Goal: Task Accomplishment & Management: Complete application form

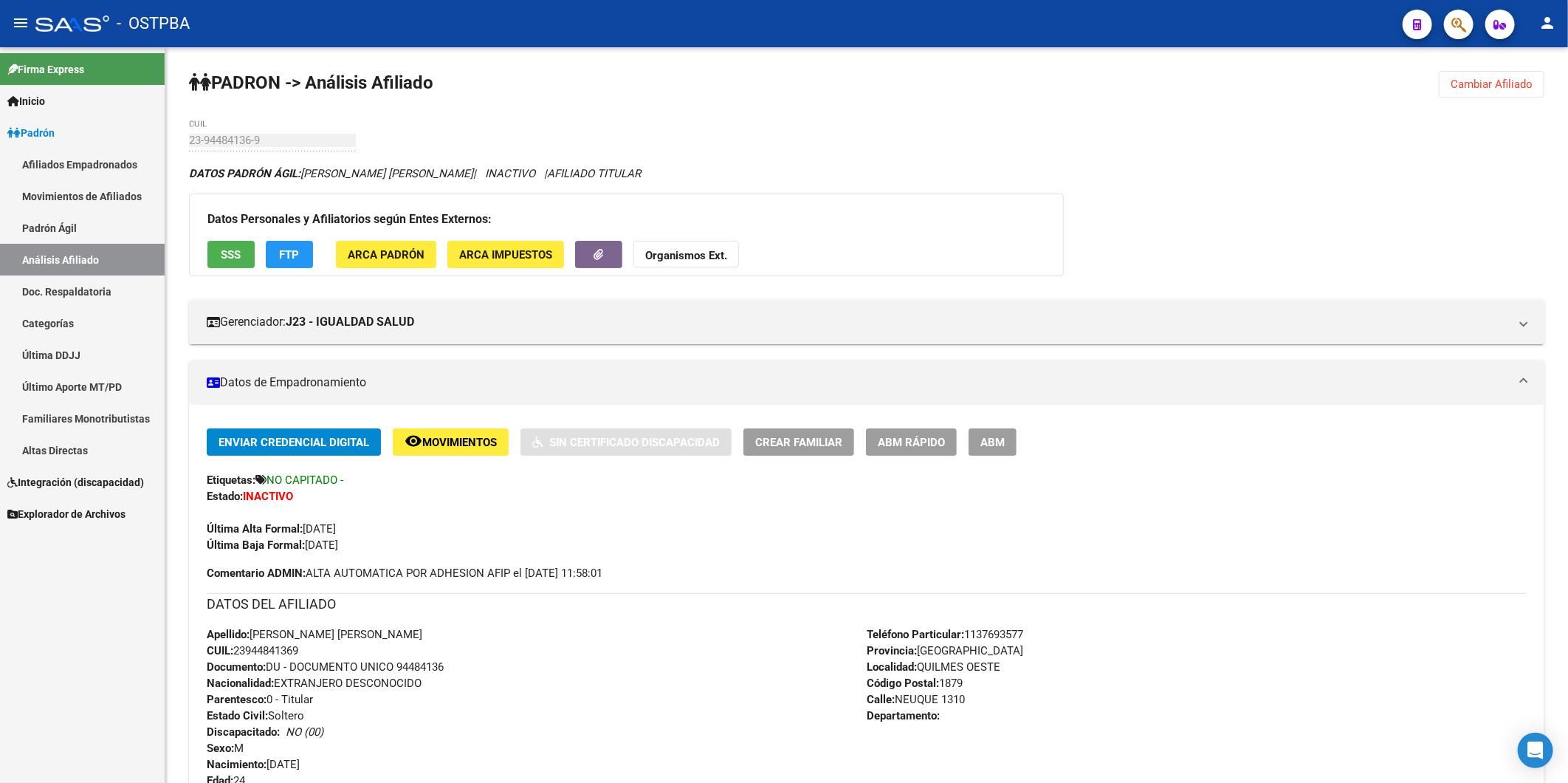
click at [70, 253] on link "Análisis Afiliado" at bounding box center [82, 260] width 165 height 32
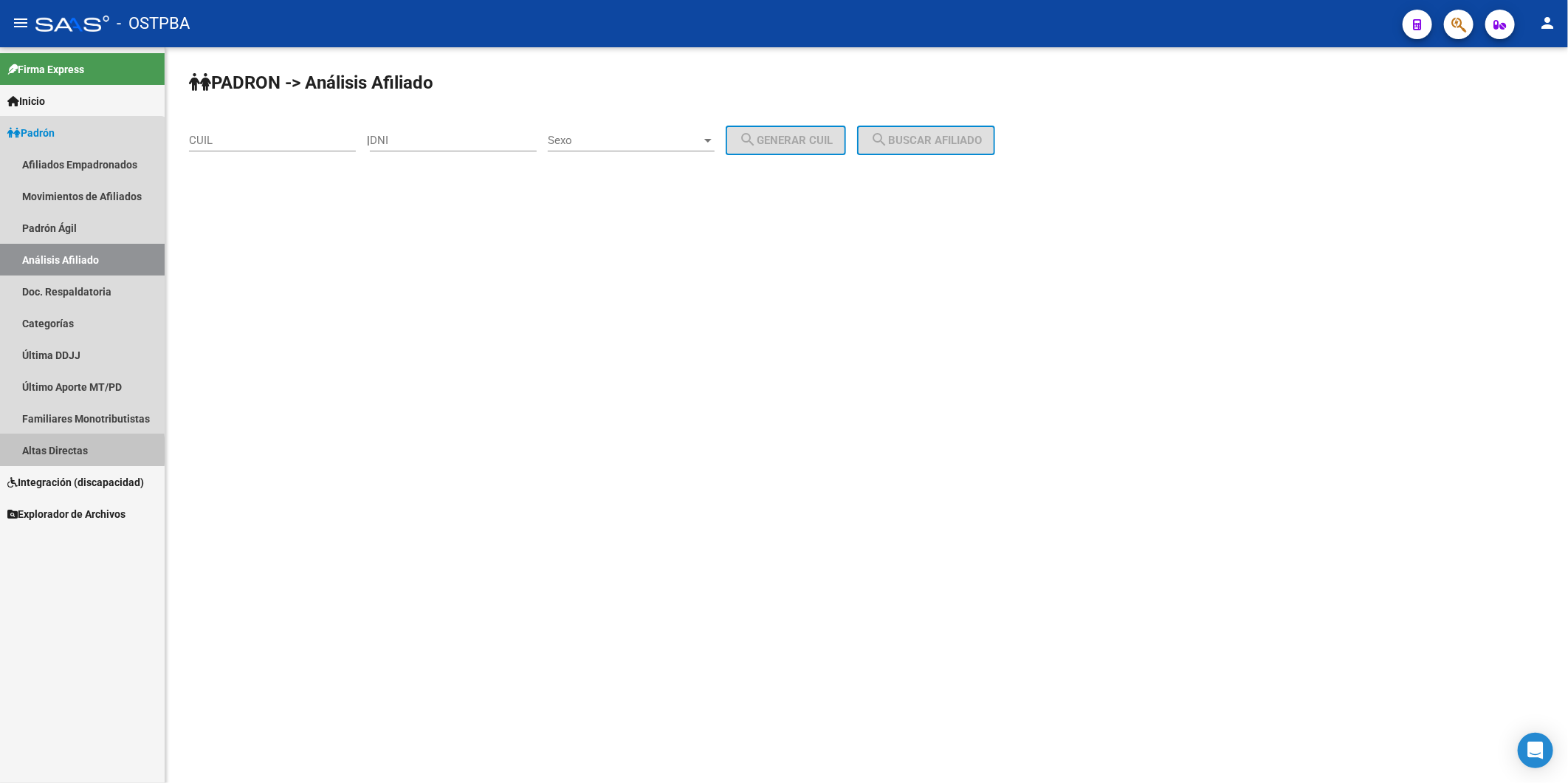
click at [34, 451] on link "Altas Directas" at bounding box center [82, 450] width 165 height 32
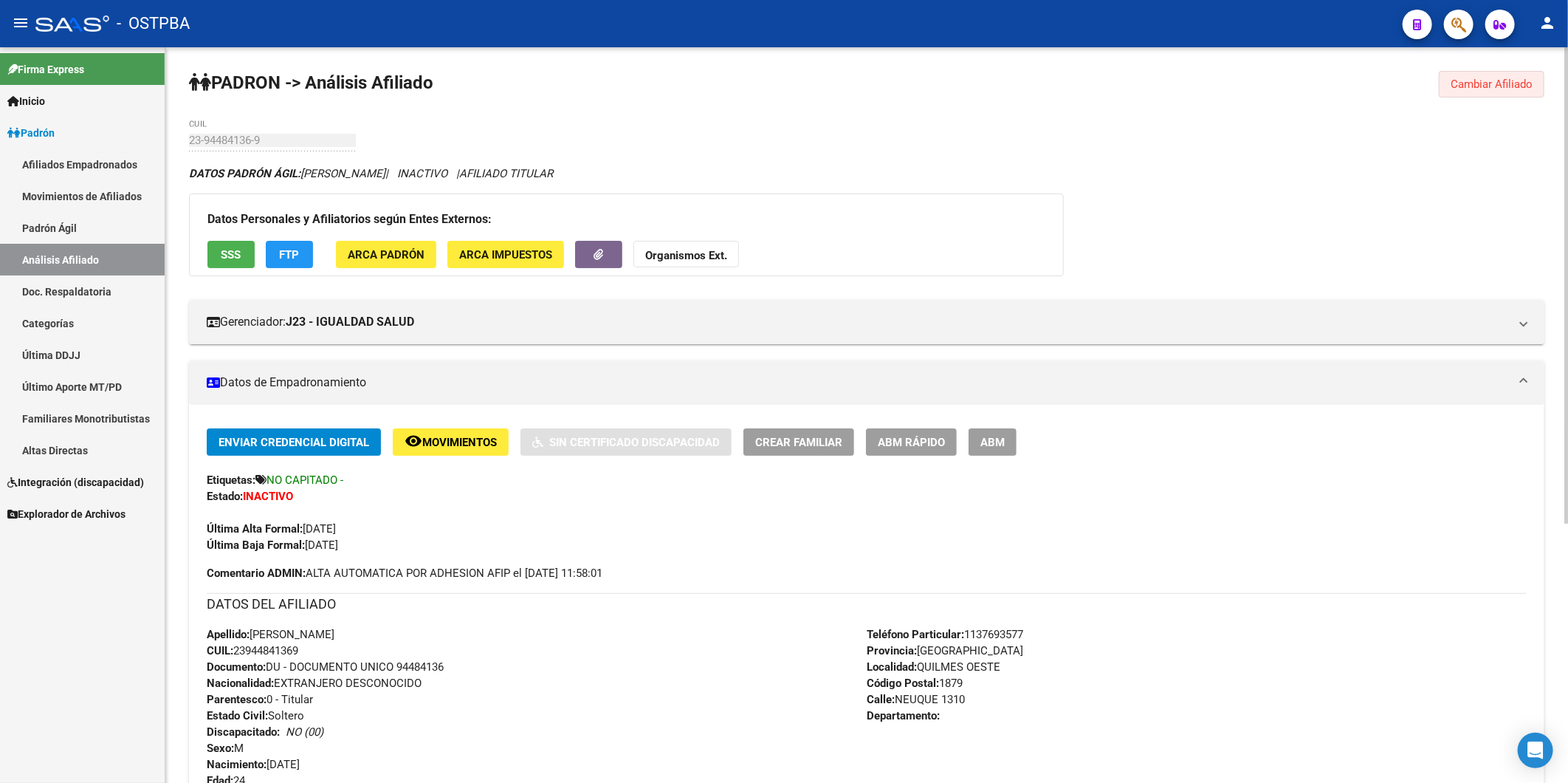
click at [1494, 85] on span "Cambiar Afiliado" at bounding box center [1491, 84] width 82 height 13
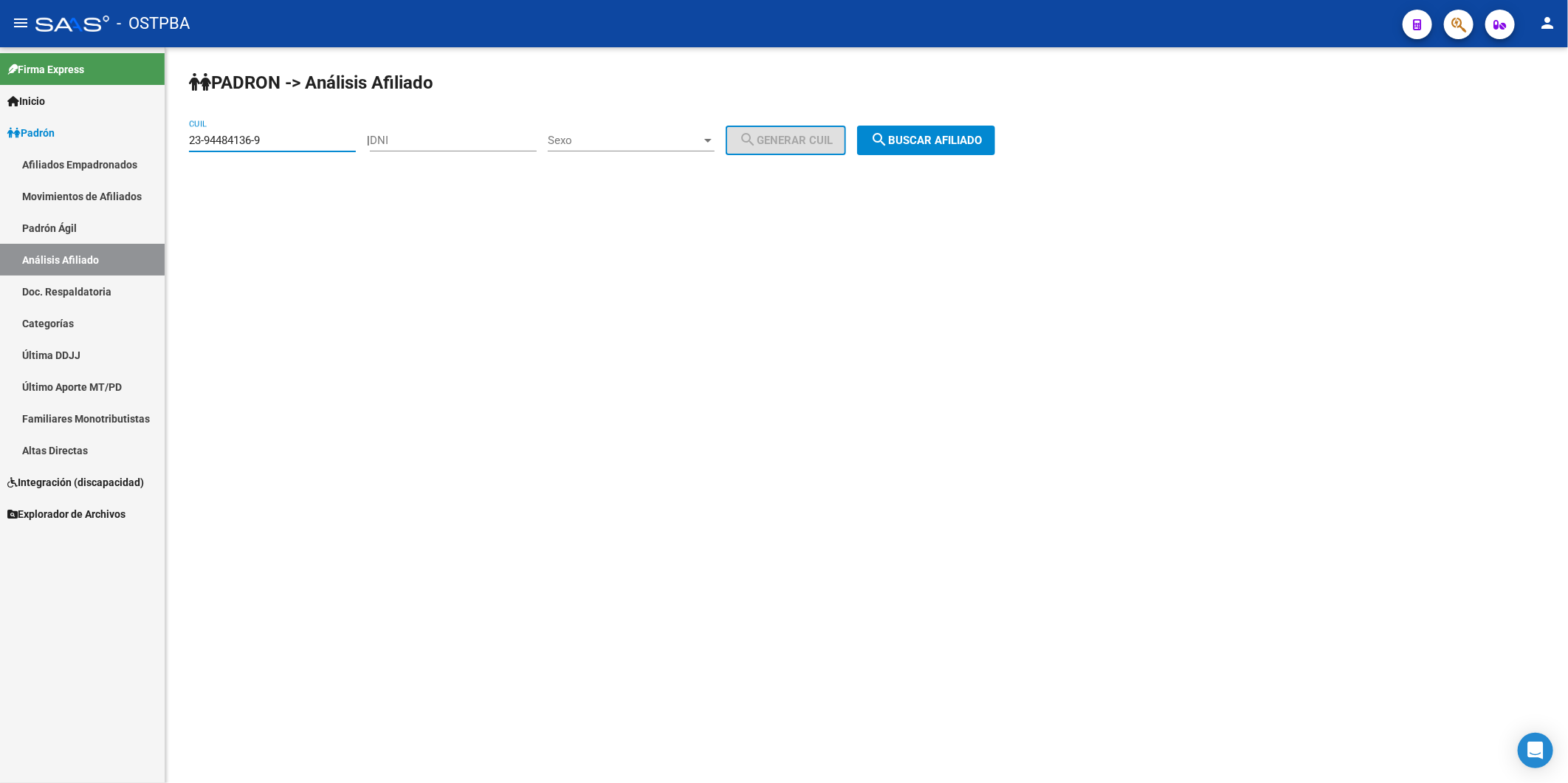
drag, startPoint x: 315, startPoint y: 142, endPoint x: 40, endPoint y: 136, distance: 275.1
click at [164, 149] on mat-sidenav-container "Firma Express Inicio Instructivos Contacto OS Padrón Afiliados Empadronados Mov…" at bounding box center [784, 415] width 1568 height 735
click at [430, 138] on input "DNI" at bounding box center [453, 140] width 166 height 13
type input "20800455"
click at [715, 138] on div at bounding box center [708, 140] width 13 height 12
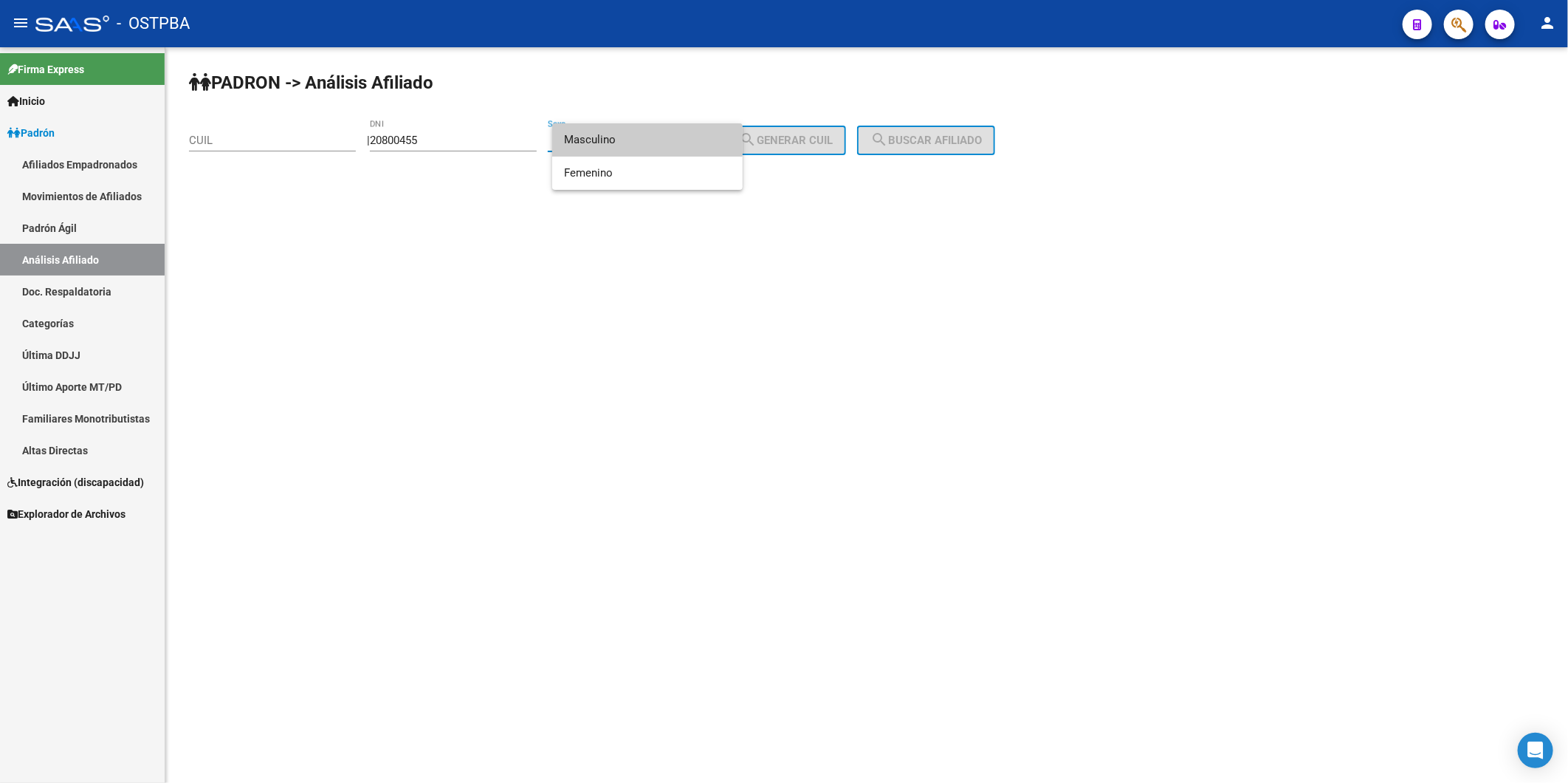
drag, startPoint x: 682, startPoint y: 144, endPoint x: 728, endPoint y: 148, distance: 46.2
click at [700, 144] on span "Masculino" at bounding box center [647, 140] width 166 height 34
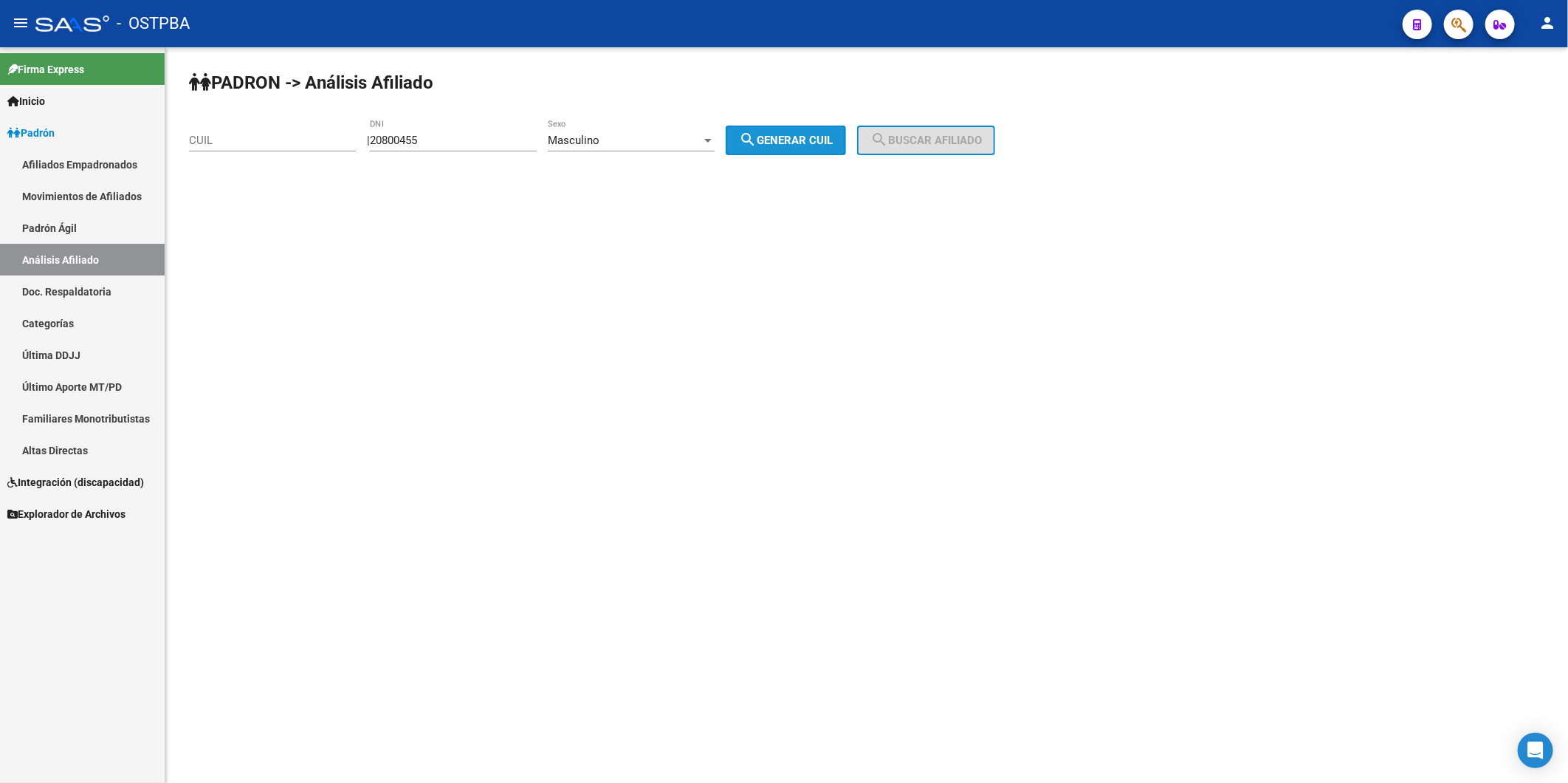
click at [757, 144] on mat-icon "search" at bounding box center [747, 139] width 18 height 18
type input "20-20800455-8"
click at [933, 137] on span "search Buscar afiliado" at bounding box center [926, 140] width 112 height 13
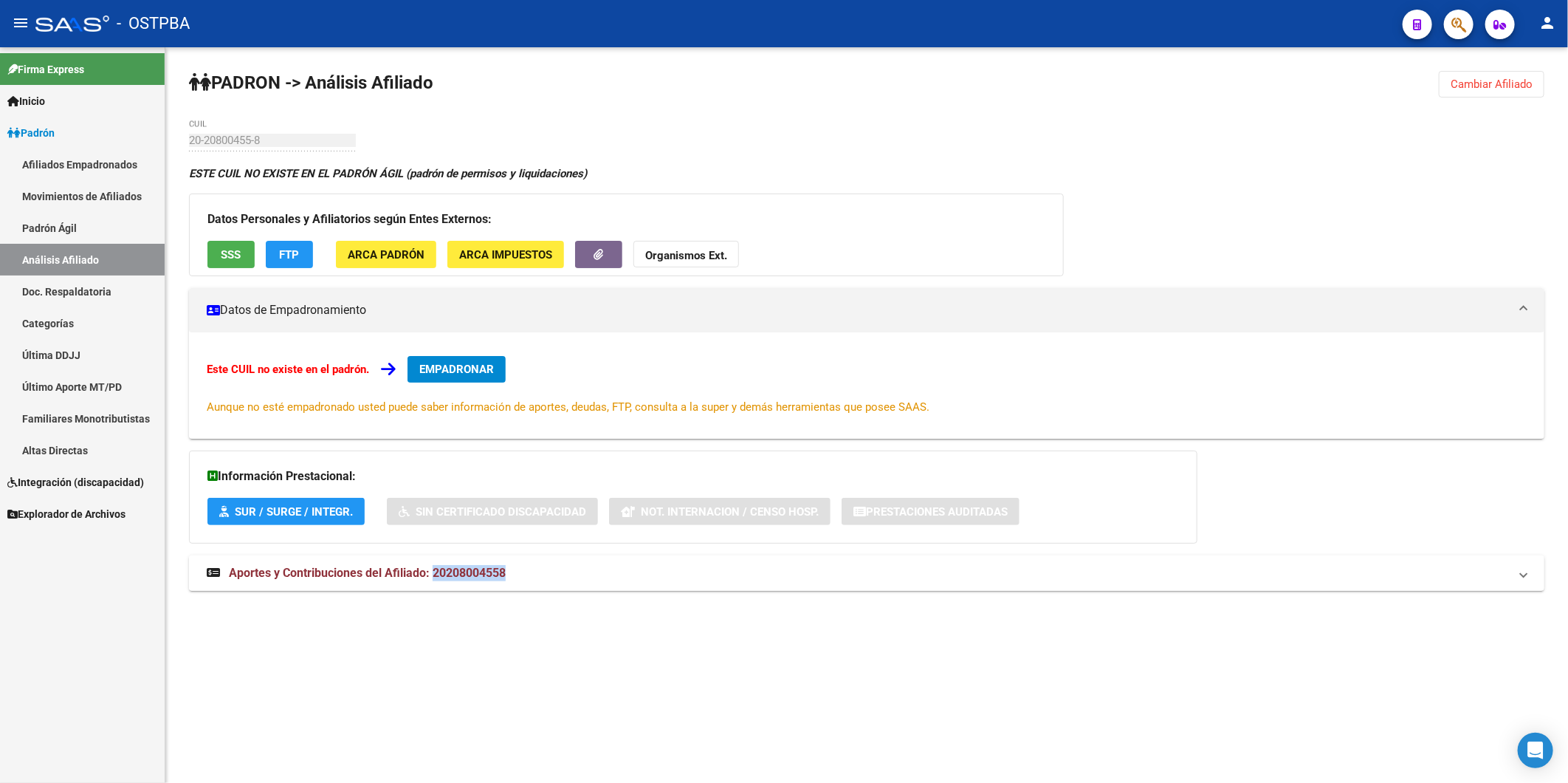
drag, startPoint x: 513, startPoint y: 571, endPoint x: 436, endPoint y: 576, distance: 77.2
click at [436, 576] on mat-panel-title "Aportes y Contribuciones del Afiliado: 20208004558" at bounding box center [858, 573] width 1302 height 16
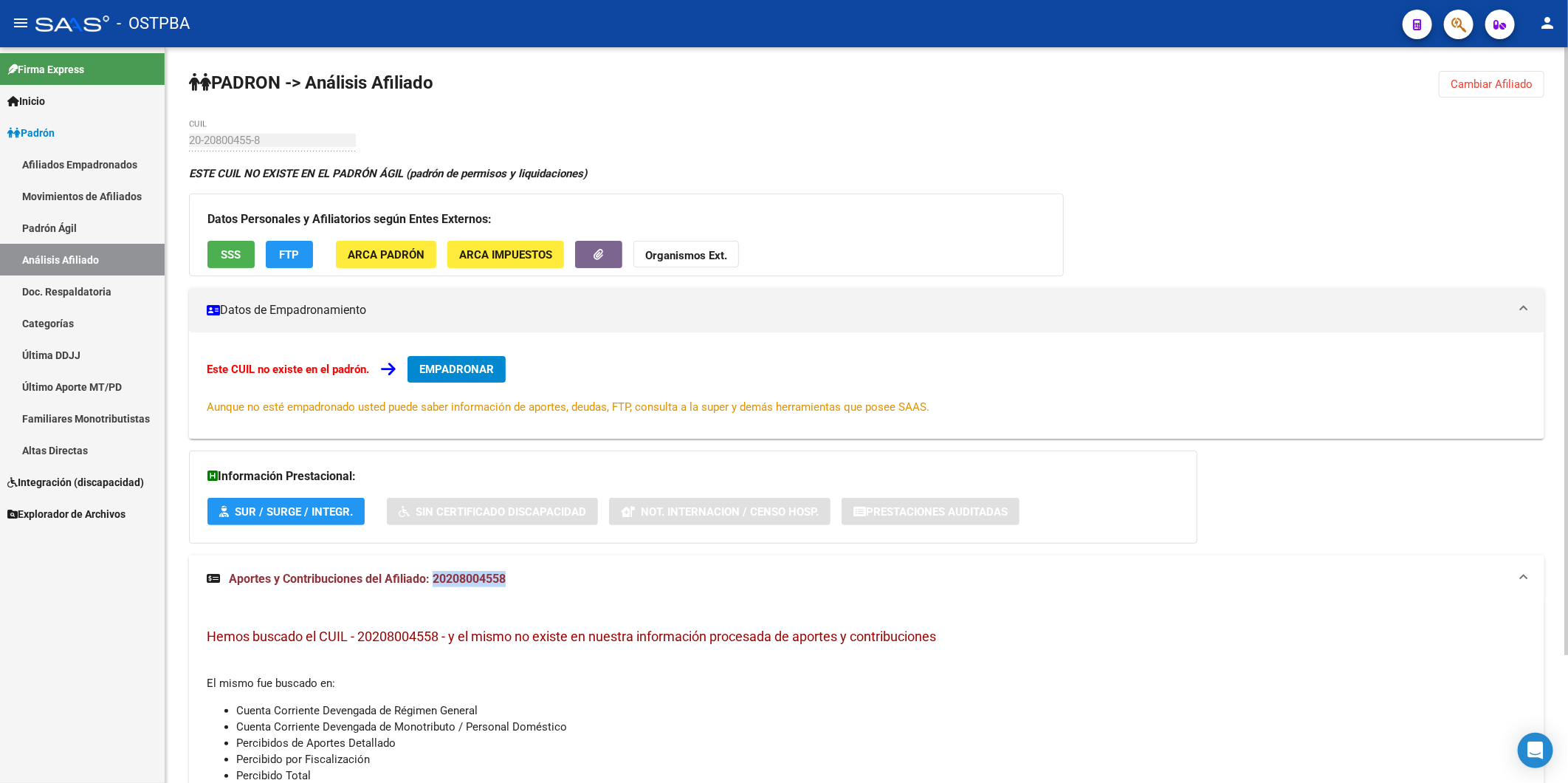
copy span "20208004558"
click at [695, 253] on strong "Organismos Ext." at bounding box center [685, 256] width 82 height 13
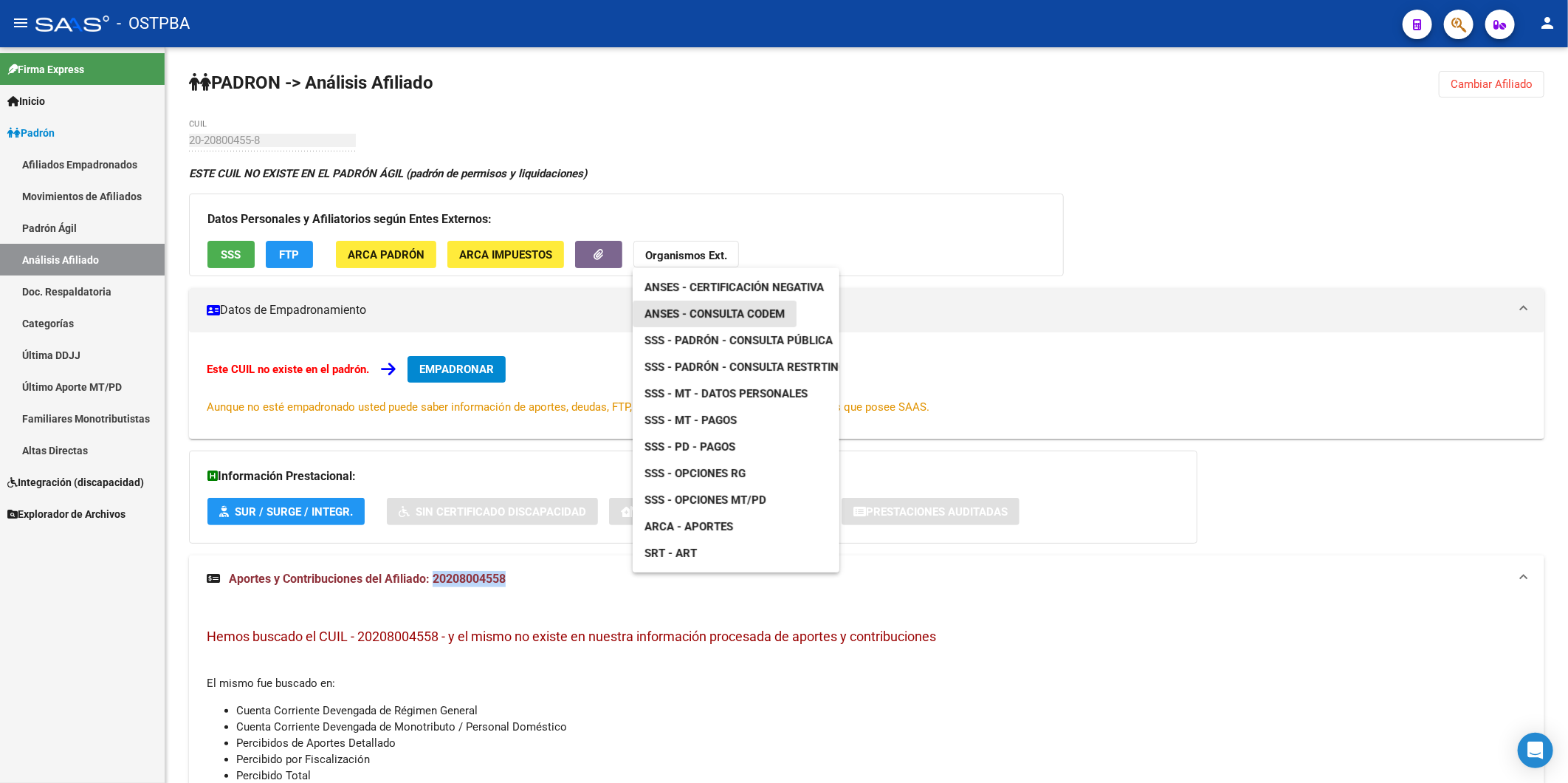
click at [733, 315] on span "ANSES - Consulta CODEM" at bounding box center [714, 314] width 140 height 13
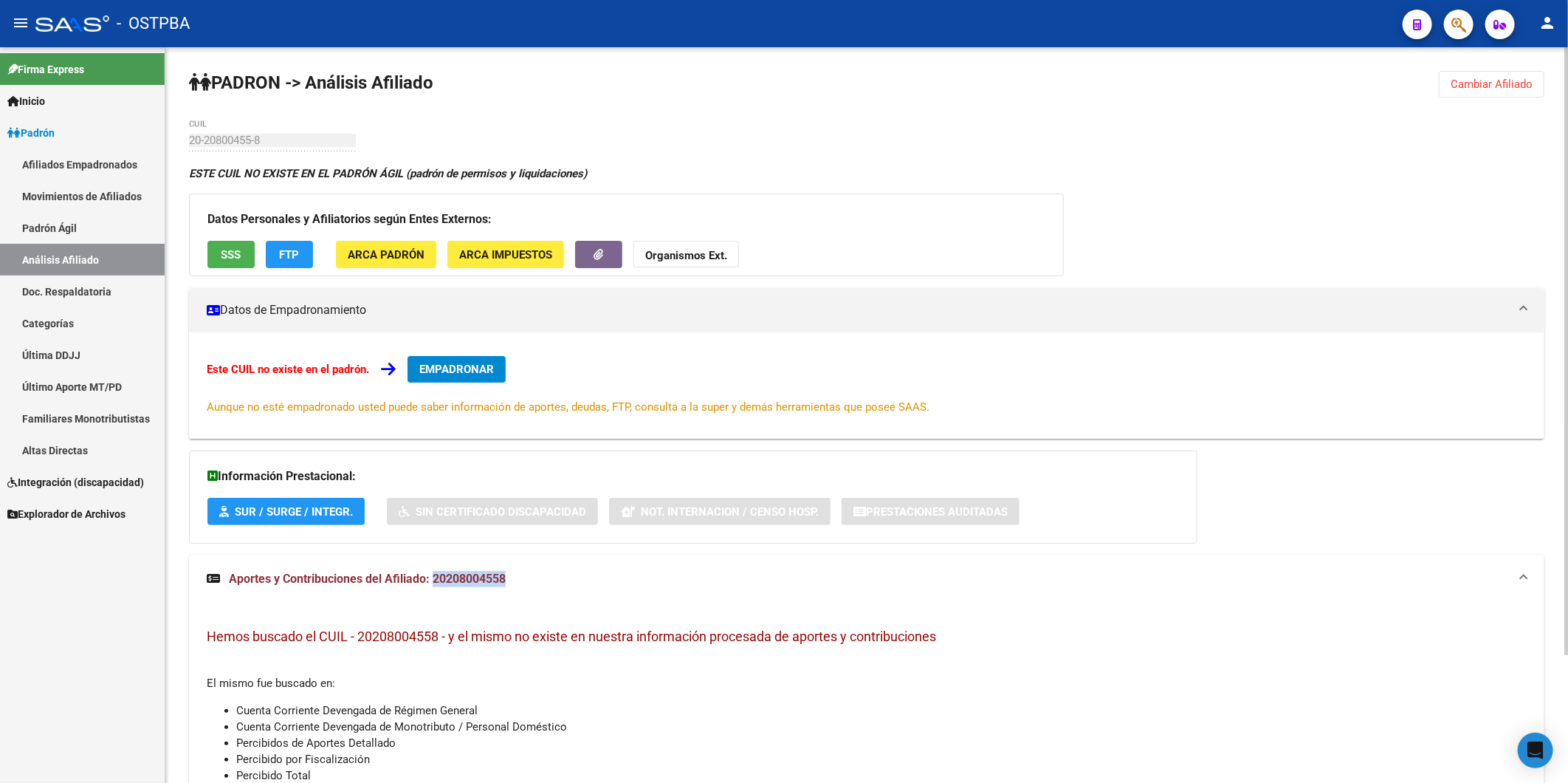
click at [689, 254] on strong "Organismos Ext." at bounding box center [685, 256] width 82 height 13
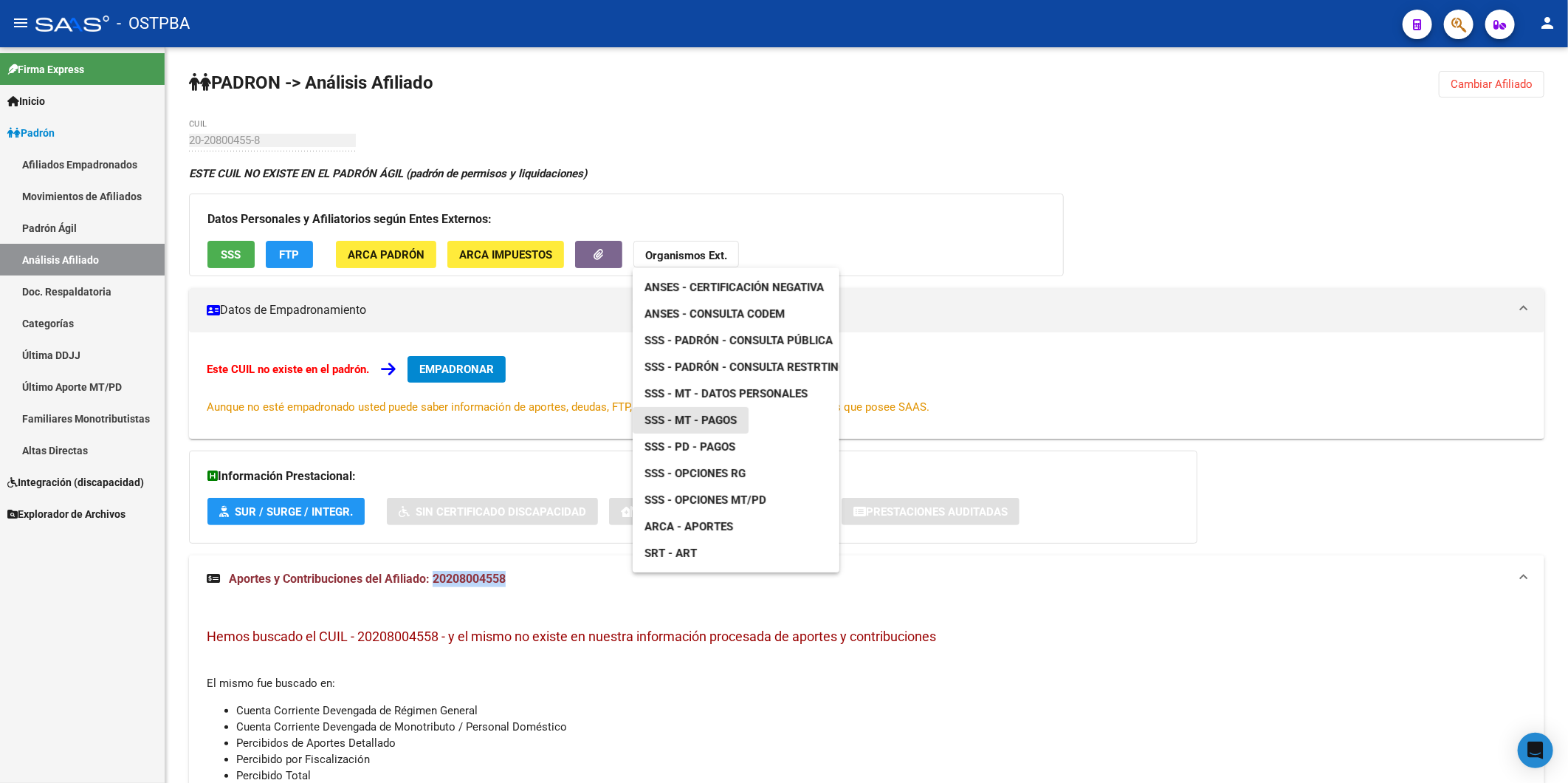
click at [711, 421] on span "SSS - MT - Pagos" at bounding box center [690, 421] width 92 height 13
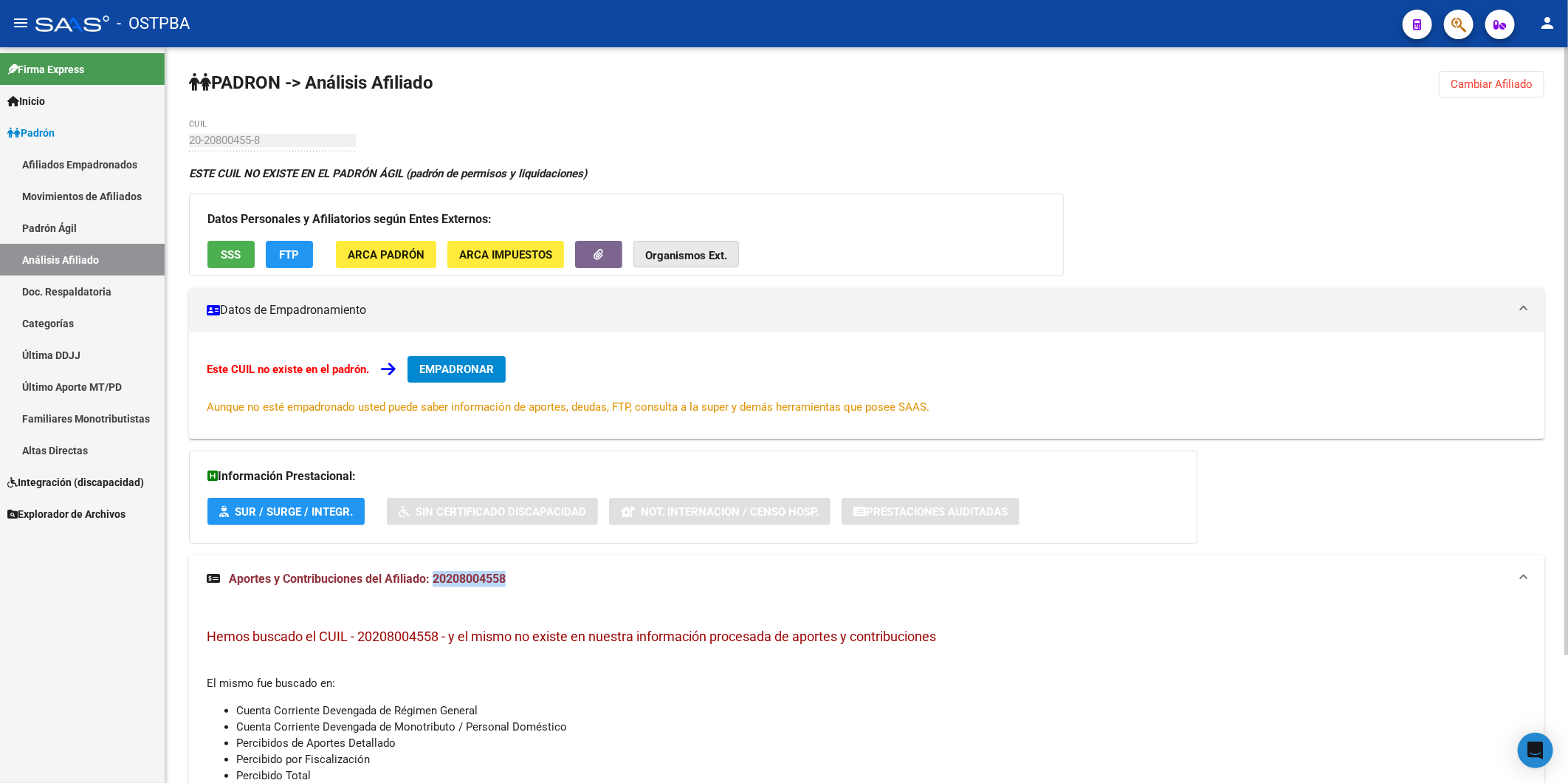
click at [666, 251] on strong "Organismos Ext." at bounding box center [685, 256] width 82 height 13
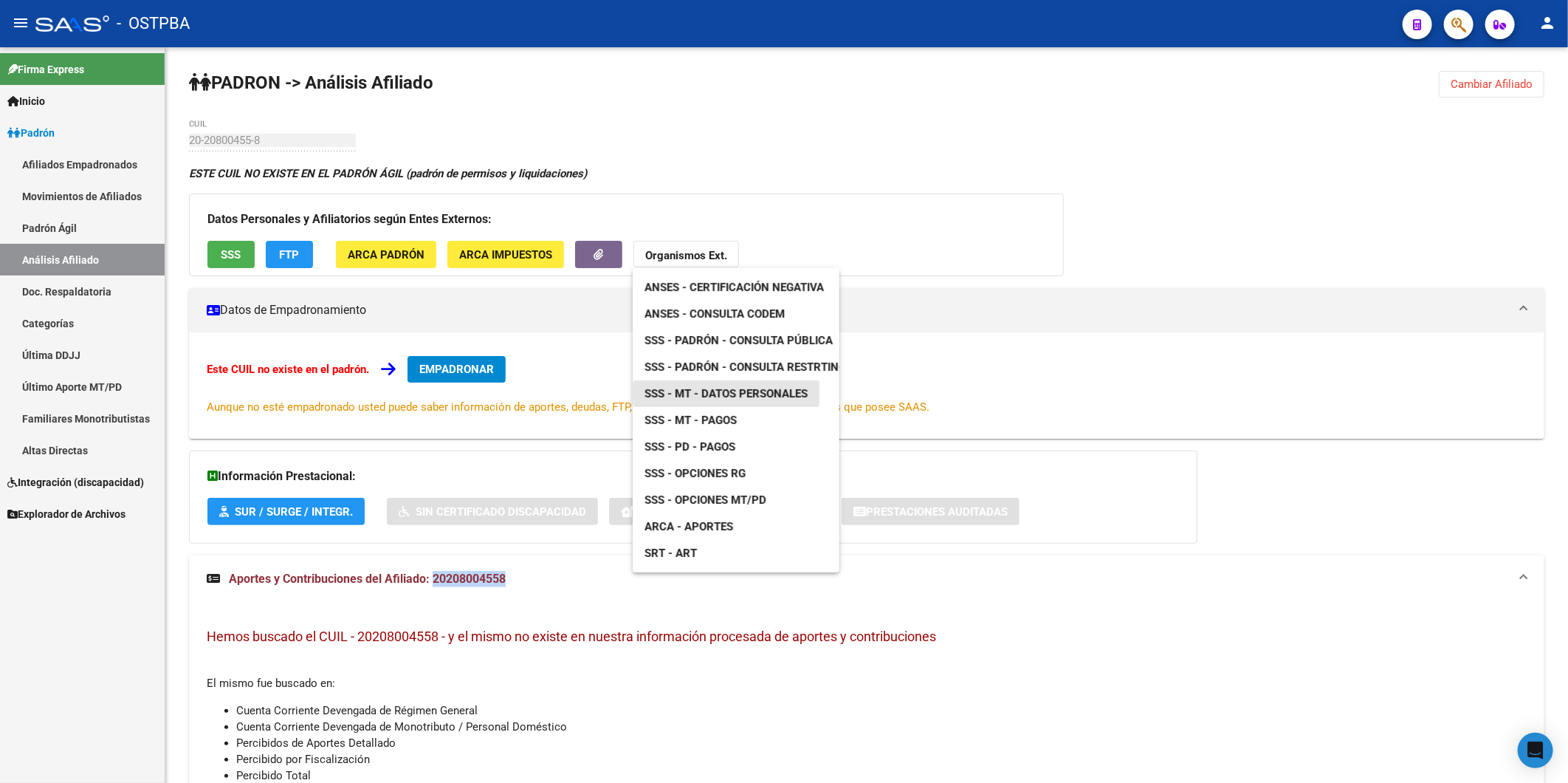
click at [742, 392] on span "SSS - MT - Datos Personales" at bounding box center [726, 394] width 163 height 13
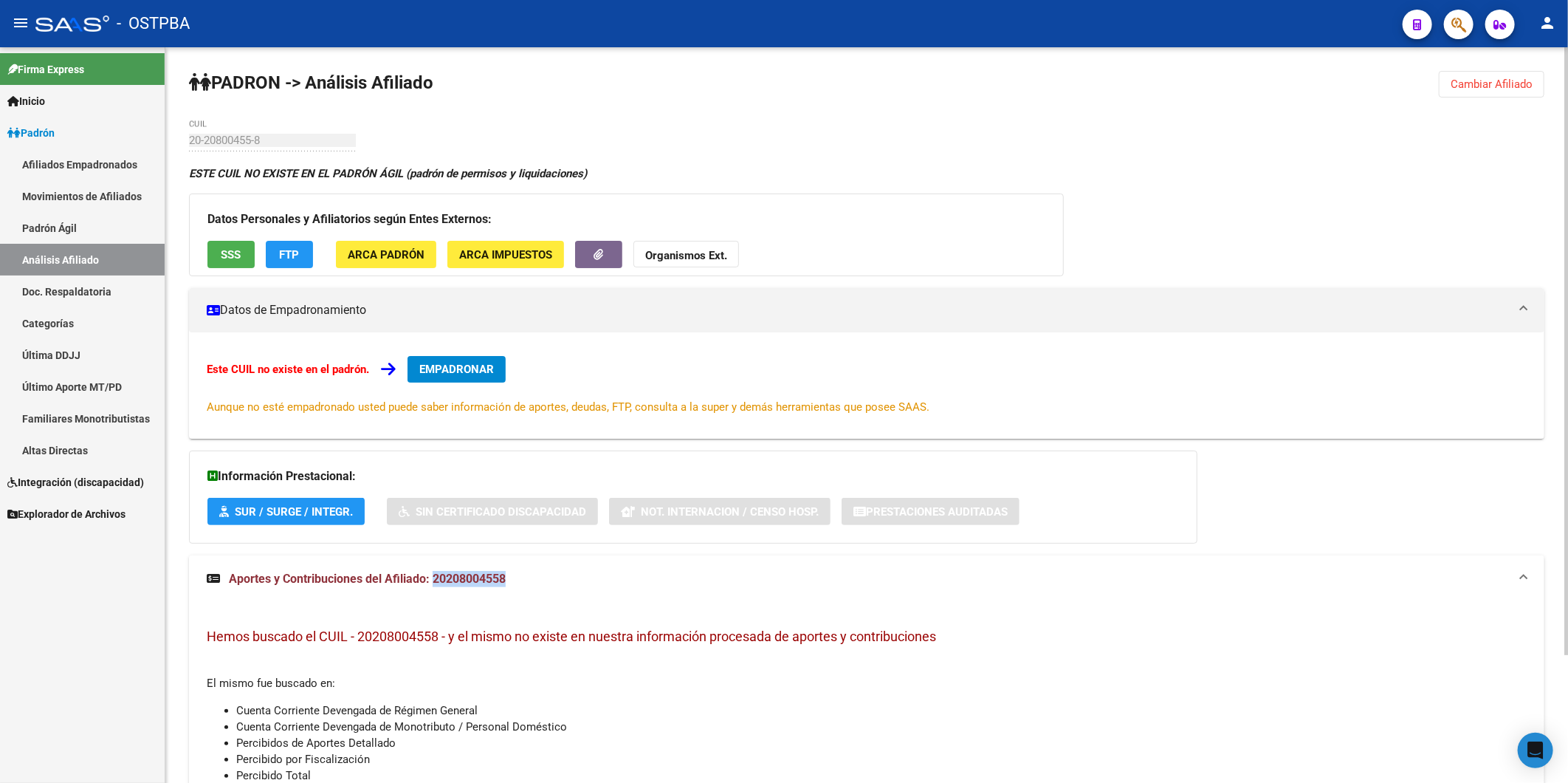
click at [287, 253] on span "FTP" at bounding box center [290, 255] width 20 height 13
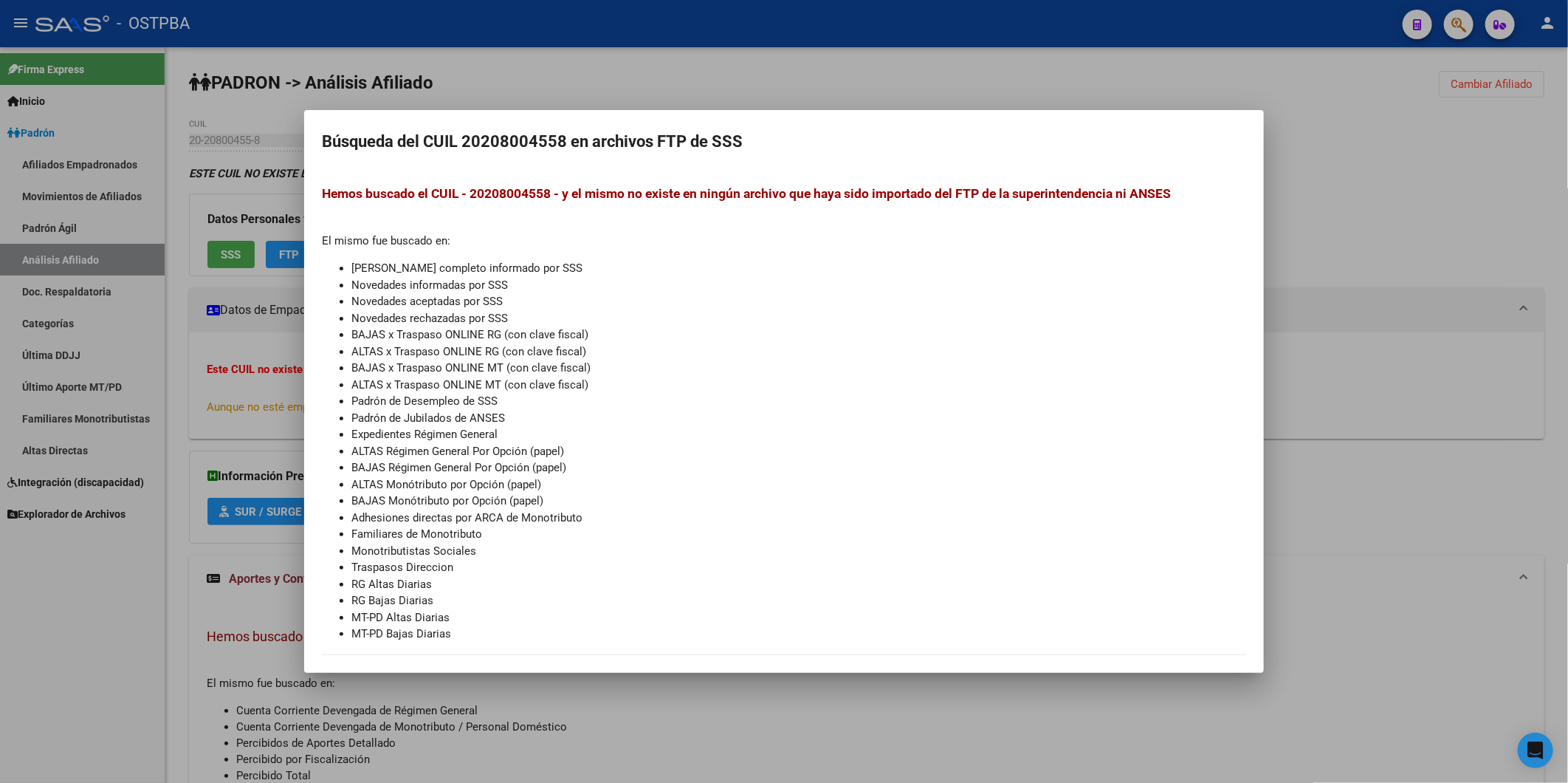
click at [239, 255] on div at bounding box center [784, 391] width 1568 height 783
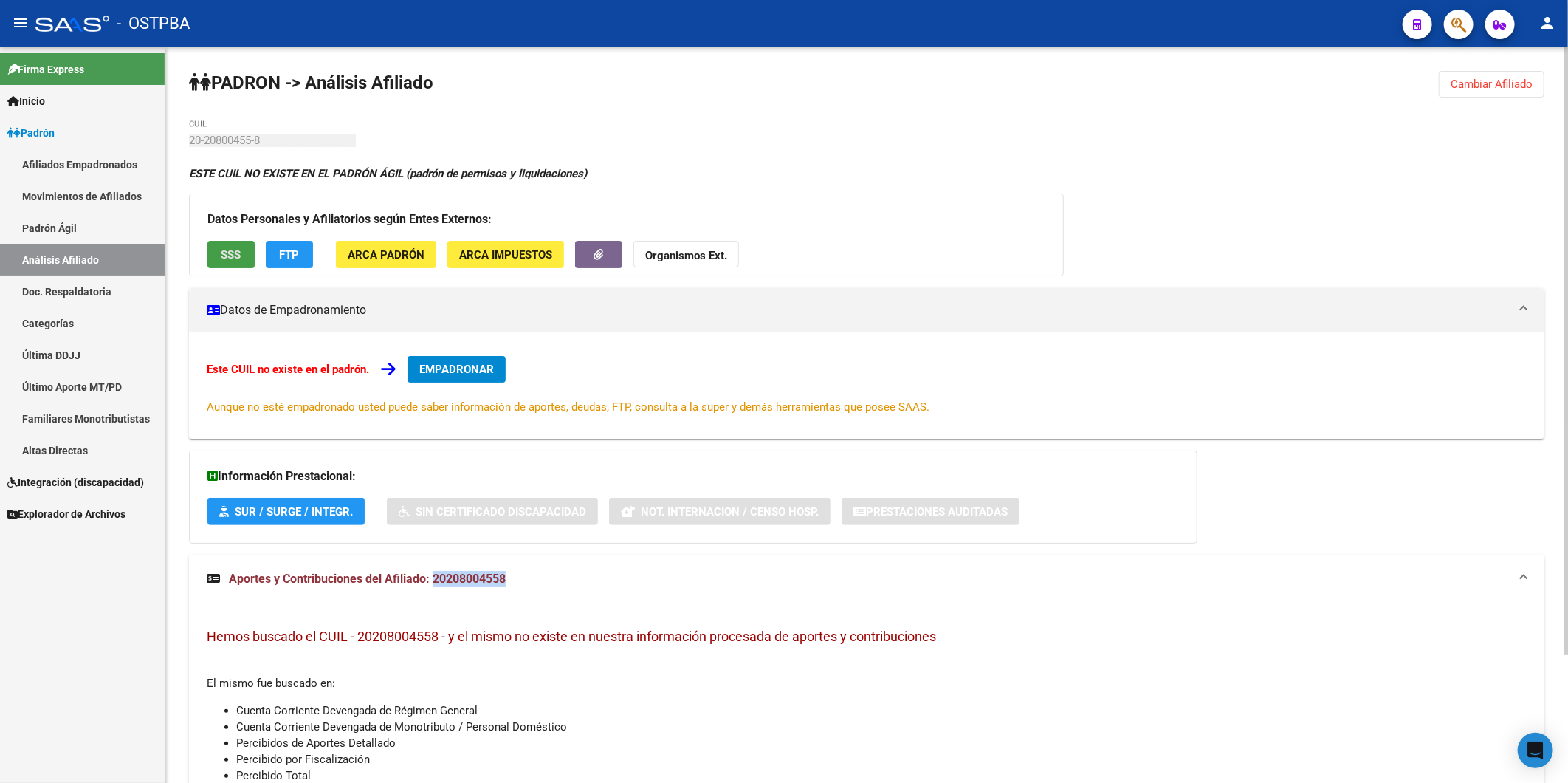
click at [239, 254] on span "SSS" at bounding box center [231, 255] width 20 height 13
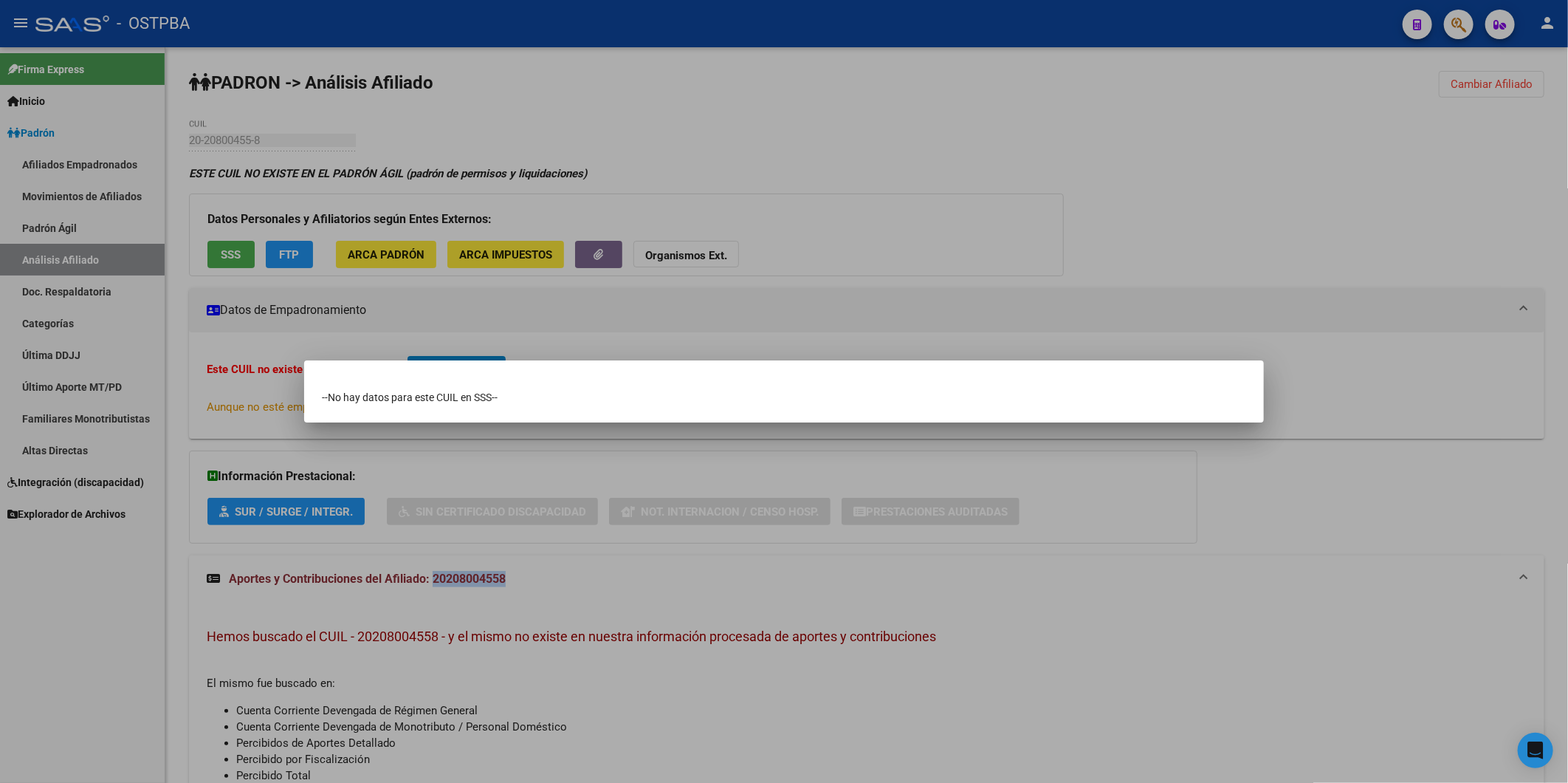
click at [627, 172] on div at bounding box center [784, 391] width 1568 height 783
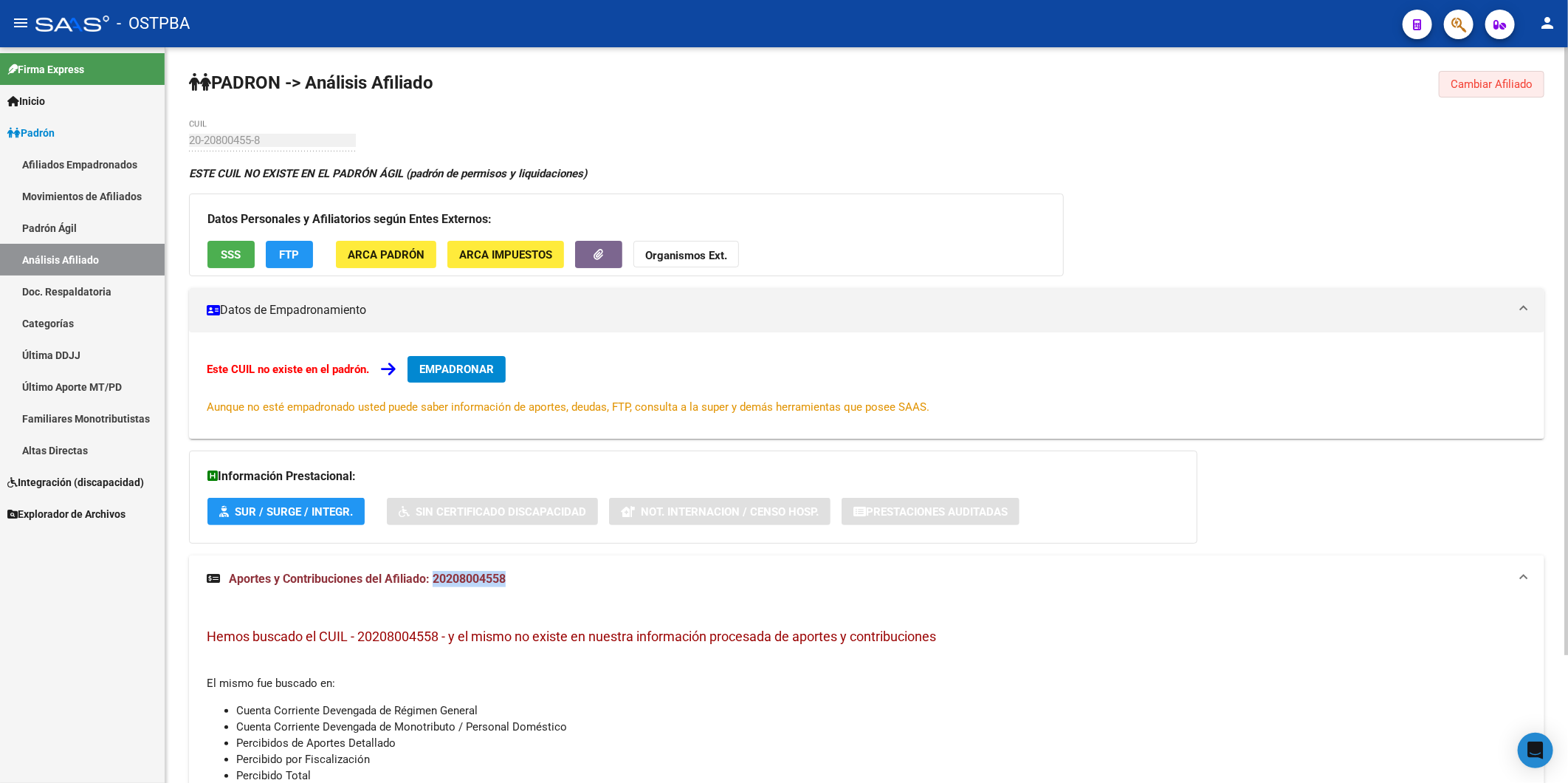
click at [1492, 82] on span "Cambiar Afiliado" at bounding box center [1491, 84] width 82 height 13
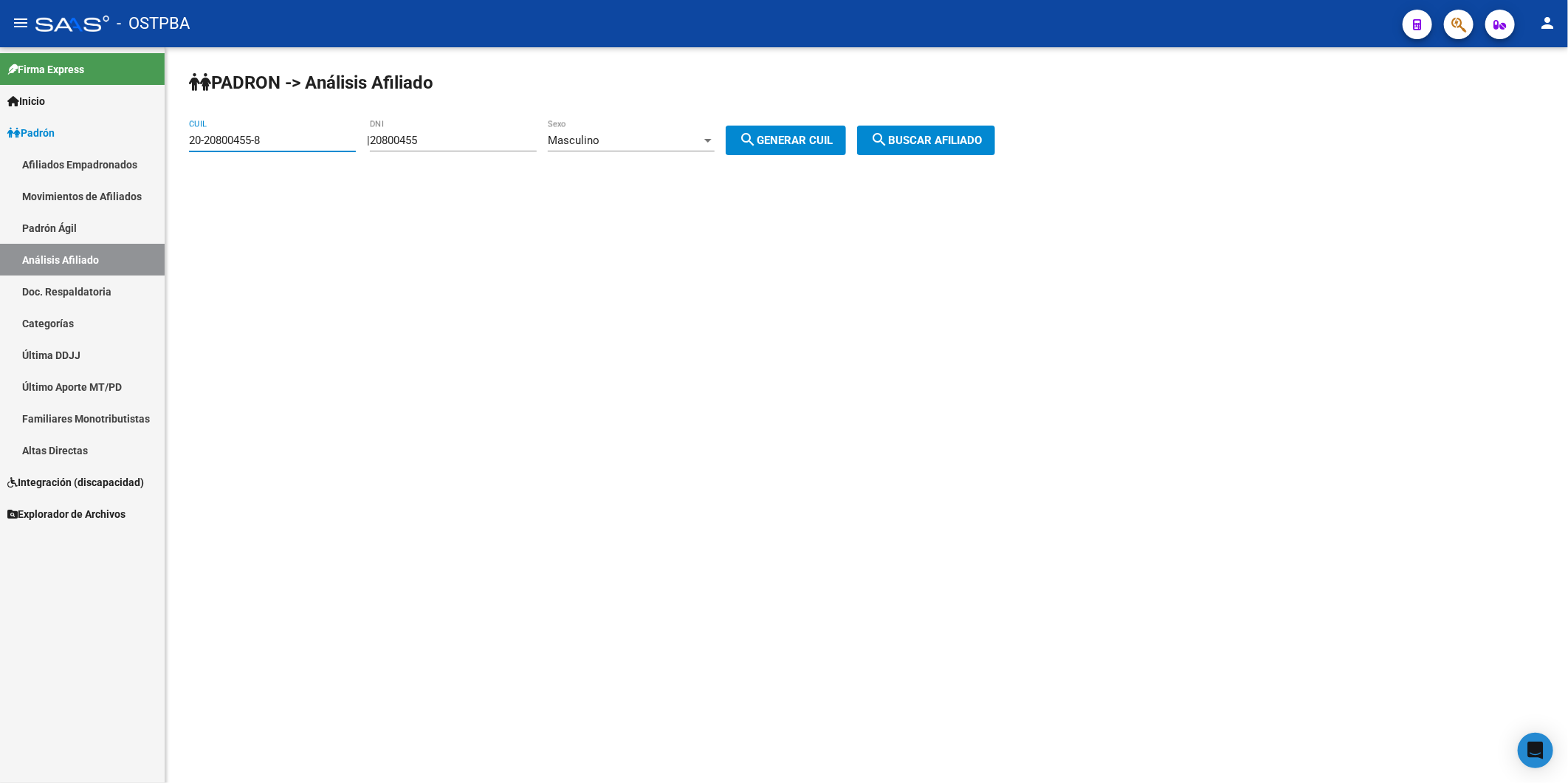
drag, startPoint x: 340, startPoint y: 135, endPoint x: 113, endPoint y: 172, distance: 230.0
click at [113, 172] on mat-sidenav-container "Firma Express Inicio Instructivos Contacto OS Padrón Afiliados Empadronados Mov…" at bounding box center [784, 415] width 1568 height 735
drag, startPoint x: 441, startPoint y: 140, endPoint x: 353, endPoint y: 149, distance: 88.5
click at [354, 147] on app-analisis-afiliado "PADRON -> Análisis Afiliado CUIL | 20800455 DNI Masculino Sexo search Generar C…" at bounding box center [598, 140] width 817 height 13
type input "20800455"
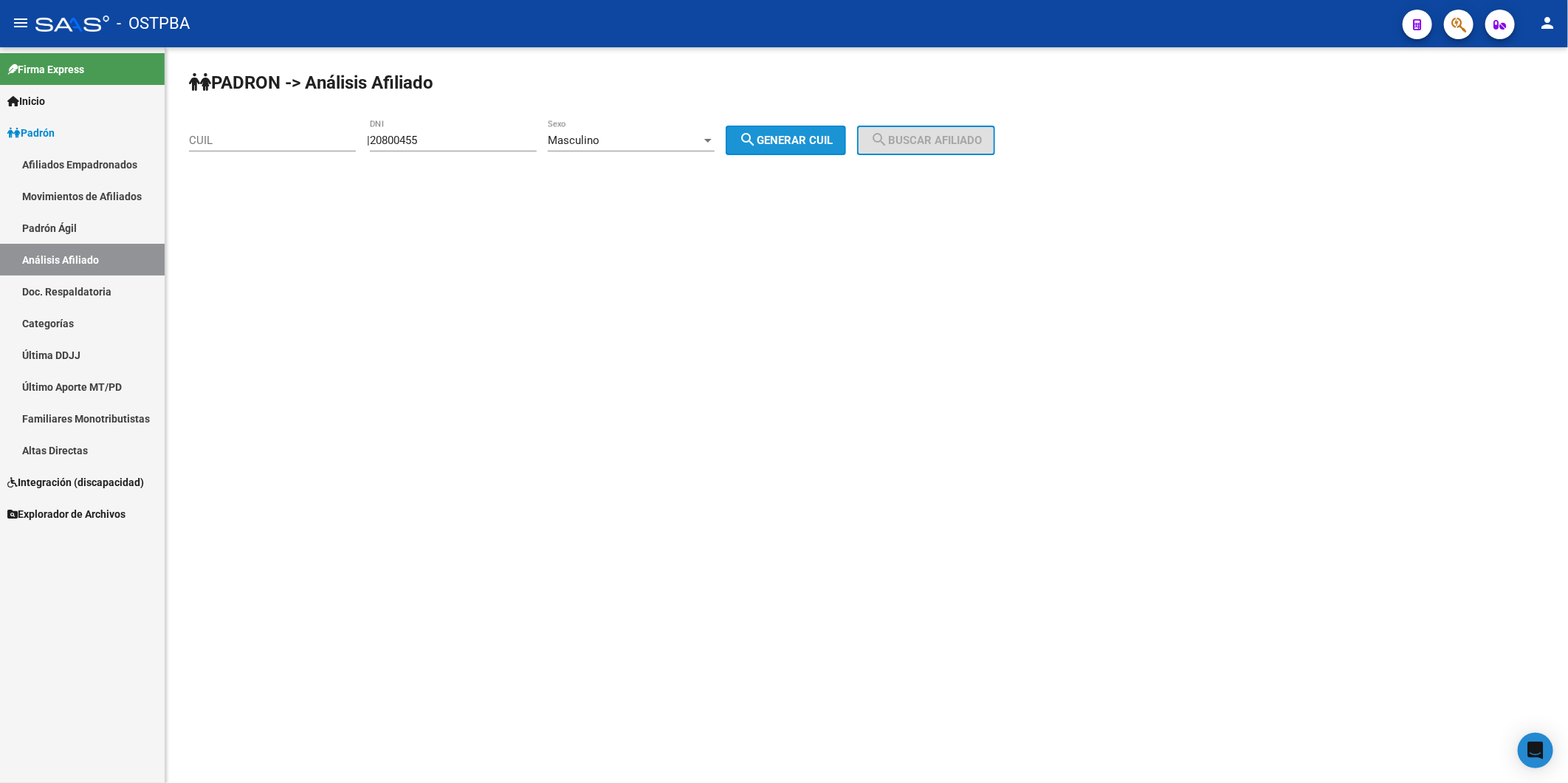
drag, startPoint x: 779, startPoint y: 139, endPoint x: 821, endPoint y: 130, distance: 43.0
click at [783, 139] on span "search Generar CUIL" at bounding box center [786, 140] width 94 height 13
type input "20-20800455-8"
click at [926, 135] on span "search Buscar afiliado" at bounding box center [926, 140] width 112 height 13
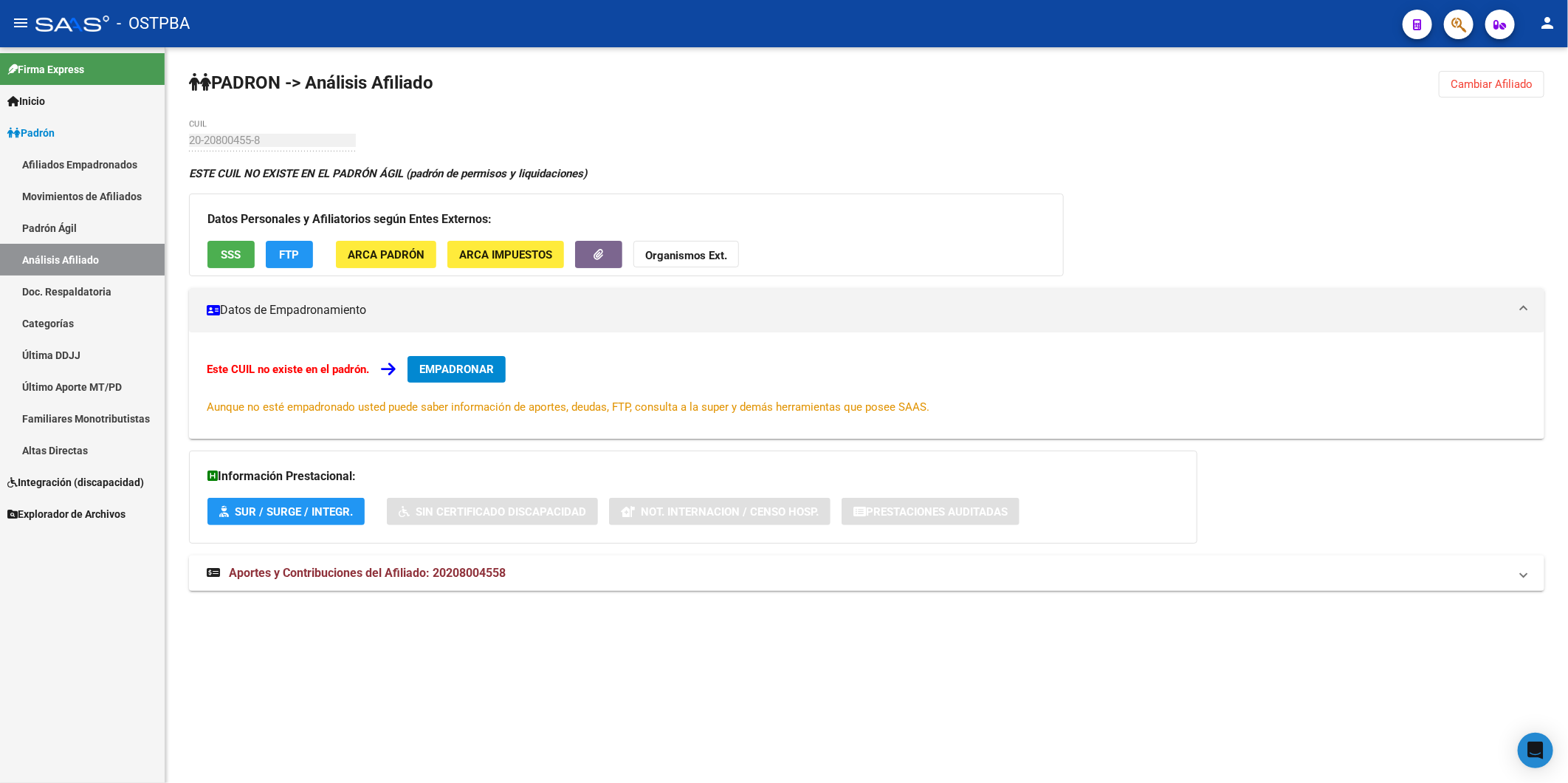
click at [1493, 77] on span "Cambiar Afiliado" at bounding box center [1491, 84] width 82 height 13
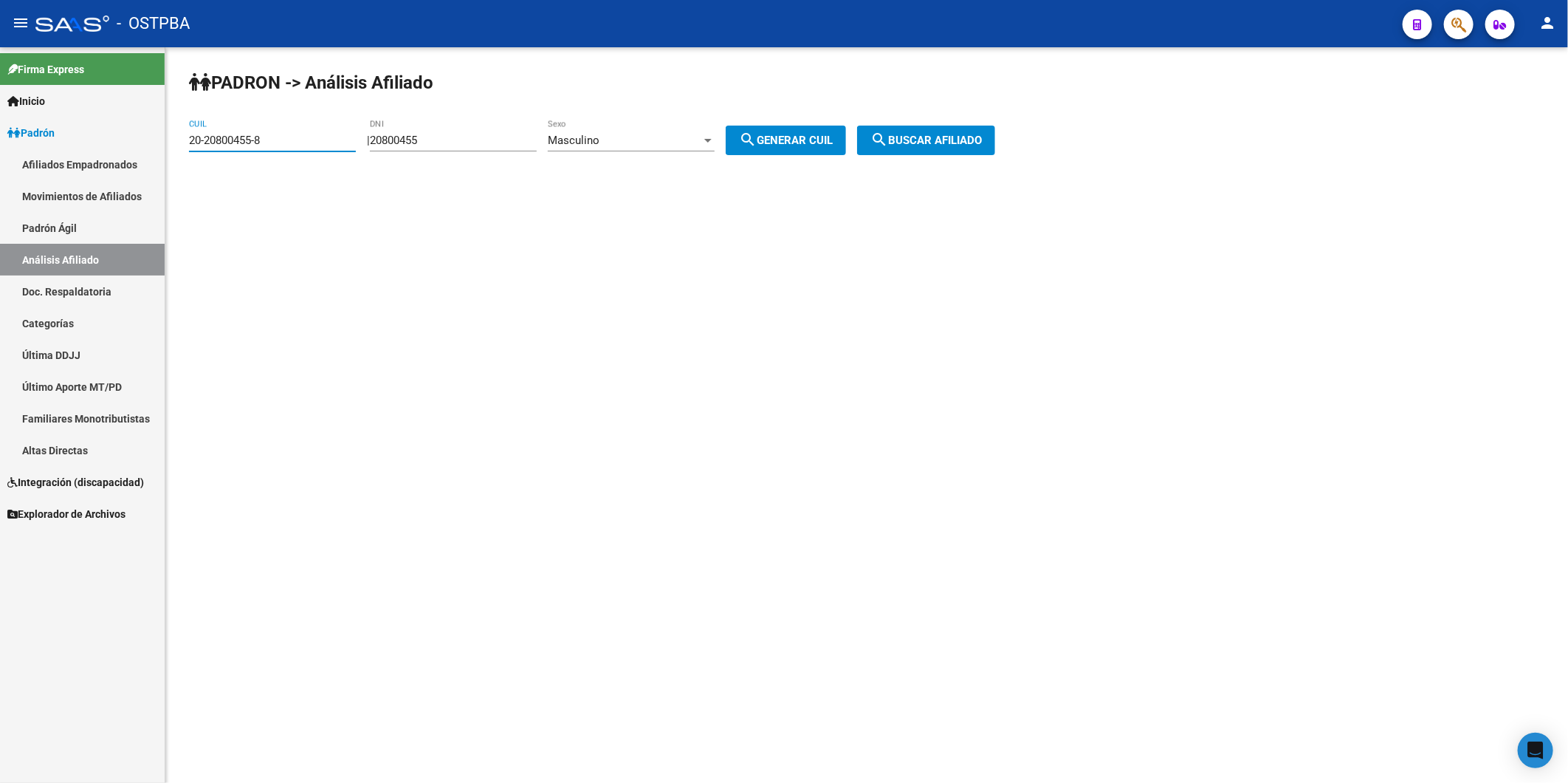
drag, startPoint x: 342, startPoint y: 142, endPoint x: 15, endPoint y: 165, distance: 327.8
click at [16, 165] on mat-sidenav-container "Firma Express Inicio Instructivos Contacto OS Padrón Afiliados Empadronados Mov…" at bounding box center [784, 415] width 1568 height 735
drag, startPoint x: 463, startPoint y: 146, endPoint x: 372, endPoint y: 159, distance: 91.9
click at [372, 159] on div "PADRON -> Análisis Afiliado CUIL | 20800455 DNI Masculino Sexo search Generar C…" at bounding box center [867, 124] width 1402 height 155
click at [312, 138] on input "CUIL" at bounding box center [272, 140] width 166 height 13
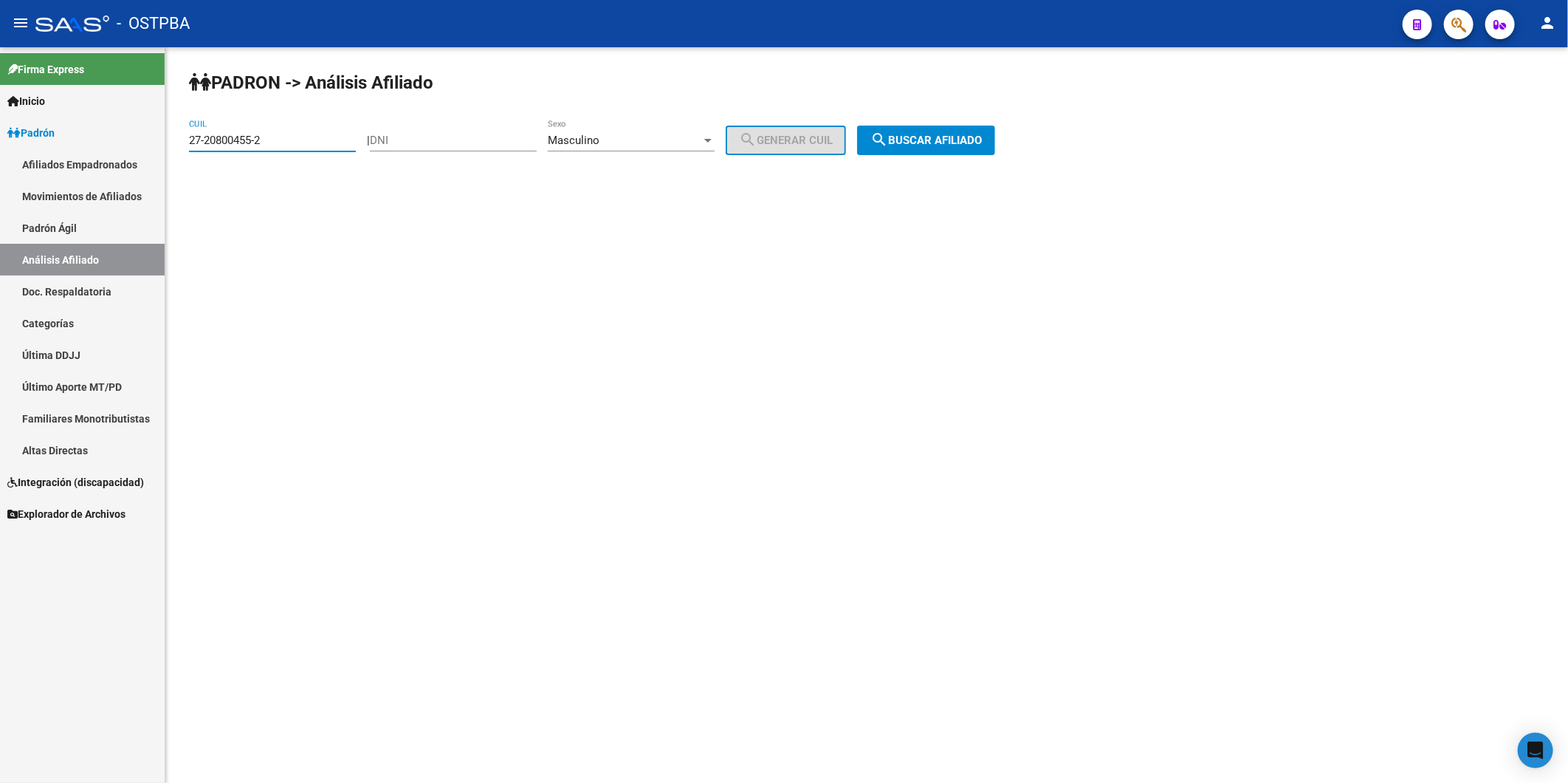
type input "27-20800455-2"
click at [918, 142] on span "search Buscar afiliado" at bounding box center [926, 140] width 112 height 13
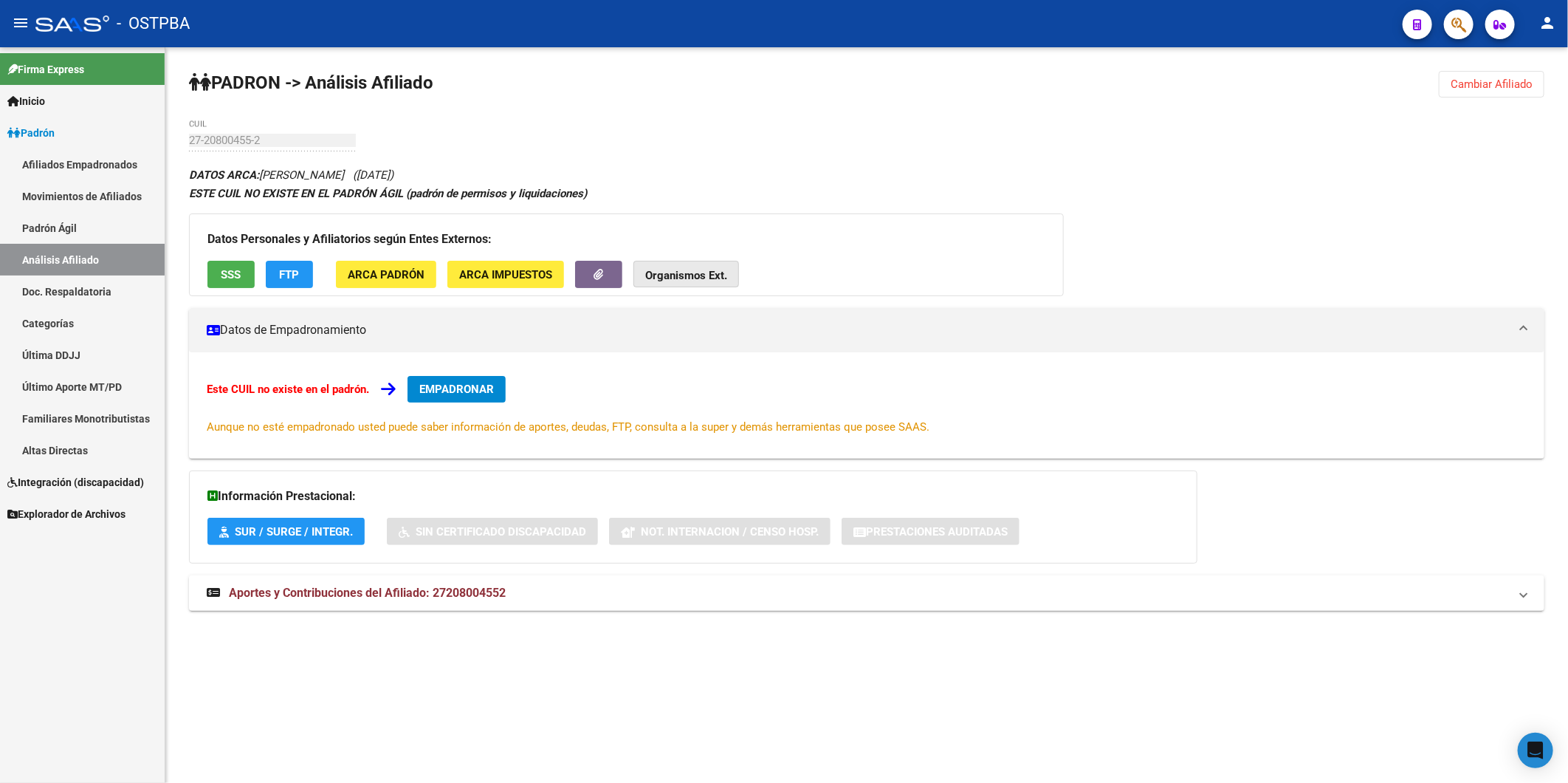
click at [669, 277] on strong "Organismos Ext." at bounding box center [685, 276] width 82 height 13
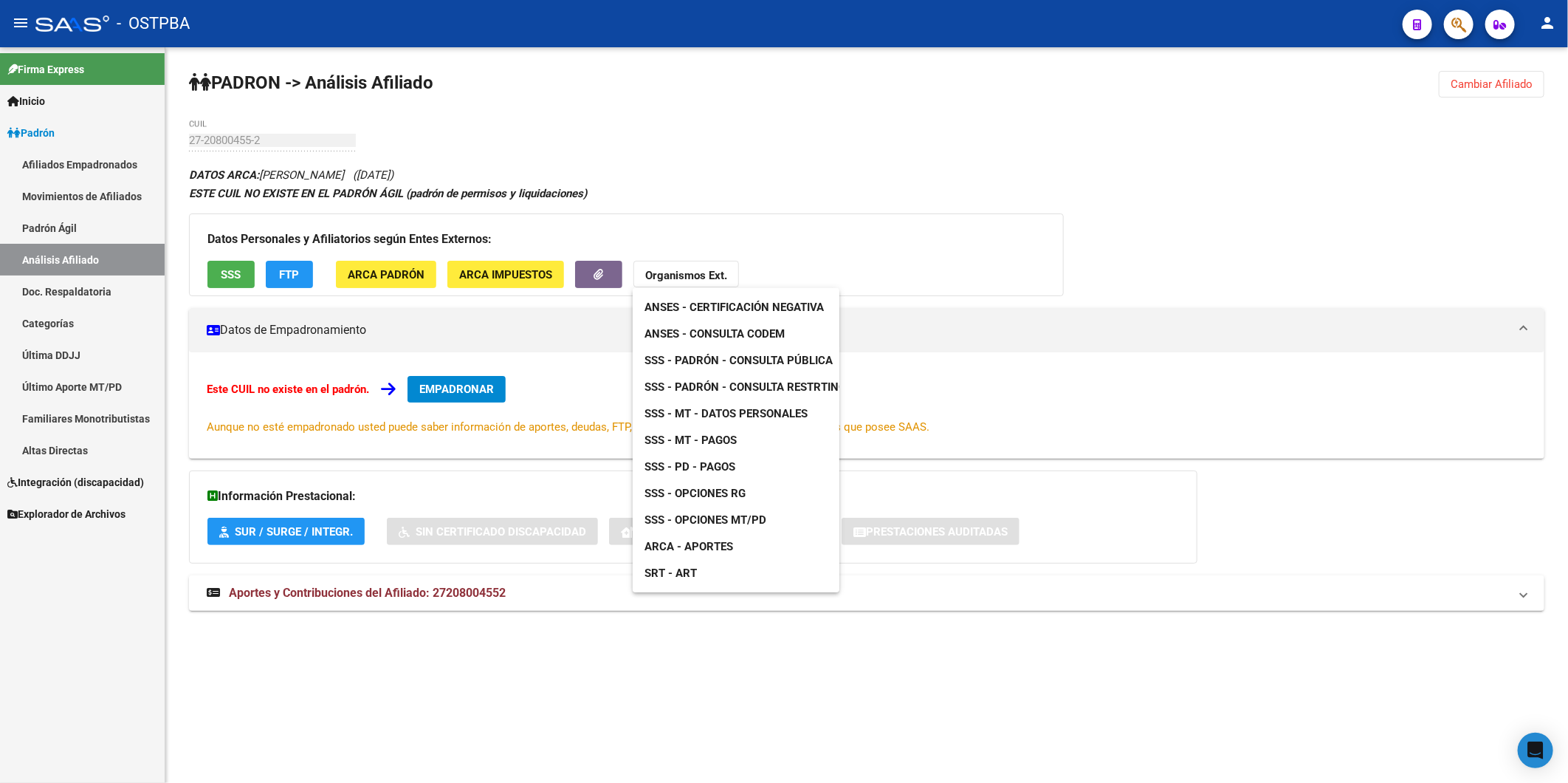
click at [744, 335] on span "ANSES - Consulta CODEM" at bounding box center [714, 334] width 140 height 13
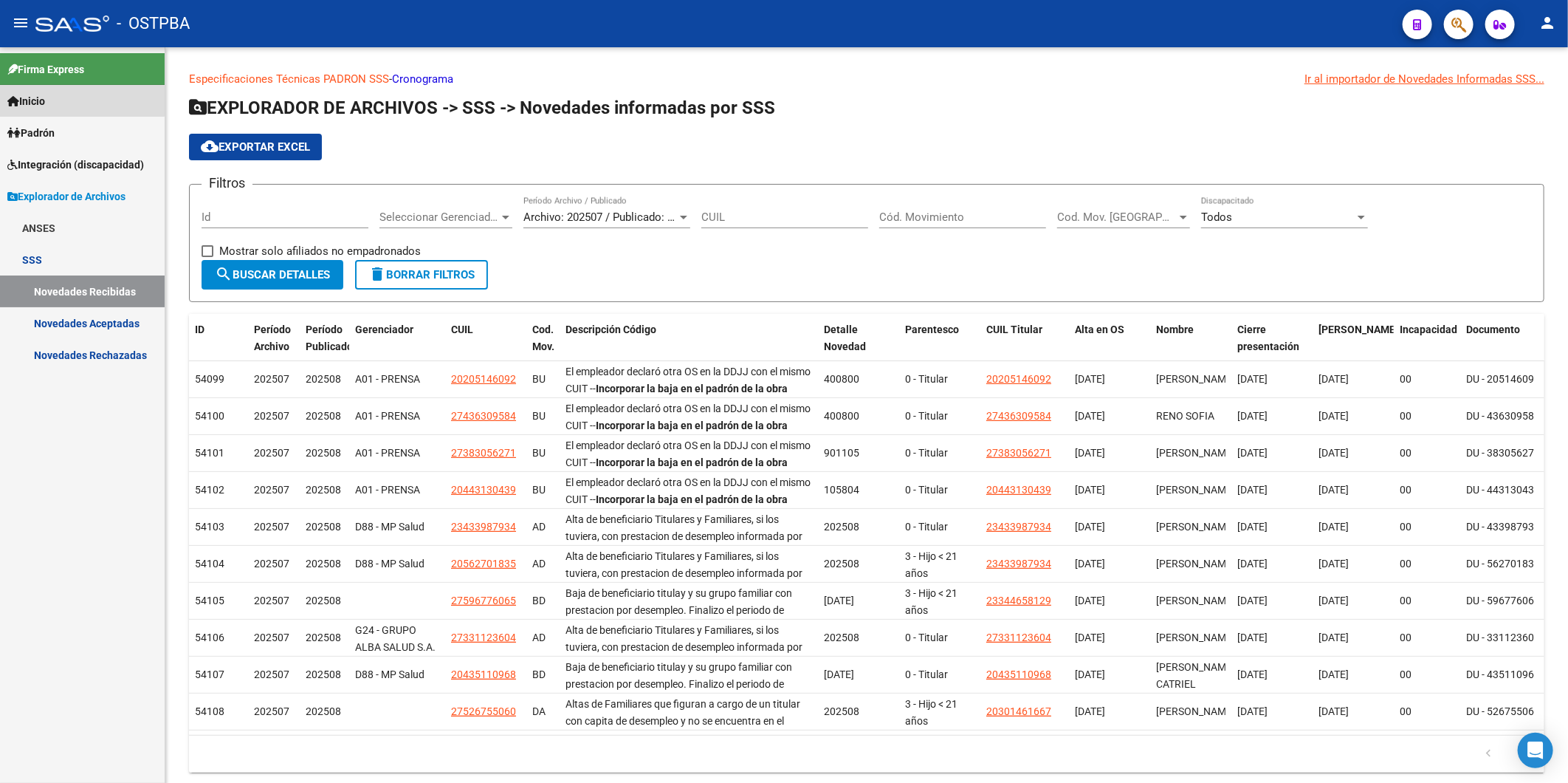
click at [40, 98] on span "Inicio" at bounding box center [26, 101] width 38 height 16
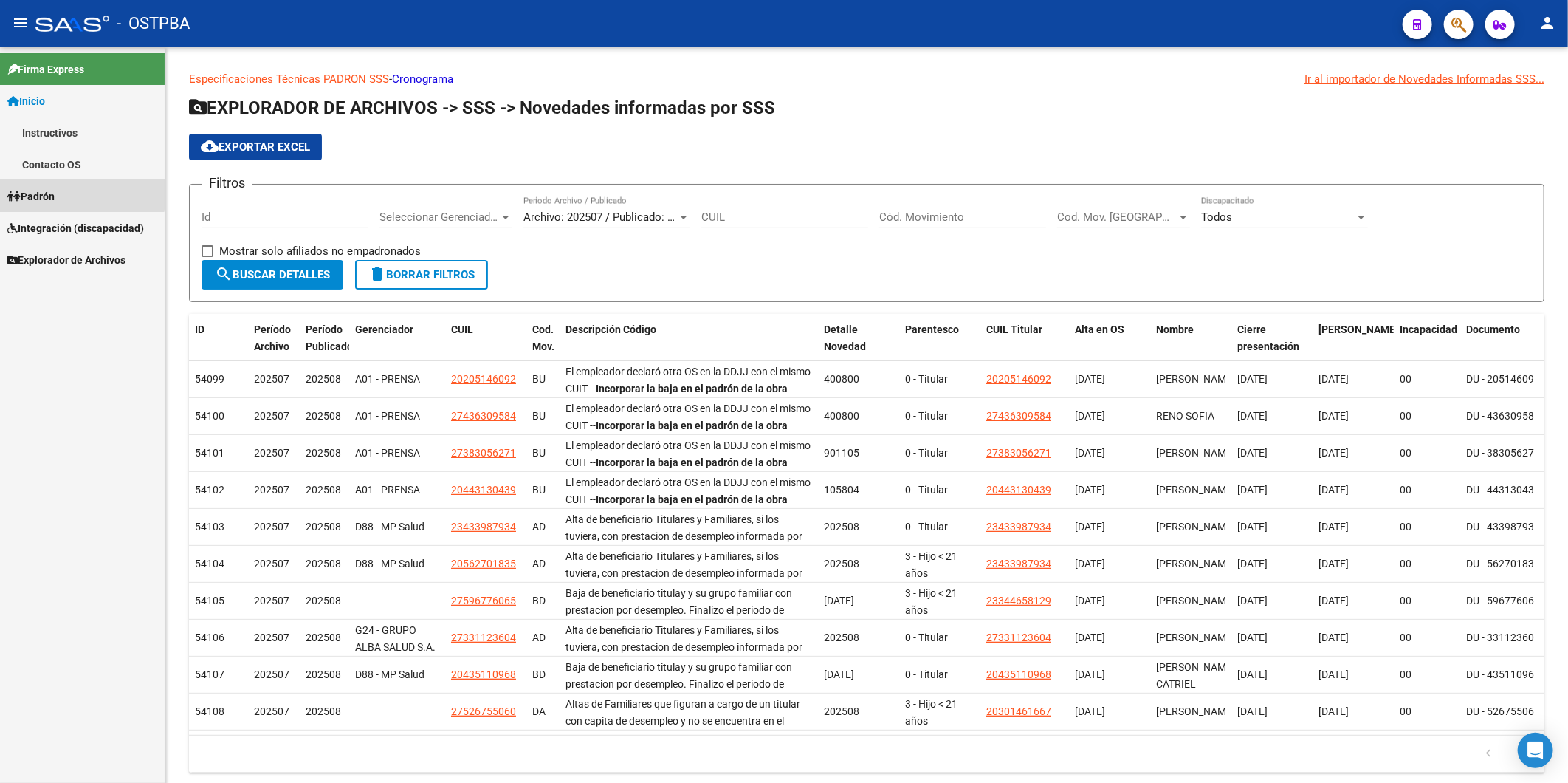
click at [45, 192] on span "Padrón" at bounding box center [31, 196] width 47 height 16
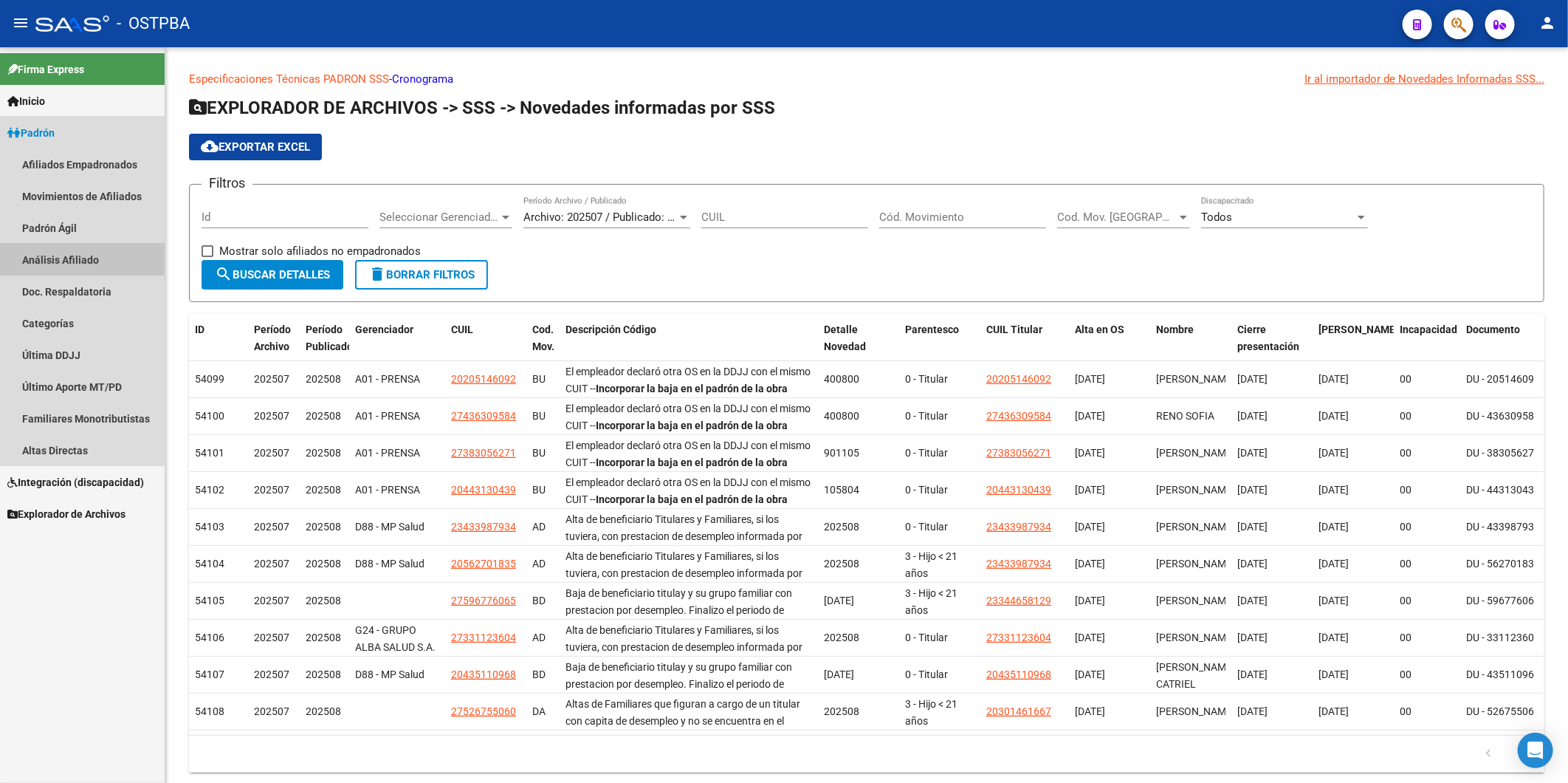
click at [57, 256] on link "Análisis Afiliado" at bounding box center [82, 260] width 165 height 32
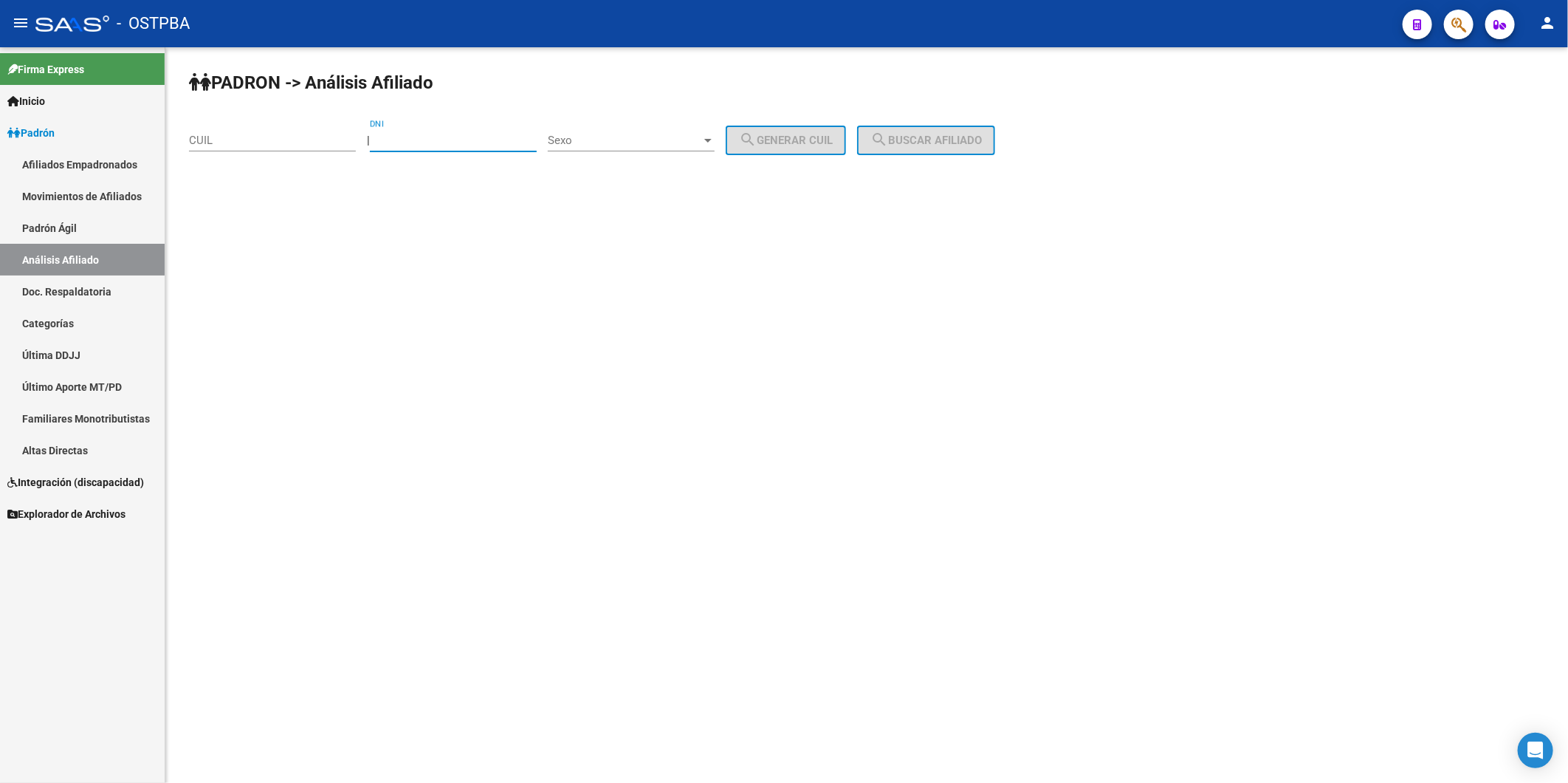
click at [397, 137] on input "DNI" at bounding box center [453, 140] width 166 height 13
click at [308, 139] on input "CUIL" at bounding box center [272, 140] width 166 height 13
paste input "20-10932609-8"
type input "20-10932609-8"
click at [937, 139] on span "search Buscar afiliado" at bounding box center [926, 140] width 112 height 13
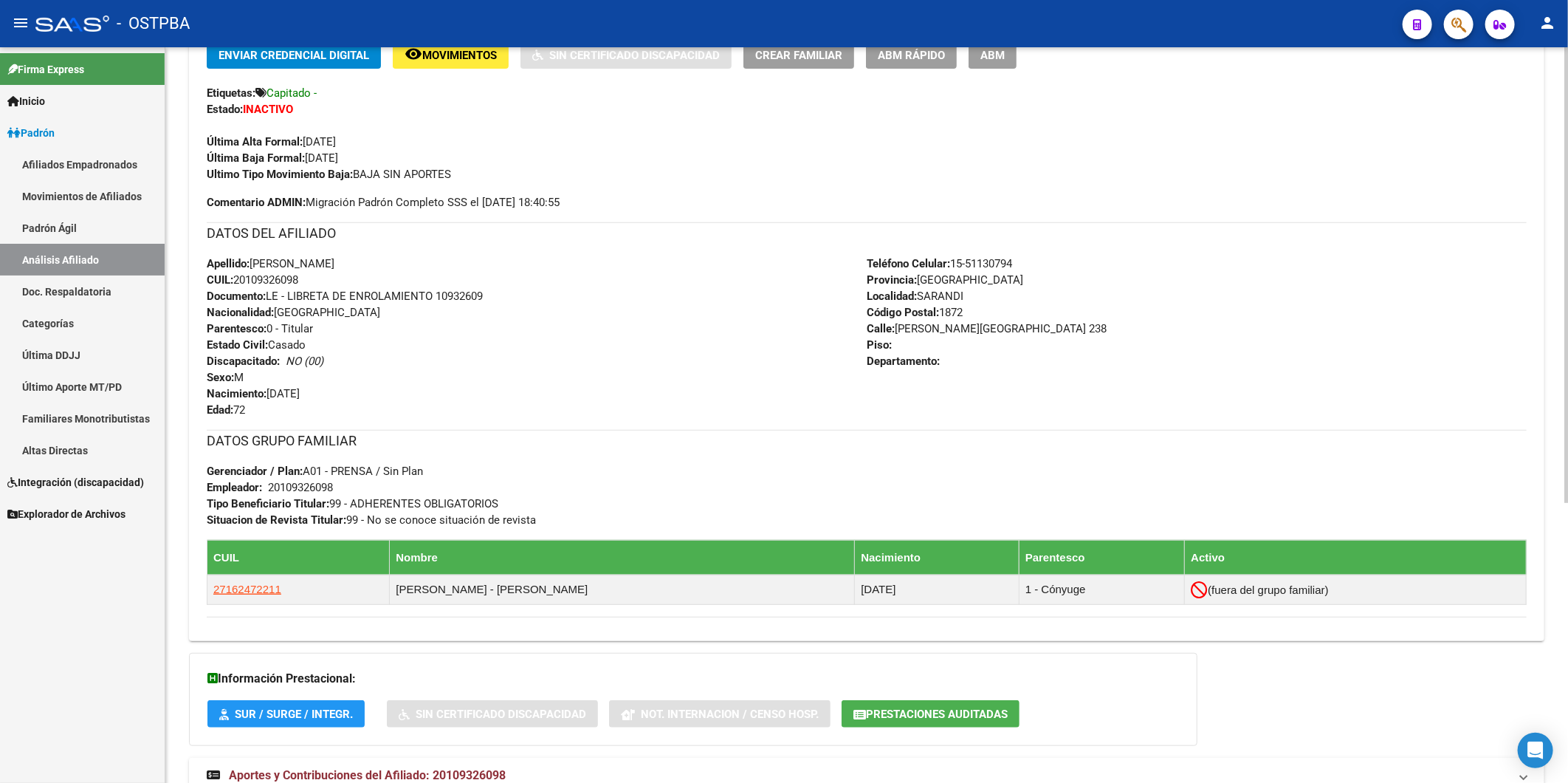
scroll to position [451, 0]
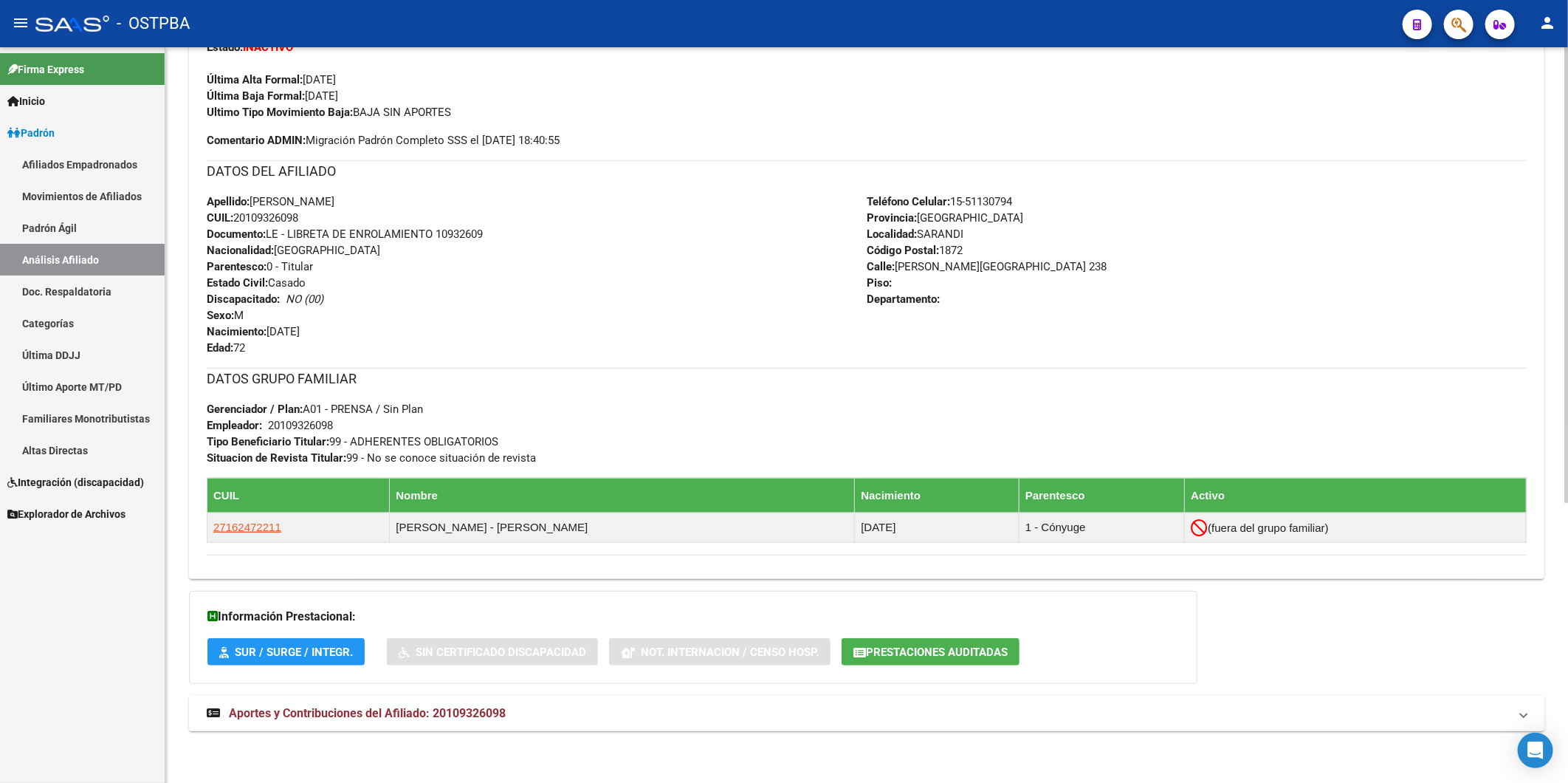
click at [485, 712] on span "Aportes y Contribuciones del Afiliado: 20109326098" at bounding box center [367, 712] width 277 height 14
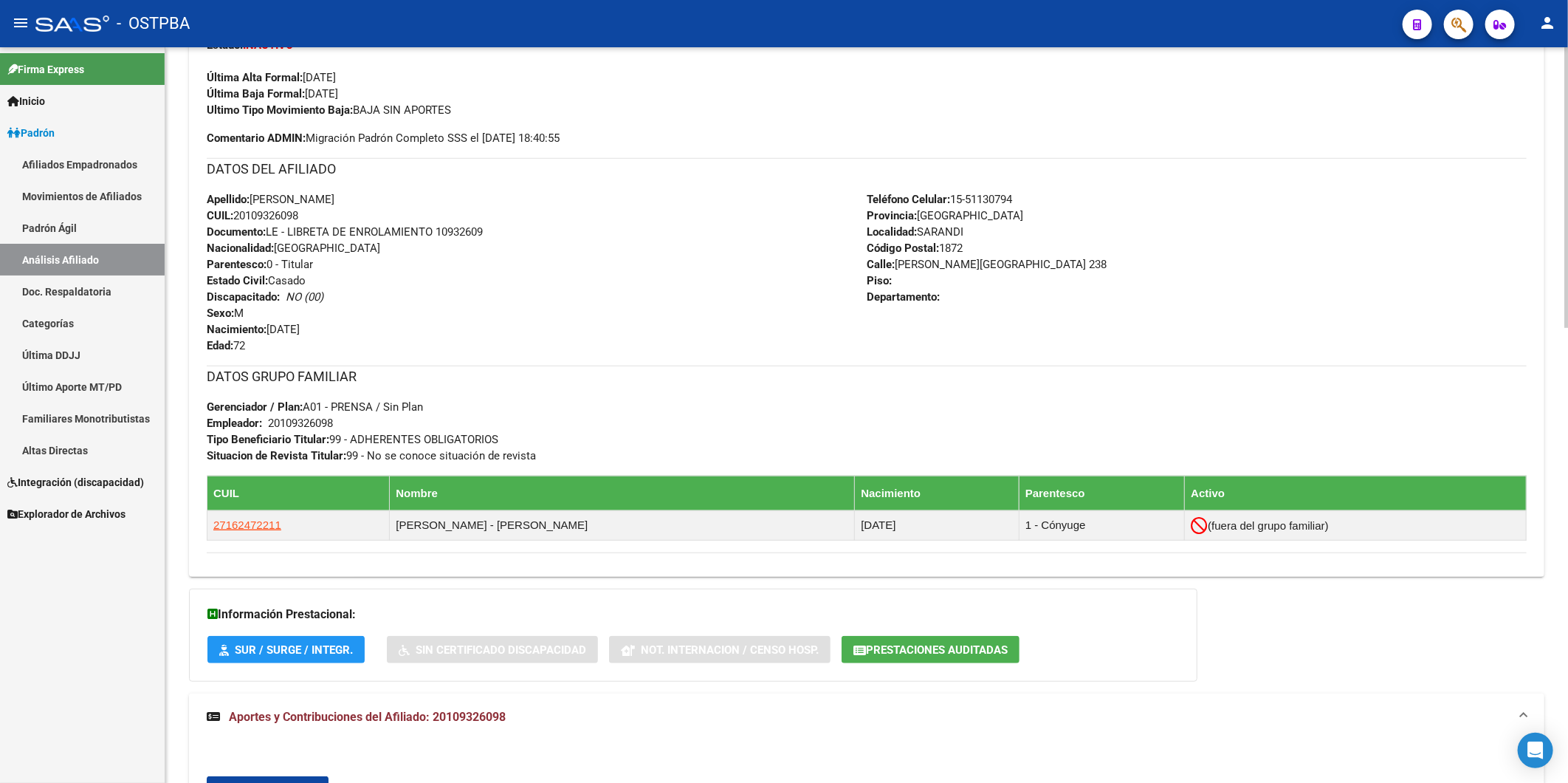
scroll to position [455, 0]
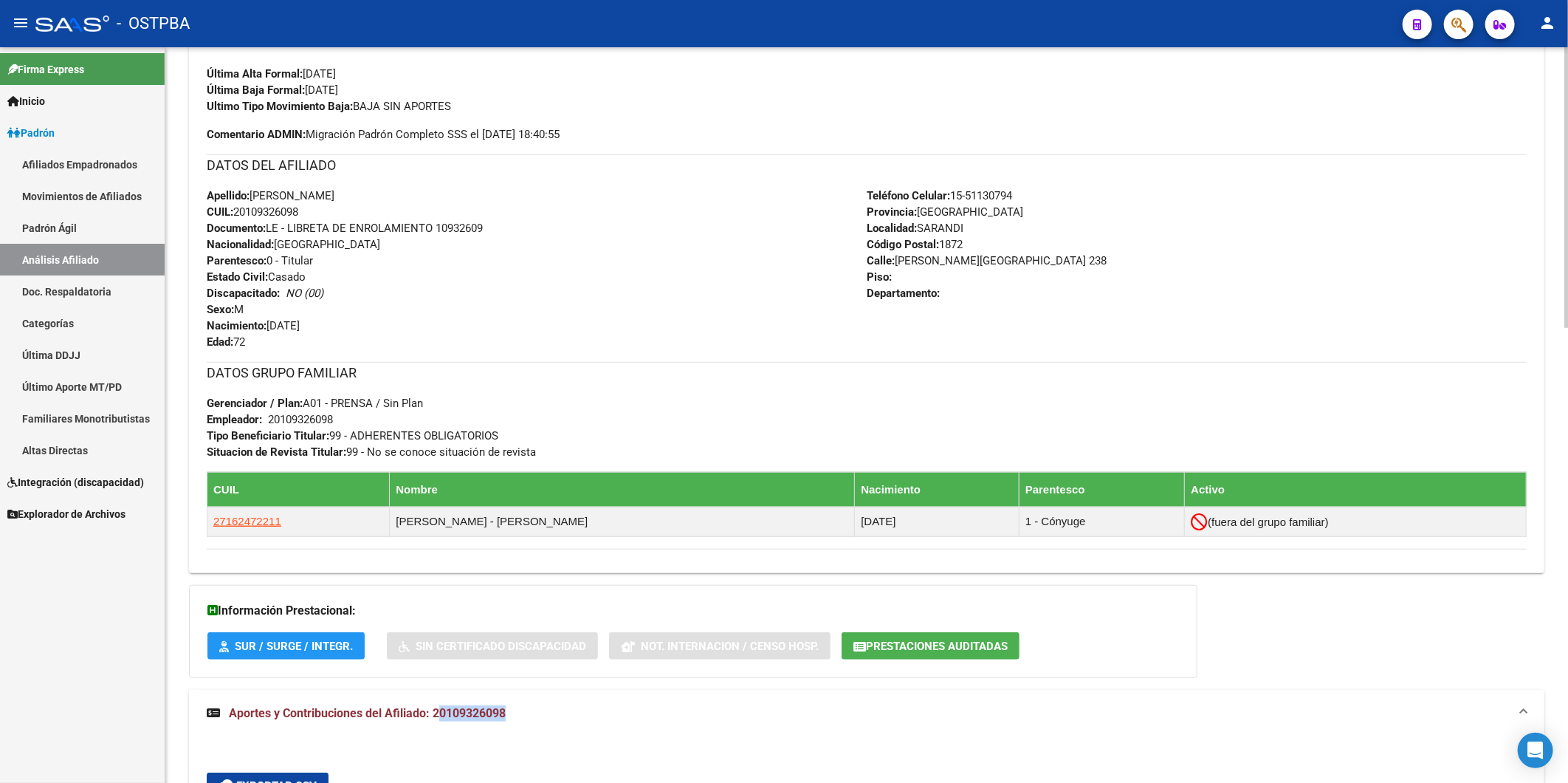
drag, startPoint x: 437, startPoint y: 717, endPoint x: 514, endPoint y: 720, distance: 77.1
click at [514, 720] on mat-panel-title "Aportes y Contribuciones del Afiliado: 20109326098" at bounding box center [858, 712] width 1302 height 16
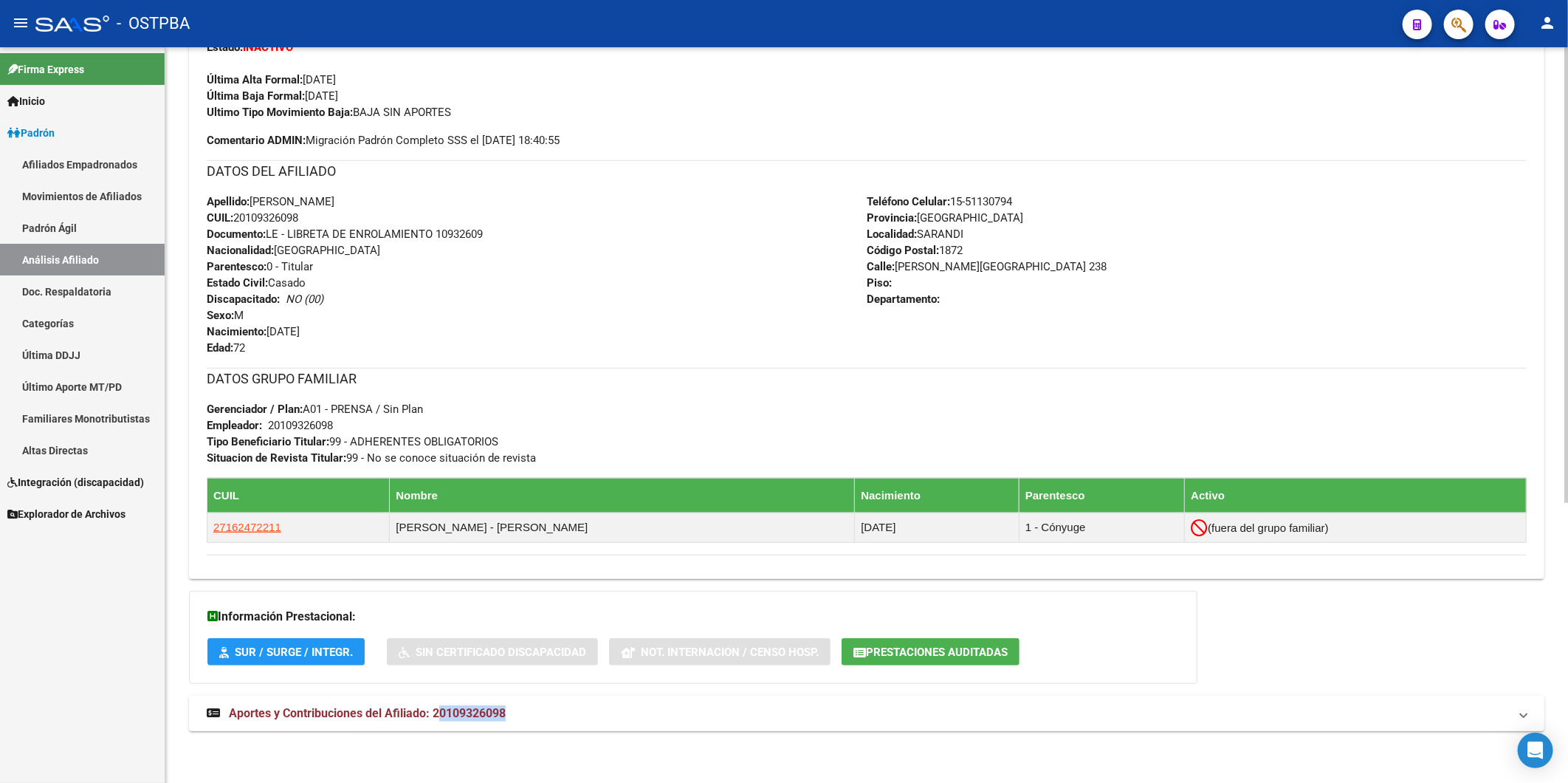
click at [517, 722] on mat-expansion-panel-header "Aportes y Contribuciones del Afiliado: 20109326098" at bounding box center [867, 713] width 1355 height 35
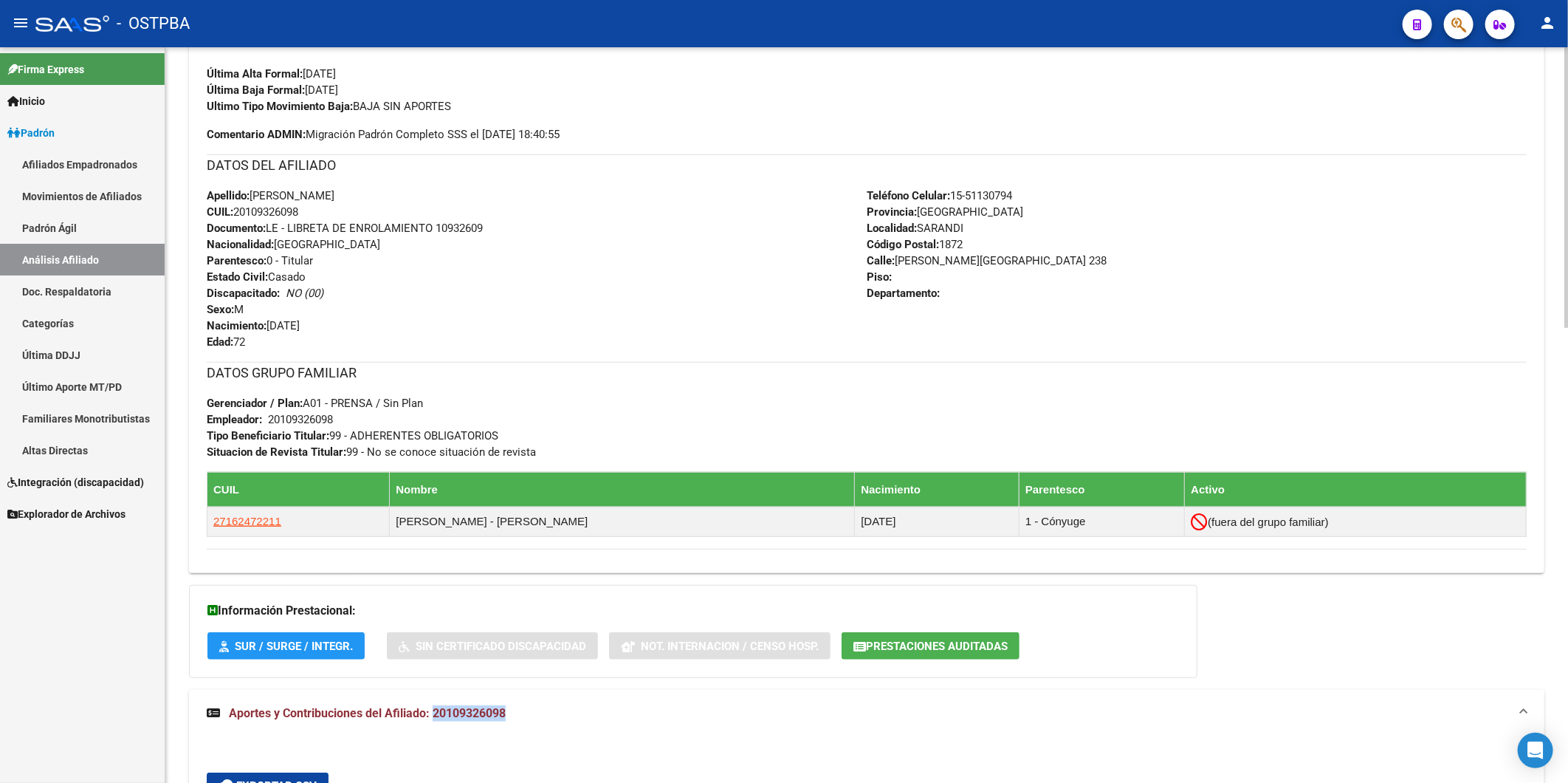
drag, startPoint x: 517, startPoint y: 715, endPoint x: 434, endPoint y: 715, distance: 83.0
click at [434, 715] on mat-panel-title "Aportes y Contribuciones del Afiliado: 20109326098" at bounding box center [858, 712] width 1302 height 16
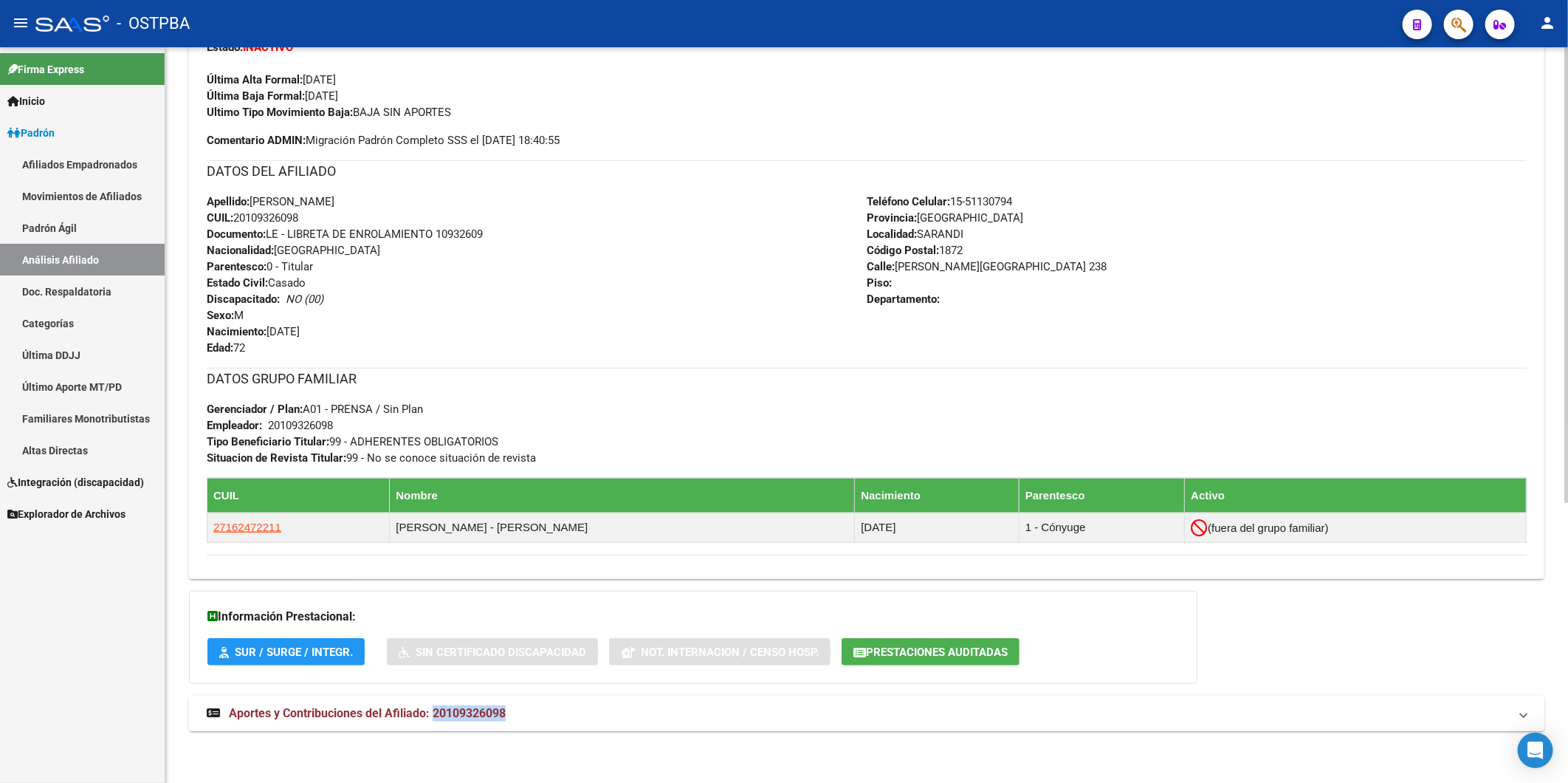
scroll to position [451, 0]
copy span "20109326098"
click at [1132, 258] on div "Teléfono Celular: 15-51130794 Provincia: Buenos Aires Localidad: SARANDI Código…" at bounding box center [1196, 274] width 660 height 162
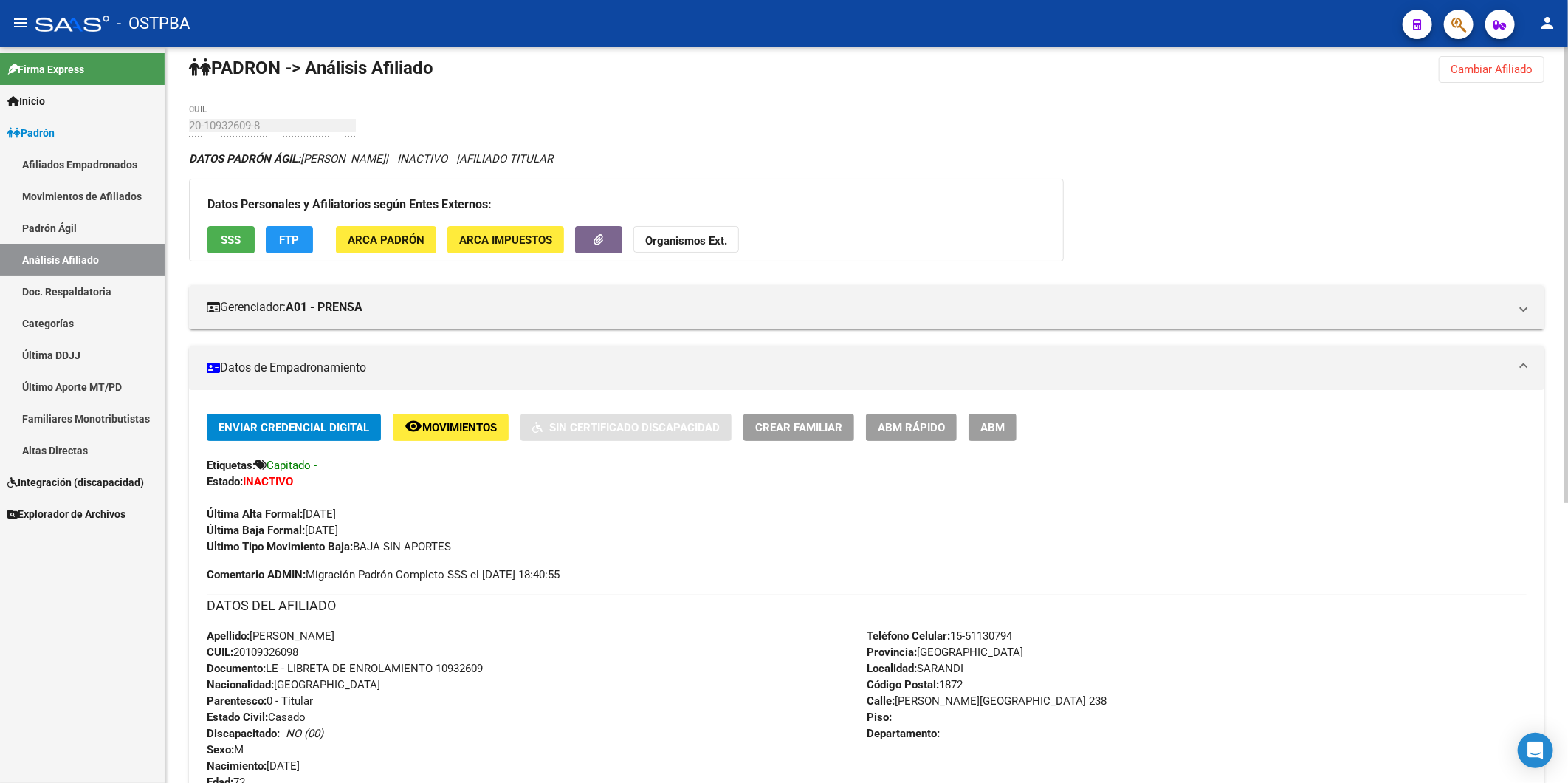
scroll to position [0, 0]
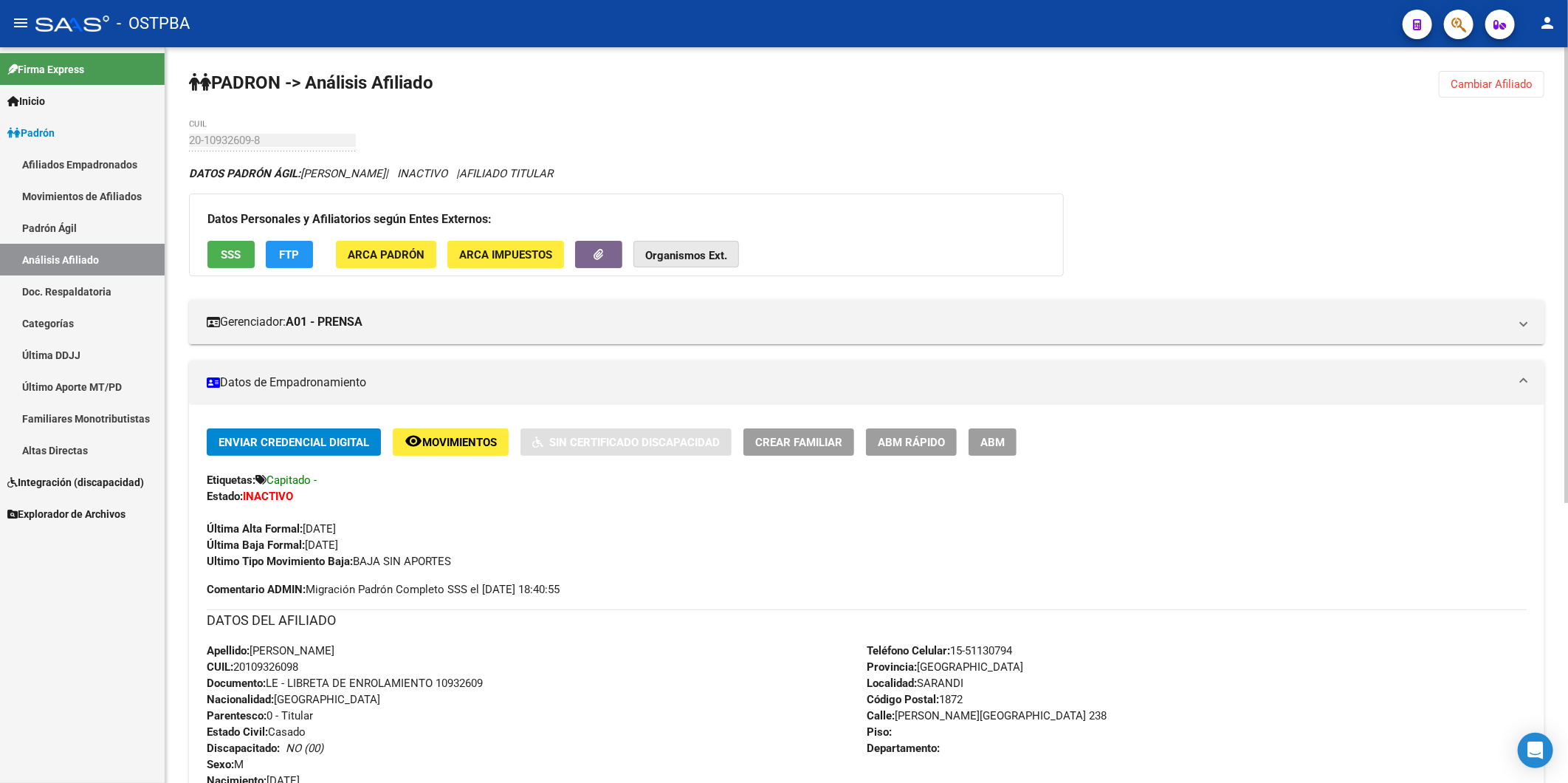
click at [707, 266] on button "Organismos Ext." at bounding box center [686, 254] width 106 height 27
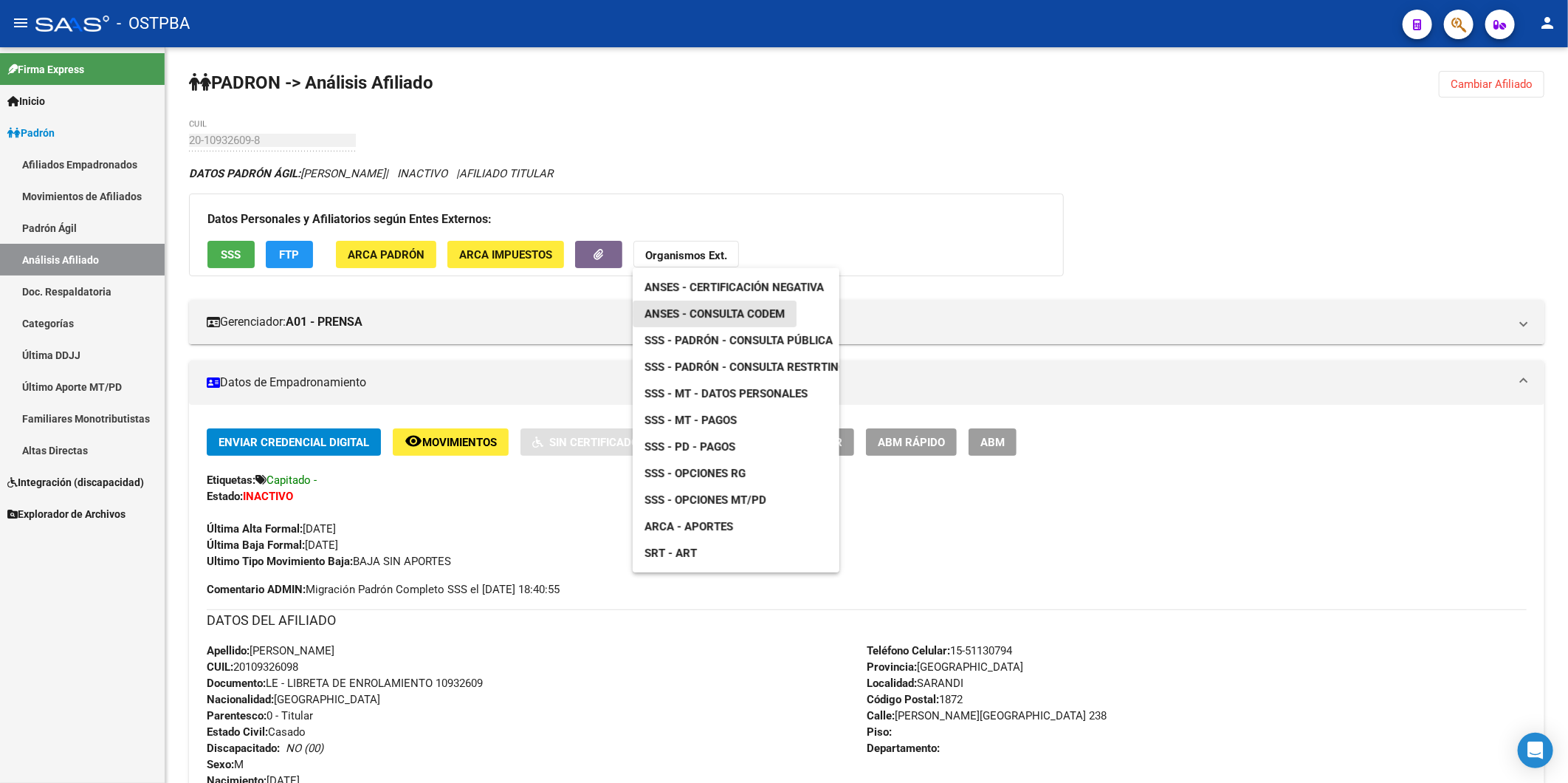
click at [724, 314] on span "ANSES - Consulta CODEM" at bounding box center [714, 314] width 140 height 13
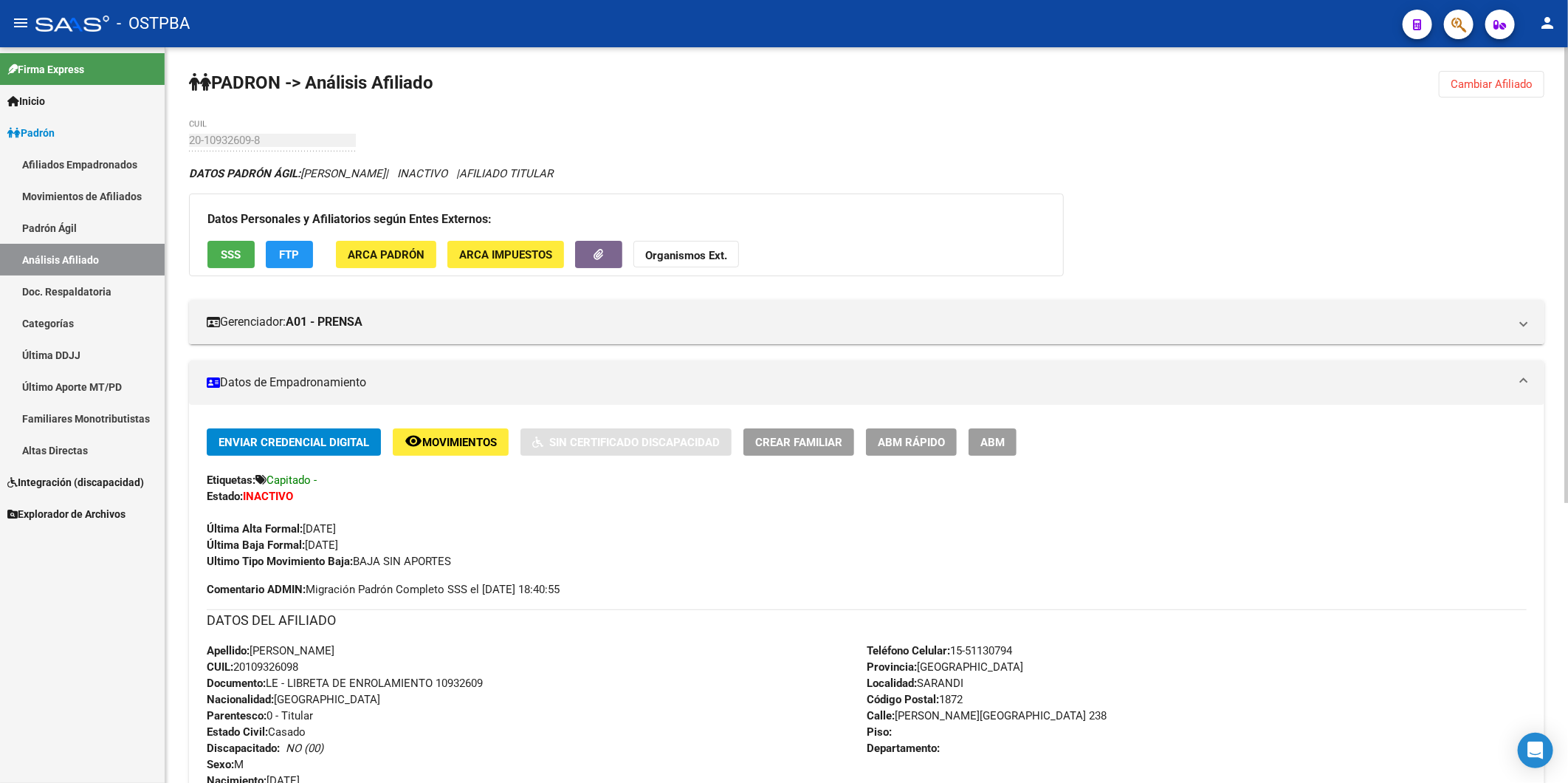
drag, startPoint x: 273, startPoint y: 497, endPoint x: 449, endPoint y: 526, distance: 178.4
click at [443, 528] on div "Última Alta Formal: 12/12/1989" at bounding box center [867, 521] width 1320 height 33
click at [916, 442] on span "ABM Rápido" at bounding box center [911, 442] width 67 height 13
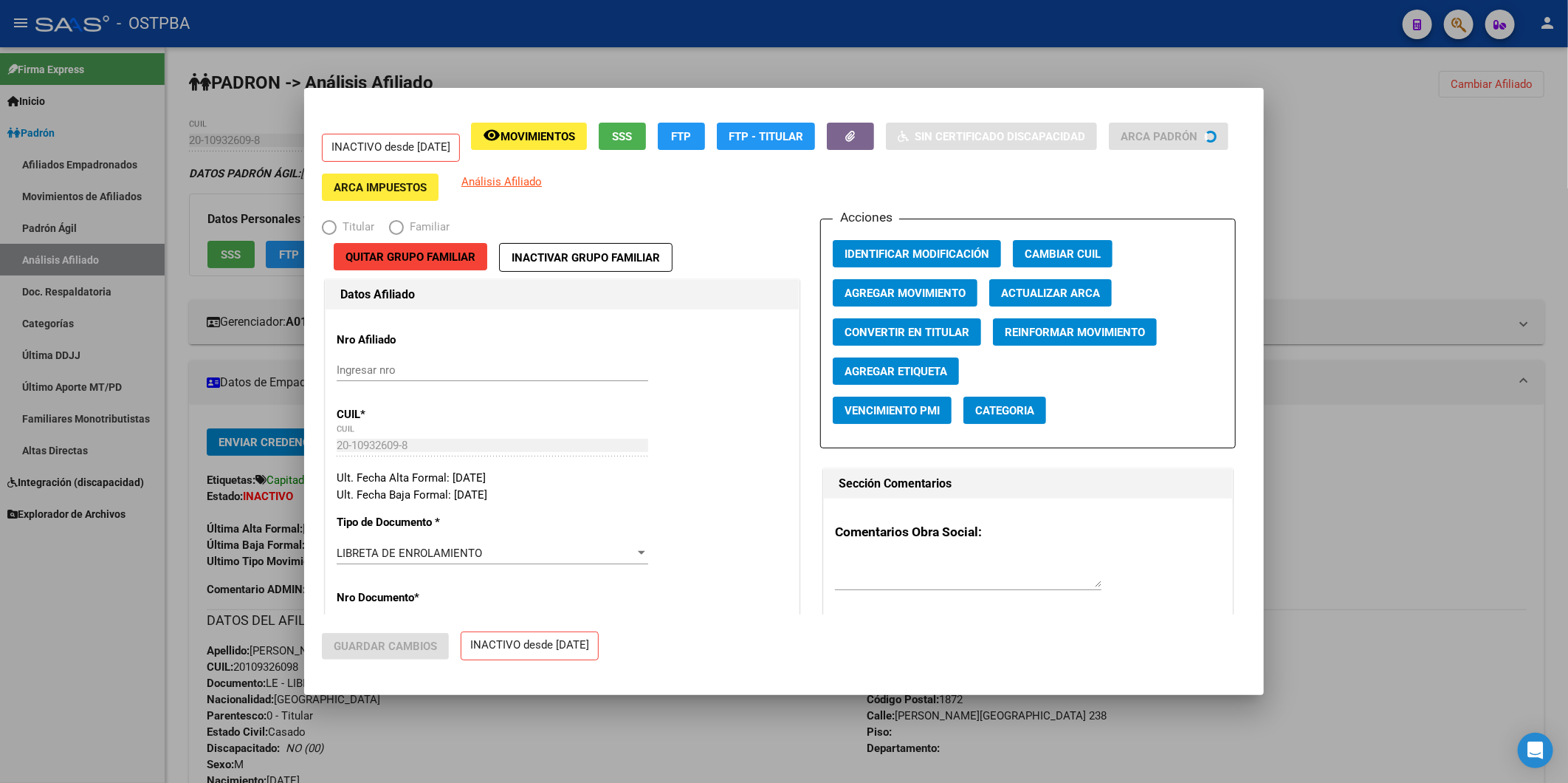
radio input "true"
type input "20-10932609-8"
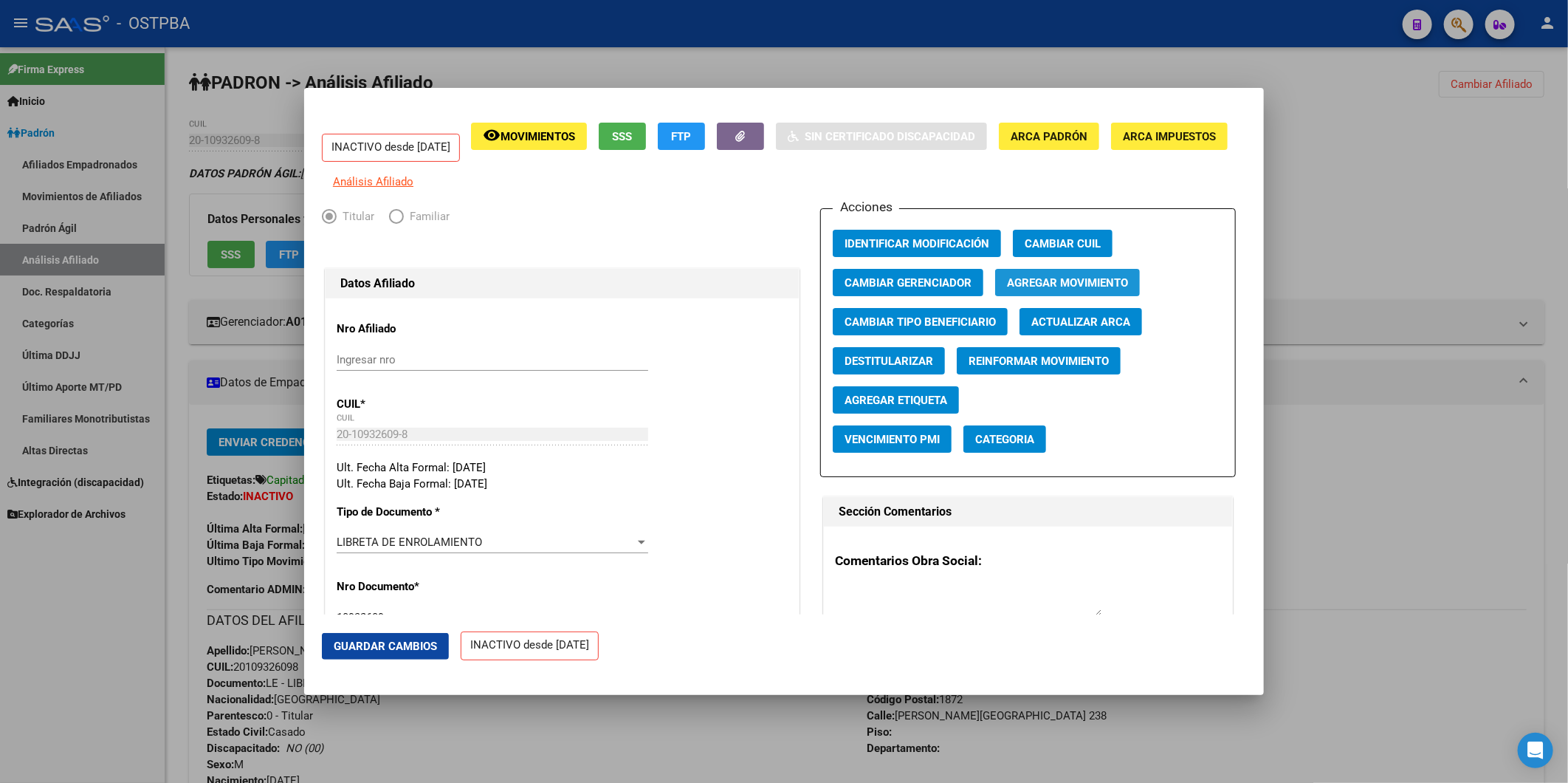
click at [1054, 289] on span "Agregar Movimiento" at bounding box center [1068, 283] width 121 height 13
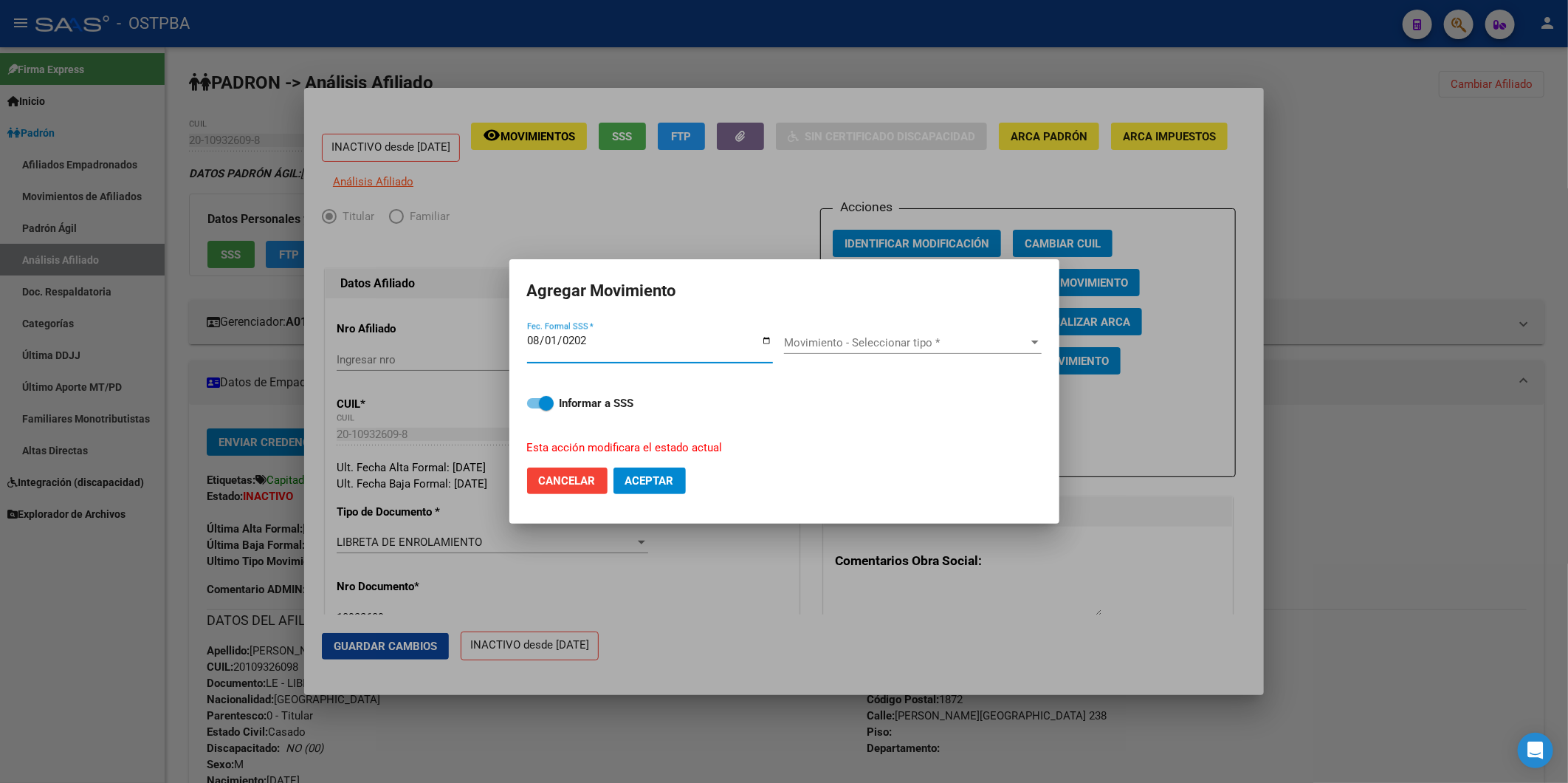
type input "[DATE]"
click at [1034, 337] on div at bounding box center [1035, 342] width 13 height 12
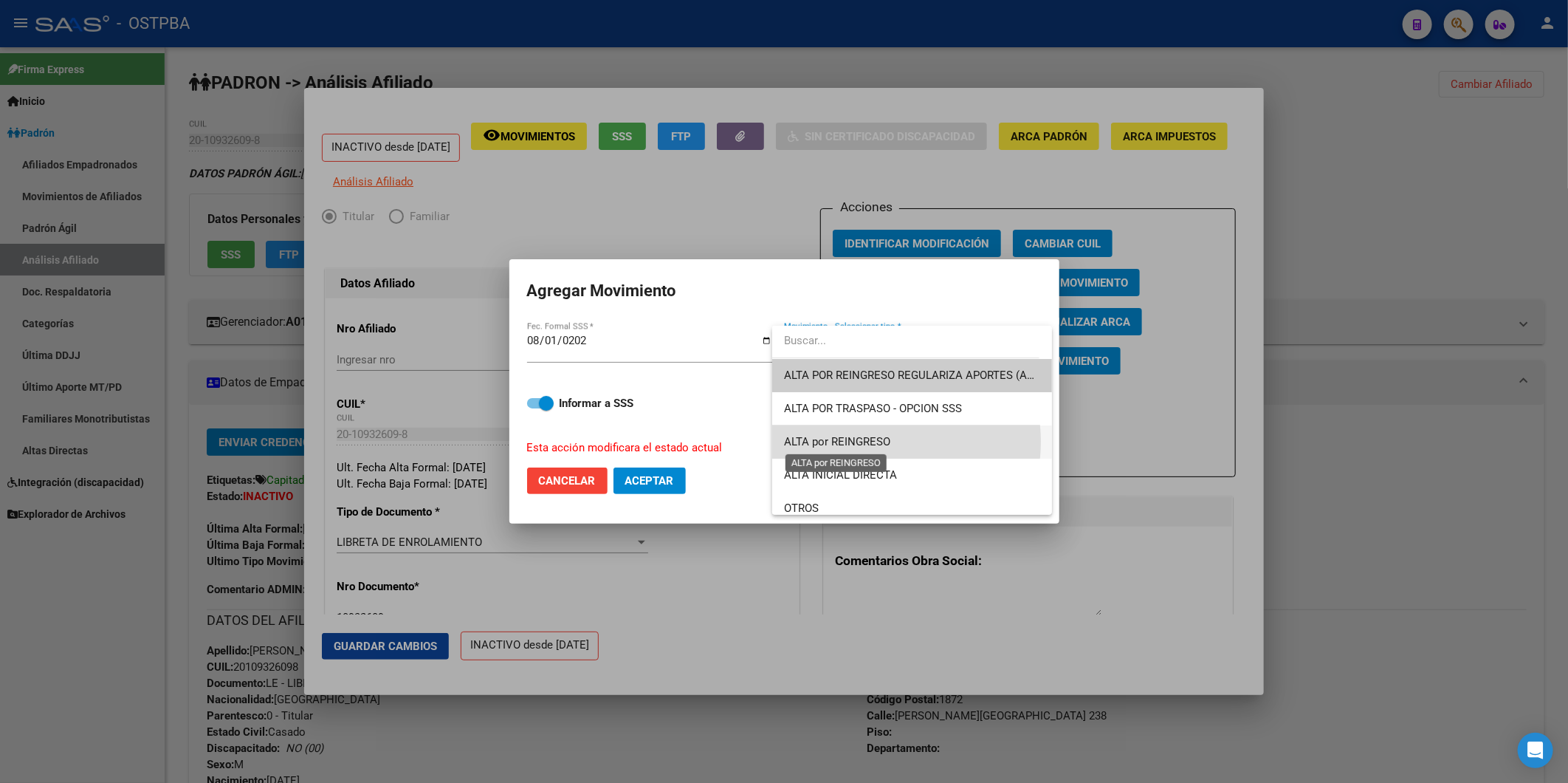
click at [875, 442] on span "ALTA por REINGRESO" at bounding box center [837, 442] width 106 height 13
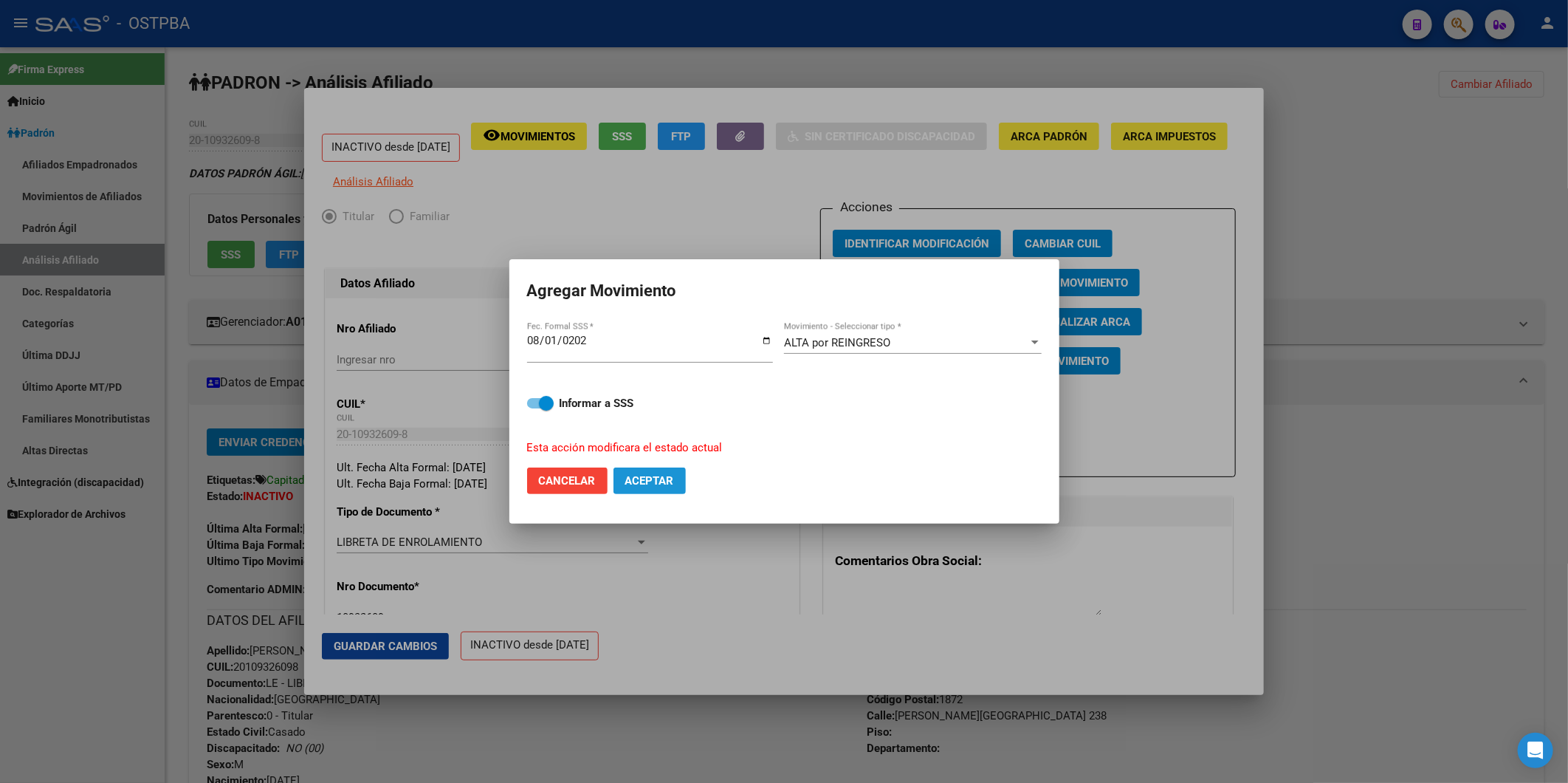
click at [664, 484] on span "Aceptar" at bounding box center [650, 481] width 49 height 13
checkbox input "false"
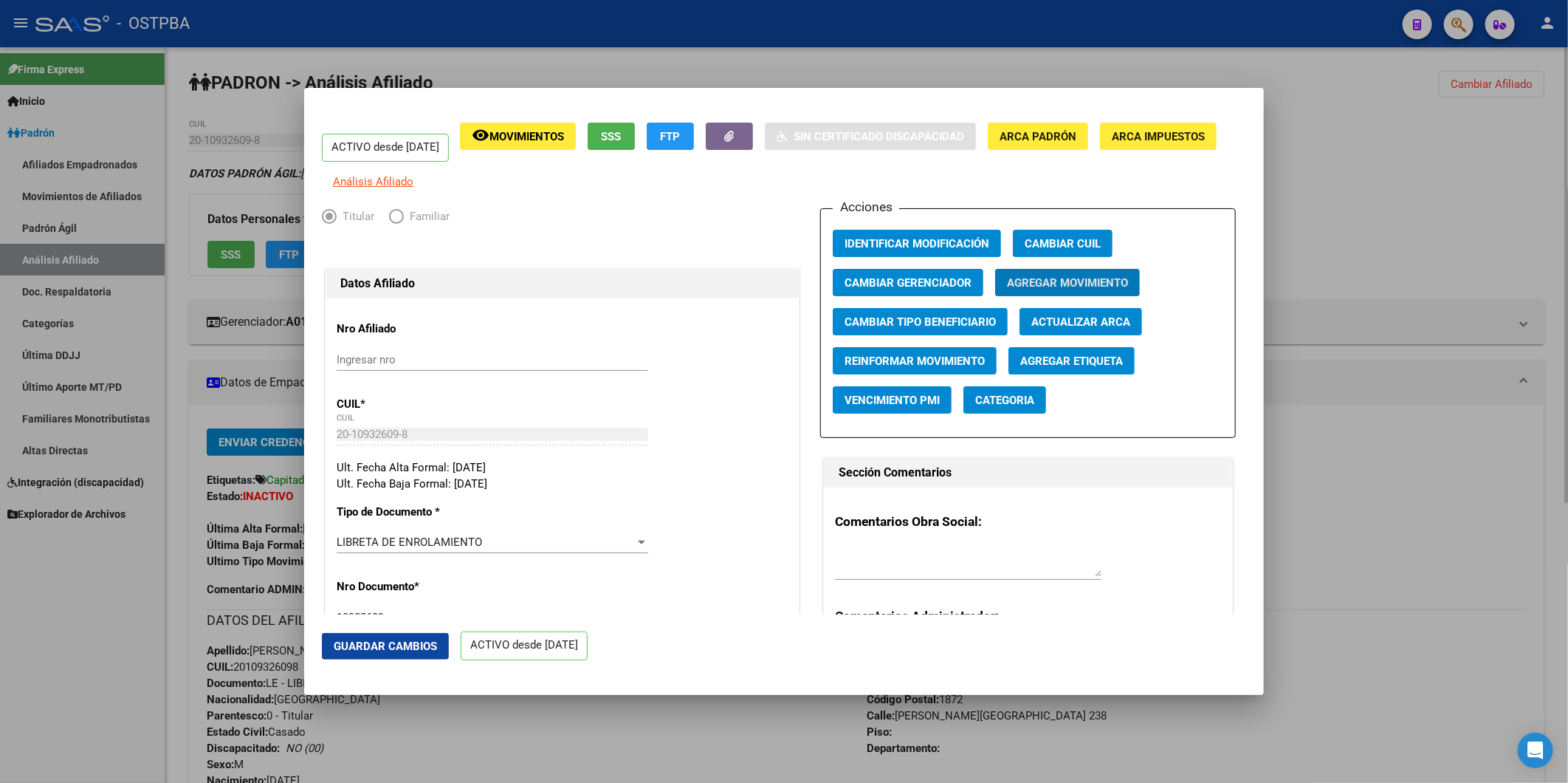
drag, startPoint x: 1419, startPoint y: 251, endPoint x: 1410, endPoint y: 259, distance: 12.0
click at [1425, 245] on div at bounding box center [784, 391] width 1568 height 783
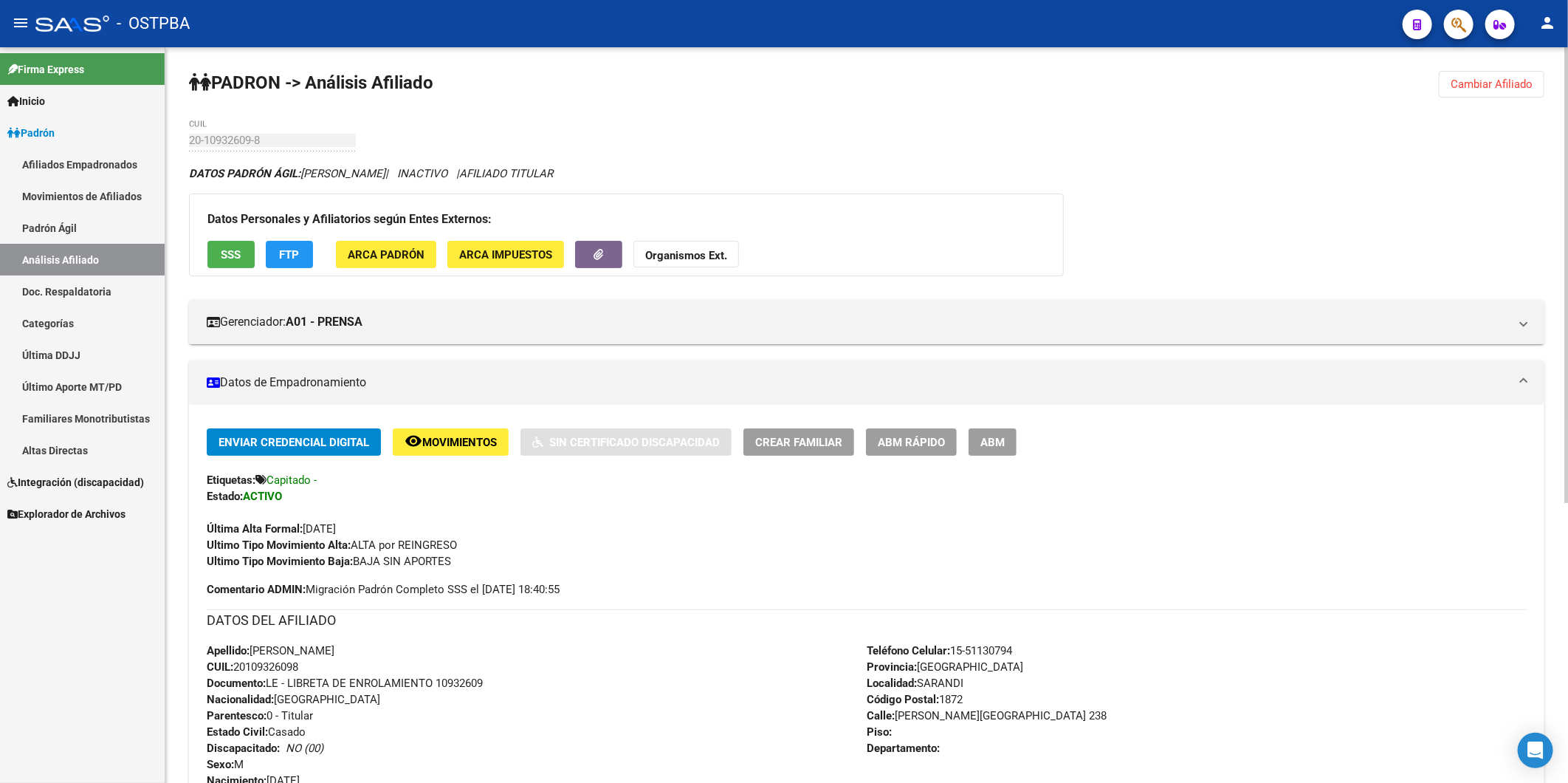
drag, startPoint x: 319, startPoint y: 482, endPoint x: 365, endPoint y: 508, distance: 52.8
click at [365, 508] on div "Última Alta Formal: 01/08/2025" at bounding box center [867, 521] width 1320 height 33
click at [1491, 82] on span "Cambiar Afiliado" at bounding box center [1491, 84] width 82 height 13
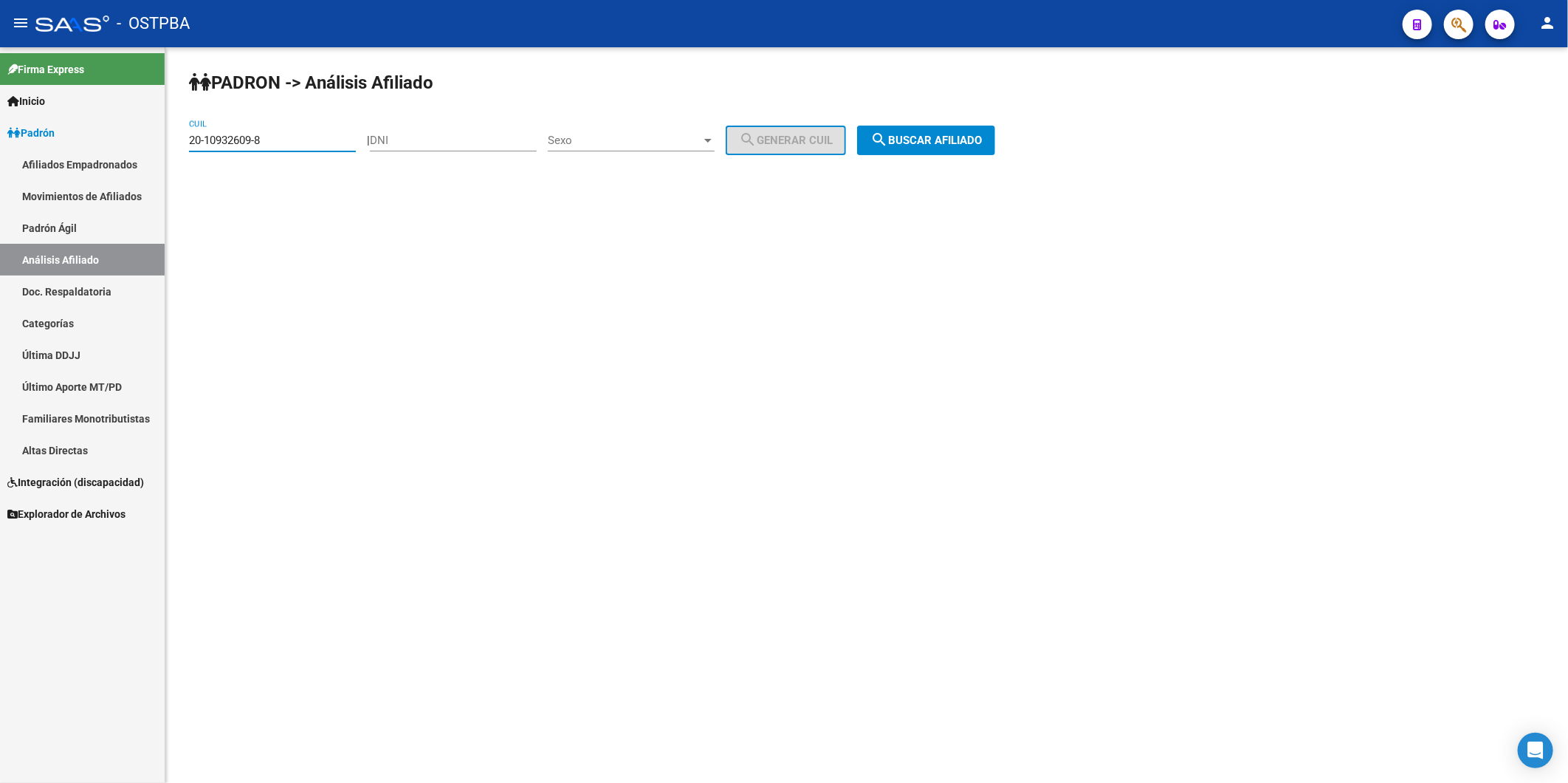
drag, startPoint x: 282, startPoint y: 139, endPoint x: 184, endPoint y: 154, distance: 99.1
click at [184, 154] on div "PADRON -> Análisis Afiliado 20-10932609-8 CUIL | DNI Sexo Sexo search Generar C…" at bounding box center [867, 124] width 1402 height 155
click at [489, 138] on input "DNI" at bounding box center [453, 140] width 166 height 13
type input "37358414"
click at [711, 141] on div at bounding box center [708, 140] width 8 height 3
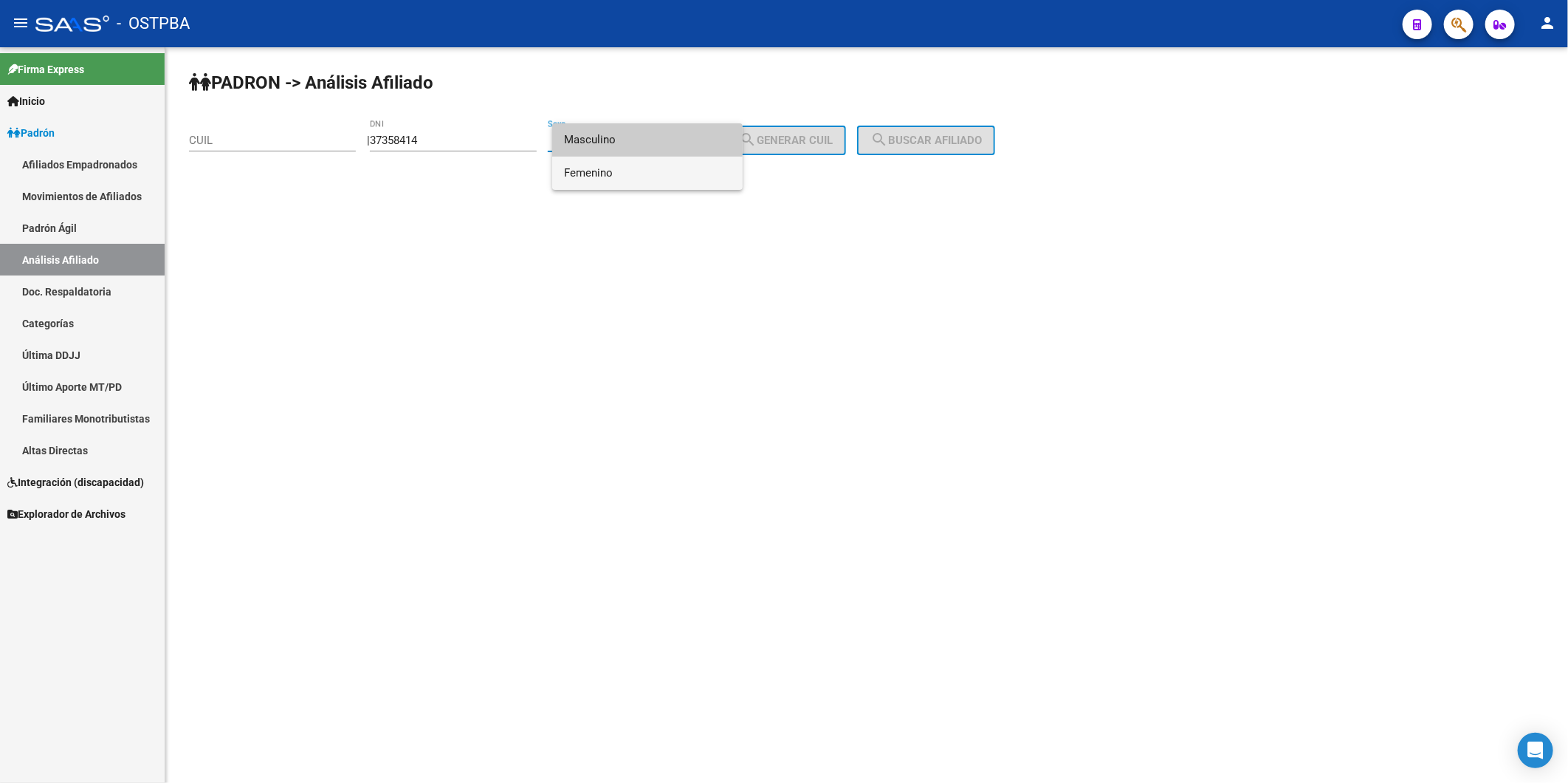
click at [707, 167] on span "Femenino" at bounding box center [647, 173] width 166 height 34
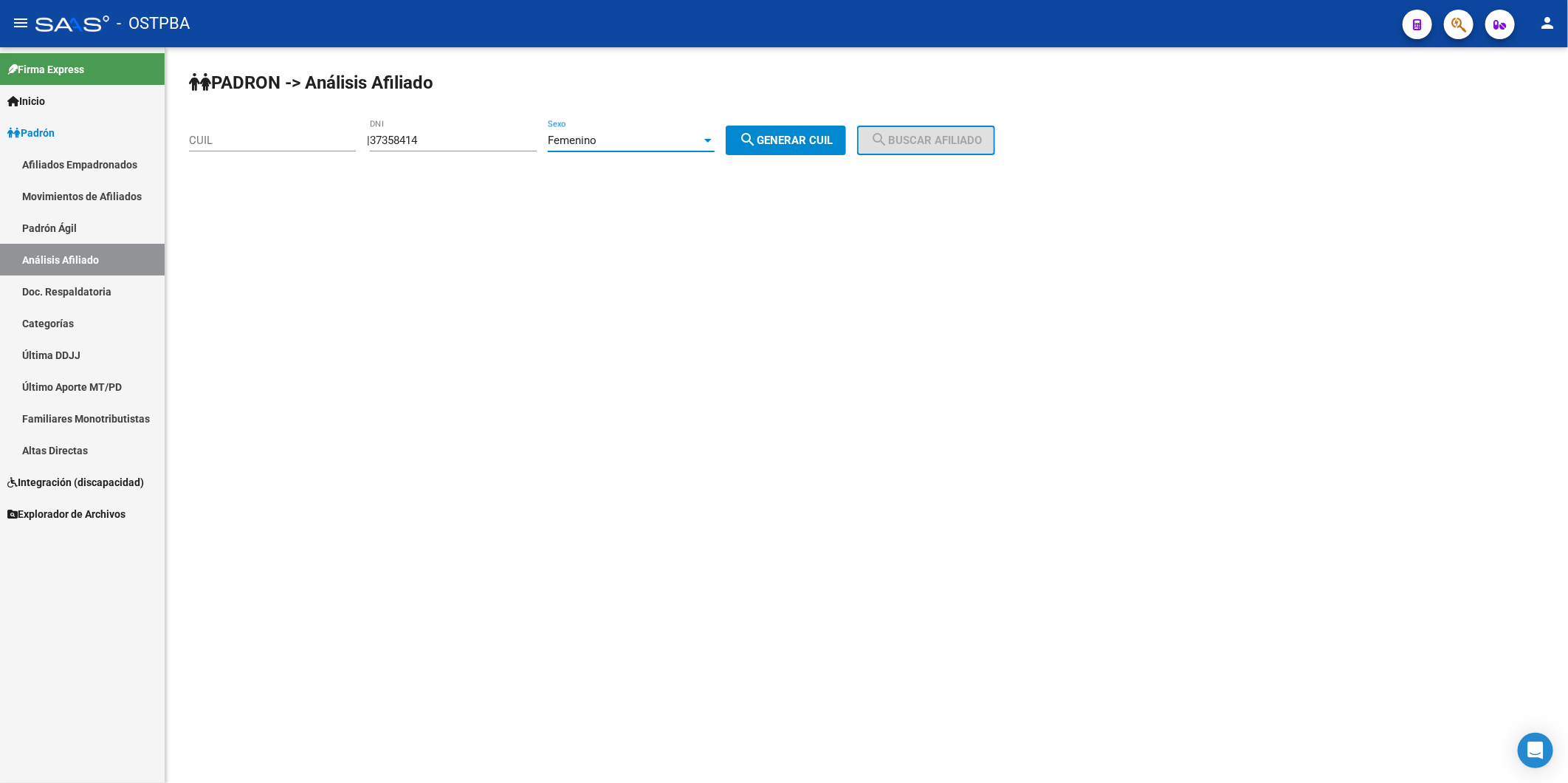
drag, startPoint x: 773, startPoint y: 145, endPoint x: 842, endPoint y: 145, distance: 69.0
click at [777, 145] on span "search Generar CUIL" at bounding box center [786, 140] width 94 height 13
type input "27-37358414-8"
drag, startPoint x: 901, startPoint y: 149, endPoint x: 699, endPoint y: 56, distance: 222.4
click at [888, 136] on mat-icon "search" at bounding box center [879, 139] width 18 height 18
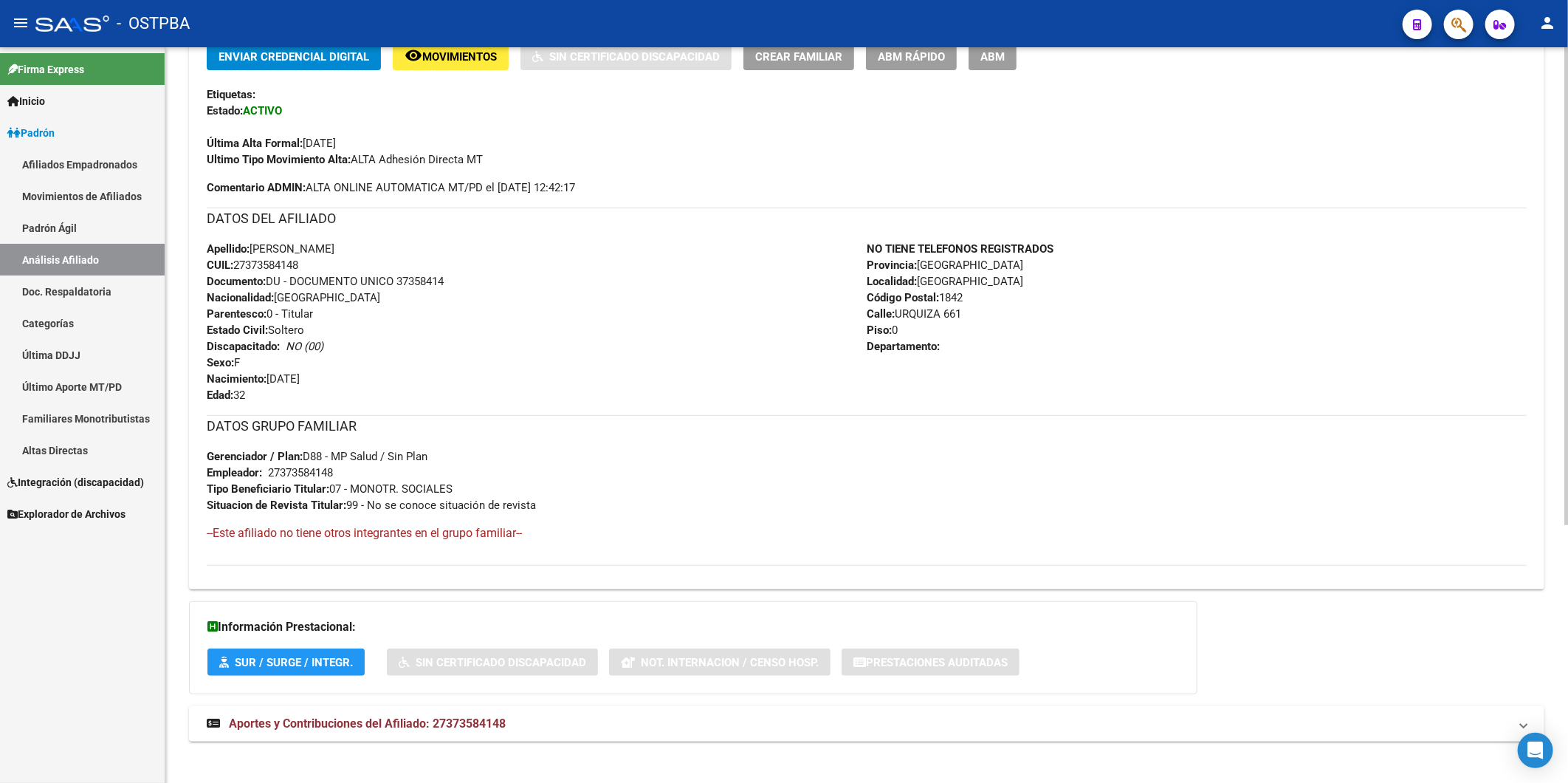
scroll to position [396, 0]
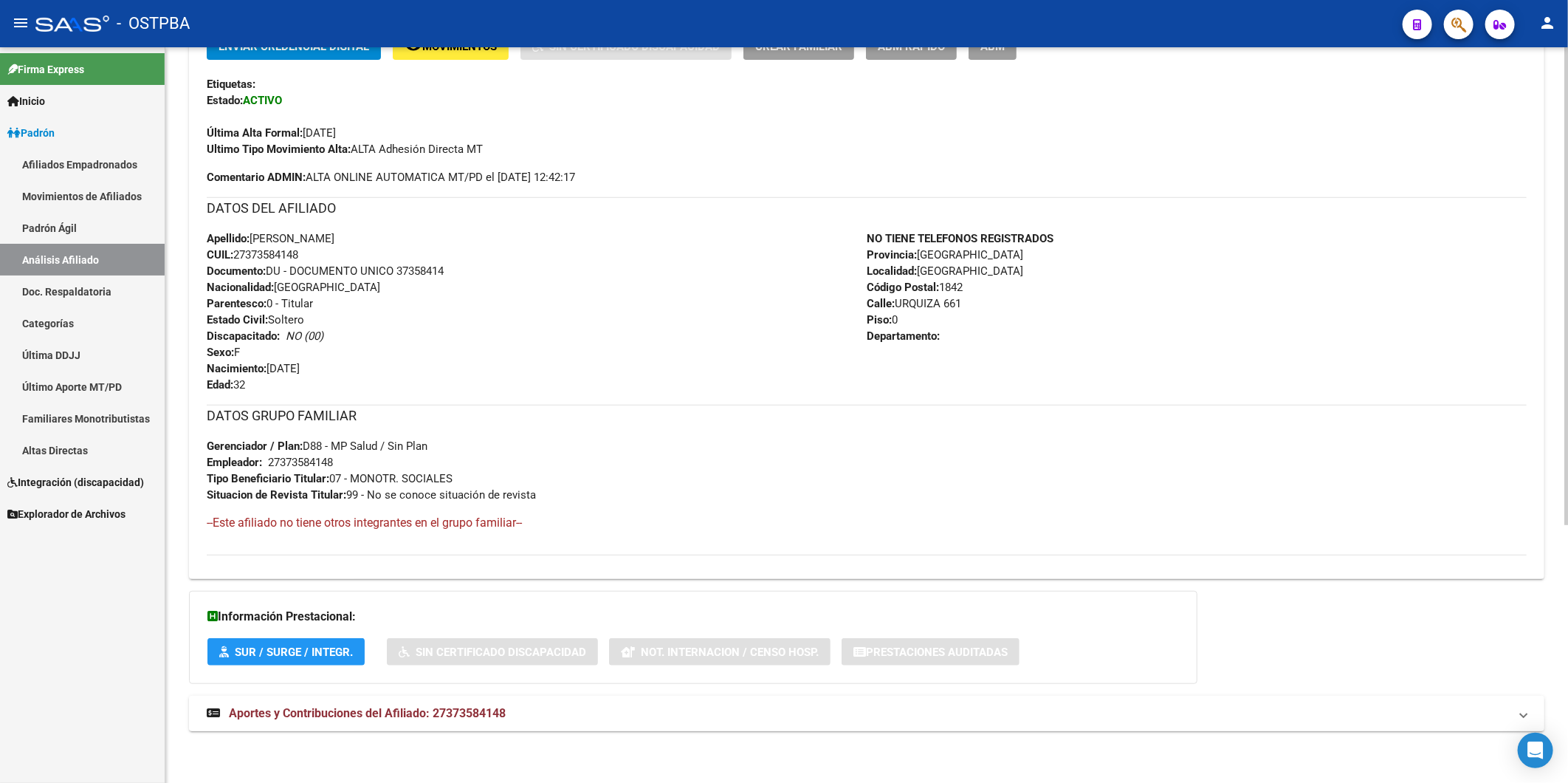
click at [485, 712] on span "Aportes y Contribuciones del Afiliado: 27373584148" at bounding box center [367, 712] width 277 height 14
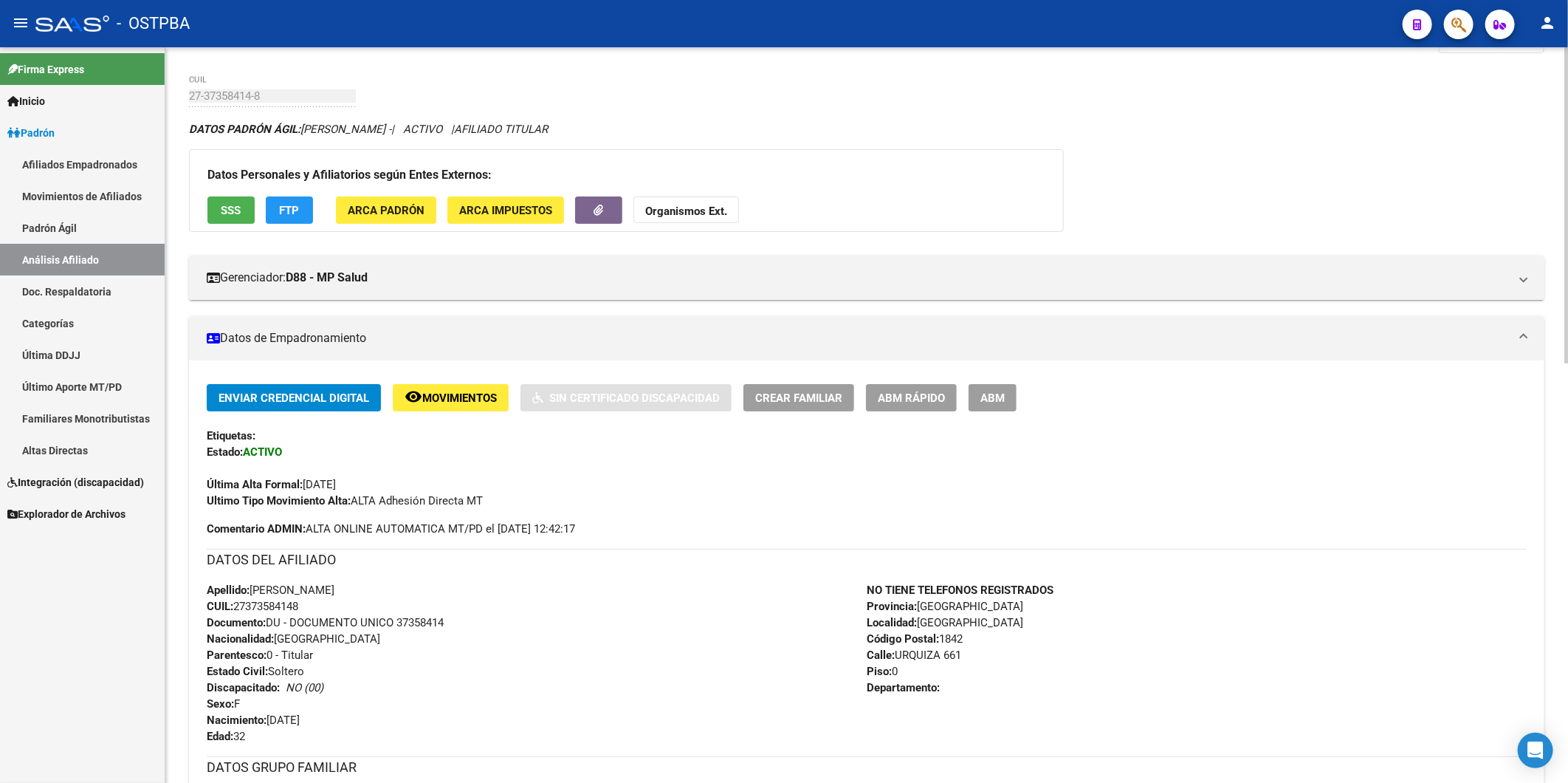
scroll to position [0, 0]
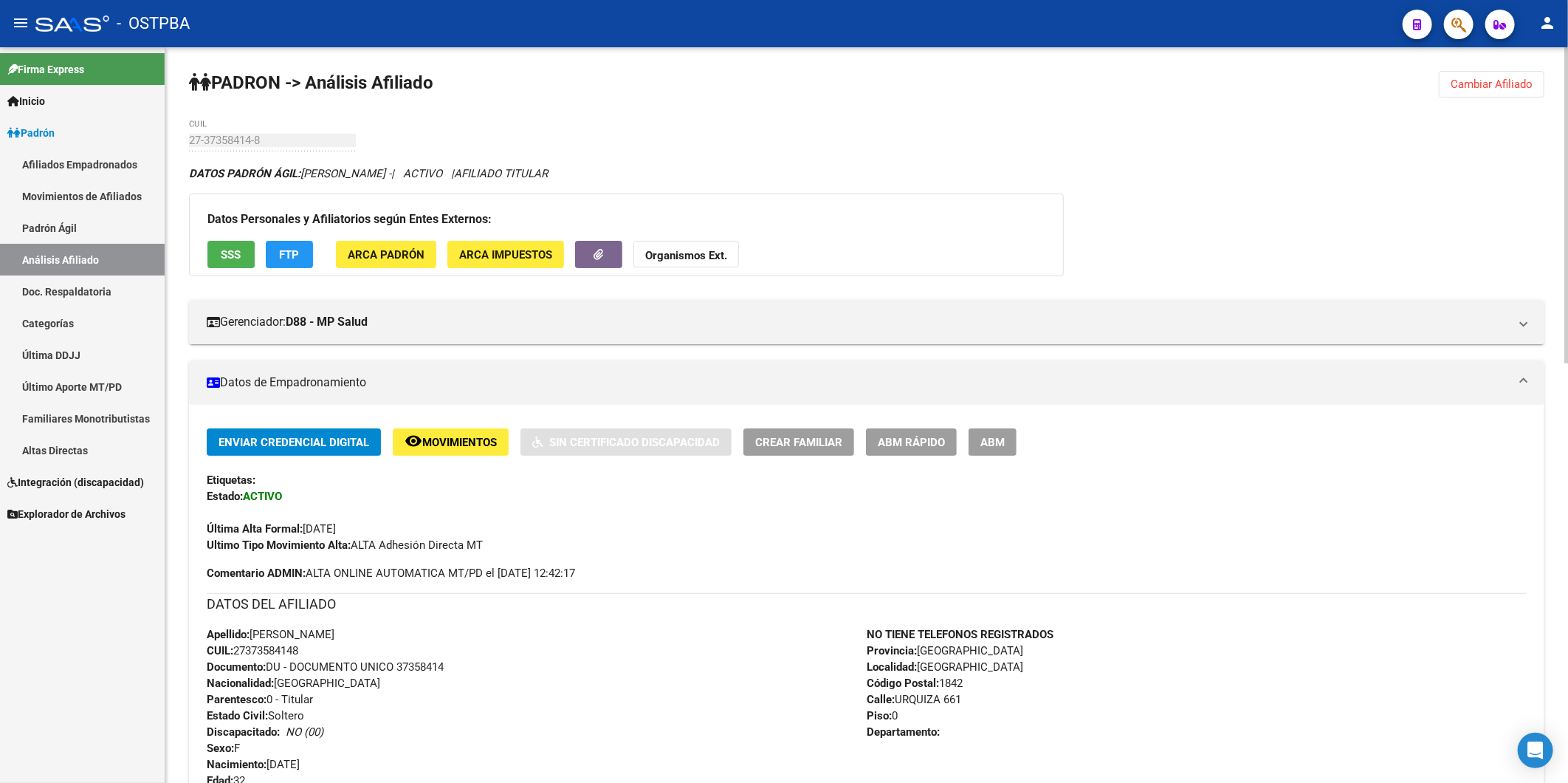
click at [1507, 88] on span "Cambiar Afiliado" at bounding box center [1491, 84] width 82 height 13
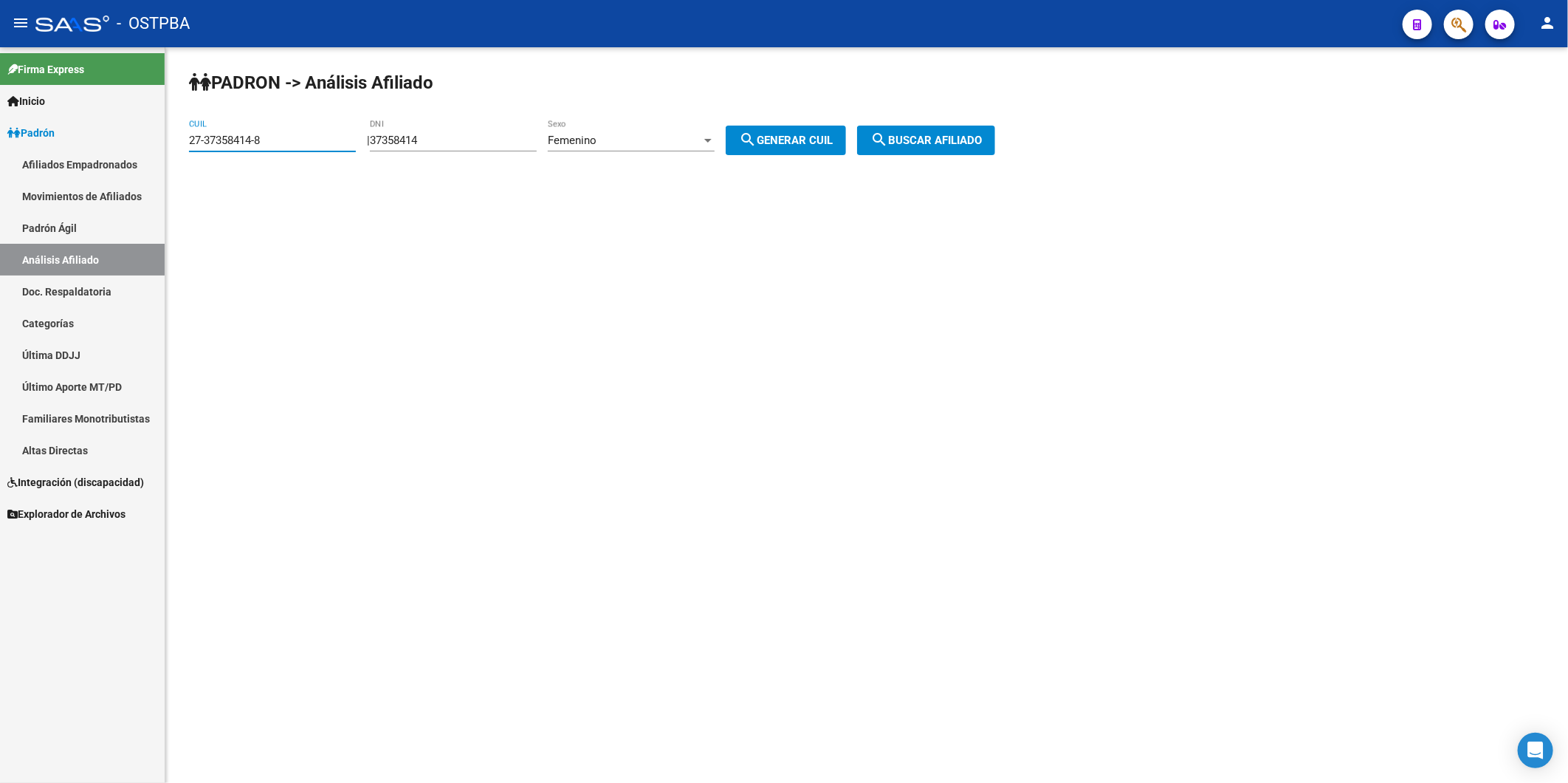
drag, startPoint x: 325, startPoint y: 146, endPoint x: 179, endPoint y: 161, distance: 146.8
click at [179, 161] on div "PADRON -> Análisis Afiliado 27-37358414-8 CUIL | 37358414 DNI Femenino Sexo sea…" at bounding box center [867, 124] width 1402 height 155
drag, startPoint x: 456, startPoint y: 136, endPoint x: 385, endPoint y: 143, distance: 71.3
click at [385, 143] on div "| 37358414 DNI Femenino Sexo search Generar CUIL" at bounding box center [611, 140] width 490 height 13
paste input "92911312"
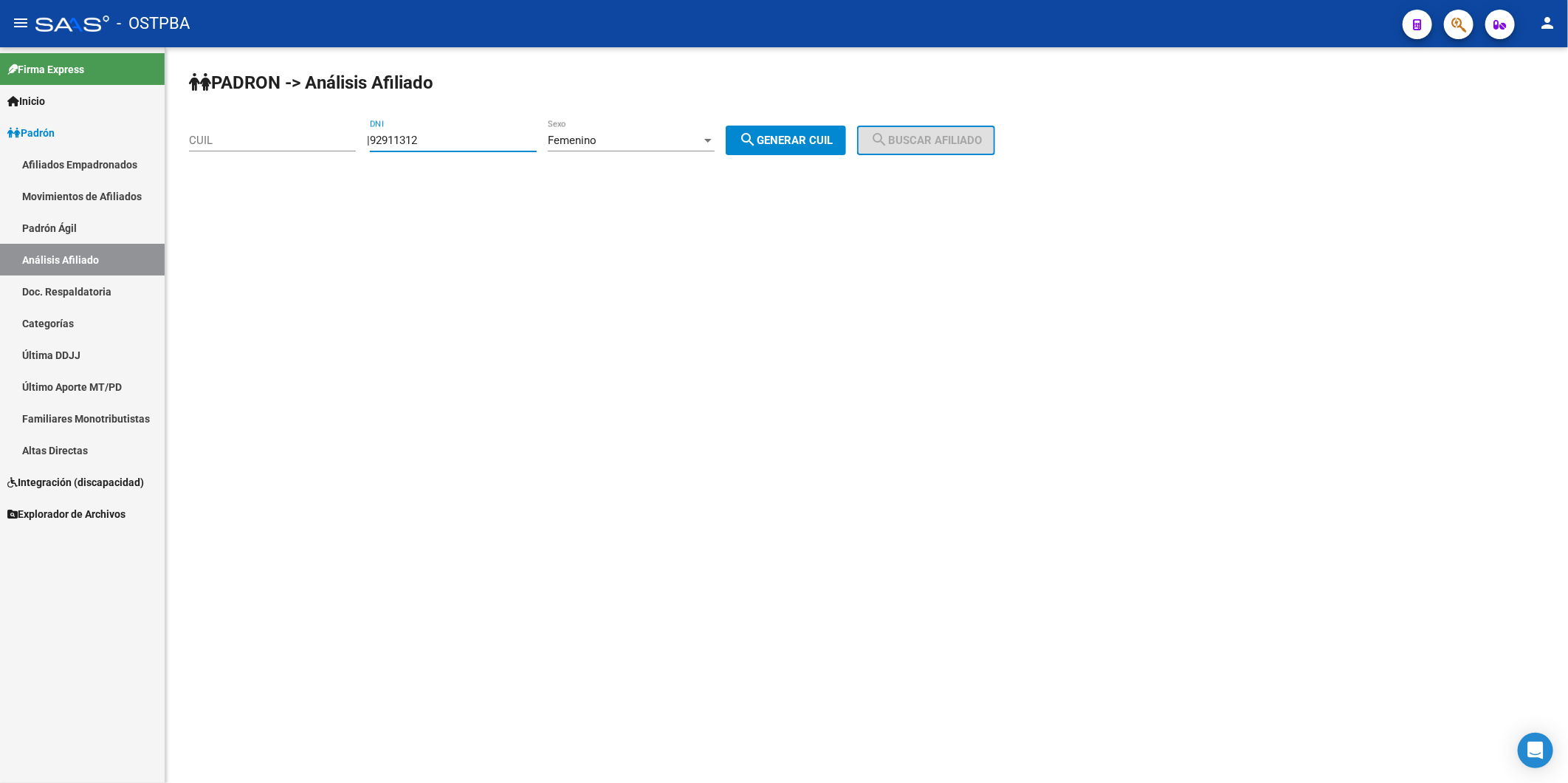
type input "92911312"
drag, startPoint x: 813, startPoint y: 146, endPoint x: 858, endPoint y: 148, distance: 45.0
click at [821, 146] on button "search Generar CUIL" at bounding box center [785, 140] width 120 height 29
click at [936, 145] on span "search Buscar afiliado" at bounding box center [926, 140] width 112 height 13
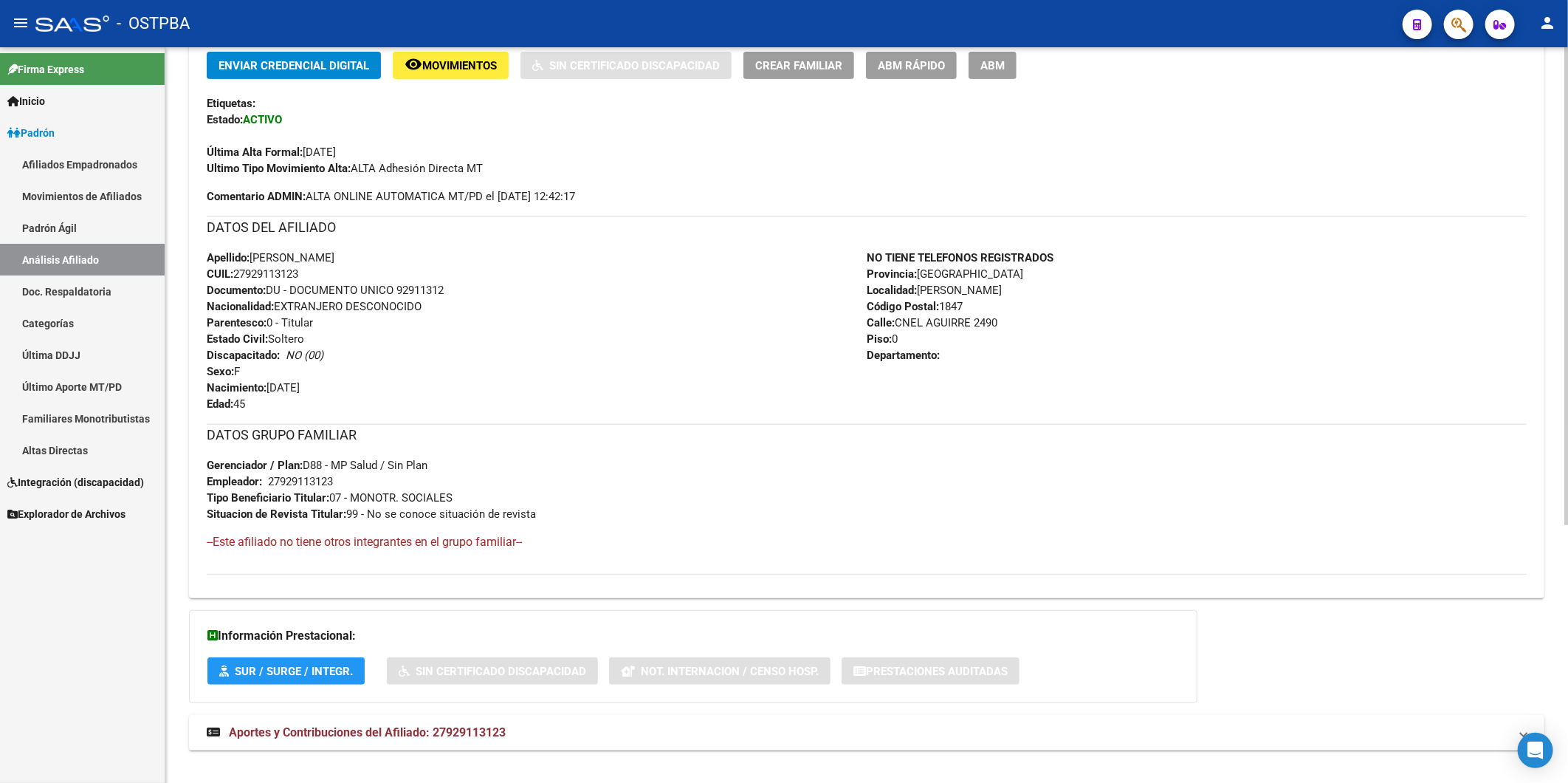
scroll to position [396, 0]
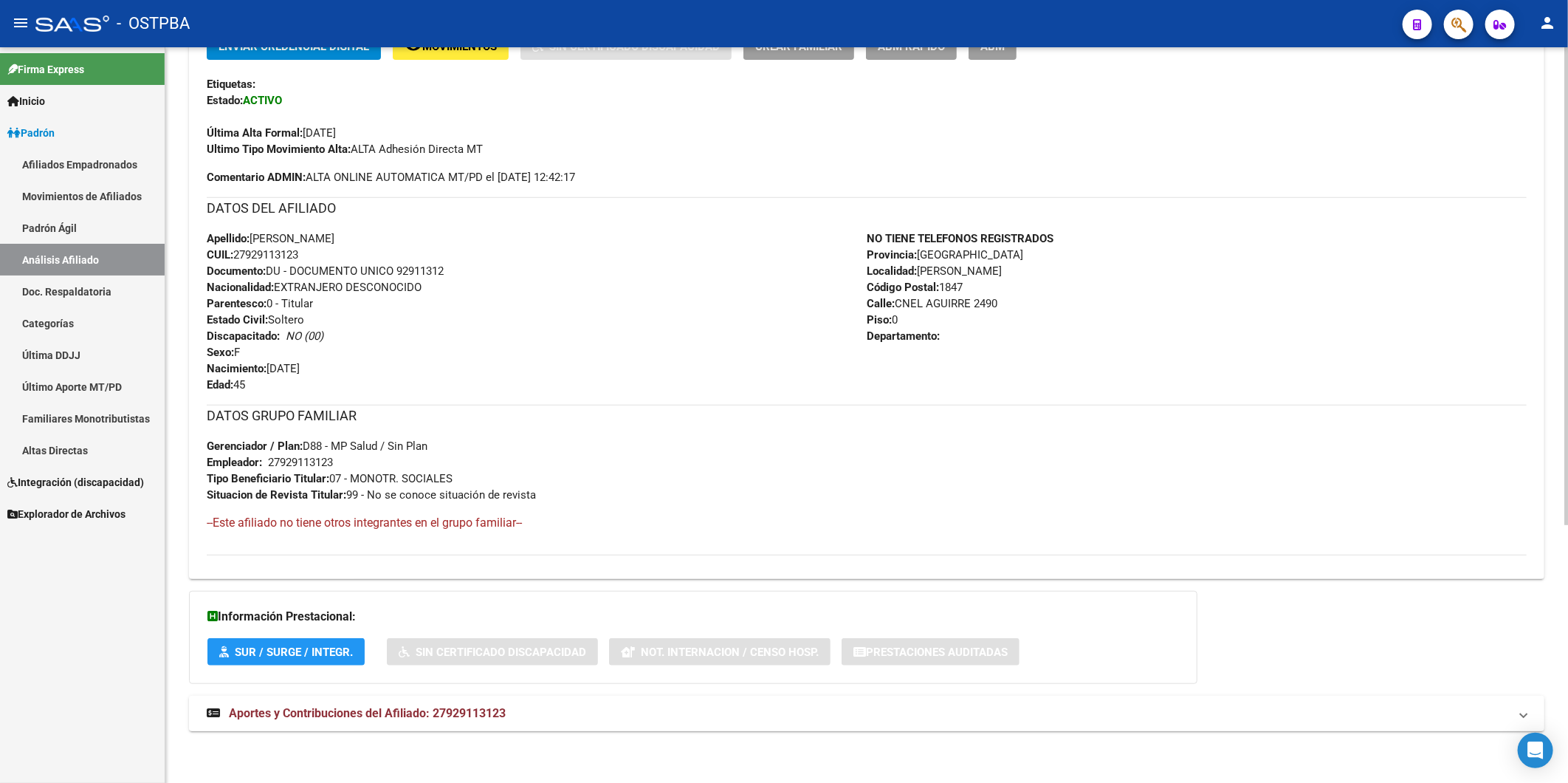
click at [503, 714] on span "Aportes y Contribuciones del Afiliado: 27929113123" at bounding box center [367, 712] width 277 height 14
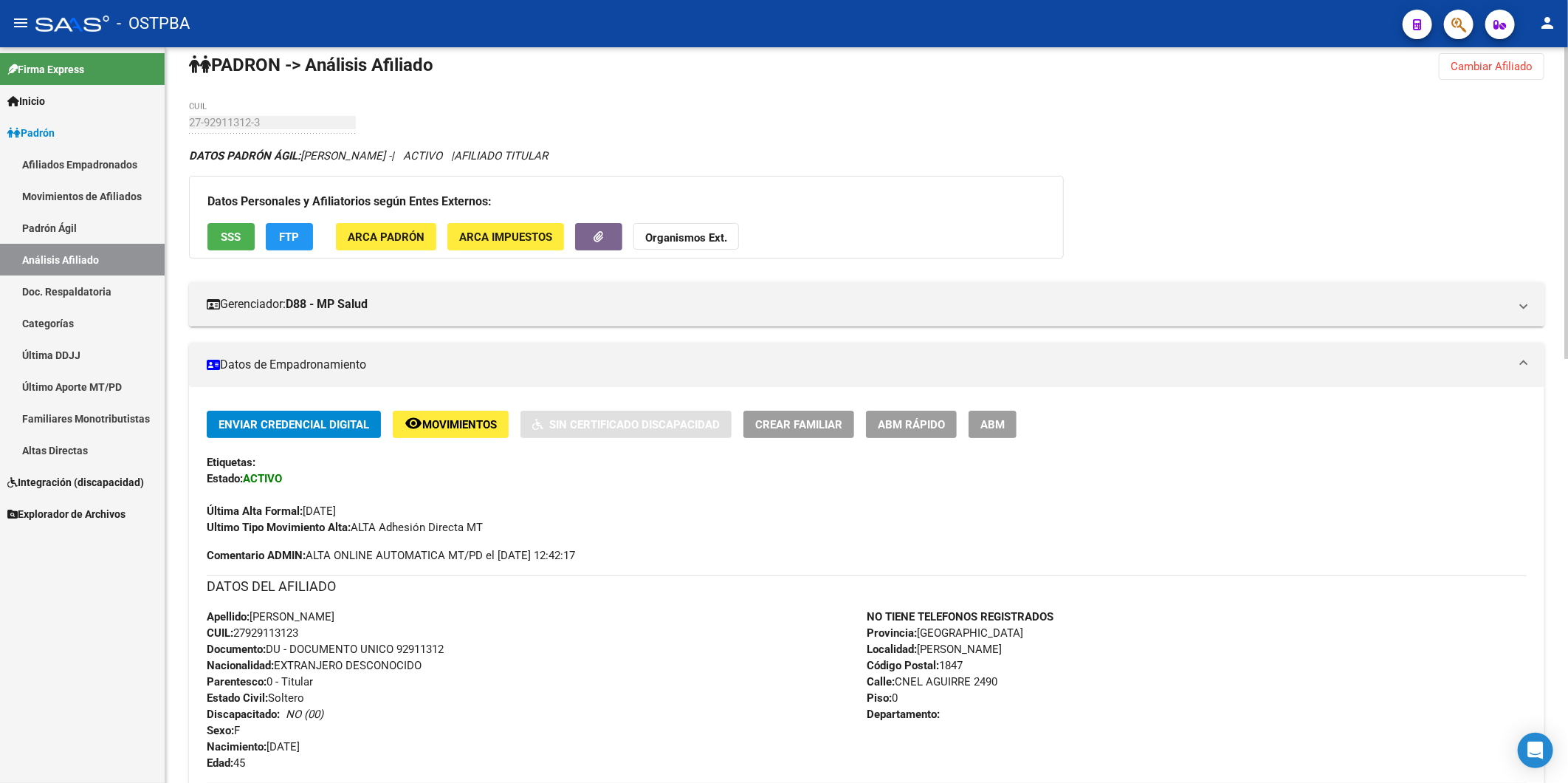
scroll to position [0, 0]
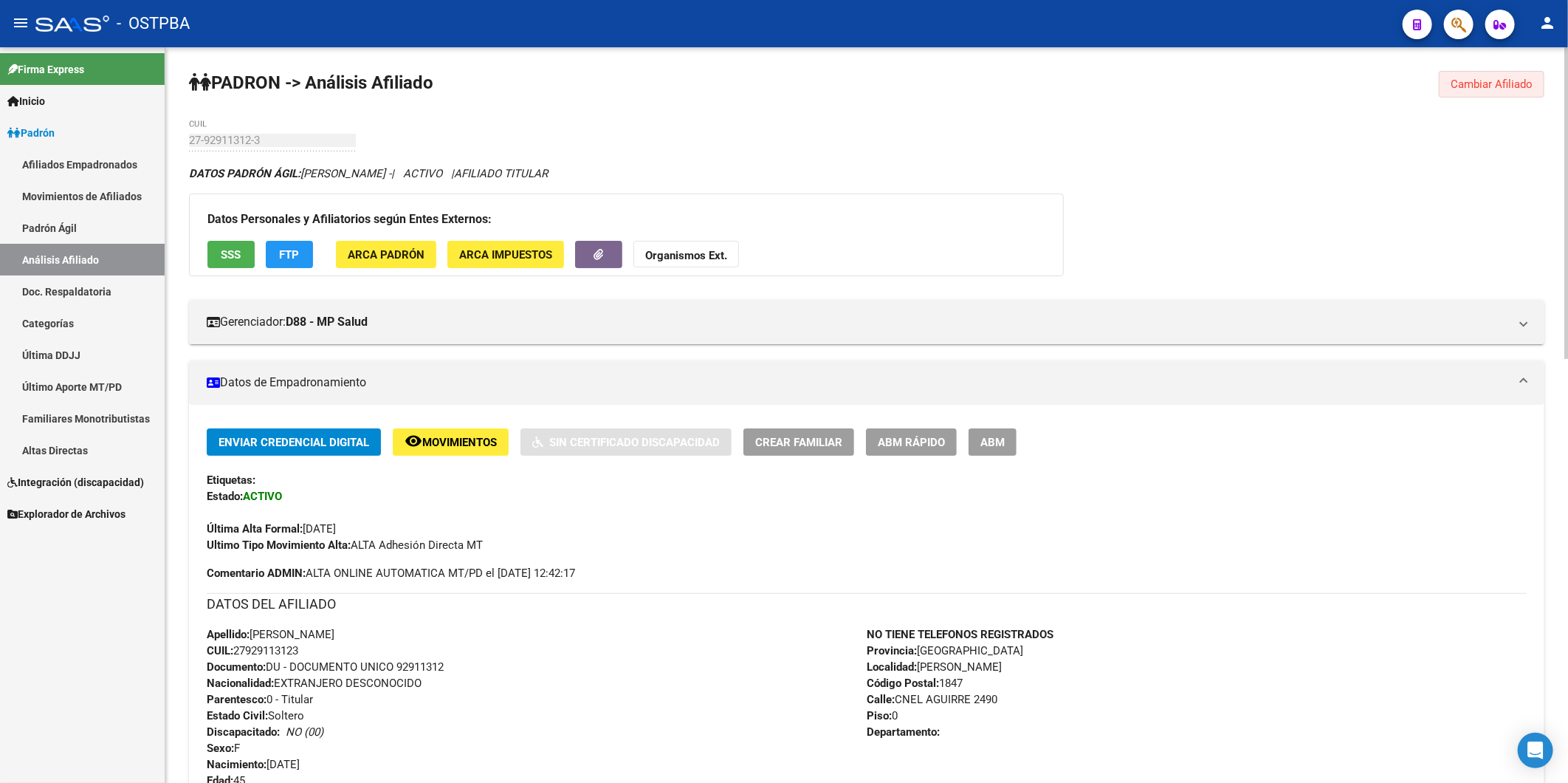
click at [1464, 80] on span "Cambiar Afiliado" at bounding box center [1491, 84] width 82 height 13
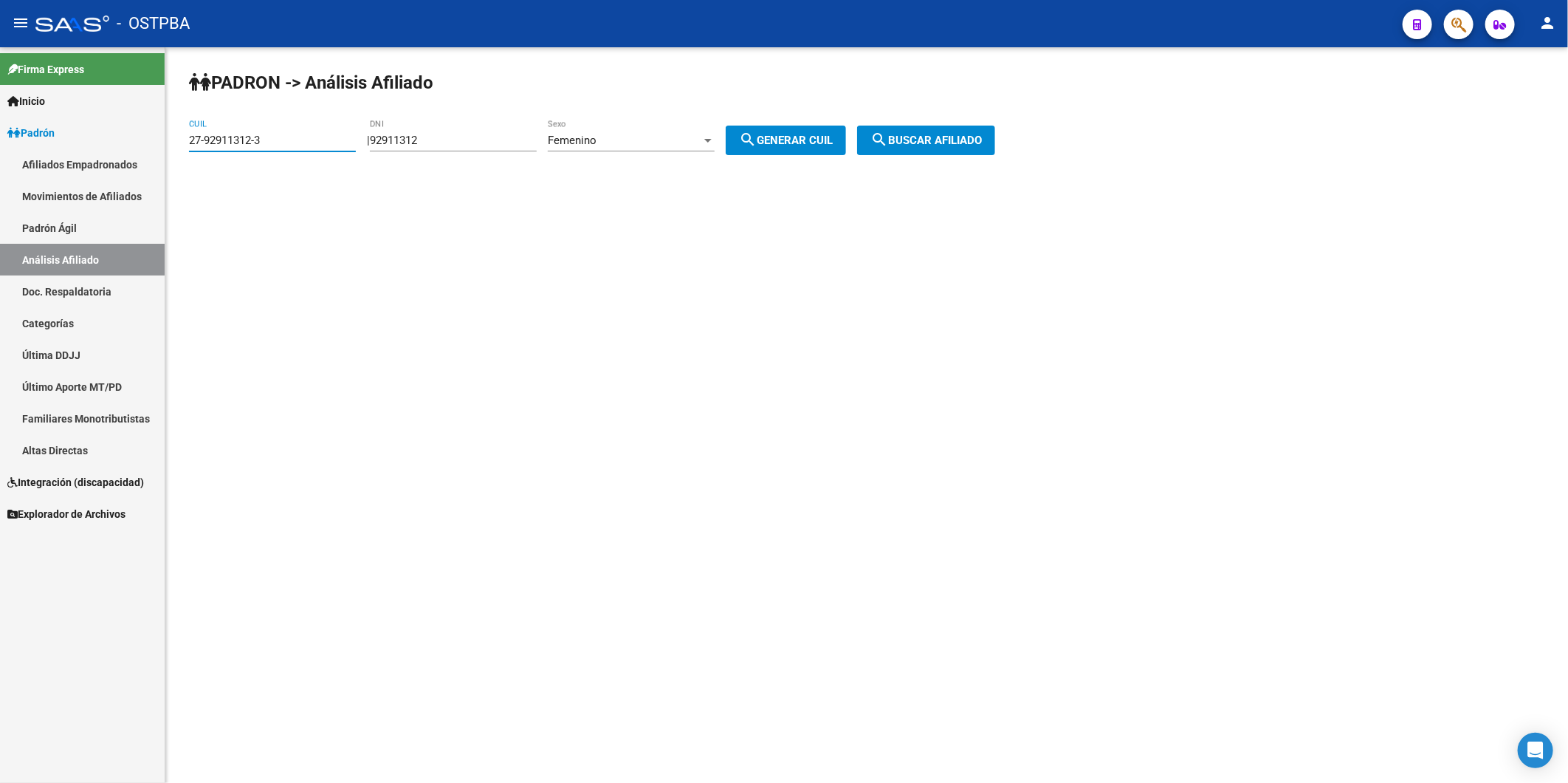
drag, startPoint x: 307, startPoint y: 141, endPoint x: 187, endPoint y: 162, distance: 121.8
click at [187, 162] on div "PADRON -> Análisis Afiliado 27-92911312-3 CUIL | 92911312 DNI Femenino Sexo sea…" at bounding box center [867, 124] width 1402 height 155
paste input "38572809-9"
type input "27-38572809-9"
click at [928, 142] on span "search Buscar afiliado" at bounding box center [926, 140] width 112 height 13
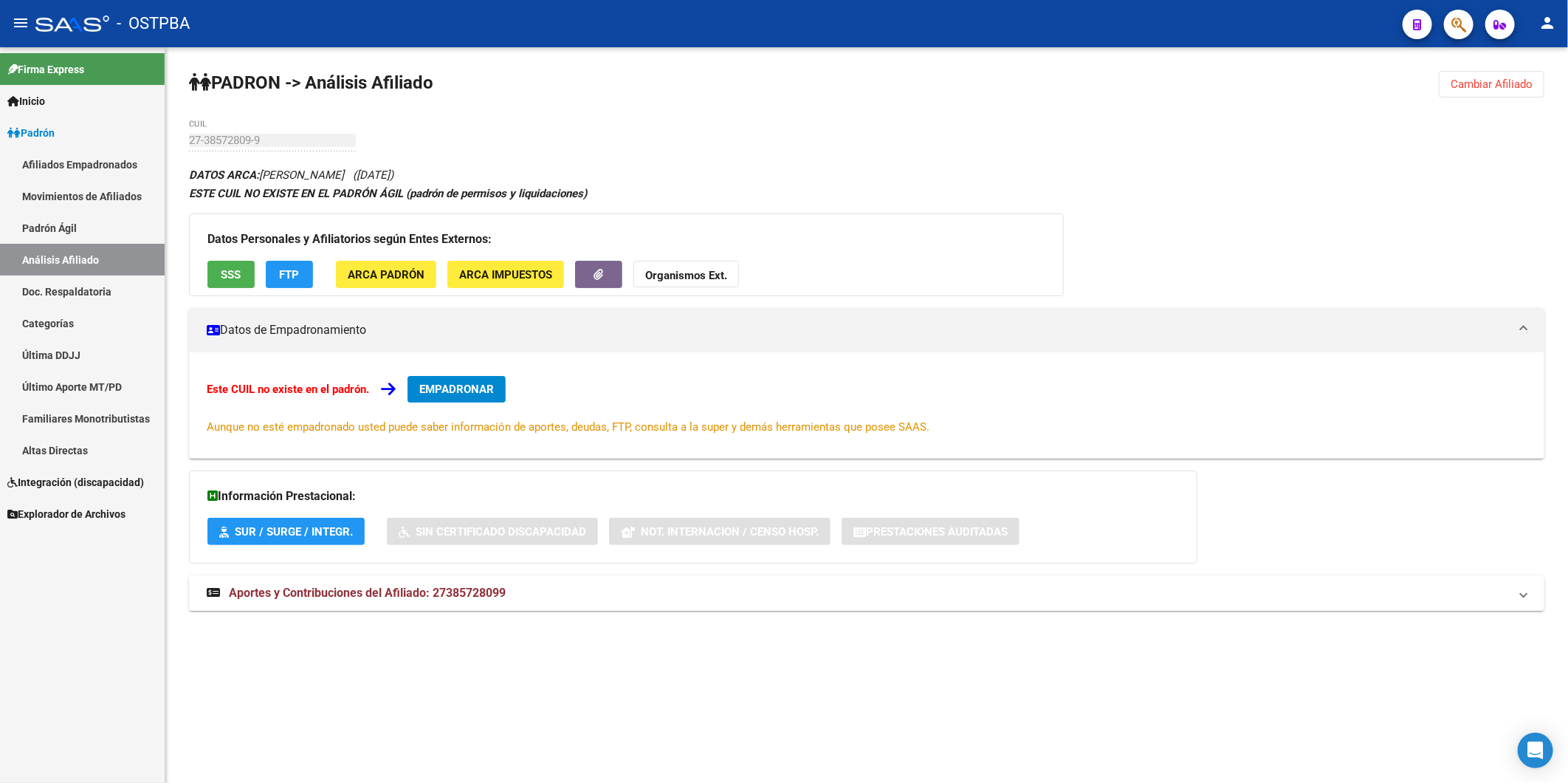
click at [481, 591] on span "Aportes y Contribuciones del Afiliado: 27385728099" at bounding box center [367, 592] width 277 height 14
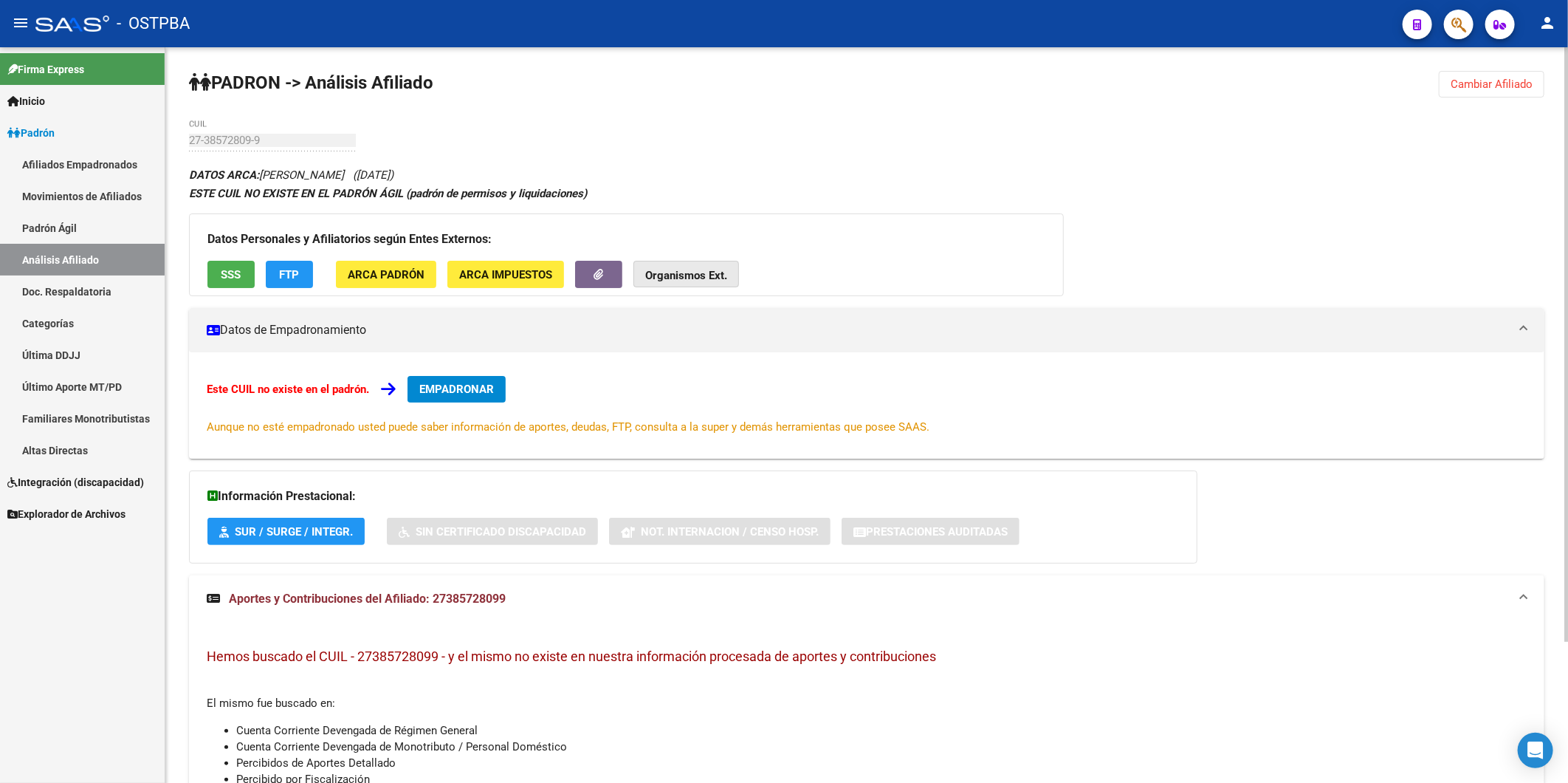
click at [690, 279] on strong "Organismos Ext." at bounding box center [685, 276] width 82 height 13
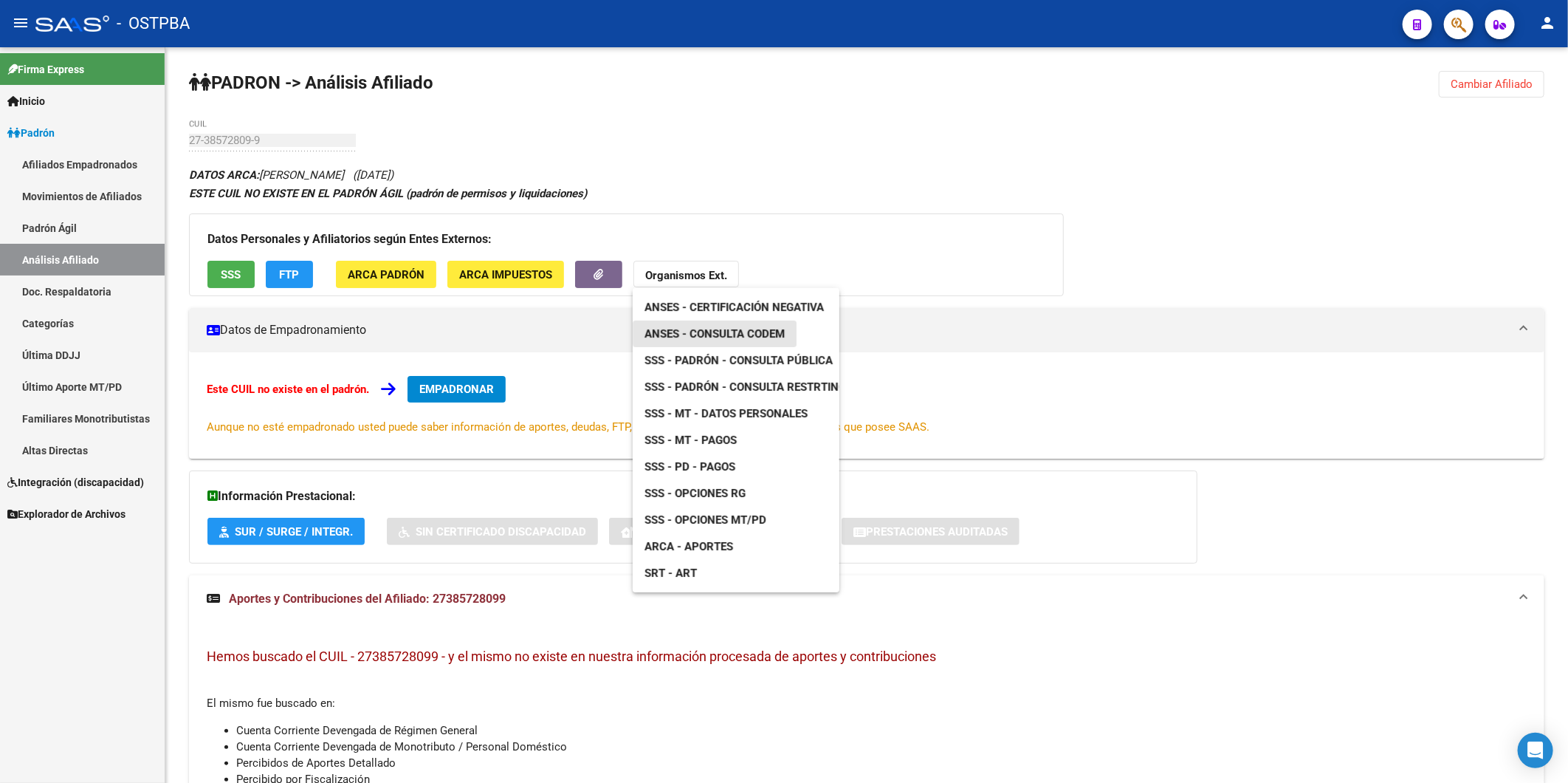
click at [720, 329] on span "ANSES - Consulta CODEM" at bounding box center [714, 334] width 140 height 13
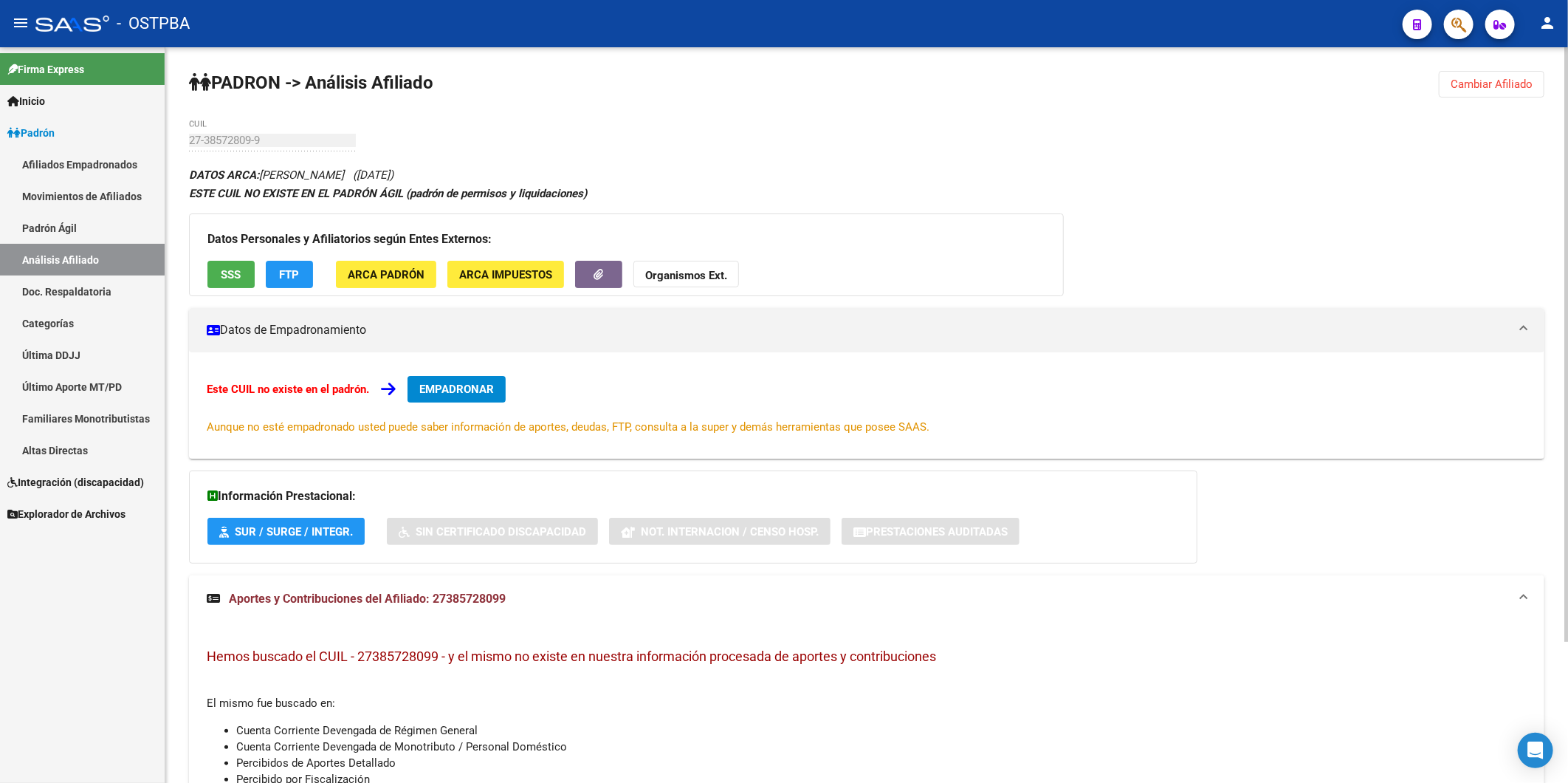
drag, startPoint x: 445, startPoint y: 657, endPoint x: 359, endPoint y: 663, distance: 86.2
click at [359, 663] on span "Hemos buscado el CUIL - 27385728099 - y el mismo no existe en nuestra informaci…" at bounding box center [571, 656] width 729 height 15
copy span "27385728099"
click at [1469, 85] on span "Cambiar Afiliado" at bounding box center [1491, 84] width 82 height 13
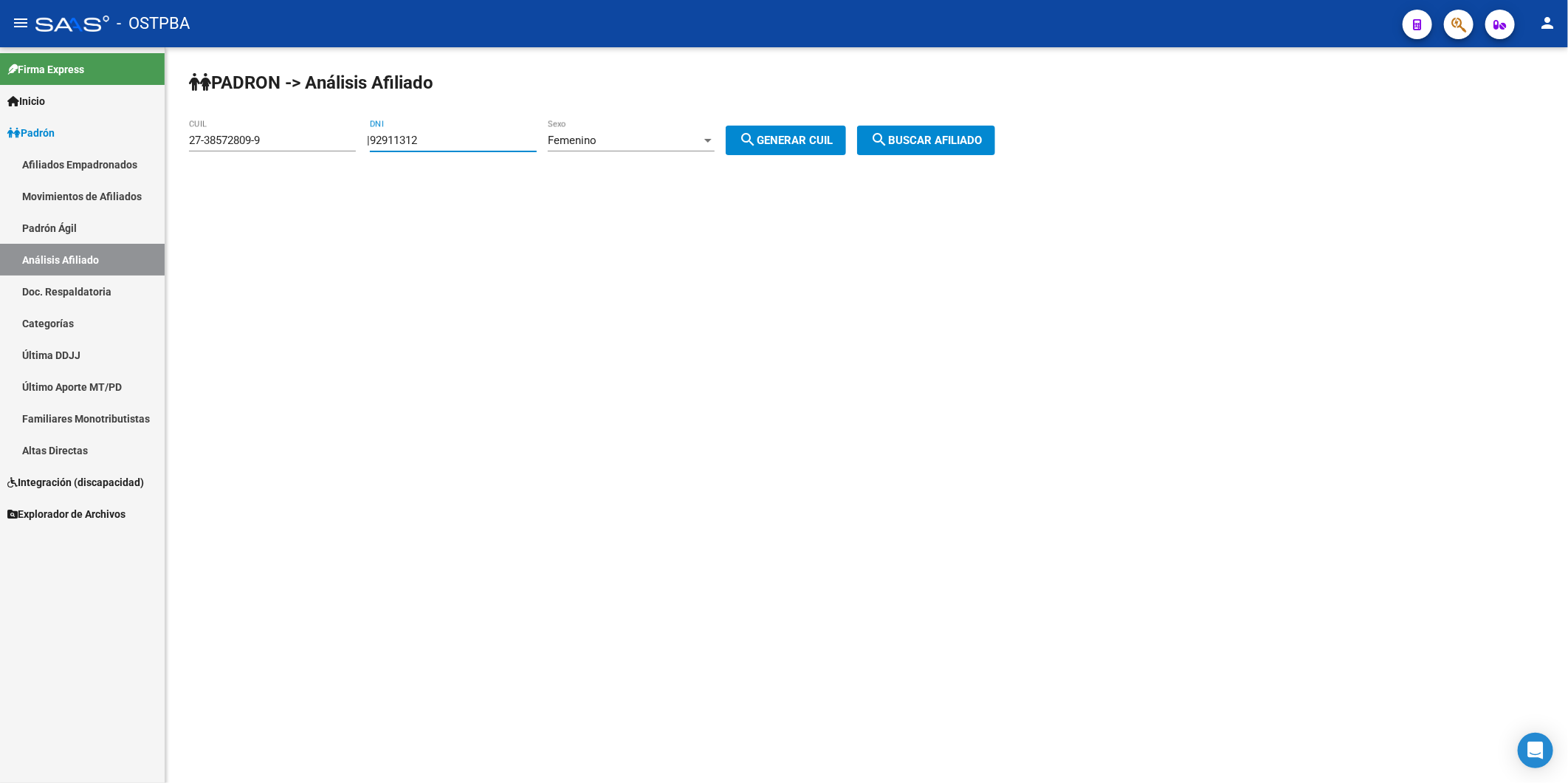
drag, startPoint x: 478, startPoint y: 143, endPoint x: 383, endPoint y: 145, distance: 95.0
click at [384, 145] on div "| 92911312 DNI Femenino Sexo search Generar CUIL" at bounding box center [611, 140] width 490 height 13
drag, startPoint x: 922, startPoint y: 126, endPoint x: 933, endPoint y: 141, distance: 18.6
click at [925, 130] on button "search Buscar afiliado" at bounding box center [926, 140] width 138 height 29
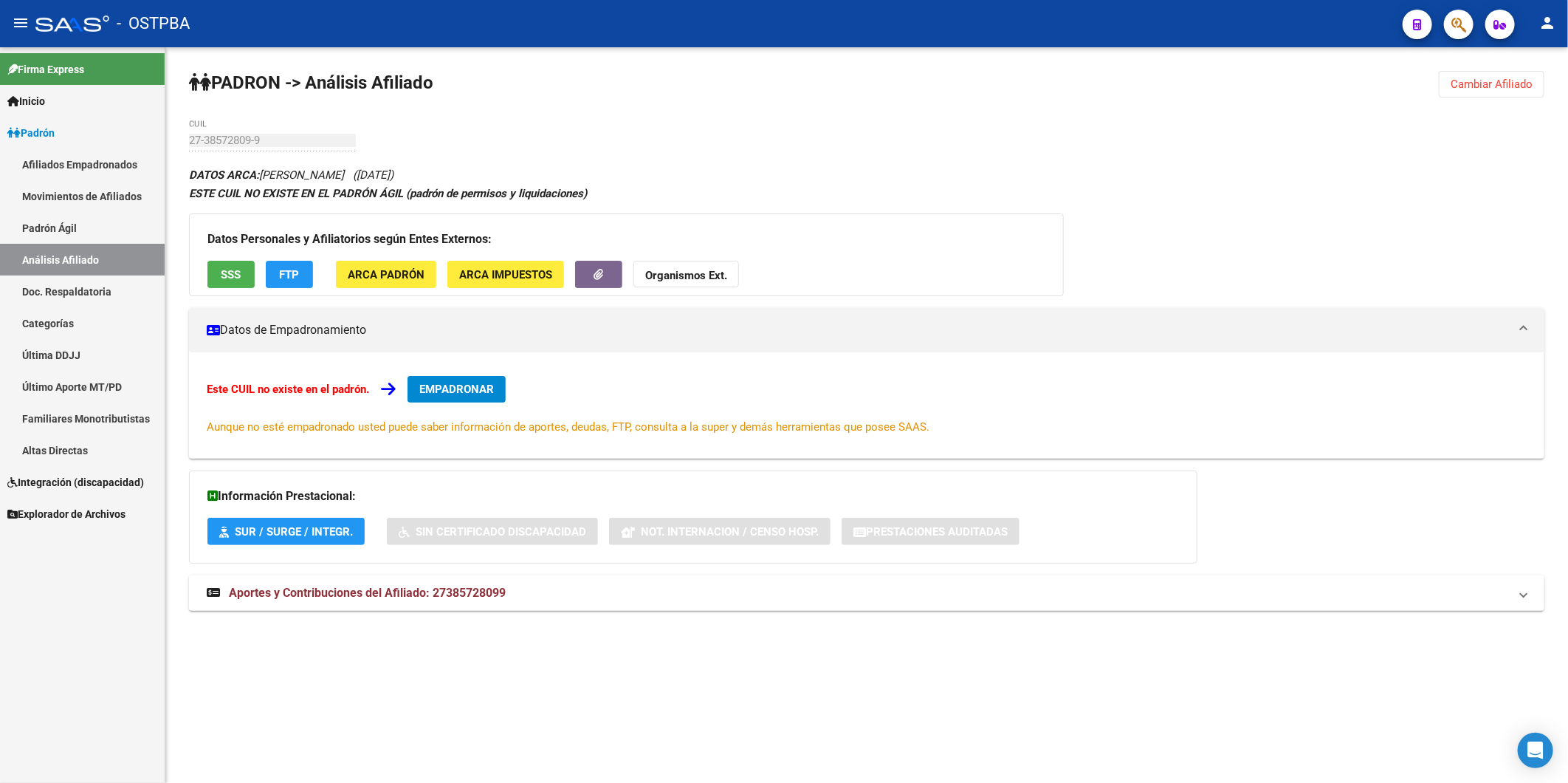
click at [704, 278] on strong "Organismos Ext." at bounding box center [685, 276] width 82 height 13
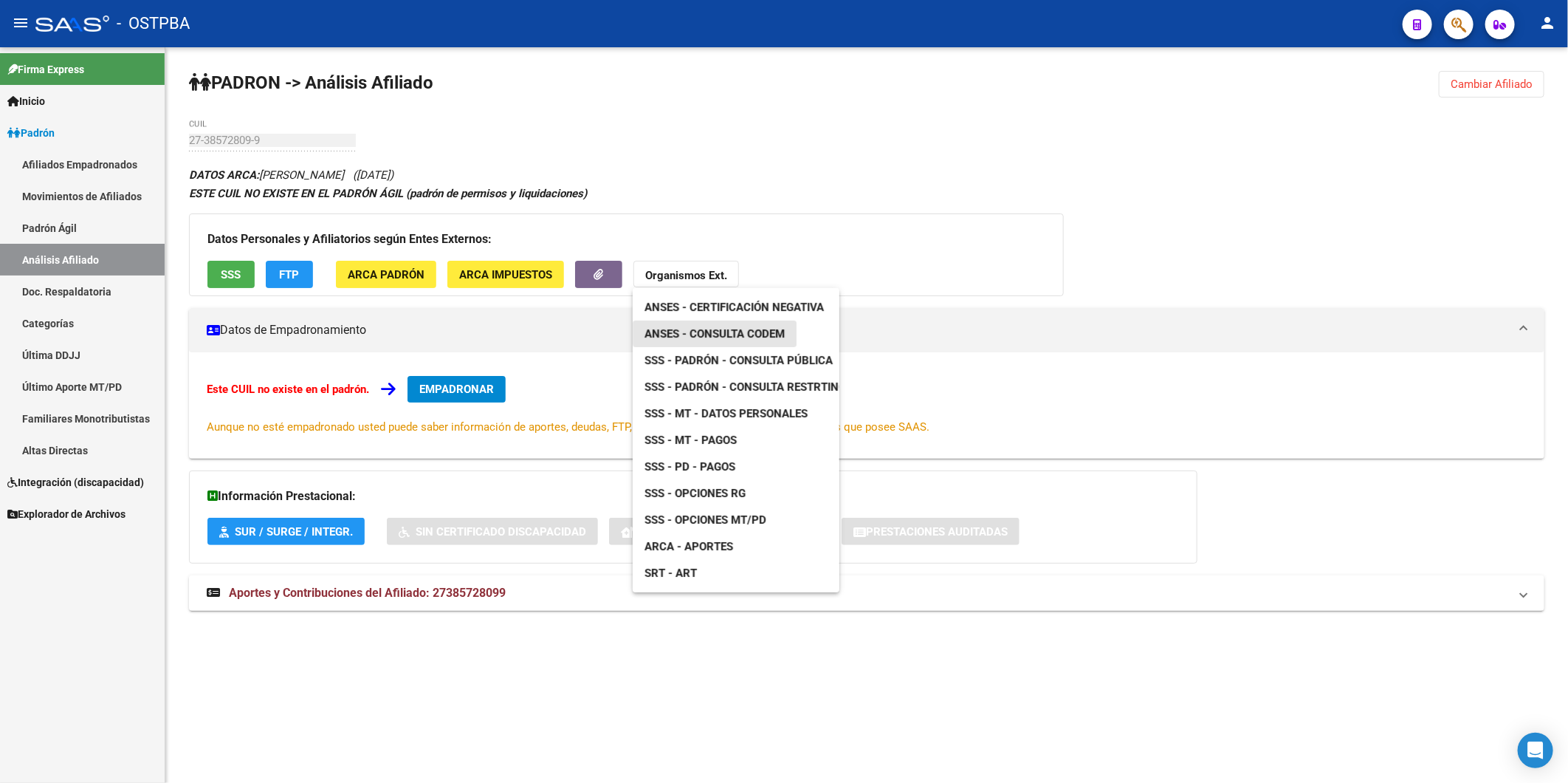
click at [725, 333] on span "ANSES - Consulta CODEM" at bounding box center [714, 334] width 140 height 13
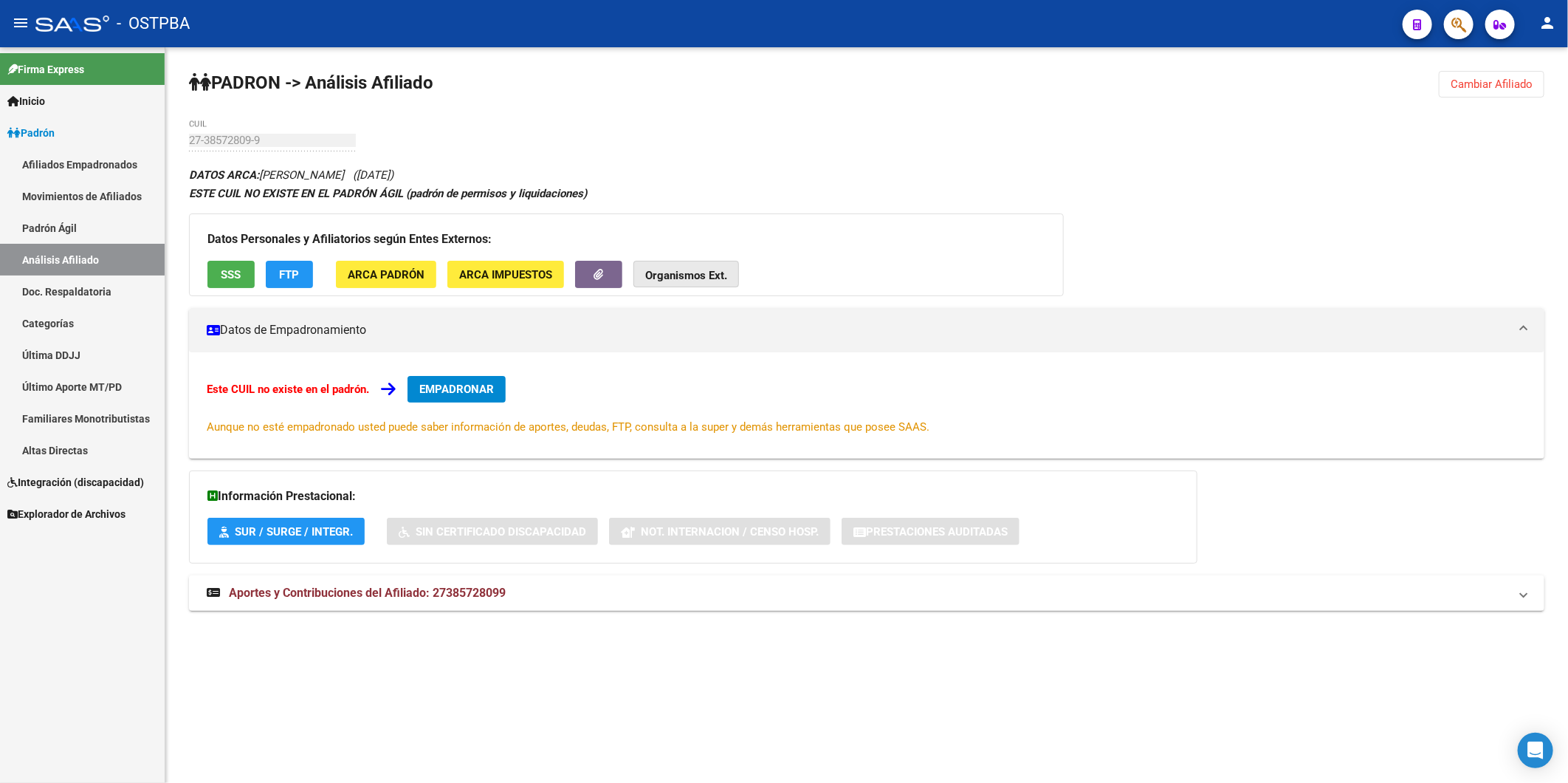
click at [684, 275] on strong "Organismos Ext." at bounding box center [685, 276] width 82 height 13
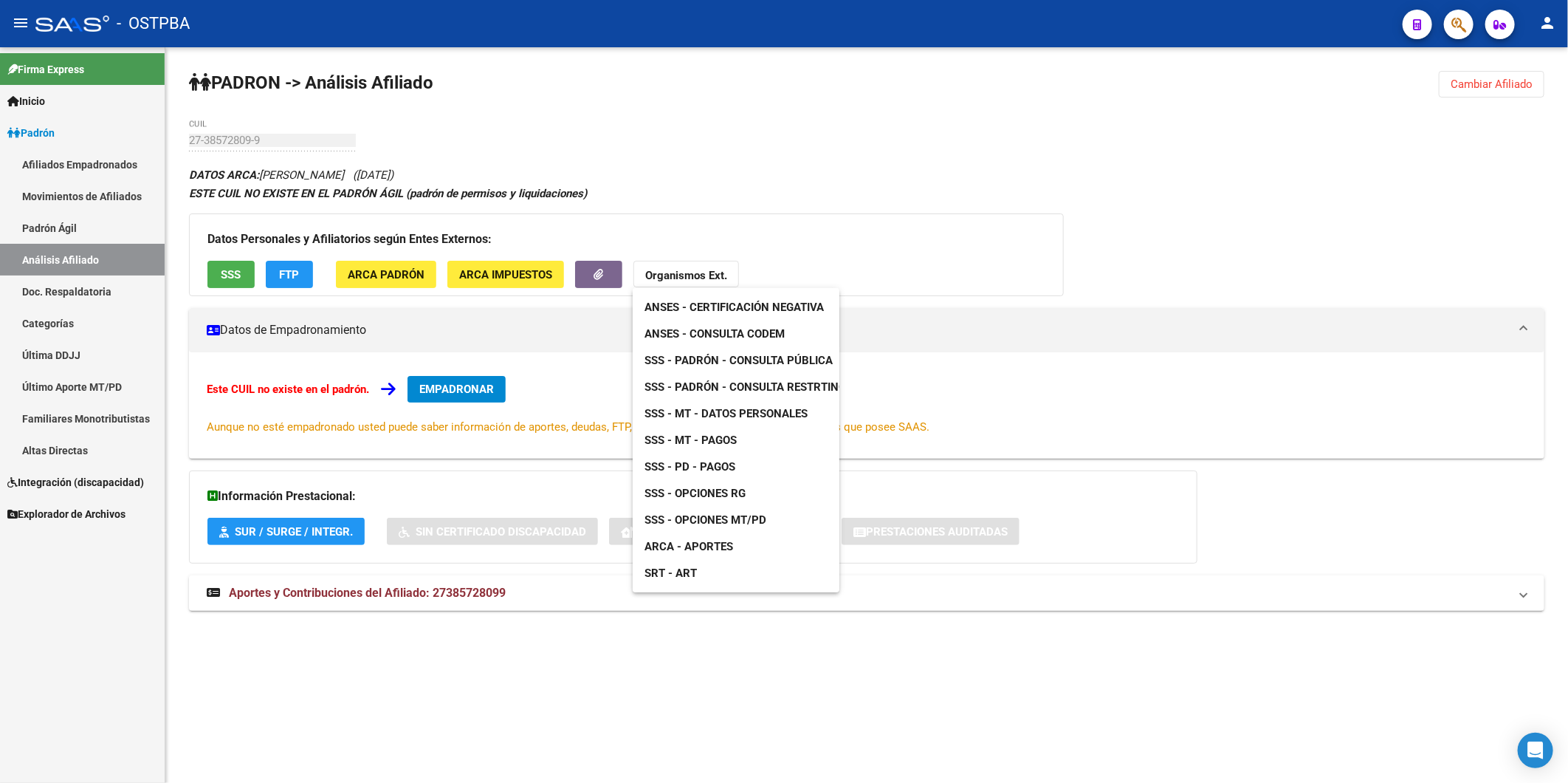
click at [735, 415] on span "SSS - MT - Datos Personales" at bounding box center [726, 414] width 163 height 13
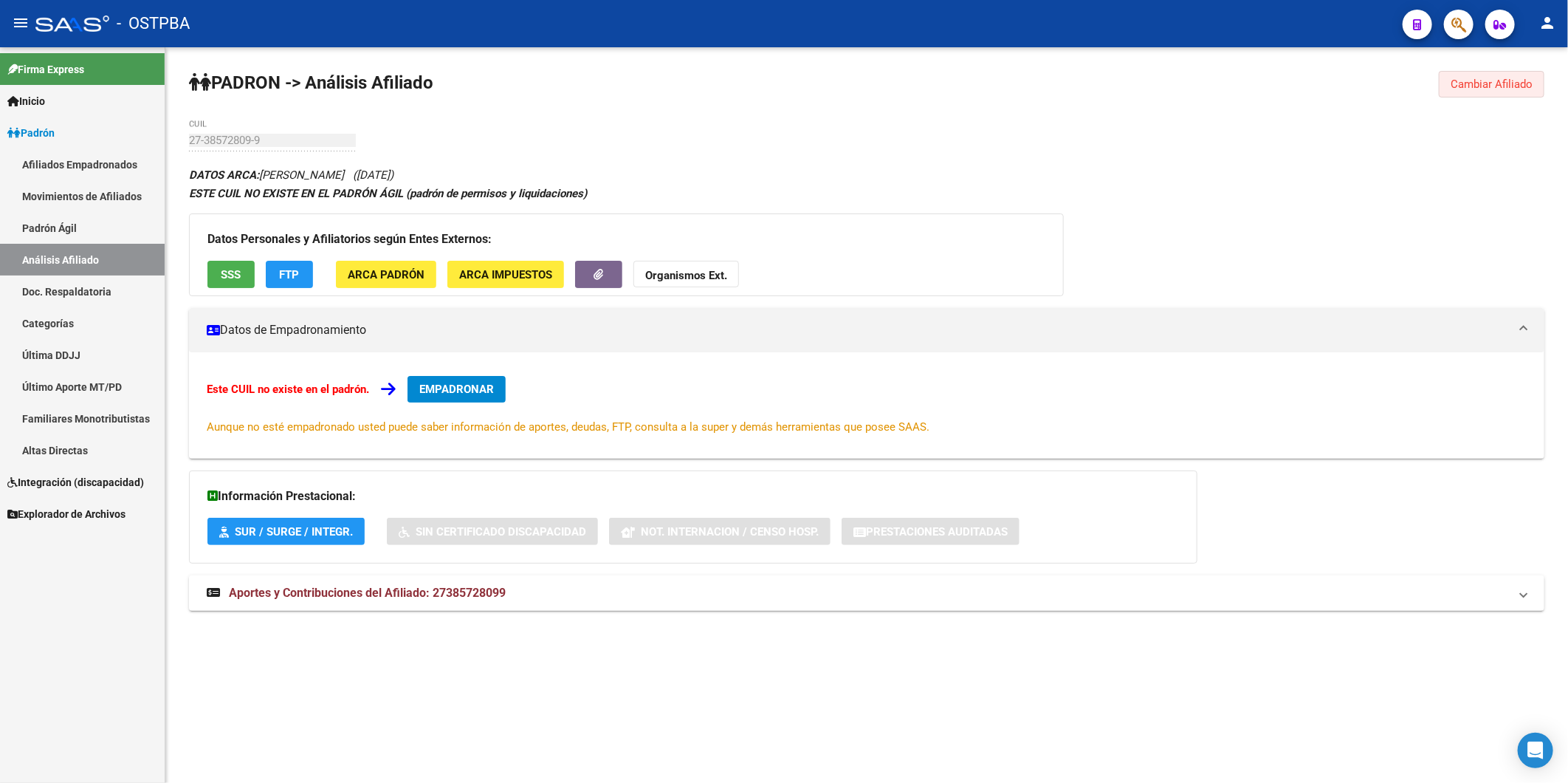
click at [1497, 86] on span "Cambiar Afiliado" at bounding box center [1491, 84] width 82 height 13
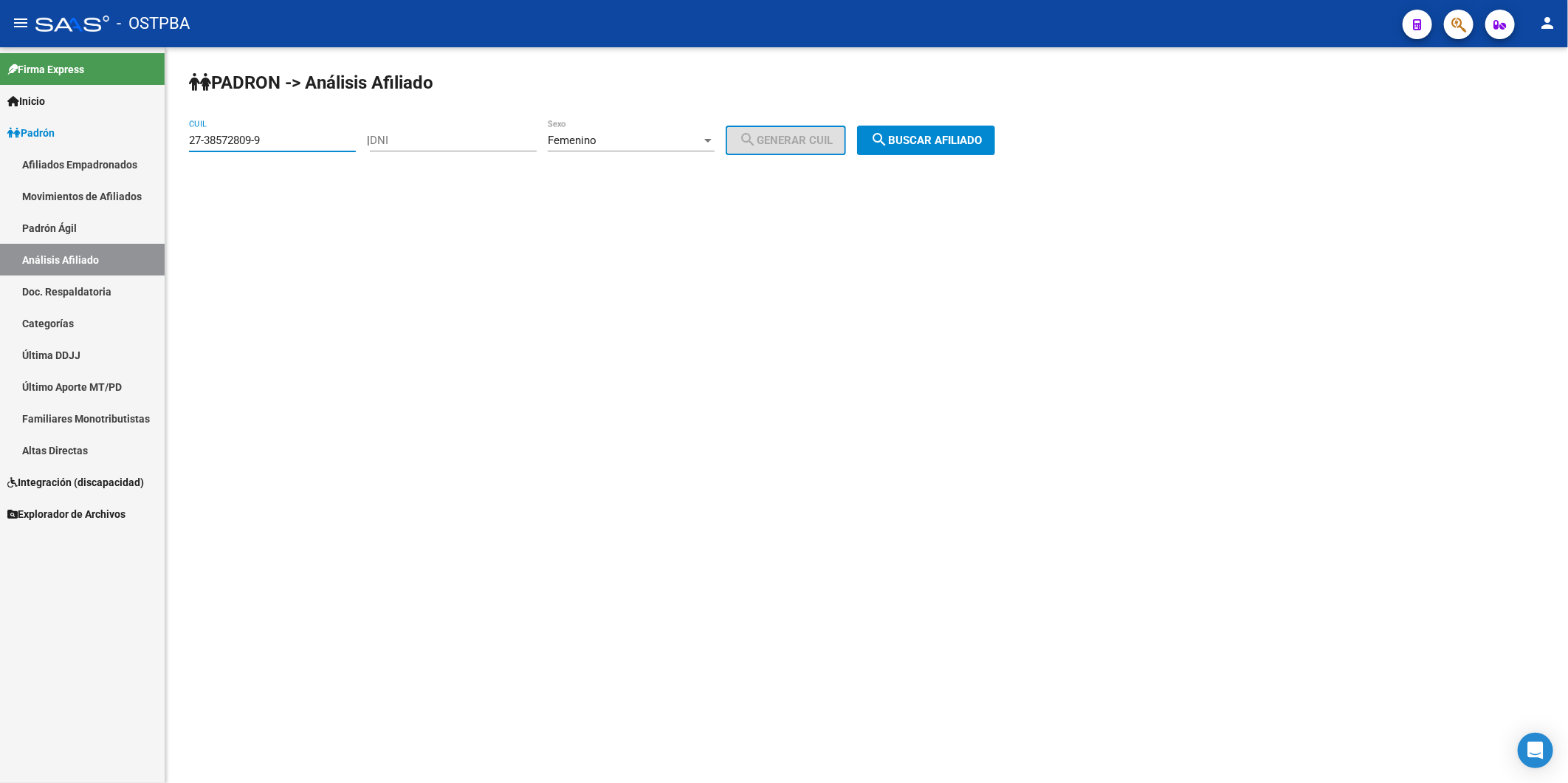
drag, startPoint x: 325, startPoint y: 143, endPoint x: 162, endPoint y: 145, distance: 163.0
click at [162, 145] on mat-sidenav-container "Firma Express Inicio Instructivos Contacto OS Padrón Afiliados Empadronados Mov…" at bounding box center [784, 415] width 1568 height 735
paste input "12082581-5"
click at [926, 135] on span "search Buscar afiliado" at bounding box center [926, 140] width 112 height 13
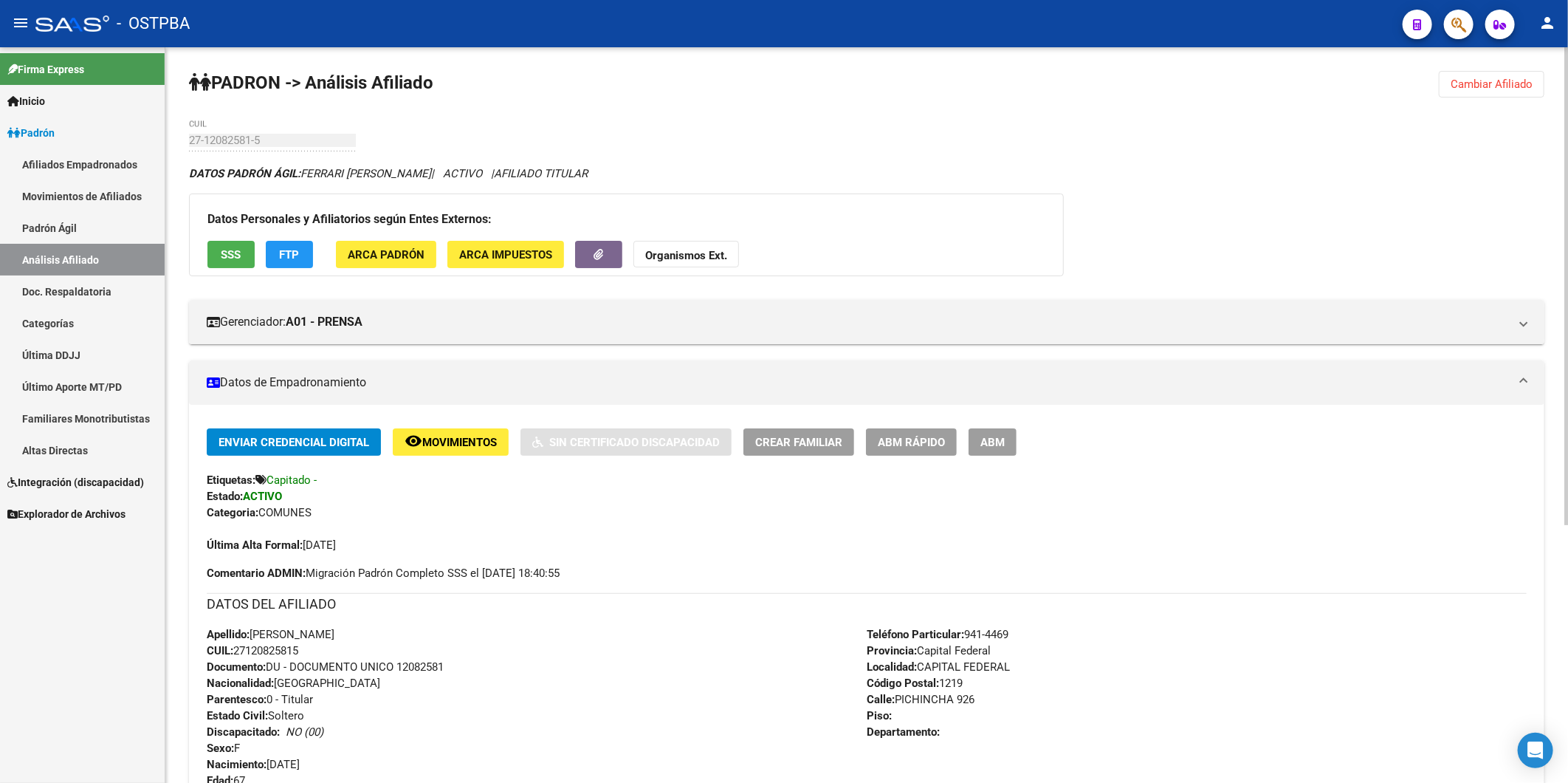
click at [695, 241] on button "Organismos Ext." at bounding box center [686, 254] width 106 height 27
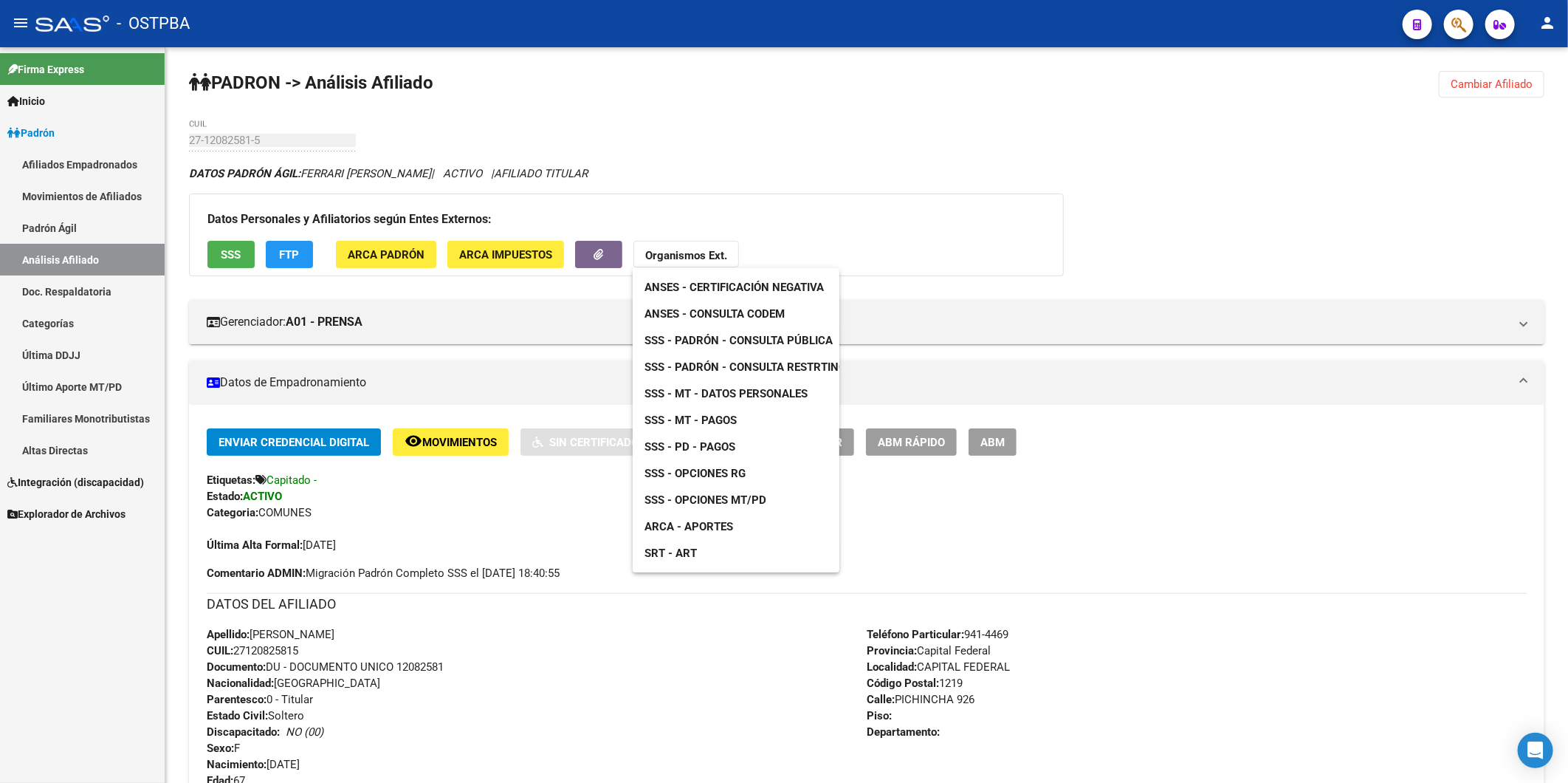
click at [724, 307] on span "ANSES - Consulta CODEM" at bounding box center [714, 314] width 140 height 13
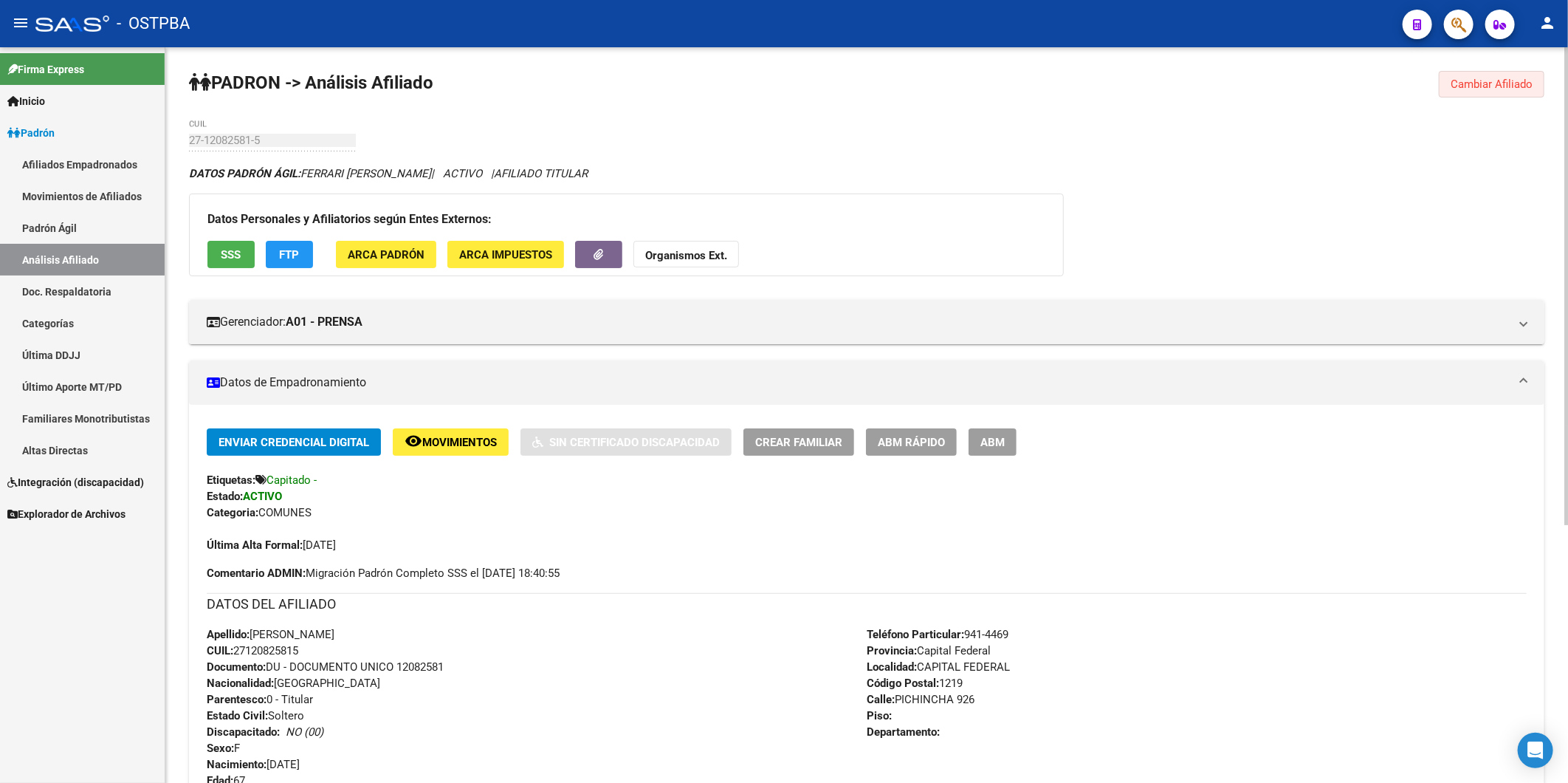
click at [1490, 85] on span "Cambiar Afiliado" at bounding box center [1491, 84] width 82 height 13
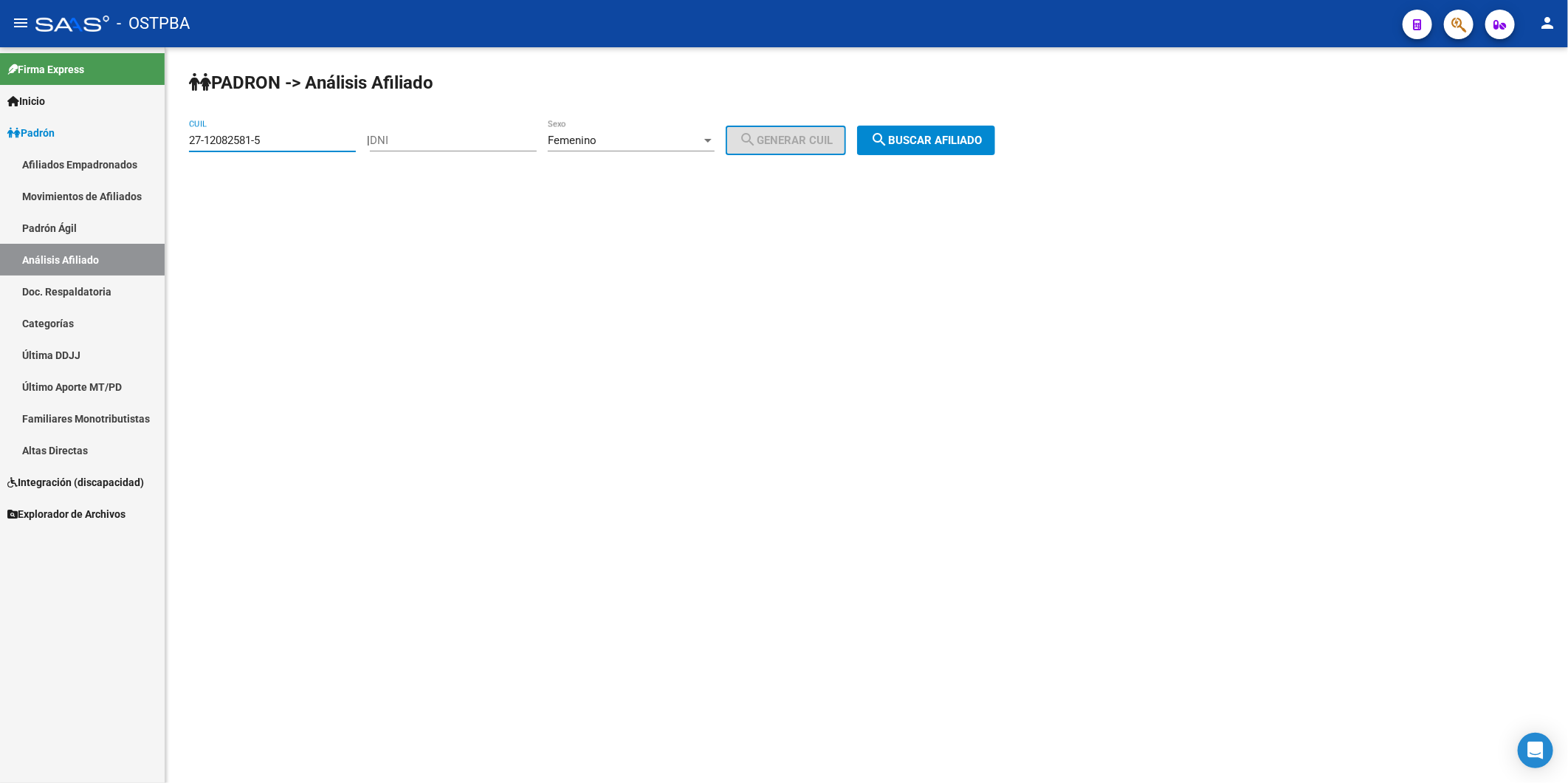
drag, startPoint x: 312, startPoint y: 137, endPoint x: 87, endPoint y: 130, distance: 225.1
click at [87, 130] on mat-sidenav-container "Firma Express Inicio Instructivos Contacto OS Padrón Afiliados Empadronados Mov…" at bounding box center [784, 415] width 1568 height 735
paste input "0-92507881-7"
click at [913, 135] on span "search Buscar afiliado" at bounding box center [926, 140] width 112 height 13
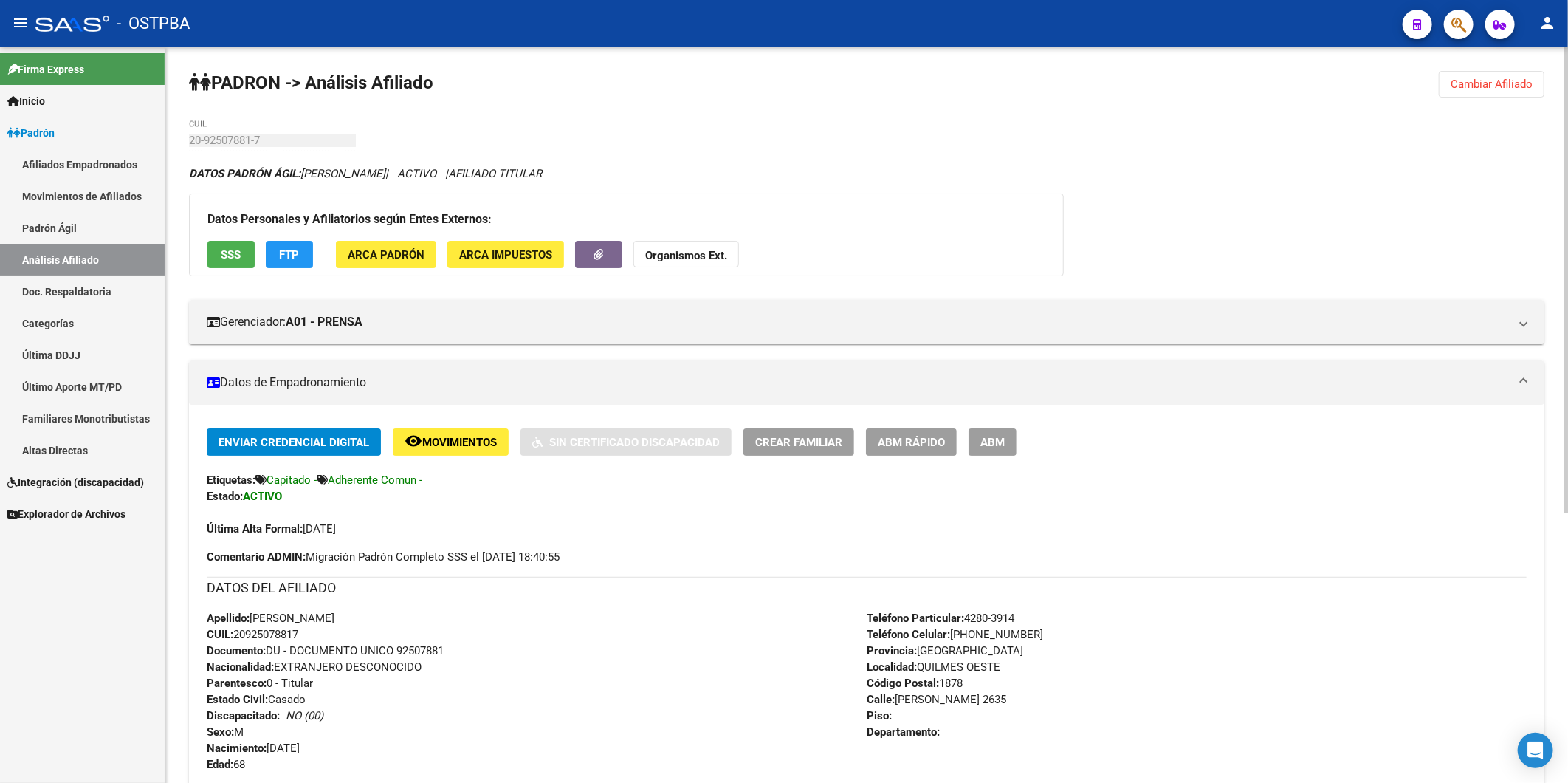
click at [685, 251] on strong "Organismos Ext." at bounding box center [685, 256] width 82 height 13
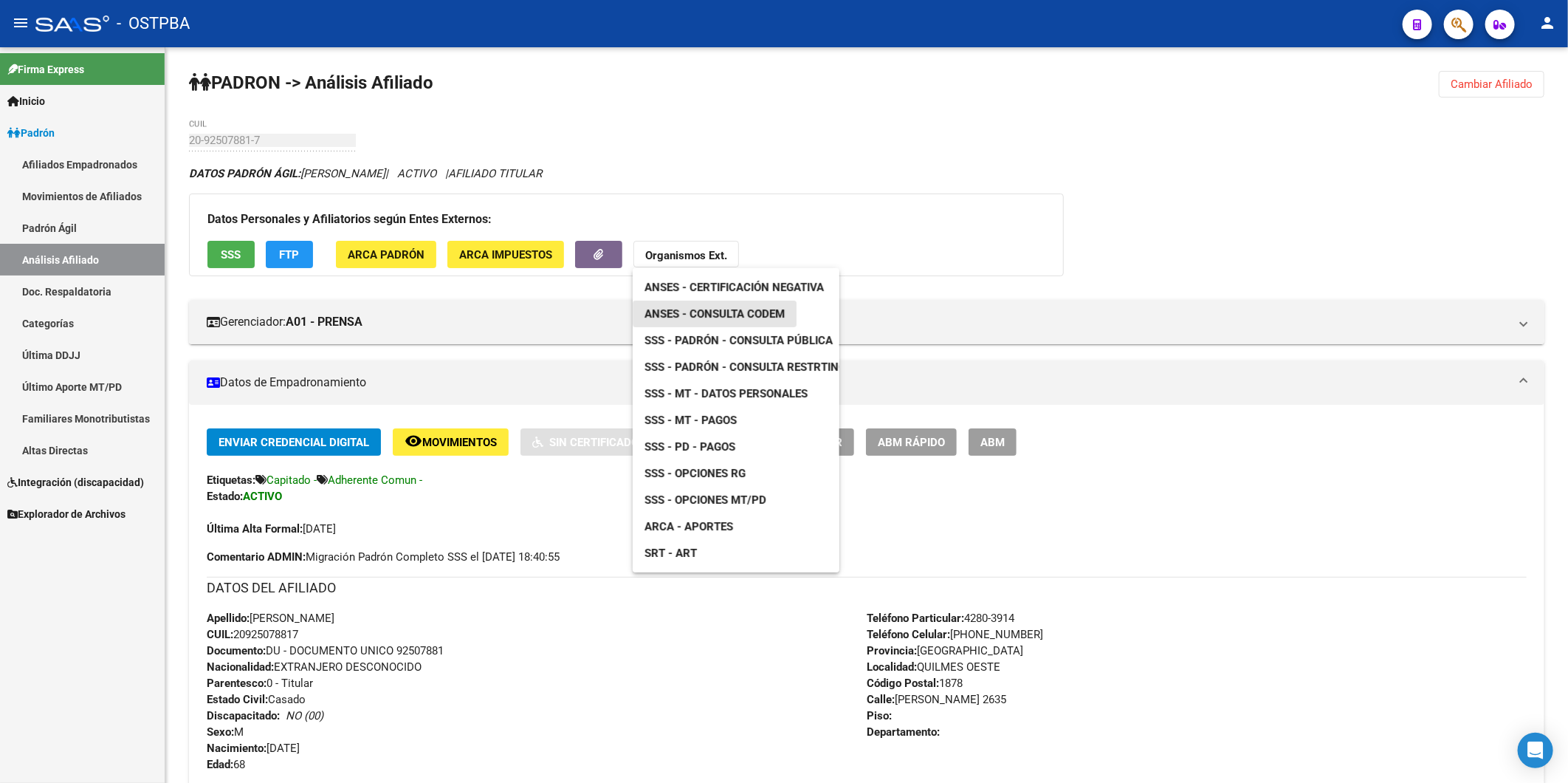
click at [717, 313] on span "ANSES - Consulta CODEM" at bounding box center [714, 314] width 140 height 13
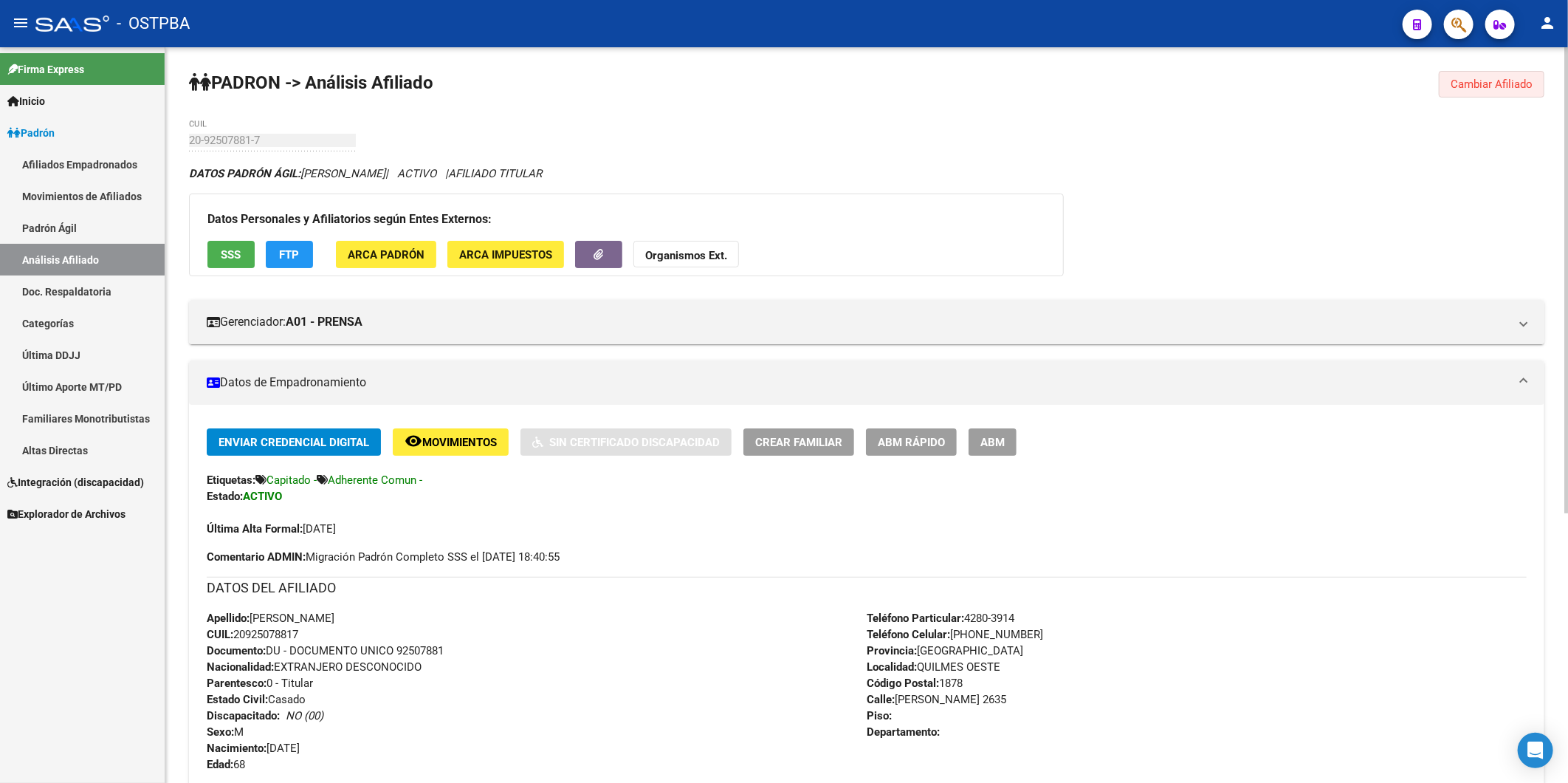
drag, startPoint x: 1492, startPoint y: 87, endPoint x: 748, endPoint y: 167, distance: 748.3
click at [1491, 87] on span "Cambiar Afiliado" at bounding box center [1491, 84] width 82 height 13
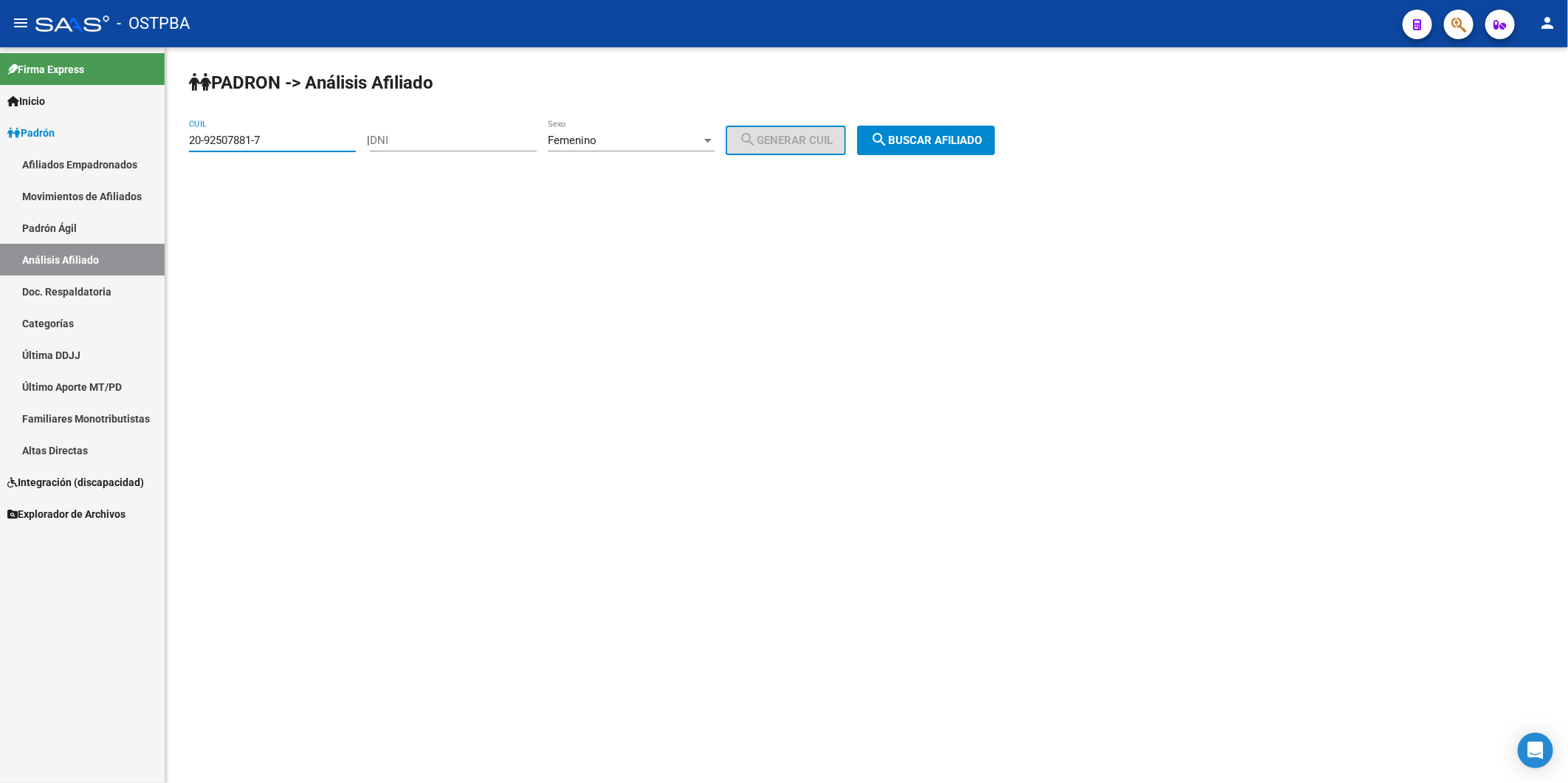
drag, startPoint x: 286, startPoint y: 145, endPoint x: 148, endPoint y: 148, distance: 138.0
click at [148, 148] on mat-sidenav-container "Firma Express Inicio Instructivos Contacto OS Padrón Afiliados Empadronados Mov…" at bounding box center [784, 415] width 1568 height 735
paste input "04550965"
click at [905, 145] on span "search Buscar afiliado" at bounding box center [926, 140] width 112 height 13
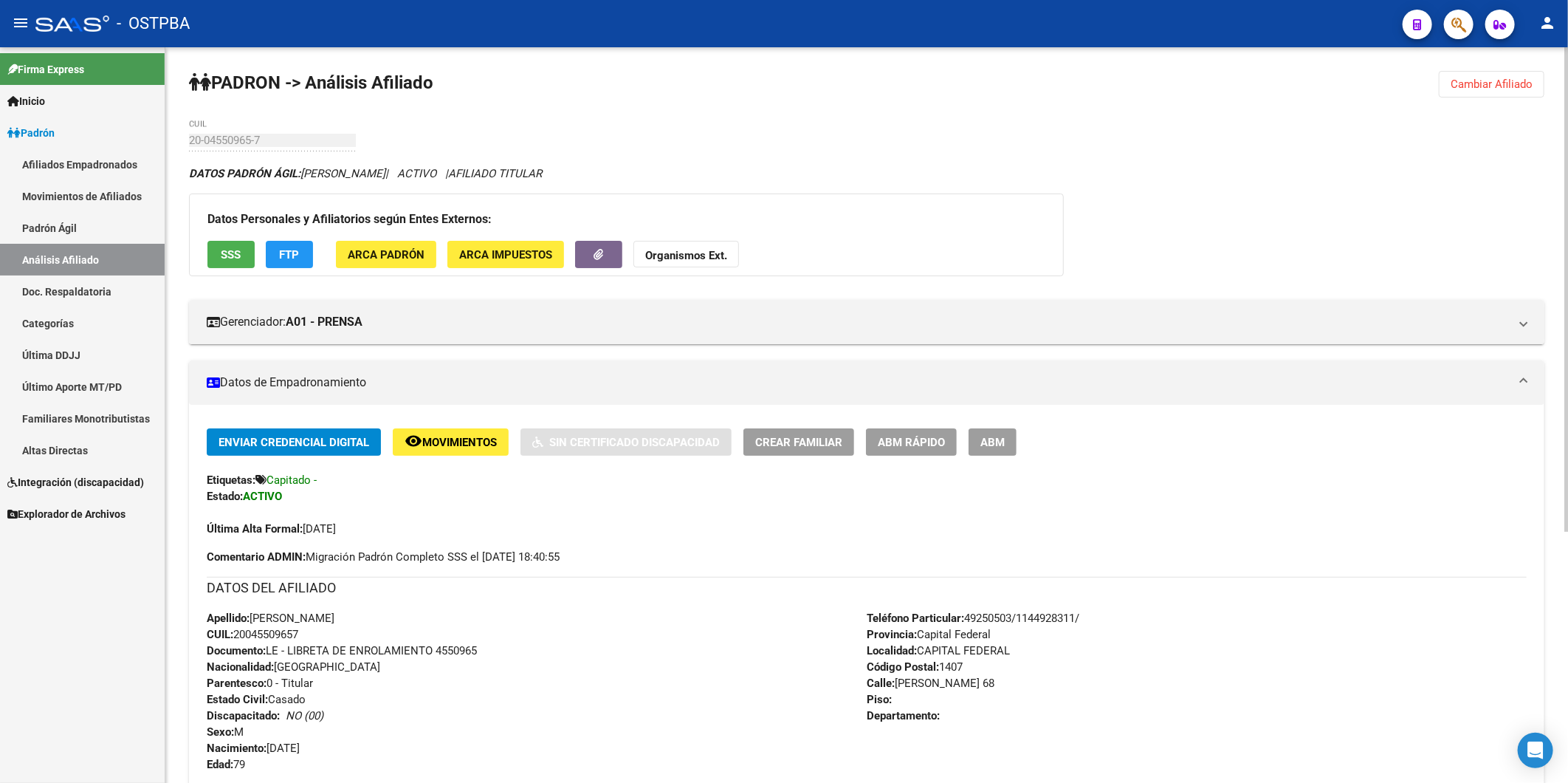
drag, startPoint x: 304, startPoint y: 632, endPoint x: 238, endPoint y: 638, distance: 66.3
click at [238, 638] on span "CUIL: 20045509657" at bounding box center [252, 634] width 92 height 13
copy span "20045509657"
click at [719, 251] on strong "Organismos Ext." at bounding box center [685, 256] width 82 height 13
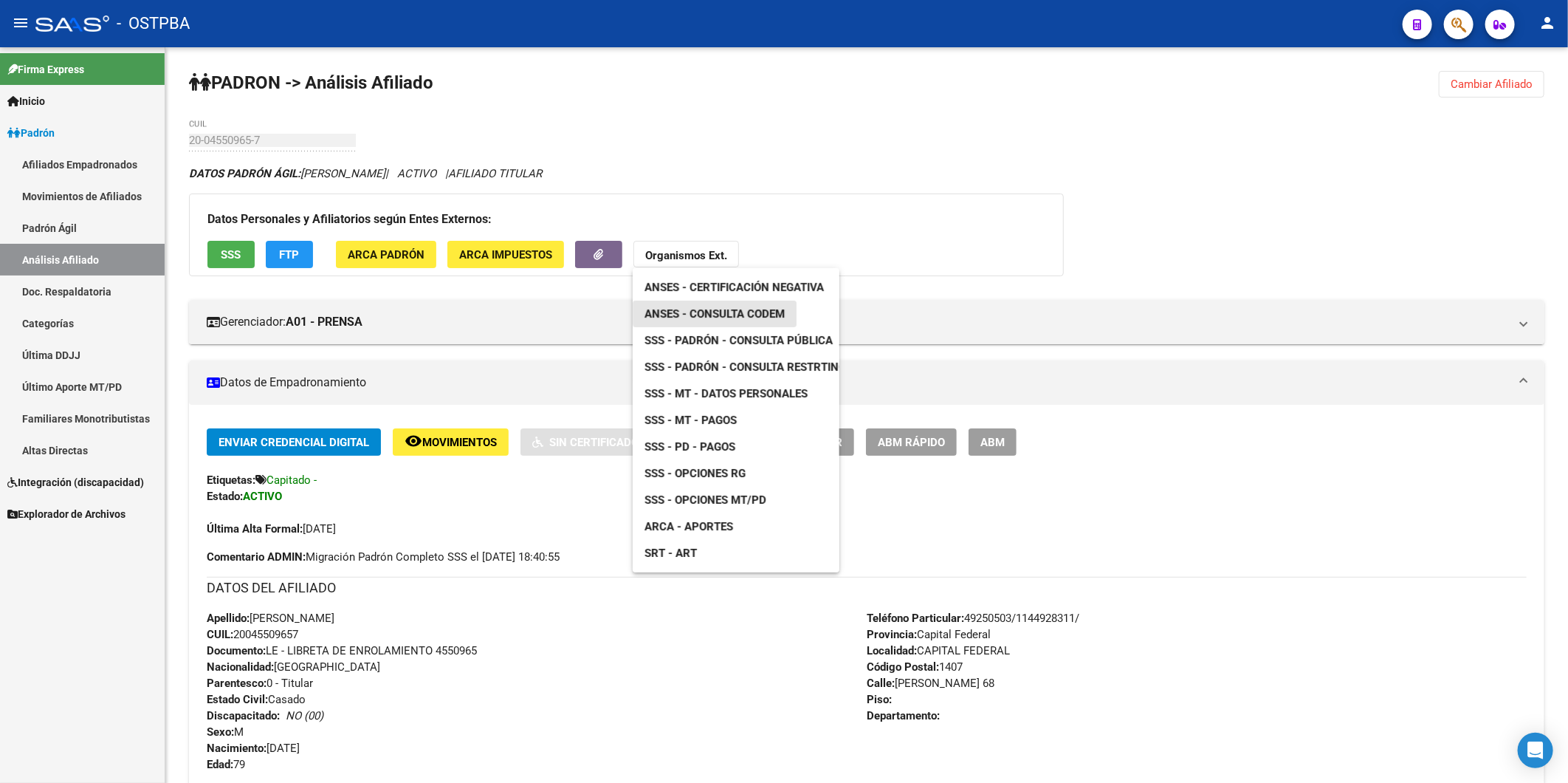
click at [734, 312] on span "ANSES - Consulta CODEM" at bounding box center [714, 314] width 140 height 13
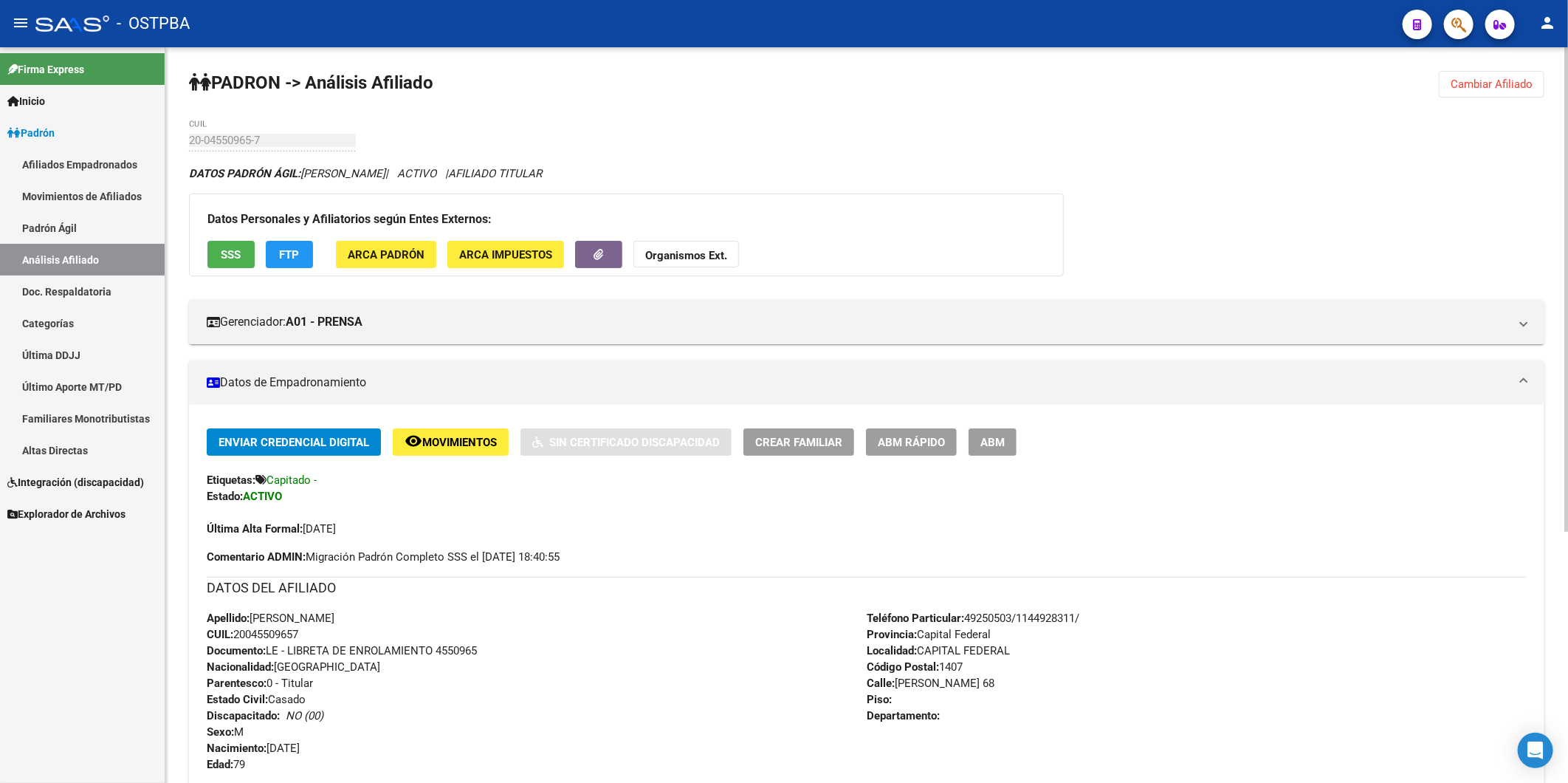
click at [1514, 80] on button "Cambiar Afiliado" at bounding box center [1491, 84] width 106 height 27
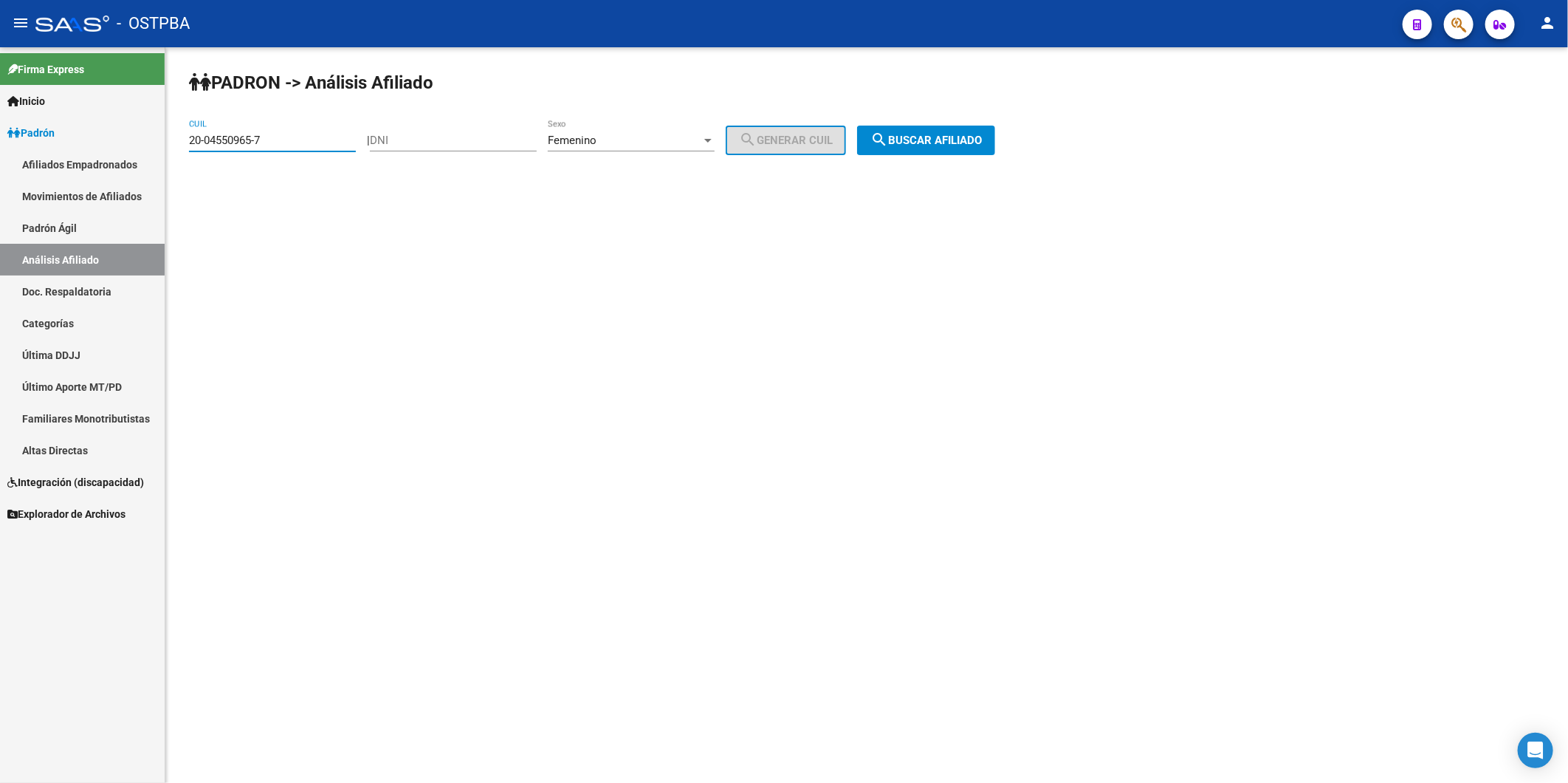
drag, startPoint x: 304, startPoint y: 145, endPoint x: 135, endPoint y: 145, distance: 169.0
click at [135, 145] on mat-sidenav-container "Firma Express Inicio Instructivos Contacto OS Padrón Afiliados Empadronados Mov…" at bounding box center [784, 415] width 1568 height 735
paste input "7-11492313-9"
click at [937, 143] on span "search Buscar afiliado" at bounding box center [926, 140] width 112 height 13
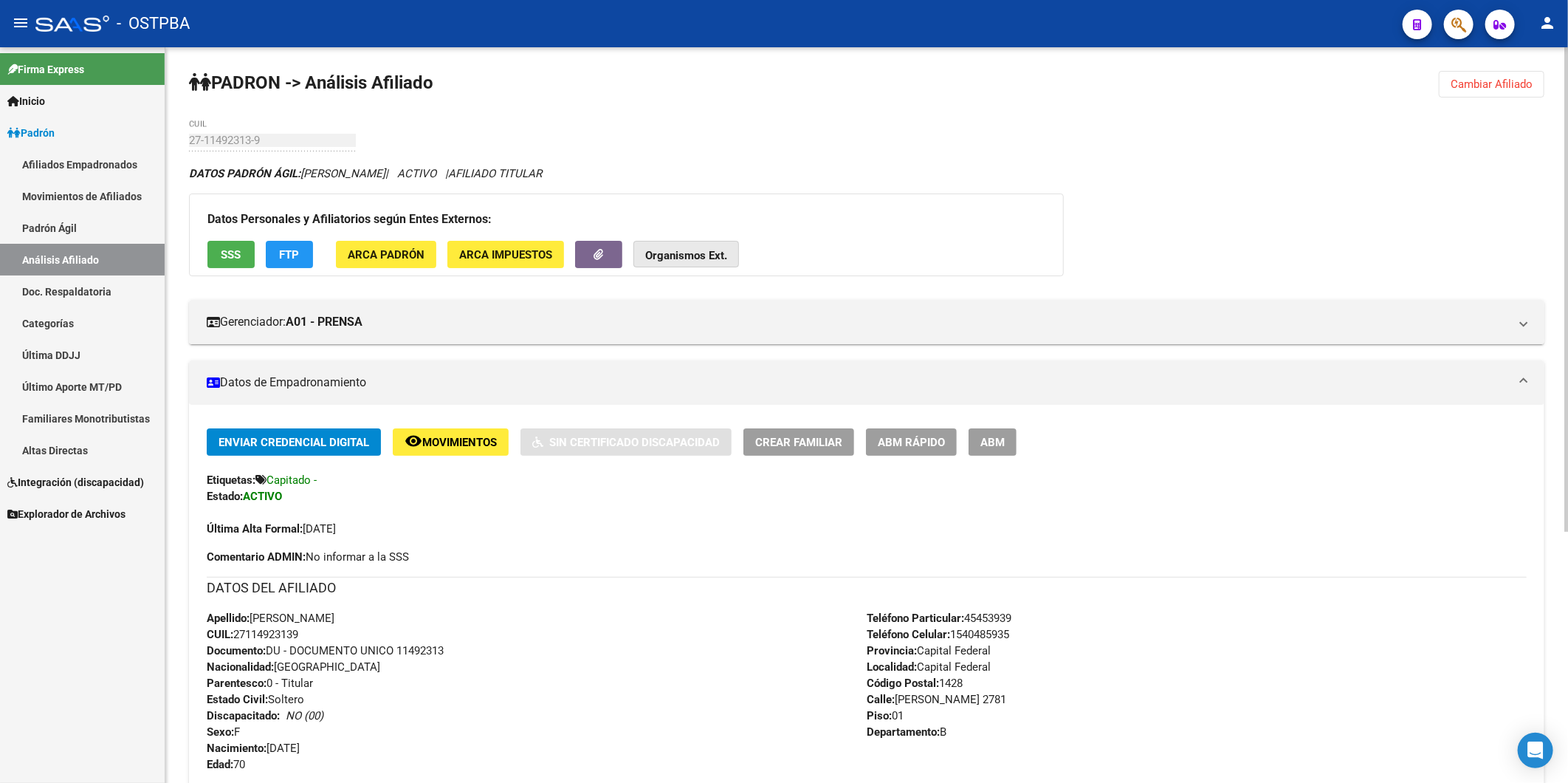
click at [676, 254] on strong "Organismos Ext." at bounding box center [685, 256] width 82 height 13
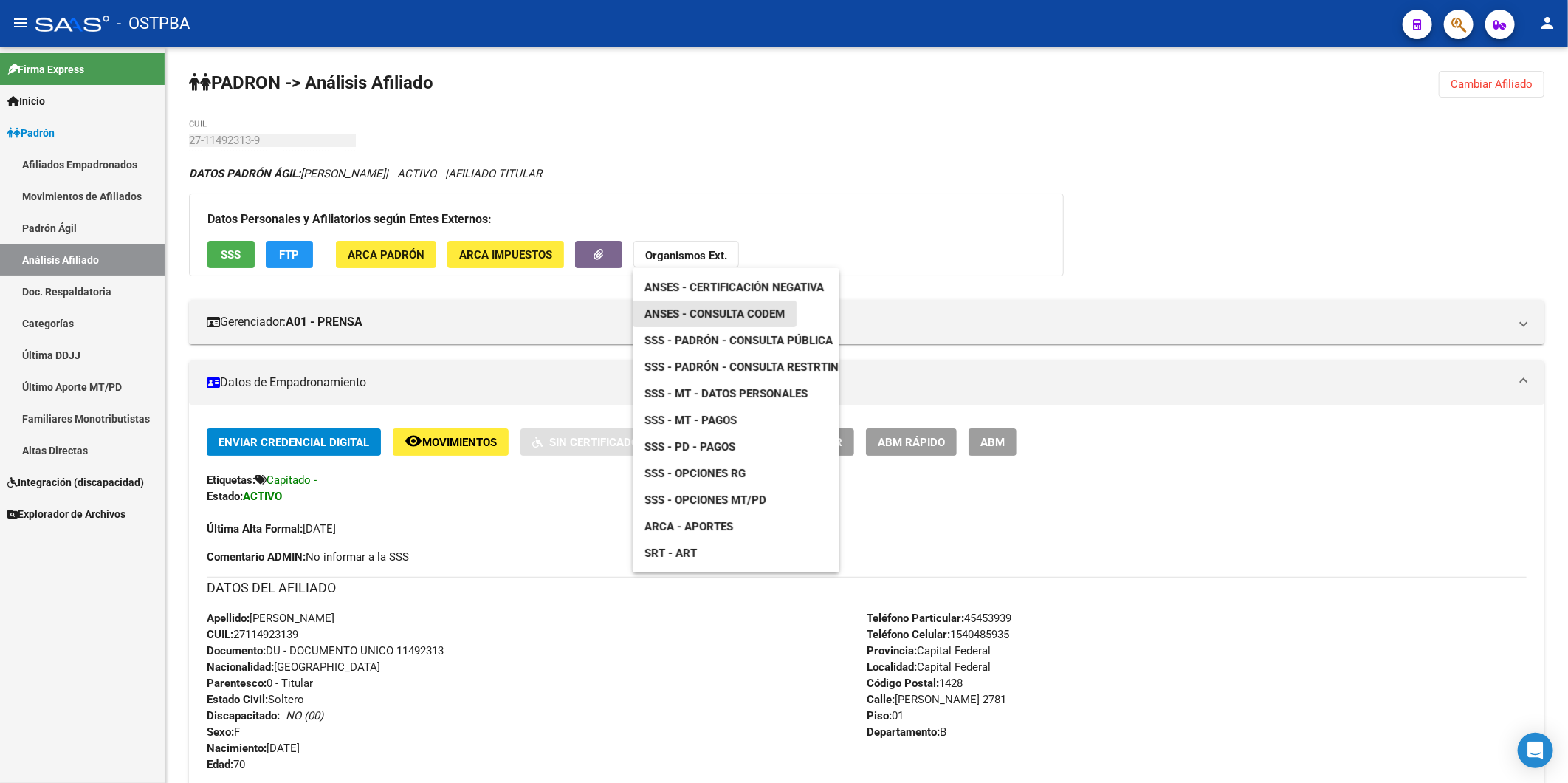
click at [749, 312] on span "ANSES - Consulta CODEM" at bounding box center [714, 314] width 140 height 13
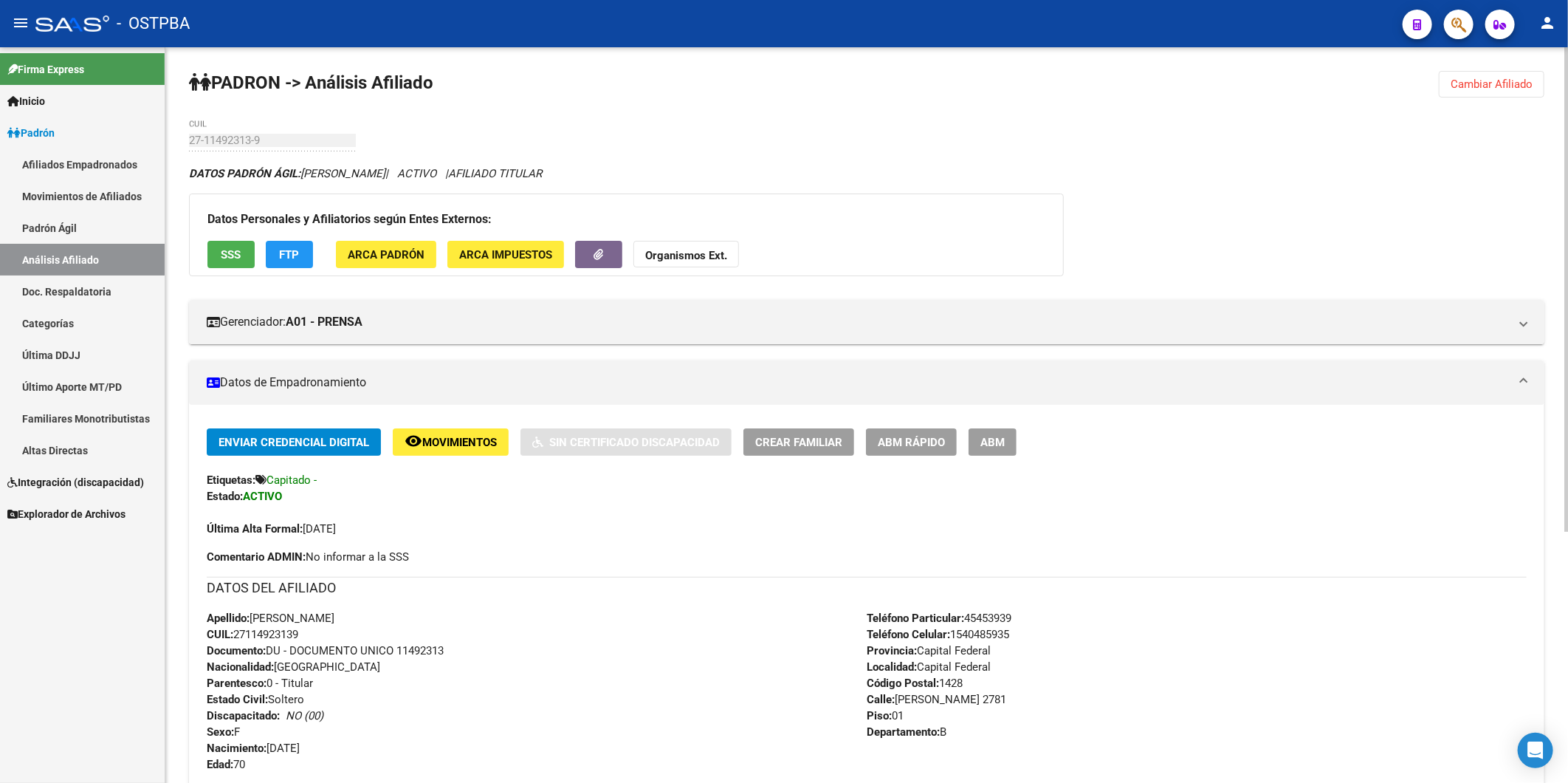
drag, startPoint x: 1488, startPoint y: 86, endPoint x: 899, endPoint y: 99, distance: 589.1
click at [1487, 86] on span "Cambiar Afiliado" at bounding box center [1491, 84] width 82 height 13
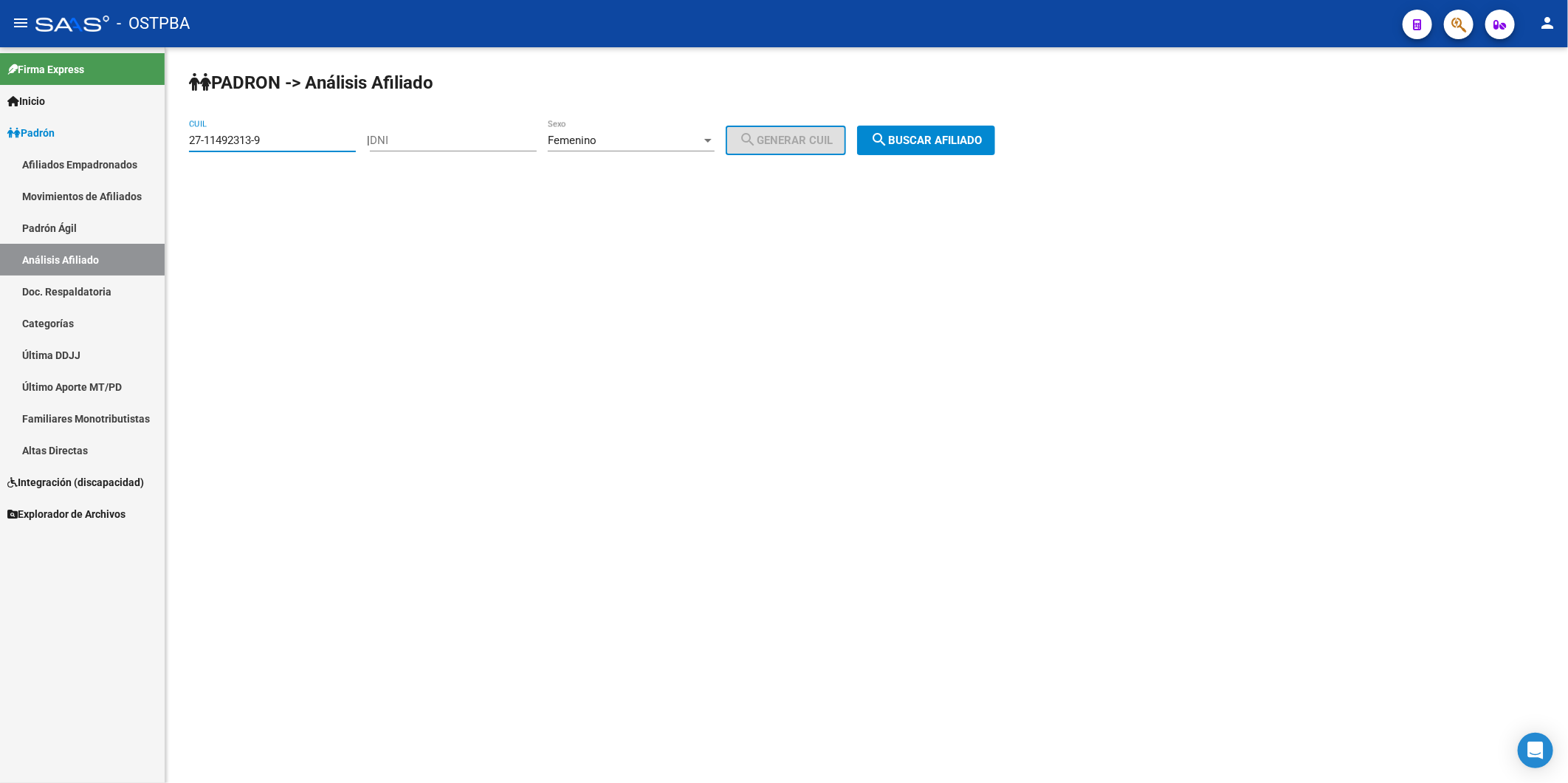
drag, startPoint x: 312, startPoint y: 145, endPoint x: 88, endPoint y: 139, distance: 224.1
click at [88, 139] on mat-sidenav-container "Firma Express Inicio Instructivos Contacto OS Padrón Afiliados Empadronados Mov…" at bounding box center [784, 415] width 1568 height 735
paste input "0-18233274-8"
click at [940, 130] on button "search Buscar afiliado" at bounding box center [926, 140] width 138 height 29
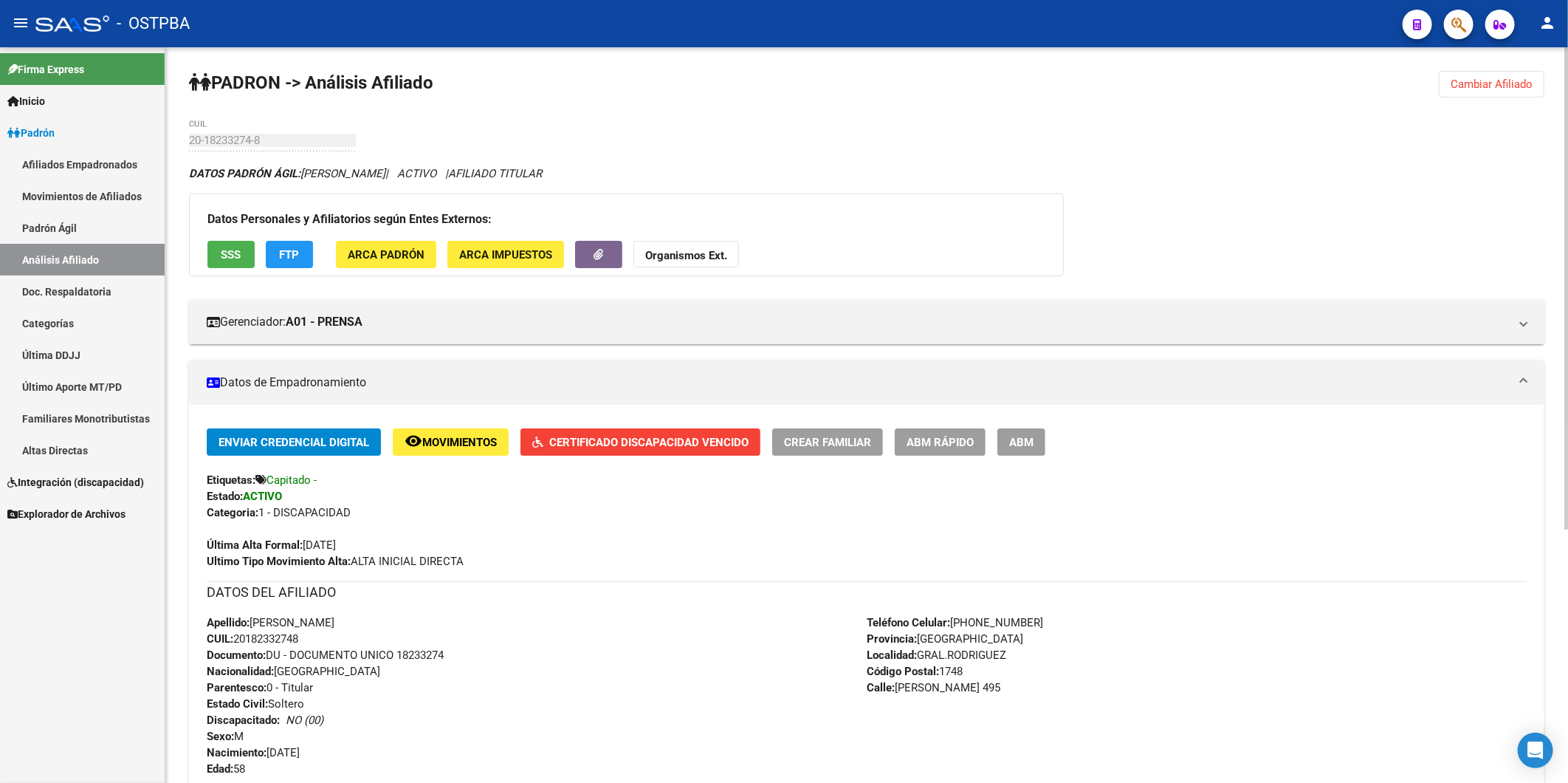
click at [673, 257] on strong "Organismos Ext." at bounding box center [685, 256] width 82 height 13
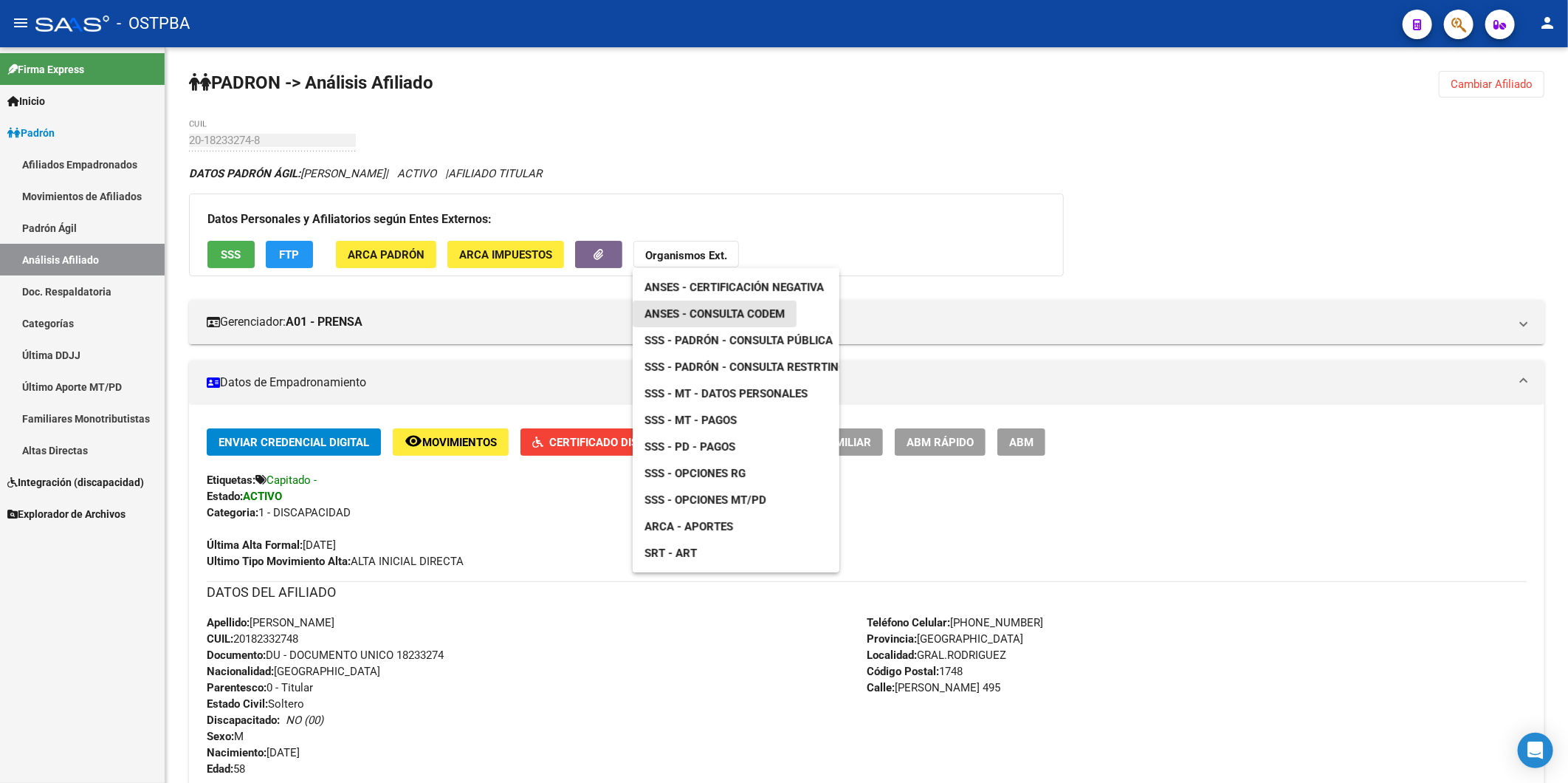
click at [721, 318] on span "ANSES - Consulta CODEM" at bounding box center [714, 314] width 140 height 13
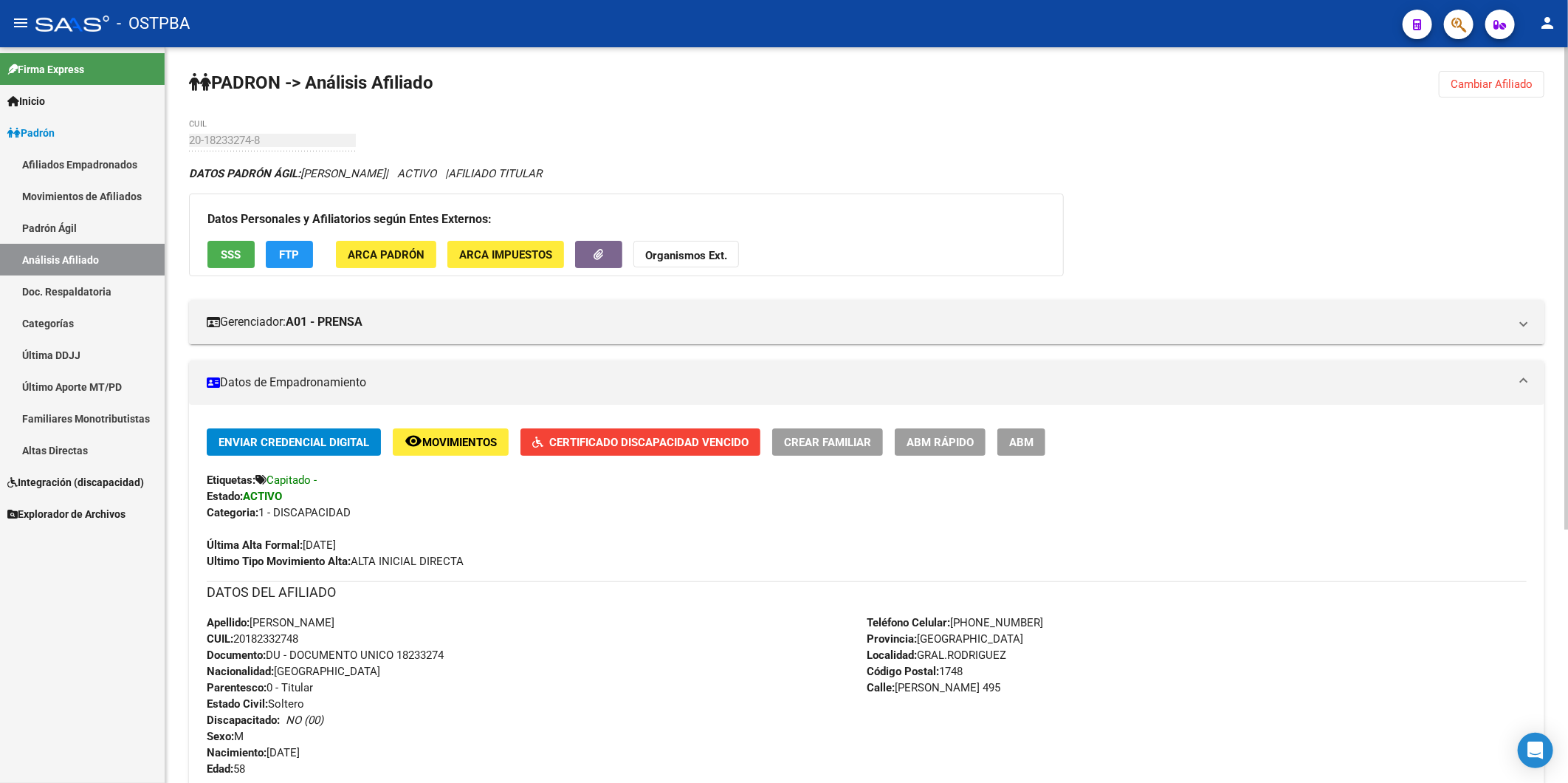
click at [699, 254] on strong "Organismos Ext." at bounding box center [685, 256] width 82 height 13
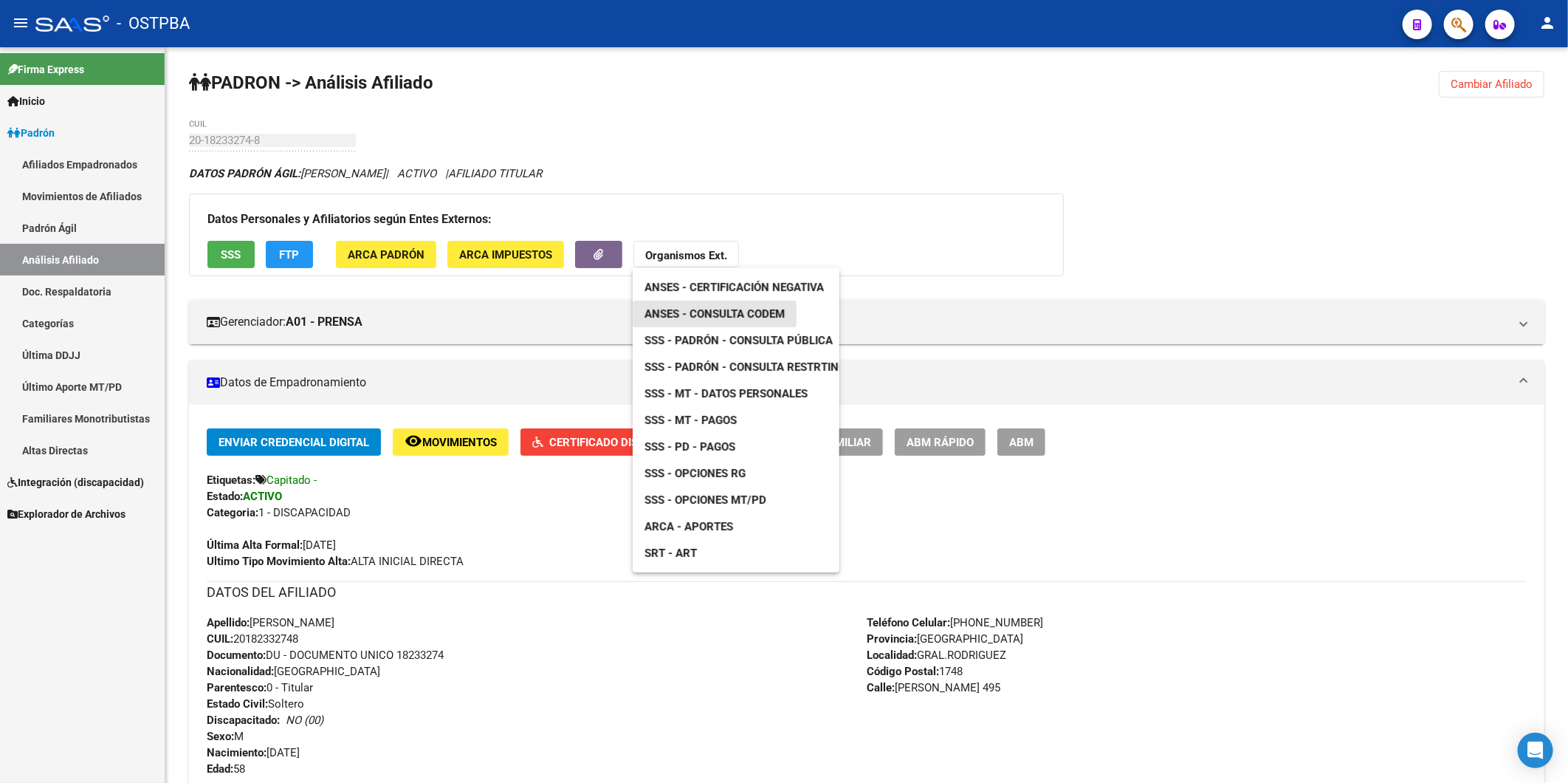
click at [736, 315] on span "ANSES - Consulta CODEM" at bounding box center [714, 314] width 140 height 13
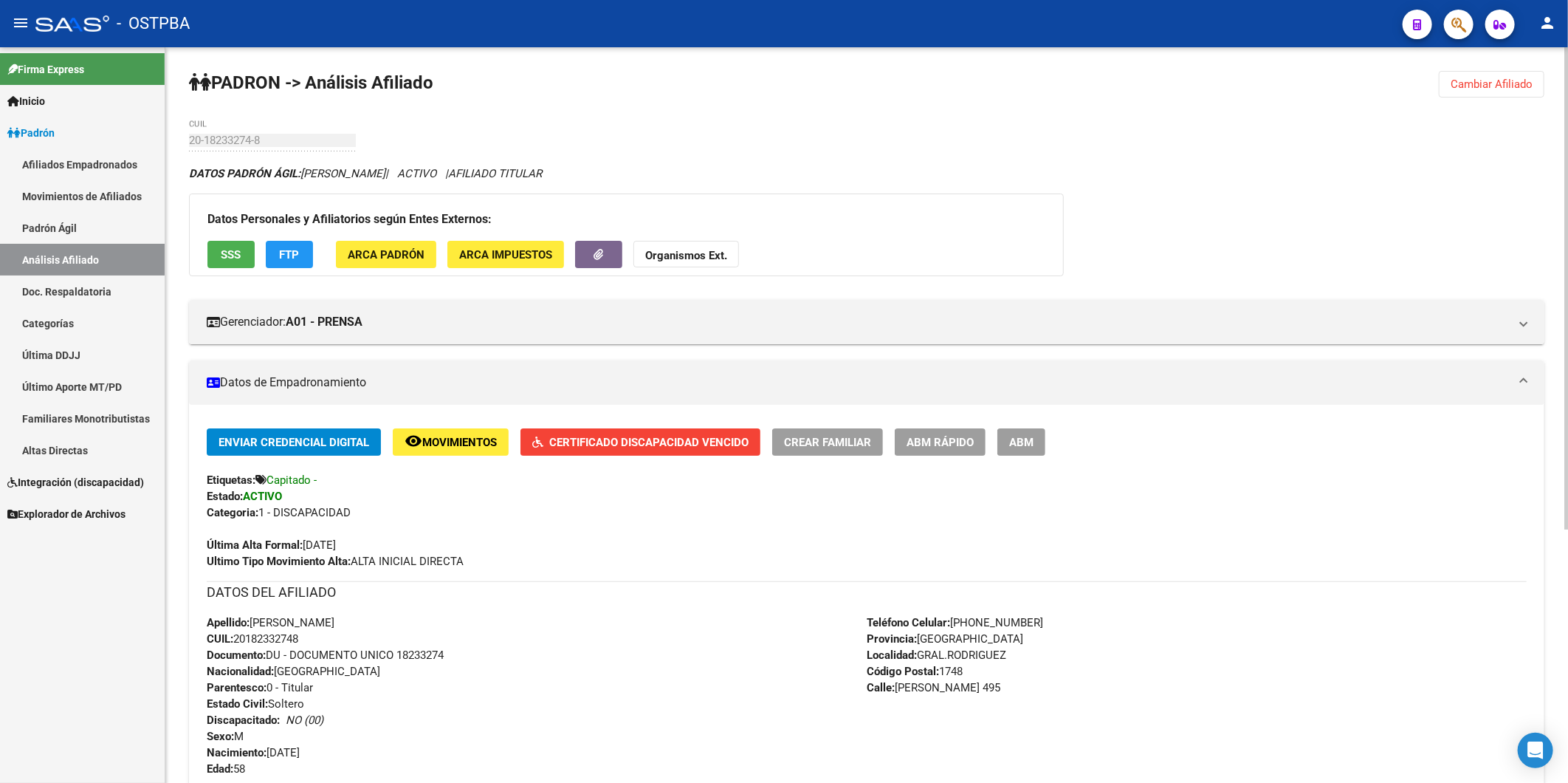
drag, startPoint x: 308, startPoint y: 640, endPoint x: 235, endPoint y: 641, distance: 73.0
click at [235, 641] on div "Apellido: RUBEN OSCAR VEIRAS CUIL: 20182332748 Documento: DU - DOCUMENTO UNICO …" at bounding box center [536, 695] width 660 height 162
copy span "20182332748"
click at [710, 254] on strong "Organismos Ext." at bounding box center [685, 256] width 82 height 13
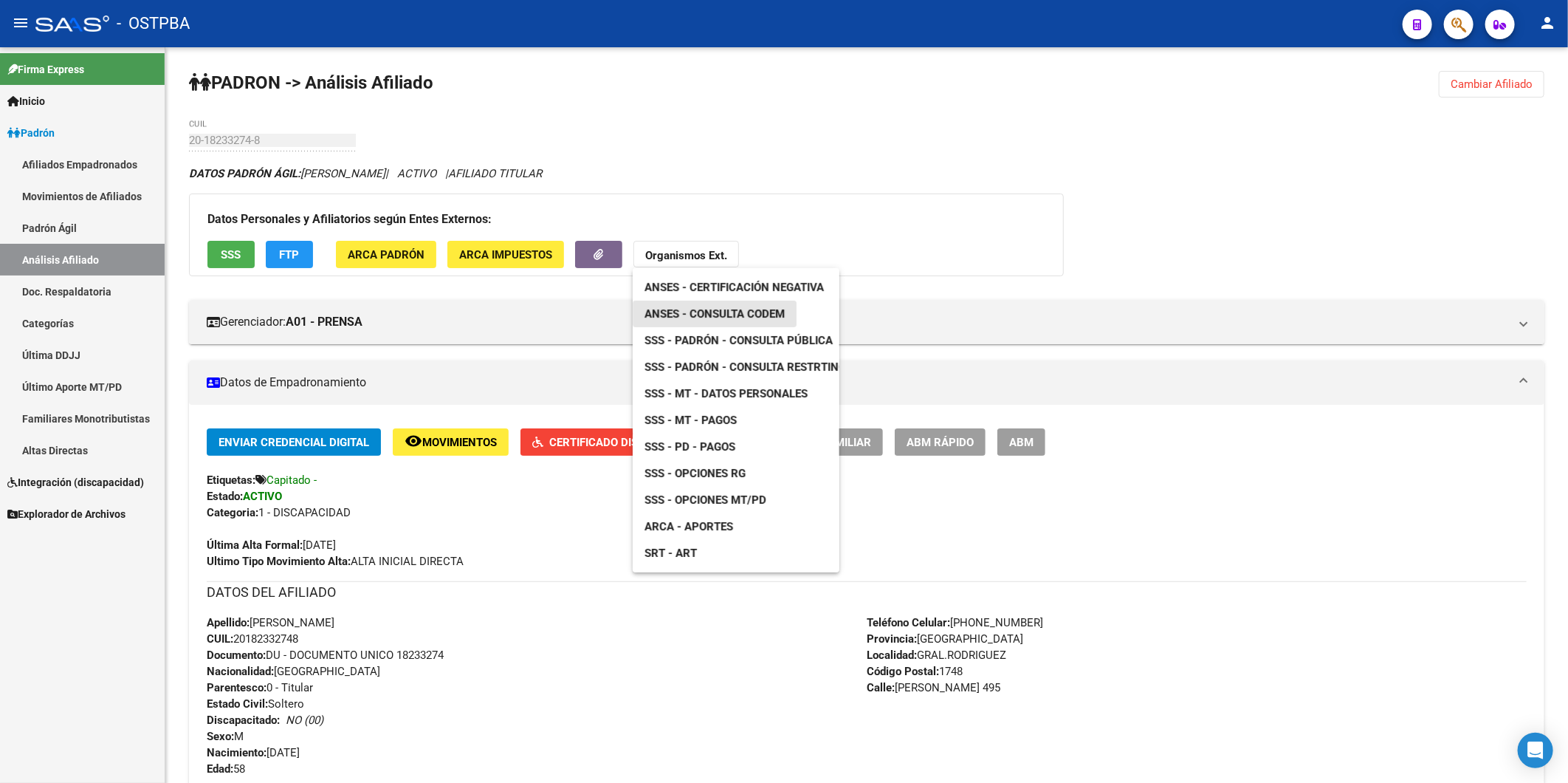
click at [791, 319] on link "ANSES - Consulta CODEM" at bounding box center [714, 314] width 164 height 27
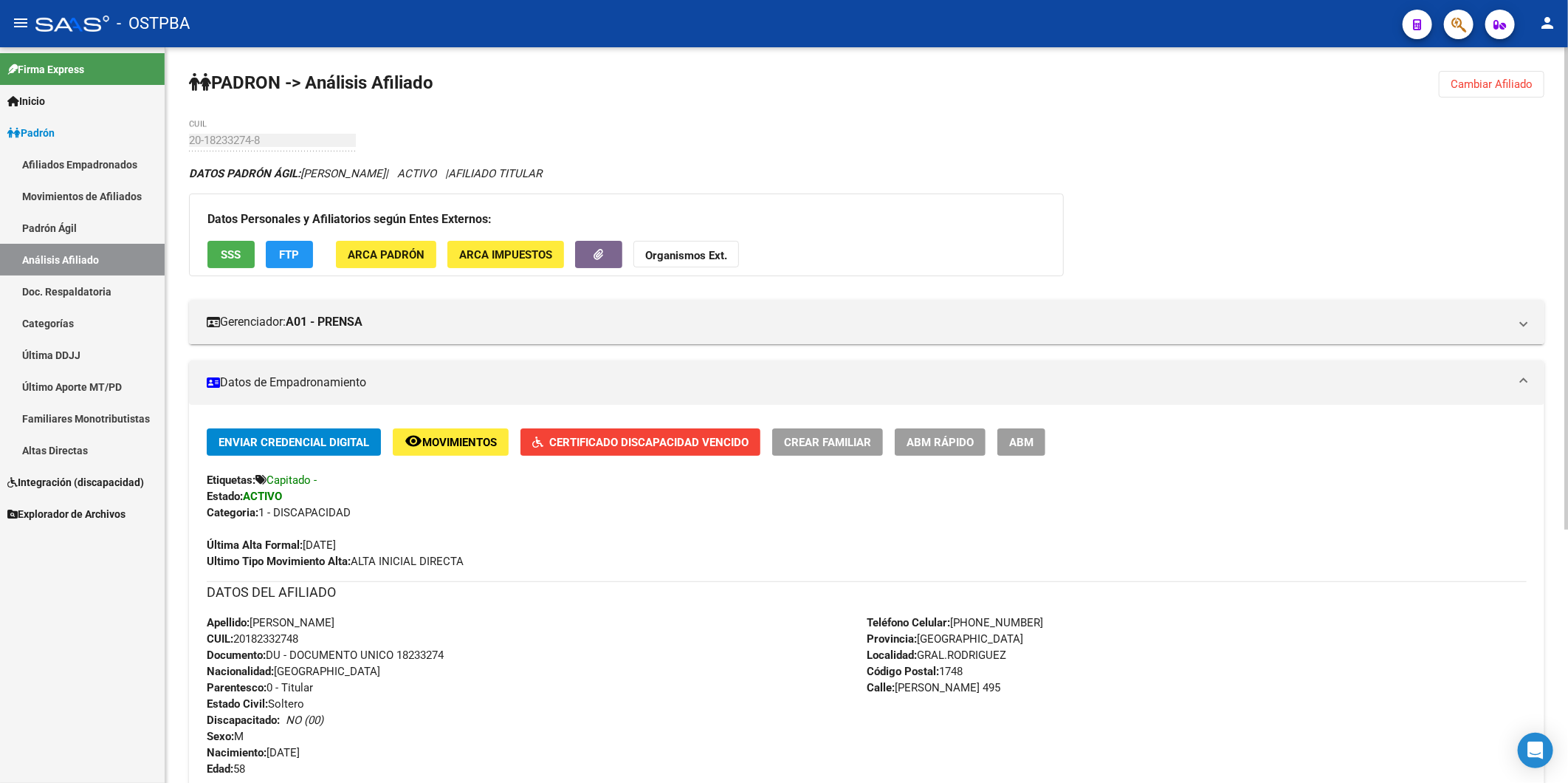
click at [1526, 83] on span "Cambiar Afiliado" at bounding box center [1491, 84] width 82 height 13
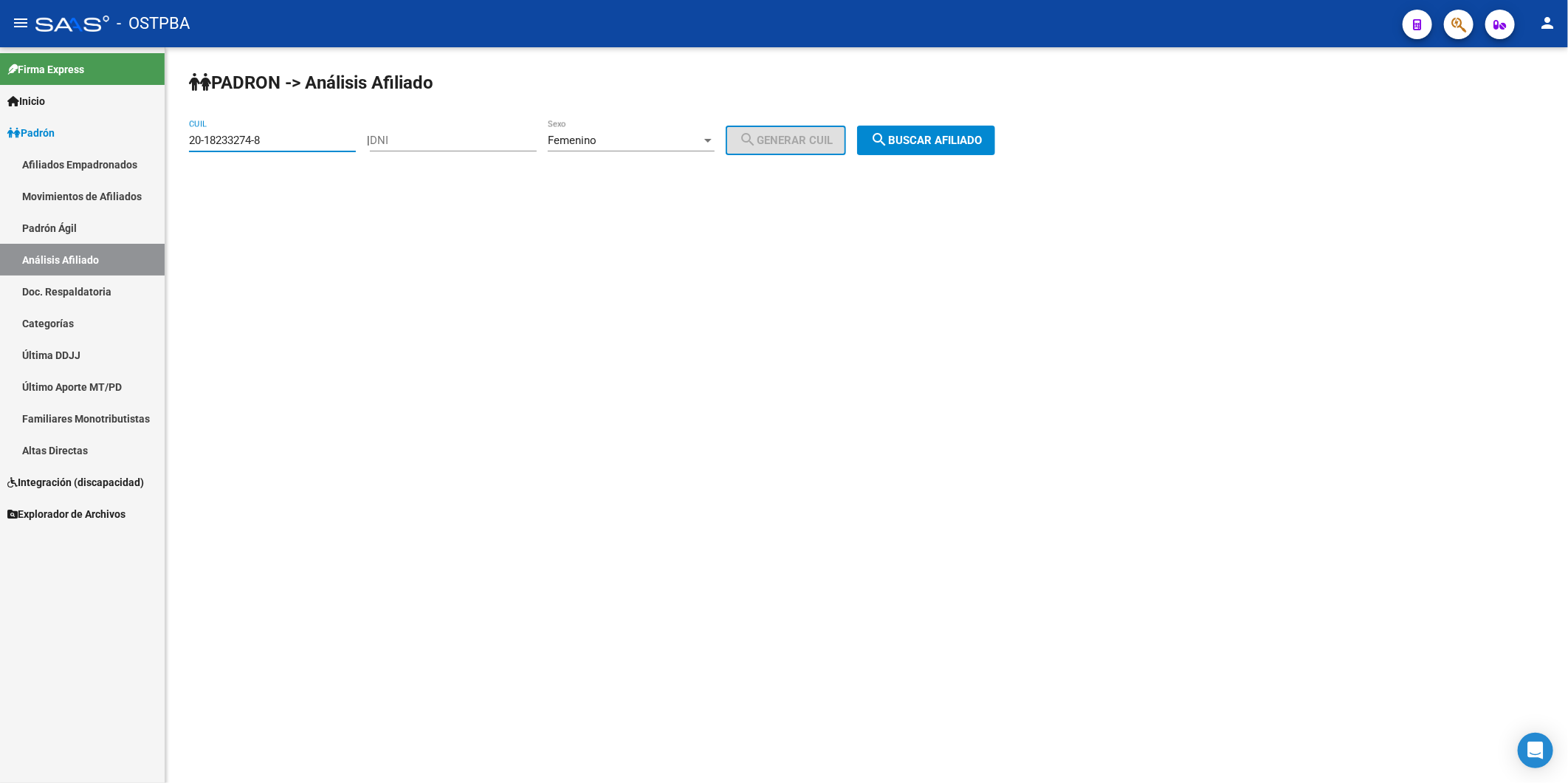
drag, startPoint x: 307, startPoint y: 140, endPoint x: 124, endPoint y: 149, distance: 183.2
click at [124, 149] on mat-sidenav-container "Firma Express Inicio Instructivos Contacto OS Padrón Afiliados Empadronados Mov…" at bounding box center [784, 415] width 1568 height 735
paste input "7-27737475-2"
click at [942, 141] on span "search Buscar afiliado" at bounding box center [926, 140] width 112 height 13
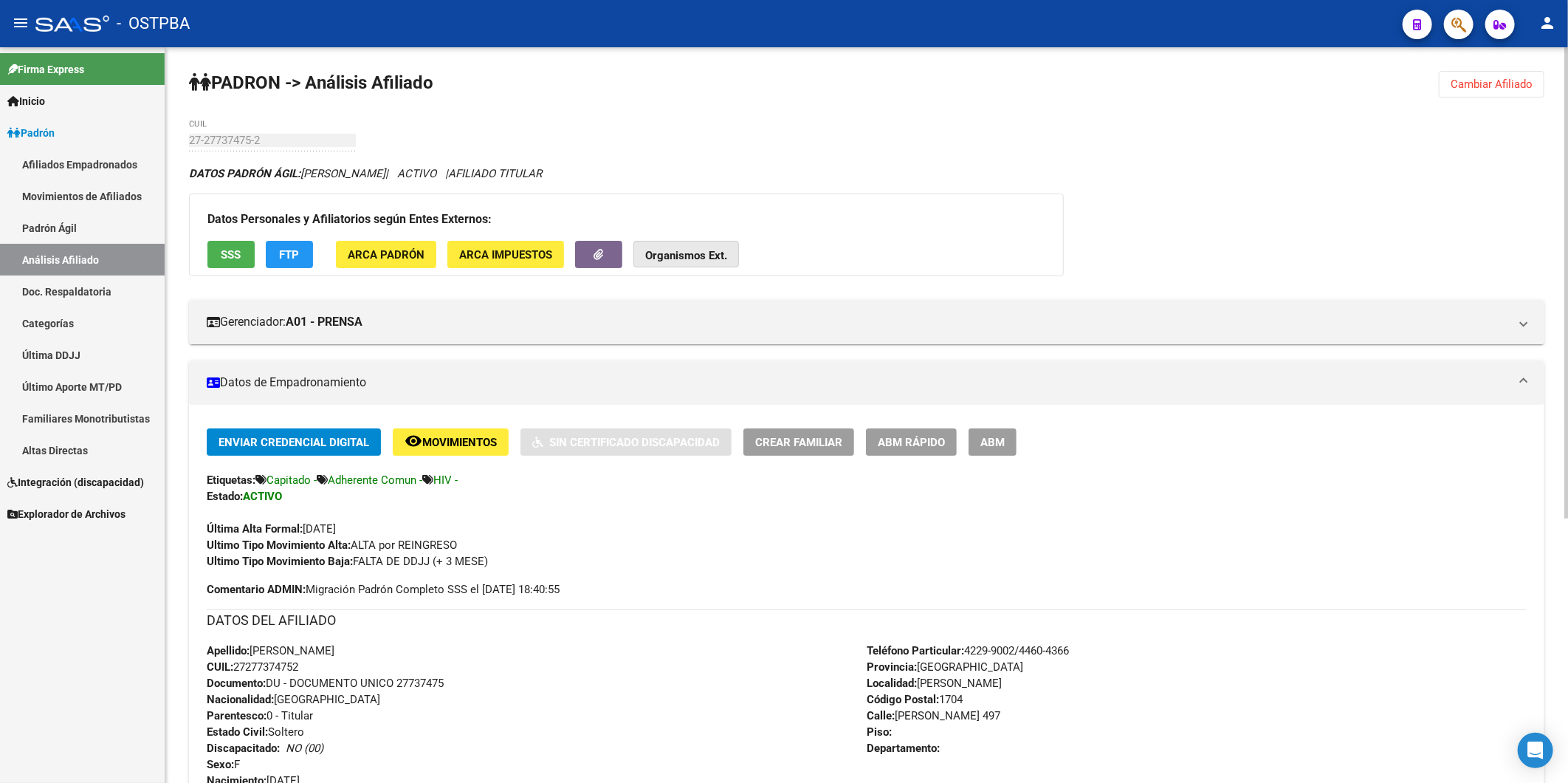
click at [669, 256] on strong "Organismos Ext." at bounding box center [685, 256] width 82 height 13
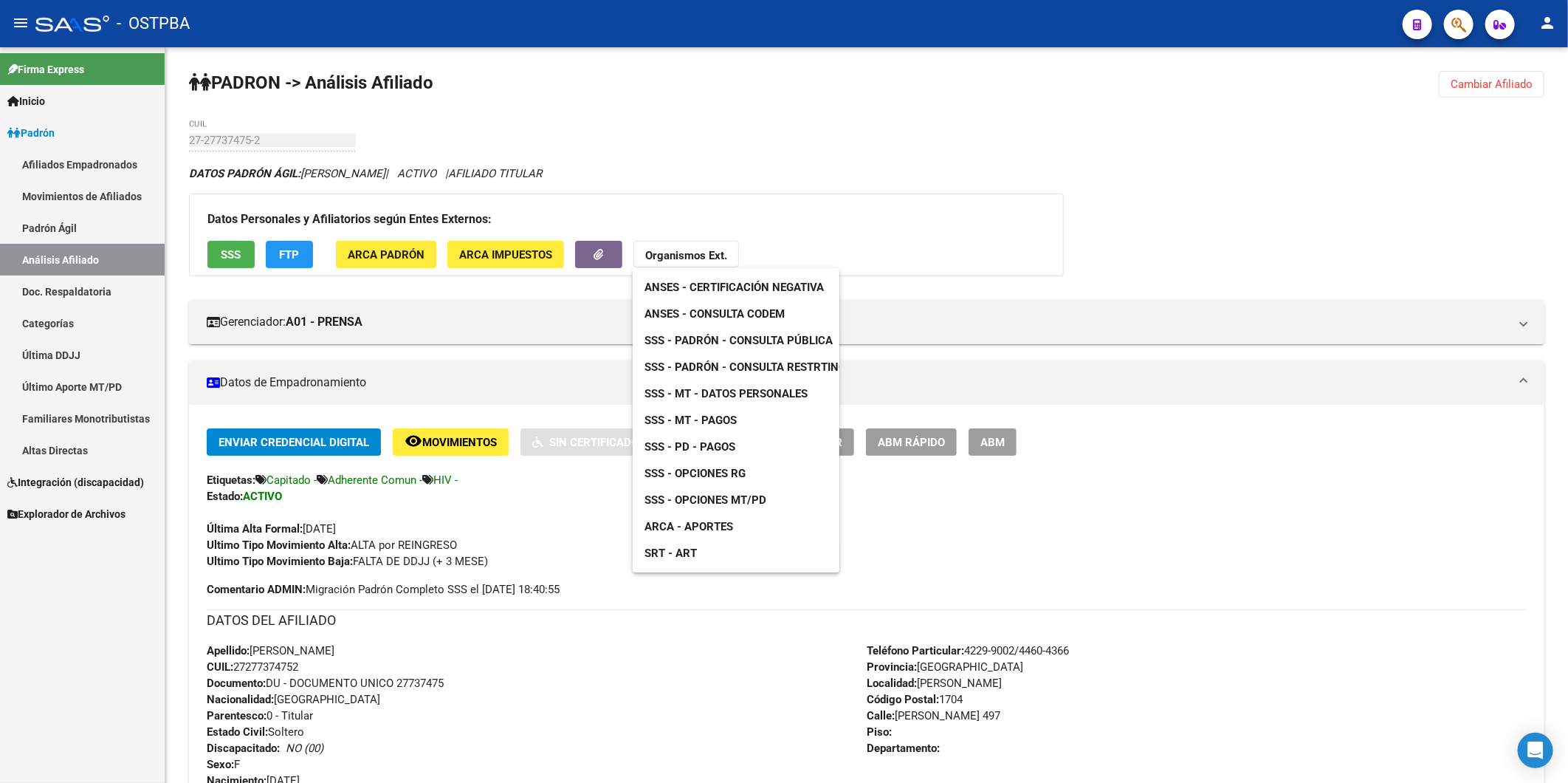
click at [710, 314] on span "ANSES - Consulta CODEM" at bounding box center [714, 314] width 140 height 13
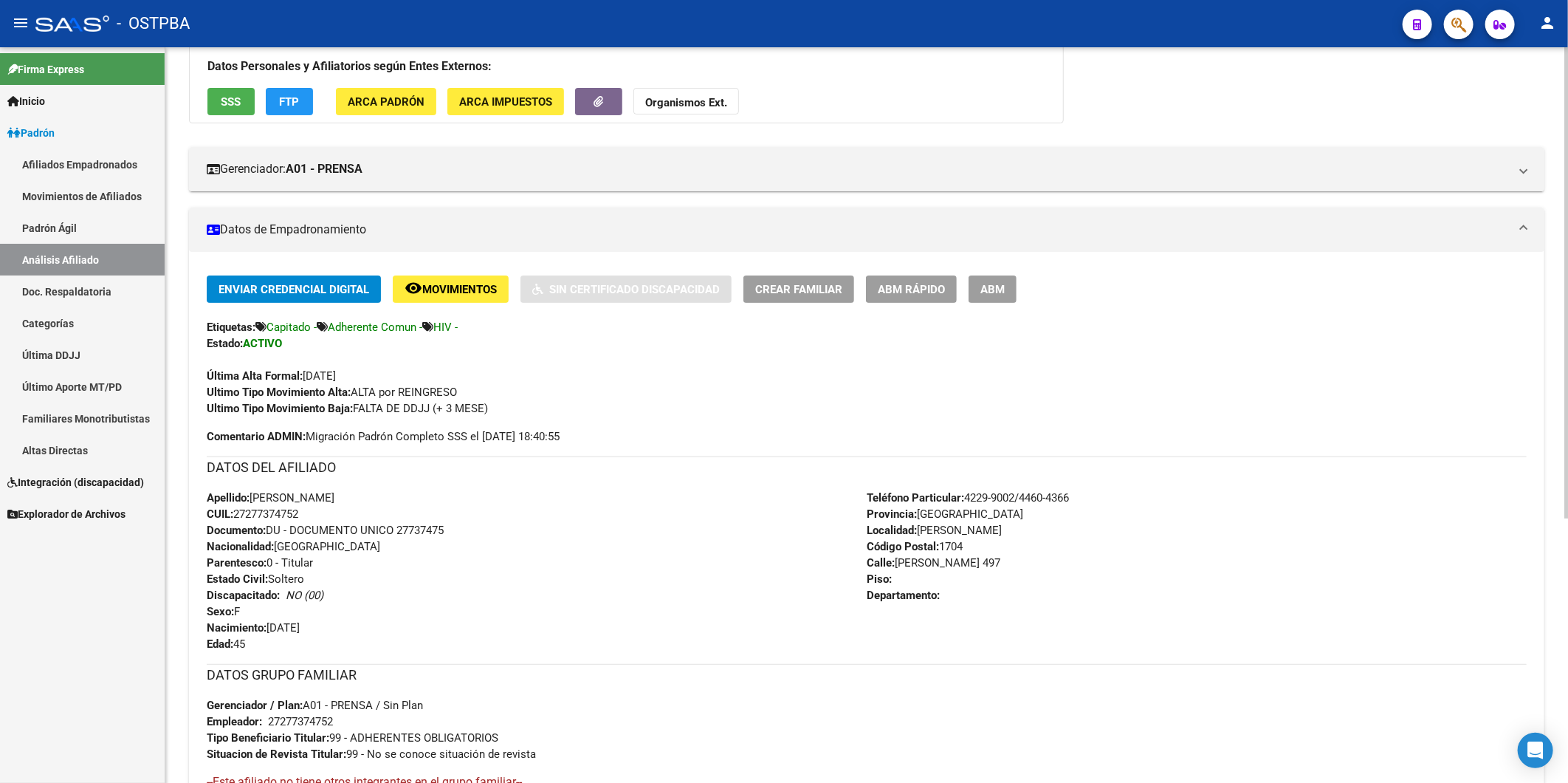
scroll to position [246, 0]
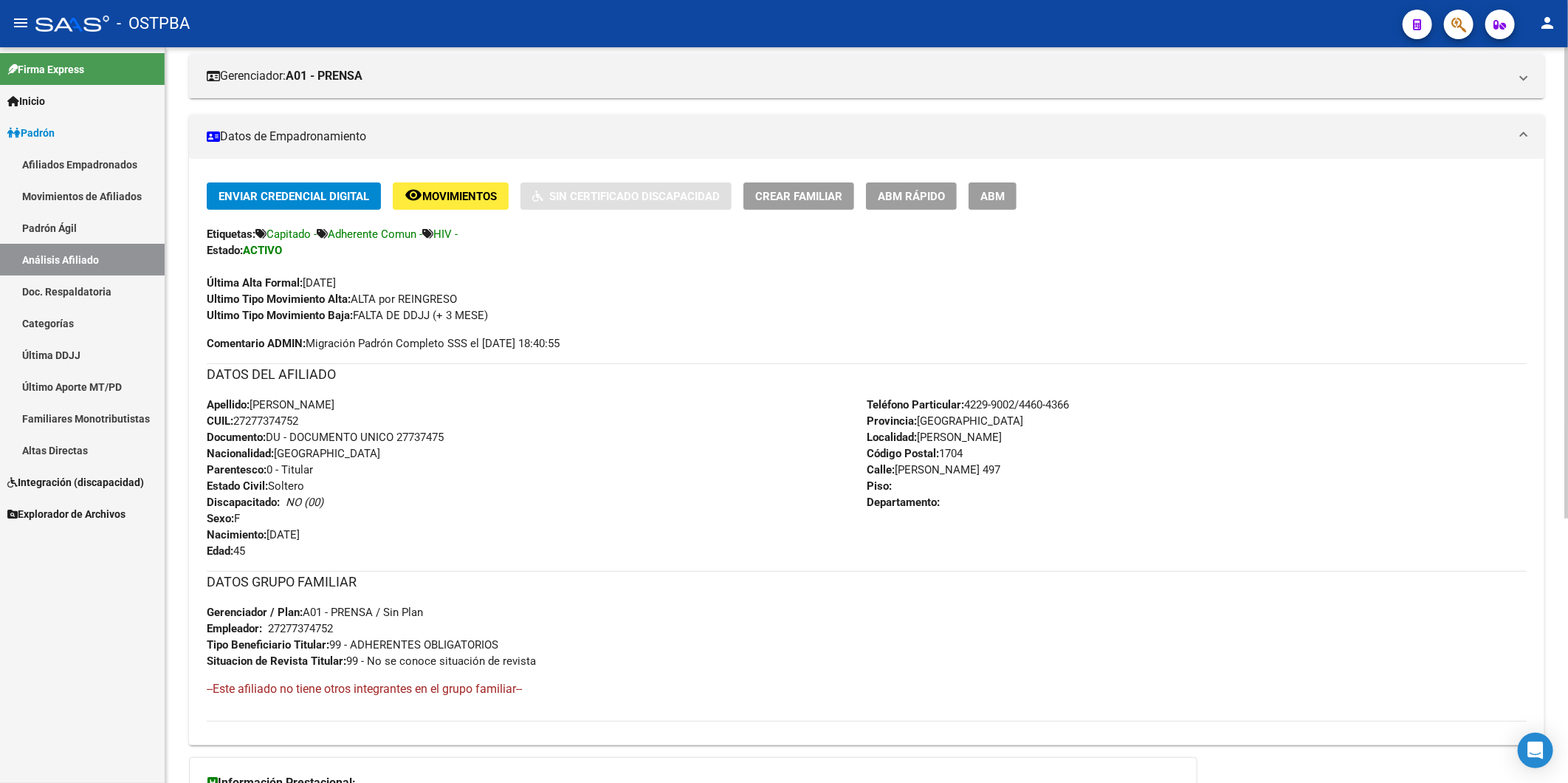
drag, startPoint x: 309, startPoint y: 422, endPoint x: 239, endPoint y: 418, distance: 70.1
click at [239, 418] on div "Apellido: ANABELA SOLEDAD HERNANDEZ CUIL: 27277374752 Documento: DU - DOCUMENTO…" at bounding box center [536, 477] width 660 height 162
copy span "27277374752"
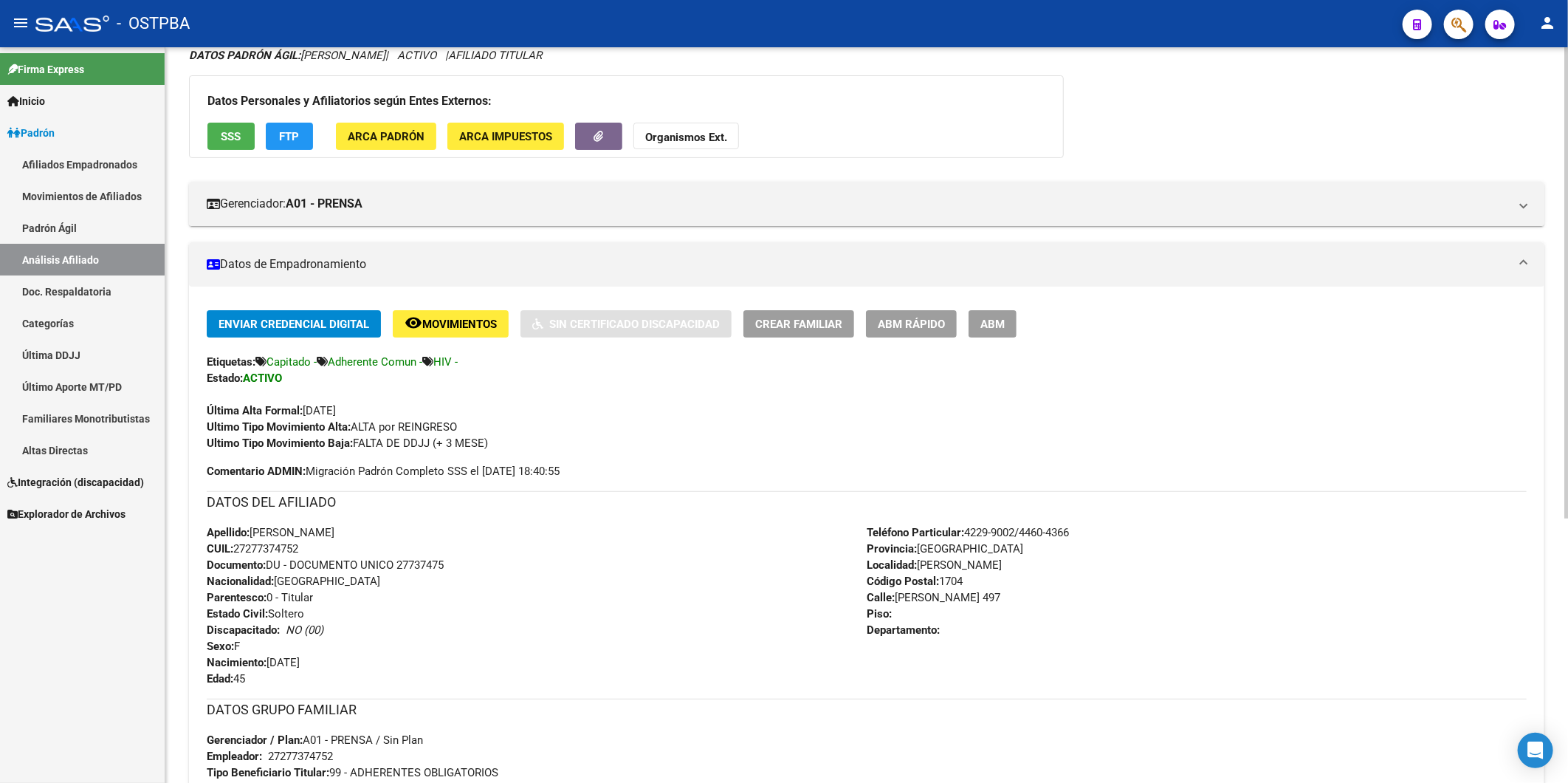
scroll to position [0, 0]
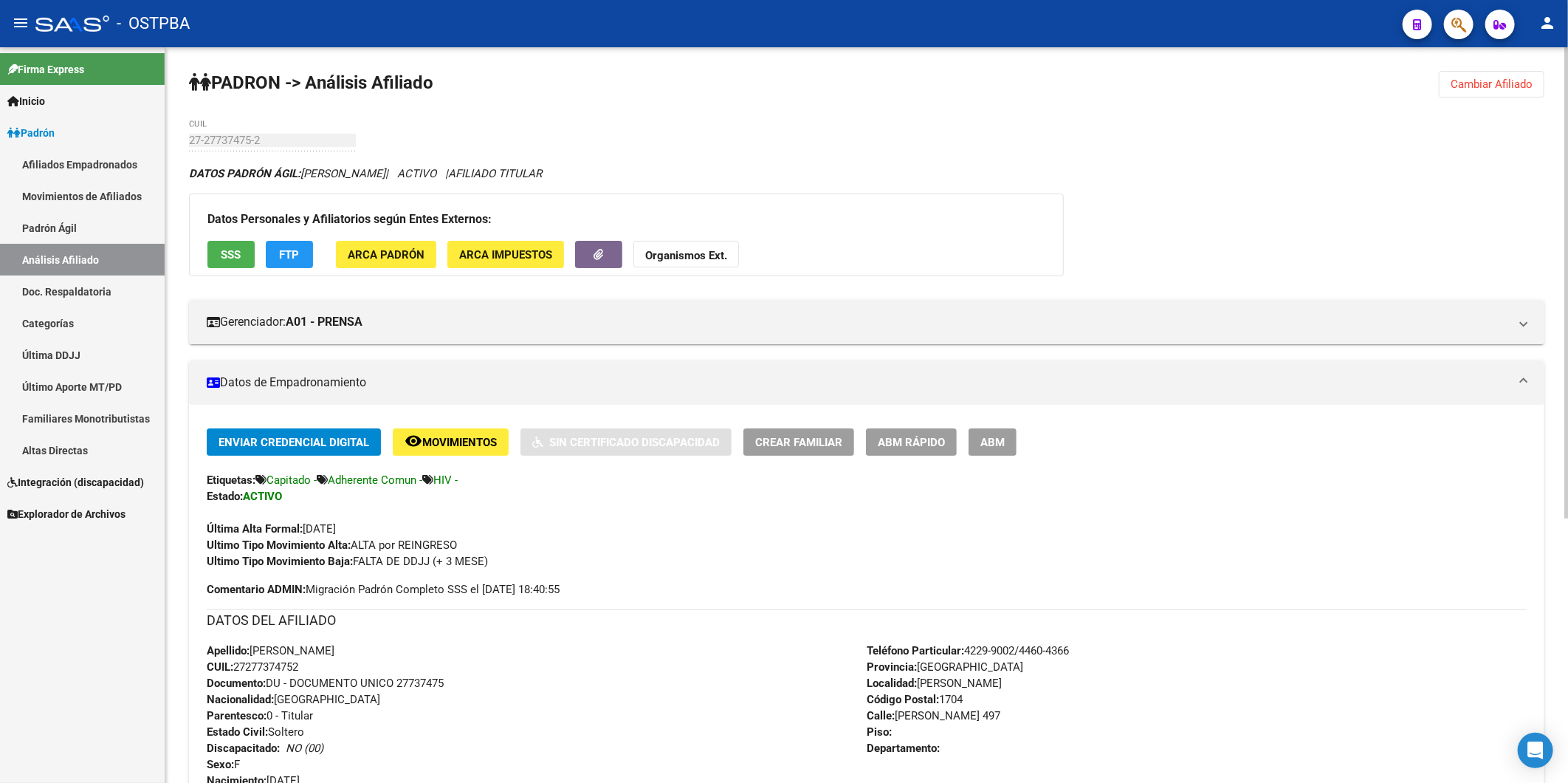
click at [698, 259] on strong "Organismos Ext." at bounding box center [685, 256] width 82 height 13
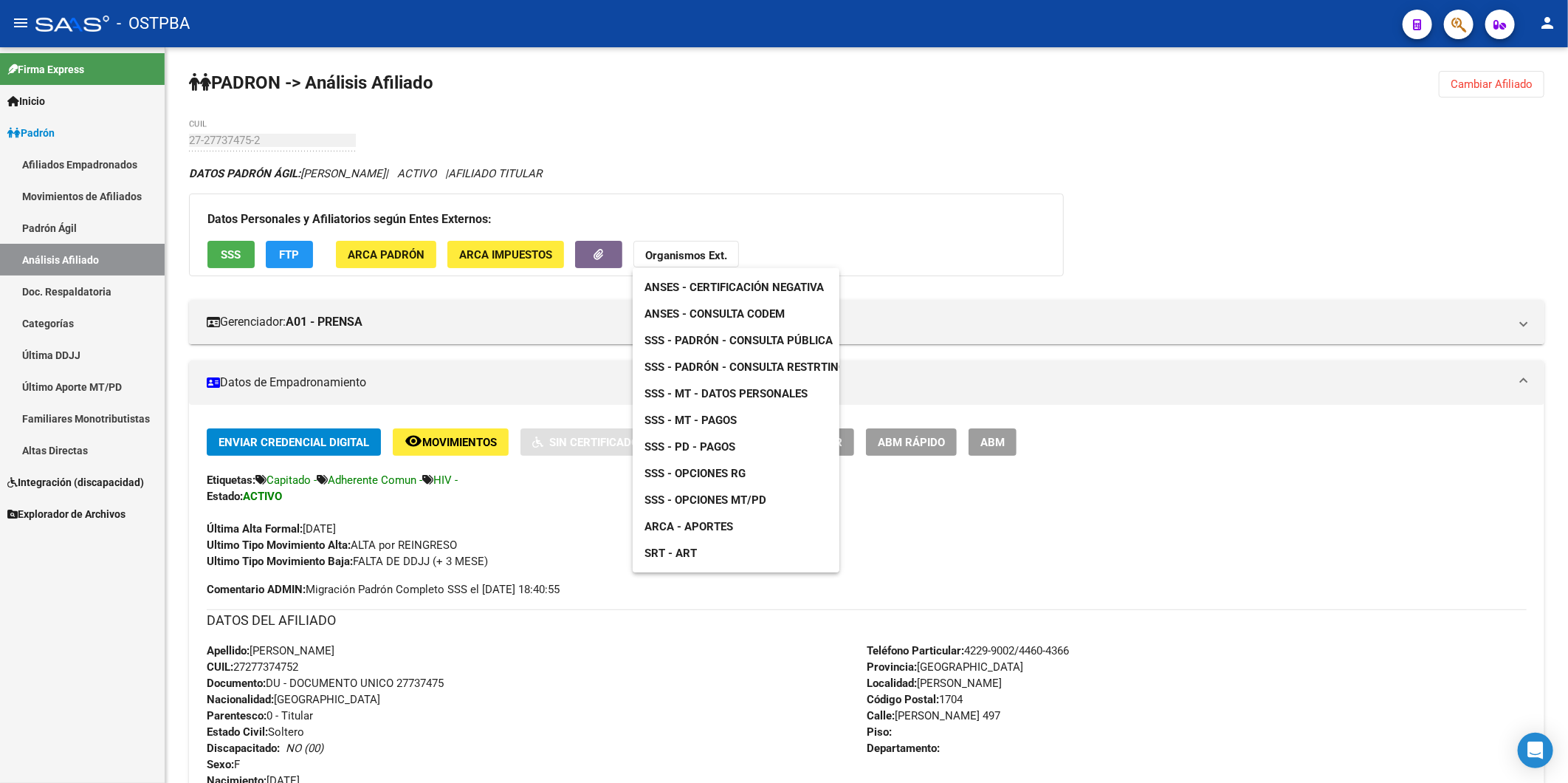
click at [746, 314] on span "ANSES - Consulta CODEM" at bounding box center [714, 314] width 140 height 13
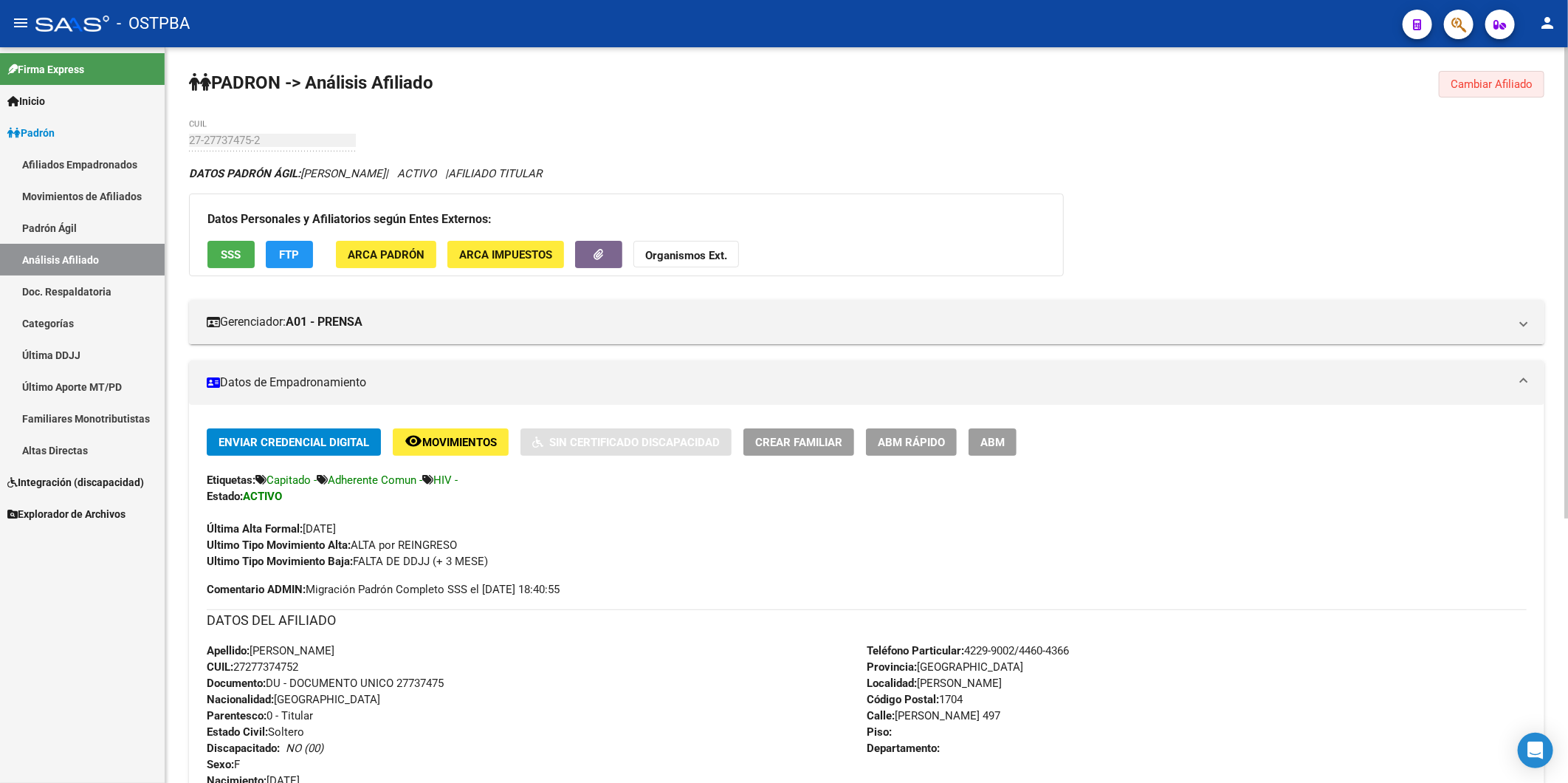
click at [1489, 83] on span "Cambiar Afiliado" at bounding box center [1491, 84] width 82 height 13
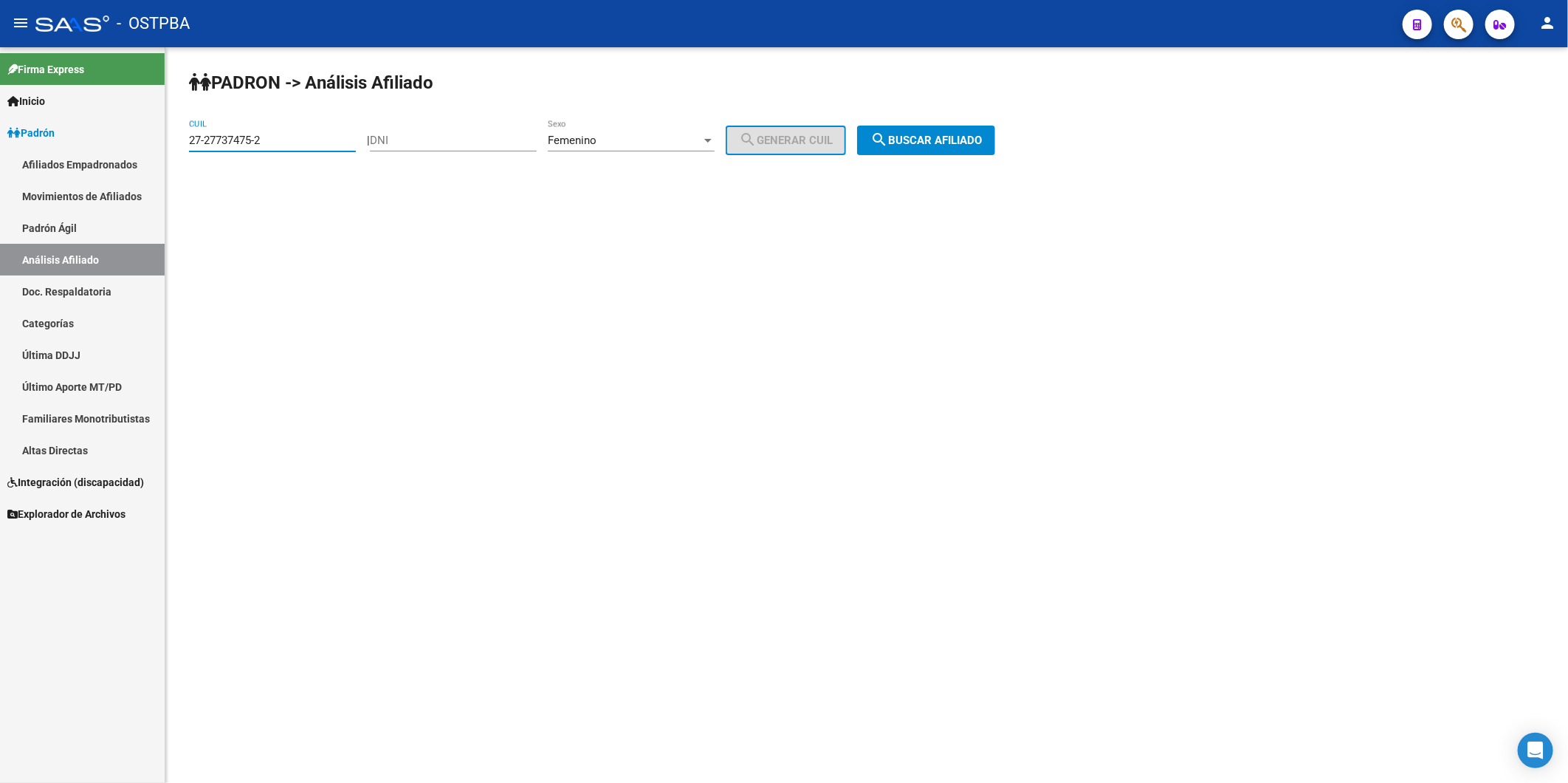
drag, startPoint x: 341, startPoint y: 136, endPoint x: 99, endPoint y: 143, distance: 242.1
click at [99, 143] on mat-sidenav-container "Firma Express Inicio Instructivos Contacto OS Padrón Afiliados Empadronados Mov…" at bounding box center [784, 415] width 1568 height 735
click at [916, 142] on span "search Buscar afiliado" at bounding box center [926, 140] width 112 height 13
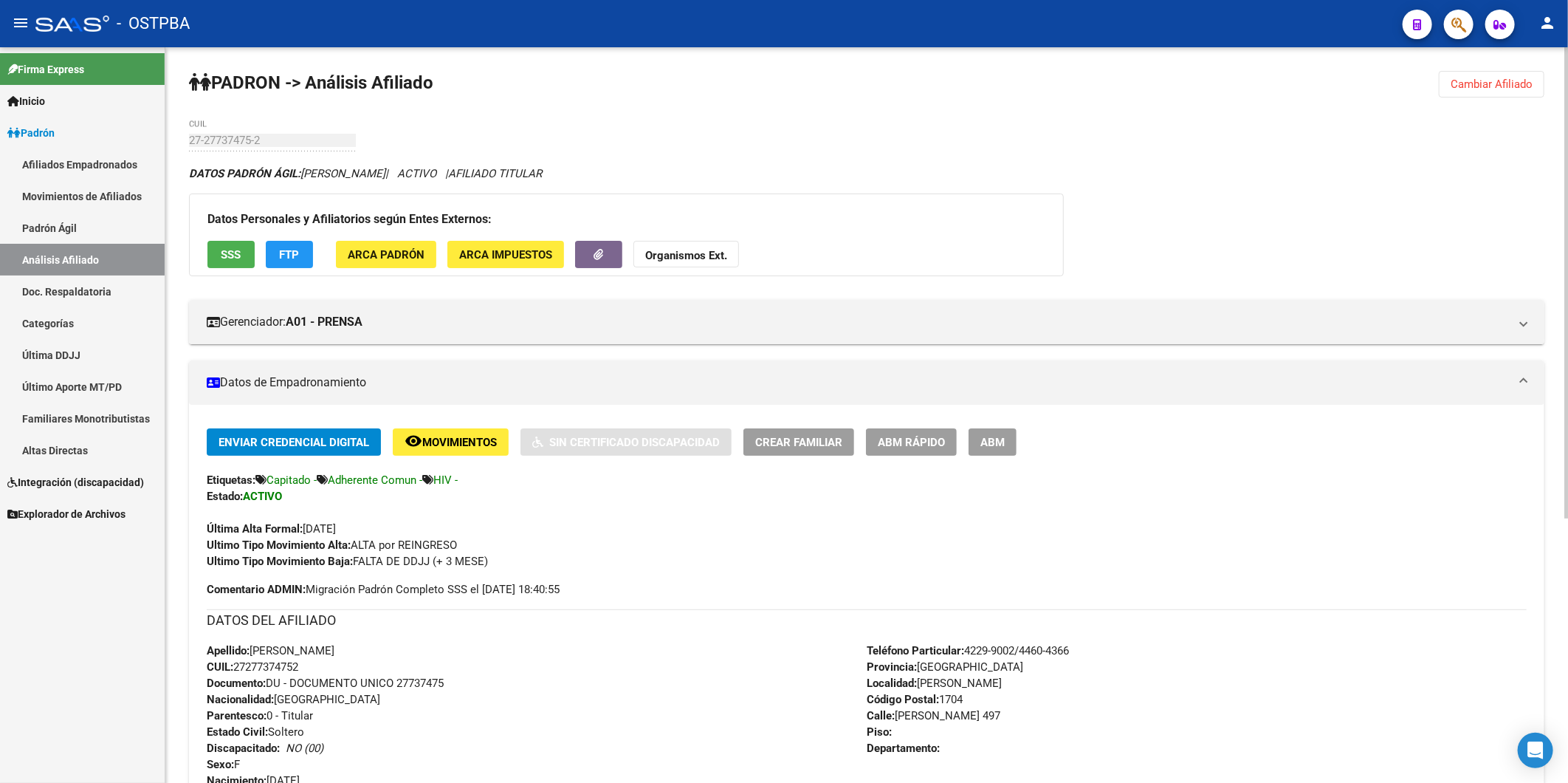
click at [1475, 84] on span "Cambiar Afiliado" at bounding box center [1491, 84] width 82 height 13
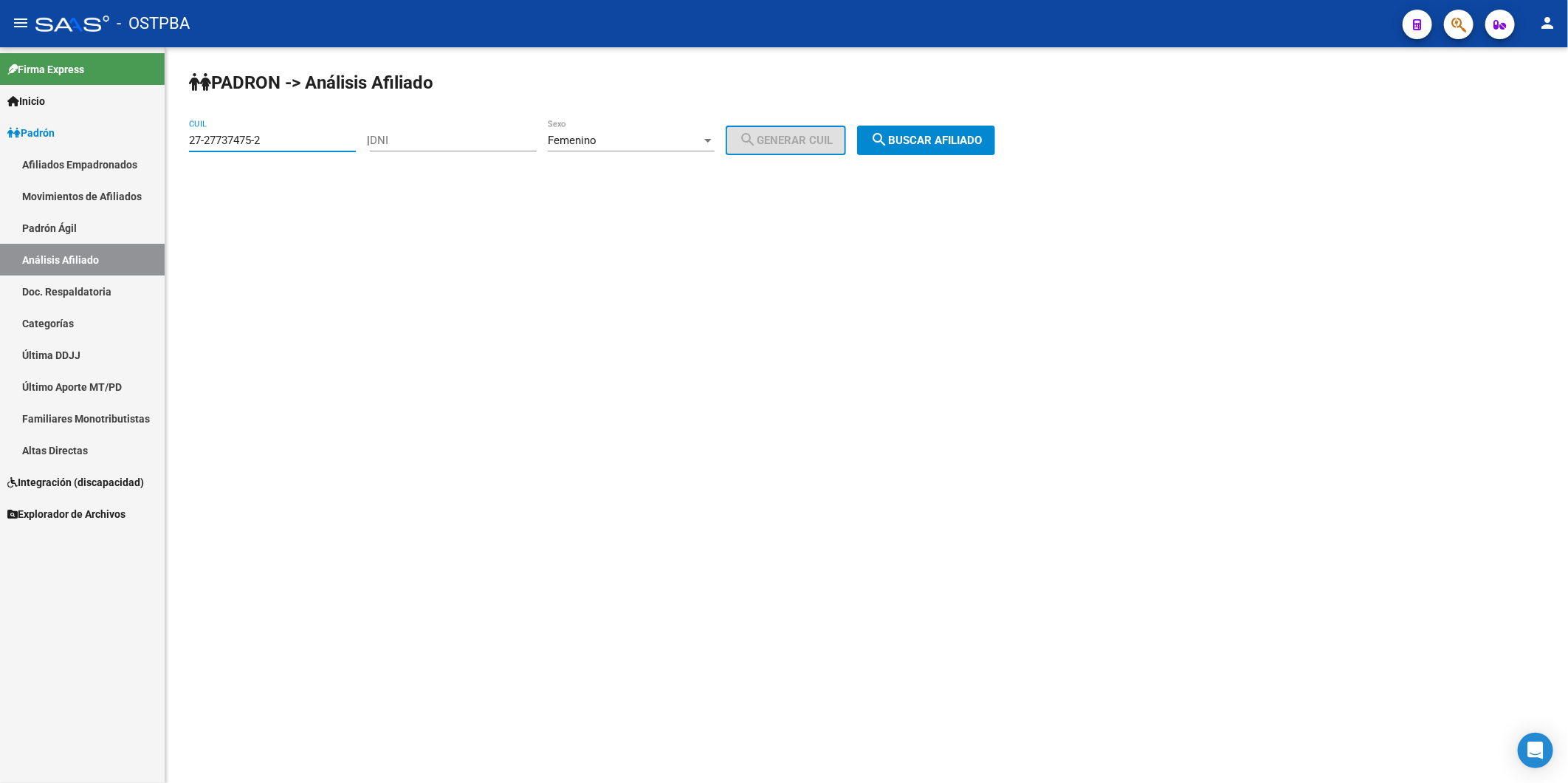
drag, startPoint x: 278, startPoint y: 143, endPoint x: 82, endPoint y: 133, distance: 196.3
click at [82, 133] on mat-sidenav-container "Firma Express Inicio Instructivos Contacto OS Padrón Afiliados Empadronados Mov…" at bounding box center [784, 415] width 1568 height 735
paste input "0-21174544-5"
click at [919, 143] on span "search Buscar afiliado" at bounding box center [926, 140] width 112 height 13
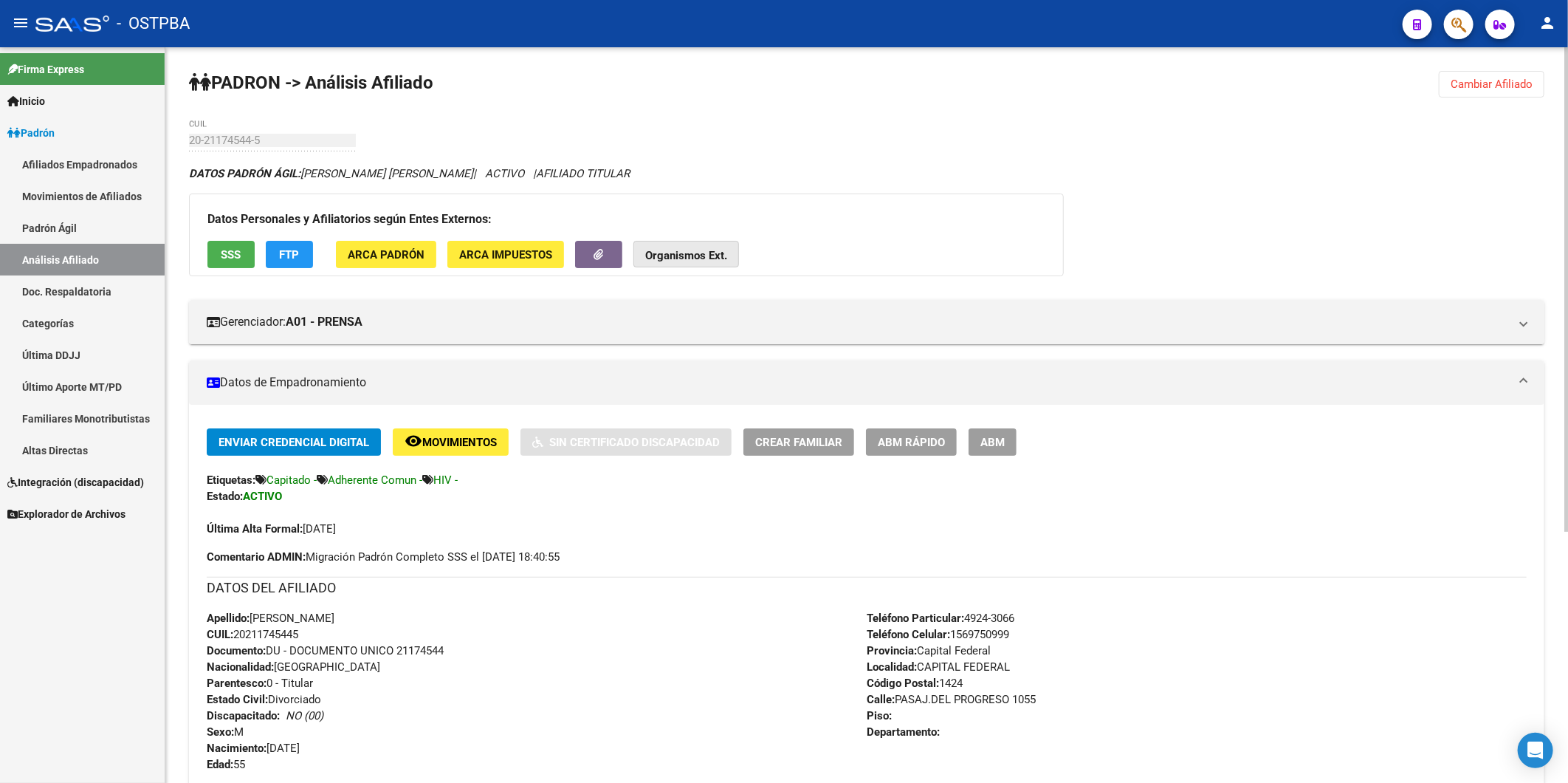
click at [698, 251] on strong "Organismos Ext." at bounding box center [685, 256] width 82 height 13
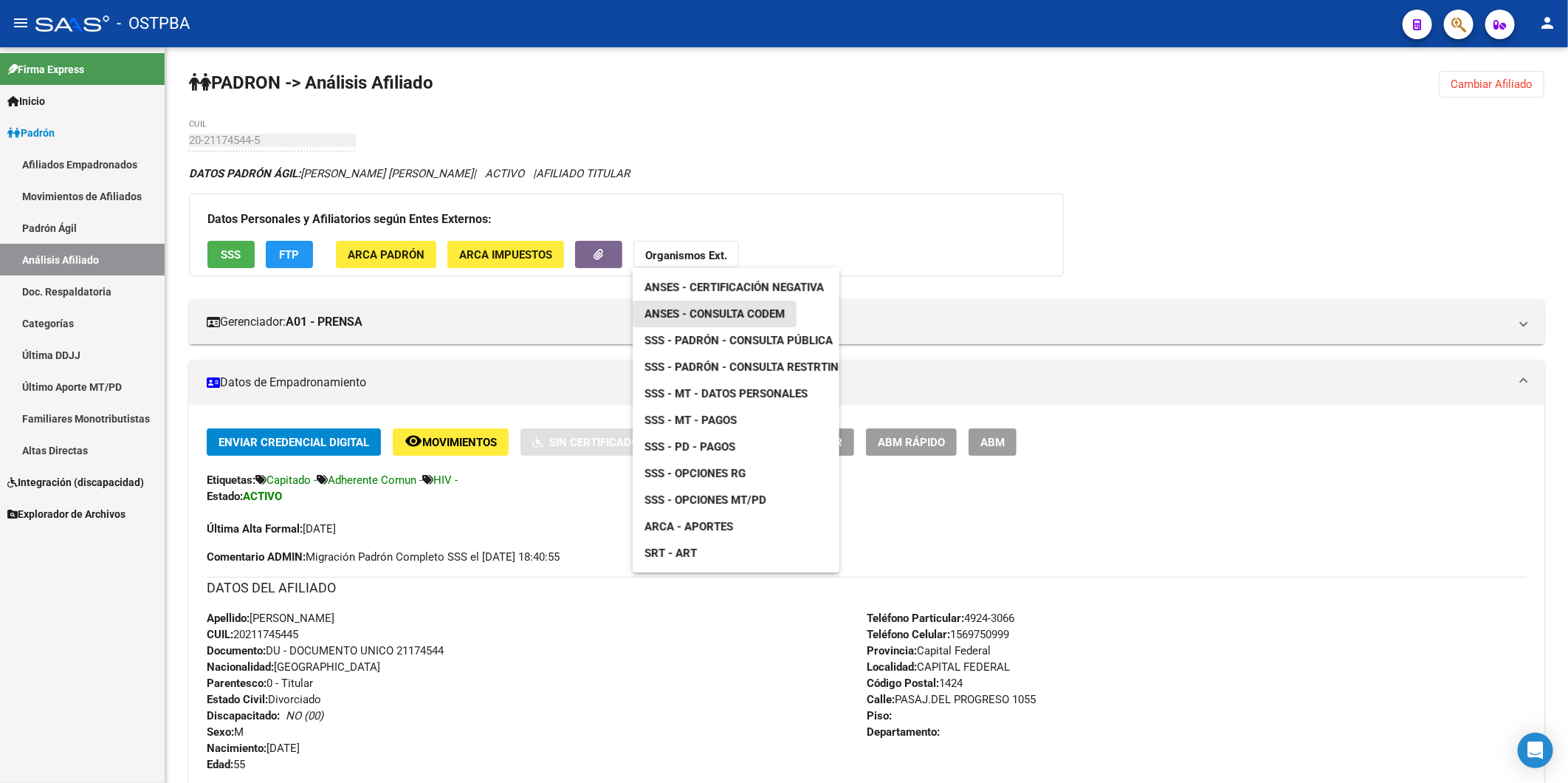
click at [739, 315] on span "ANSES - Consulta CODEM" at bounding box center [714, 314] width 140 height 13
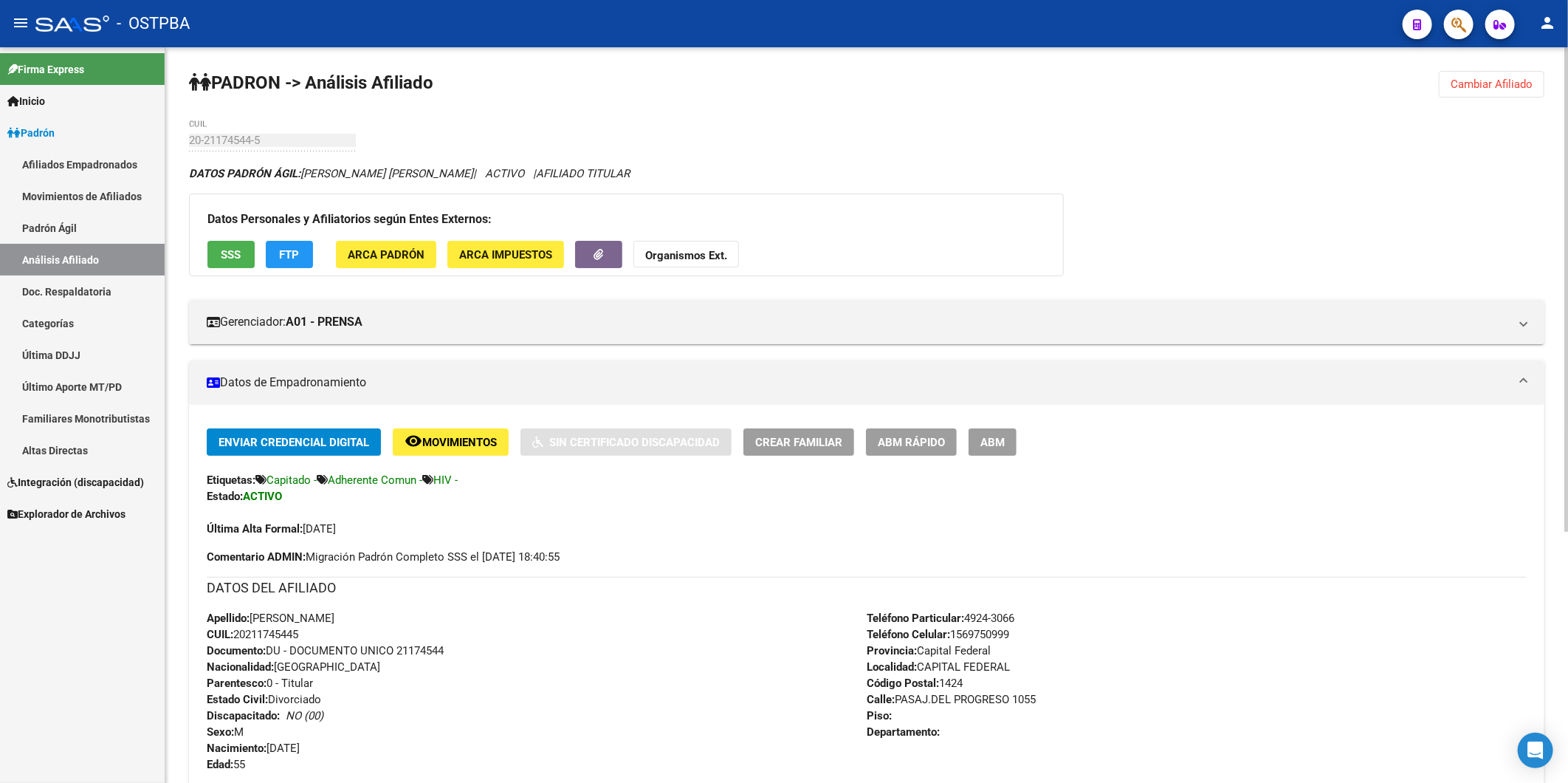
drag, startPoint x: 310, startPoint y: 638, endPoint x: 239, endPoint y: 637, distance: 71.0
click at [239, 637] on div "Apellido: CESAR EDUARDO GOMEZ SALDAÑO CUIL: 20211745445 Documento: DU - DOCUMEN…" at bounding box center [536, 690] width 660 height 162
copy span "20211745445"
click at [710, 249] on strong "Organismos Ext." at bounding box center [685, 256] width 82 height 13
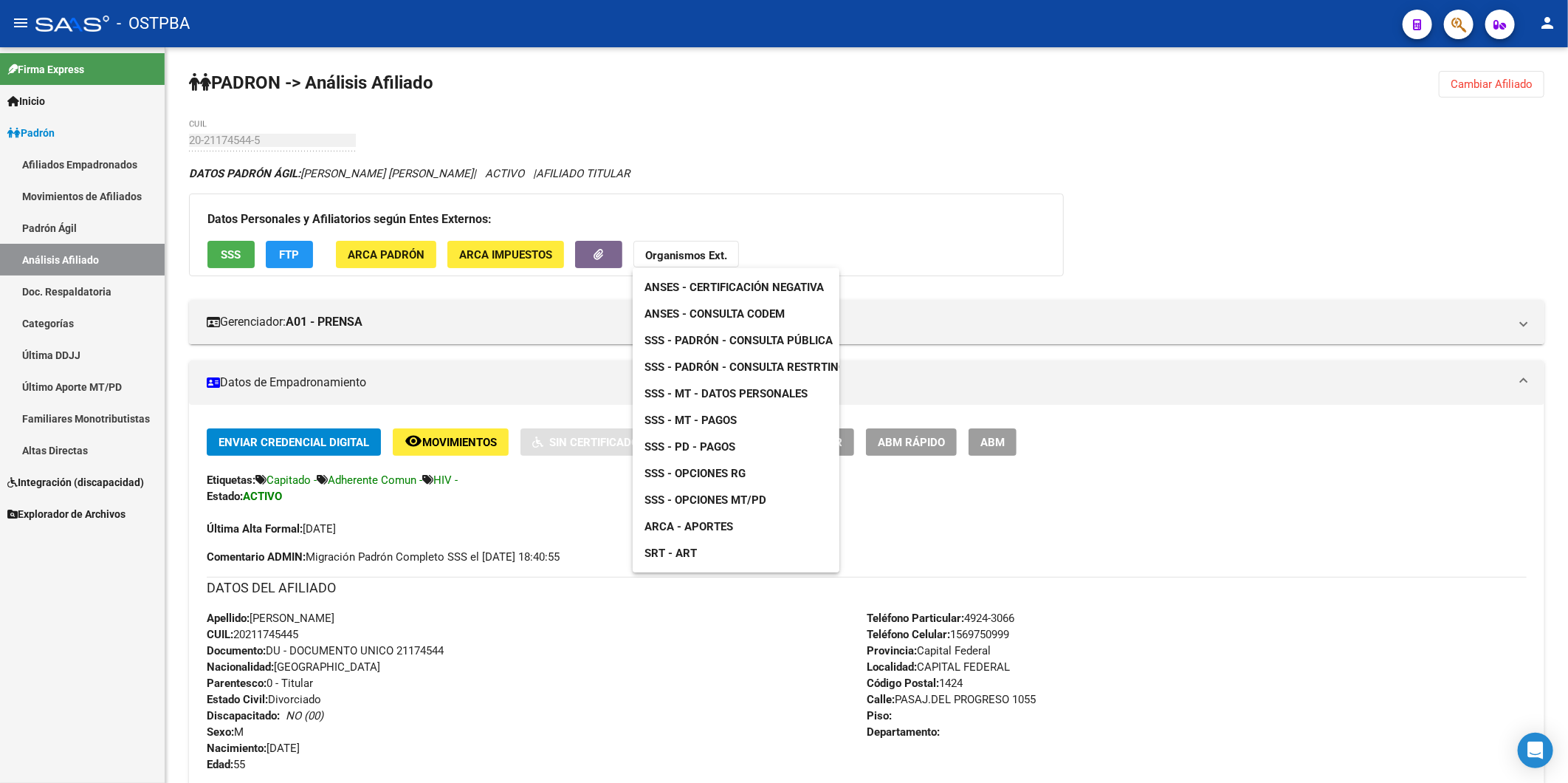
click at [778, 312] on span "ANSES - Consulta CODEM" at bounding box center [714, 314] width 140 height 13
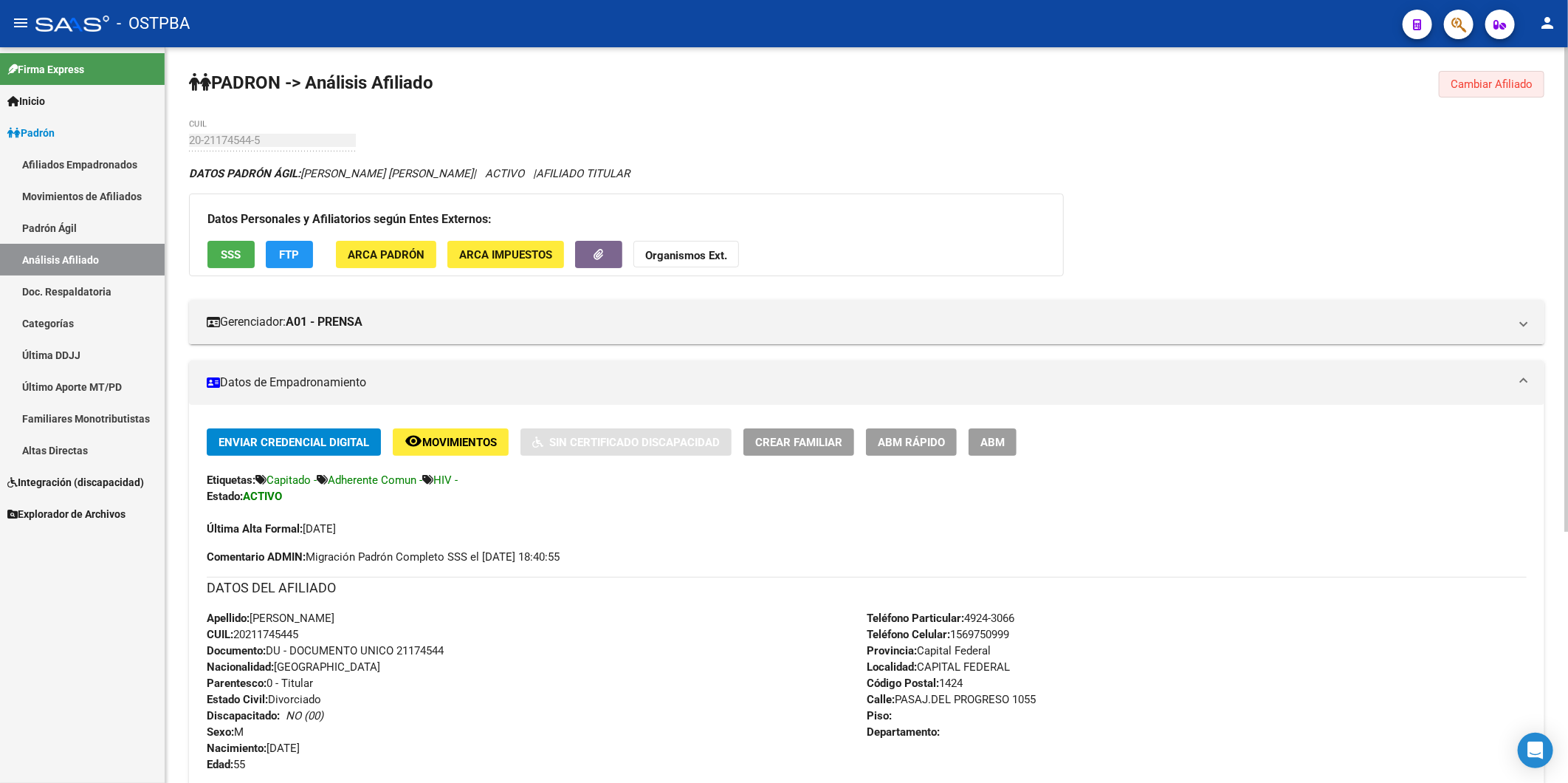
click at [1469, 80] on span "Cambiar Afiliado" at bounding box center [1491, 84] width 82 height 13
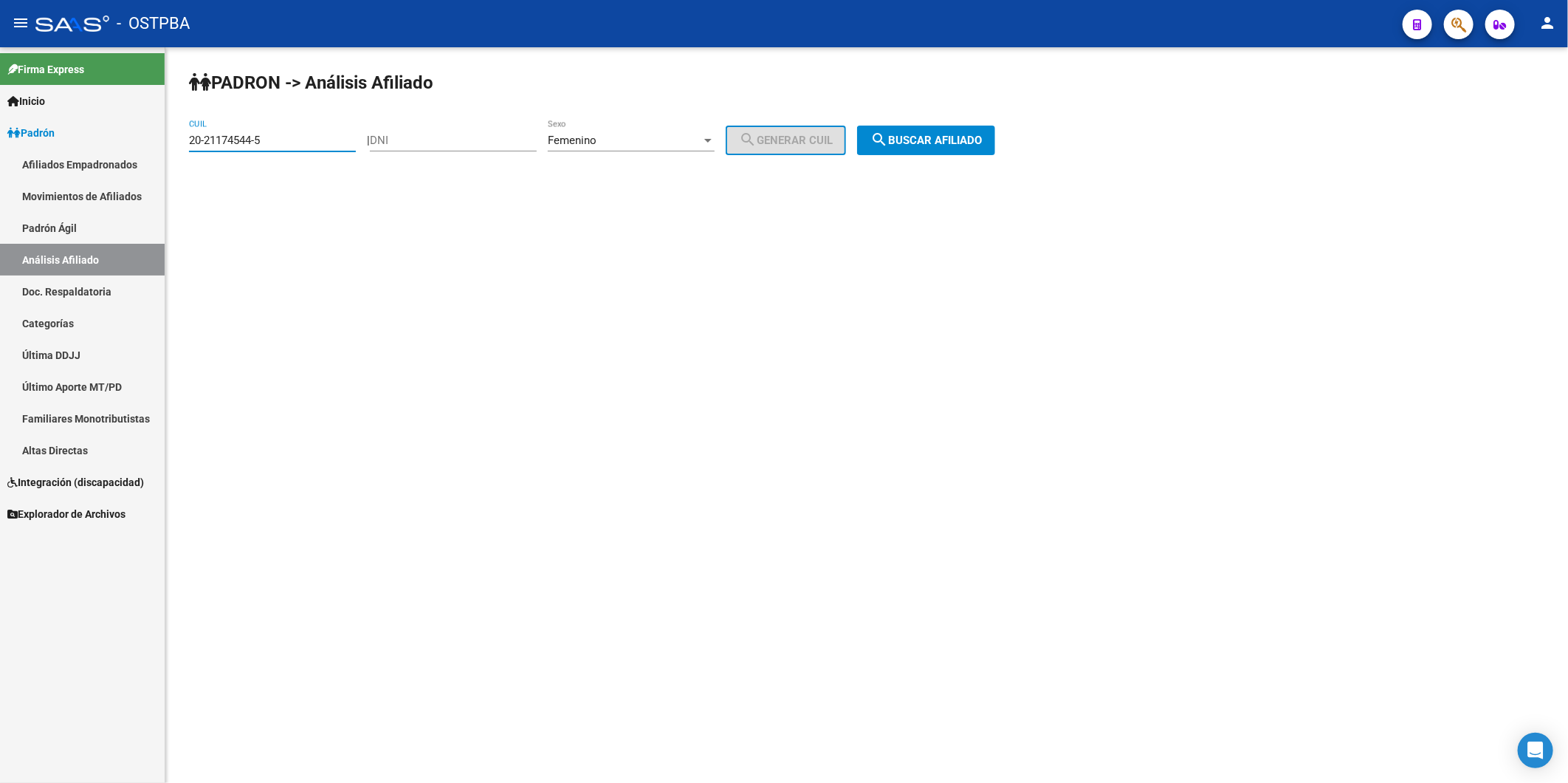
drag, startPoint x: 310, startPoint y: 135, endPoint x: 166, endPoint y: 151, distance: 144.9
click at [166, 151] on div "PADRON -> Análisis Afiliado 20-21174544-5 CUIL | DNI Femenino Sexo search Gener…" at bounding box center [867, 124] width 1402 height 155
paste input "7-14195214-0"
click at [942, 137] on span "search Buscar afiliado" at bounding box center [926, 140] width 112 height 13
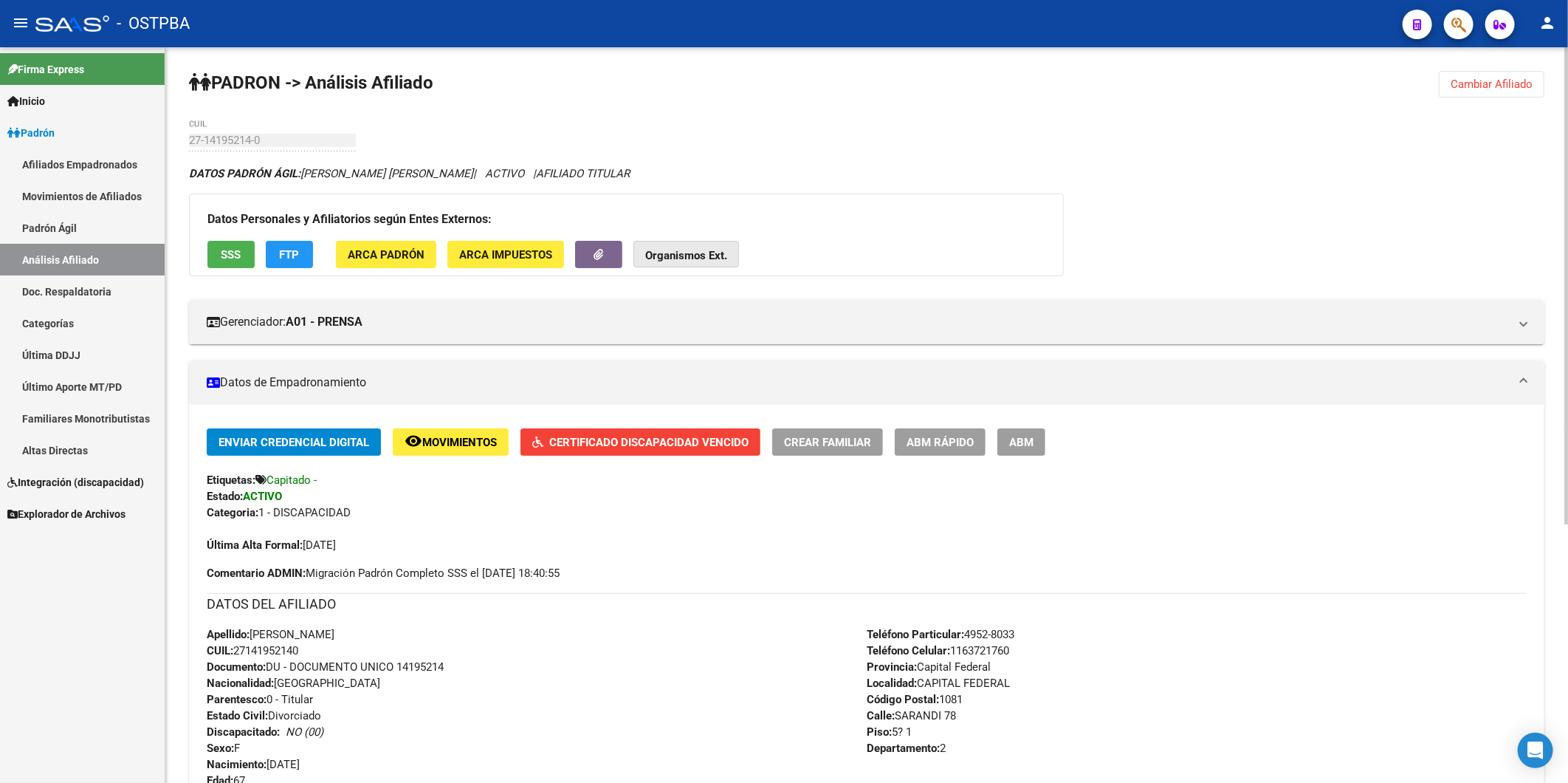
click at [685, 254] on strong "Organismos Ext." at bounding box center [685, 256] width 82 height 13
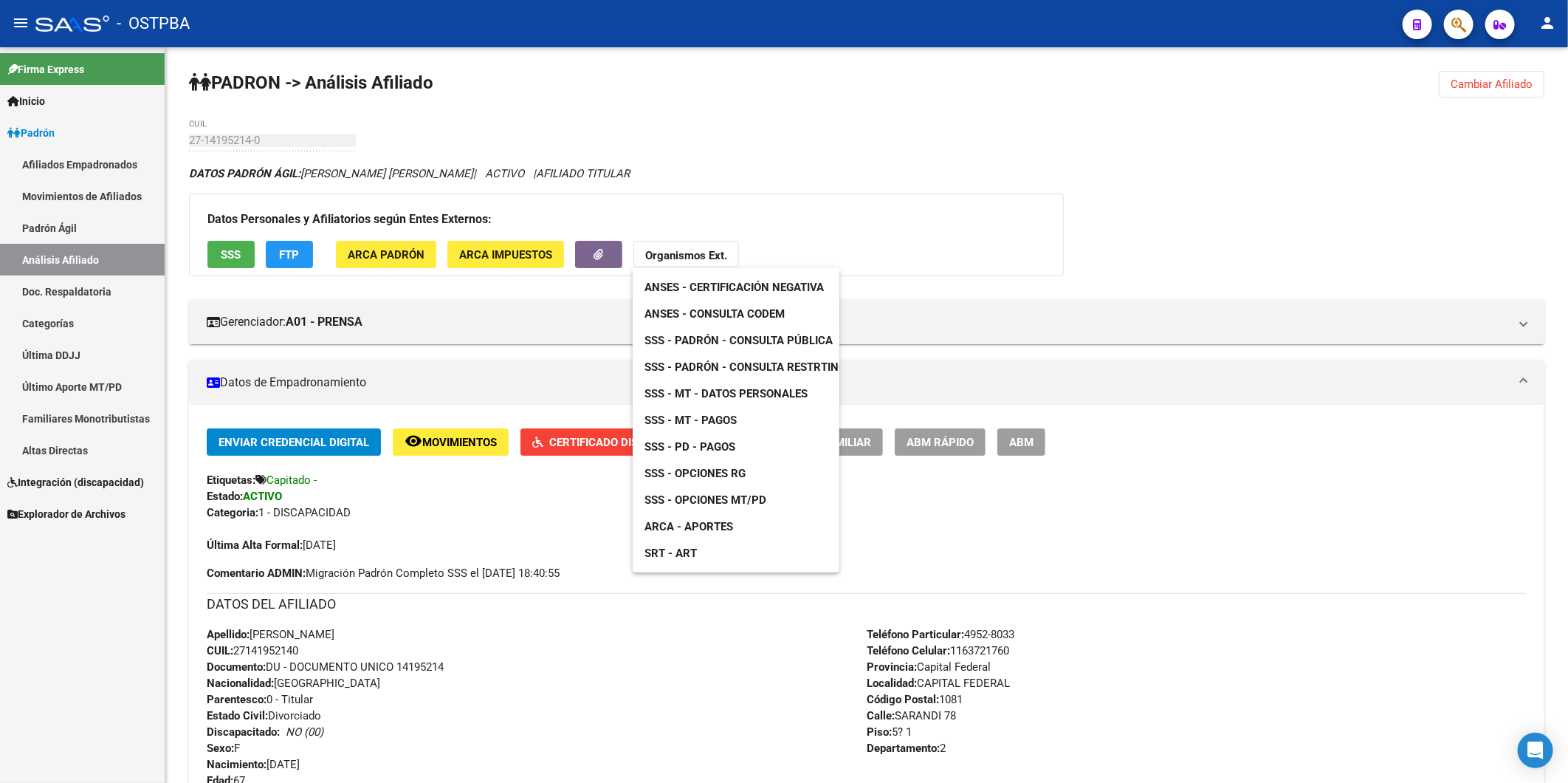
click at [724, 312] on span "ANSES - Consulta CODEM" at bounding box center [714, 314] width 140 height 13
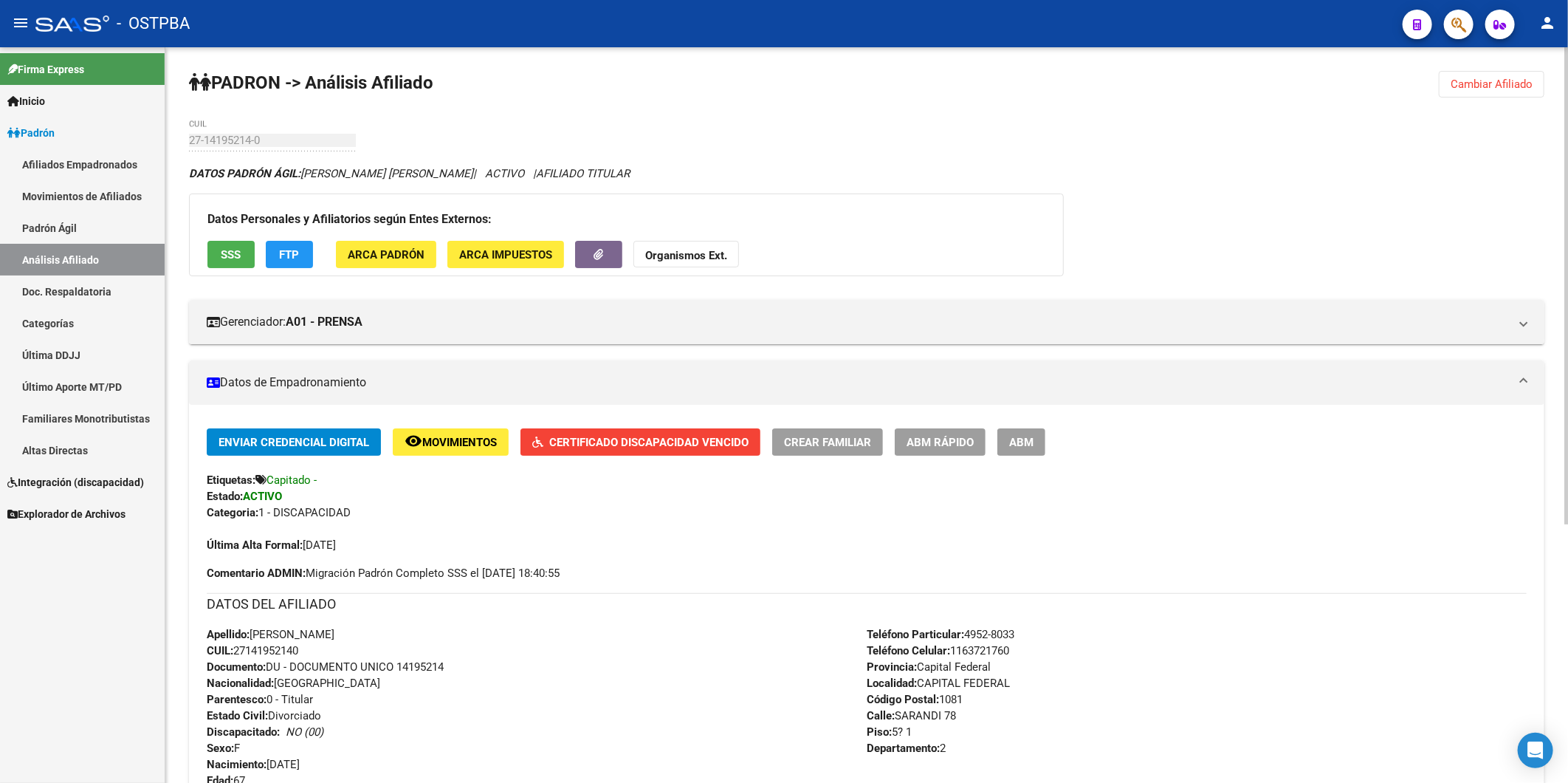
click at [1495, 78] on span "Cambiar Afiliado" at bounding box center [1491, 84] width 82 height 13
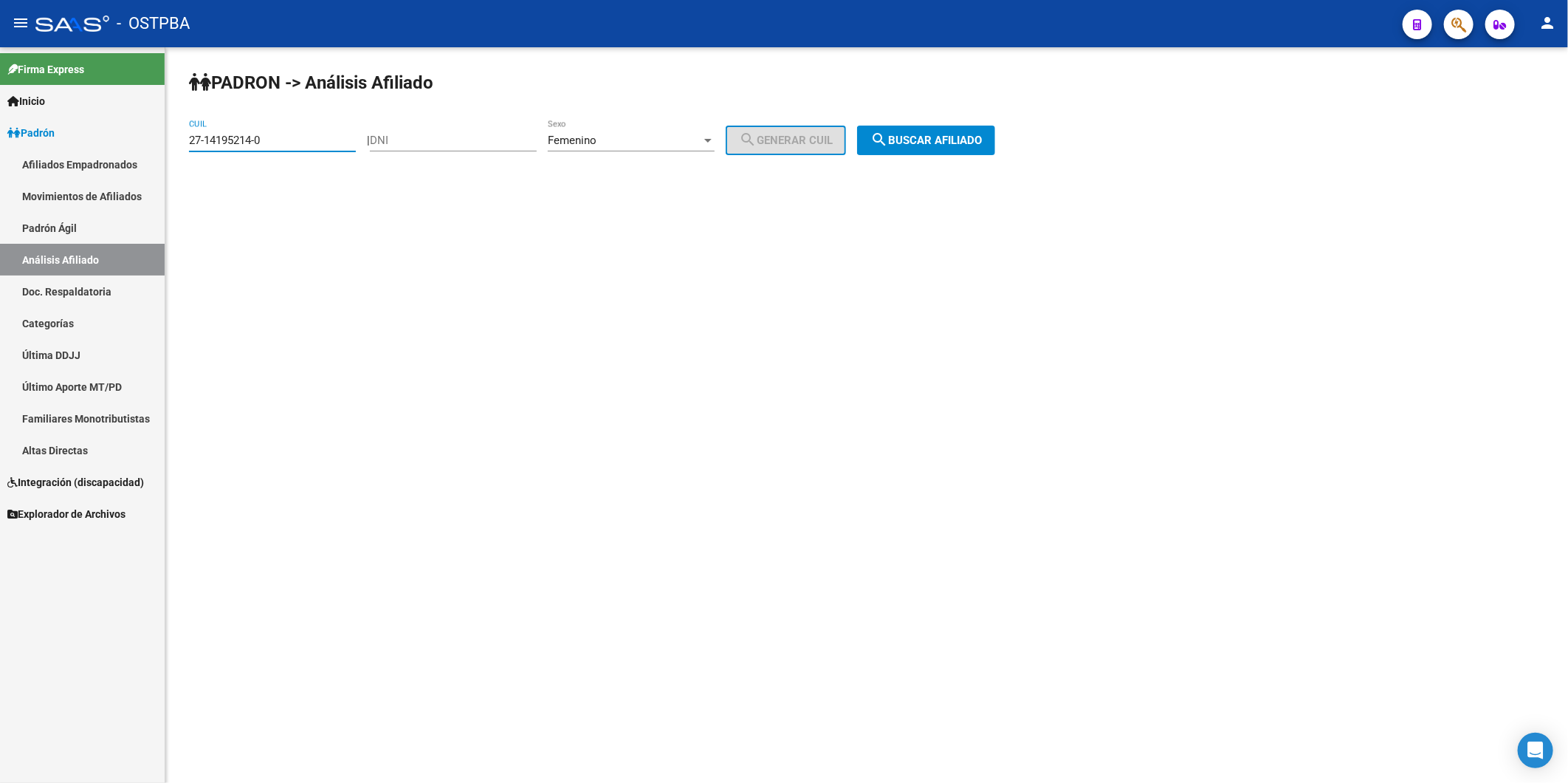
drag, startPoint x: 329, startPoint y: 142, endPoint x: 177, endPoint y: 144, distance: 152.0
click at [177, 144] on div "PADRON -> Análisis Afiliado 27-14195214-0 CUIL | DNI Femenino Sexo search Gener…" at bounding box center [867, 124] width 1402 height 155
paste input "31526228-9"
type input "27-31526228-9"
click at [975, 138] on span "search Buscar afiliado" at bounding box center [926, 140] width 112 height 13
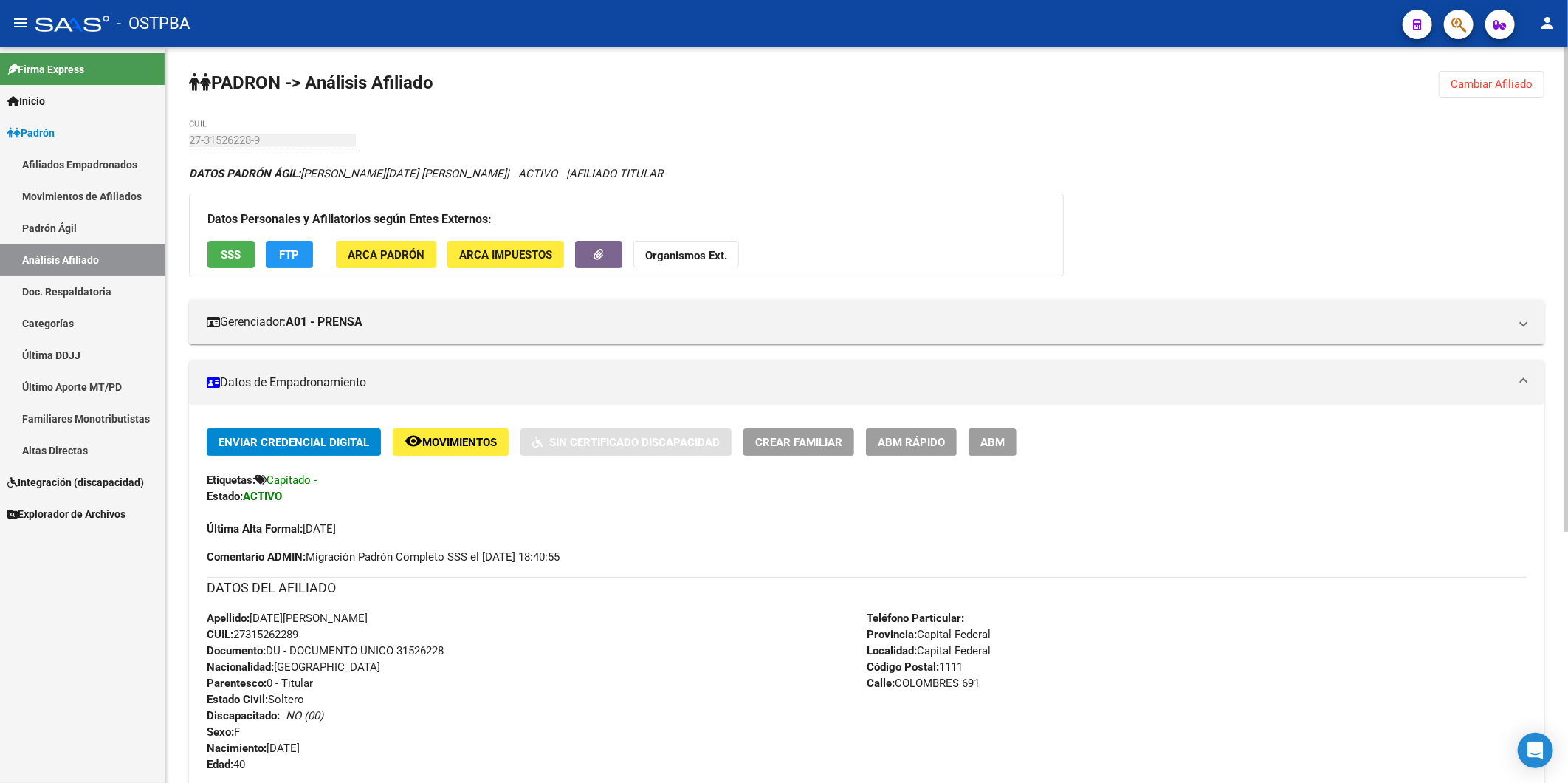
drag, startPoint x: 309, startPoint y: 636, endPoint x: 236, endPoint y: 638, distance: 73.0
click at [236, 638] on div "Apellido: LUCIA MARIANA CORREA SUAREZ CUIL: 27315262289 Documento: DU - DOCUMEN…" at bounding box center [536, 690] width 660 height 162
drag, startPoint x: 236, startPoint y: 638, endPoint x: 245, endPoint y: 636, distance: 9.2
copy span "27315262289"
click at [705, 257] on strong "Organismos Ext." at bounding box center [685, 256] width 82 height 13
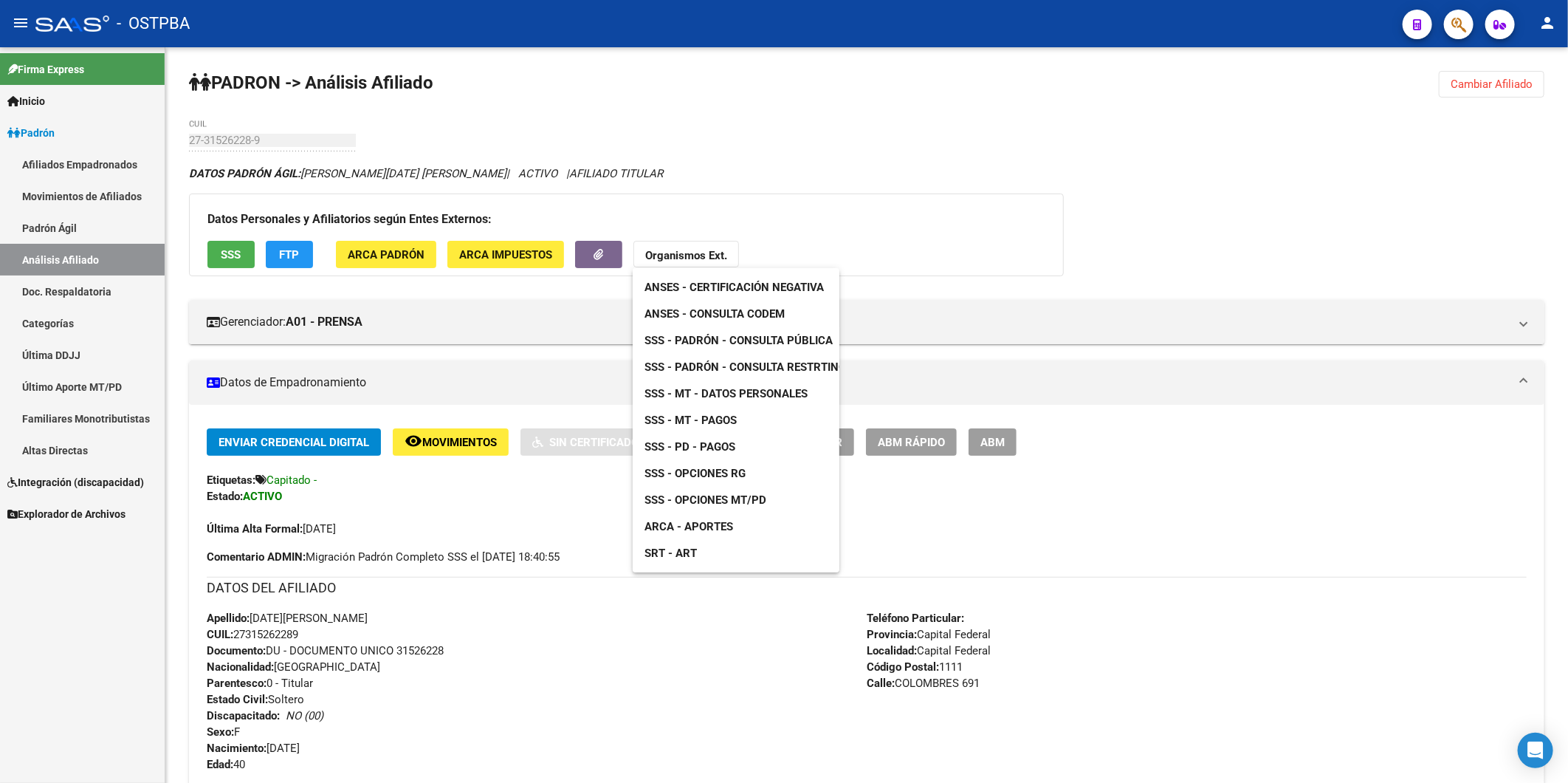
click at [752, 319] on span "ANSES - Consulta CODEM" at bounding box center [714, 314] width 140 height 13
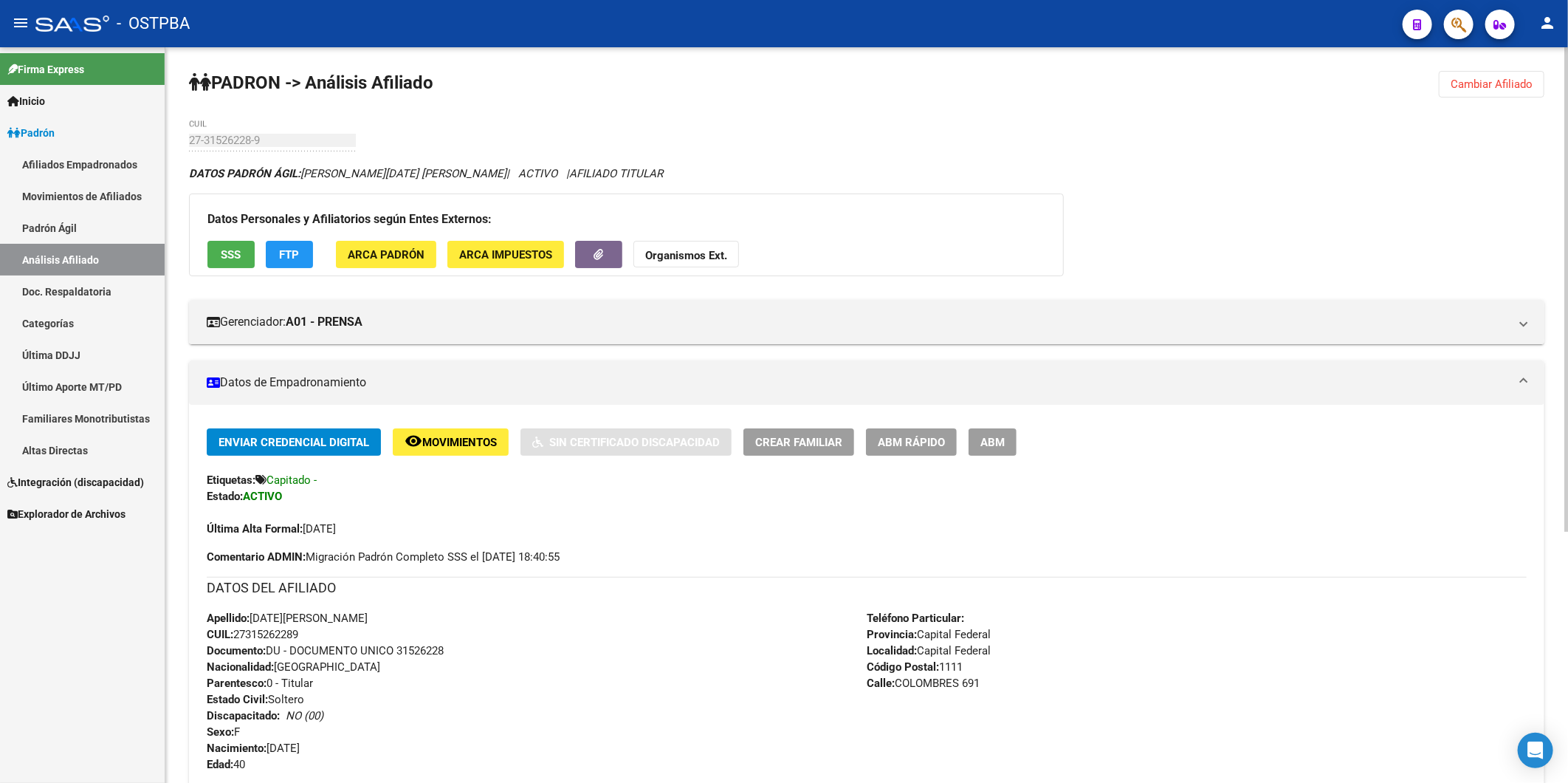
click at [687, 257] on strong "Organismos Ext." at bounding box center [685, 256] width 82 height 13
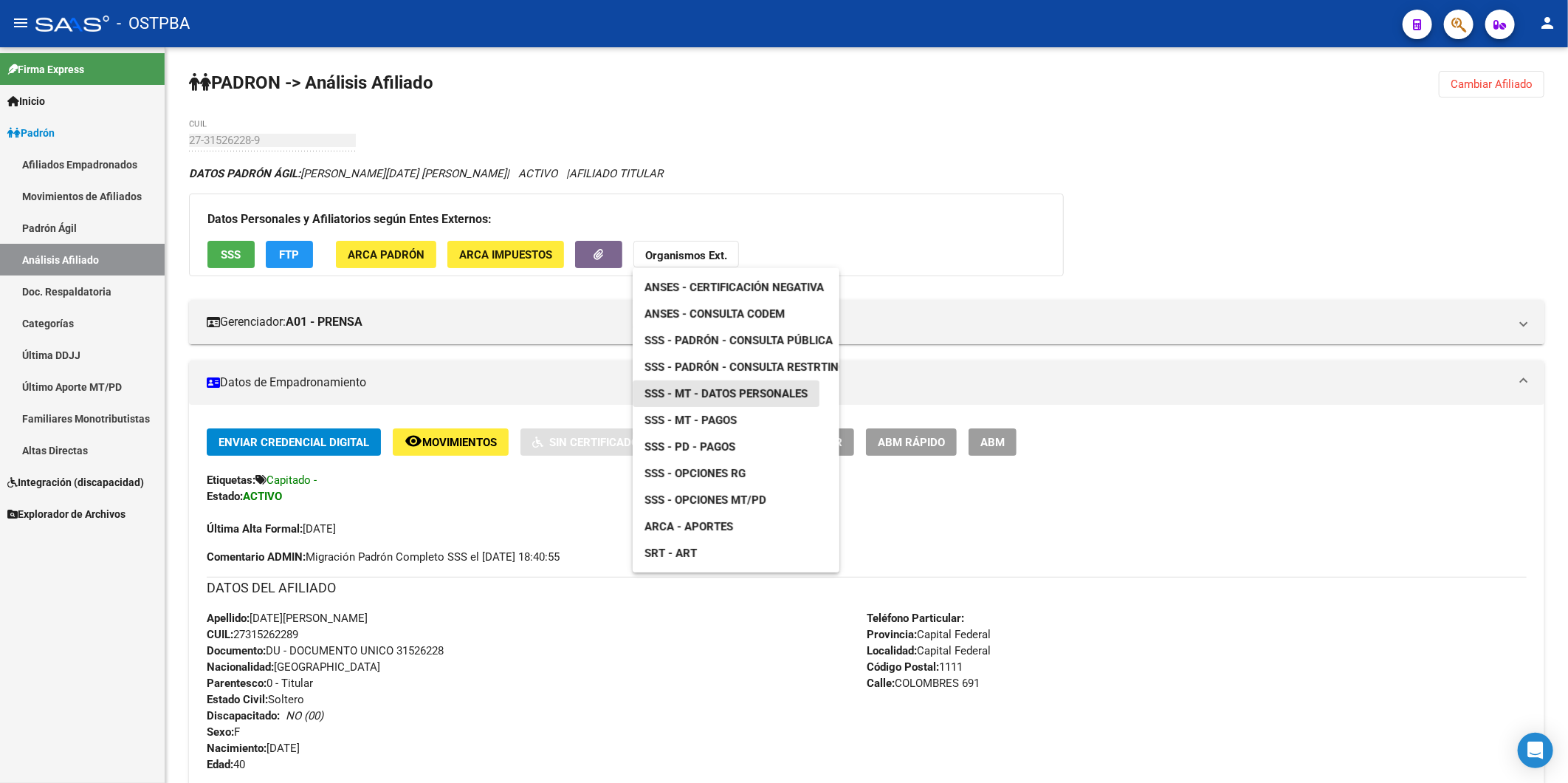
click at [742, 392] on span "SSS - MT - Datos Personales" at bounding box center [726, 394] width 163 height 13
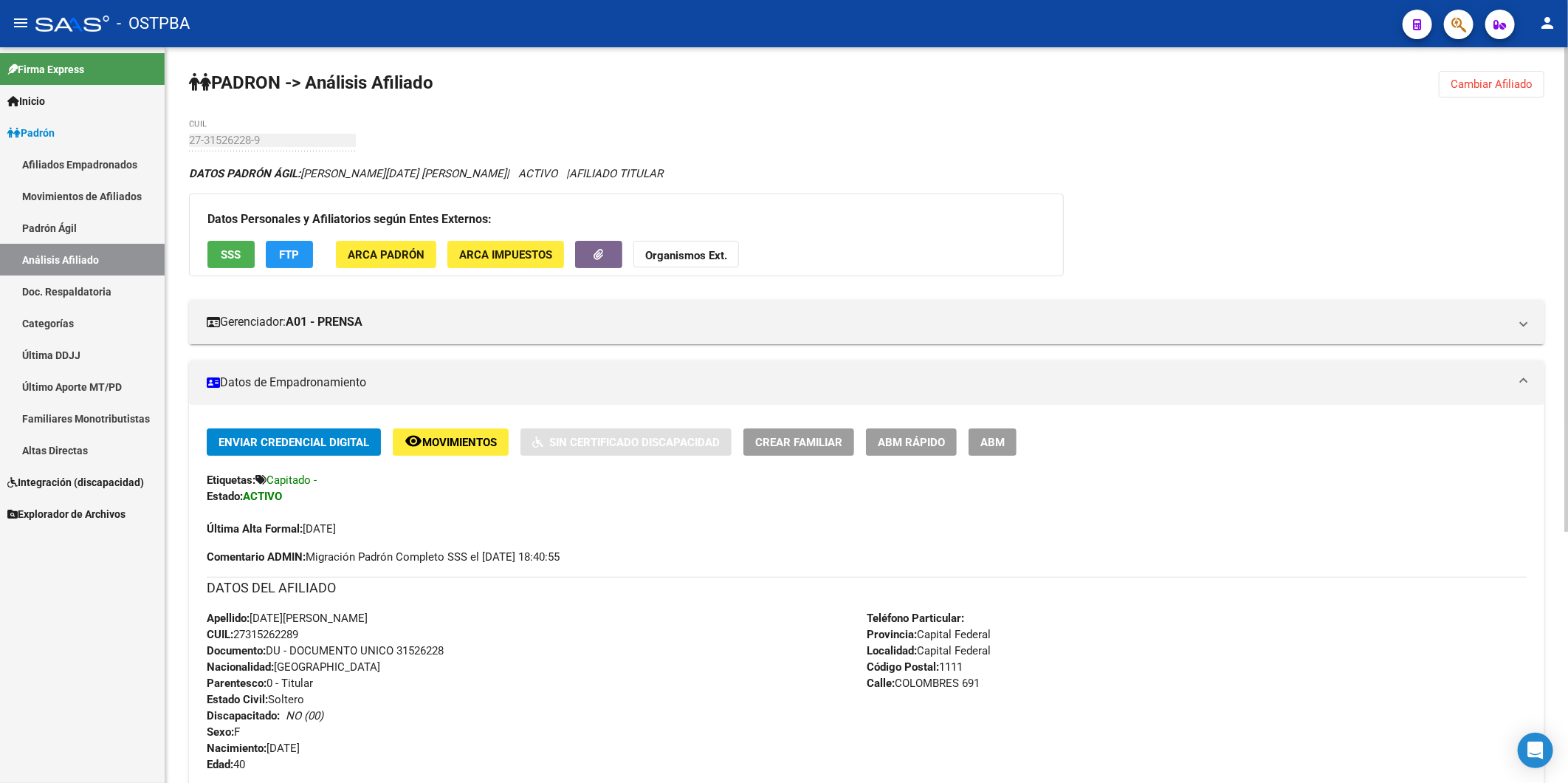
click at [517, 643] on div "Apellido: LUCIA MARIANA CORREA SUAREZ CUIL: 27315262289 Documento: DU - DOCUMEN…" at bounding box center [536, 690] width 660 height 162
drag, startPoint x: 310, startPoint y: 638, endPoint x: 238, endPoint y: 629, distance: 72.6
click at [238, 629] on div "Apellido: LUCIA MARIANA CORREA SUAREZ CUIL: 27315262289 Documento: DU - DOCUMEN…" at bounding box center [536, 690] width 660 height 162
copy span "27315262289"
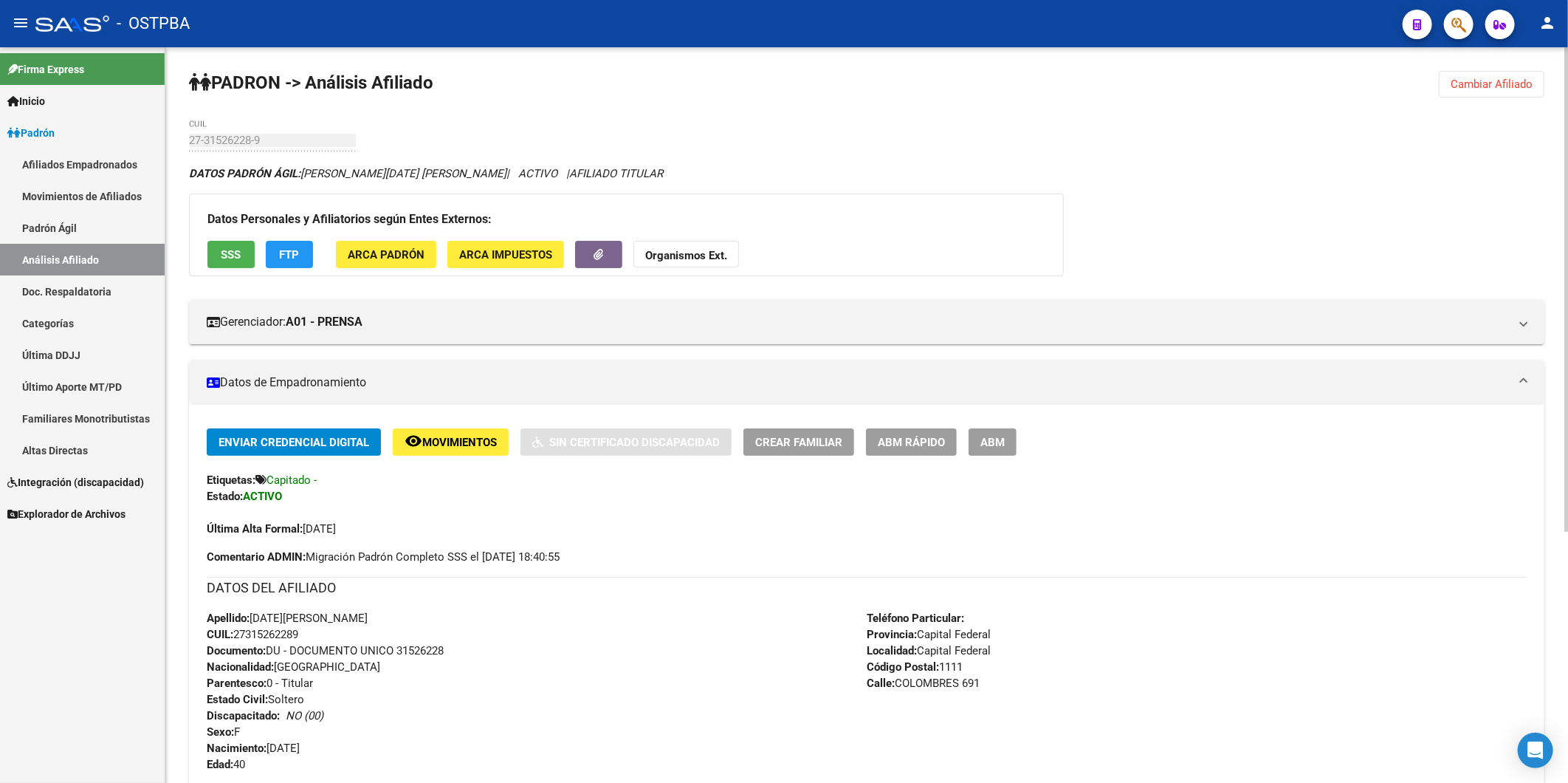
click at [707, 256] on strong "Organismos Ext." at bounding box center [685, 256] width 82 height 13
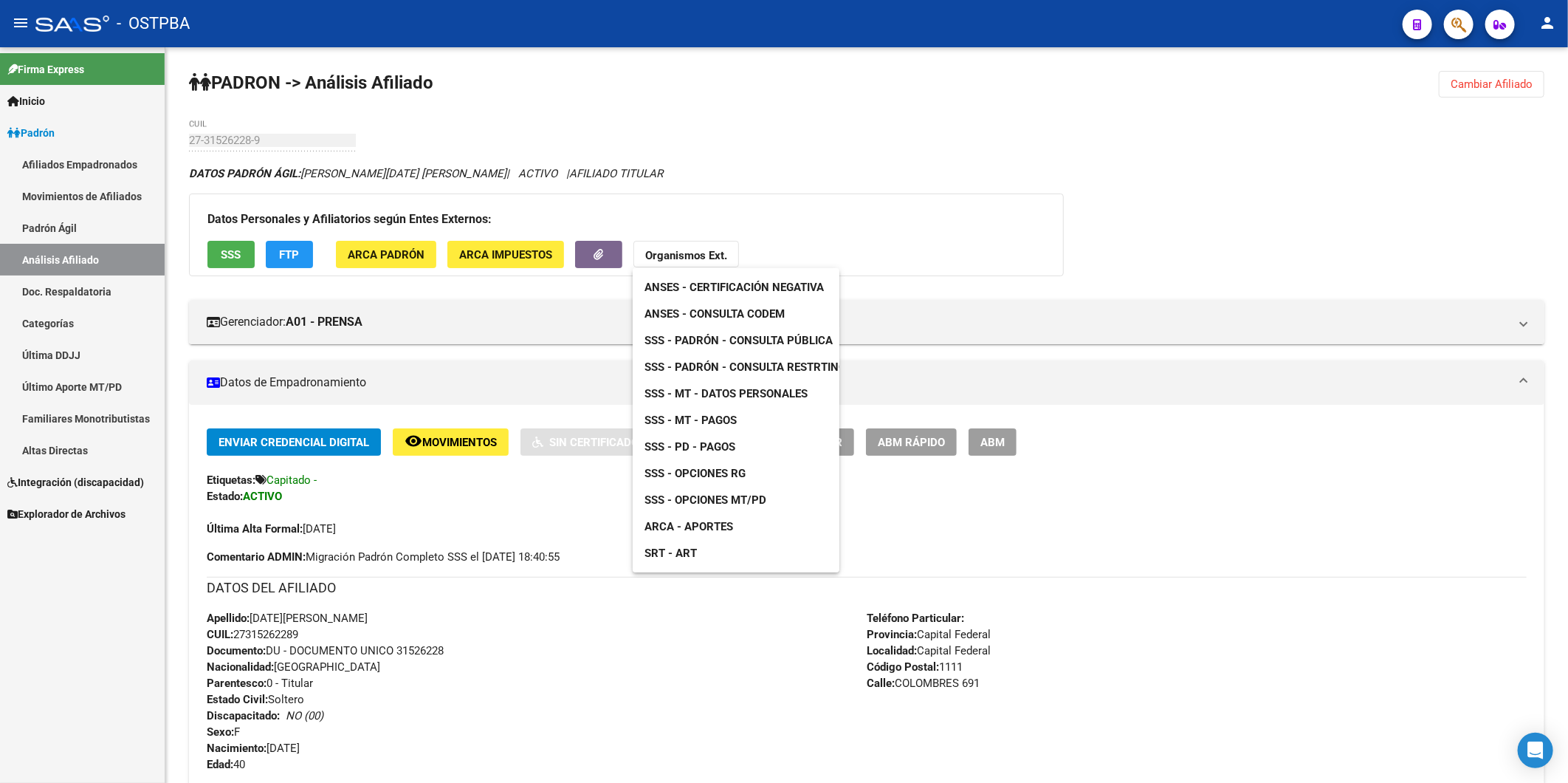
click at [757, 394] on span "SSS - MT - Datos Personales" at bounding box center [726, 394] width 163 height 13
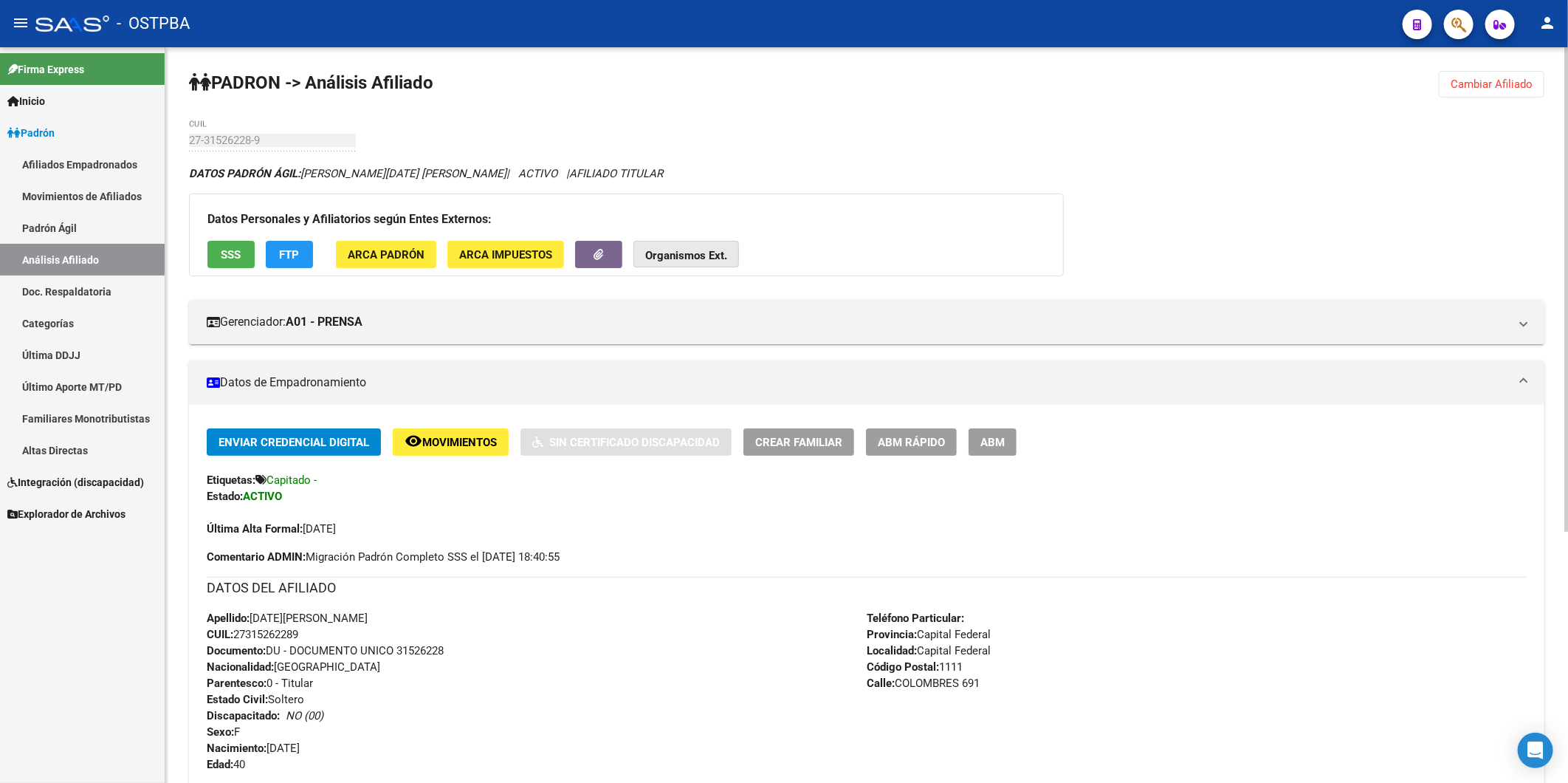
click at [679, 259] on strong "Organismos Ext." at bounding box center [685, 256] width 82 height 13
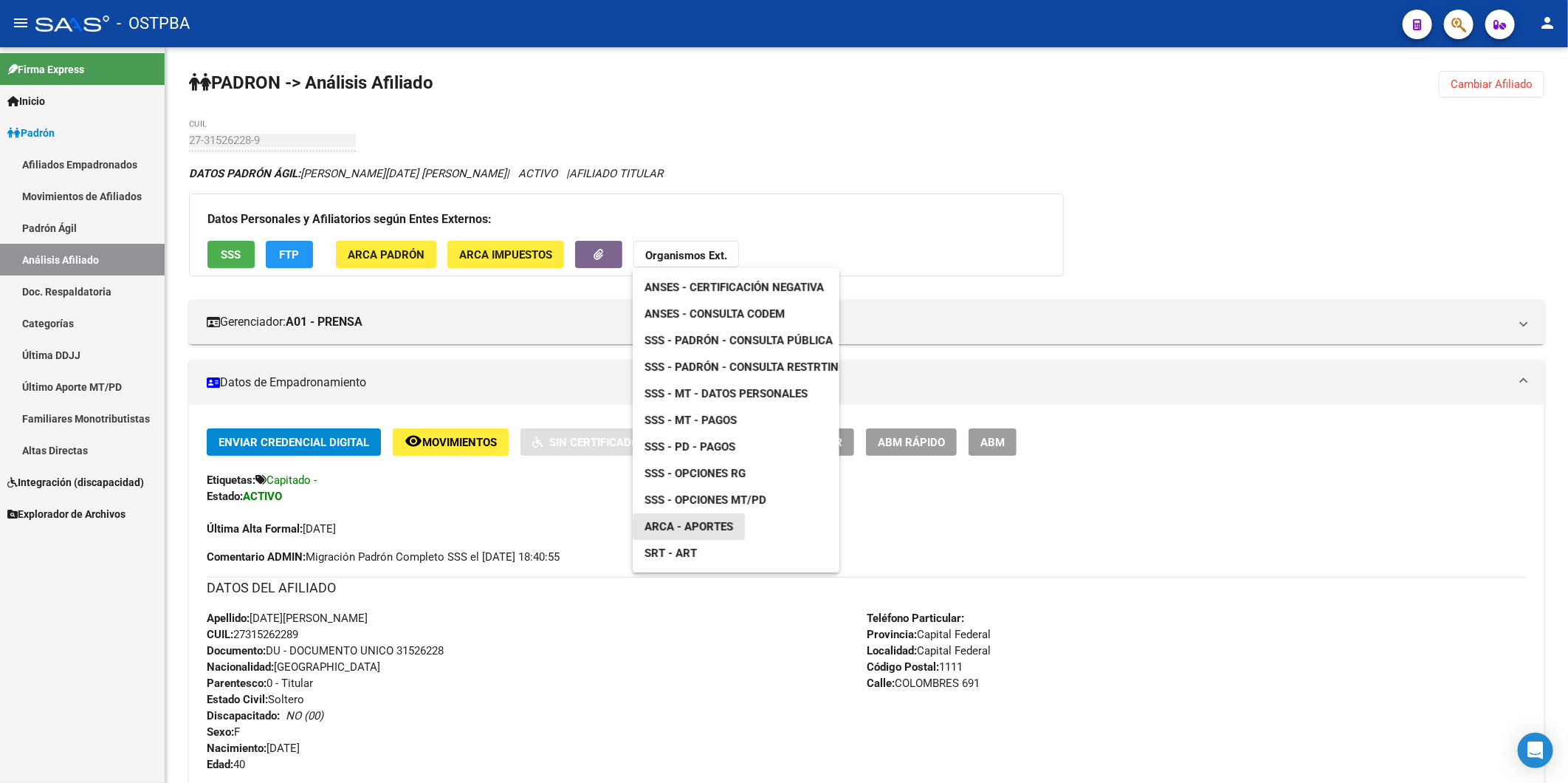
click at [710, 526] on span "ARCA - Aportes" at bounding box center [688, 526] width 88 height 13
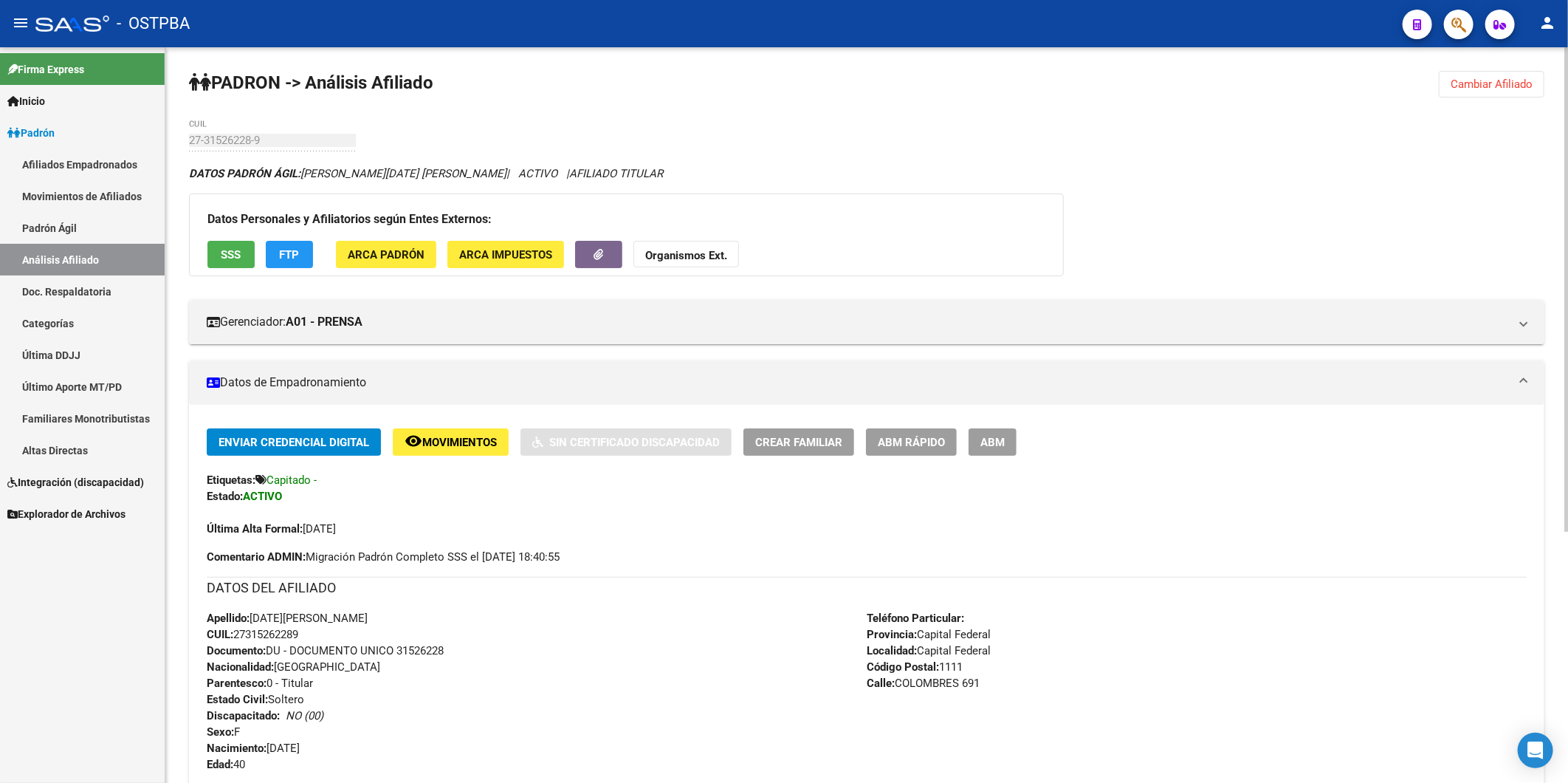
click at [298, 640] on span "CUIL: 27315262289" at bounding box center [252, 634] width 92 height 13
drag, startPoint x: 246, startPoint y: 633, endPoint x: 296, endPoint y: 636, distance: 50.1
click at [296, 636] on span "CUIL: 27315262289" at bounding box center [252, 634] width 92 height 13
copy span "31526228"
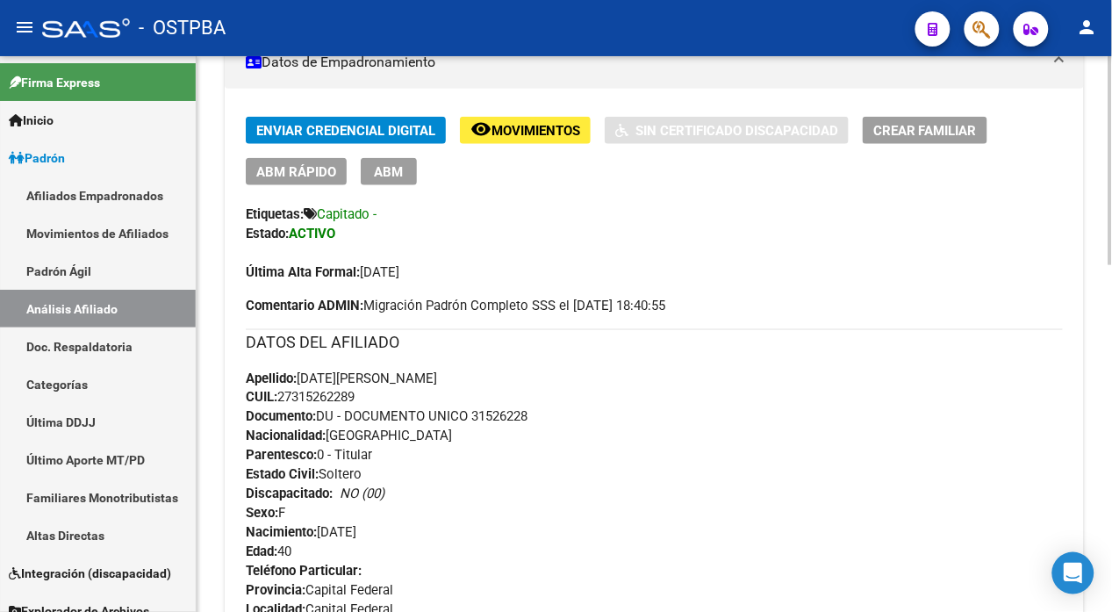
scroll to position [390, 0]
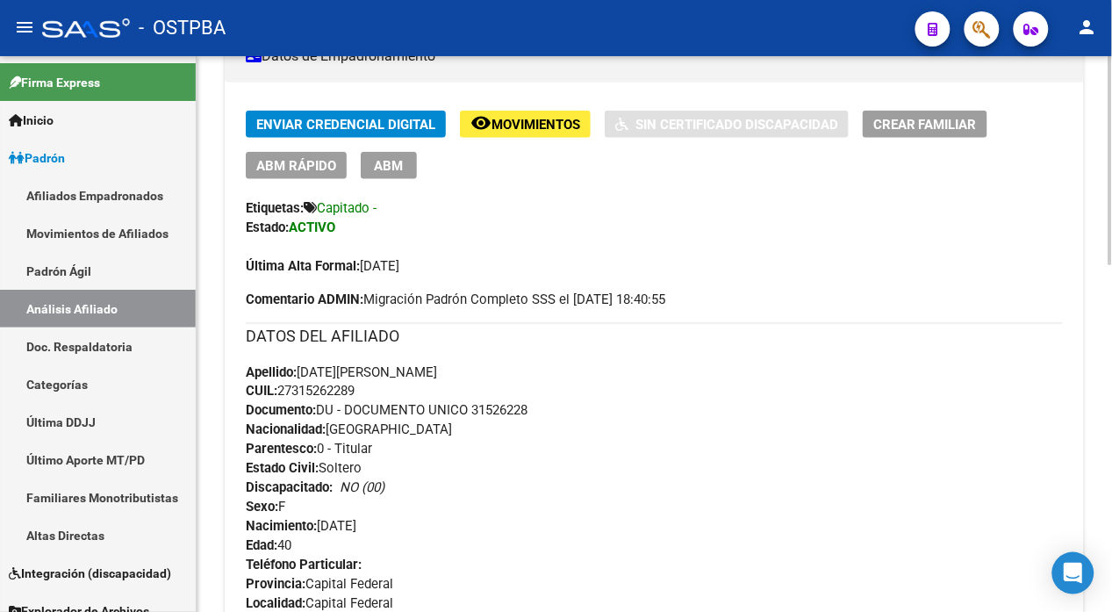
click at [718, 441] on div "Apellido: LUCIA MARIANA CORREA SUAREZ CUIL: 27315262289 Documento: DU - DOCUMEN…" at bounding box center [654, 459] width 817 height 193
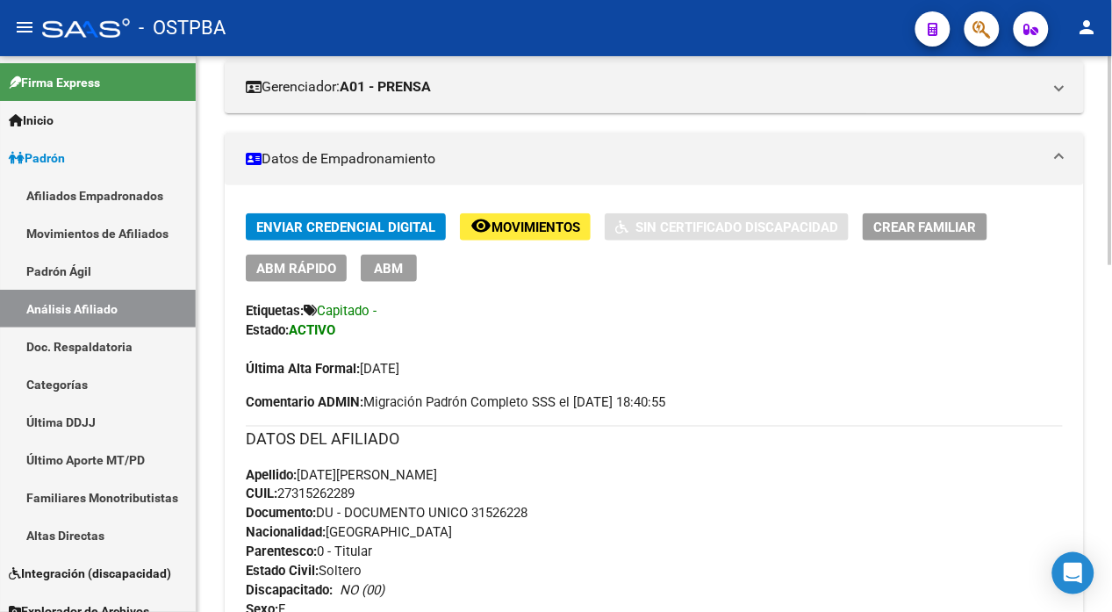
scroll to position [0, 0]
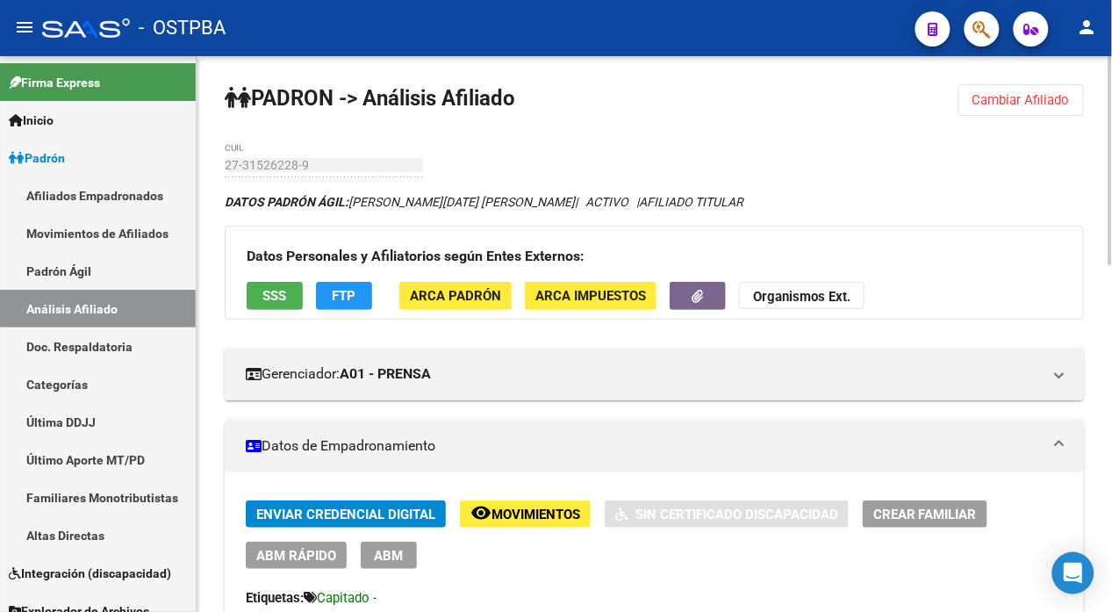
click at [1020, 99] on span "Cambiar Afiliado" at bounding box center [1021, 100] width 97 height 16
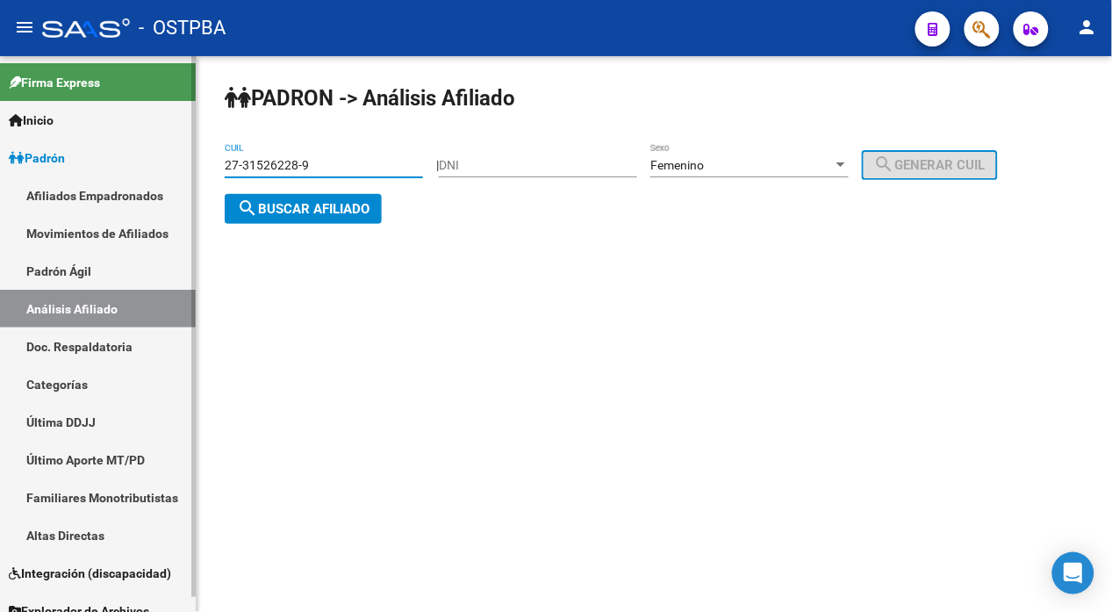
drag, startPoint x: 323, startPoint y: 167, endPoint x: 153, endPoint y: 186, distance: 171.4
click at [153, 186] on mat-sidenav-container "Firma Express Inicio Instructivos Contacto OS Padrón Afiliados Empadronados Mov…" at bounding box center [556, 334] width 1112 height 556
type input "27-31727498-5"
click at [341, 201] on span "search Buscar afiliado" at bounding box center [303, 209] width 133 height 16
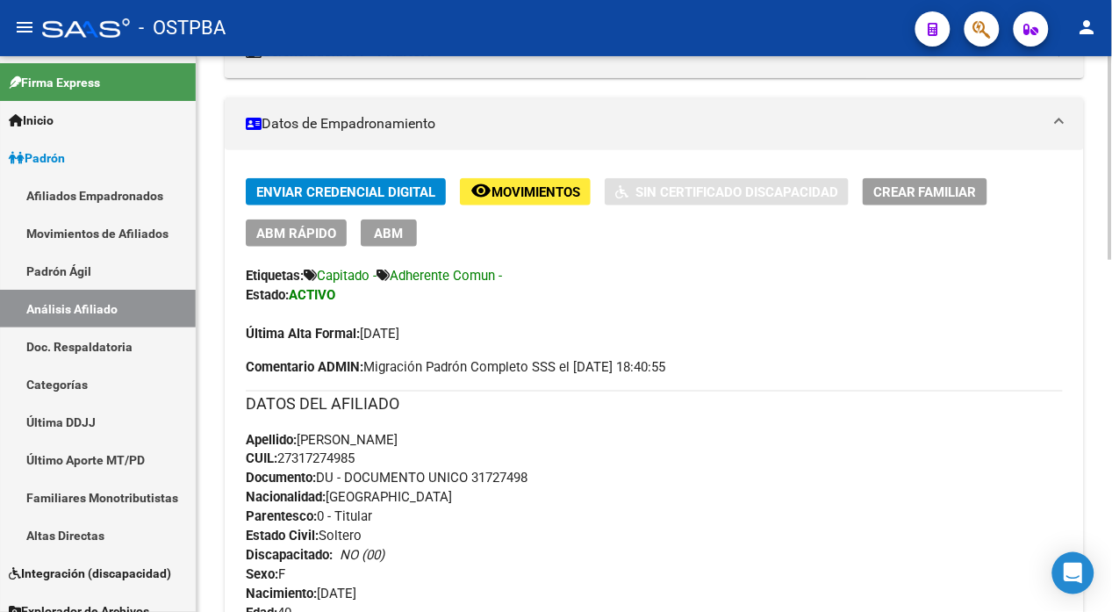
scroll to position [225, 0]
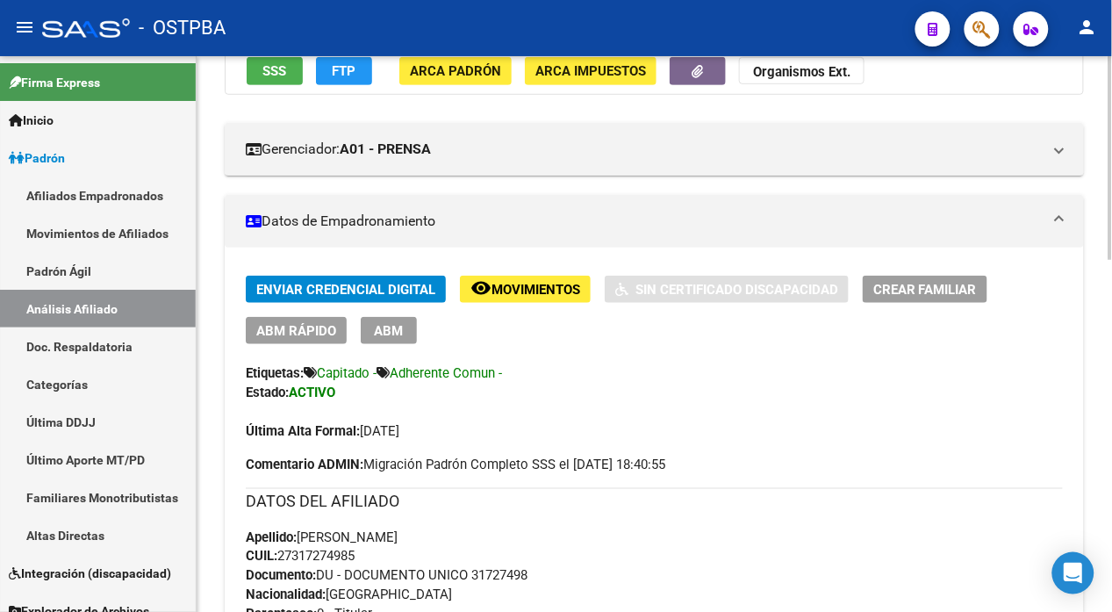
drag, startPoint x: 364, startPoint y: 560, endPoint x: 282, endPoint y: 558, distance: 82.6
click at [282, 558] on div "Apellido: MARIA FLORENCIA LUGANO CUIL: 27317274985 Documento: DU - DOCUMENTO UN…" at bounding box center [654, 624] width 817 height 193
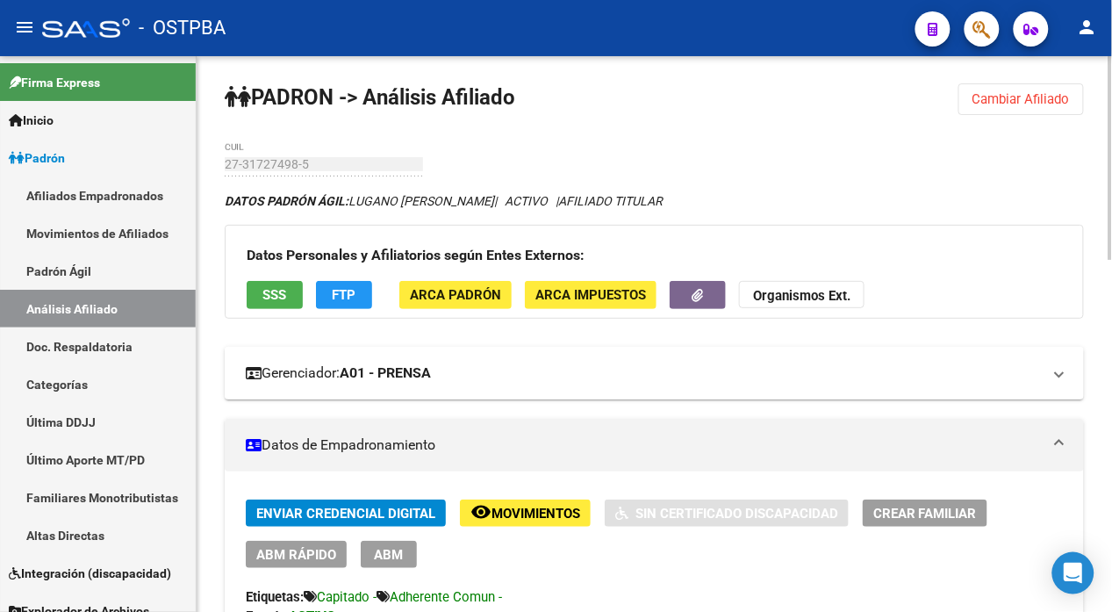
scroll to position [0, 0]
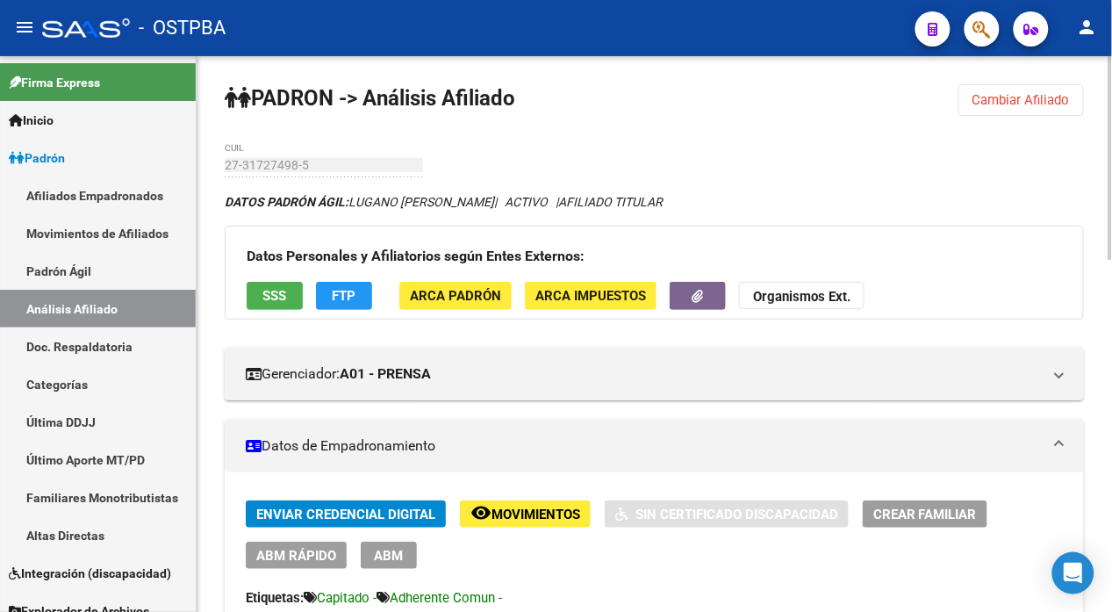
click at [812, 290] on strong "Organismos Ext." at bounding box center [801, 298] width 97 height 16
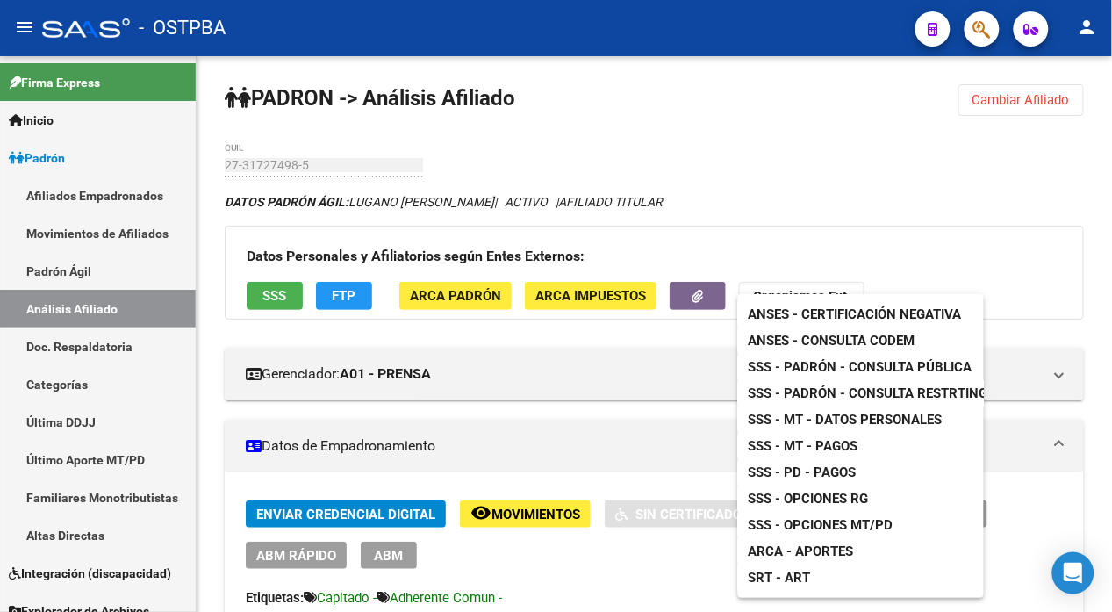
click at [845, 343] on span "ANSES - Consulta CODEM" at bounding box center [832, 341] width 167 height 16
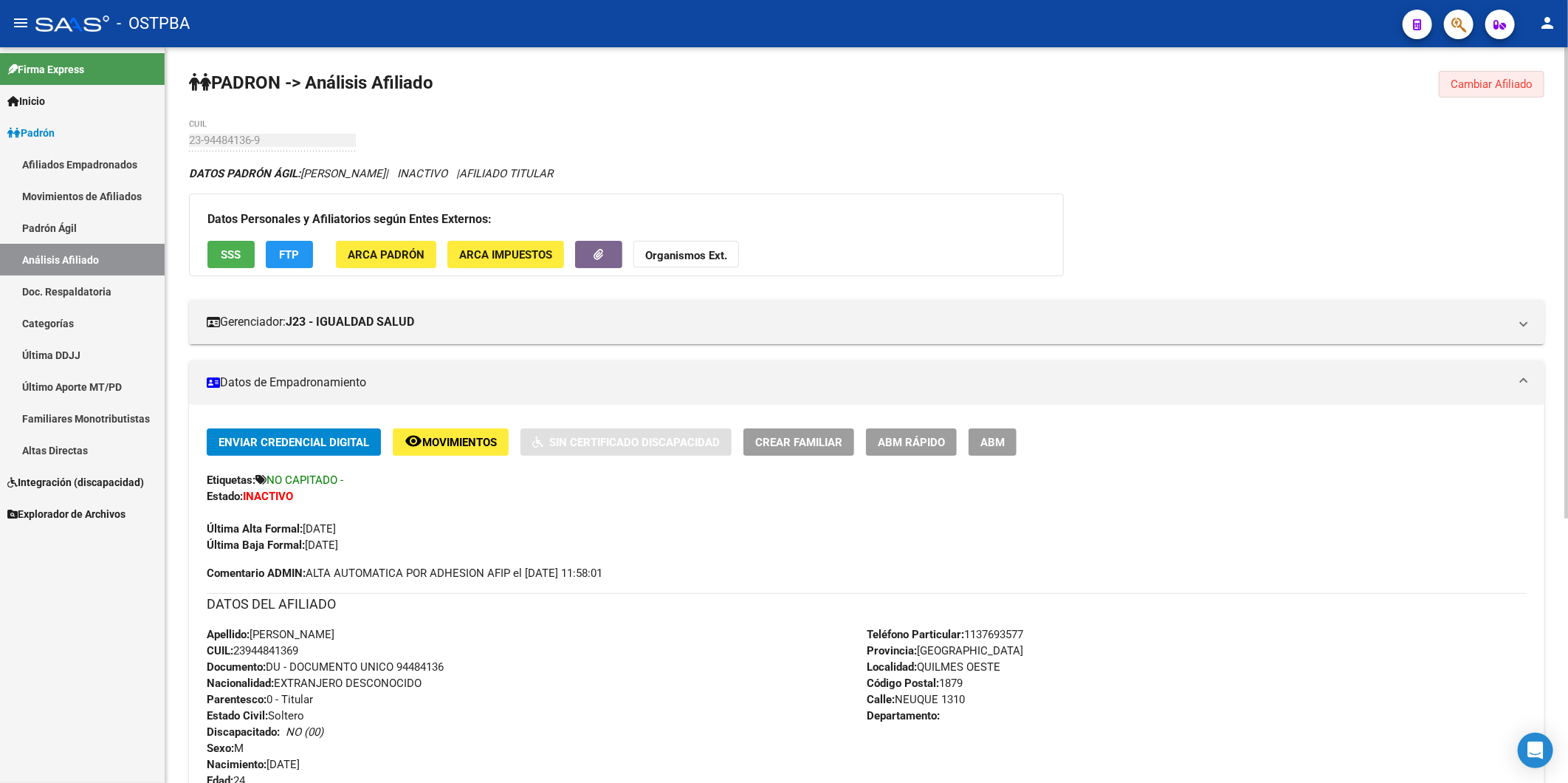
click at [1477, 88] on span "Cambiar Afiliado" at bounding box center [1491, 84] width 82 height 13
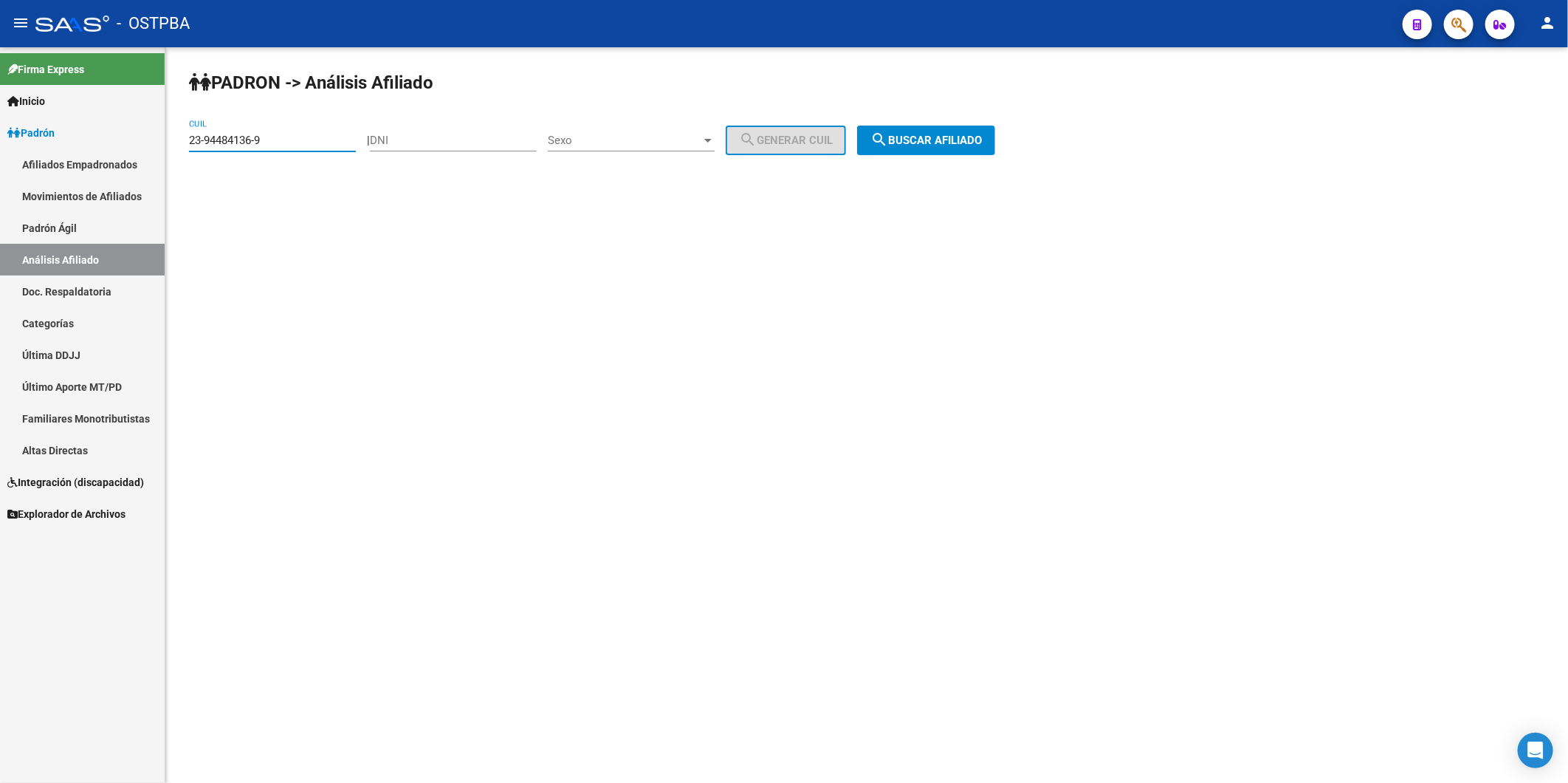
drag, startPoint x: 279, startPoint y: 145, endPoint x: 161, endPoint y: 143, distance: 118.0
click at [161, 143] on mat-sidenav-container "Firma Express Inicio Instructivos Contacto OS Padrón Afiliados Empadronados Mov…" at bounding box center [784, 415] width 1568 height 735
click at [396, 142] on input "DNI" at bounding box center [453, 140] width 166 height 13
type input "29945604"
click at [715, 142] on div at bounding box center [708, 140] width 13 height 12
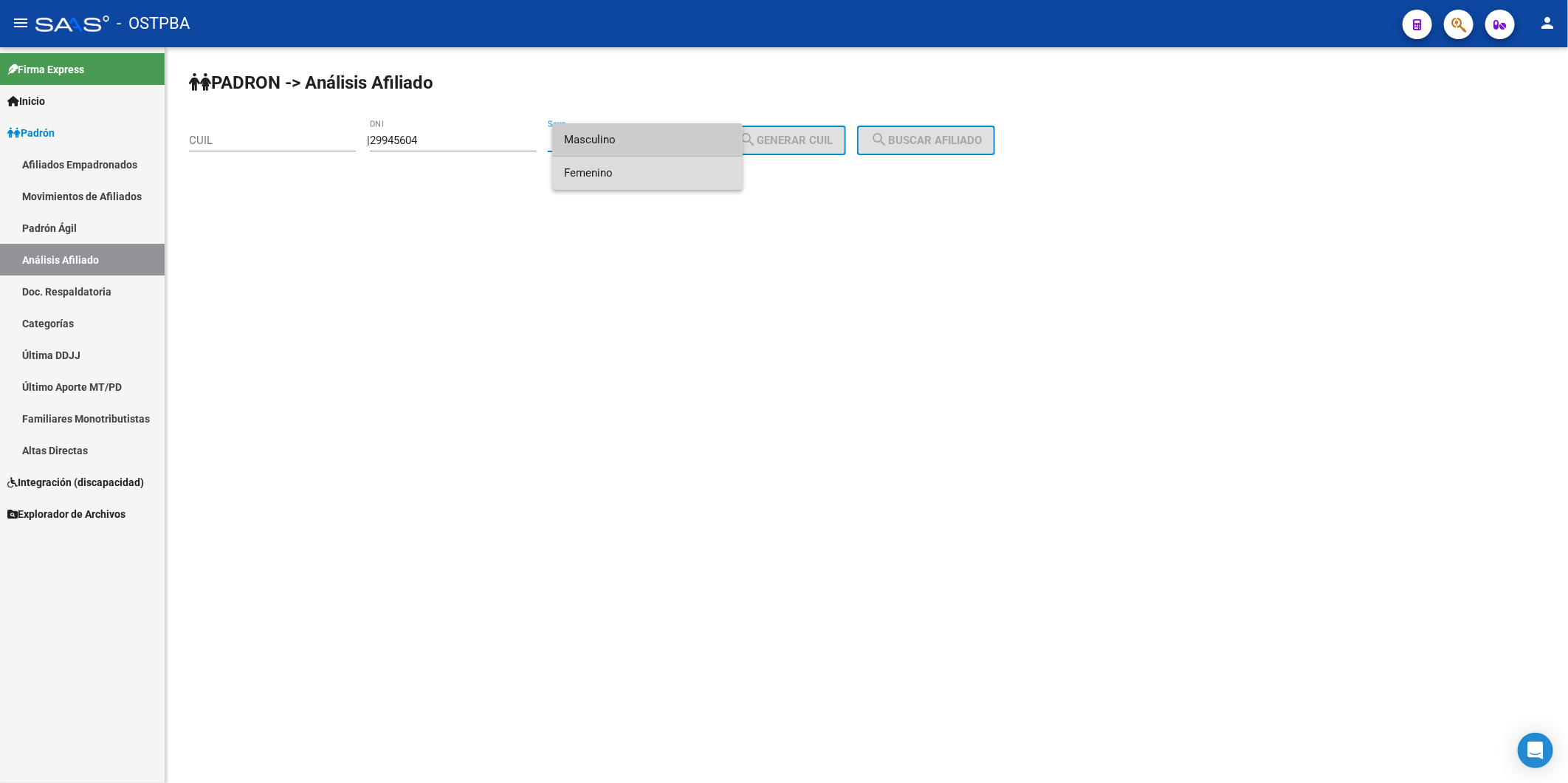
click at [709, 167] on span "Femenino" at bounding box center [647, 173] width 166 height 34
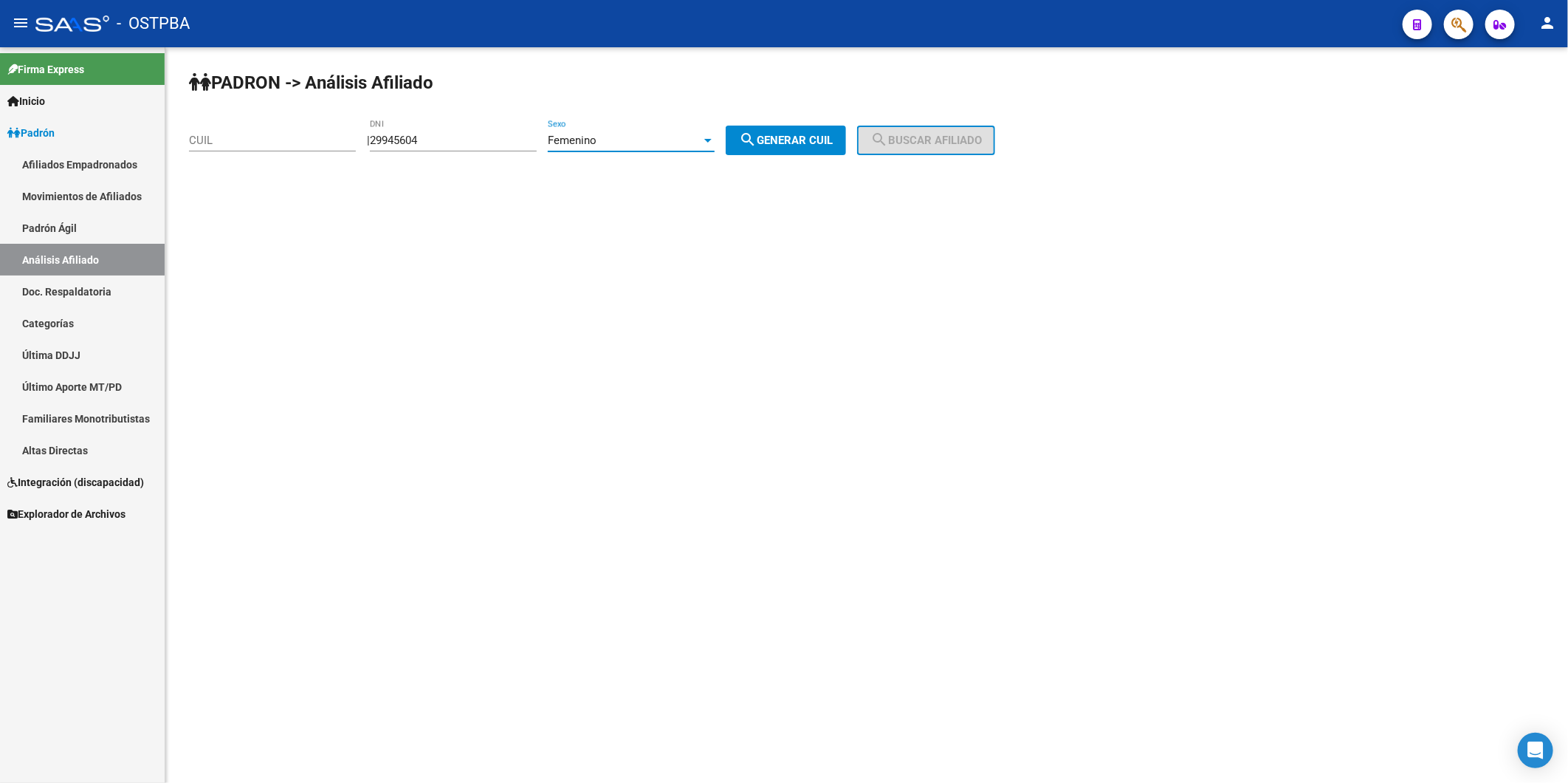
drag, startPoint x: 785, startPoint y: 140, endPoint x: 844, endPoint y: 151, distance: 60.0
click at [790, 140] on span "search Generar CUIL" at bounding box center [786, 140] width 94 height 13
type input "27-29945604-3"
click at [888, 145] on mat-icon "search" at bounding box center [879, 139] width 18 height 18
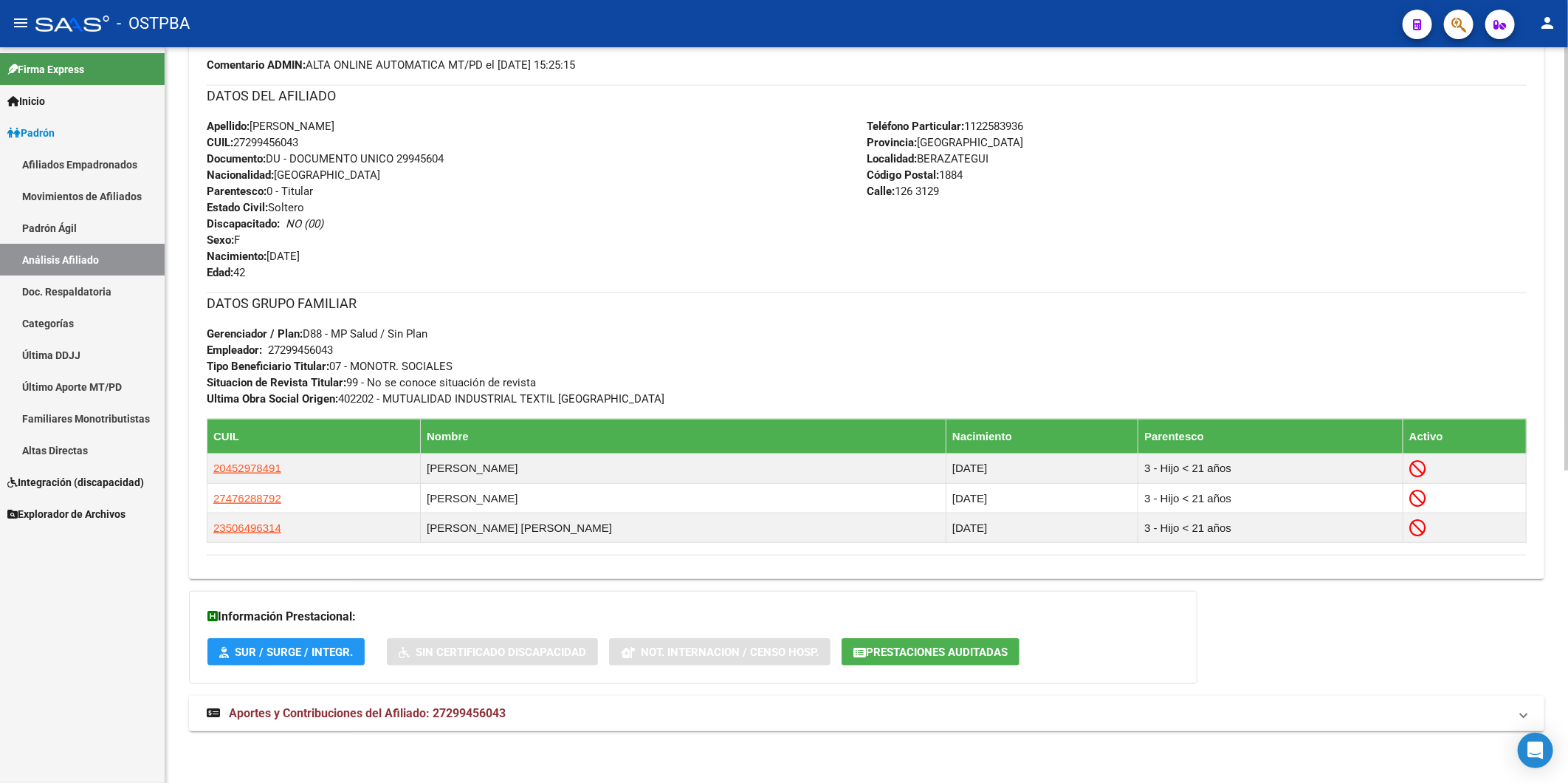
scroll to position [542, 0]
click at [487, 715] on span "Aportes y Contribuciones del Afiliado: 27299456043" at bounding box center [367, 712] width 277 height 14
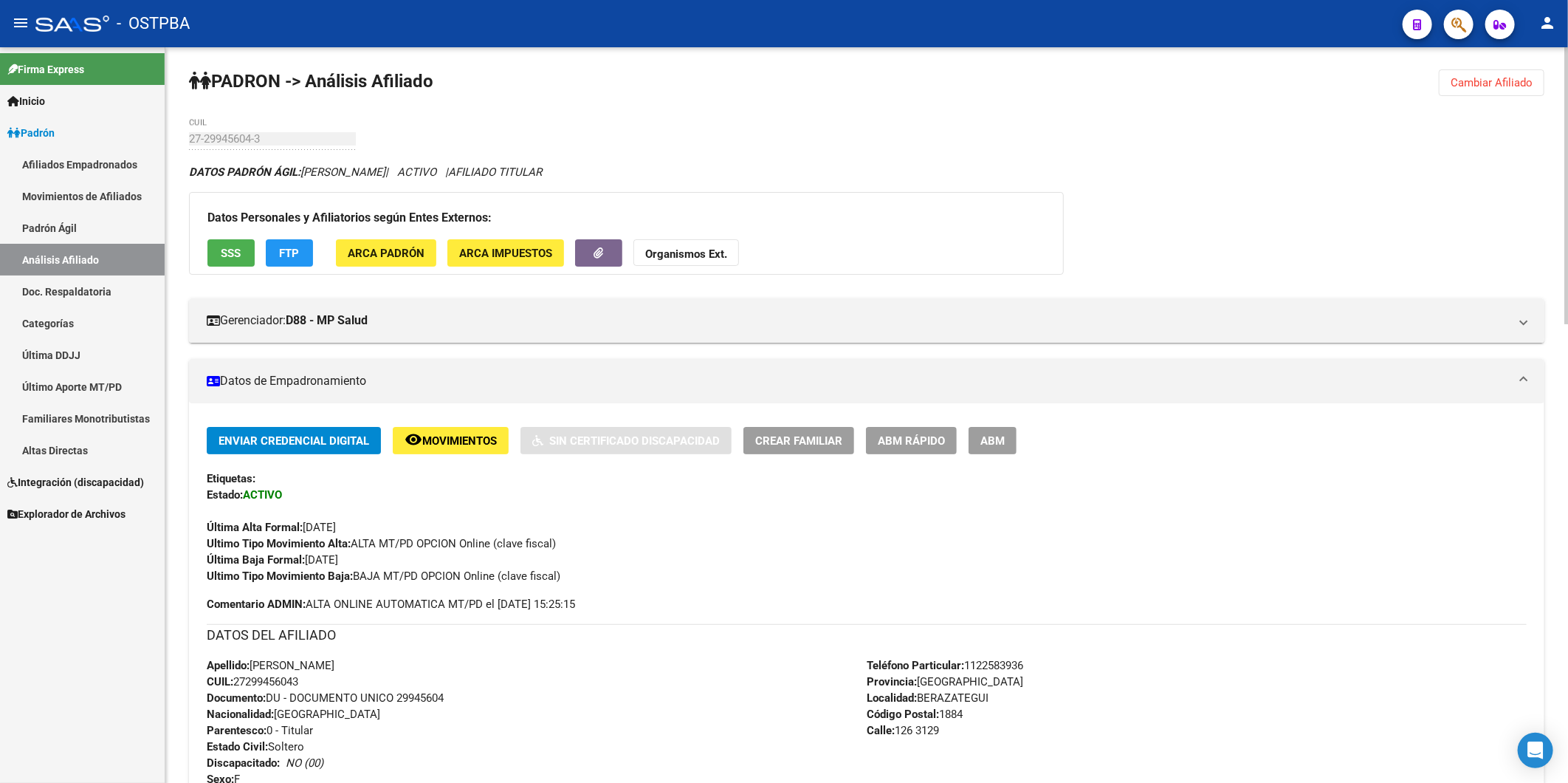
scroll to position [0, 0]
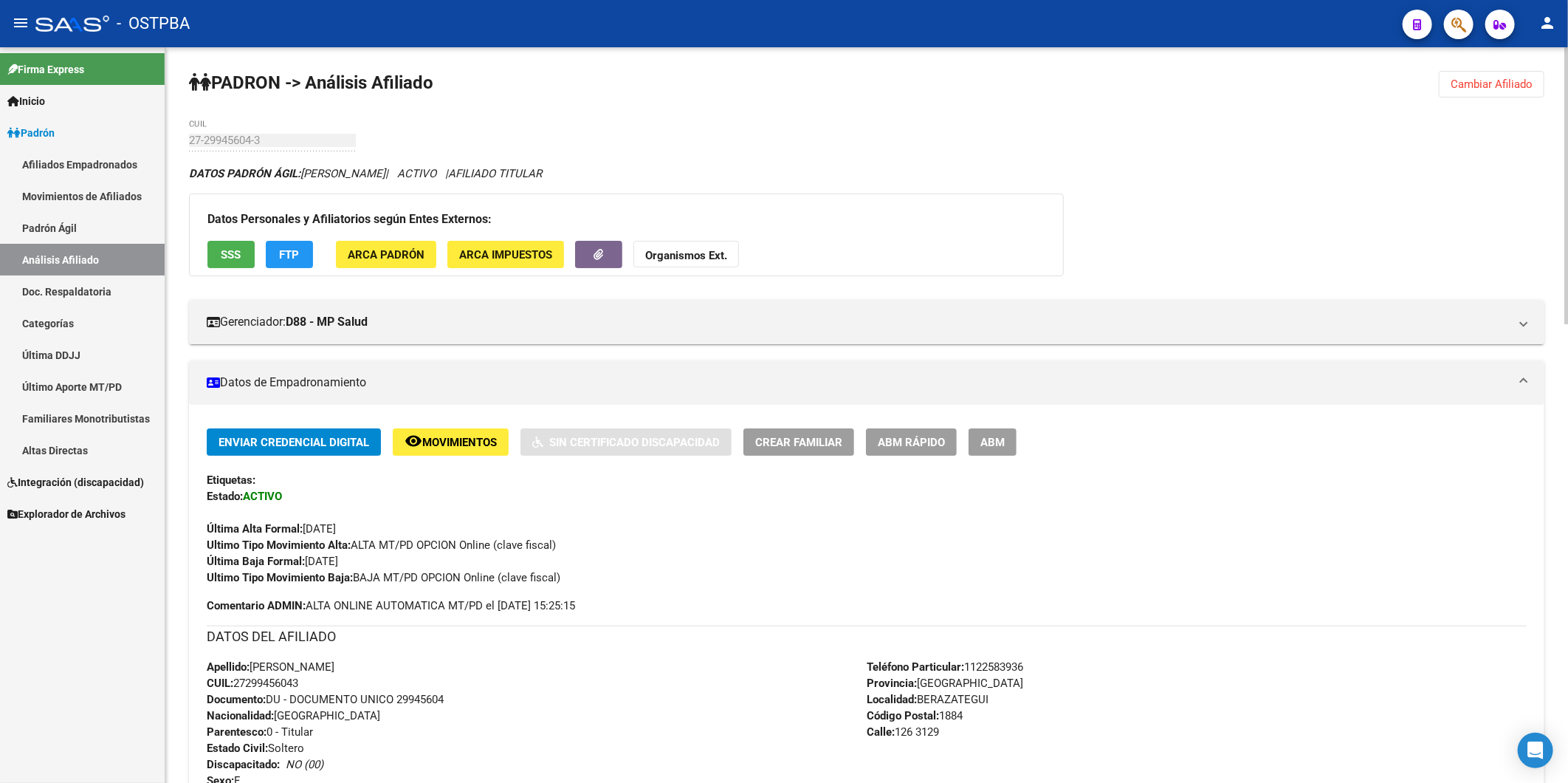
drag, startPoint x: 310, startPoint y: 681, endPoint x: 245, endPoint y: 677, distance: 65.1
click at [241, 678] on div "Apellido: VERONICA BEATRIZ CHEREI CUIL: 27299456043 Documento: DU - DOCUMENTO U…" at bounding box center [536, 739] width 660 height 162
copy span "7299456043"
drag, startPoint x: 237, startPoint y: 683, endPoint x: 300, endPoint y: 680, distance: 63.1
click at [298, 680] on span "CUIL: 27299456043" at bounding box center [252, 683] width 92 height 13
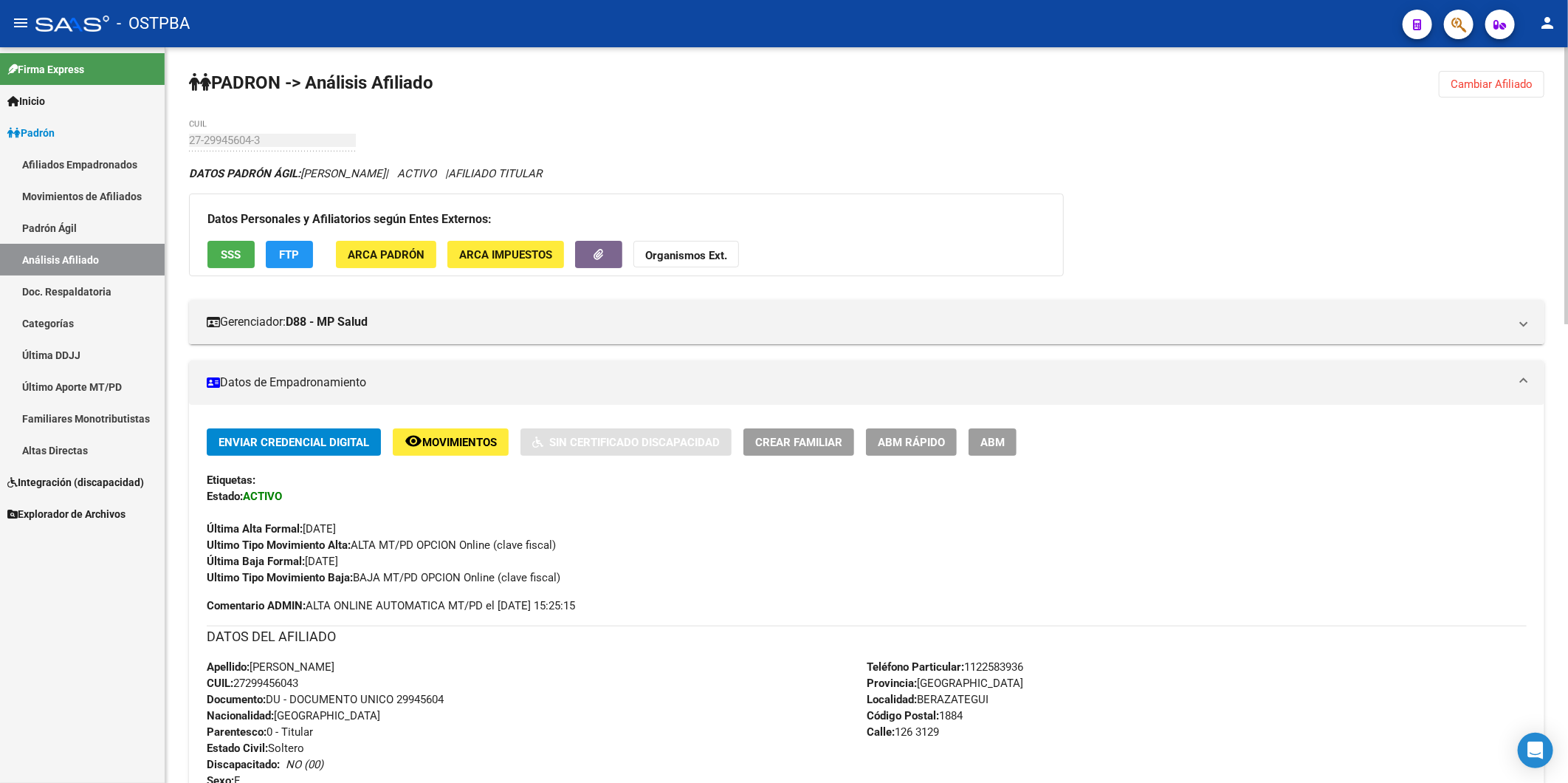
click at [1480, 91] on button "Cambiar Afiliado" at bounding box center [1491, 84] width 106 height 27
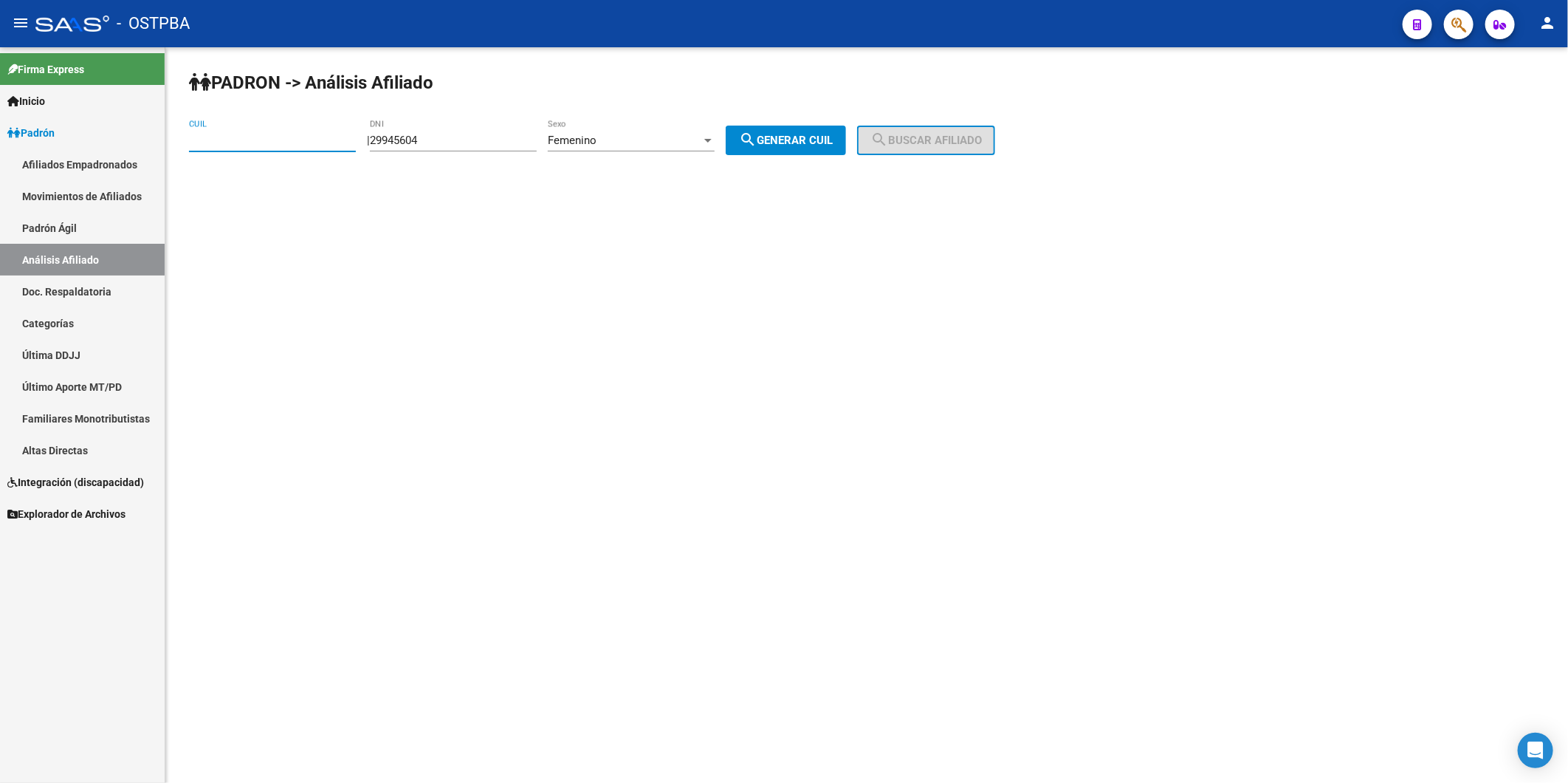
paste input "41-168126"
type input "4"
drag, startPoint x: 456, startPoint y: 145, endPoint x: 385, endPoint y: 138, distance: 71.3
click at [385, 138] on div "| 29945604 DNI Femenino Sexo search Generar CUIL" at bounding box center [611, 140] width 490 height 13
paste input "41168126"
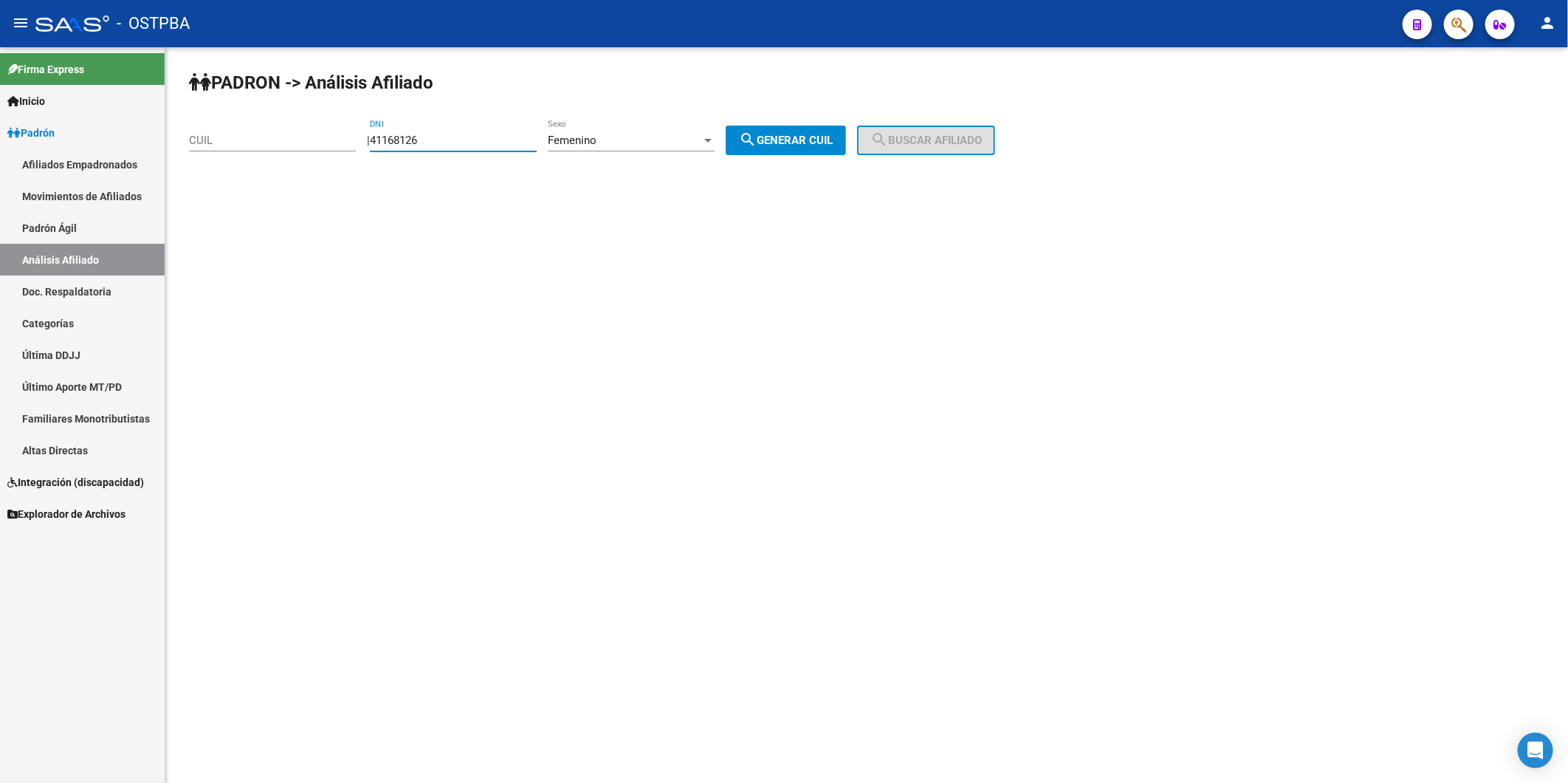
type input "41168126"
click at [832, 137] on span "search Generar CUIL" at bounding box center [786, 140] width 94 height 13
click at [932, 139] on span "search Buscar afiliado" at bounding box center [926, 140] width 112 height 13
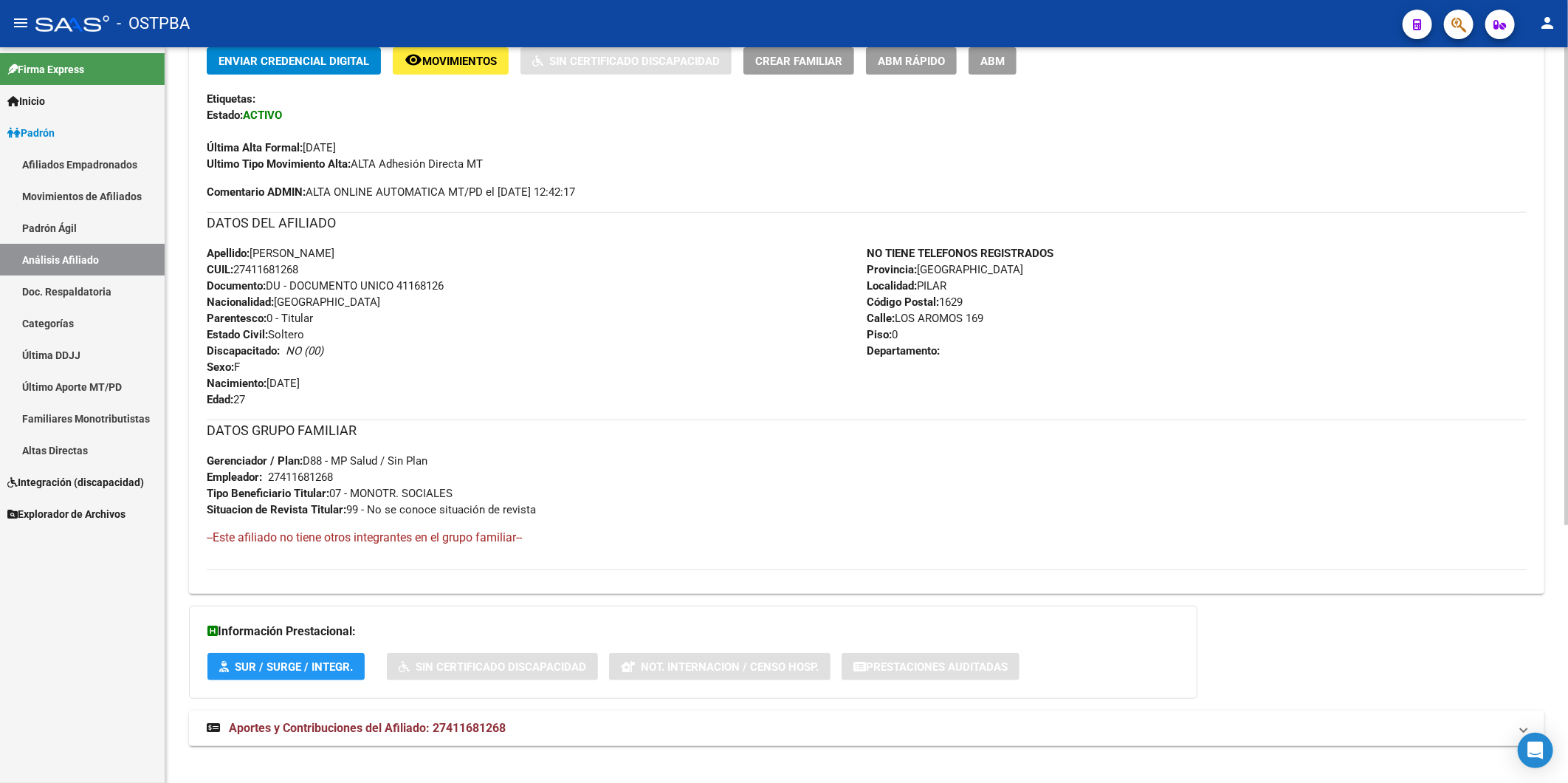
scroll to position [396, 0]
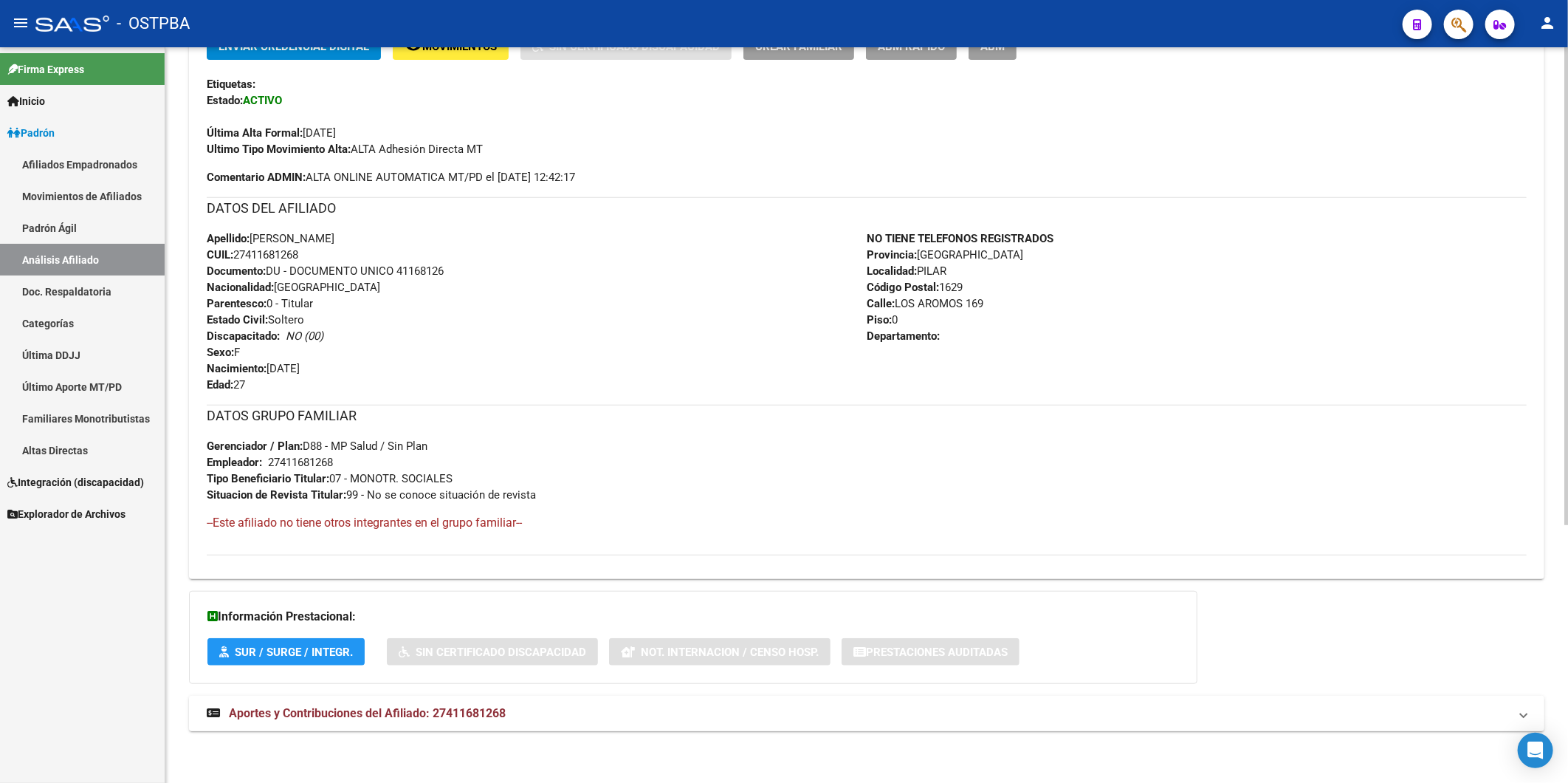
click at [498, 712] on span "Aportes y Contribuciones del Afiliado: 27411681268" at bounding box center [367, 712] width 277 height 14
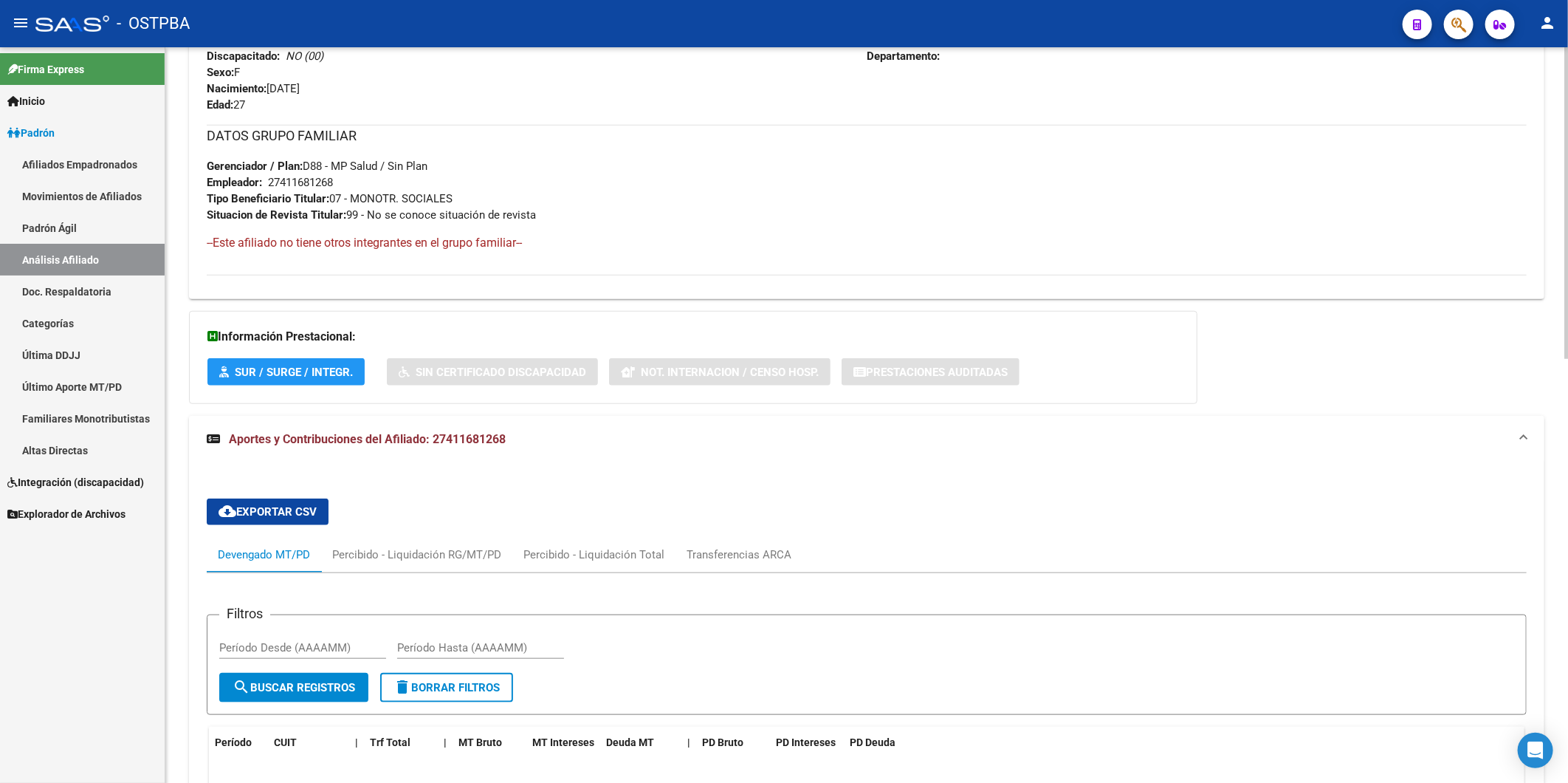
scroll to position [893, 0]
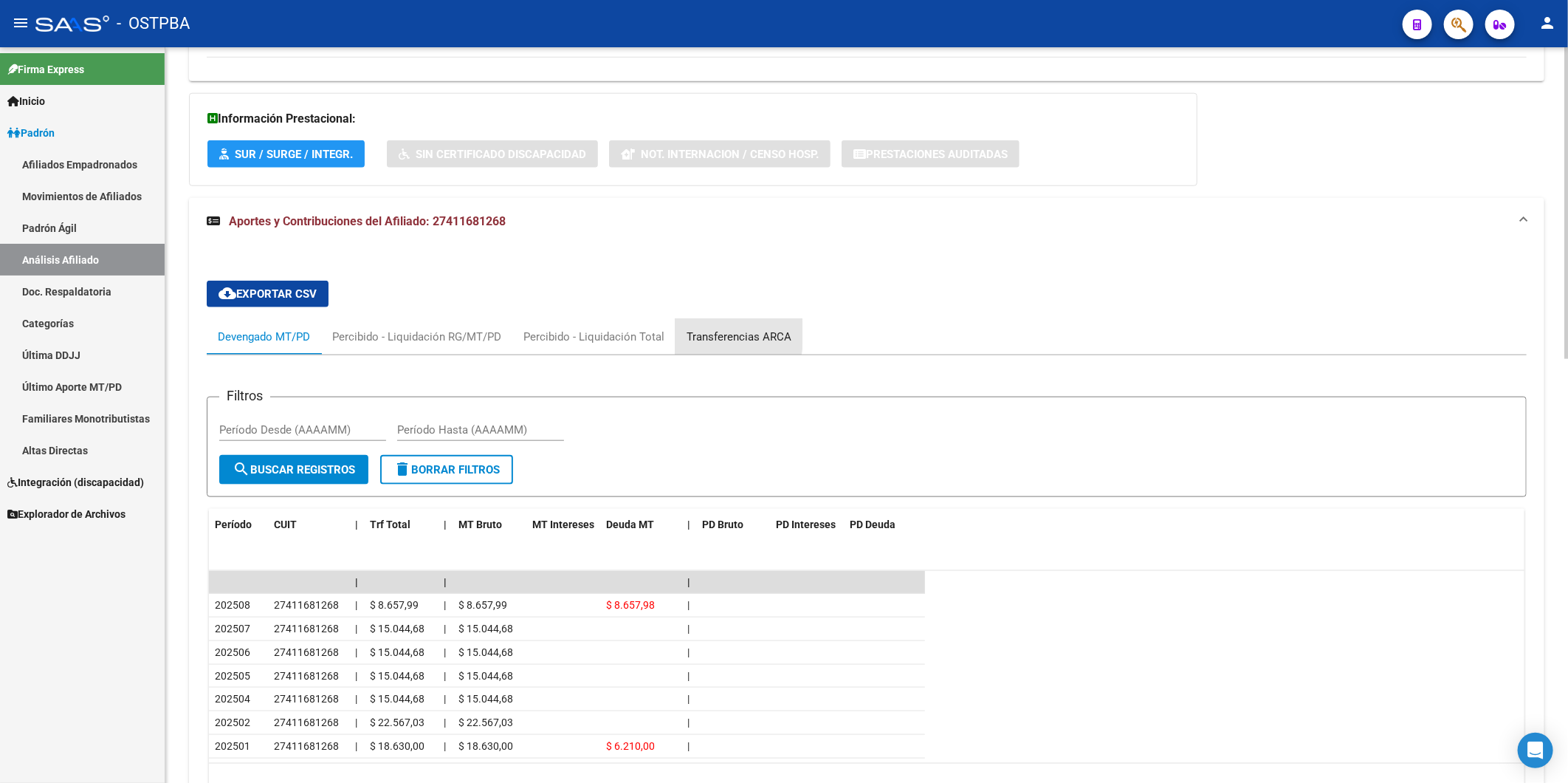
click at [700, 335] on div "Transferencias ARCA" at bounding box center [739, 336] width 105 height 16
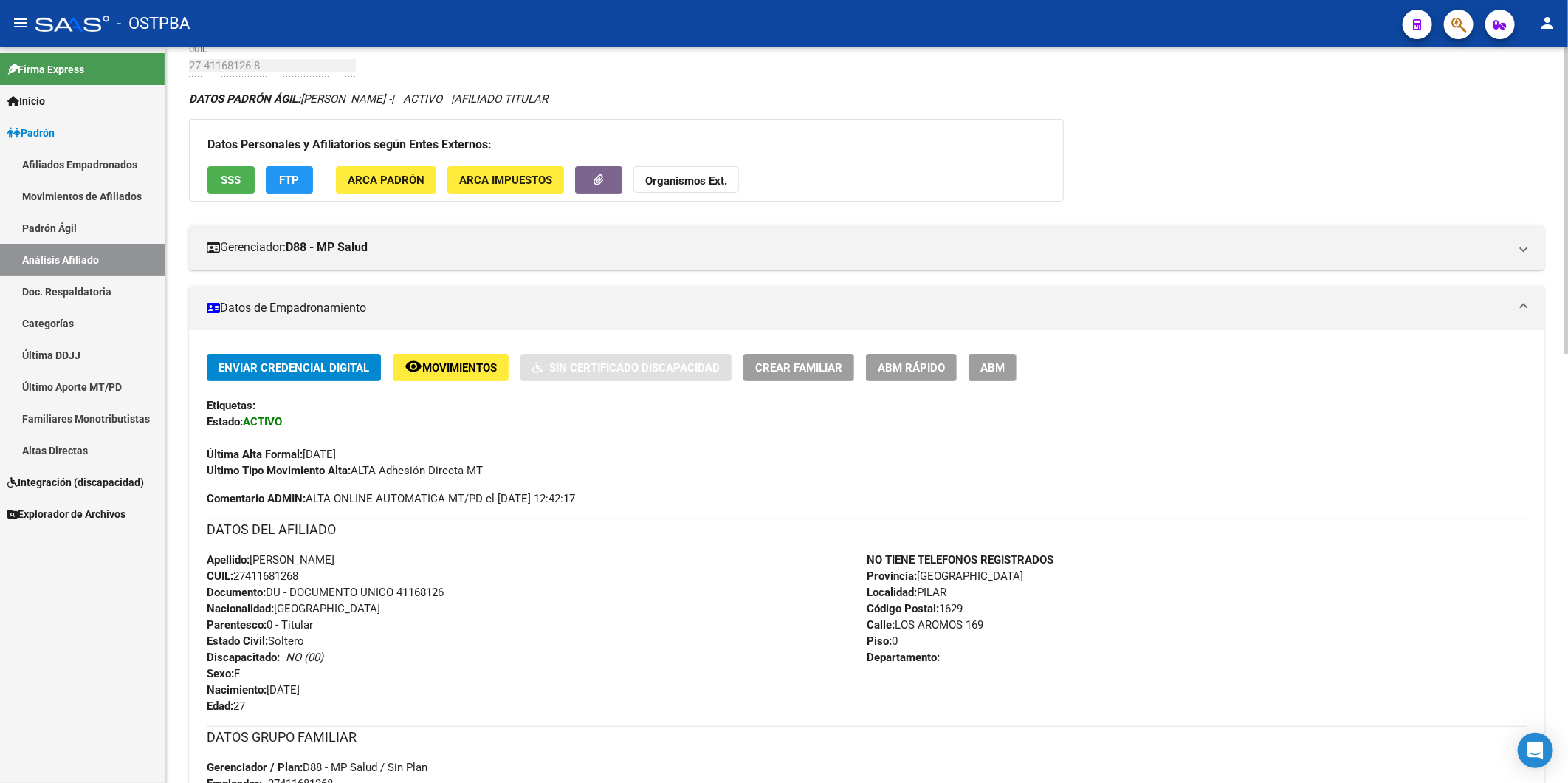
scroll to position [0, 0]
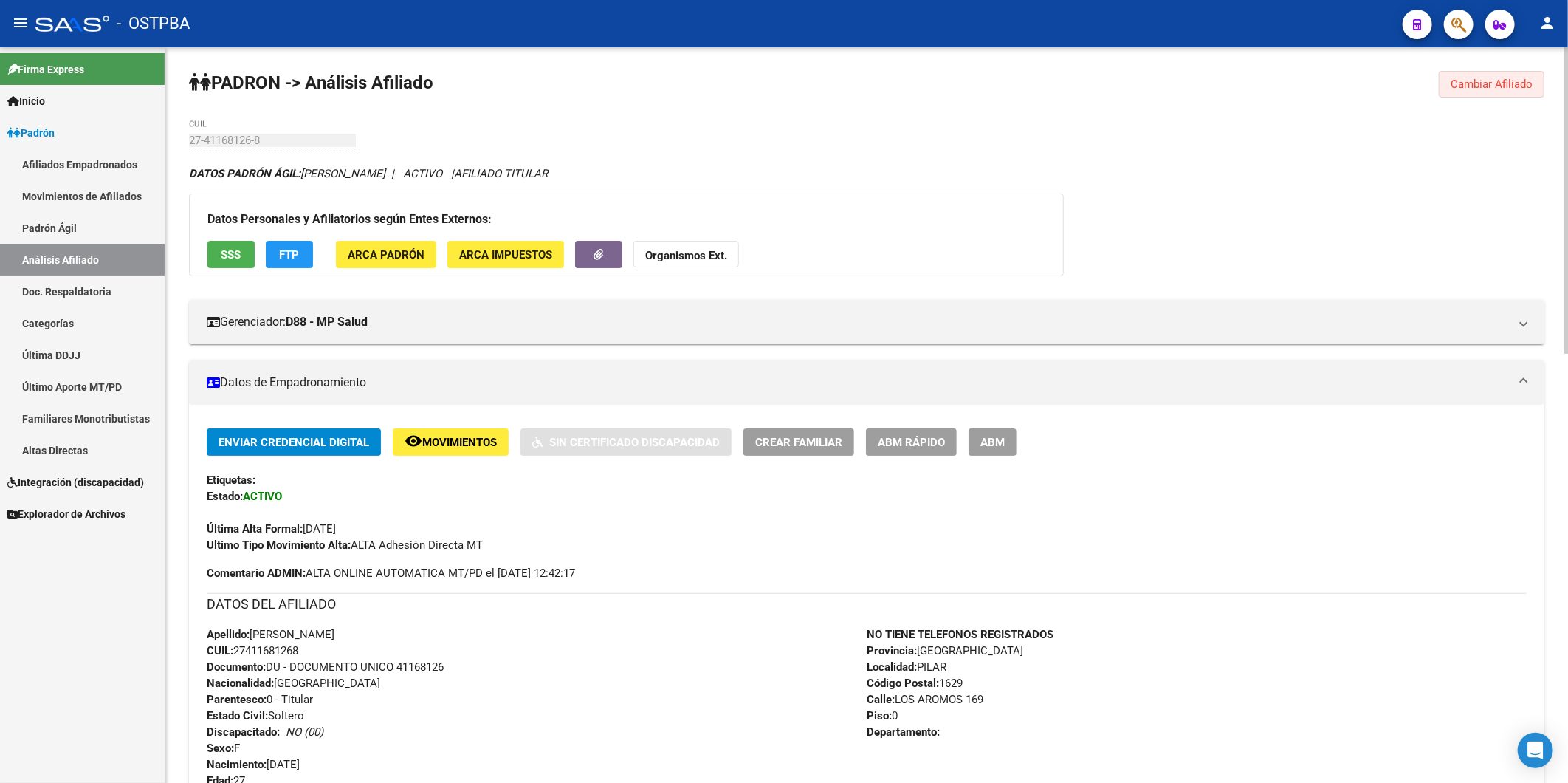
click at [1509, 86] on span "Cambiar Afiliado" at bounding box center [1491, 84] width 82 height 13
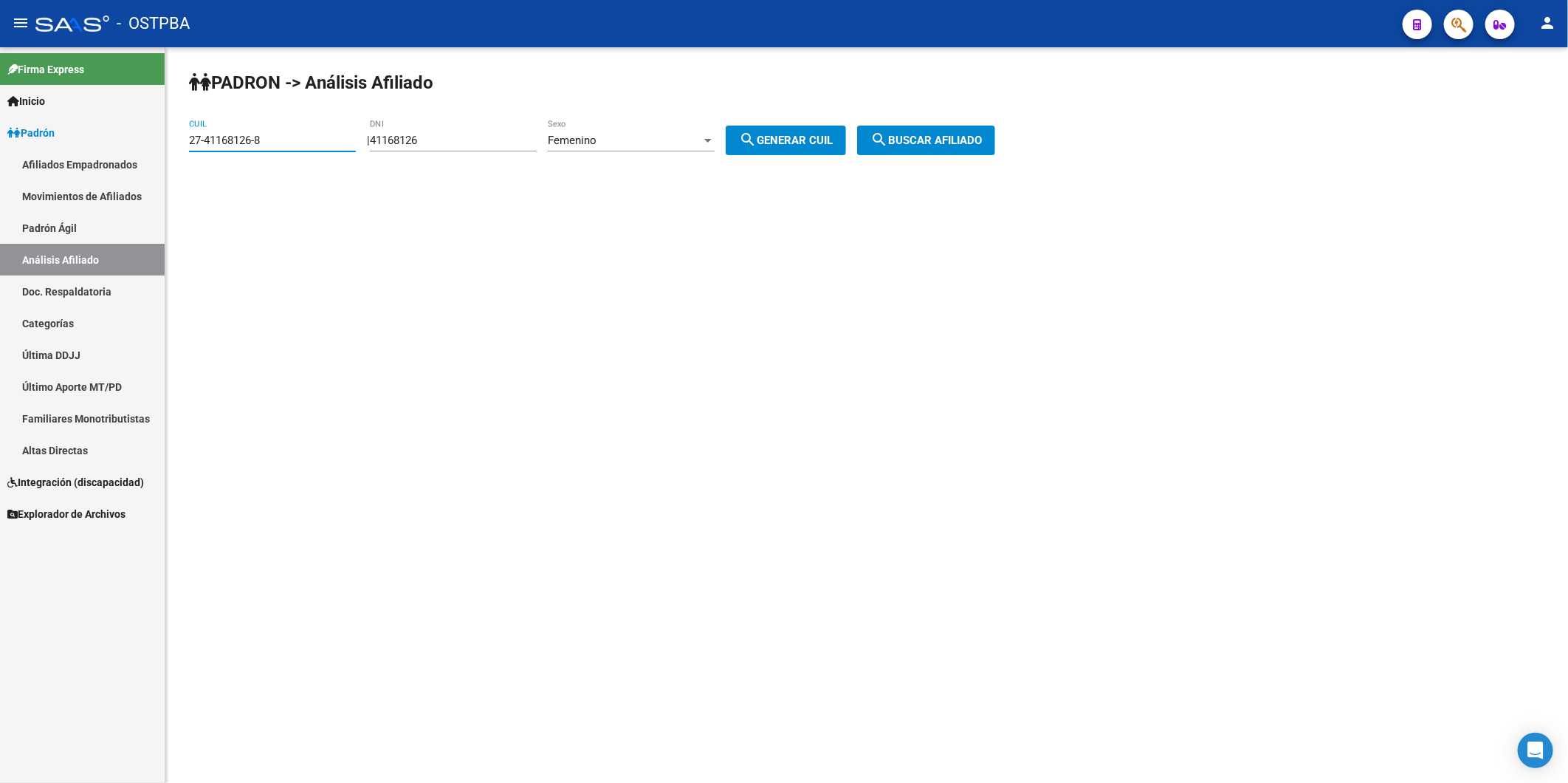
drag, startPoint x: 298, startPoint y: 138, endPoint x: 165, endPoint y: 151, distance: 133.6
click at [165, 151] on mat-sidenav-container "Firma Express Inicio Instructivos Contacto OS Padrón Afiliados Empadronados Mov…" at bounding box center [784, 415] width 1568 height 735
paste input "40-868473"
type input "40-868473"
drag, startPoint x: 248, startPoint y: 138, endPoint x: 153, endPoint y: 141, distance: 95.0
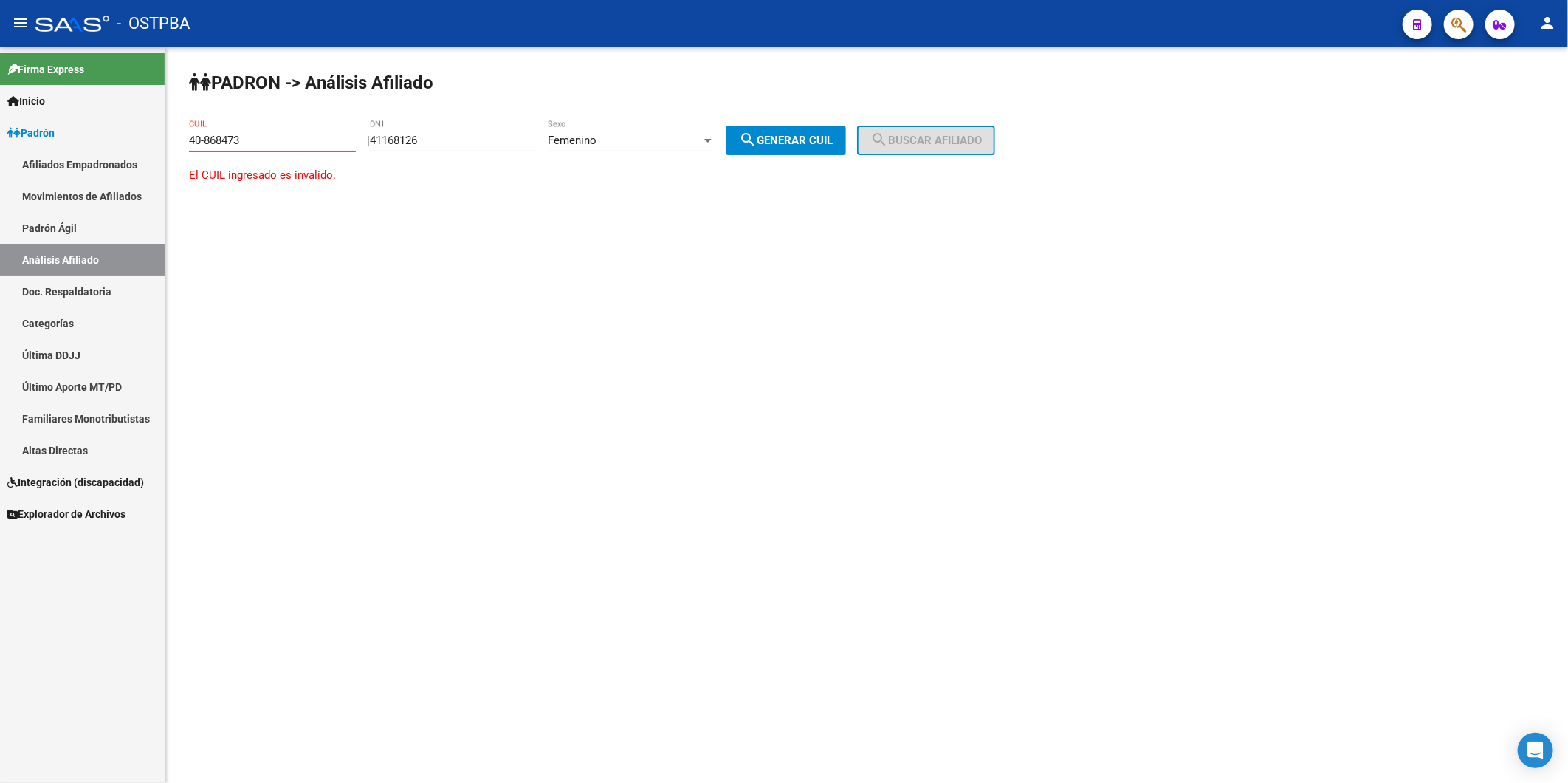
click at [153, 141] on mat-sidenav-container "Firma Express Inicio Instructivos Contacto OS Padrón Afiliados Empadronados Mov…" at bounding box center [784, 415] width 1568 height 735
drag, startPoint x: 443, startPoint y: 135, endPoint x: 347, endPoint y: 130, distance: 96.1
click at [367, 140] on div "| 41168126 DNI Femenino Sexo search Generar CUIL" at bounding box center [611, 140] width 490 height 13
paste input "0868473"
type input "40868473"
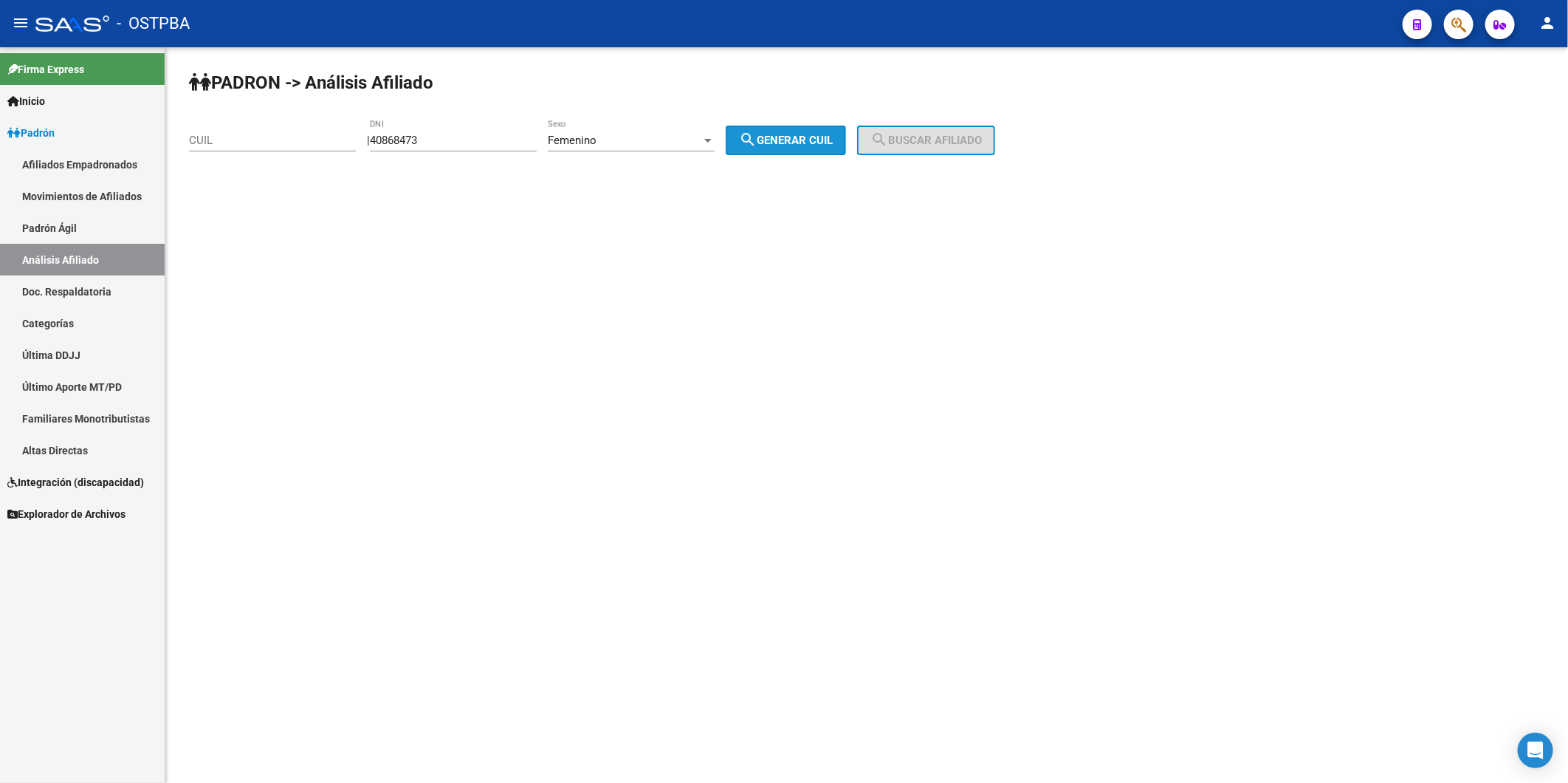
click at [802, 141] on span "search Generar CUIL" at bounding box center [786, 140] width 94 height 13
type input "27-40868473-6"
click at [949, 131] on button "search Buscar afiliado" at bounding box center [926, 140] width 138 height 29
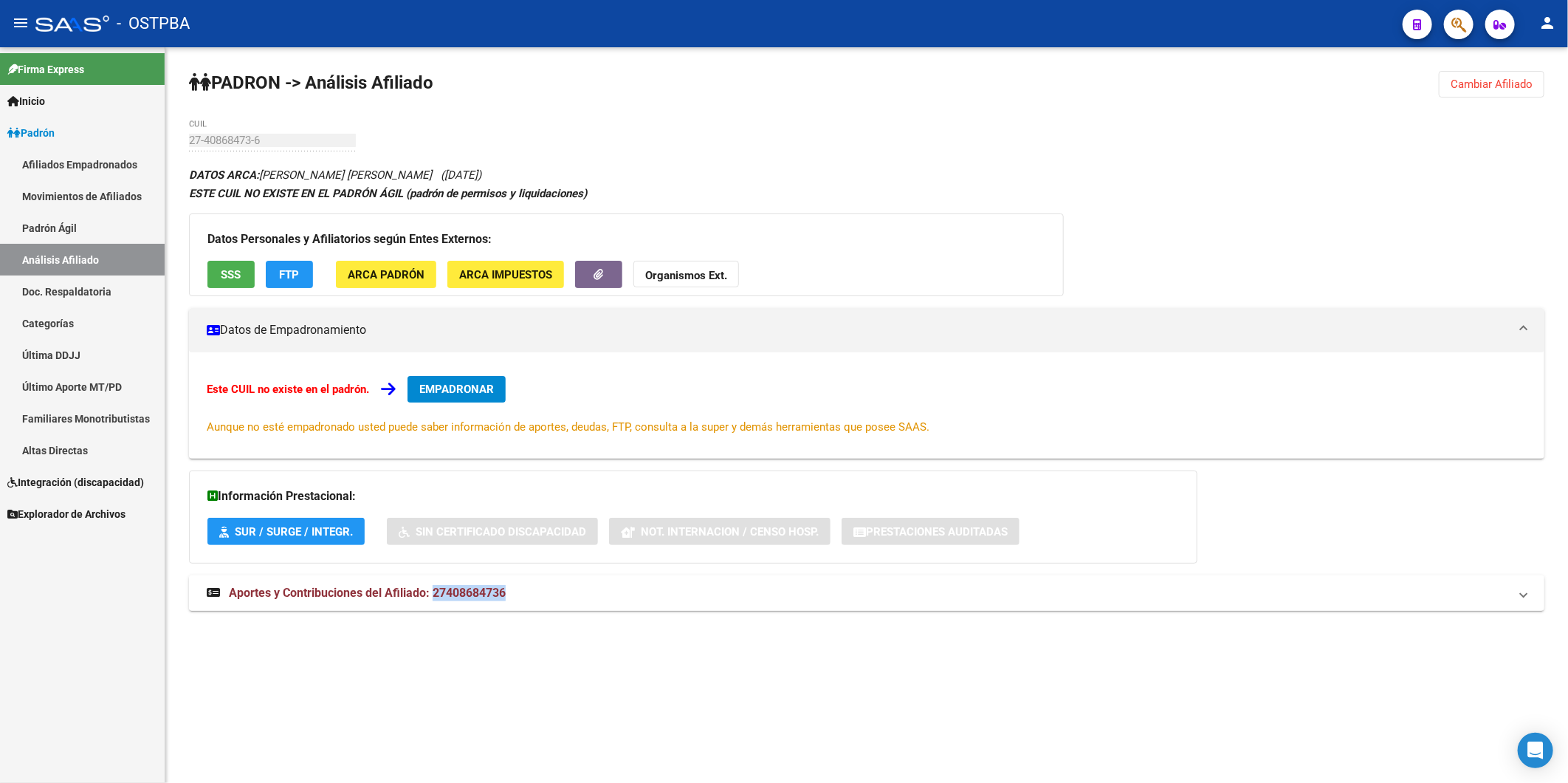
drag, startPoint x: 511, startPoint y: 589, endPoint x: 432, endPoint y: 593, distance: 79.1
click at [432, 593] on mat-panel-title "Aportes y Contribuciones del Afiliado: 27408684736" at bounding box center [858, 592] width 1302 height 16
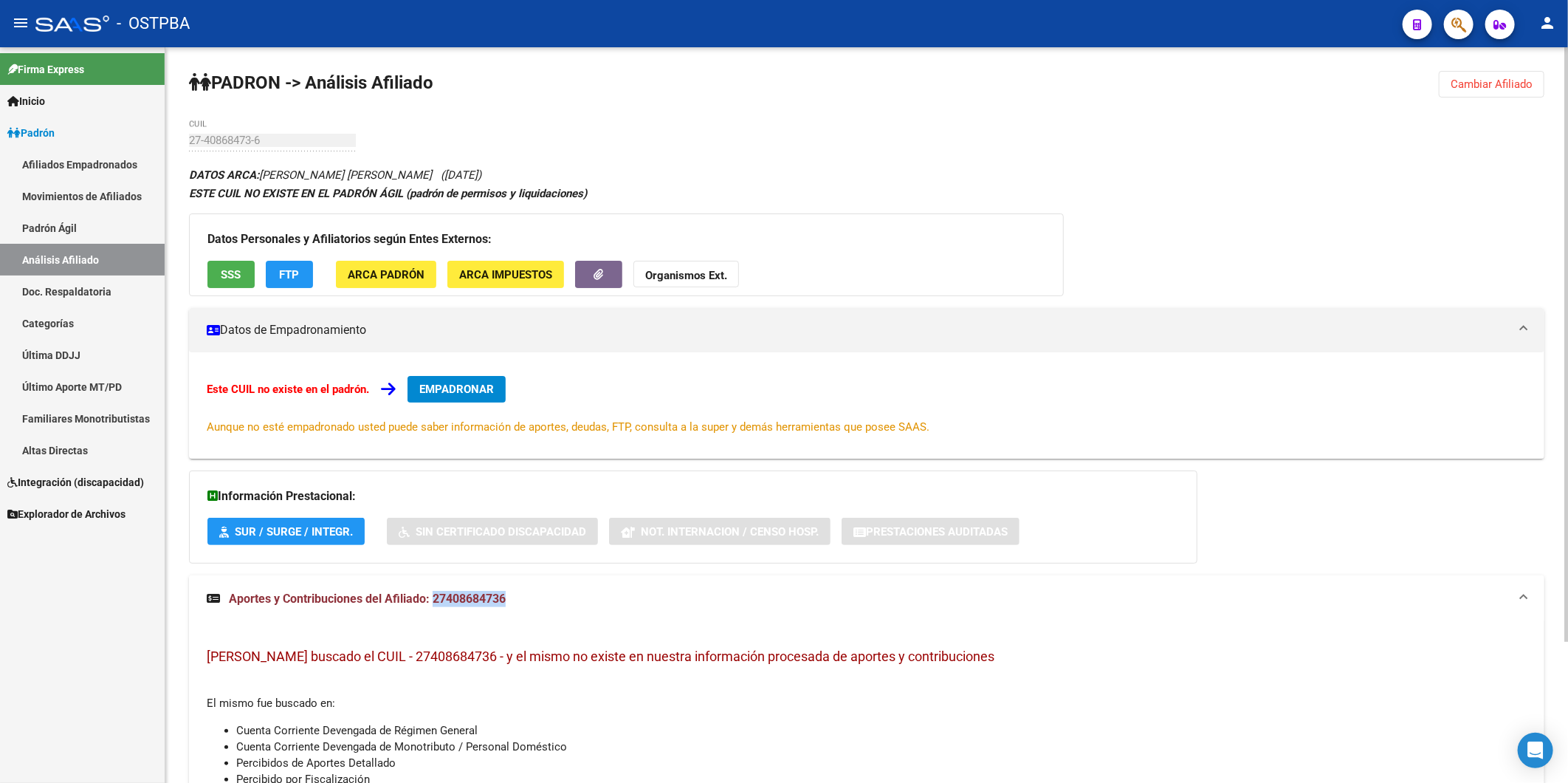
copy span "27408684736"
click at [709, 275] on strong "Organismos Ext." at bounding box center [685, 276] width 82 height 13
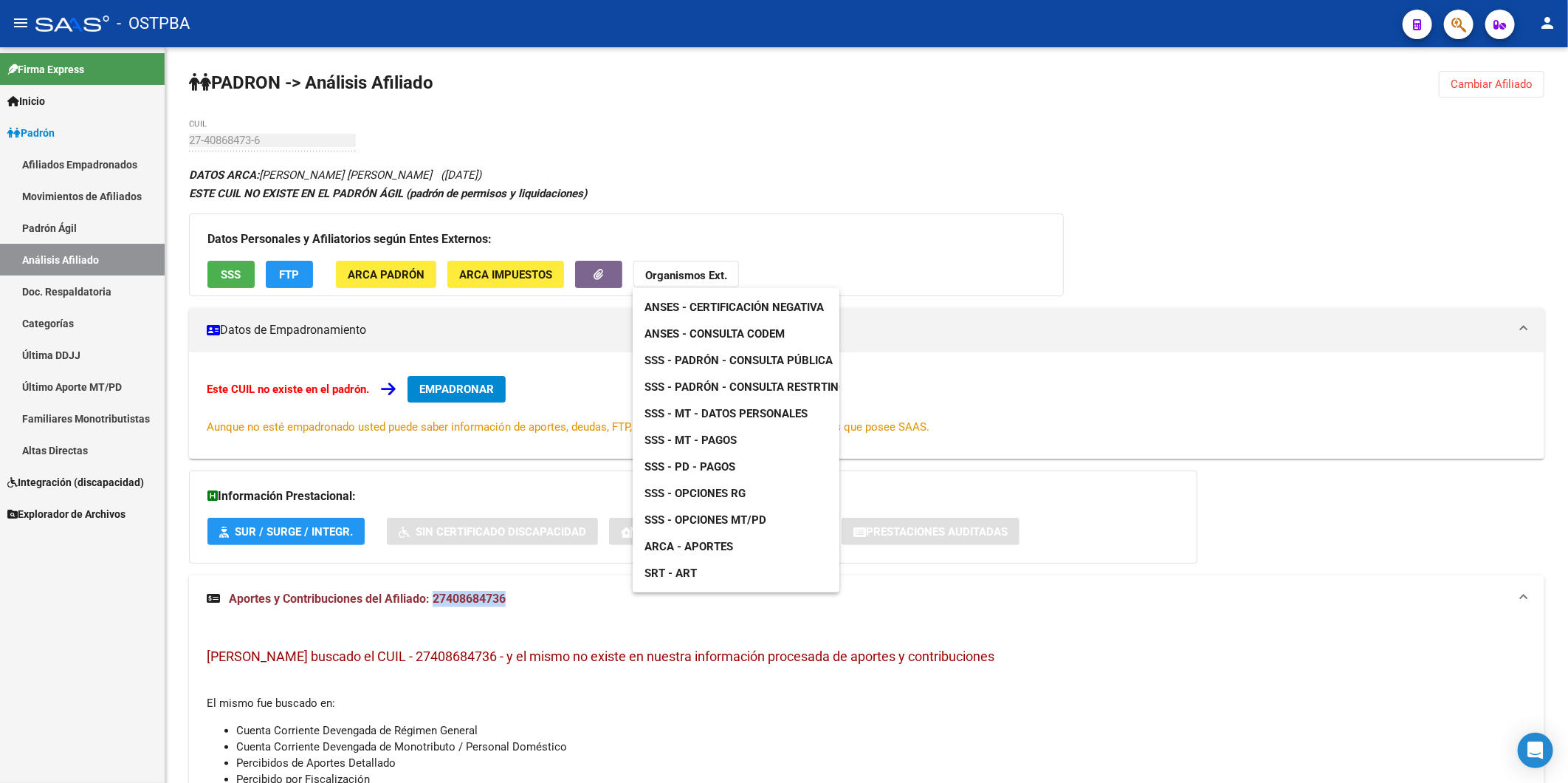
click at [766, 334] on span "ANSES - Consulta CODEM" at bounding box center [714, 334] width 140 height 13
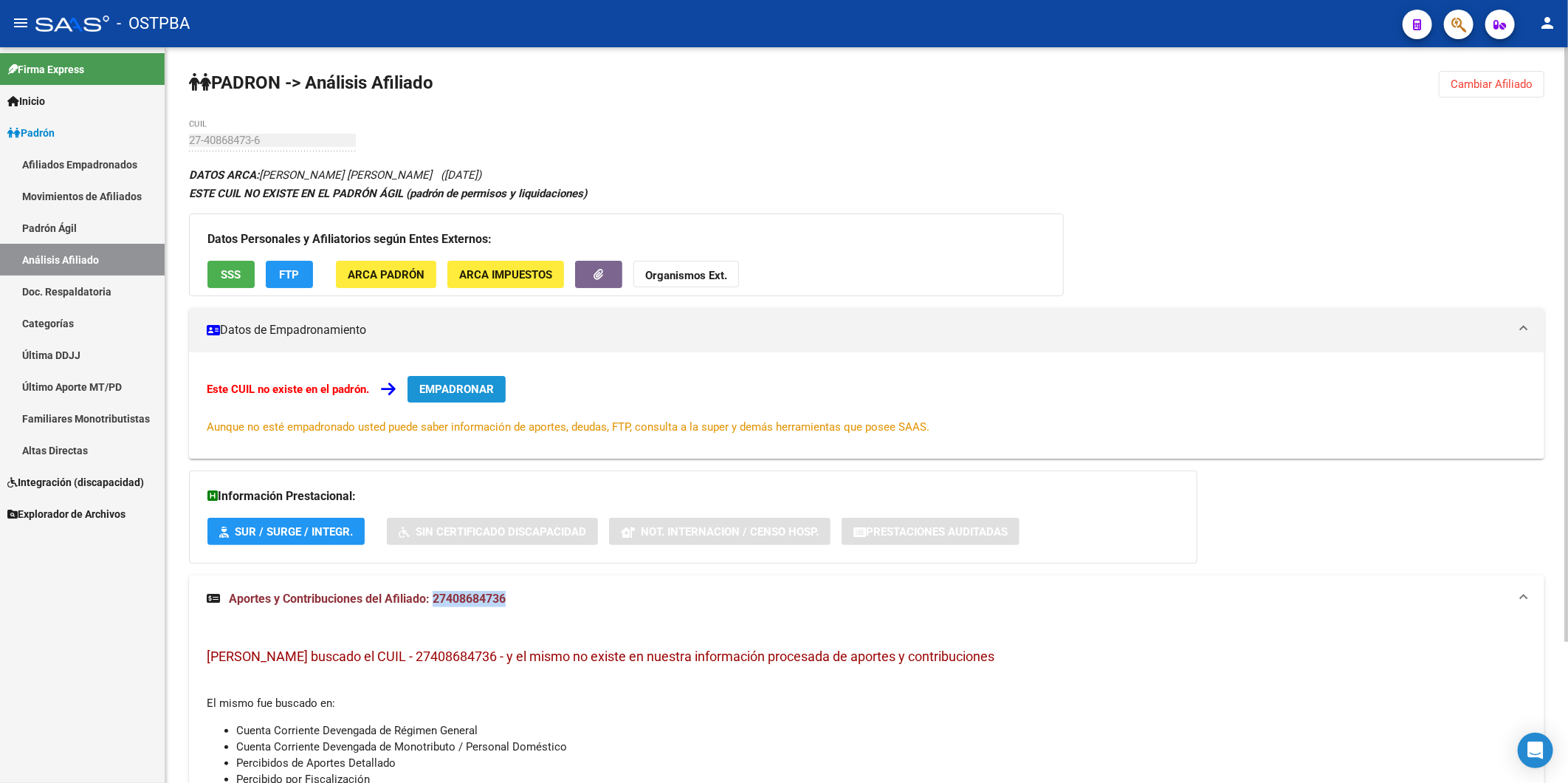
click at [482, 392] on span "EMPADRONAR" at bounding box center [457, 389] width 75 height 13
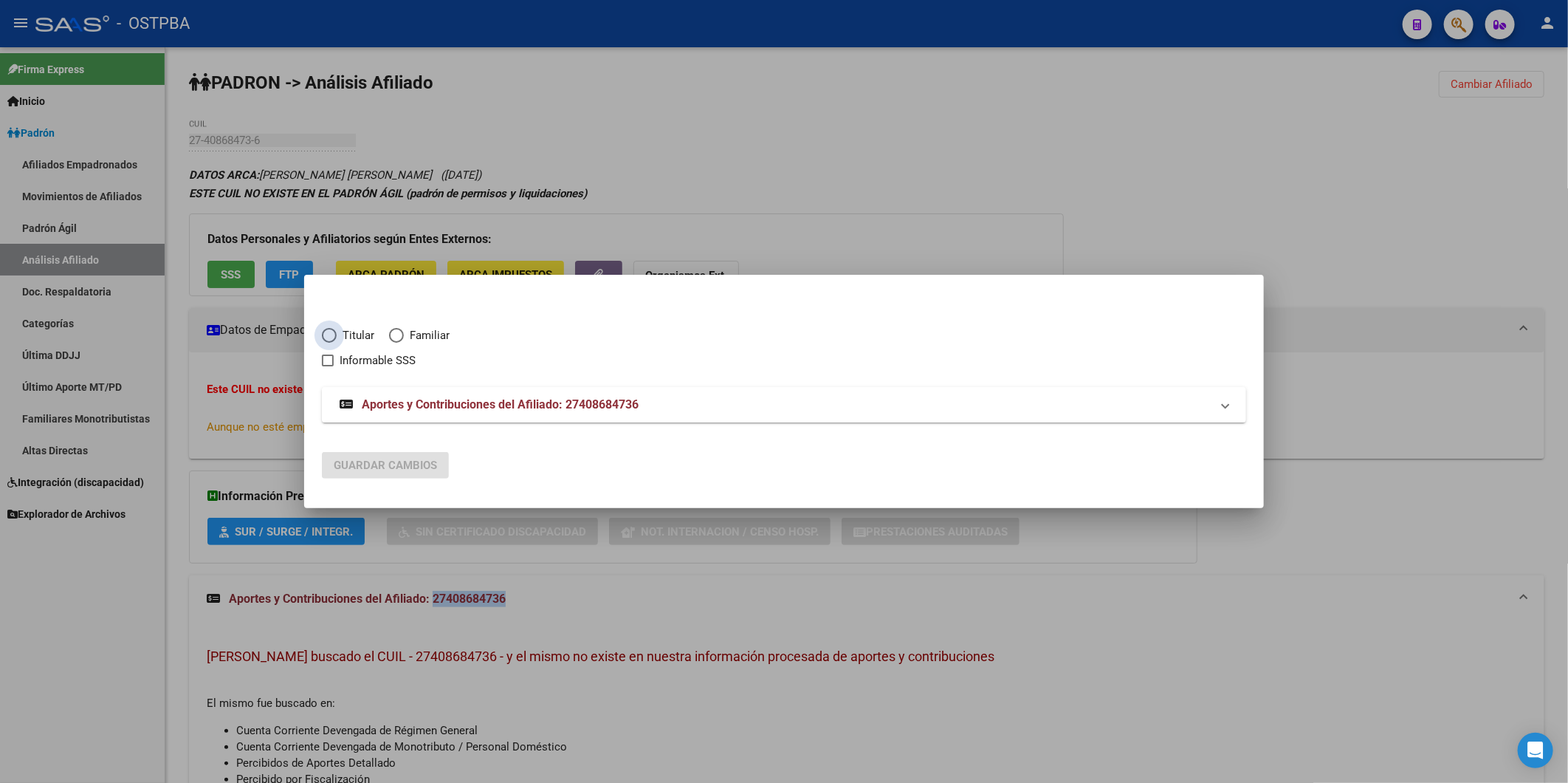
click at [328, 337] on span "Elija una opción" at bounding box center [330, 336] width 15 height 15
click at [328, 337] on input "Titular" at bounding box center [330, 336] width 15 height 15
radio input "true"
checkbox input "true"
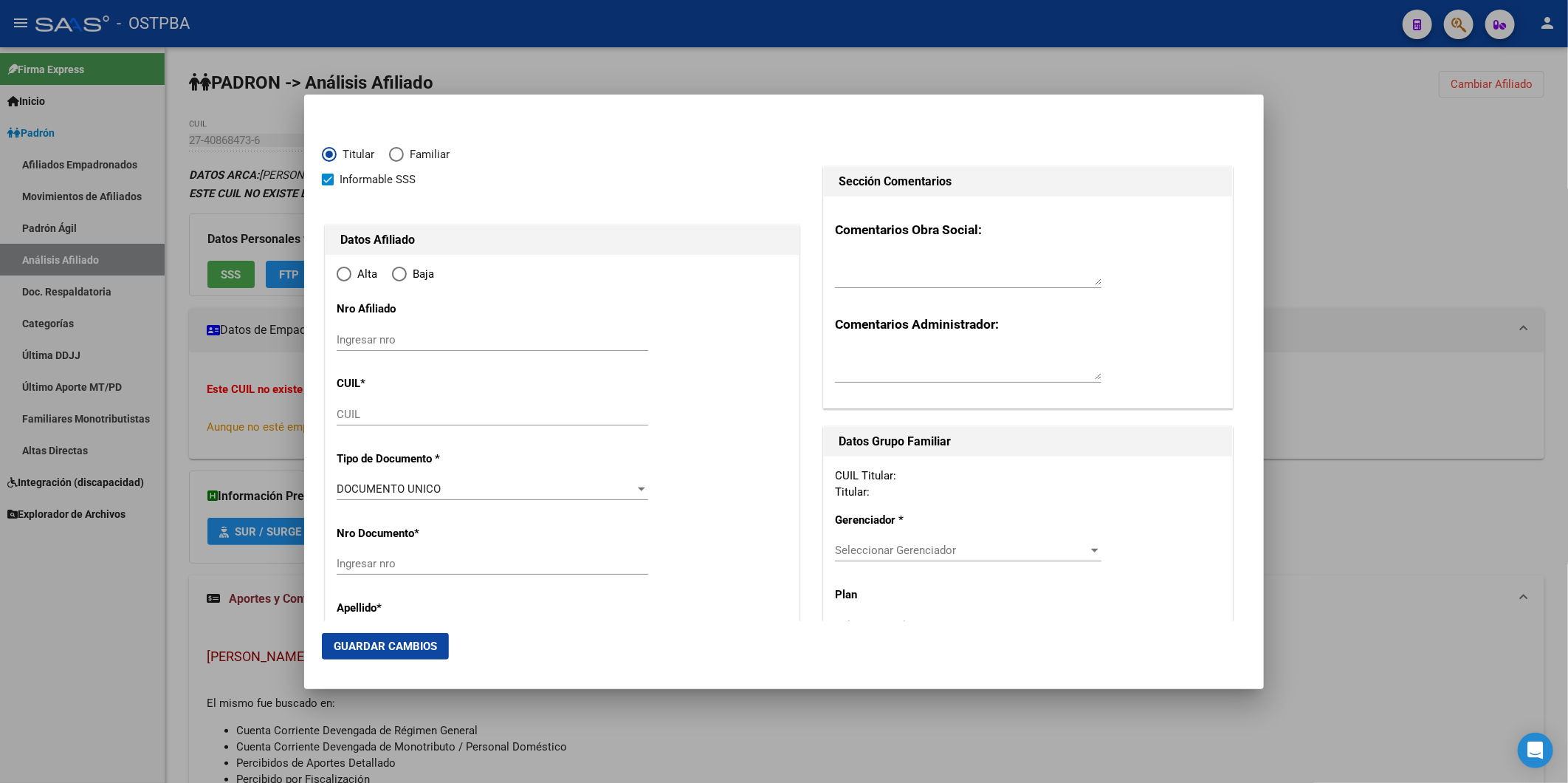
type input "27-40868473-6"
type input "40868473"
type input "VILLARRUEL"
type input "SABRINA YAMILE"
type input "1997-08-03"
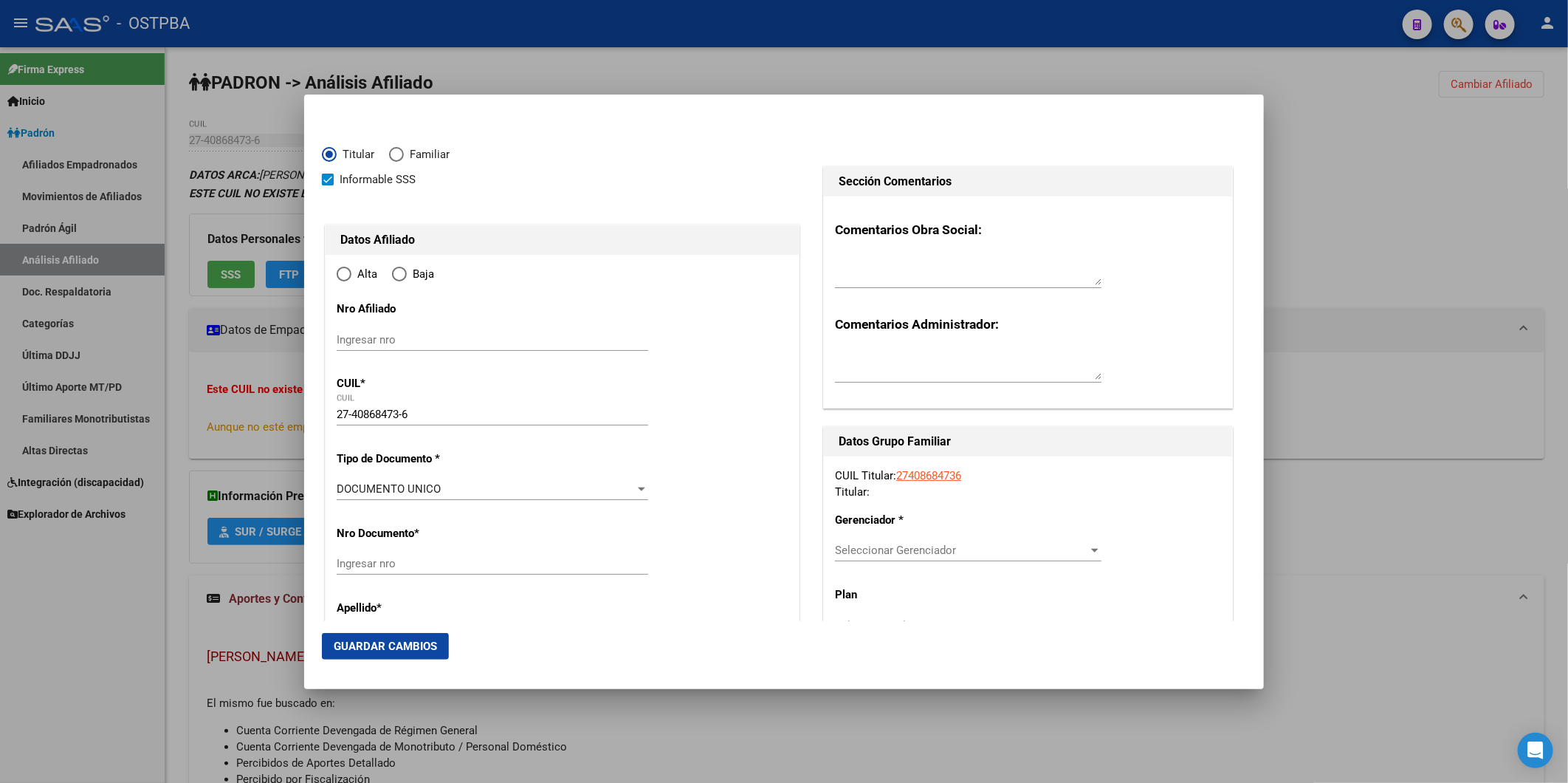
type input "LANUS"
type input "1824"
type input "ARISTOBULO DEL VALLE"
type input "1632"
type input "0"
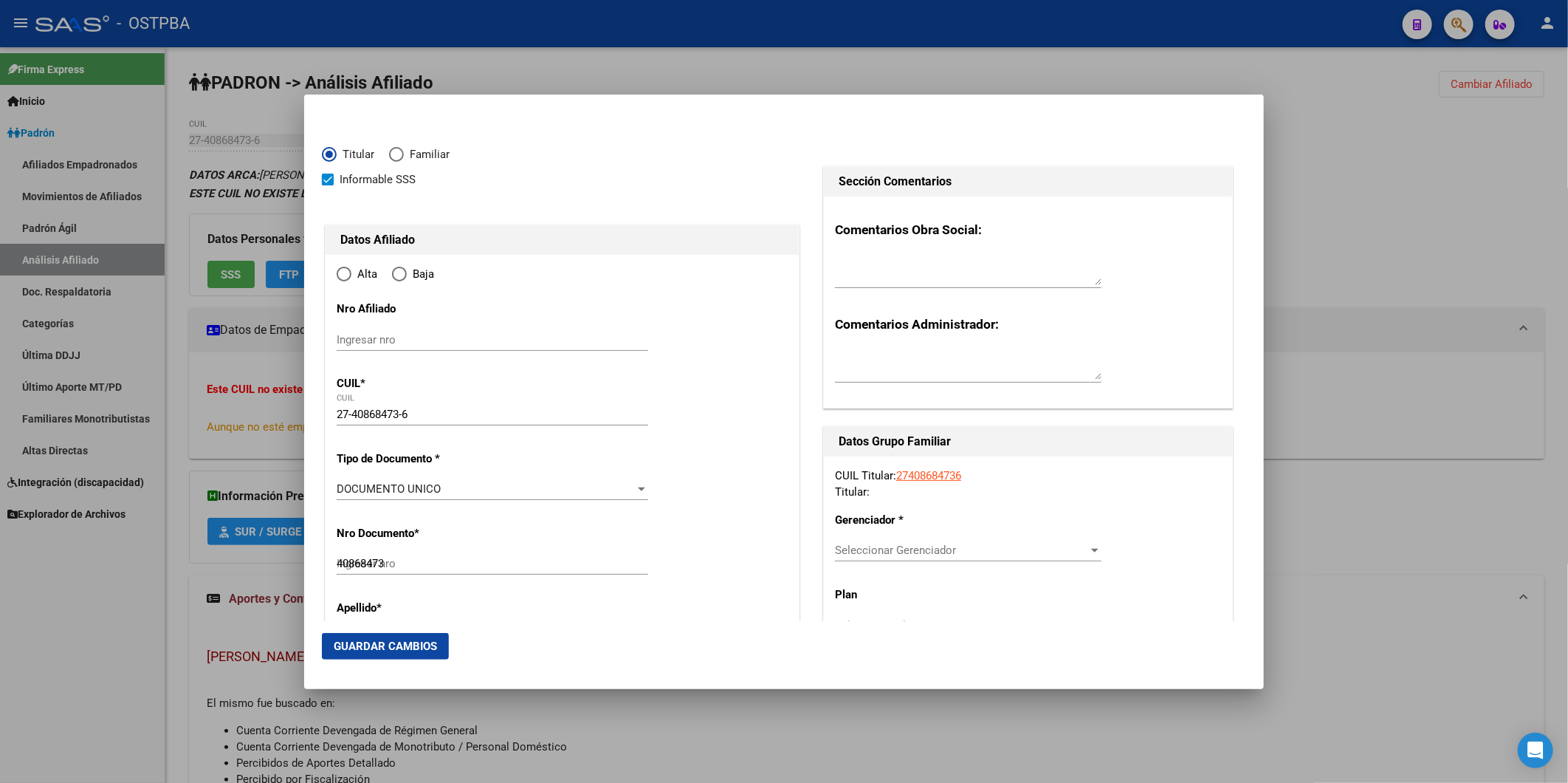
radio input "true"
type input "LANUS"
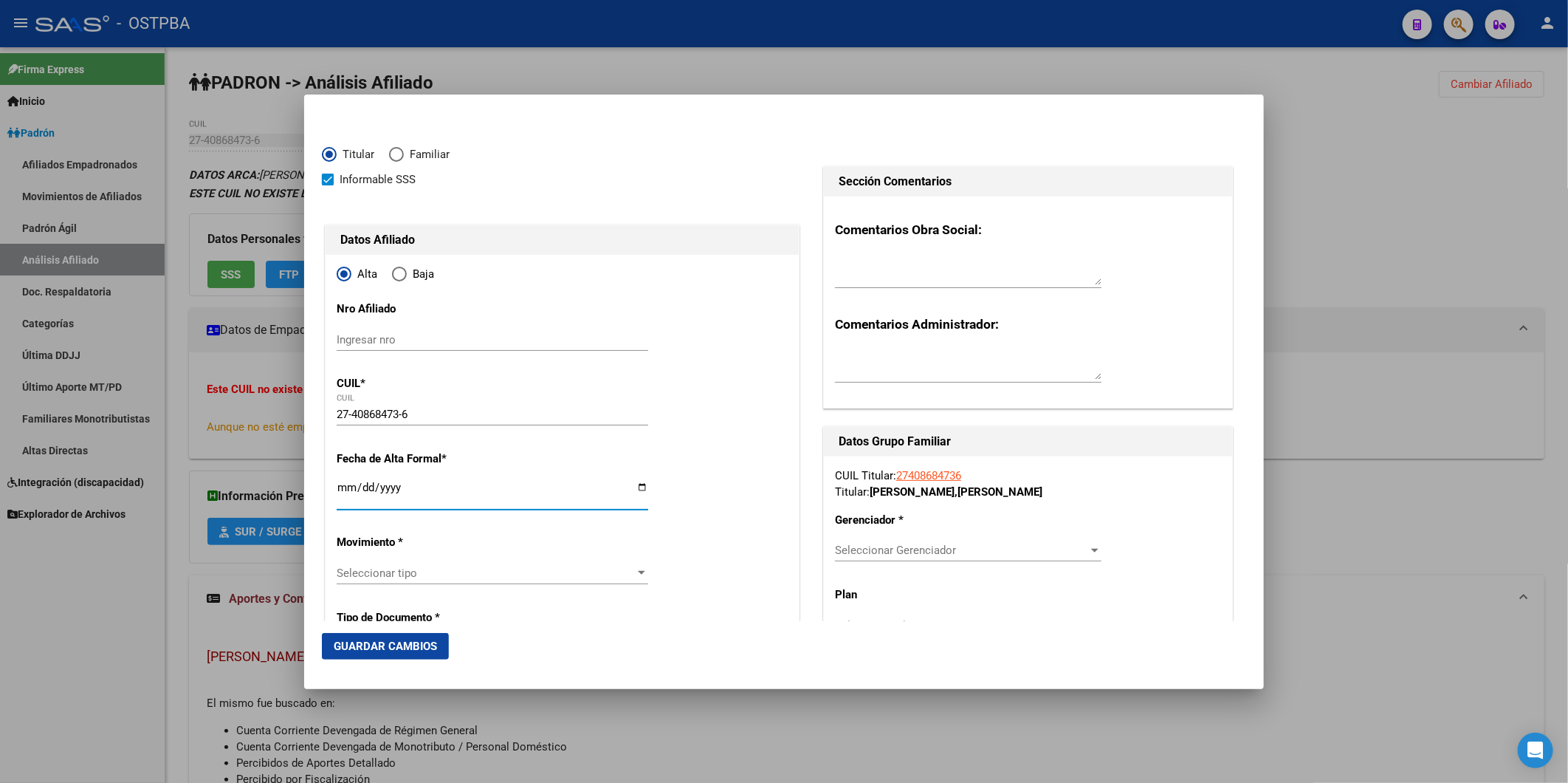
click at [342, 486] on input "Ingresar fecha" at bounding box center [492, 493] width 312 height 24
type input "2025-08-01"
click at [635, 572] on div at bounding box center [641, 573] width 13 height 12
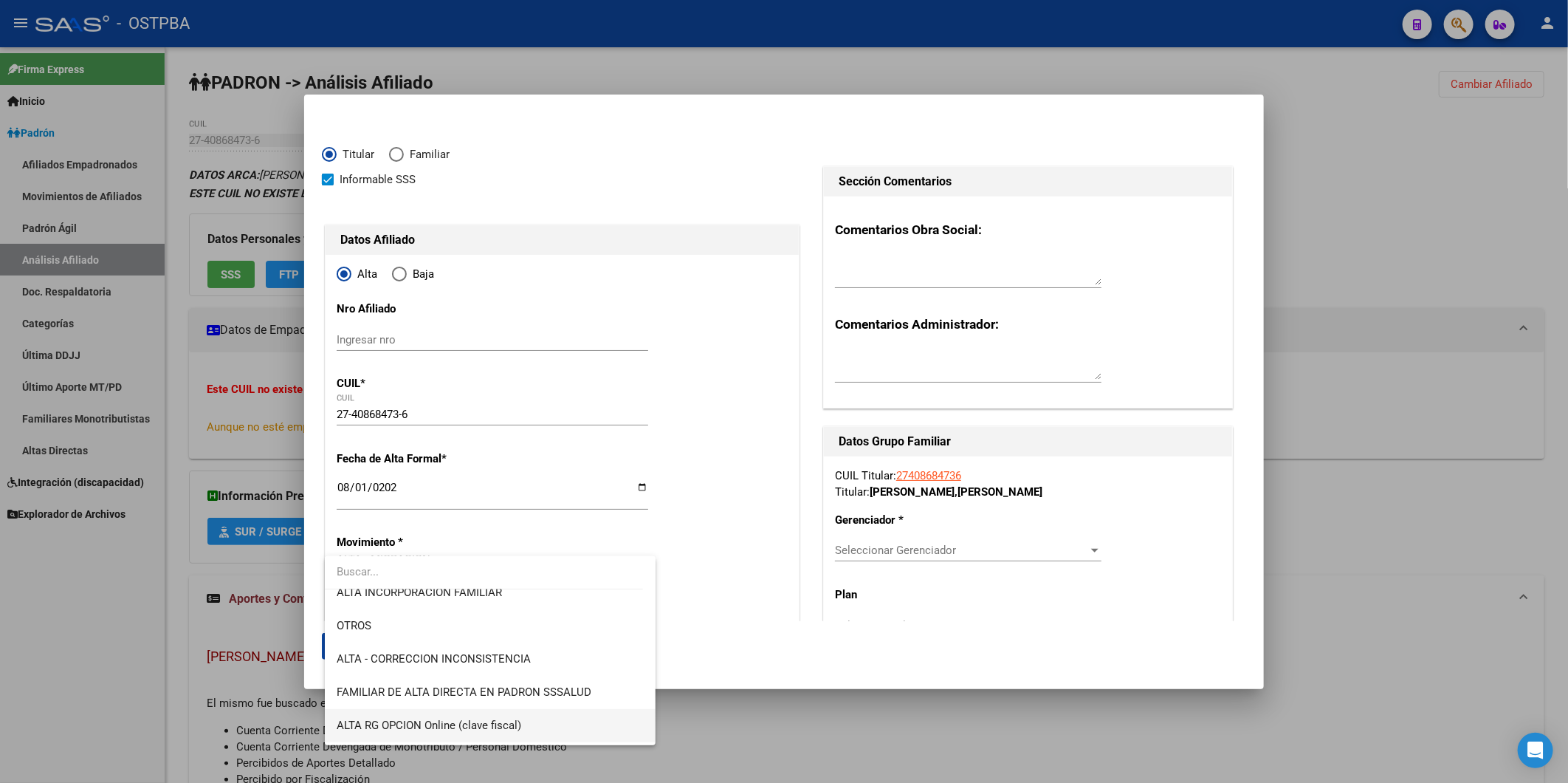
scroll to position [328, 0]
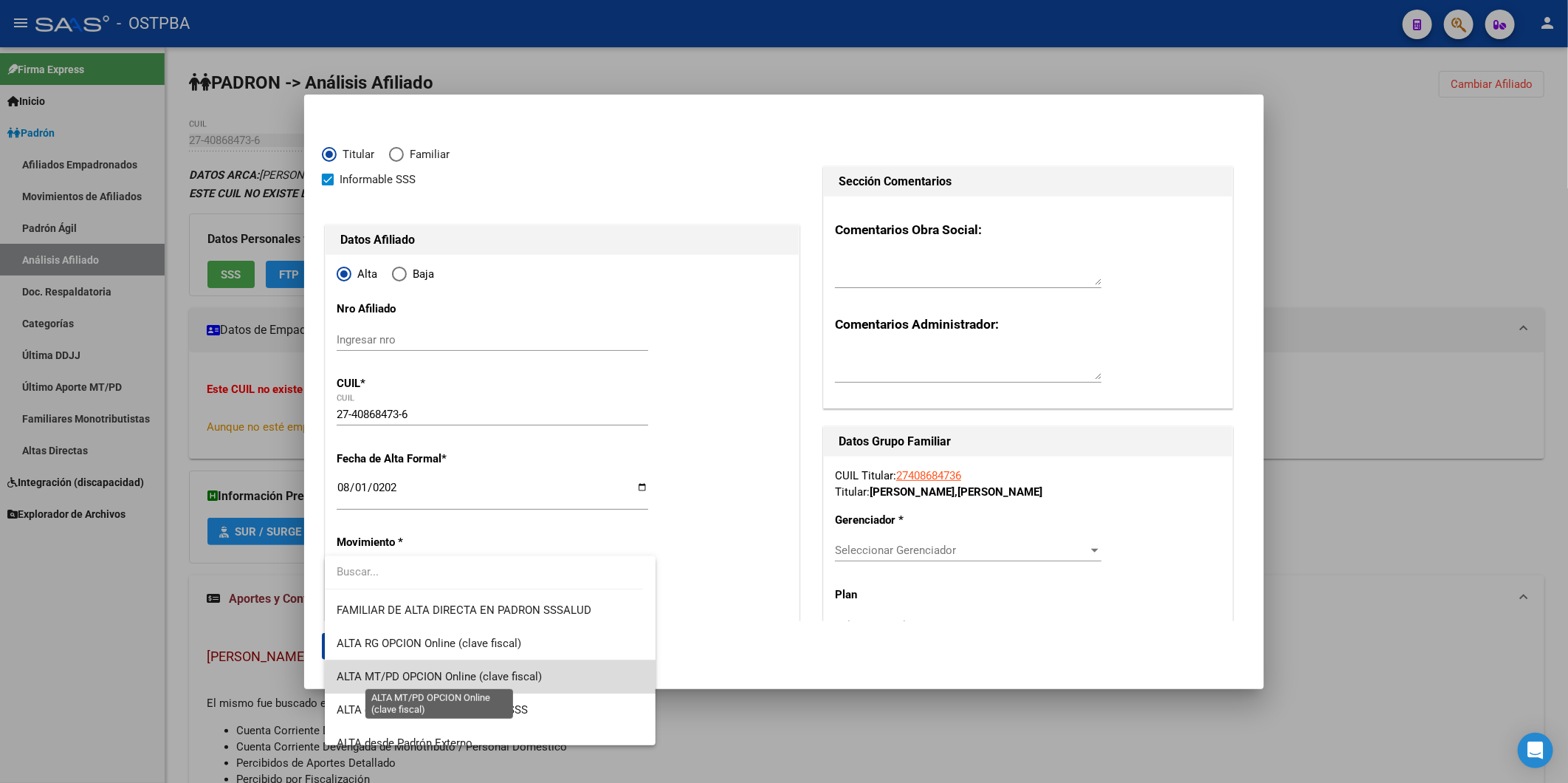
click at [517, 681] on span "ALTA MT/PD OPCION Online (clave fiscal)" at bounding box center [439, 676] width 205 height 13
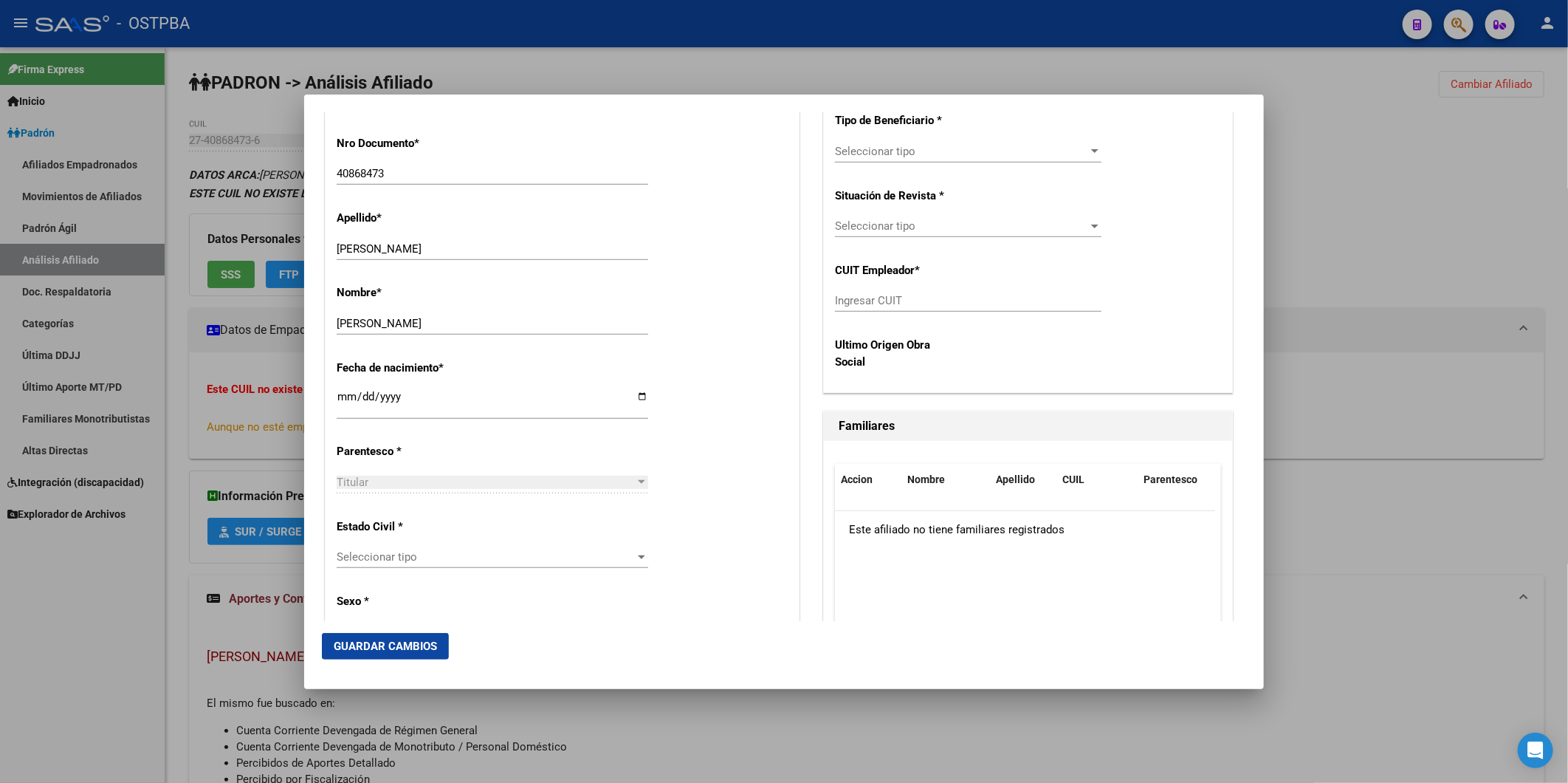
scroll to position [574, 0]
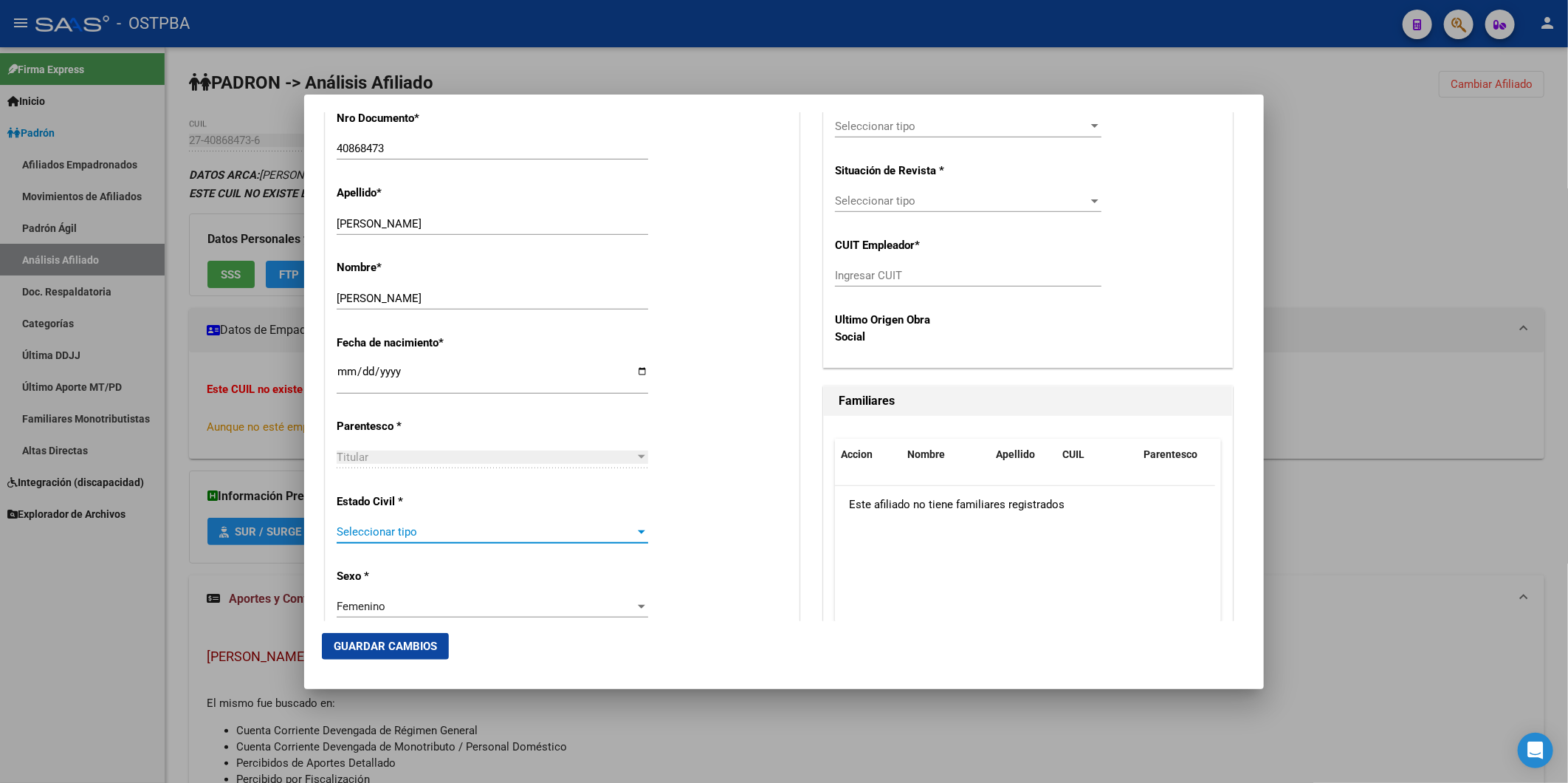
click at [638, 532] on div at bounding box center [641, 532] width 8 height 3
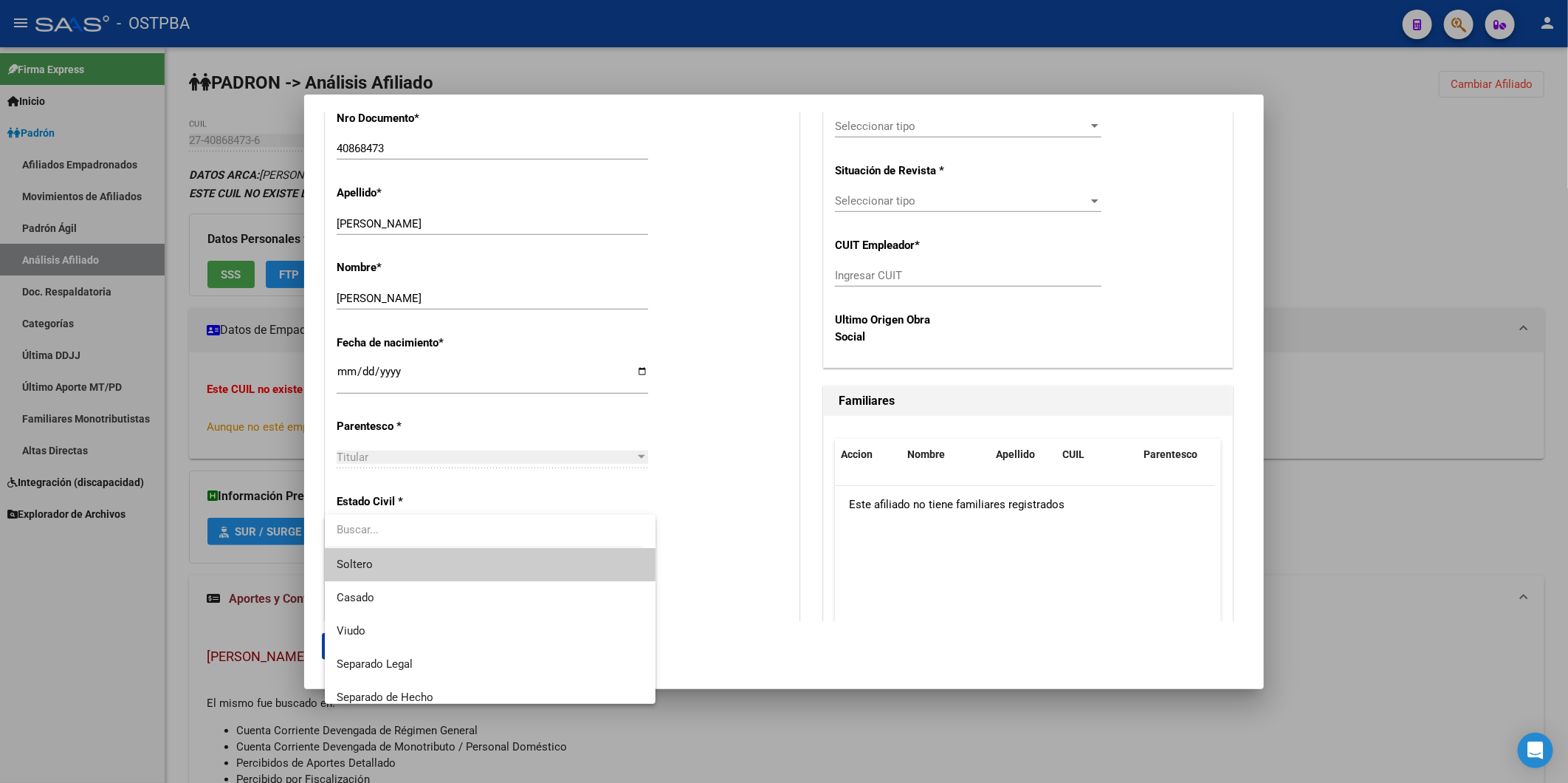
click at [530, 563] on span "Soltero" at bounding box center [489, 564] width 306 height 34
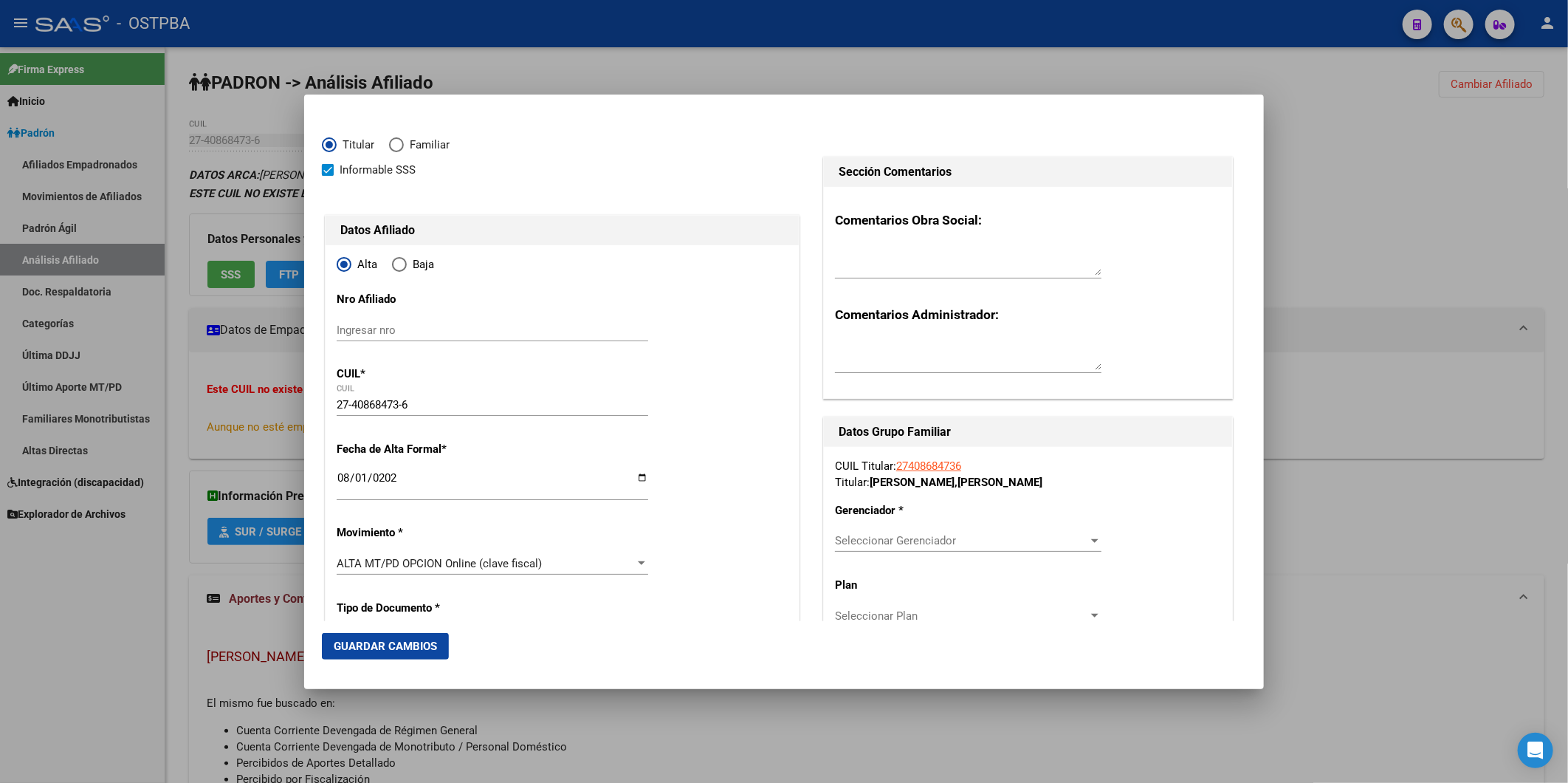
scroll to position [0, 0]
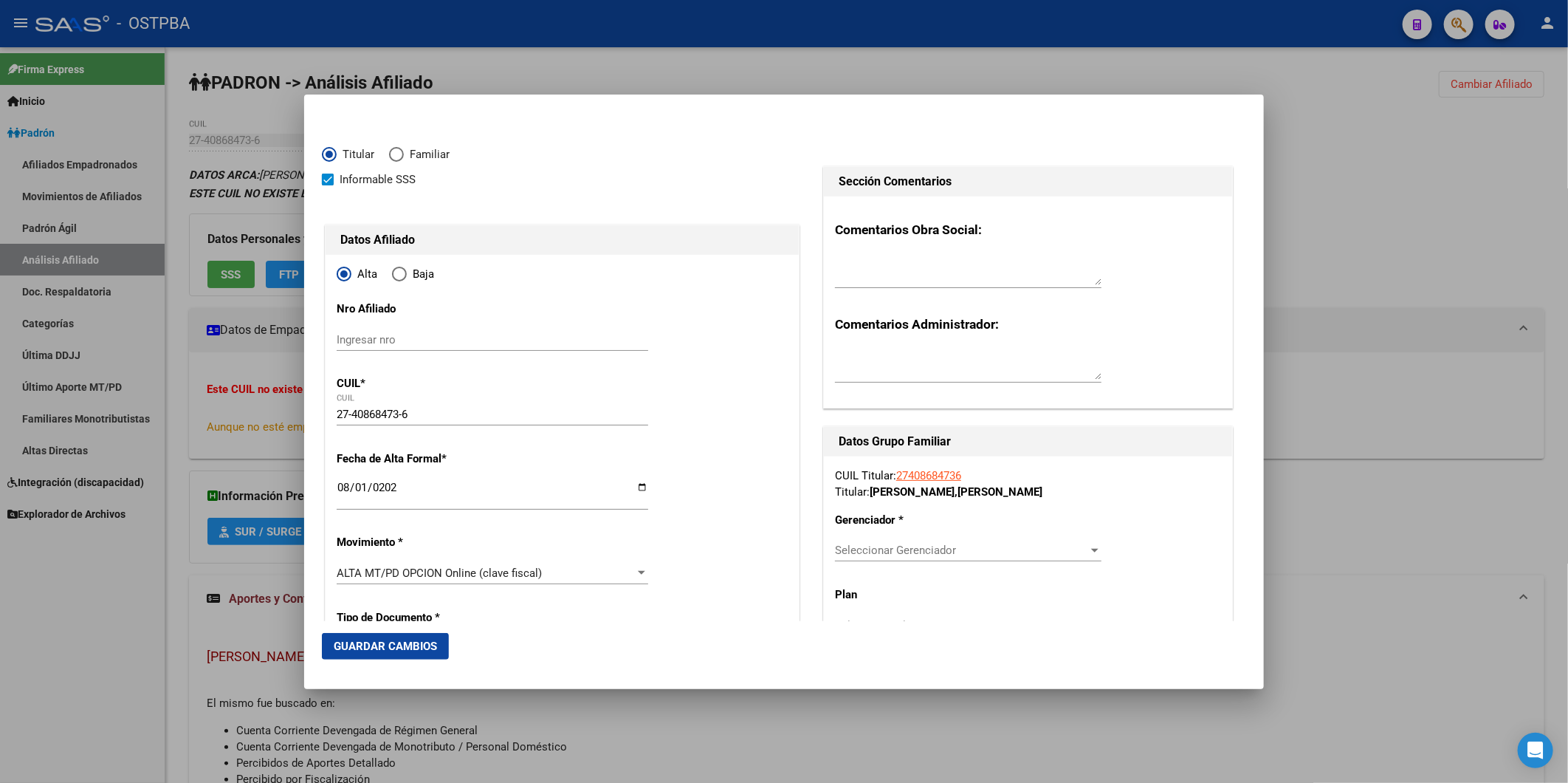
click at [1352, 233] on div at bounding box center [784, 391] width 1568 height 783
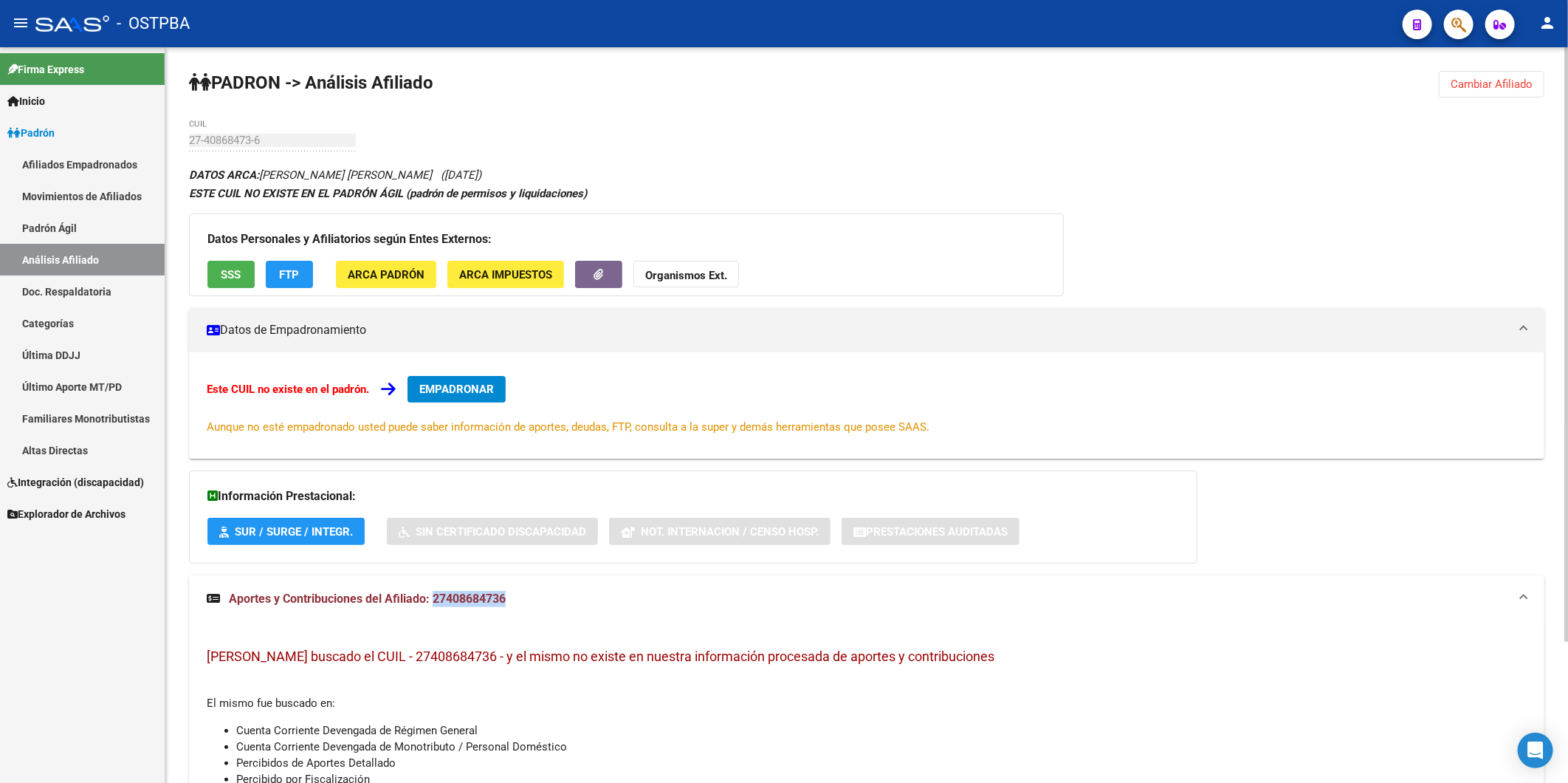
drag, startPoint x: 513, startPoint y: 602, endPoint x: 433, endPoint y: 603, distance: 80.0
click at [433, 603] on mat-panel-title "Aportes y Contribuciones del Afiliado: 27408684736" at bounding box center [858, 598] width 1302 height 16
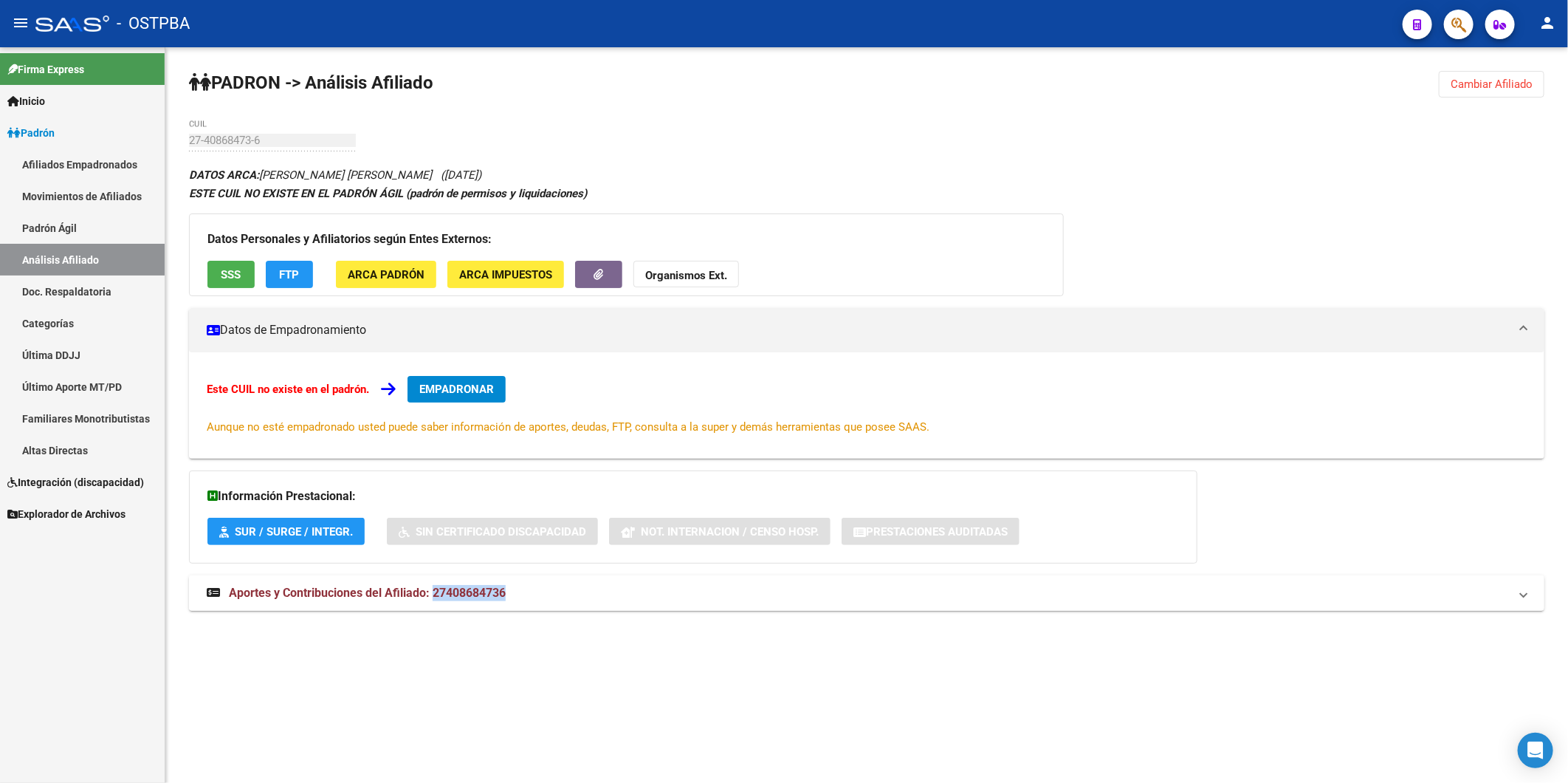
copy span "27408684736"
click at [695, 276] on strong "Organismos Ext." at bounding box center [685, 276] width 82 height 13
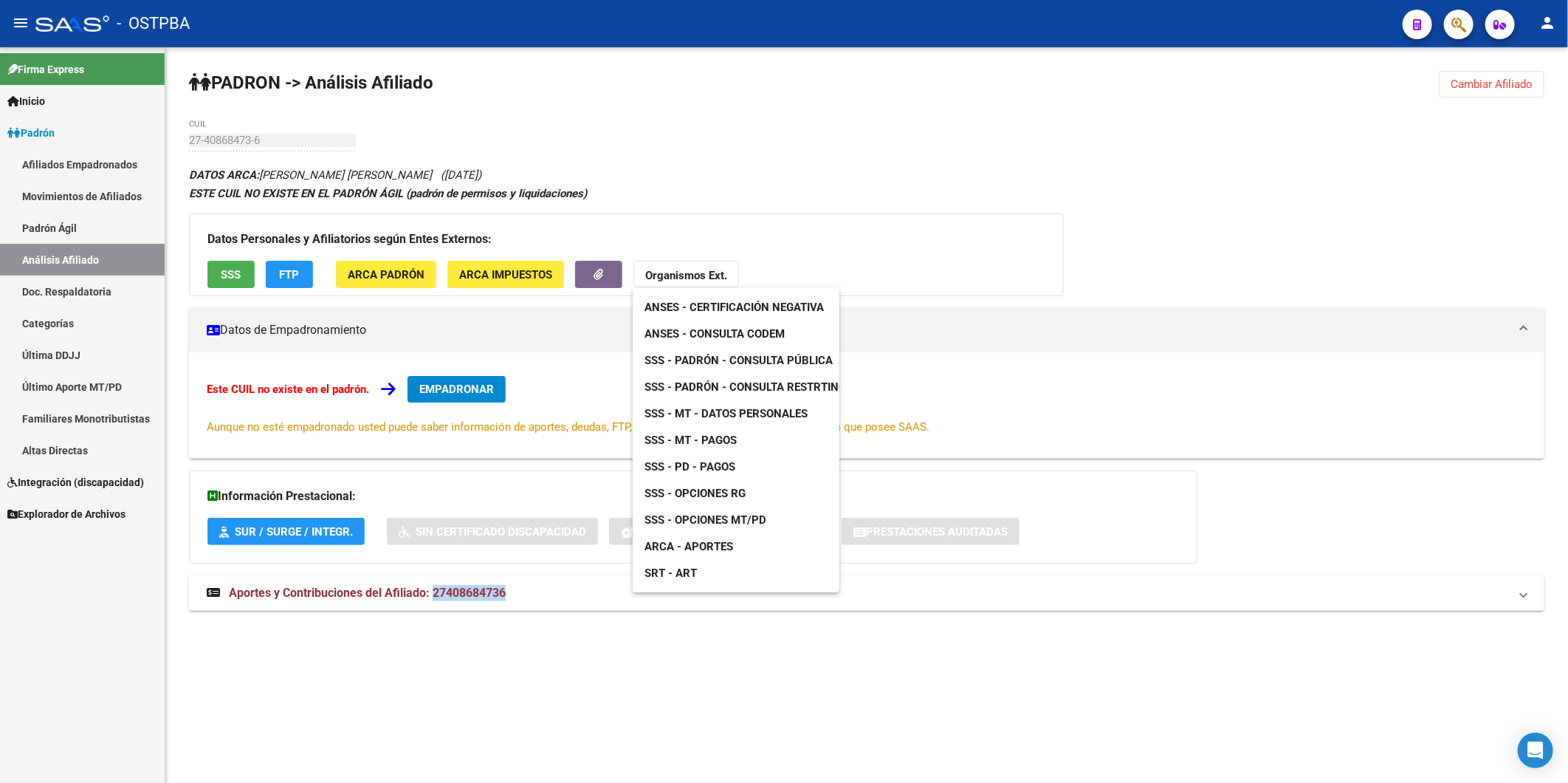
click at [744, 415] on span "SSS - MT - Datos Personales" at bounding box center [726, 414] width 163 height 13
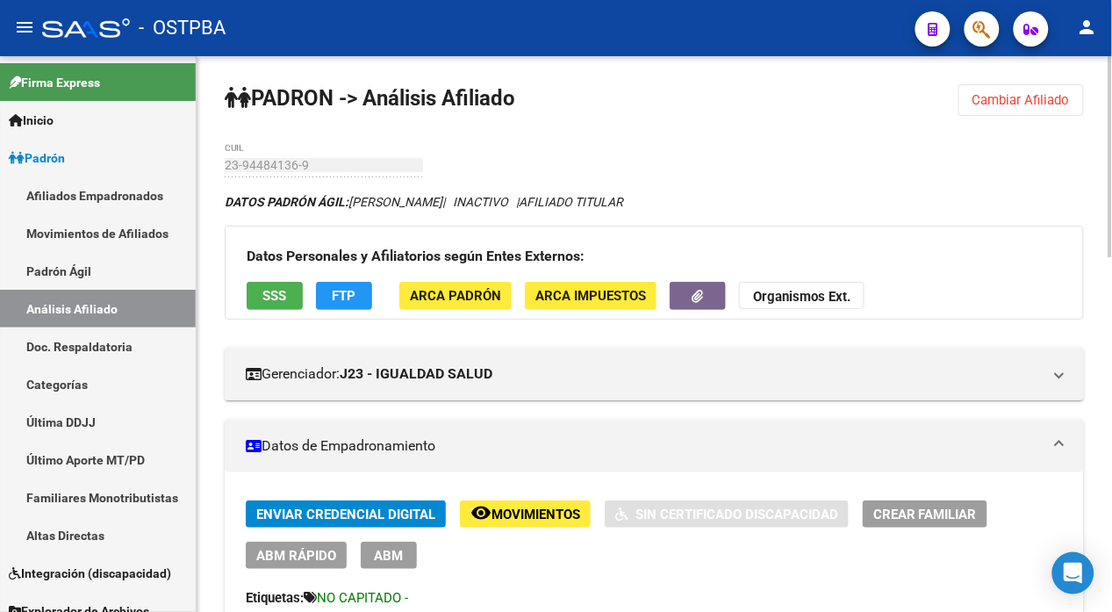
click at [1031, 99] on span "Cambiar Afiliado" at bounding box center [1021, 100] width 97 height 16
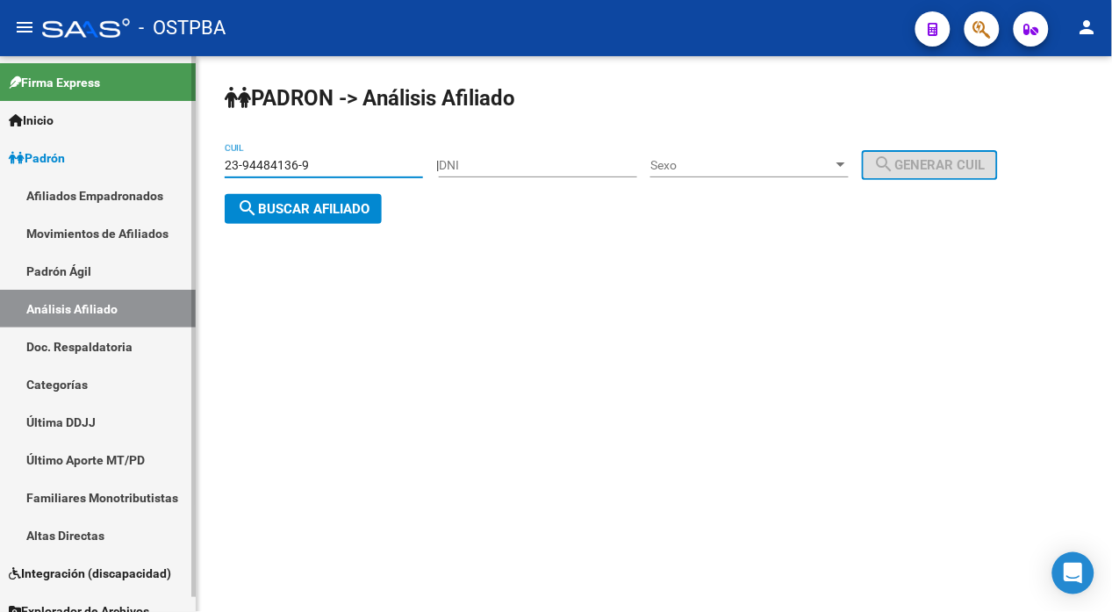
drag, startPoint x: 345, startPoint y: 160, endPoint x: 164, endPoint y: 184, distance: 182.5
click at [164, 184] on mat-sidenav-container "Firma Express Inicio Instructivos Contacto OS Padrón Afiliados Empadronados Mov…" at bounding box center [556, 334] width 1112 height 556
click at [284, 211] on span "search Buscar afiliado" at bounding box center [303, 209] width 133 height 16
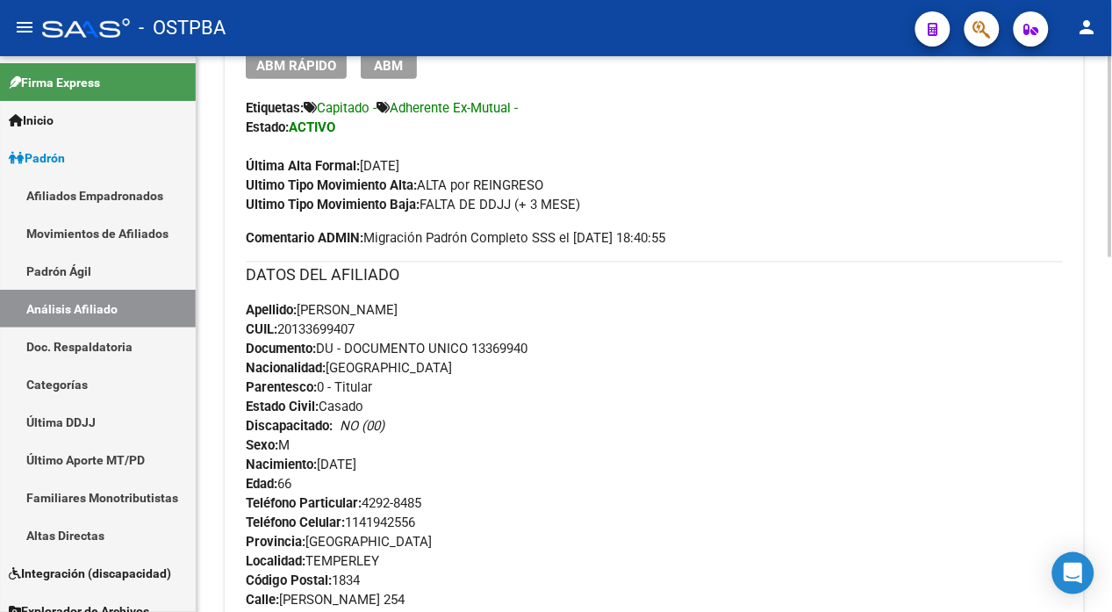
scroll to position [487, 0]
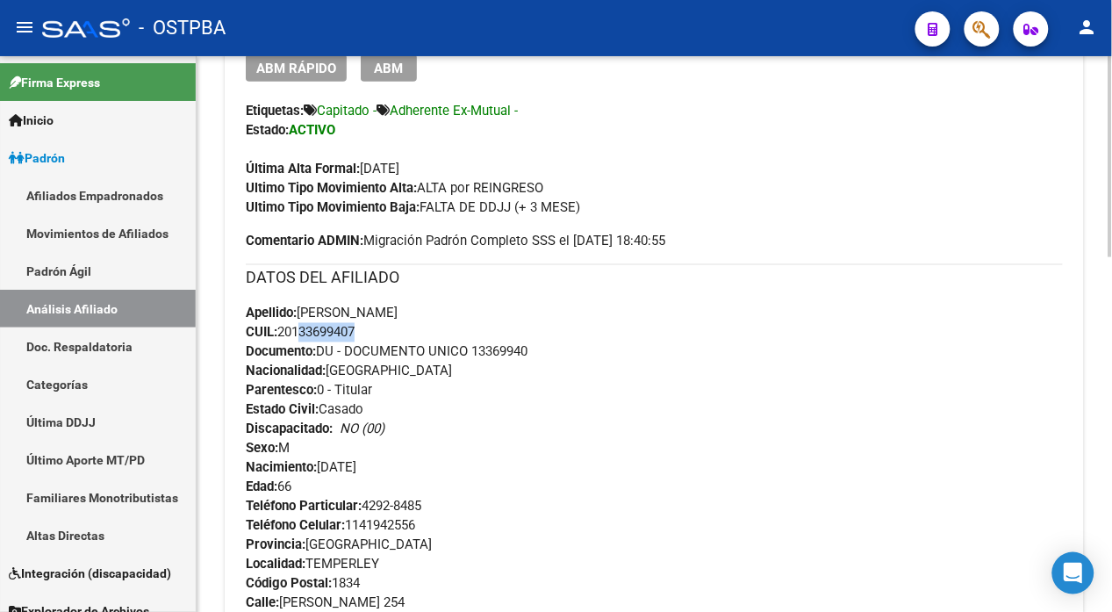
drag, startPoint x: 358, startPoint y: 335, endPoint x: 299, endPoint y: 335, distance: 59.7
click at [299, 335] on span "CUIL: 20133699407" at bounding box center [300, 333] width 109 height 16
drag, startPoint x: 299, startPoint y: 335, endPoint x: 362, endPoint y: 332, distance: 63.3
click at [355, 332] on span "CUIL: 20133699407" at bounding box center [300, 333] width 109 height 16
drag, startPoint x: 362, startPoint y: 332, endPoint x: 282, endPoint y: 334, distance: 79.9
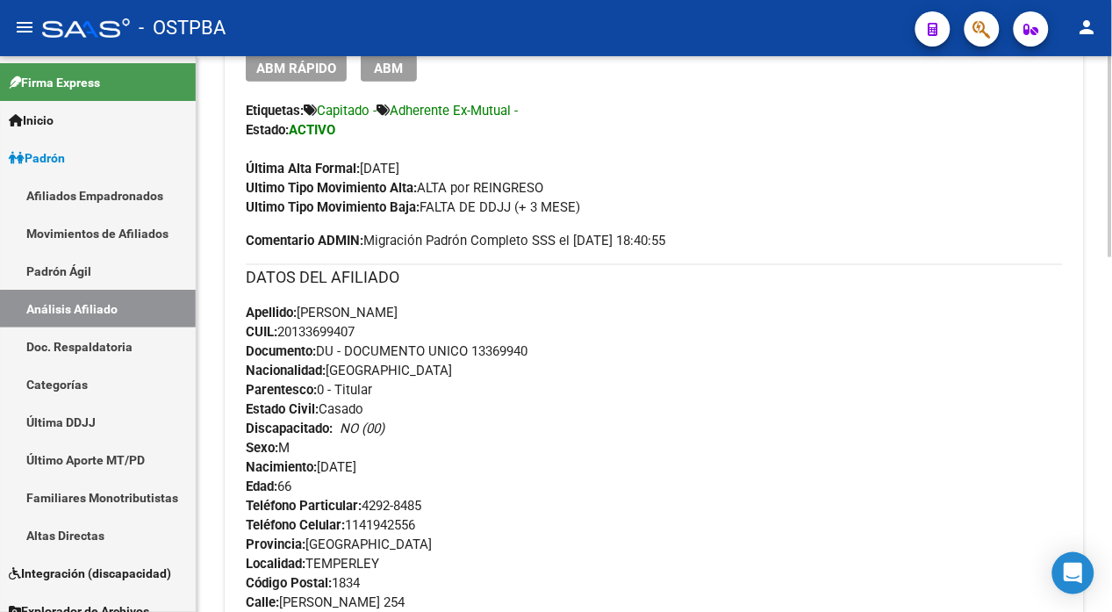
click at [282, 334] on span "CUIL: 20133699407" at bounding box center [300, 333] width 109 height 16
copy span "20133699407"
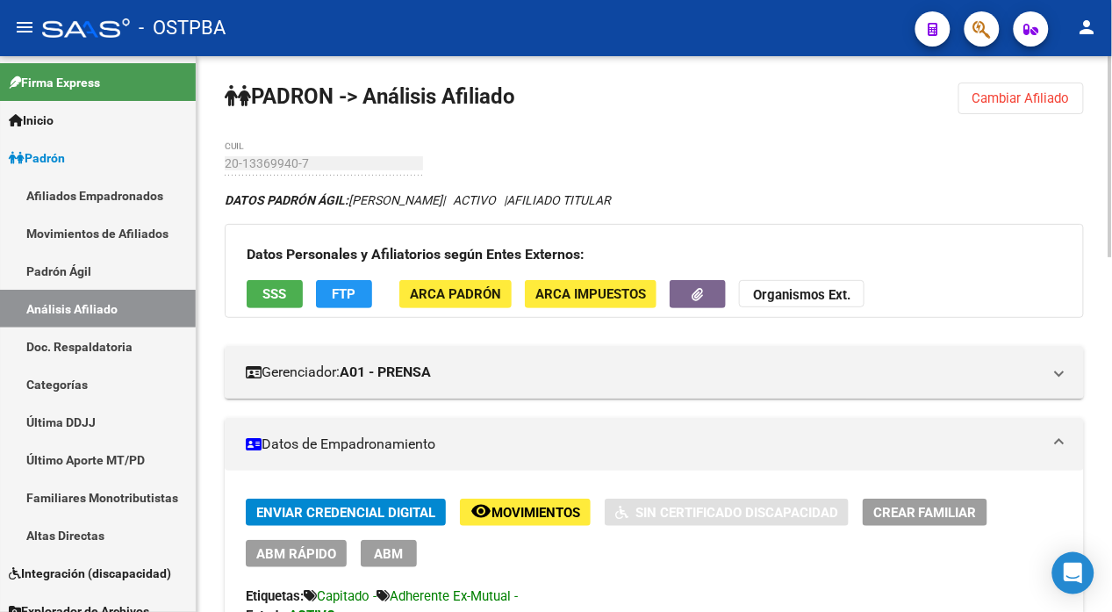
scroll to position [0, 0]
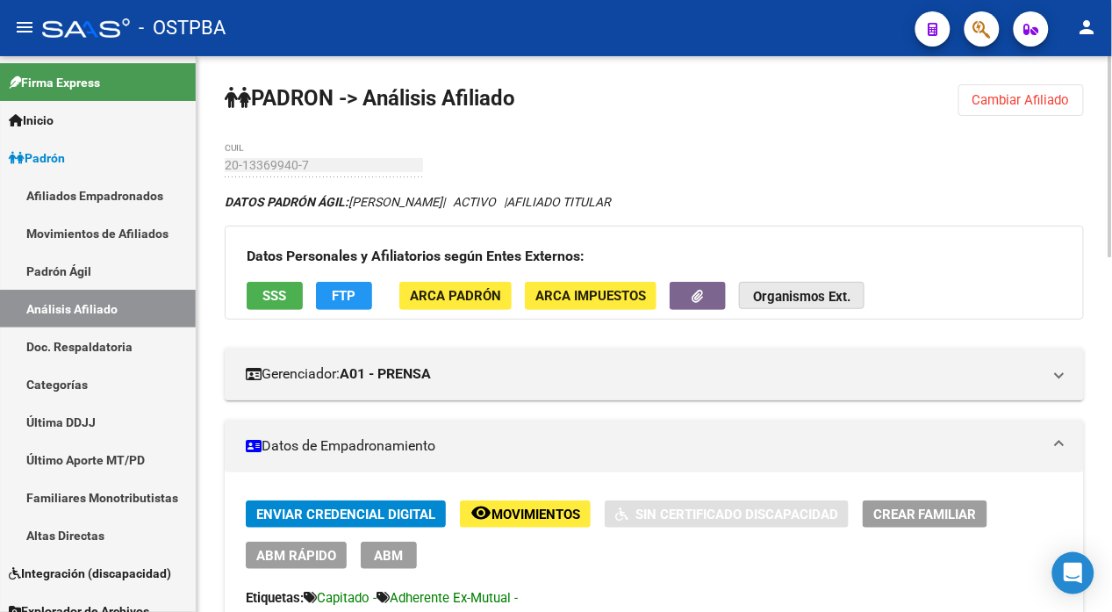
click at [832, 292] on strong "Organismos Ext." at bounding box center [801, 298] width 97 height 16
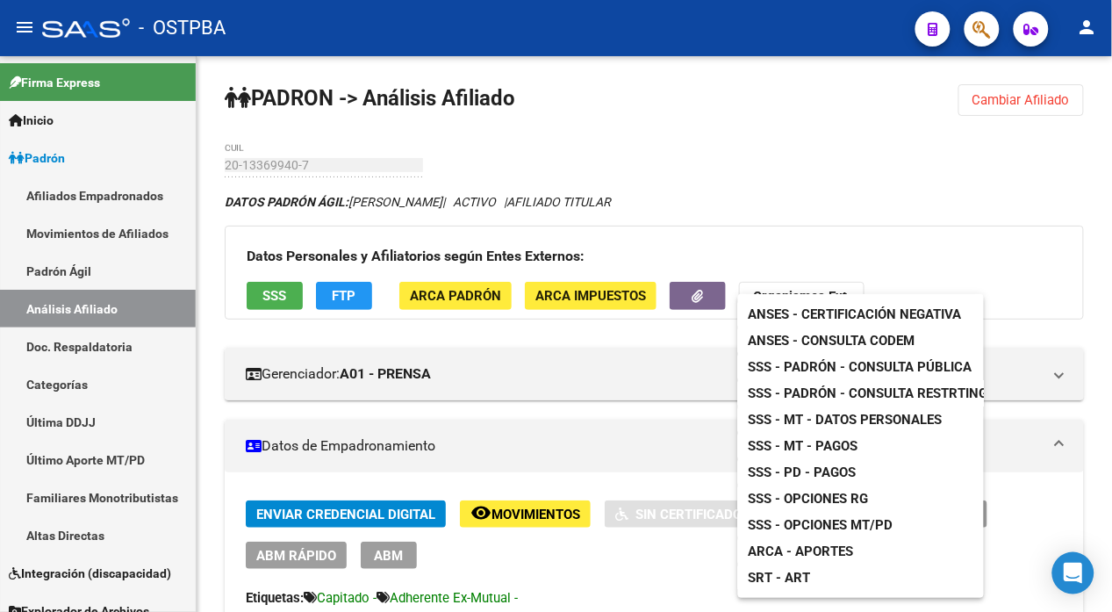
click at [850, 337] on span "ANSES - Consulta CODEM" at bounding box center [832, 341] width 167 height 16
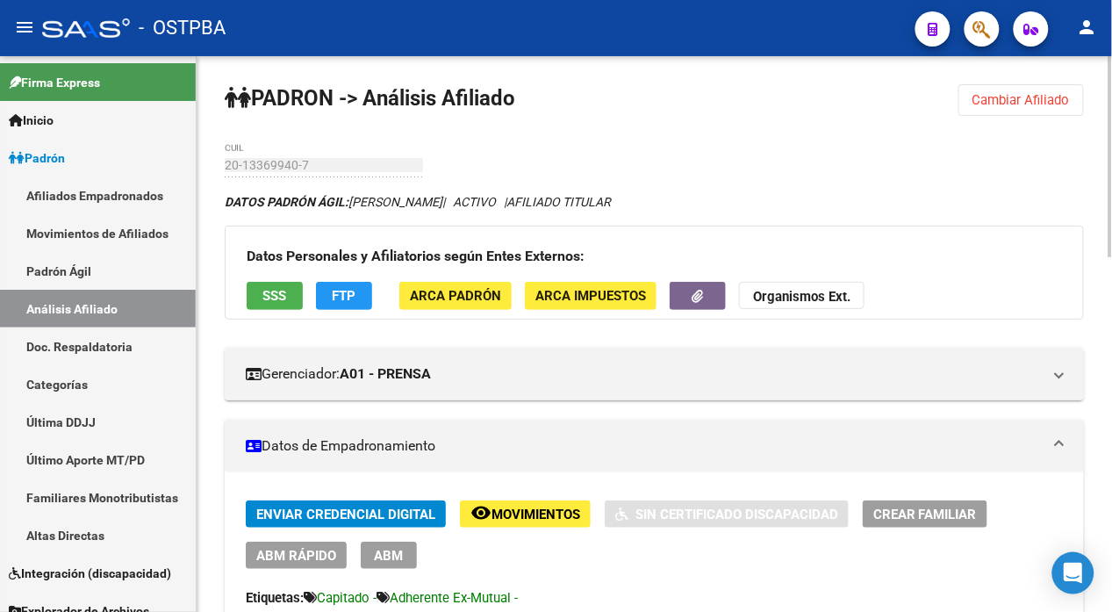
click at [1068, 94] on span "Cambiar Afiliado" at bounding box center [1021, 100] width 97 height 16
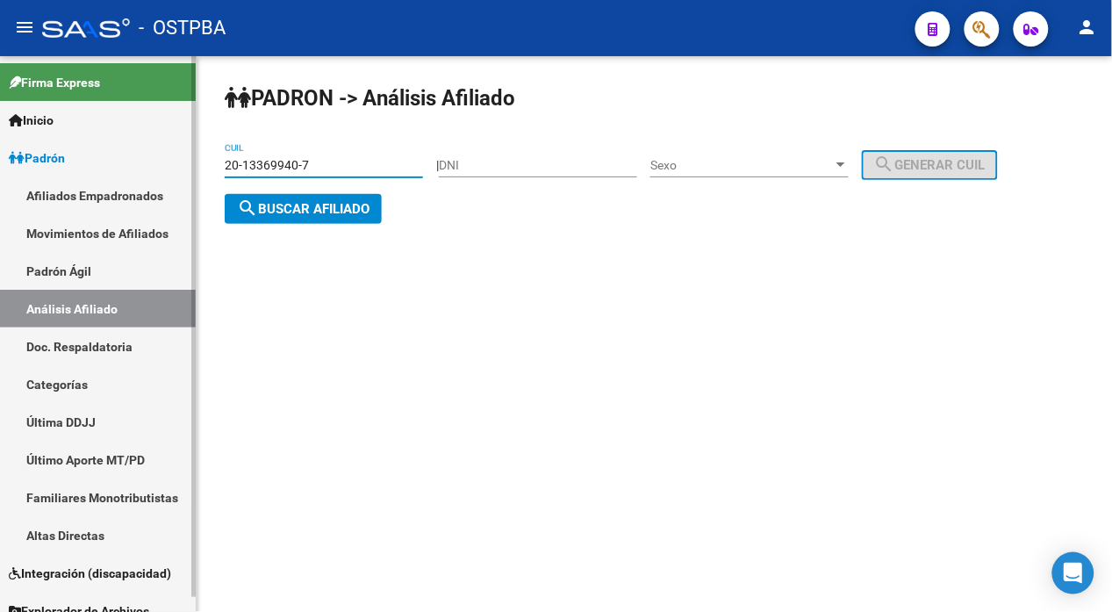
drag, startPoint x: 372, startPoint y: 167, endPoint x: 168, endPoint y: 167, distance: 204.6
click at [209, 165] on div "PADRON -> Análisis Afiliado 20-13369940-7 CUIL | DNI Sexo Sexo search Generar C…" at bounding box center [655, 168] width 916 height 224
paste input "27329913-1"
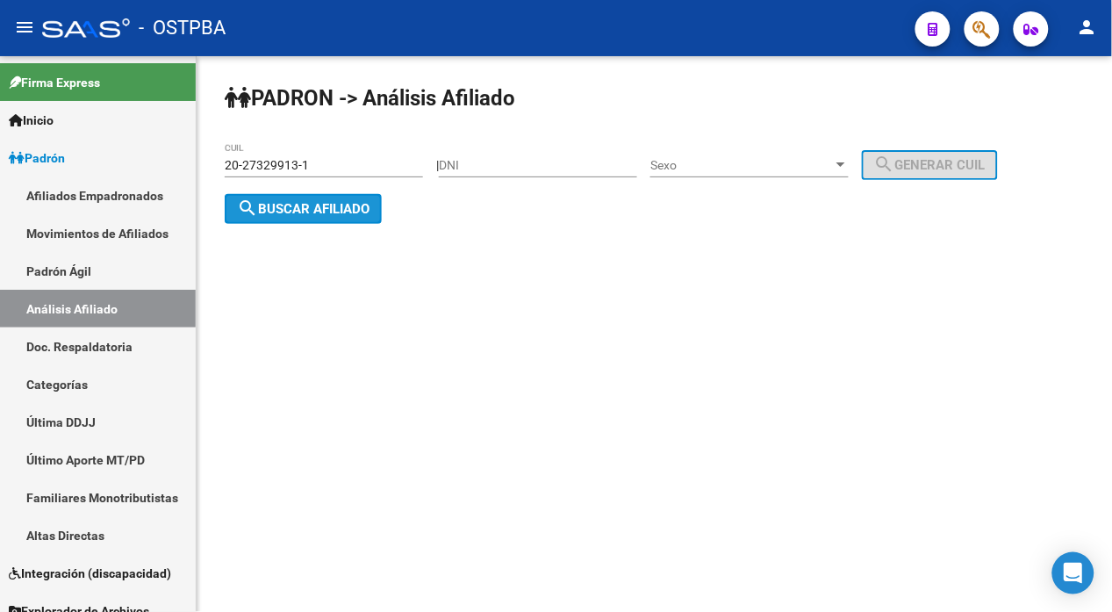
click at [355, 201] on span "search Buscar afiliado" at bounding box center [303, 209] width 133 height 16
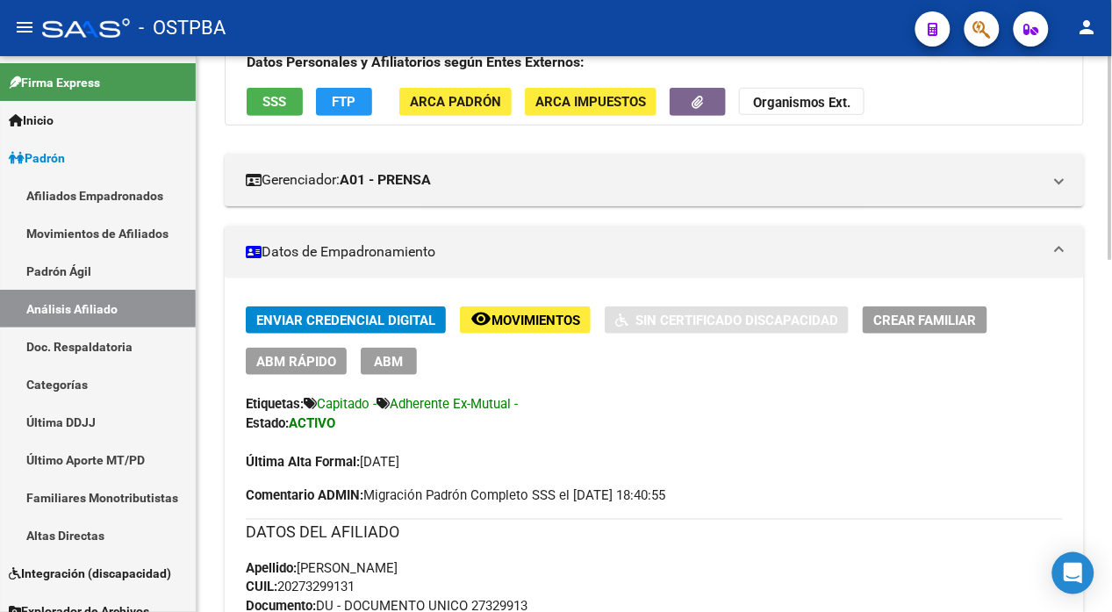
scroll to position [195, 0]
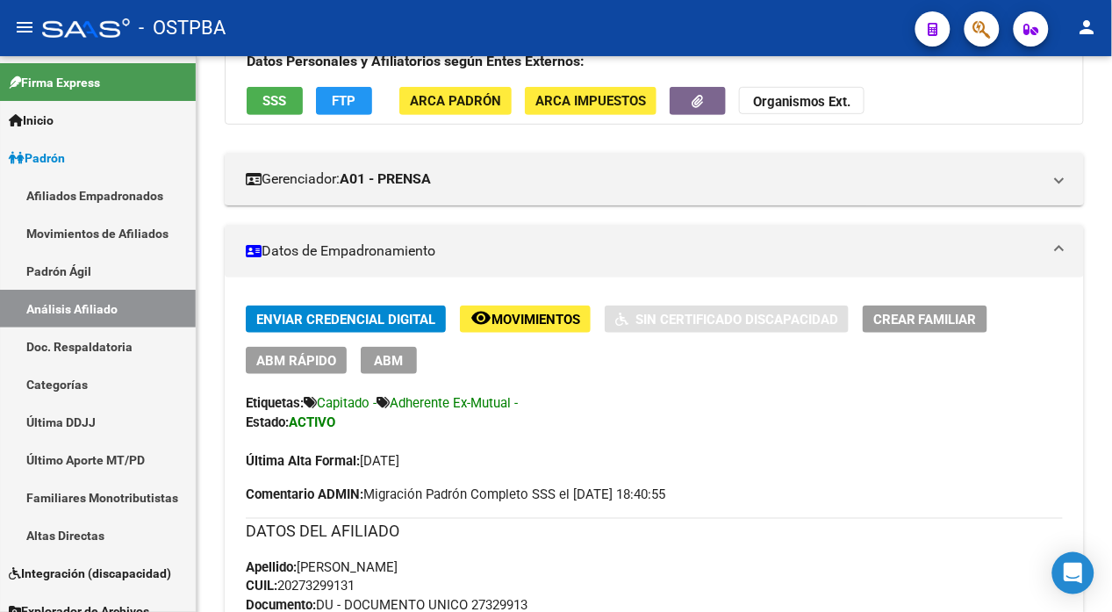
drag, startPoint x: 364, startPoint y: 588, endPoint x: 283, endPoint y: 589, distance: 81.7
copy span "20273299131"
click at [812, 107] on strong "Organismos Ext." at bounding box center [801, 103] width 97 height 16
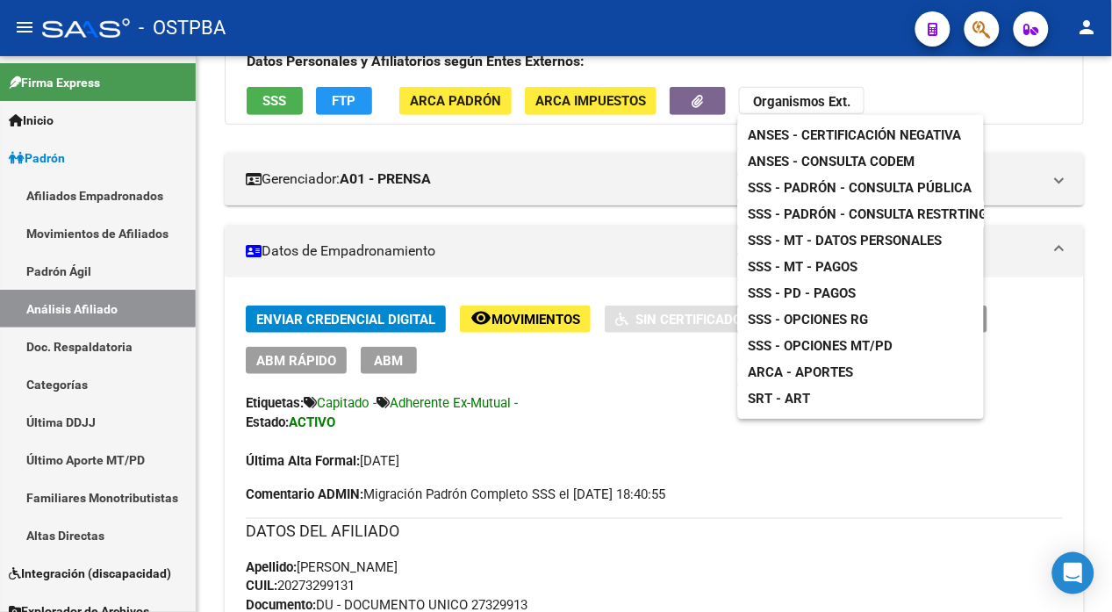
click at [824, 159] on span "ANSES - Consulta CODEM" at bounding box center [832, 162] width 167 height 16
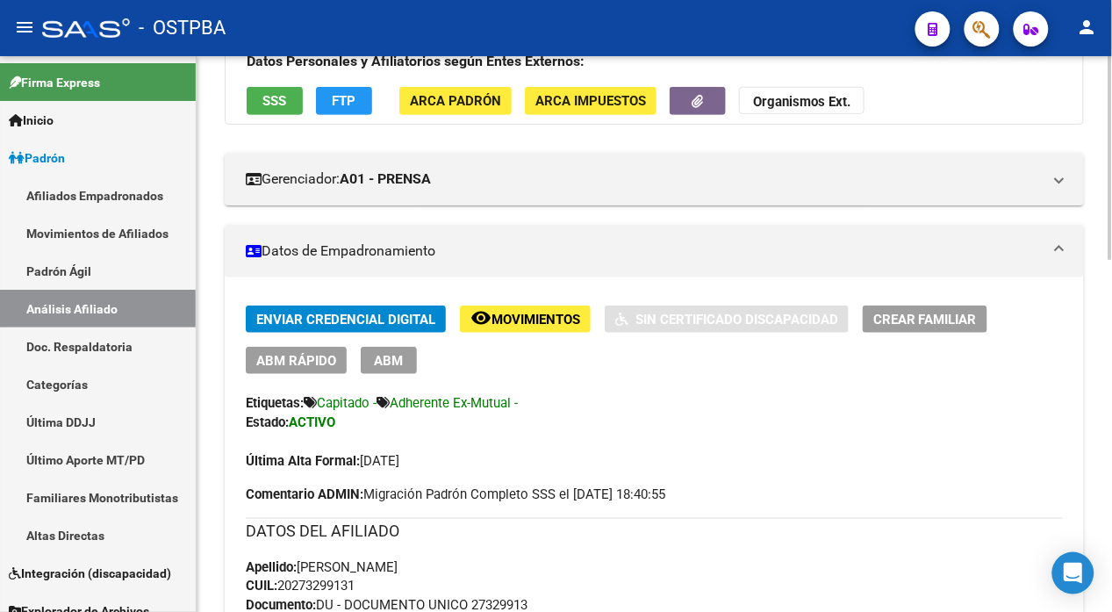
scroll to position [0, 0]
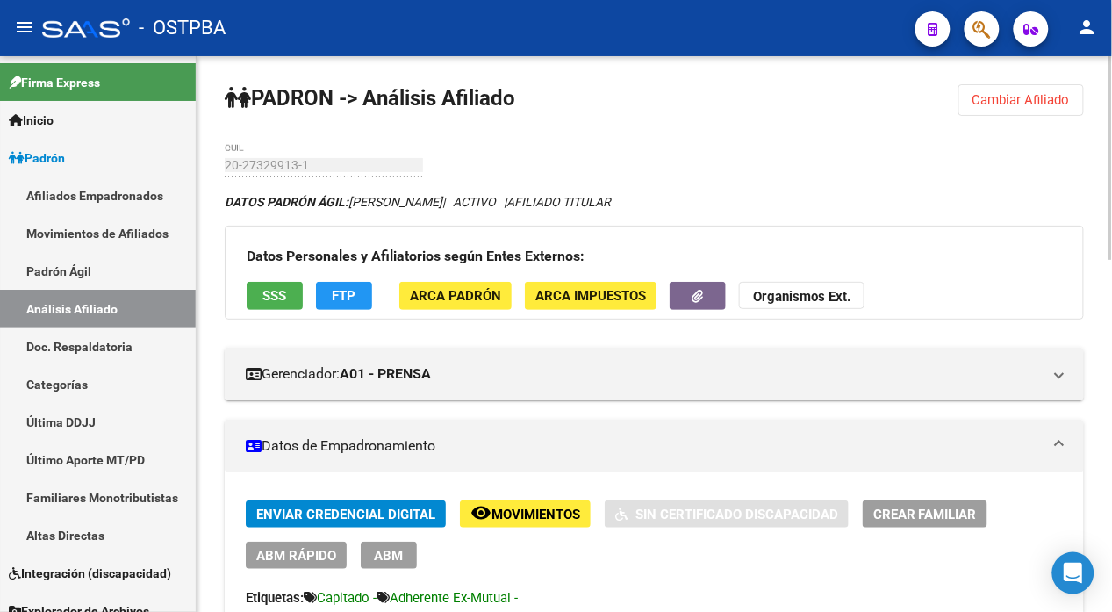
click at [1036, 101] on span "Cambiar Afiliado" at bounding box center [1021, 100] width 97 height 16
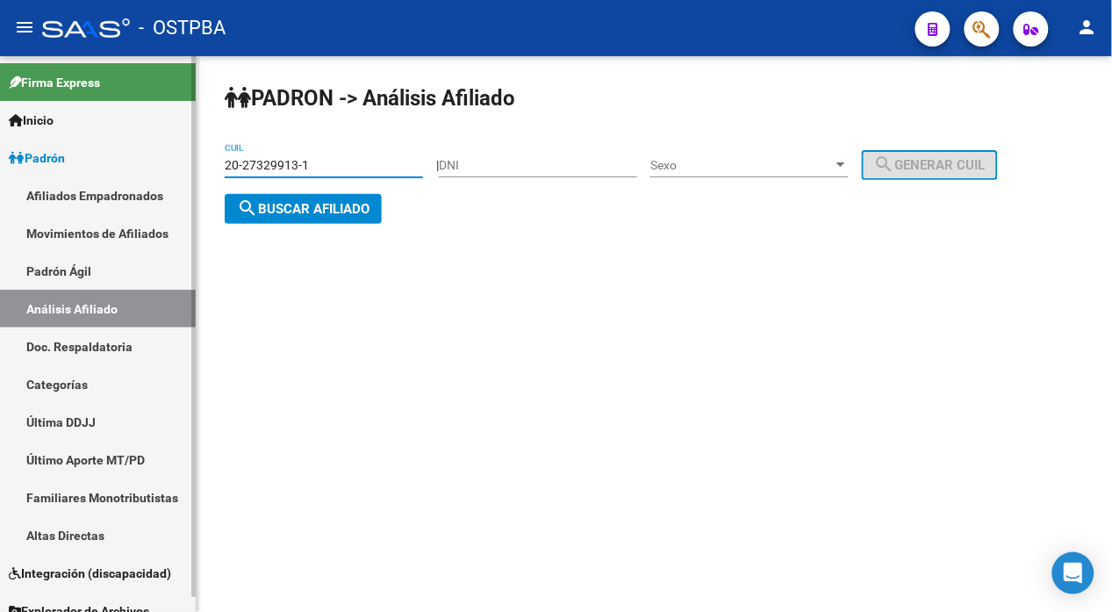
drag, startPoint x: 326, startPoint y: 161, endPoint x: 145, endPoint y: 158, distance: 180.9
click at [145, 158] on mat-sidenav-container "Firma Express Inicio Instructivos Contacto OS Padrón Afiliados Empadronados Mov…" at bounding box center [556, 334] width 1112 height 556
paste input "36595308-3"
type input "20-36595308-3"
click at [343, 205] on span "search Buscar afiliado" at bounding box center [303, 209] width 133 height 16
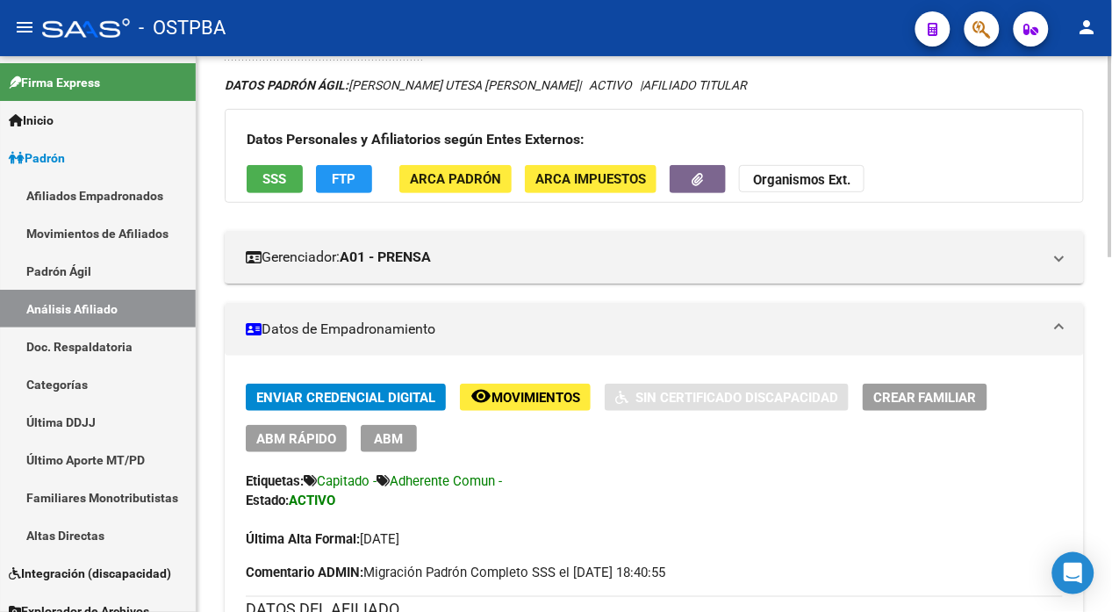
scroll to position [292, 0]
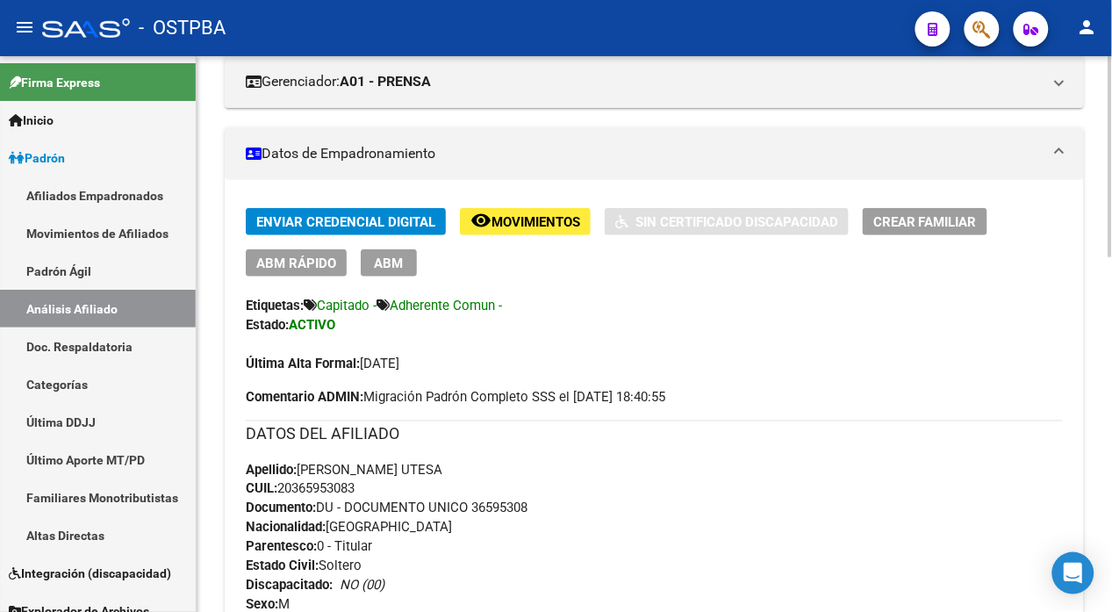
drag, startPoint x: 363, startPoint y: 493, endPoint x: 284, endPoint y: 493, distance: 79.0
click at [284, 493] on div "Apellido: ALEJO FERNANDEZ UTESA CUIL: 20365953083 Documento: DU - DOCUMENTO UNI…" at bounding box center [654, 556] width 817 height 193
drag, startPoint x: 284, startPoint y: 493, endPoint x: 294, endPoint y: 493, distance: 10.5
copy span "20365953083"
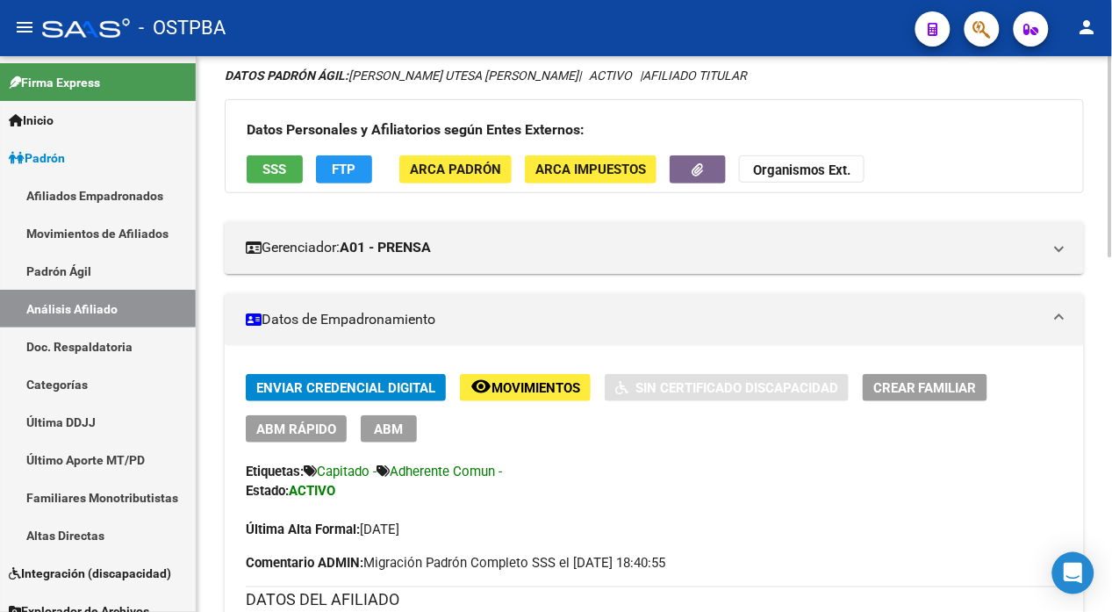
scroll to position [0, 0]
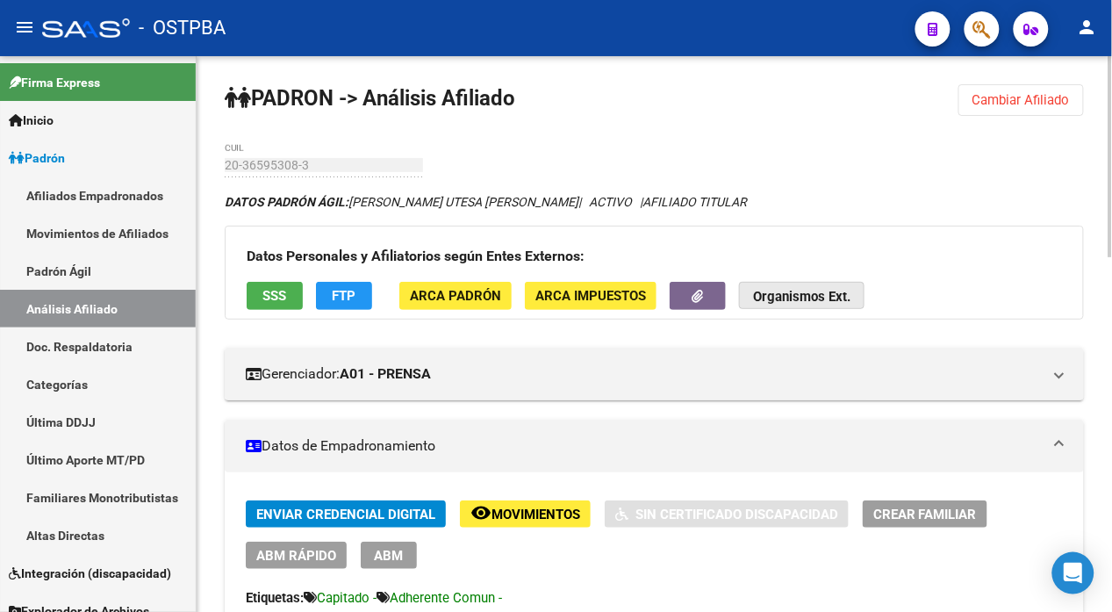
click at [806, 297] on strong "Organismos Ext." at bounding box center [801, 298] width 97 height 16
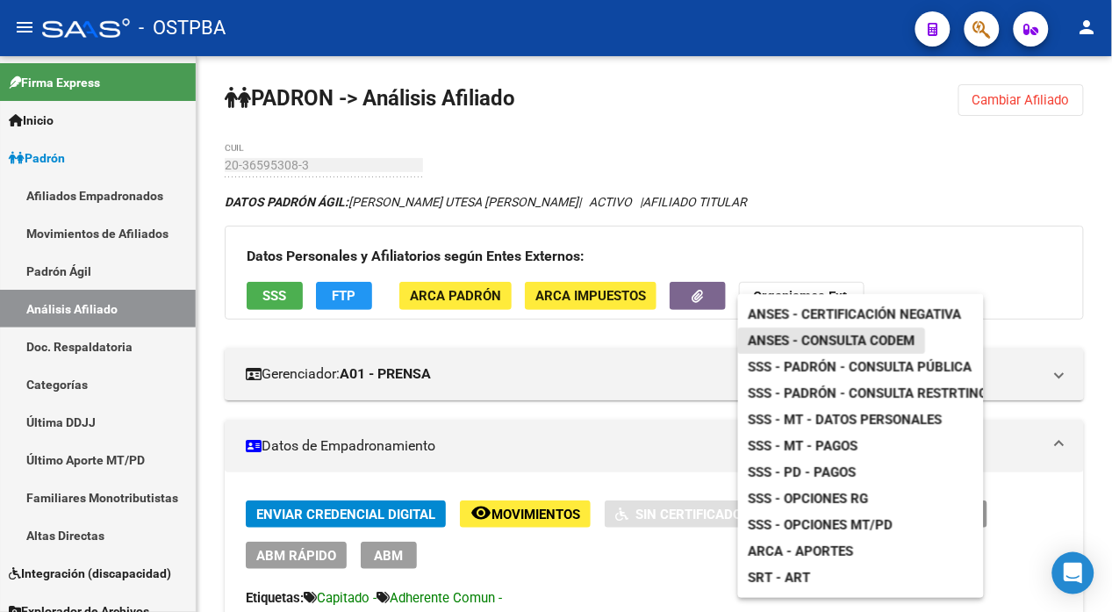
click at [848, 343] on span "ANSES - Consulta CODEM" at bounding box center [832, 341] width 167 height 16
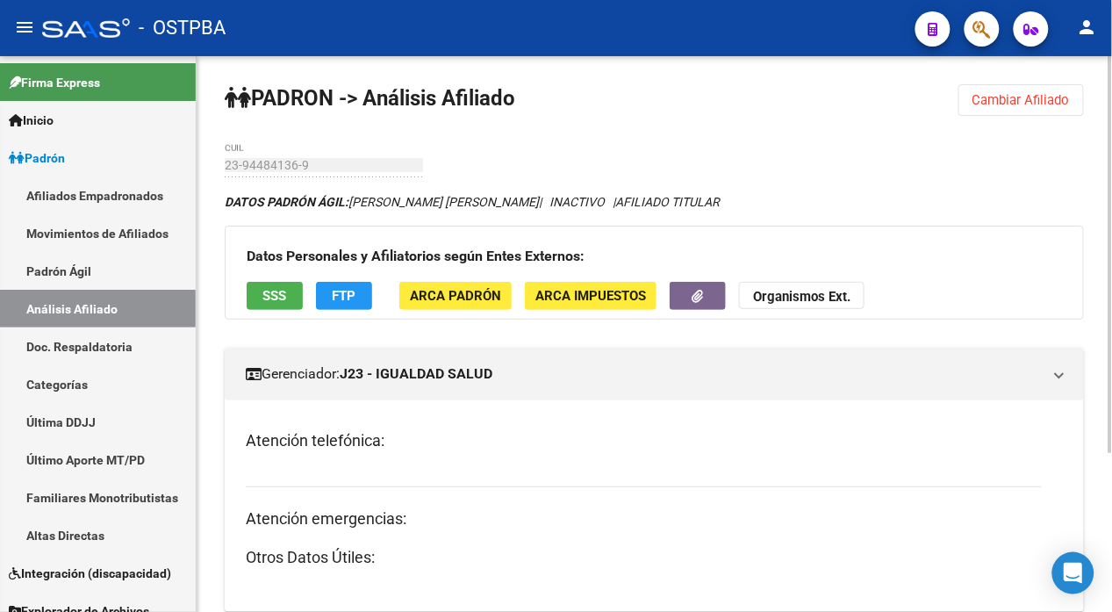
click at [1040, 92] on span "Cambiar Afiliado" at bounding box center [1021, 100] width 97 height 16
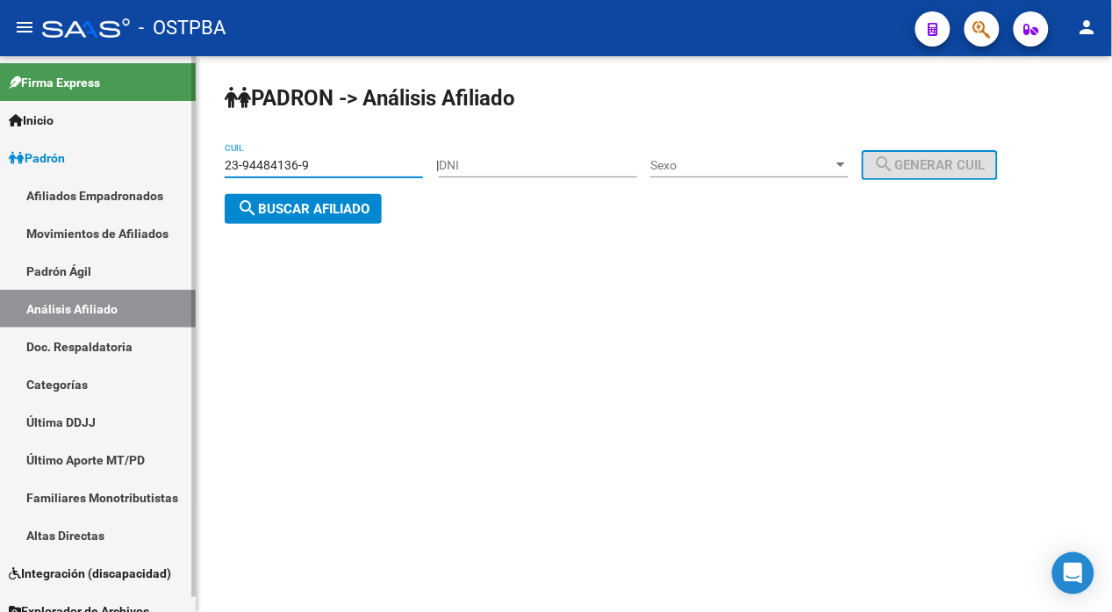
drag, startPoint x: 356, startPoint y: 167, endPoint x: 114, endPoint y: 176, distance: 241.6
click at [114, 176] on mat-sidenav-container "Firma Express Inicio Instructivos Contacto OS [PERSON_NAME] Afiliados Empadrona…" at bounding box center [556, 334] width 1112 height 556
paste input "7-93657846-8"
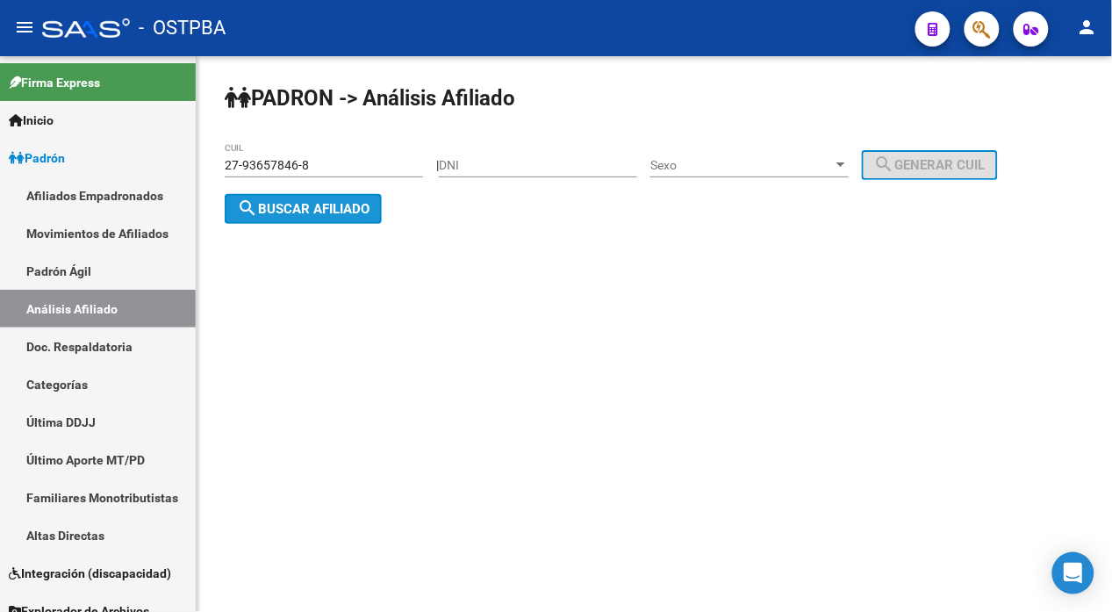
click at [335, 209] on span "search Buscar afiliado" at bounding box center [303, 209] width 133 height 16
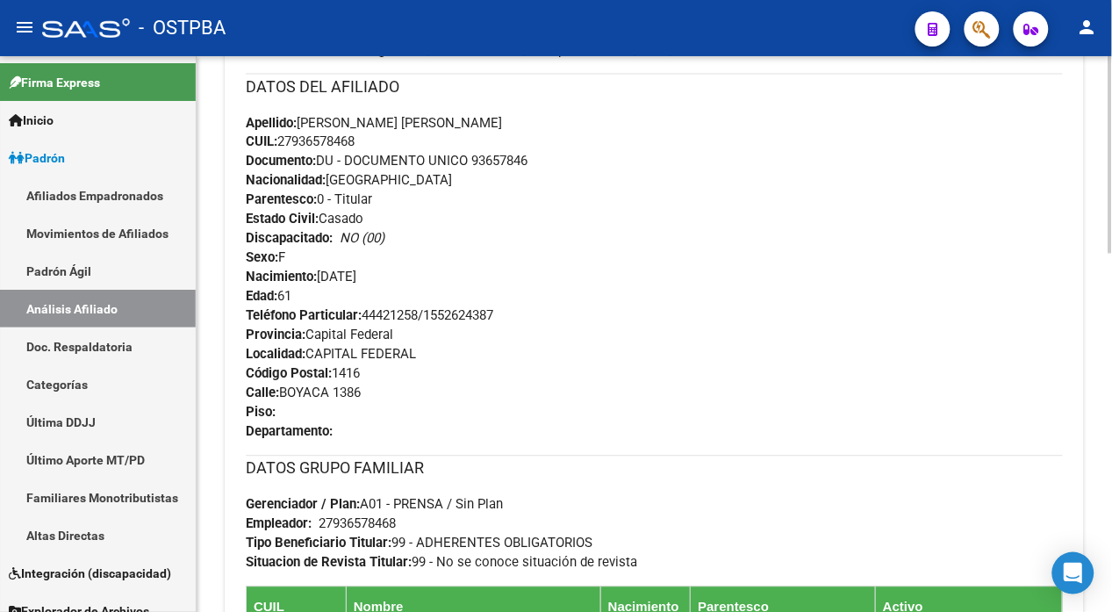
scroll to position [682, 0]
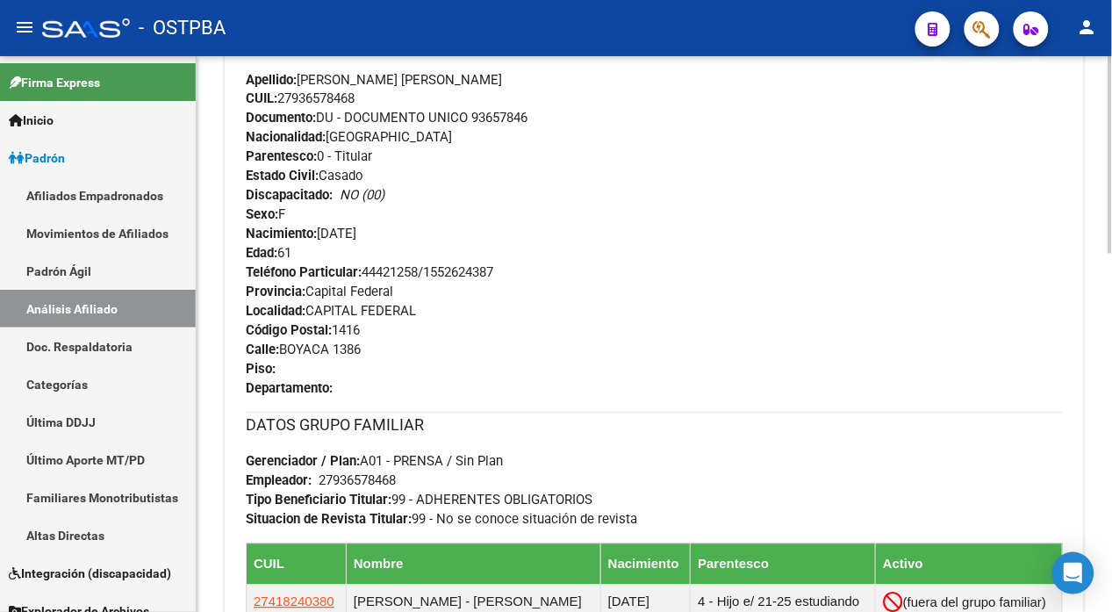
drag, startPoint x: 362, startPoint y: 101, endPoint x: 283, endPoint y: 100, distance: 79.0
click at [283, 100] on span "CUIL: 27936578468" at bounding box center [300, 99] width 109 height 16
copy span "27936578468"
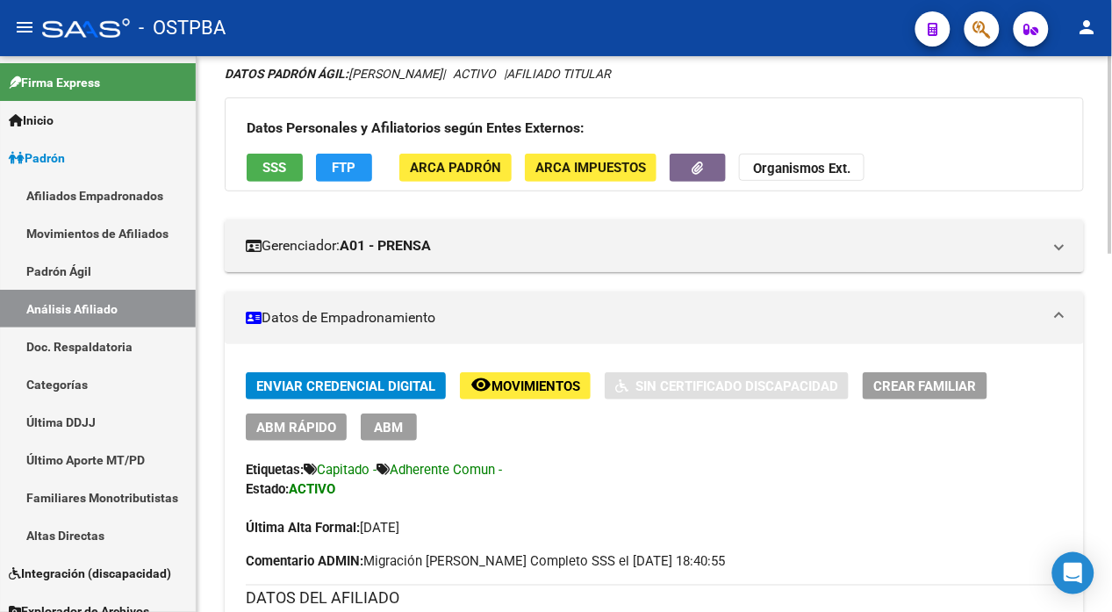
scroll to position [0, 0]
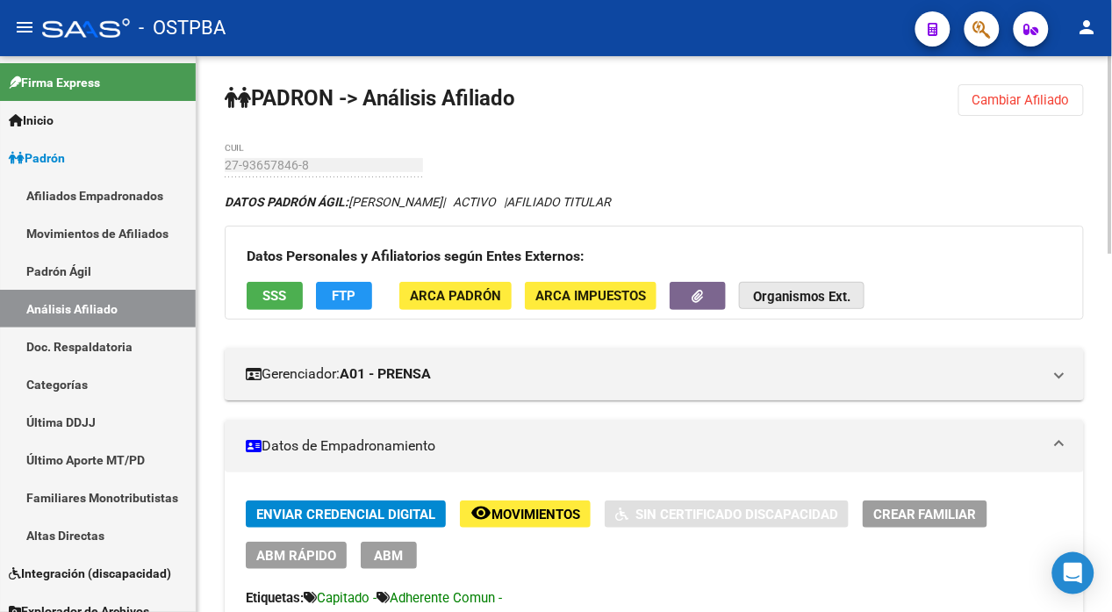
click at [788, 296] on strong "Organismos Ext." at bounding box center [801, 298] width 97 height 16
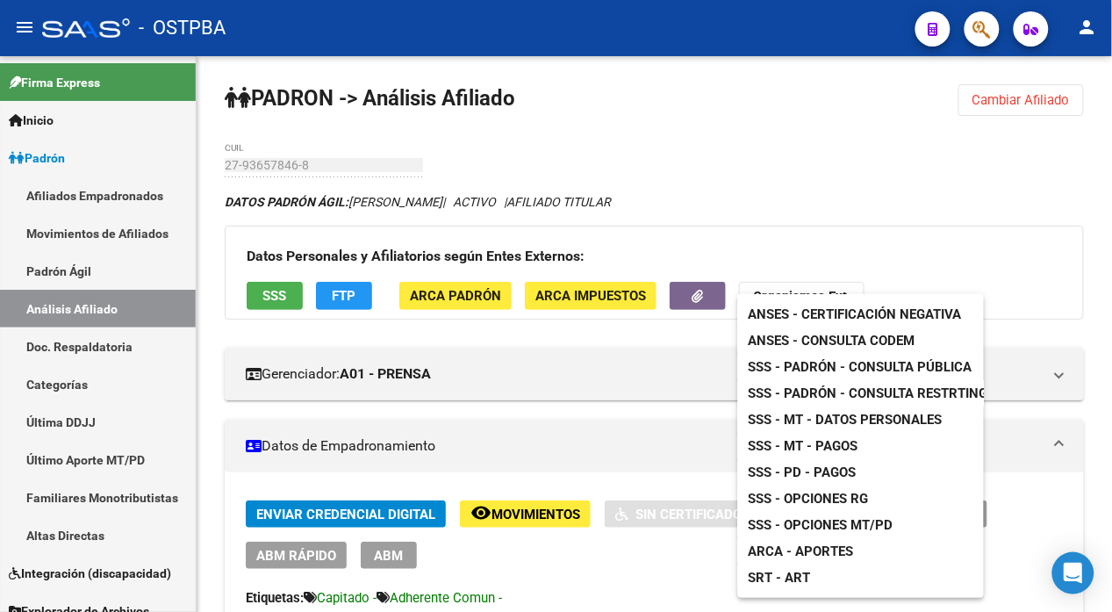
click at [862, 338] on span "ANSES - Consulta CODEM" at bounding box center [832, 341] width 167 height 16
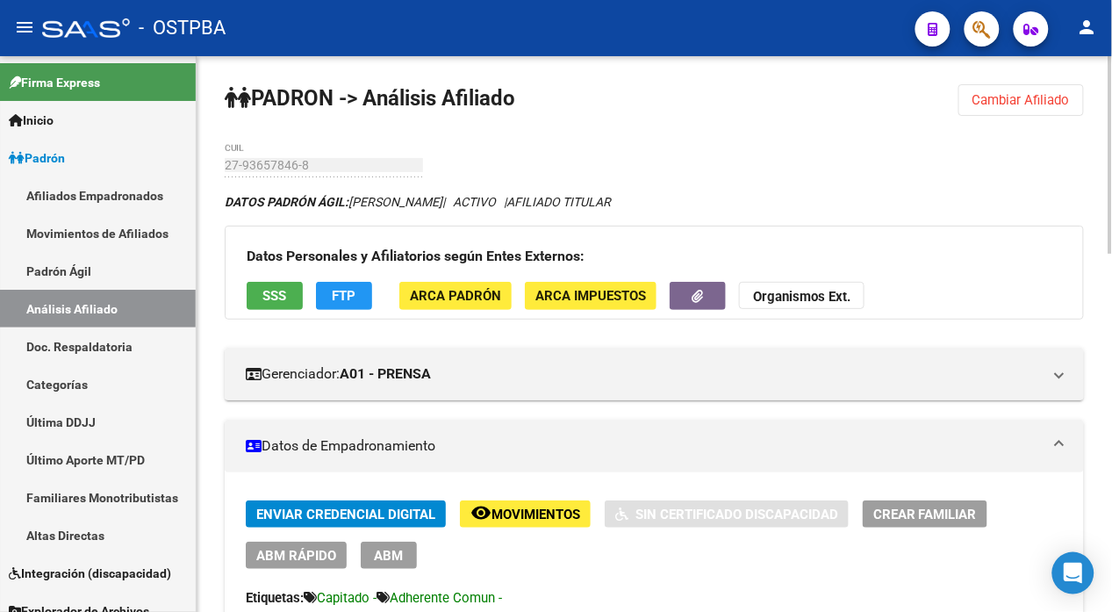
click at [997, 94] on span "Cambiar Afiliado" at bounding box center [1021, 100] width 97 height 16
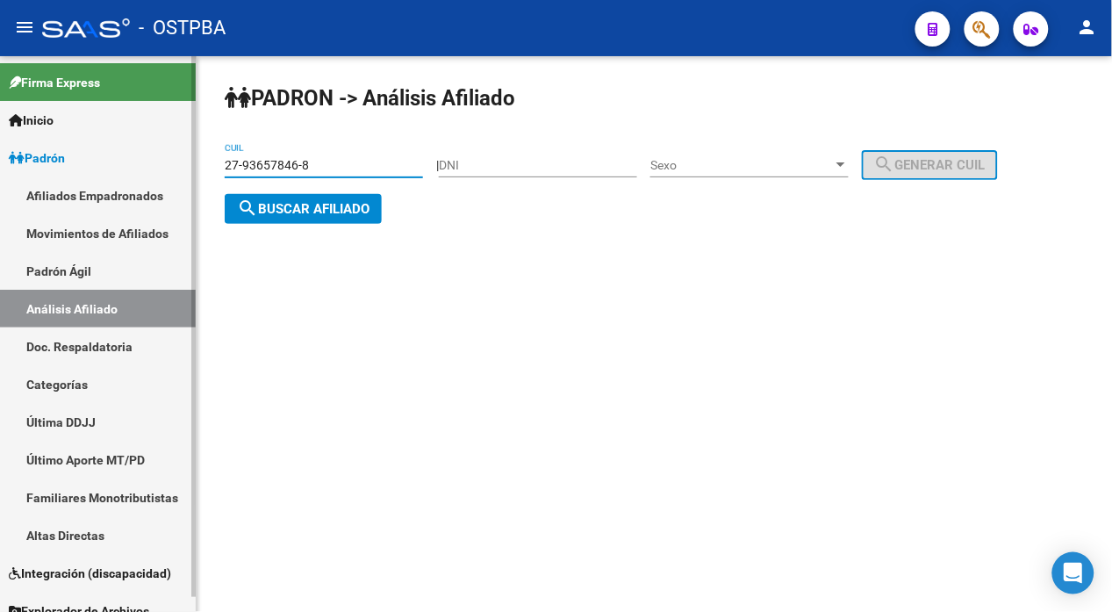
drag, startPoint x: 389, startPoint y: 168, endPoint x: 145, endPoint y: 151, distance: 244.7
click at [145, 151] on mat-sidenav-container "Firma Express Inicio Instructivos Contacto OS Padrón Afiliados Empadronados Mov…" at bounding box center [556, 334] width 1112 height 556
paste input "04633785-4"
click at [413, 252] on div "PADRON -> Análisis Afiliado 27-04633785-4 CUIL | DNI Sexo Sexo search Generar C…" at bounding box center [655, 168] width 916 height 224
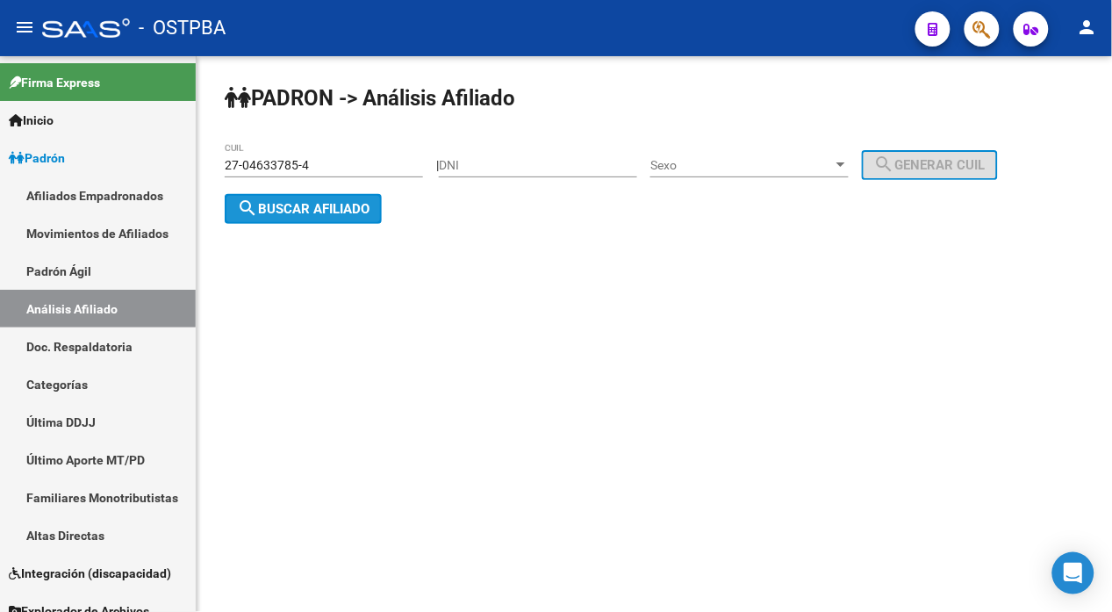
click at [313, 209] on span "search Buscar afiliado" at bounding box center [303, 209] width 133 height 16
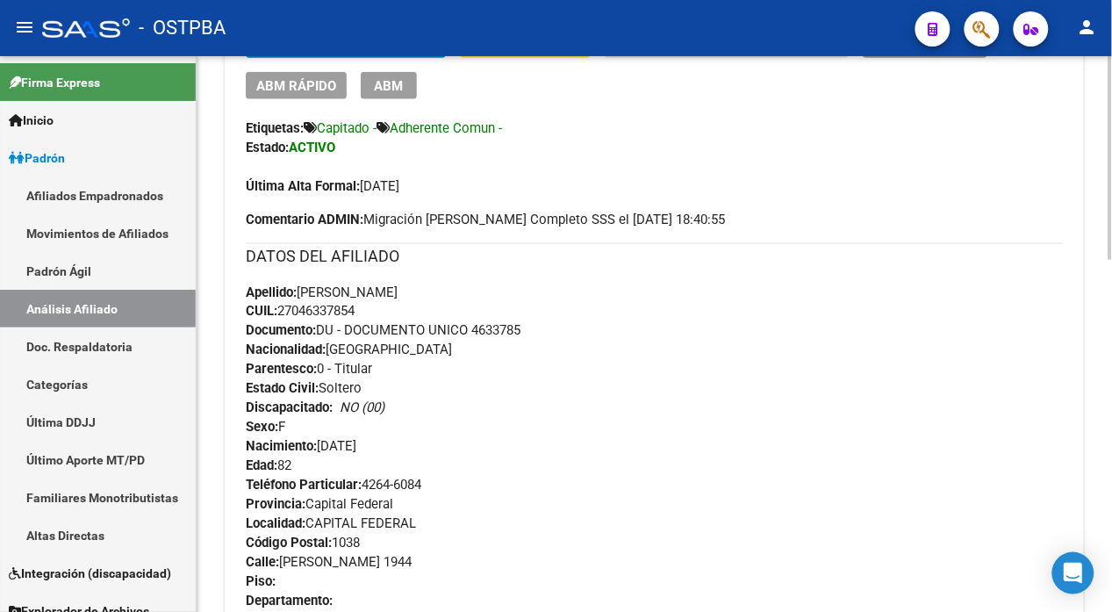
scroll to position [487, 0]
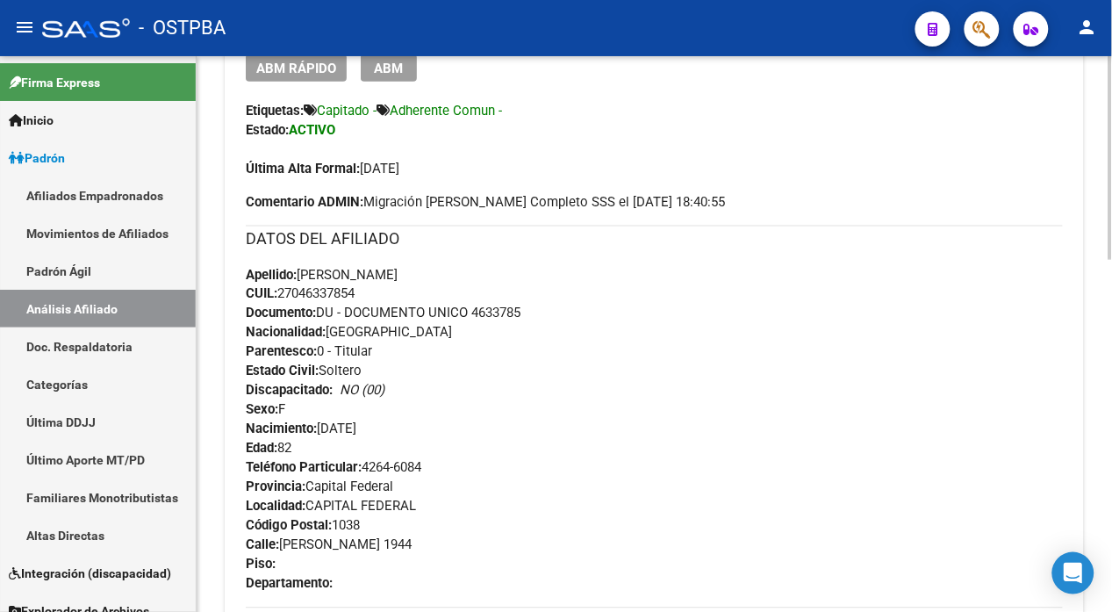
drag, startPoint x: 372, startPoint y: 291, endPoint x: 283, endPoint y: 291, distance: 89.6
click at [283, 291] on div "Apellido: MARTA ROSA CORVALAN CUIL: 27046337854 Documento: DU - DOCUMENTO UNICO…" at bounding box center [654, 361] width 817 height 193
copy span "27046337854"
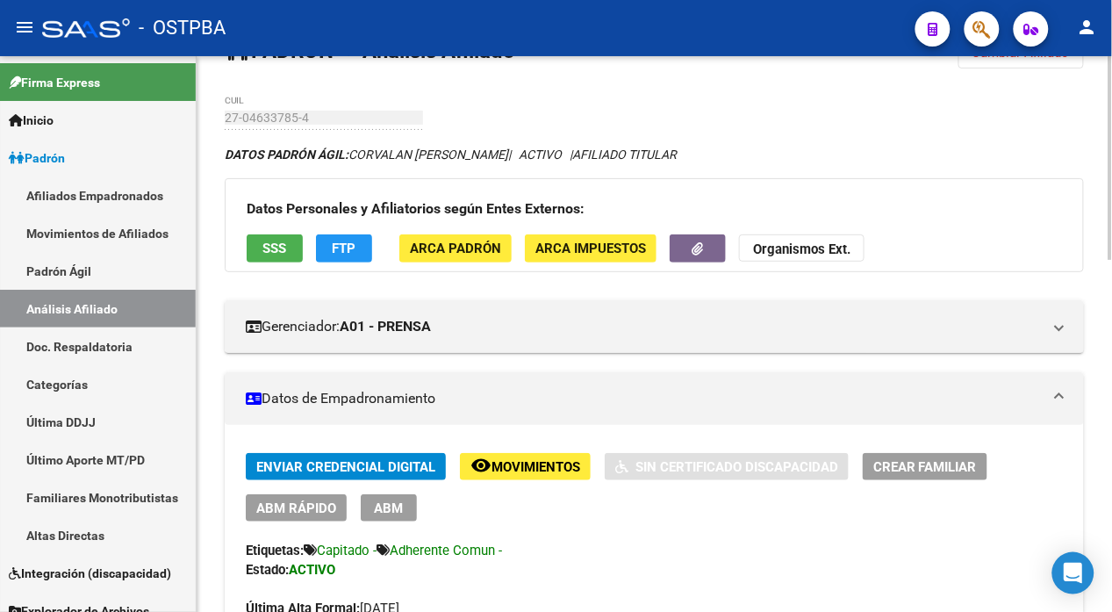
scroll to position [0, 0]
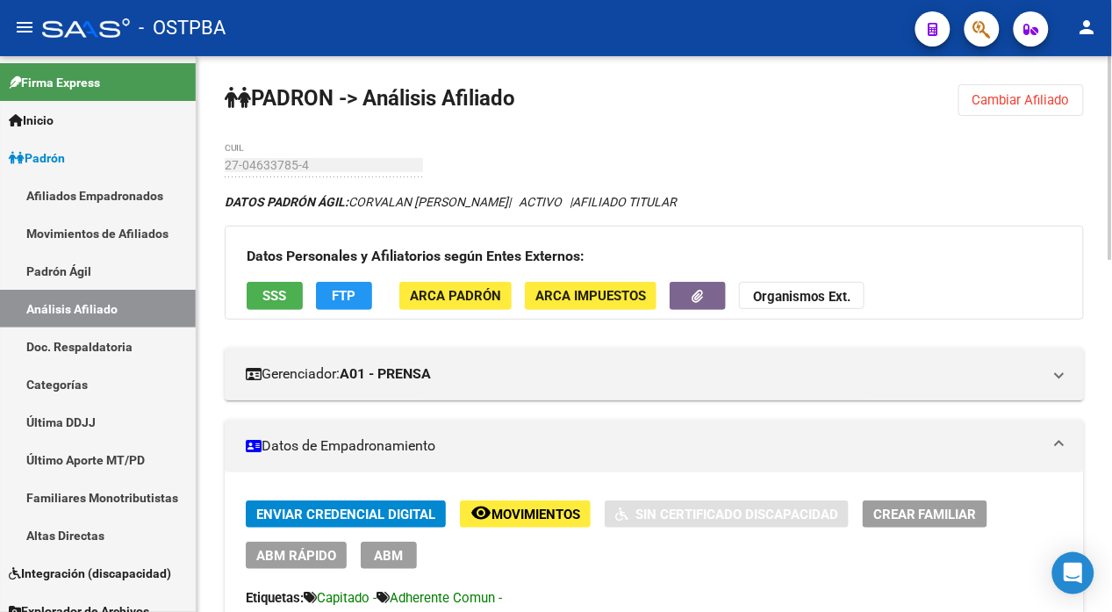
click at [793, 293] on strong "Organismos Ext." at bounding box center [801, 298] width 97 height 16
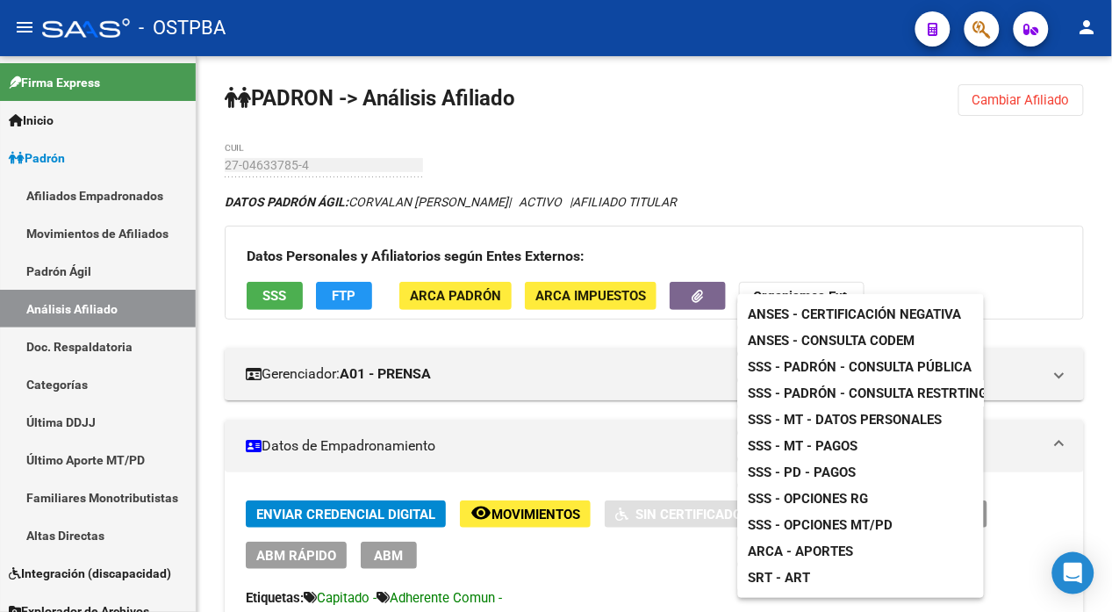
click at [852, 341] on span "ANSES - Consulta CODEM" at bounding box center [832, 341] width 167 height 16
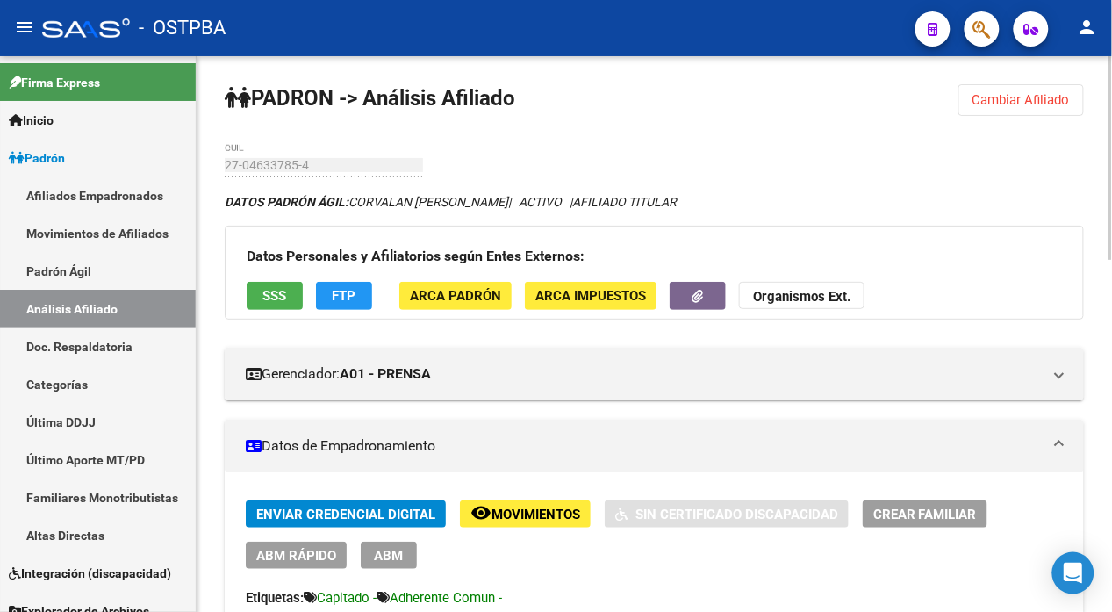
click at [1016, 93] on span "Cambiar Afiliado" at bounding box center [1021, 100] width 97 height 16
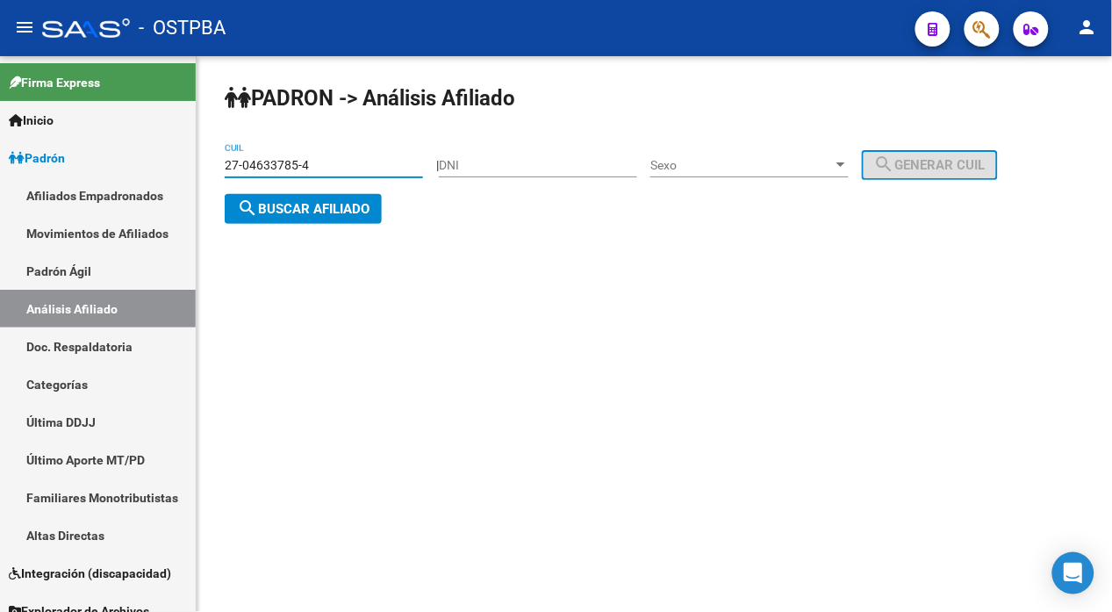
drag, startPoint x: 345, startPoint y: 160, endPoint x: 206, endPoint y: 170, distance: 139.1
click at [206, 170] on div "PADRON -> Análisis Afiliado 27-04633785-4 CUIL | DNI Sexo Sexo search Generar C…" at bounding box center [655, 168] width 916 height 224
paste input "18765035-1"
click at [362, 205] on span "search Buscar afiliado" at bounding box center [303, 209] width 133 height 16
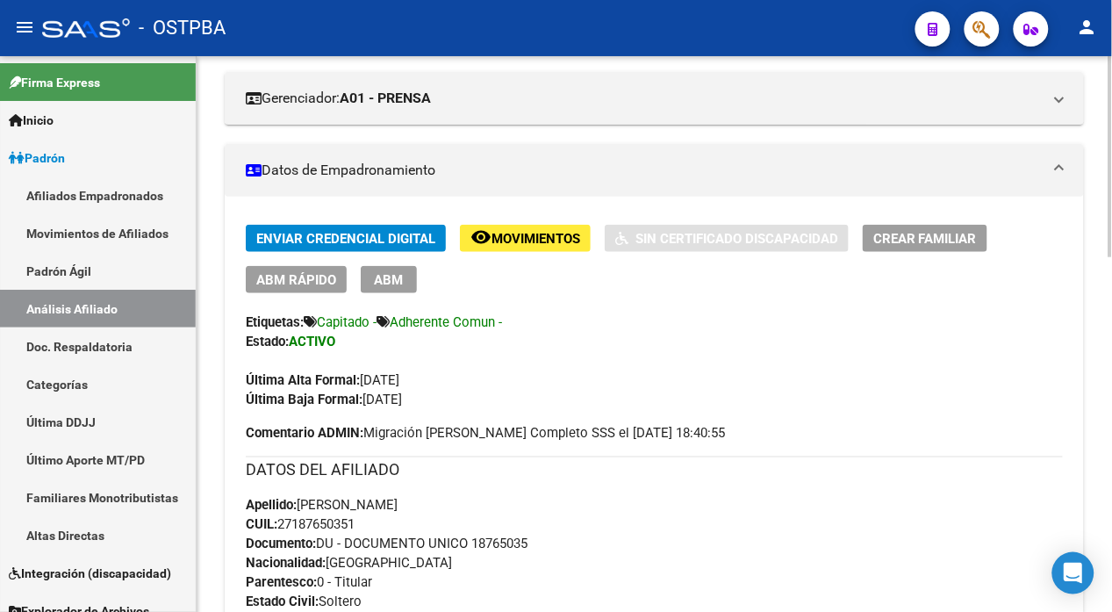
scroll to position [292, 0]
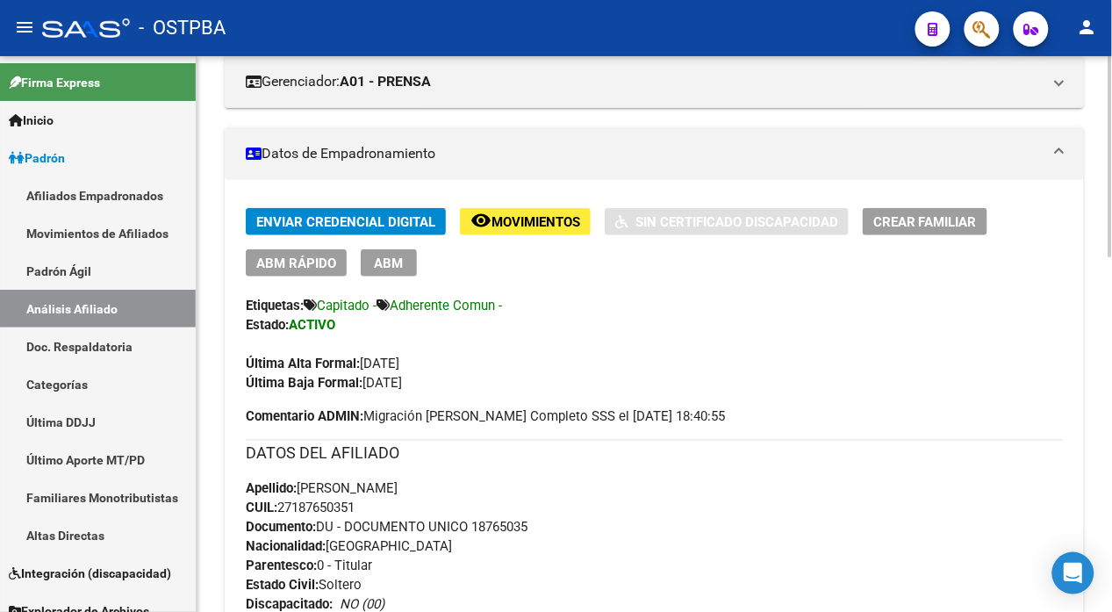
drag, startPoint x: 362, startPoint y: 504, endPoint x: 284, endPoint y: 505, distance: 78.1
click at [284, 505] on span "CUIL: 27187650351" at bounding box center [300, 508] width 109 height 16
copy span "27187650351"
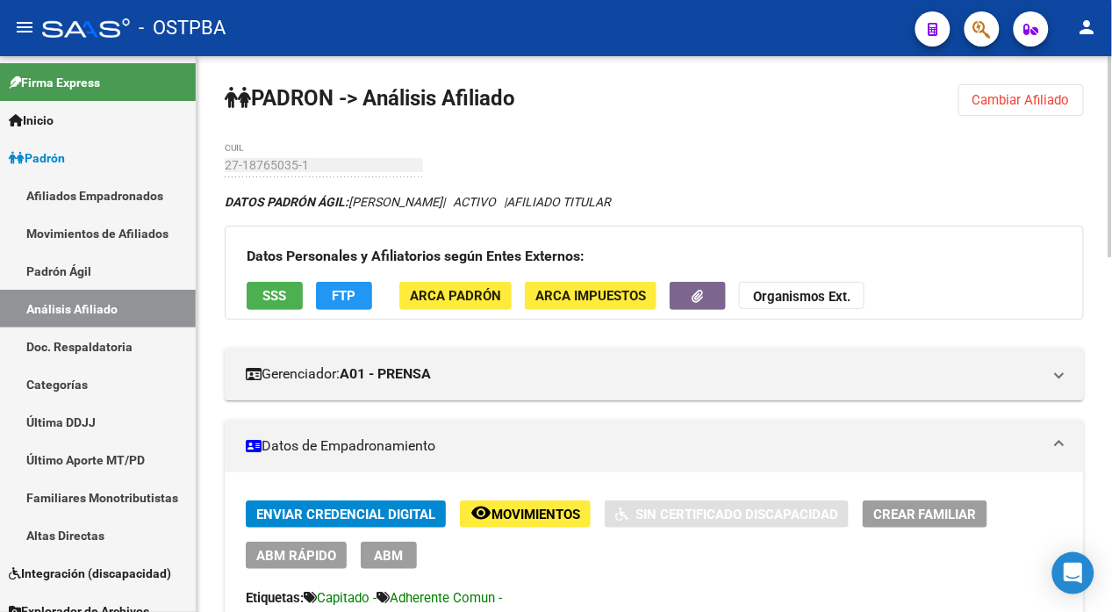
click at [802, 290] on strong "Organismos Ext." at bounding box center [801, 298] width 97 height 16
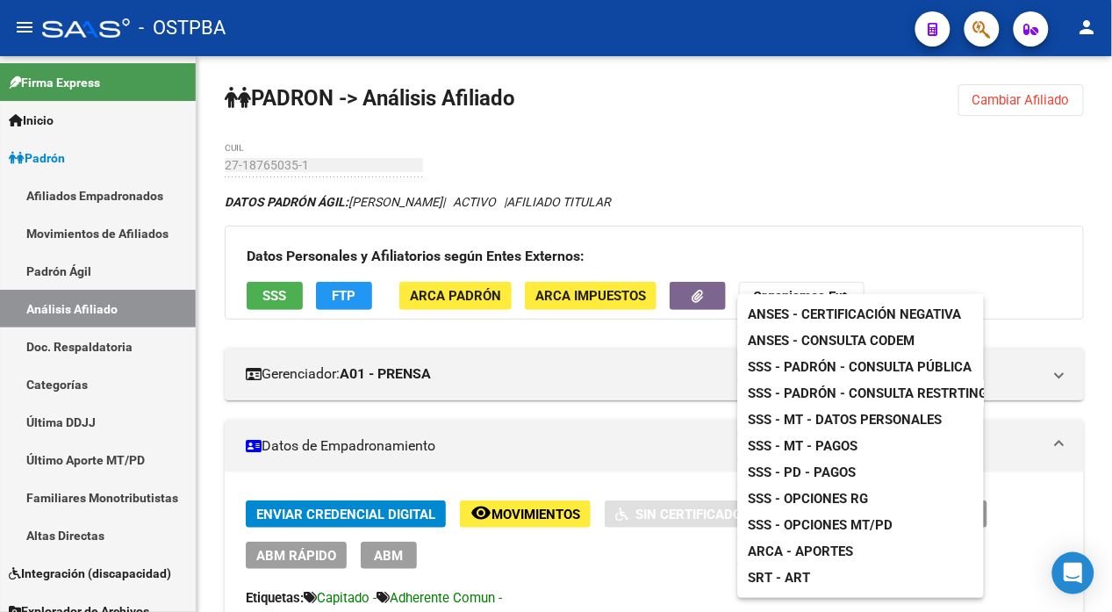
click at [830, 342] on span "ANSES - Consulta CODEM" at bounding box center [832, 341] width 167 height 16
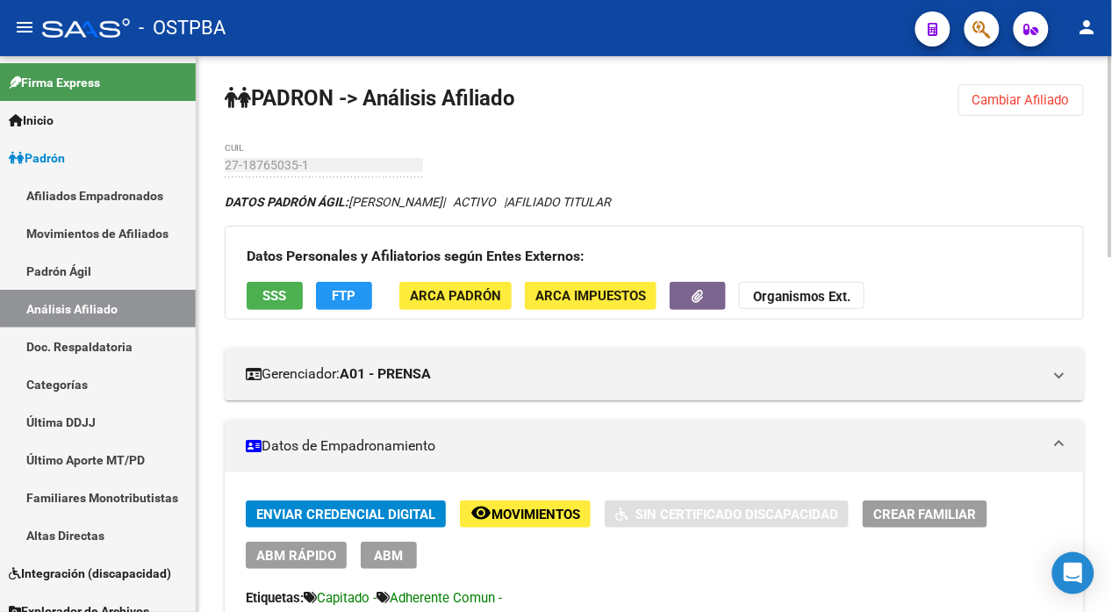
click at [1017, 102] on span "Cambiar Afiliado" at bounding box center [1021, 100] width 97 height 16
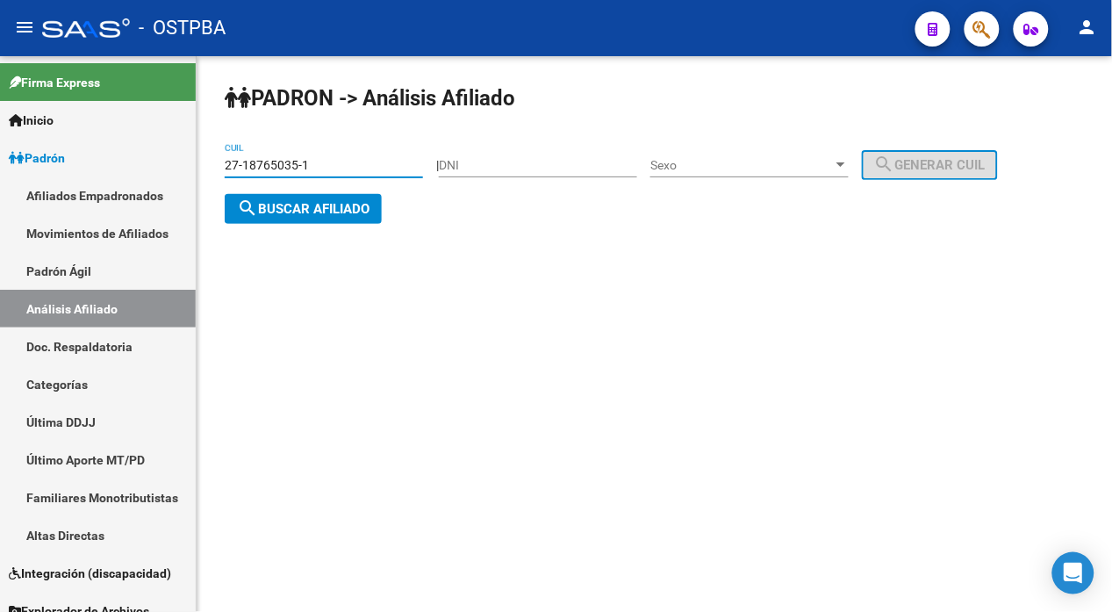
drag, startPoint x: 335, startPoint y: 162, endPoint x: 215, endPoint y: 169, distance: 120.5
click at [216, 169] on div "PADRON -> Análisis Afiliado 27-18765035-1 CUIL | DNI Sexo Sexo search Generar C…" at bounding box center [655, 168] width 916 height 224
paste input "3-18137840-9"
click at [369, 211] on span "search Buscar afiliado" at bounding box center [303, 209] width 133 height 16
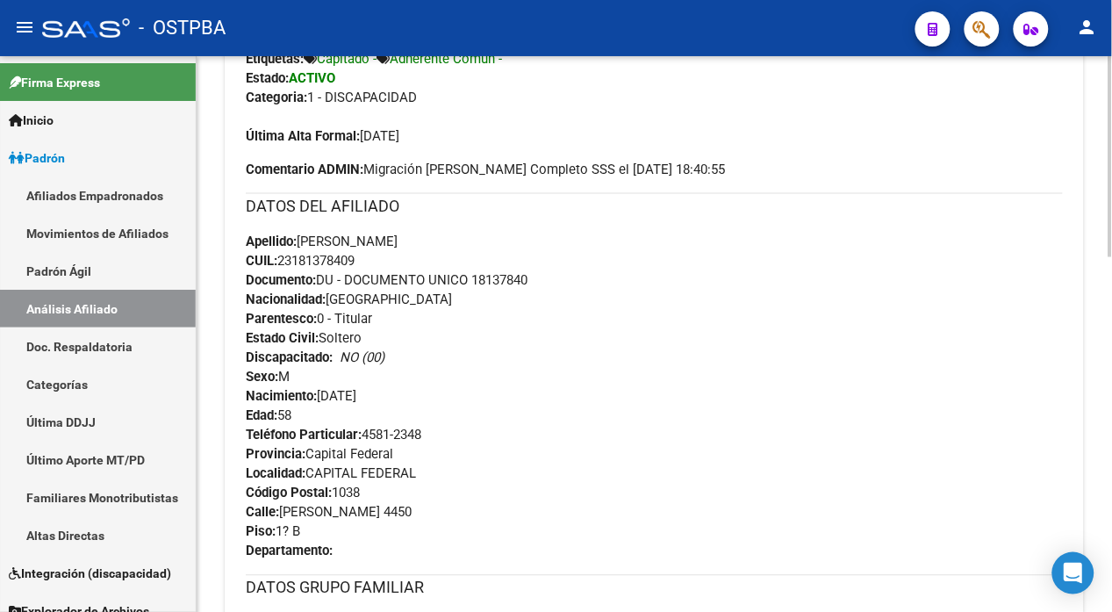
scroll to position [585, 0]
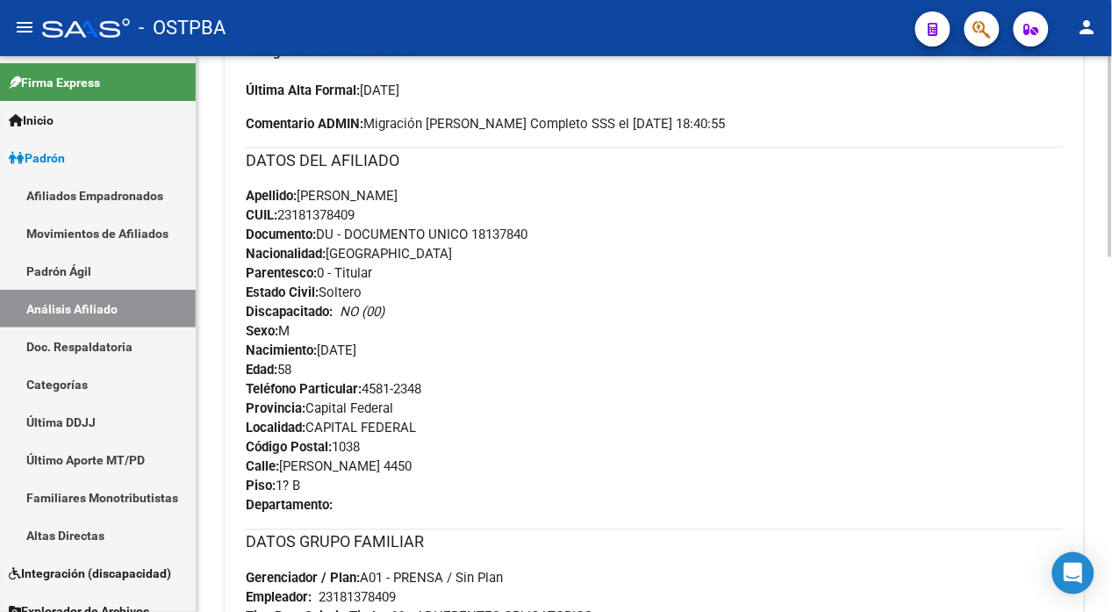
drag, startPoint x: 366, startPoint y: 209, endPoint x: 284, endPoint y: 220, distance: 82.4
click at [284, 220] on div "Apellido: LUIS ALFREDO BERTOLI CUIL: 23181378409 Documento: DU - DOCUMENTO UNIC…" at bounding box center [654, 283] width 817 height 193
copy span "23181378409"
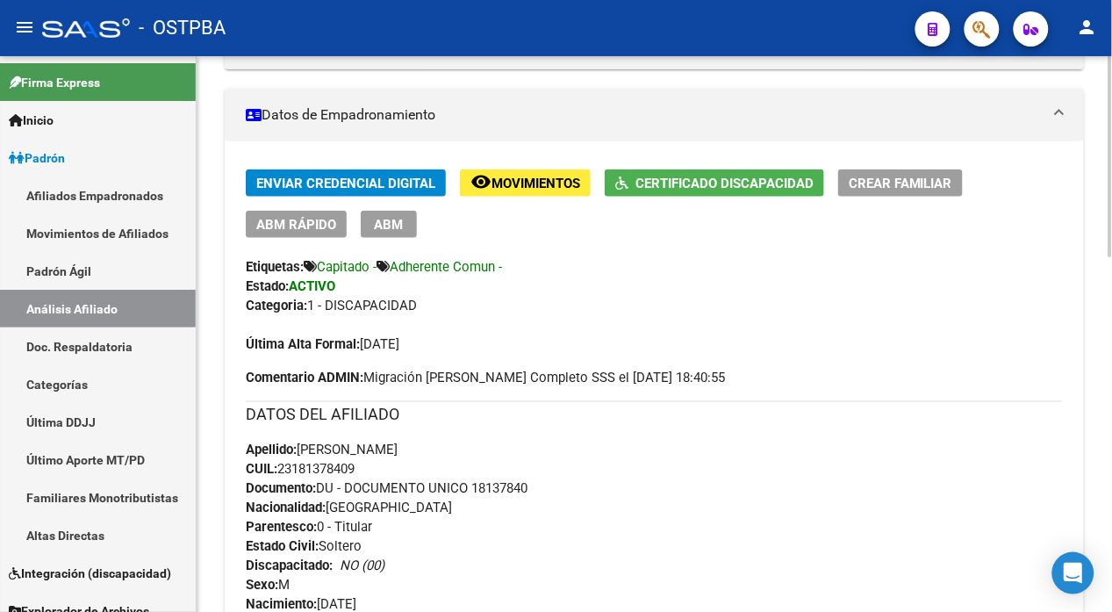
scroll to position [195, 0]
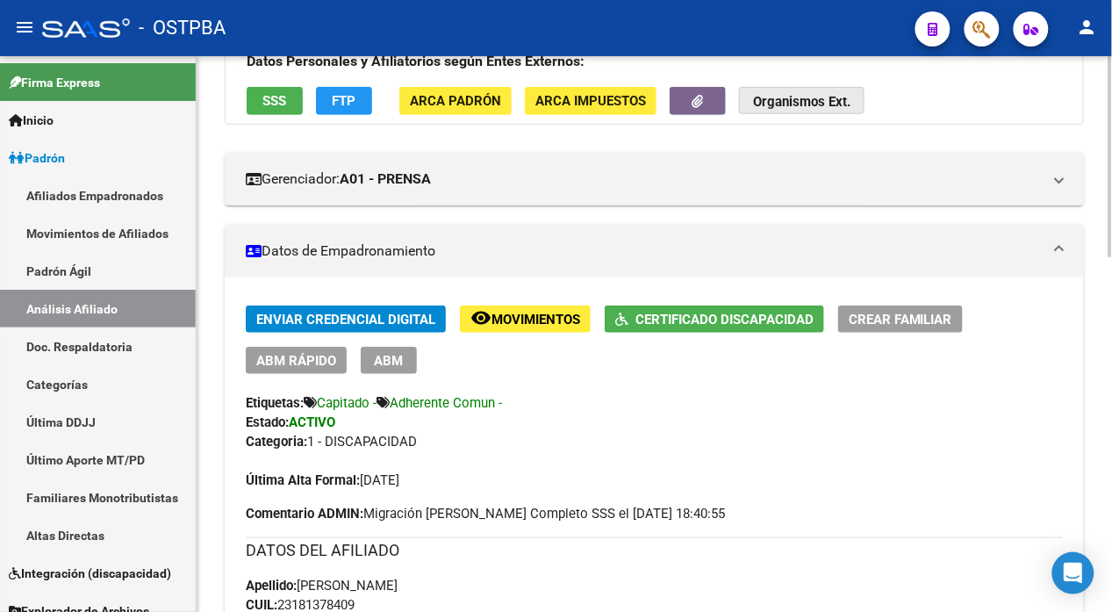
click at [802, 92] on button "Organismos Ext." at bounding box center [802, 100] width 126 height 27
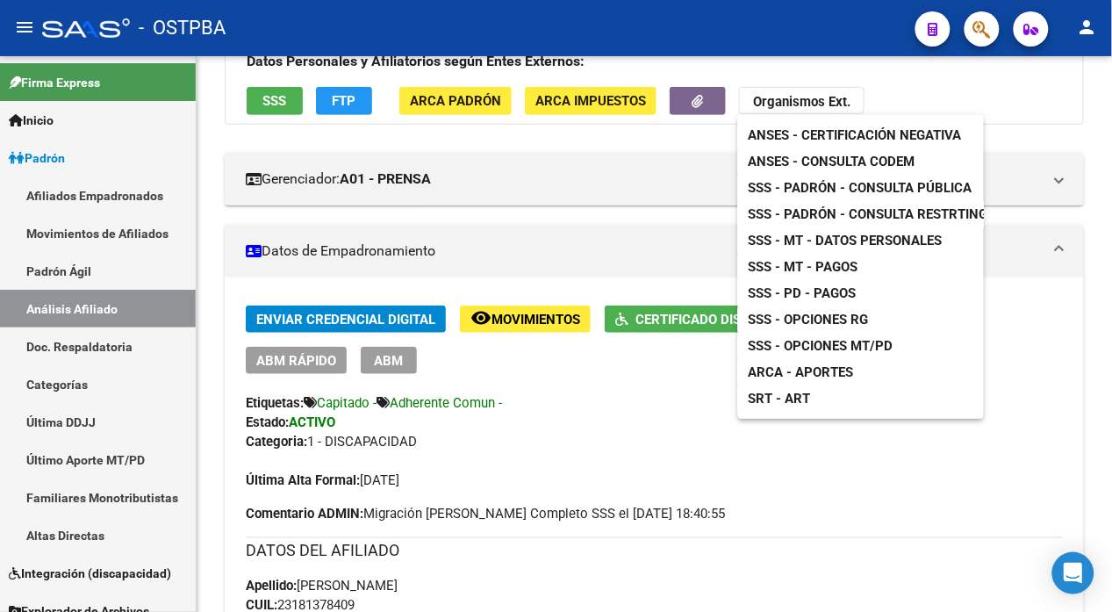
click at [831, 158] on span "ANSES - Consulta CODEM" at bounding box center [832, 162] width 167 height 16
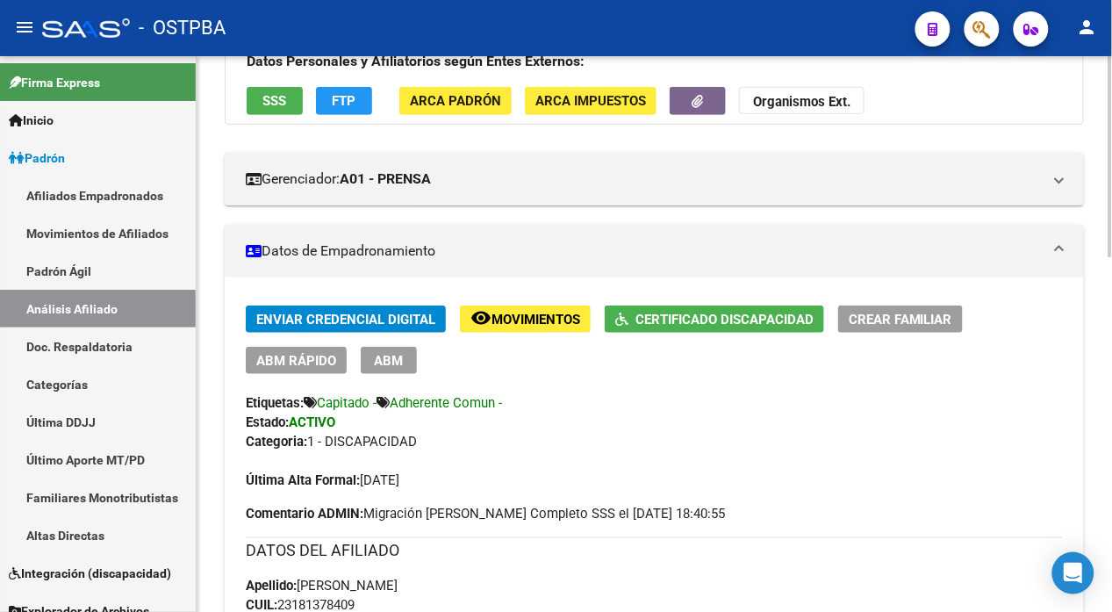
scroll to position [0, 0]
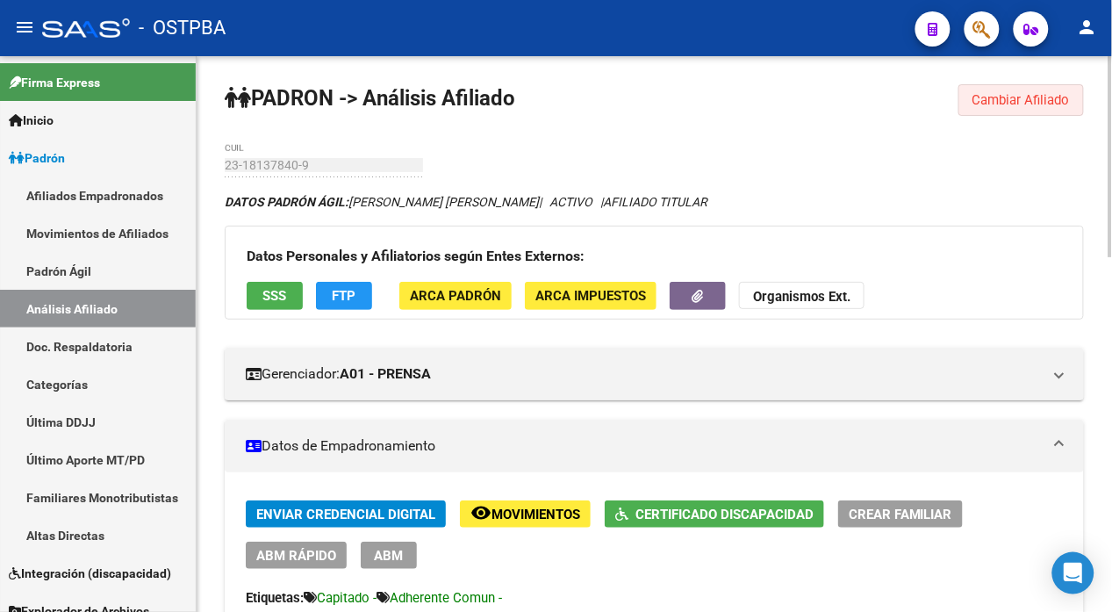
click at [997, 98] on span "Cambiar Afiliado" at bounding box center [1021, 100] width 97 height 16
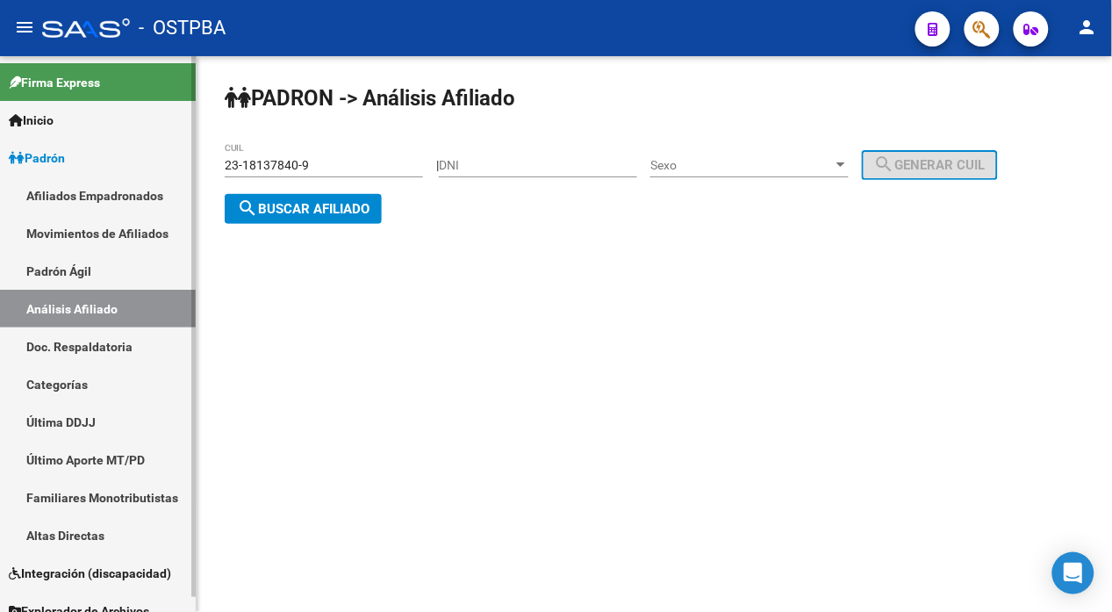
drag, startPoint x: 330, startPoint y: 155, endPoint x: 198, endPoint y: 174, distance: 134.0
click at [187, 174] on mat-sidenav-container "Firma Express Inicio Instructivos Contacto OS Padrón Afiliados Empadronados Mov…" at bounding box center [556, 334] width 1112 height 556
drag, startPoint x: 198, startPoint y: 174, endPoint x: 332, endPoint y: 163, distance: 134.7
click at [332, 163] on input "23-18137840-9" at bounding box center [324, 165] width 198 height 15
drag, startPoint x: 332, startPoint y: 163, endPoint x: 218, endPoint y: 176, distance: 114.8
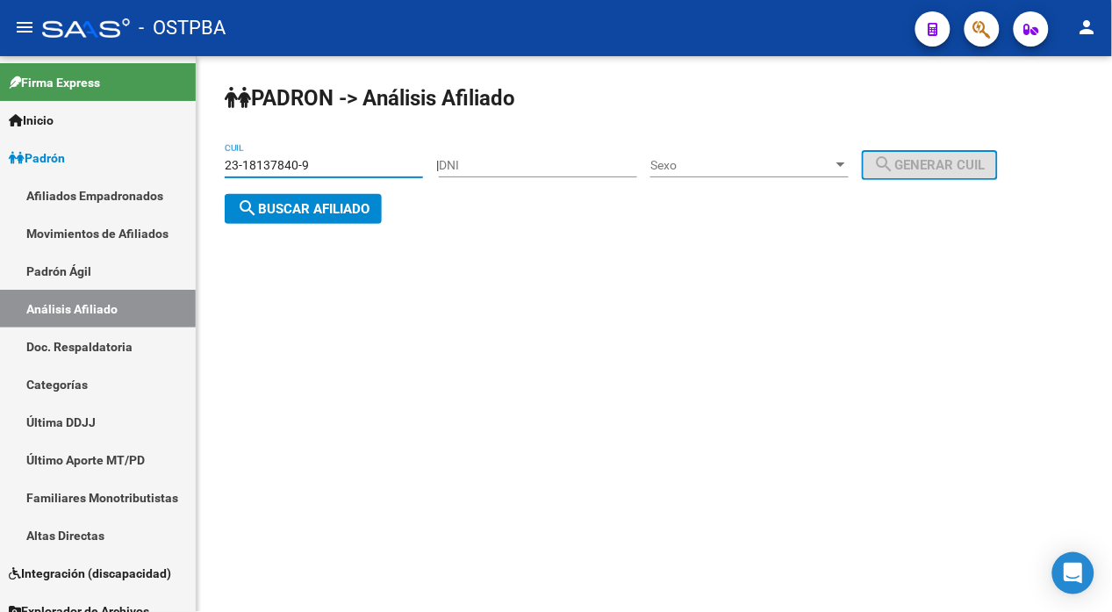
click at [218, 176] on div "PADRON -> Análisis Afiliado 23-18137840-9 CUIL | DNI Sexo Sexo search Generar C…" at bounding box center [655, 168] width 916 height 224
paste input "7-17287839"
click at [335, 204] on span "search Buscar afiliado" at bounding box center [303, 209] width 133 height 16
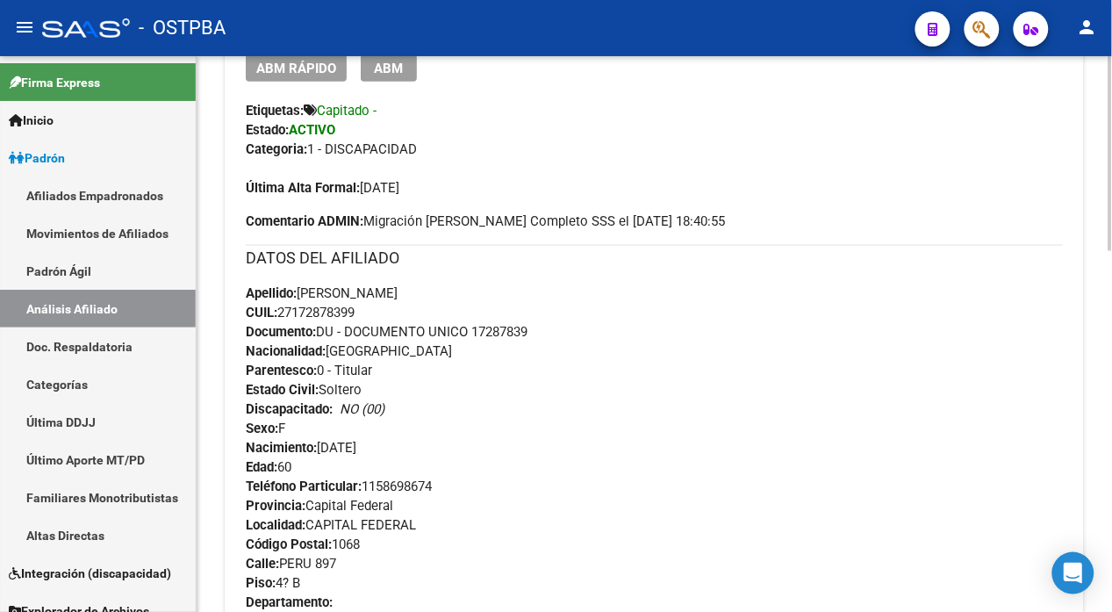
scroll to position [682, 0]
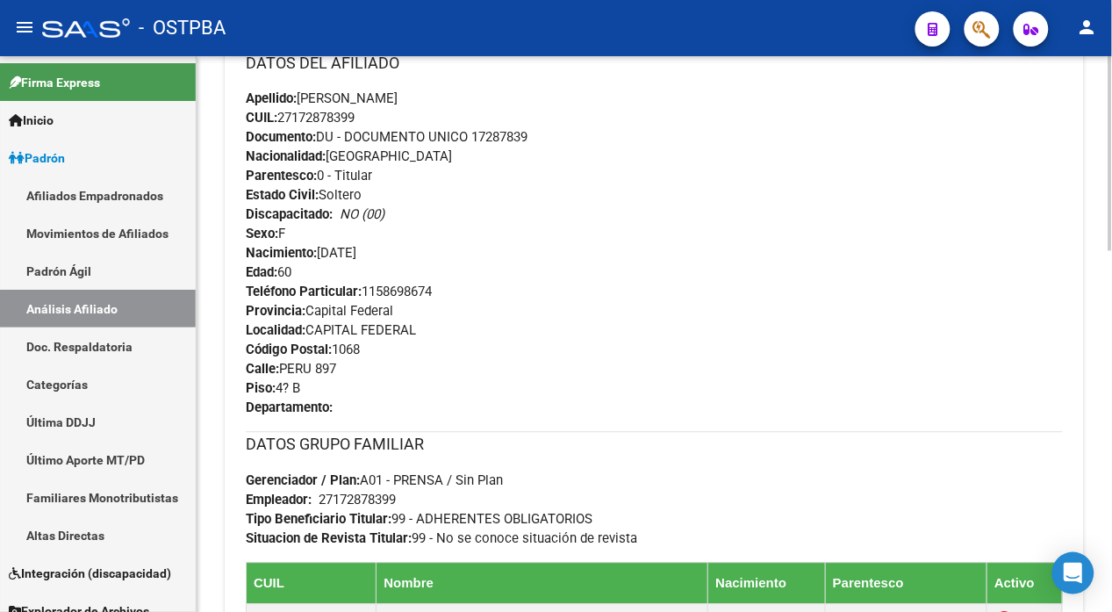
drag, startPoint x: 363, startPoint y: 114, endPoint x: 282, endPoint y: 121, distance: 82.0
click at [282, 121] on div "Apellido: DIANA RODRIGUEZ CUIL: 27172878399 Documento: DU - DOCUMENTO UNICO 172…" at bounding box center [654, 186] width 817 height 193
copy span "27172878399"
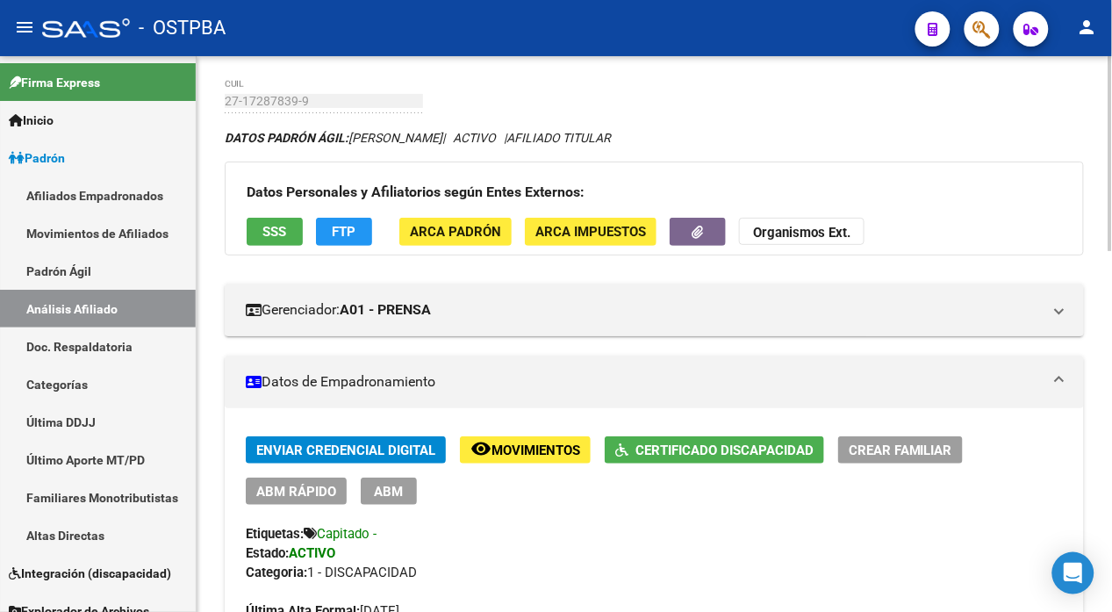
scroll to position [0, 0]
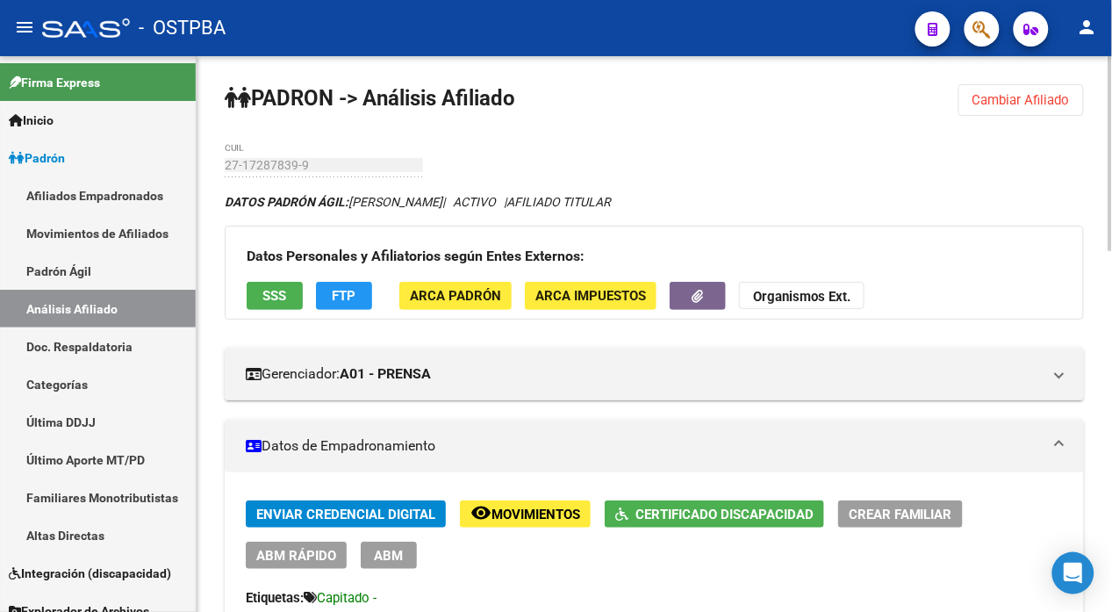
click at [810, 291] on strong "Organismos Ext." at bounding box center [801, 298] width 97 height 16
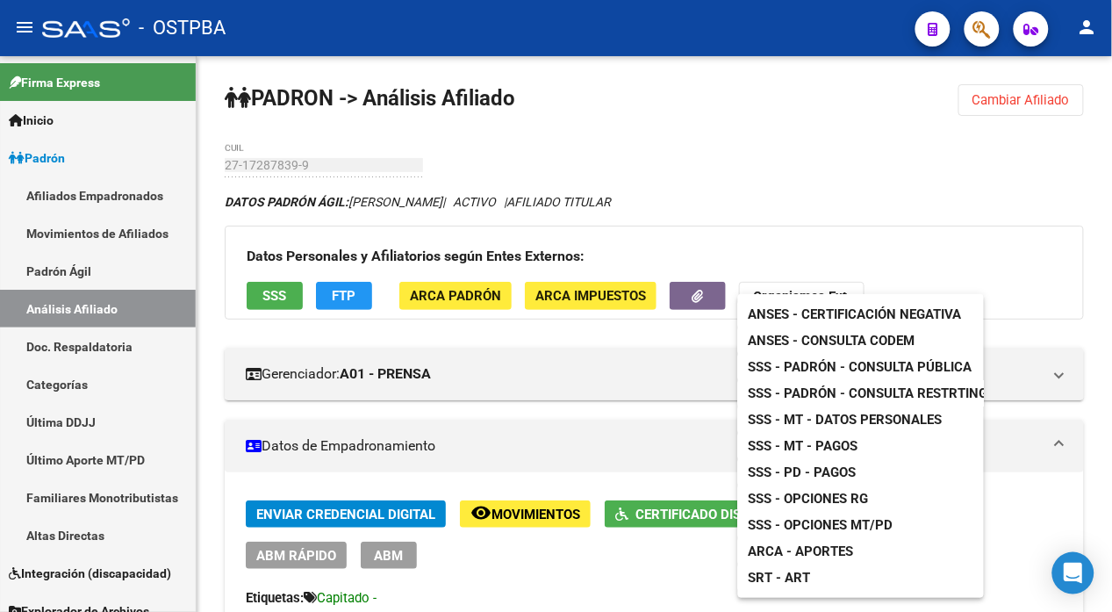
click at [871, 341] on span "ANSES - Consulta CODEM" at bounding box center [832, 341] width 167 height 16
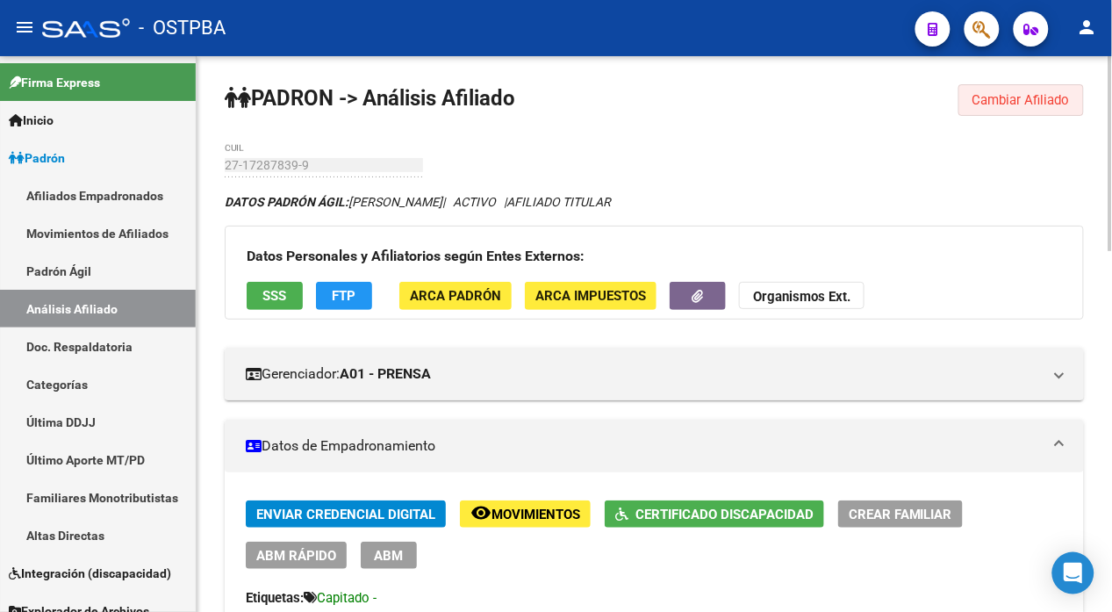
click at [1012, 98] on span "Cambiar Afiliado" at bounding box center [1021, 100] width 97 height 16
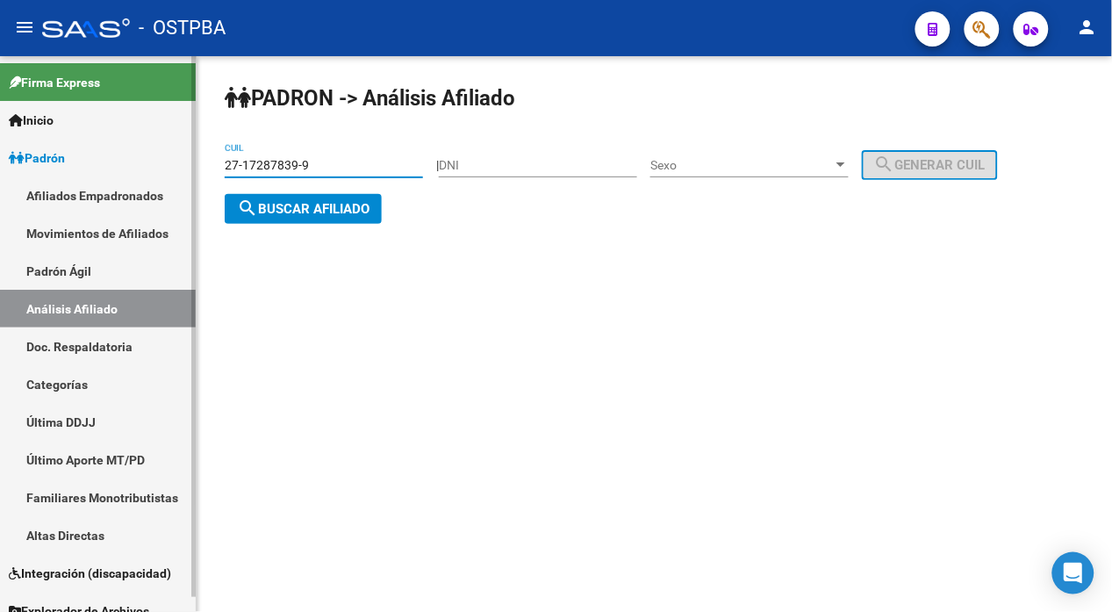
drag, startPoint x: 338, startPoint y: 165, endPoint x: 171, endPoint y: 184, distance: 167.9
click at [171, 184] on mat-sidenav-container "Firma Express Inicio Instructivos Contacto OS Padrón Afiliados Empadronados Mov…" at bounding box center [556, 334] width 1112 height 556
paste input "3-06536613-4"
click at [339, 206] on span "search Buscar afiliado" at bounding box center [303, 209] width 133 height 16
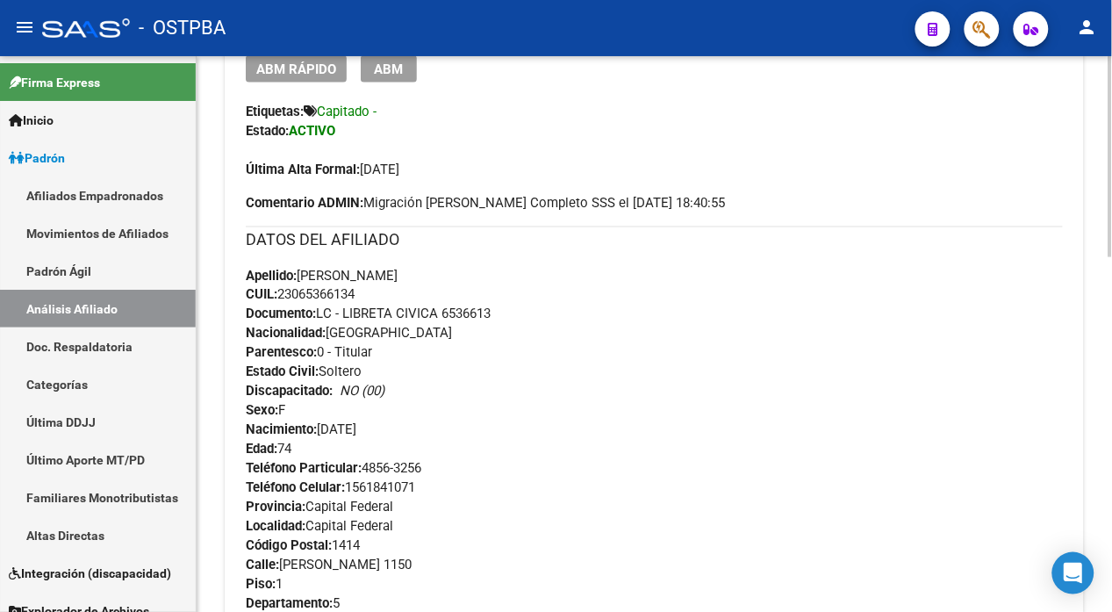
scroll to position [487, 0]
drag, startPoint x: 373, startPoint y: 293, endPoint x: 284, endPoint y: 300, distance: 89.8
click at [284, 300] on div "Apellido: SILVIA DELLA ROMANA CUIL: 23065366134 Documento: LC - LIBRETA CIVICA …" at bounding box center [654, 361] width 817 height 193
copy span "23065366134"
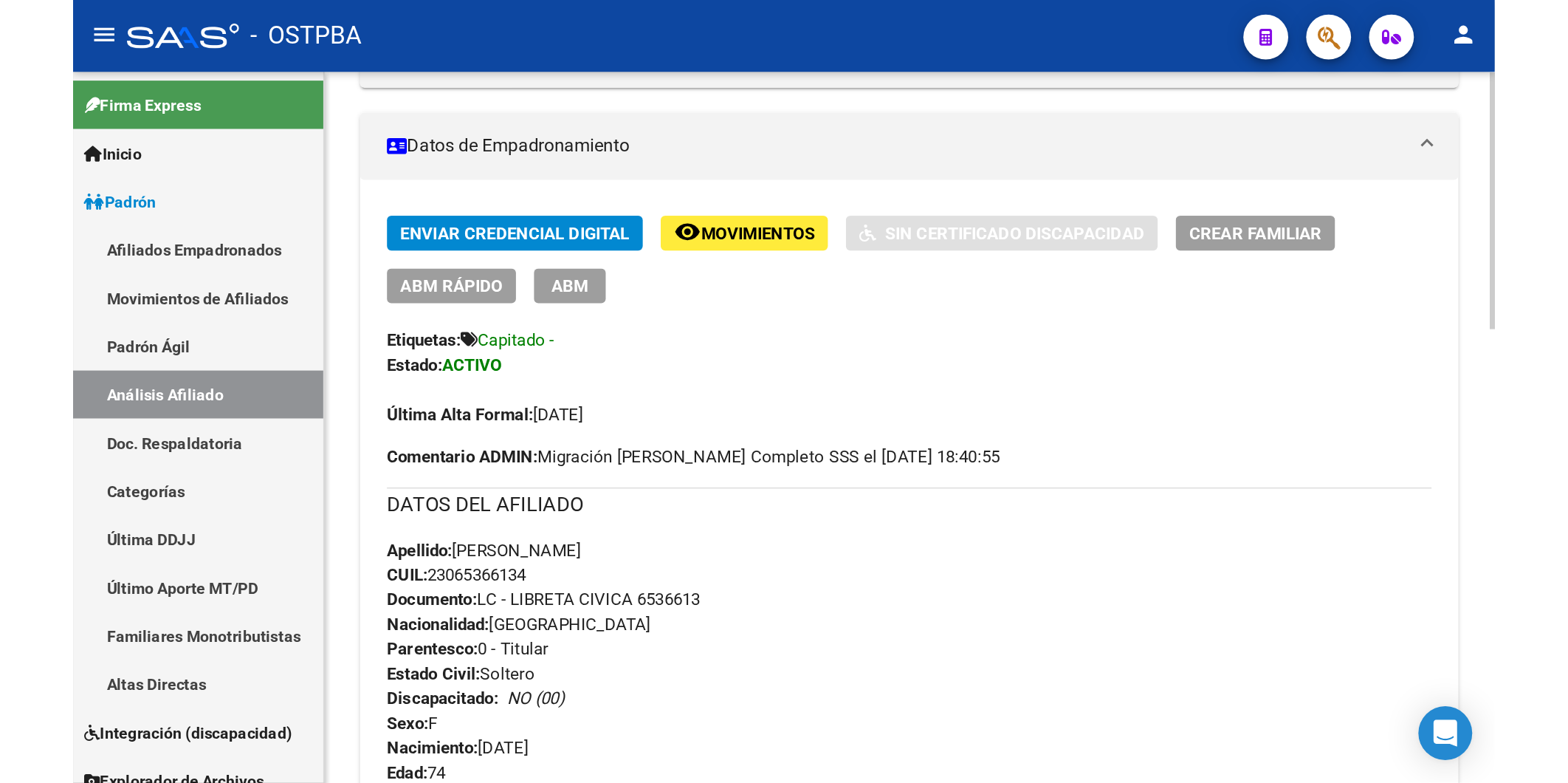
scroll to position [0, 0]
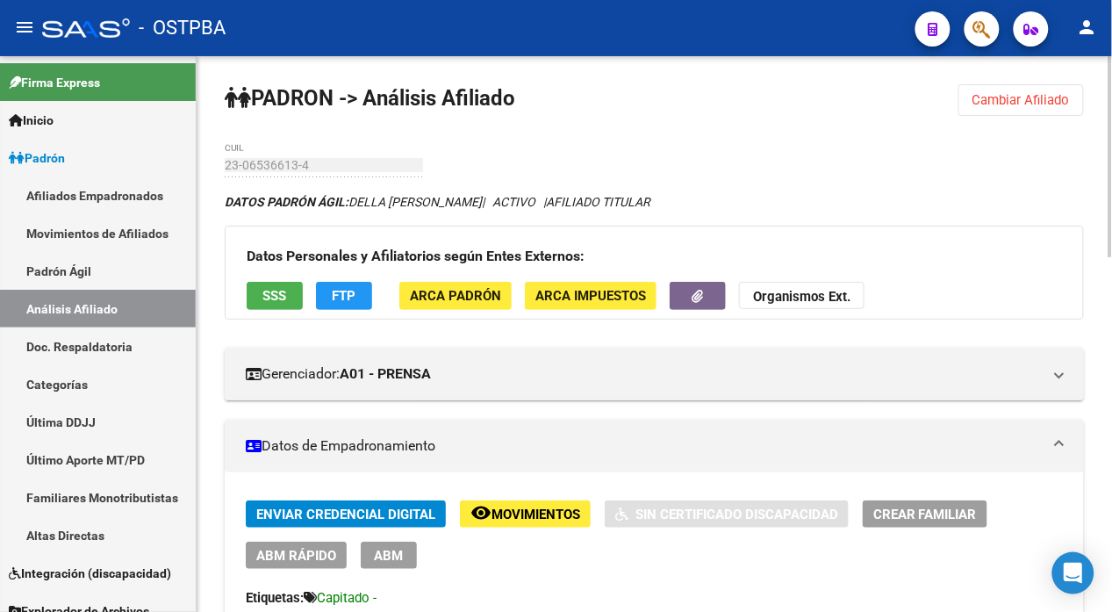
click at [831, 297] on strong "Organismos Ext." at bounding box center [801, 298] width 97 height 16
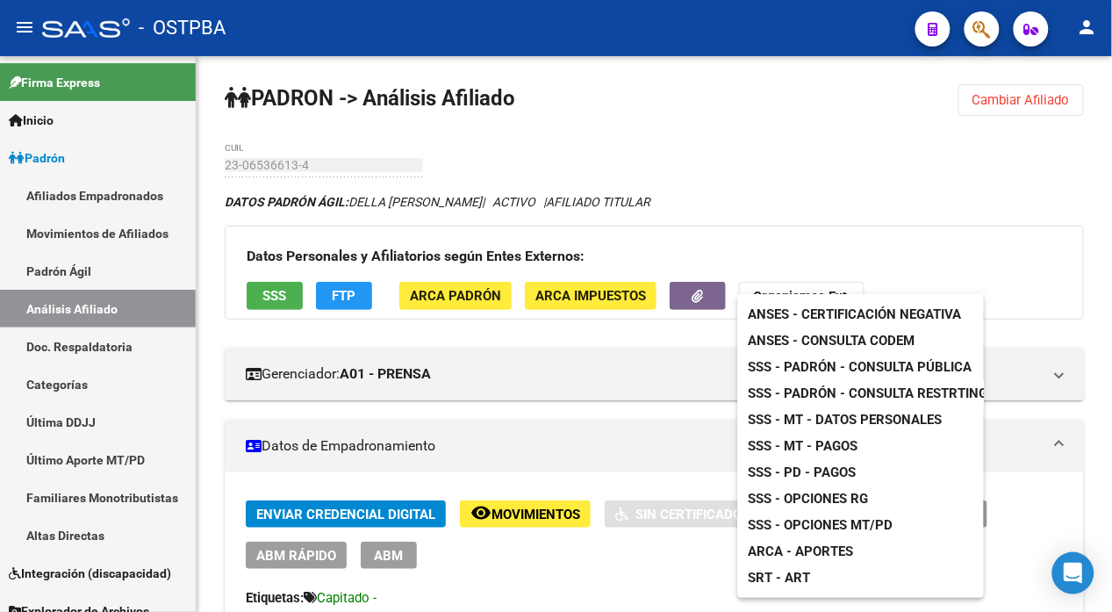
click at [861, 340] on span "ANSES - Consulta CODEM" at bounding box center [832, 341] width 167 height 16
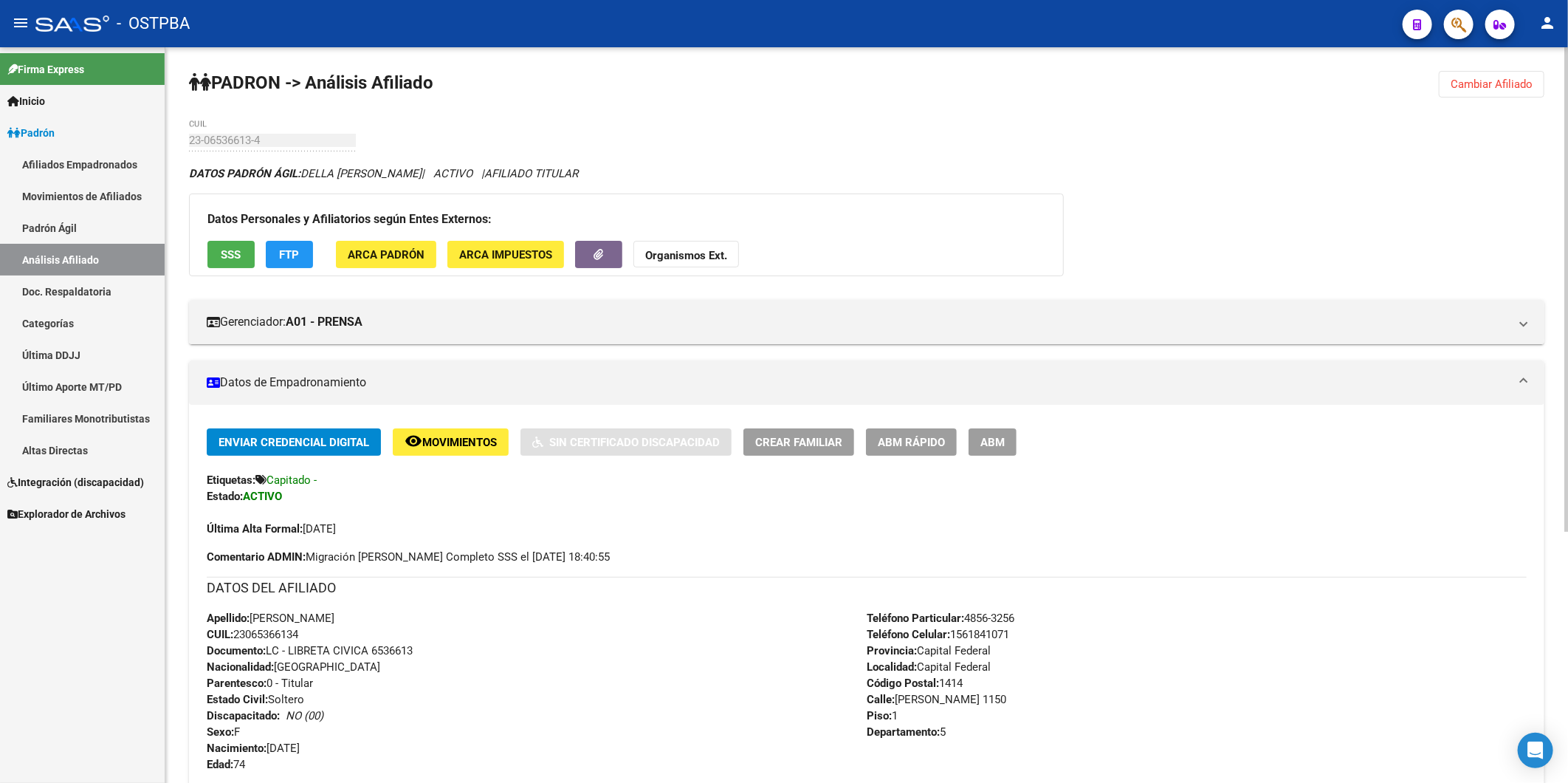
click at [935, 82] on span "Cambiar Afiliado" at bounding box center [1491, 84] width 82 height 13
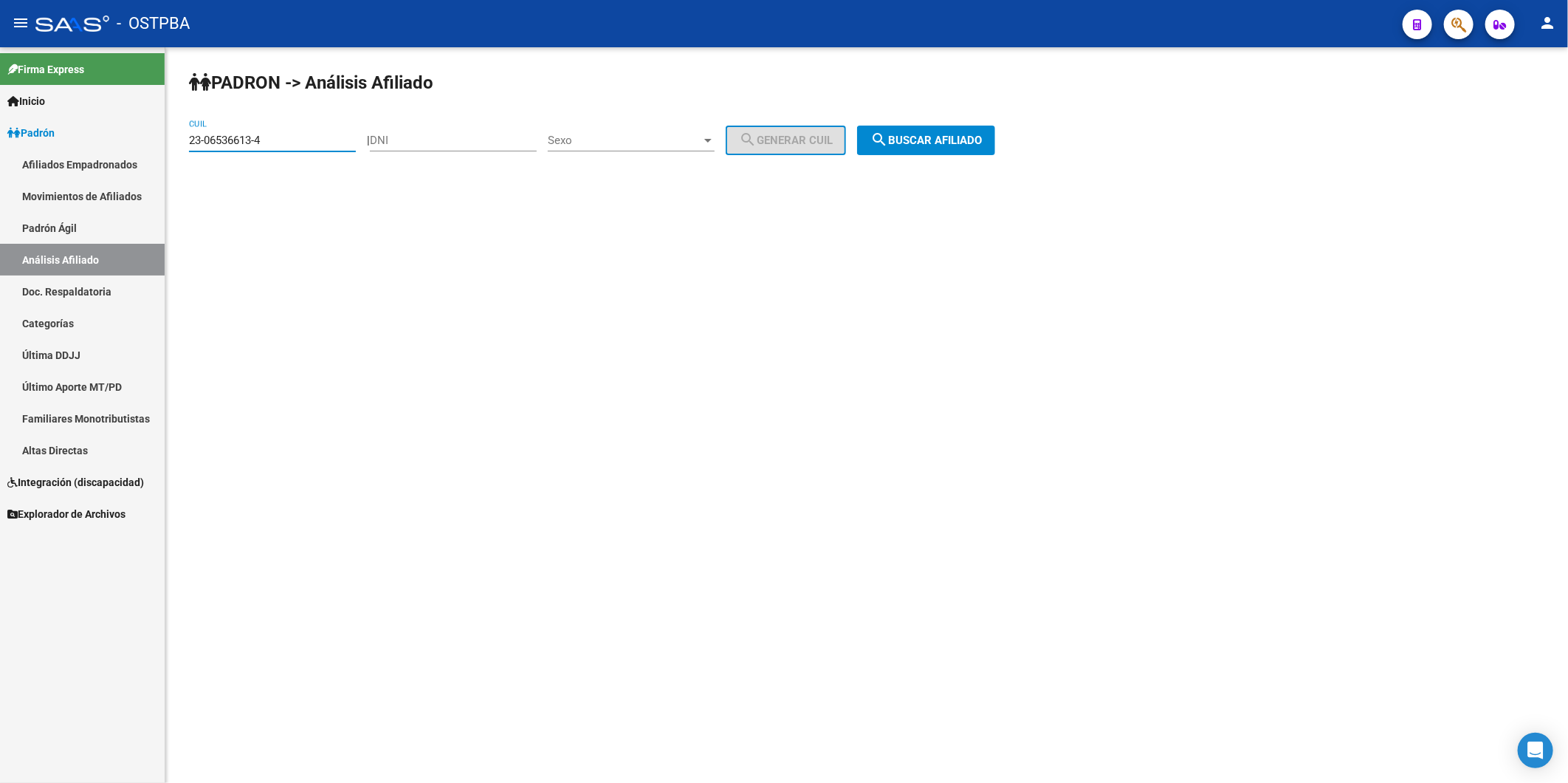
drag, startPoint x: 293, startPoint y: 143, endPoint x: 122, endPoint y: 163, distance: 172.2
click at [122, 163] on mat-sidenav-container "Firma Express Inicio Instructivos Contacto OS Padrón Afiliados Empadronados Mov…" at bounding box center [784, 415] width 1568 height 735
paste input "0-27927657-5"
type input "20-27927657-5"
click at [935, 139] on span "search Buscar afiliado" at bounding box center [926, 140] width 112 height 13
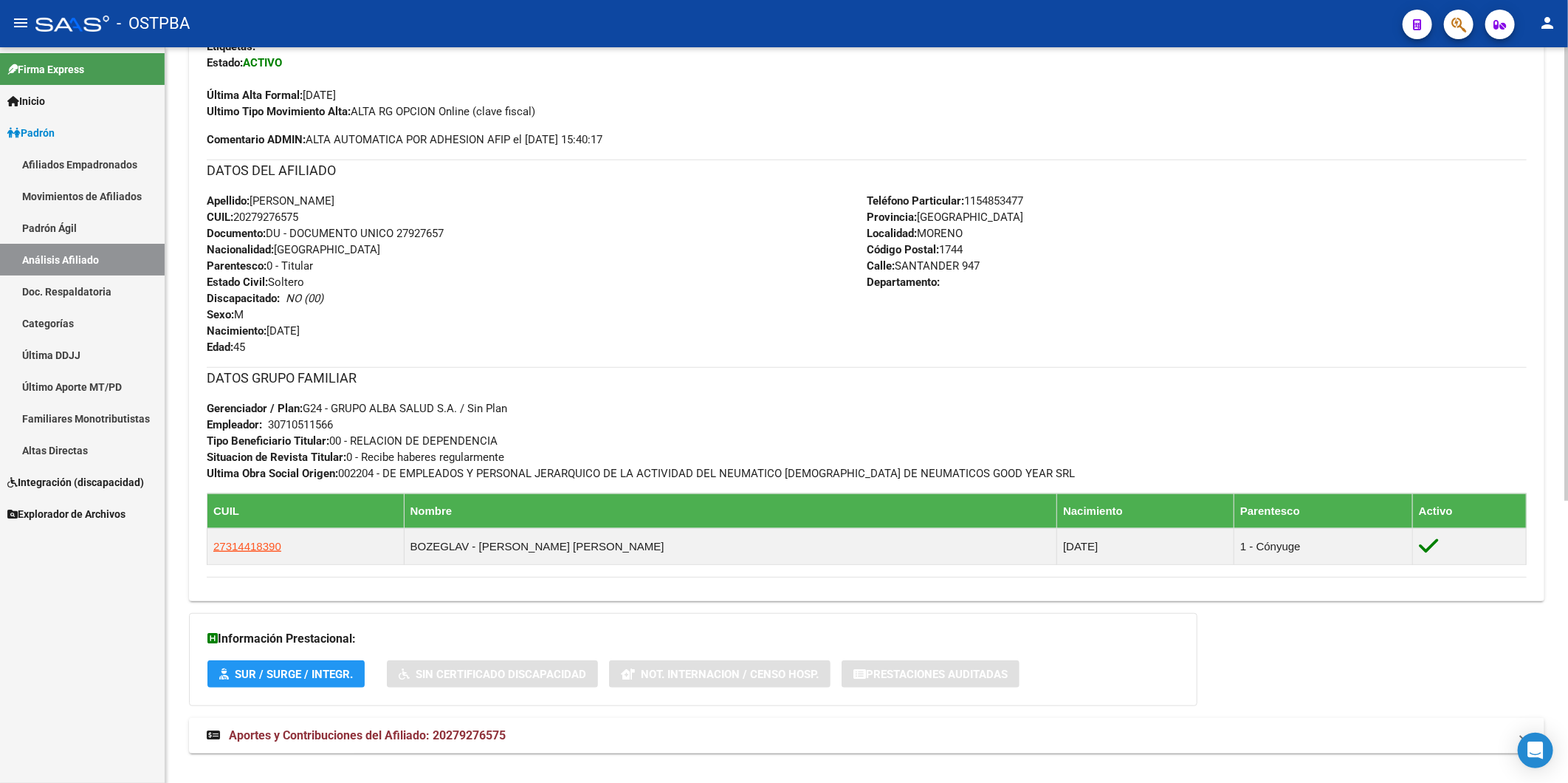
scroll to position [457, 0]
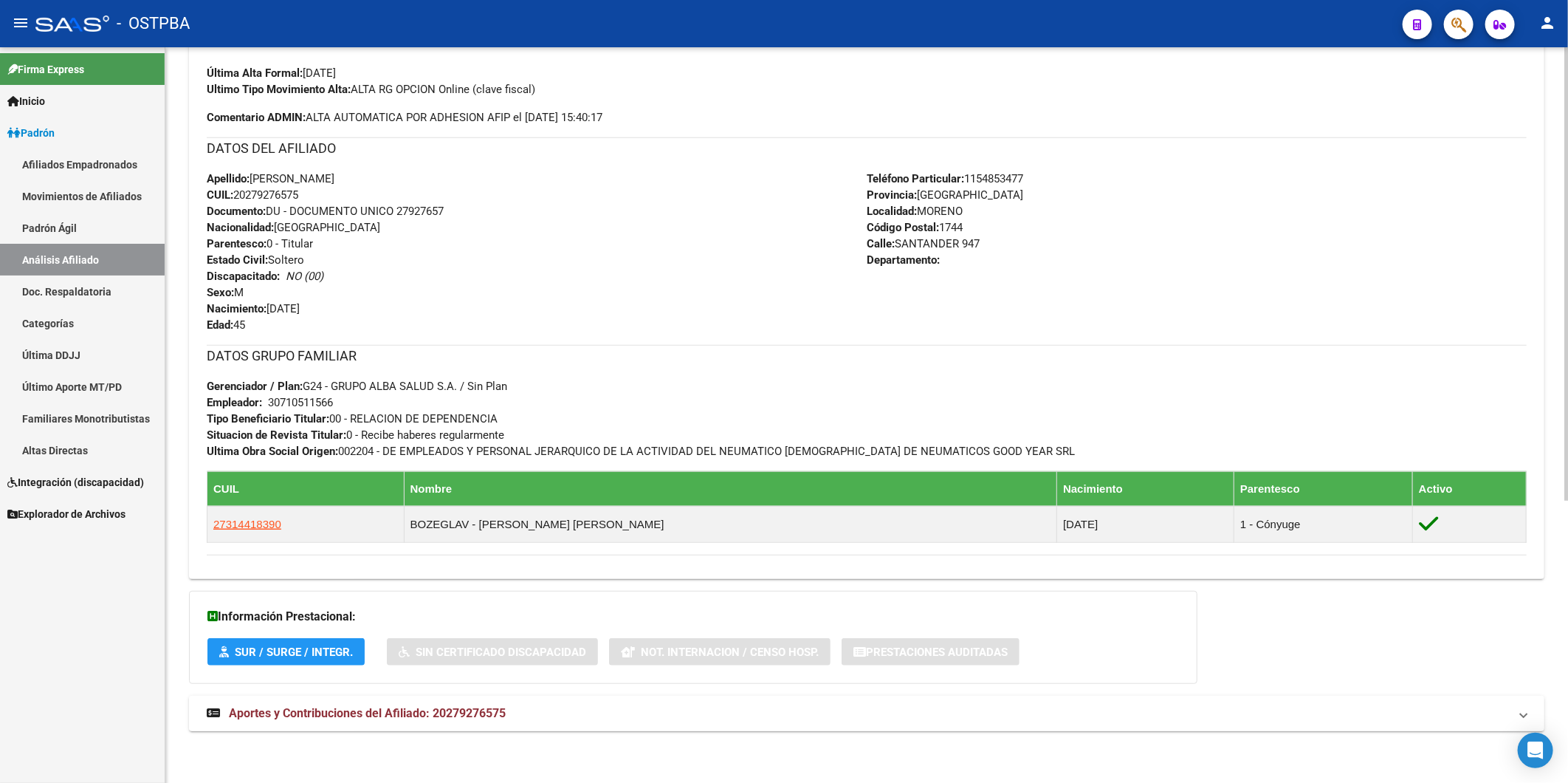
click at [484, 514] on span "Aportes y Contribuciones del Afiliado: 20279276575" at bounding box center [367, 712] width 277 height 14
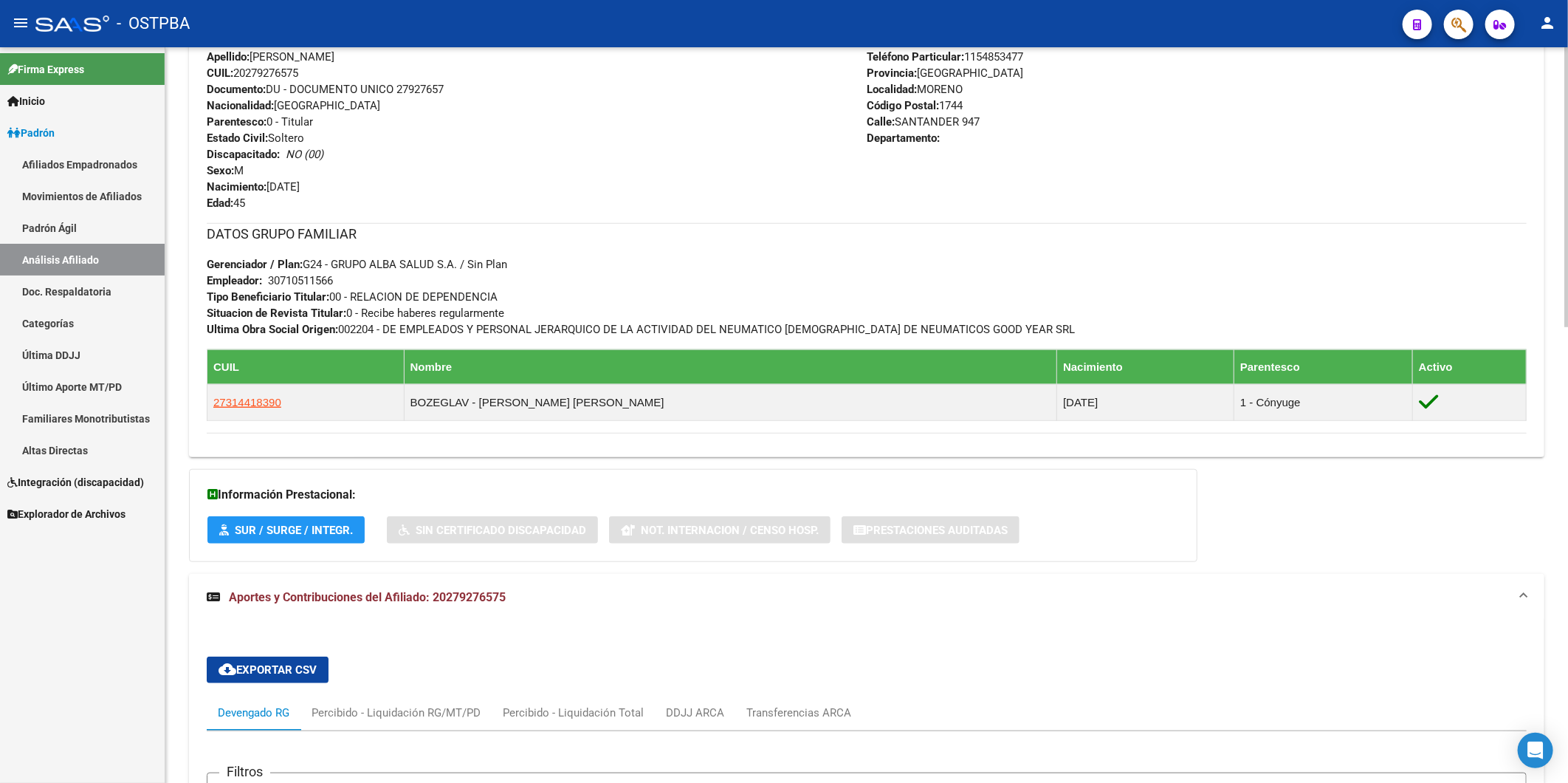
scroll to position [867, 0]
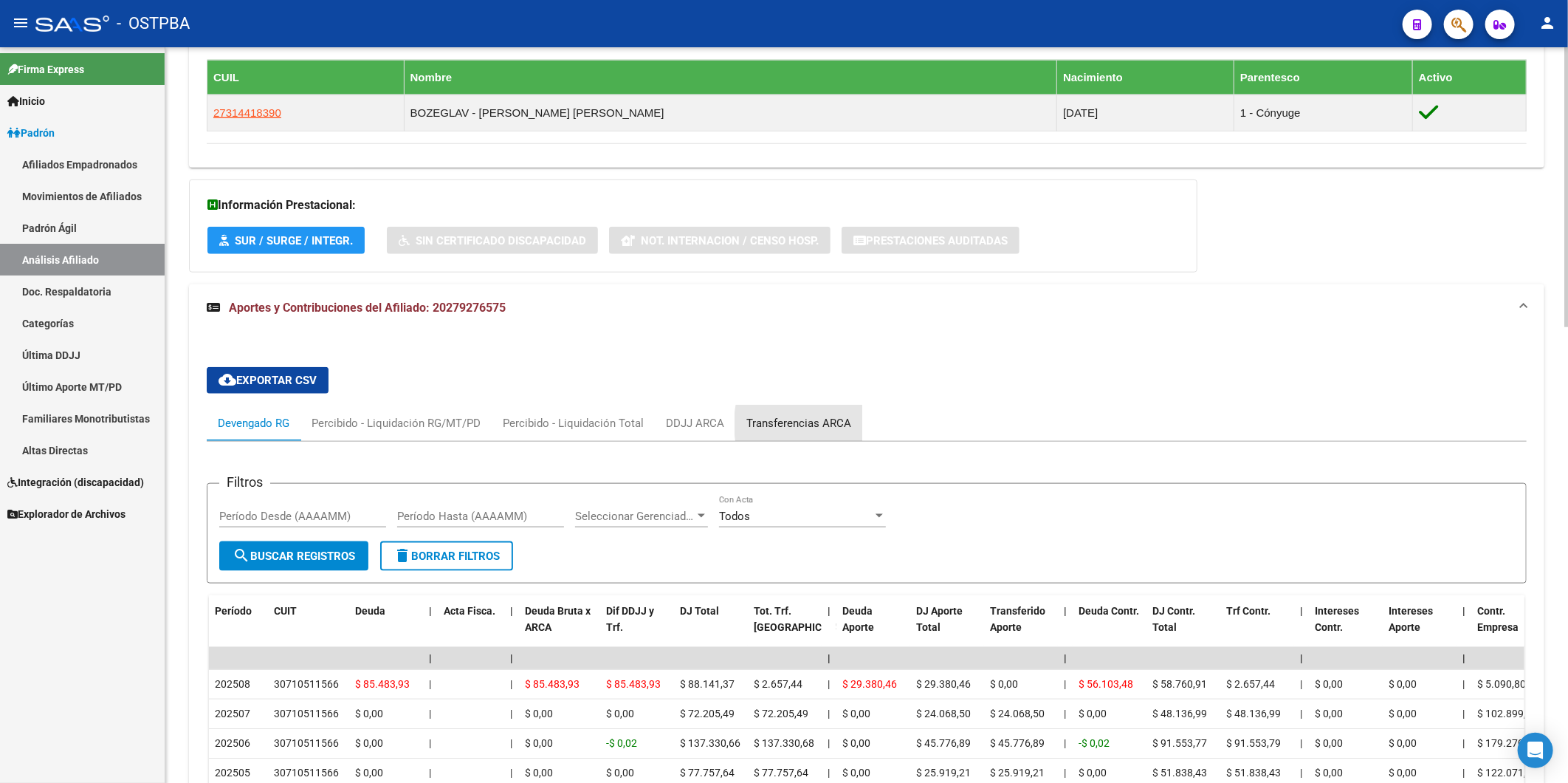
click at [832, 426] on div "Transferencias ARCA" at bounding box center [799, 422] width 105 height 16
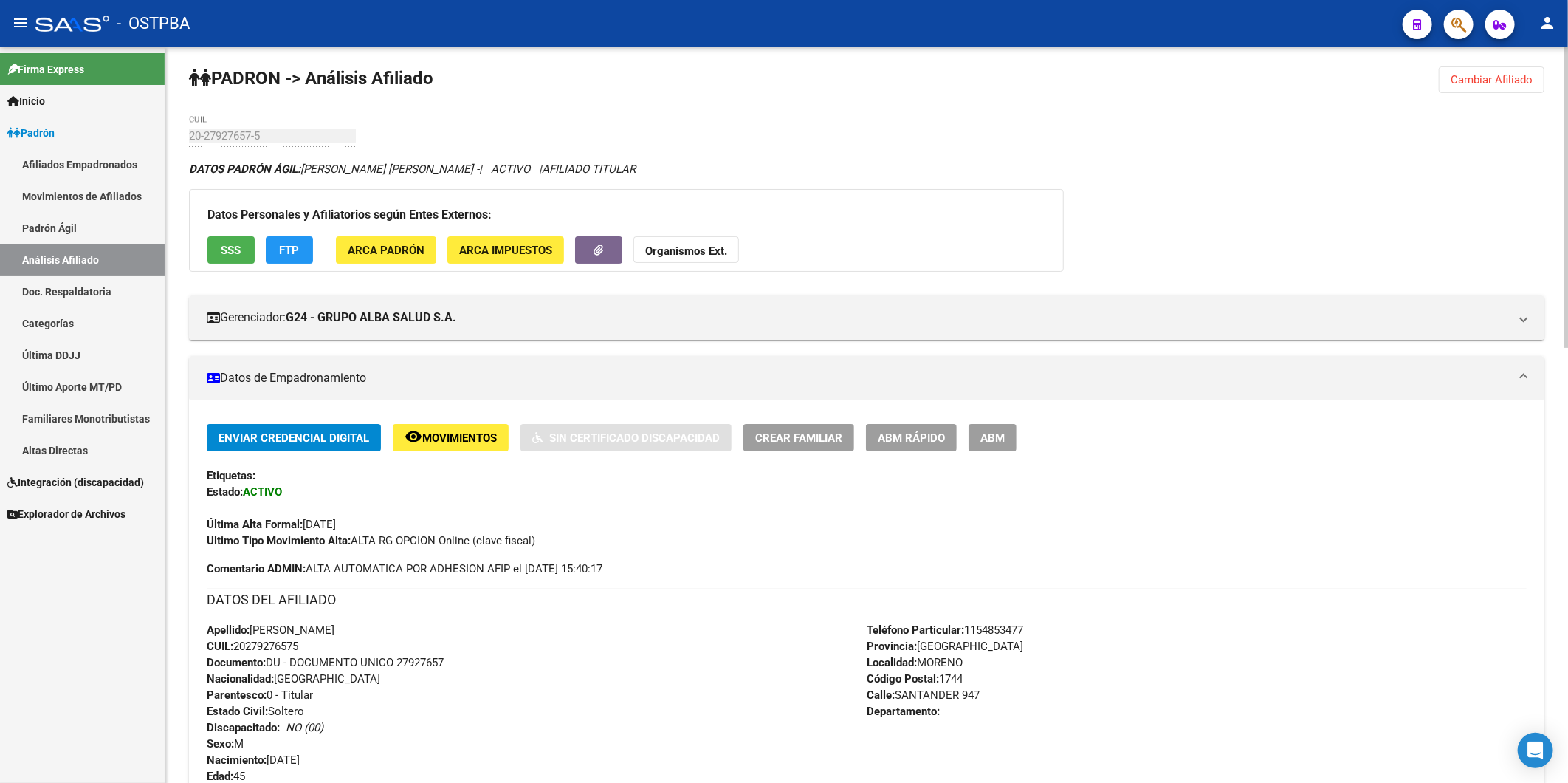
scroll to position [0, 0]
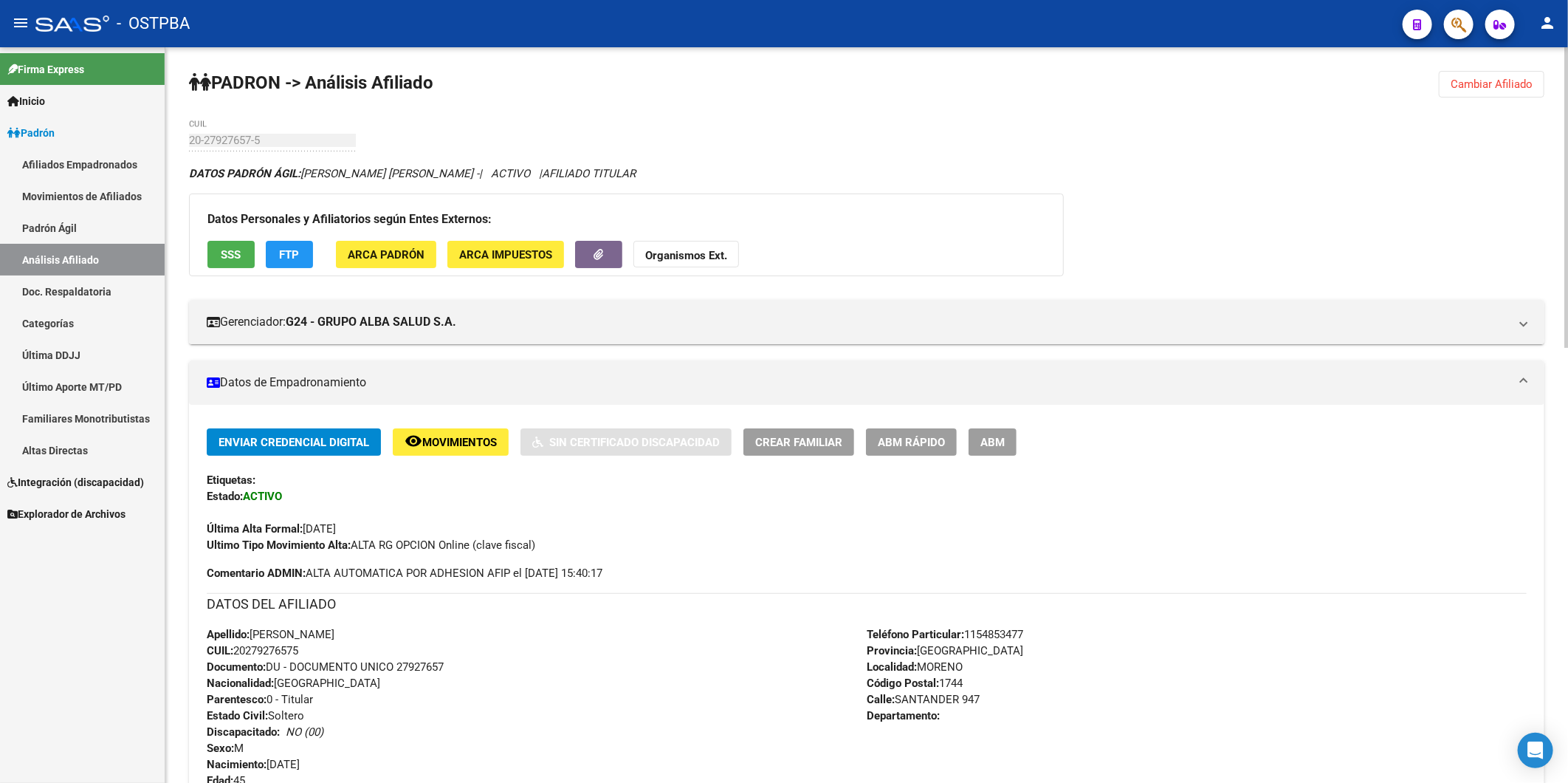
click at [288, 246] on button "FTP" at bounding box center [289, 254] width 47 height 27
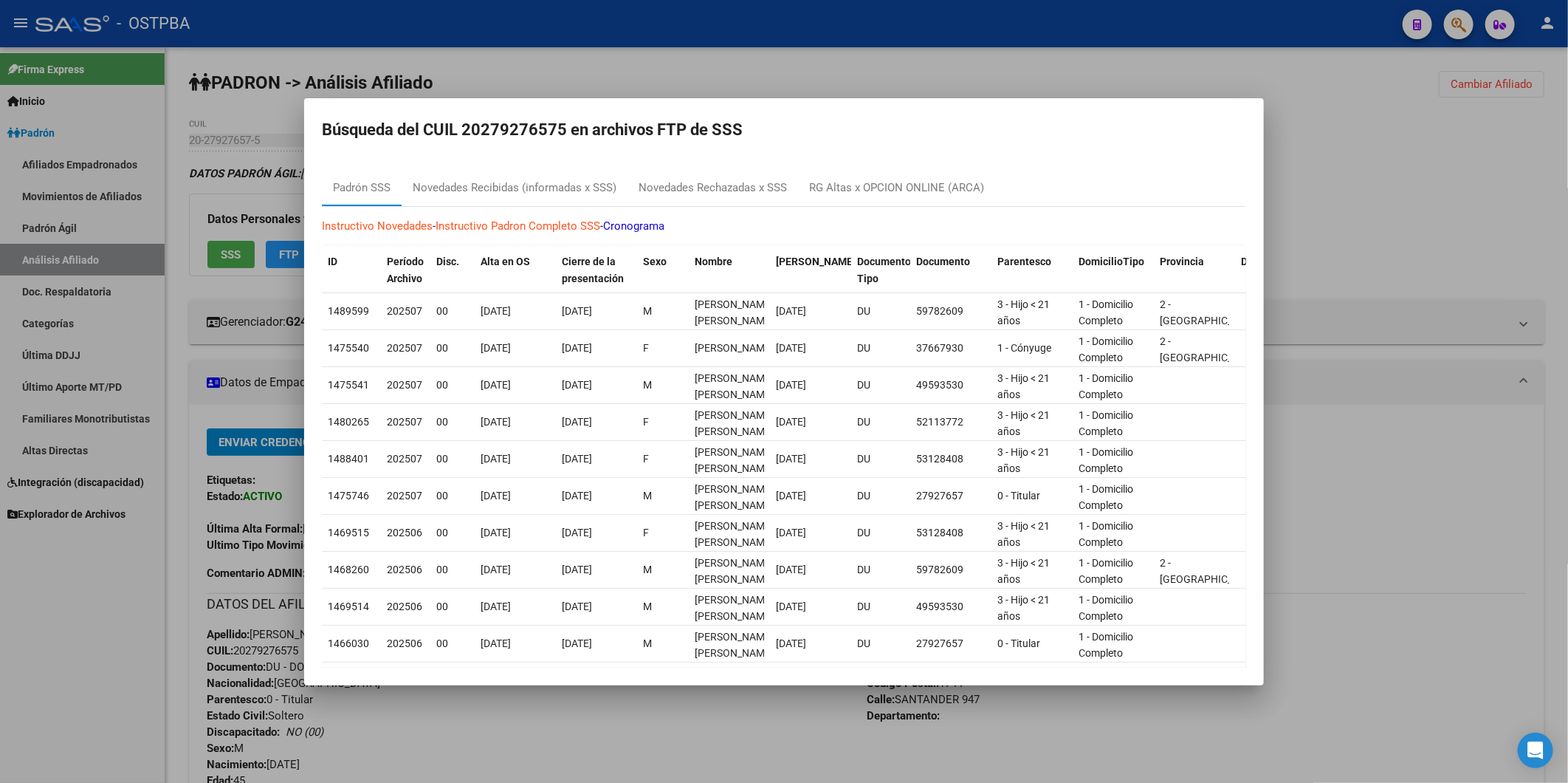
click at [226, 262] on div at bounding box center [784, 391] width 1568 height 783
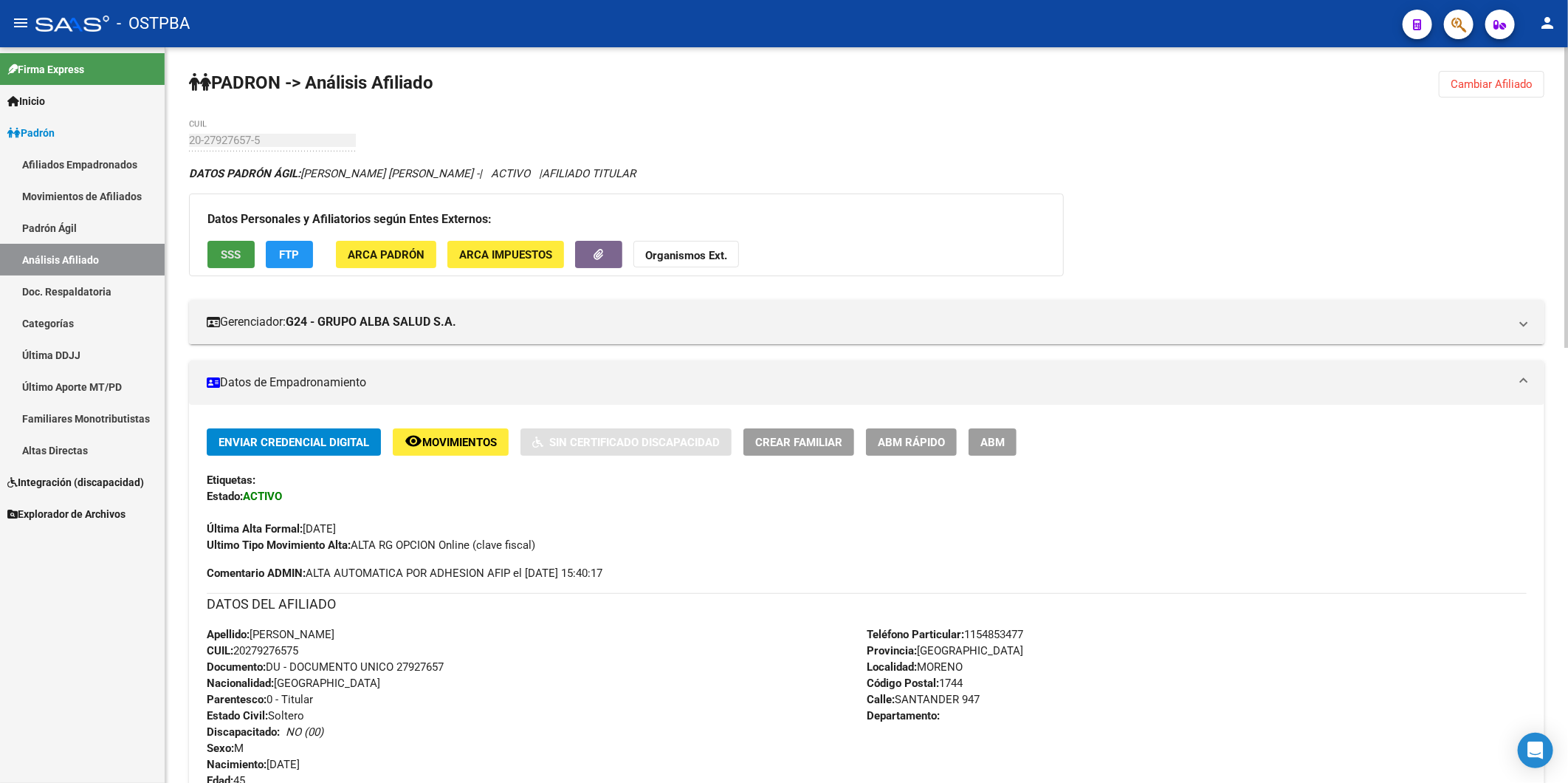
click at [226, 257] on span "SSS" at bounding box center [231, 255] width 20 height 13
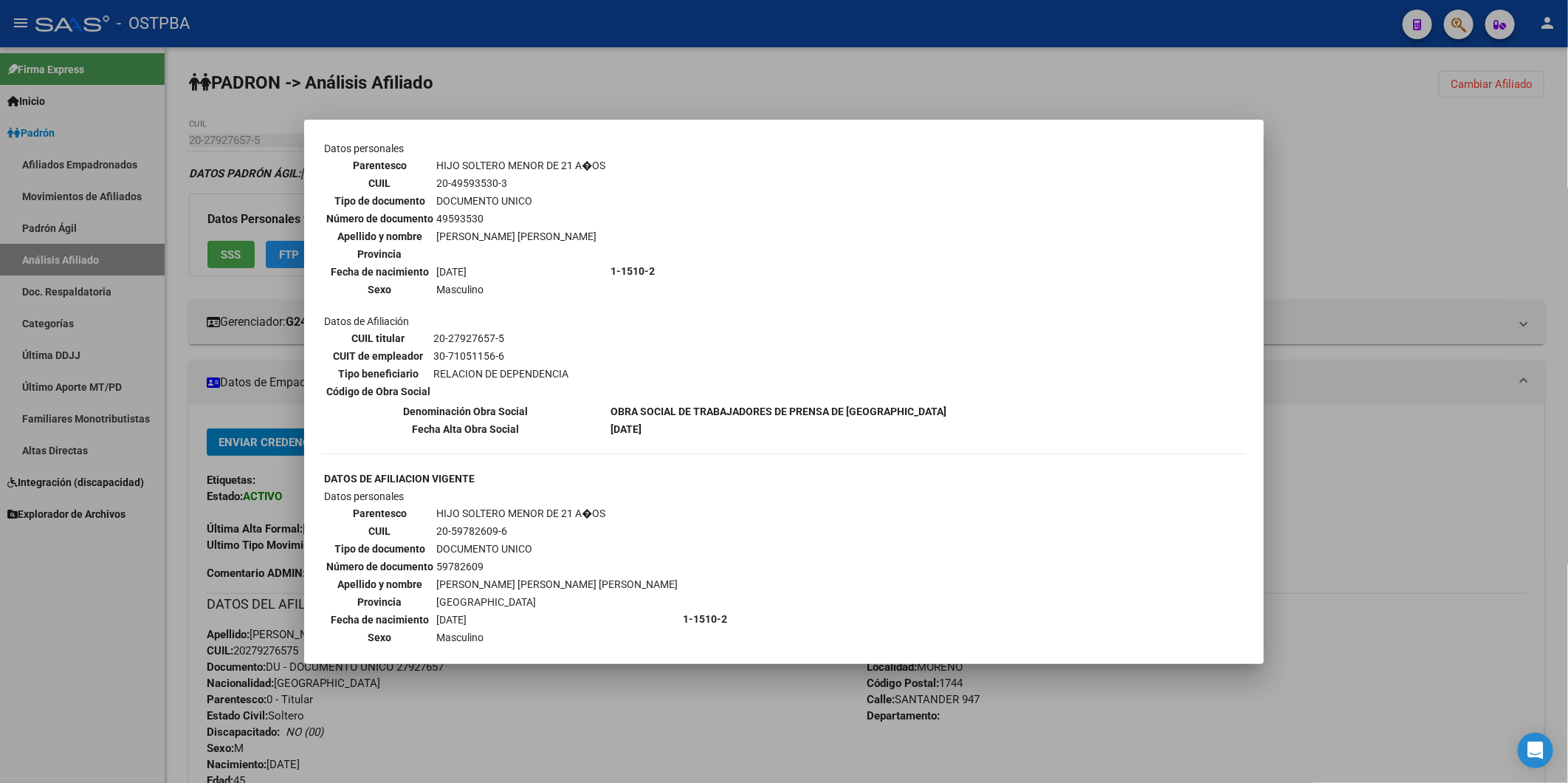
scroll to position [902, 0]
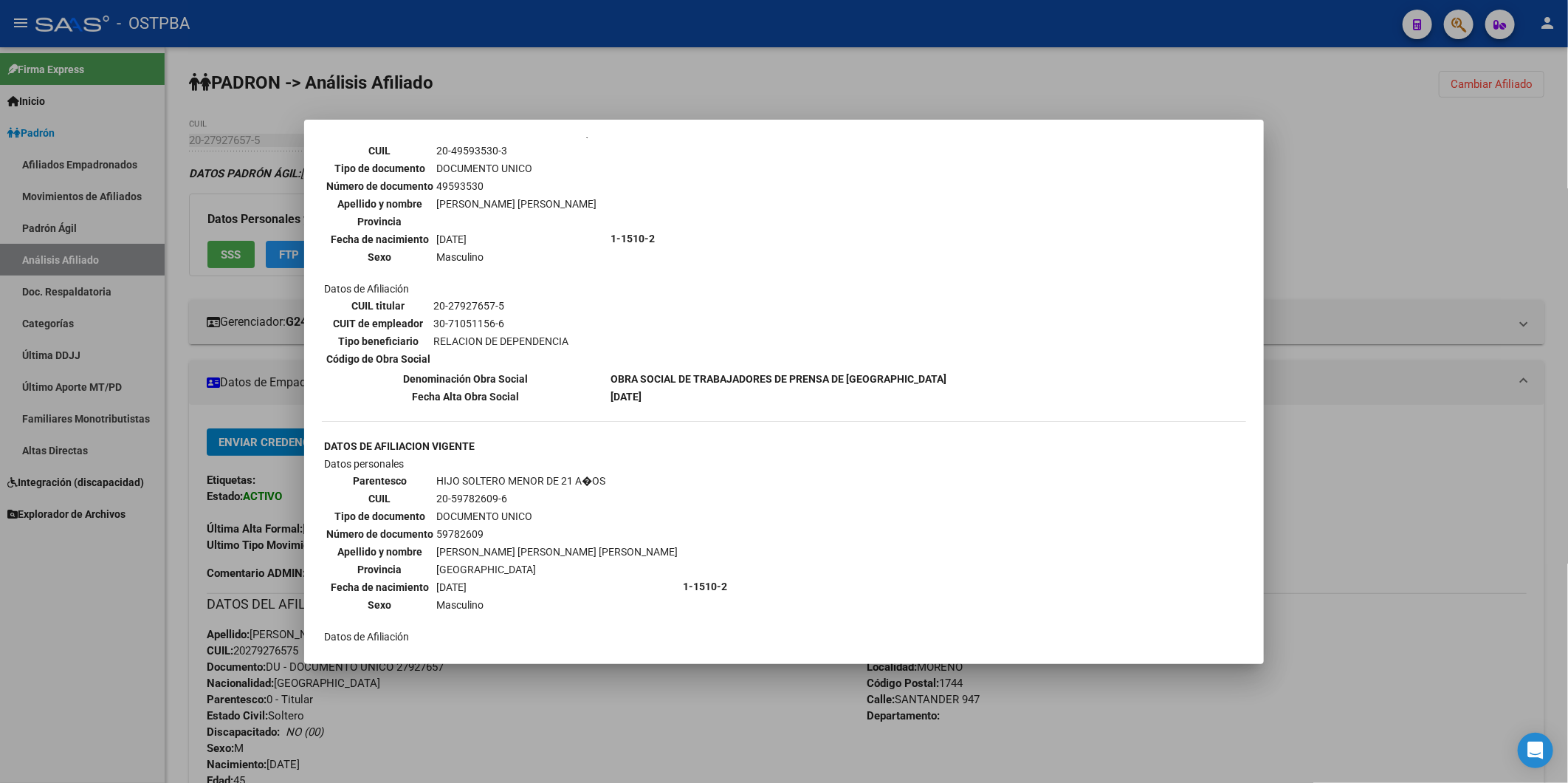
drag, startPoint x: 507, startPoint y: 455, endPoint x: 436, endPoint y: 453, distance: 71.0
click at [436, 490] on td "20-59782609-6" at bounding box center [557, 498] width 243 height 16
copy td "20-59782609-6"
click at [904, 71] on div at bounding box center [784, 391] width 1568 height 783
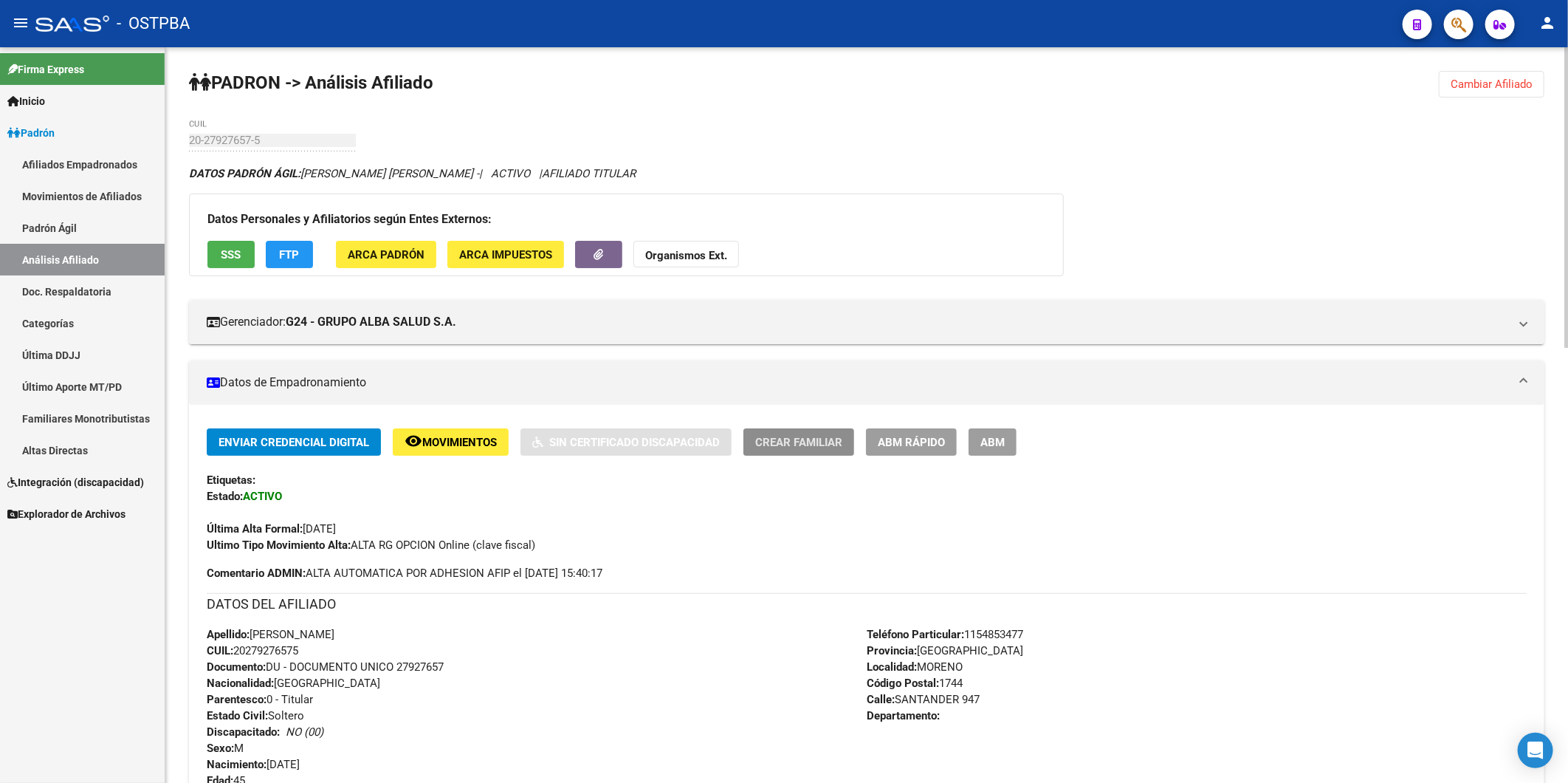
click at [817, 445] on span "Crear Familiar" at bounding box center [799, 442] width 87 height 13
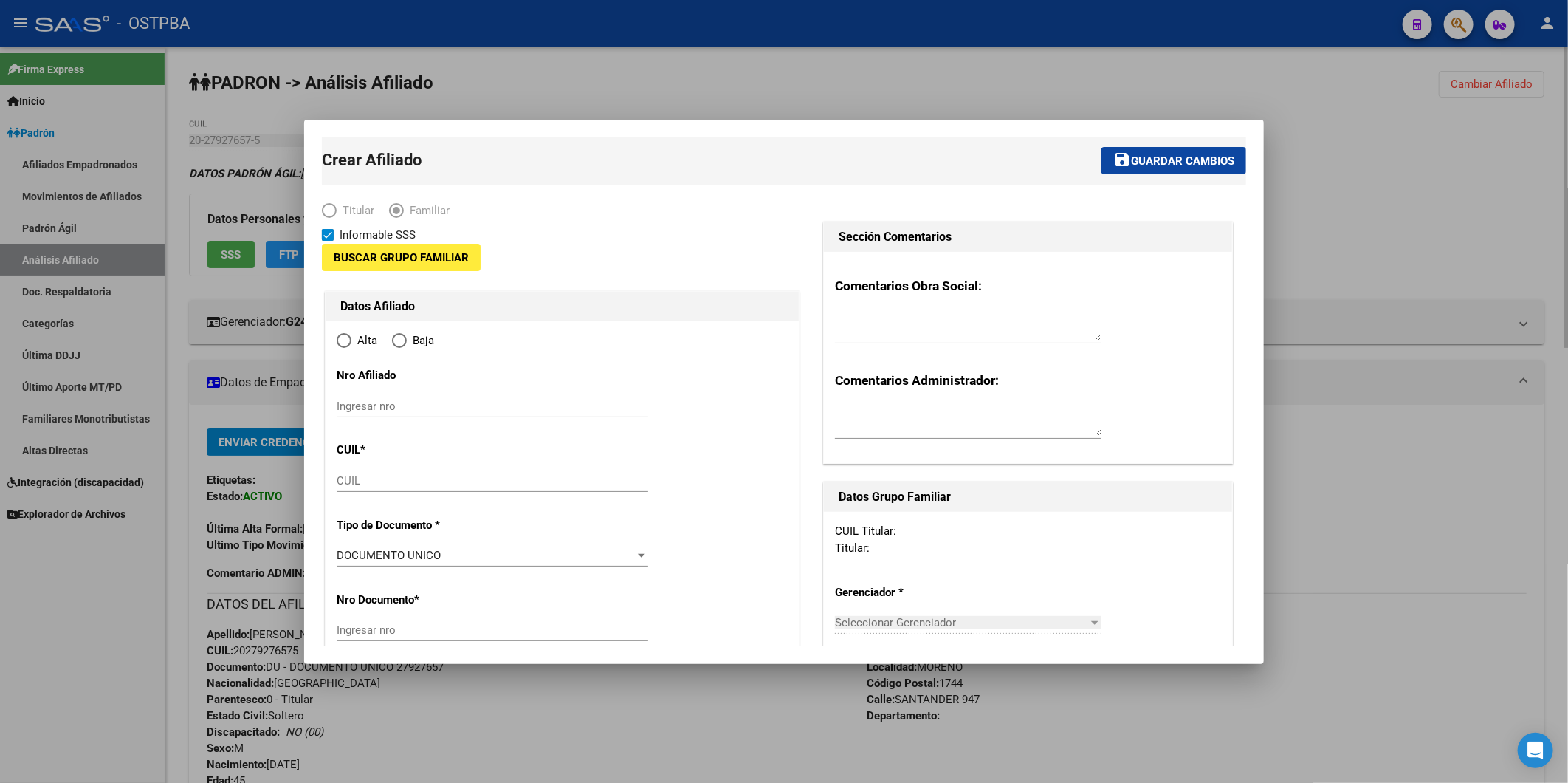
type input "30-71051156-6"
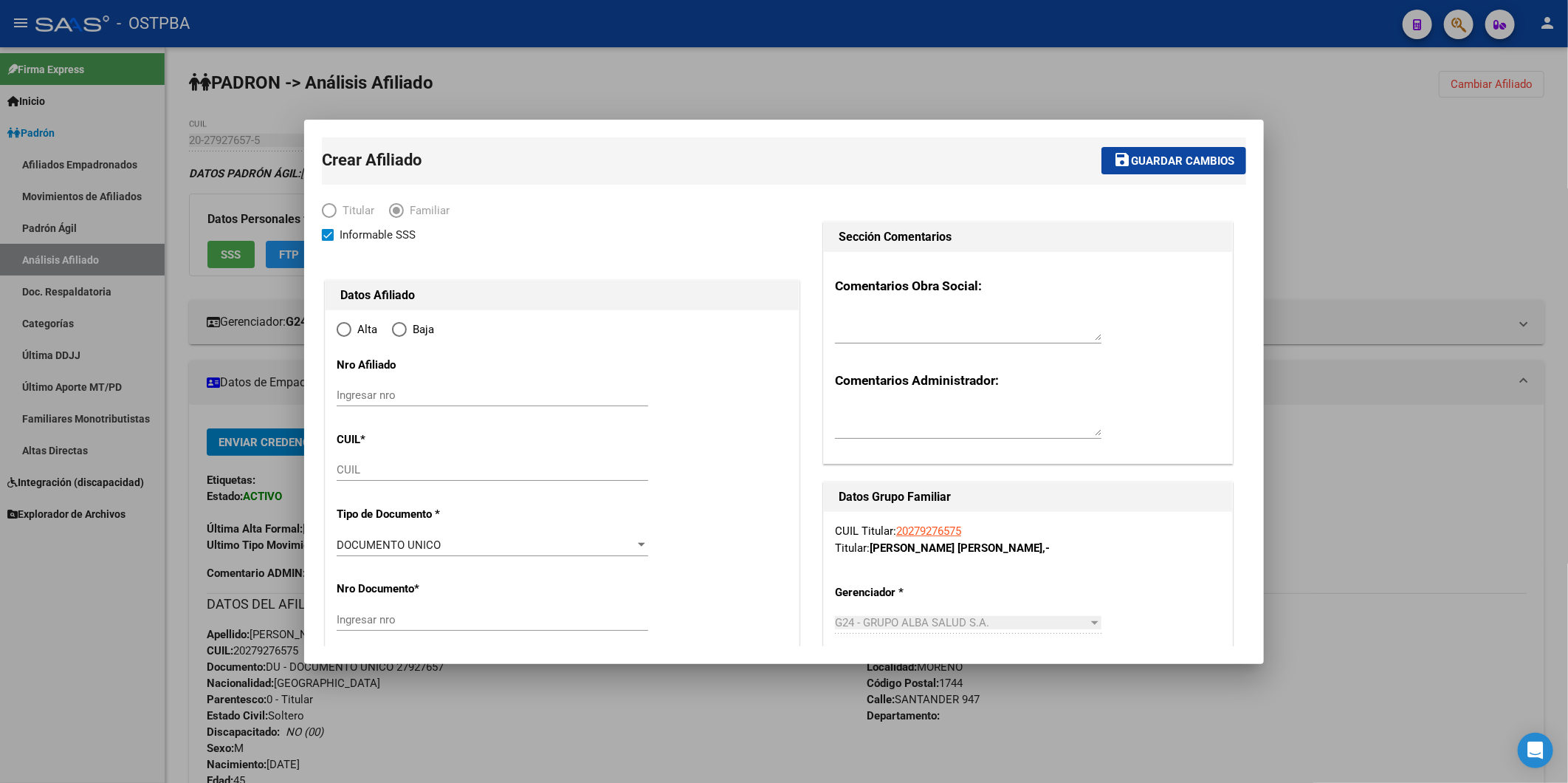
radio input "true"
type input "MORENO"
type input "1744"
type input "SANTANDER"
type input "947"
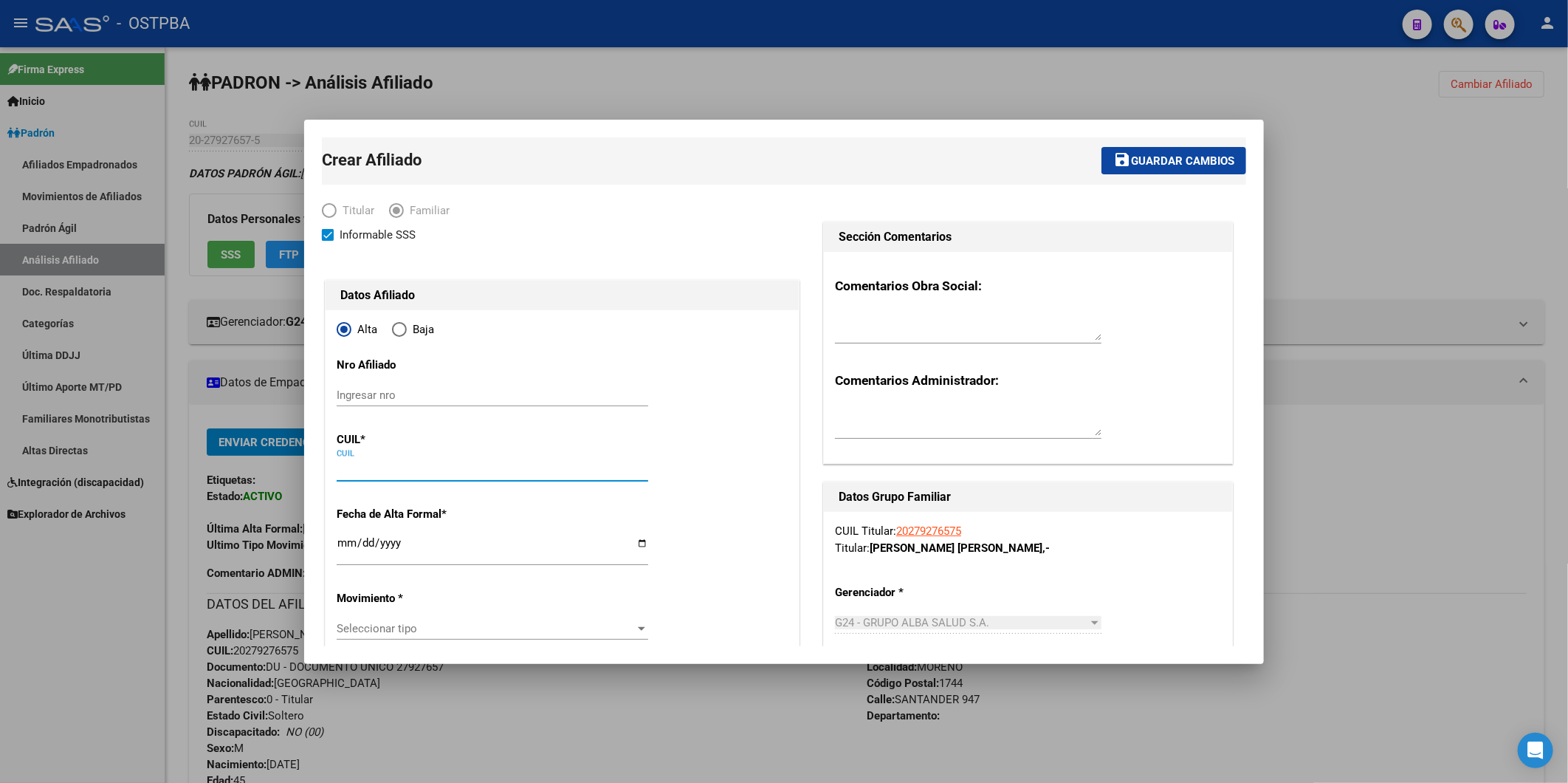
click at [374, 465] on input "CUIL" at bounding box center [492, 470] width 312 height 13
paste input "20-59782609-6"
type input "20-59782609-6"
type input "59782609"
type input "GONZALEZ ALBARRACIN"
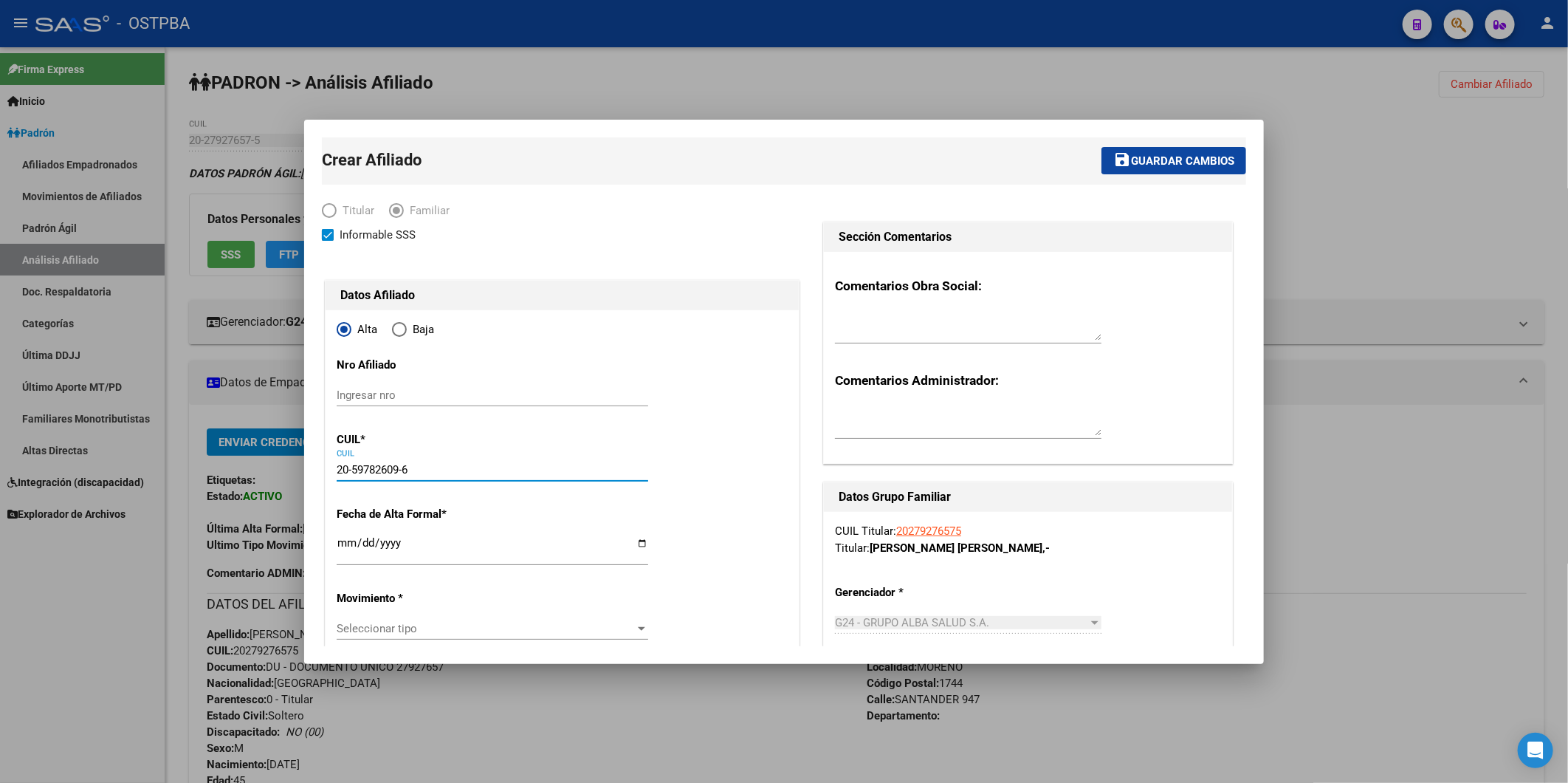
type input "JANNA LENA"
type input "2023-04-20"
type input "MORENO"
type input "0000"
type input "25 DE MAYO"
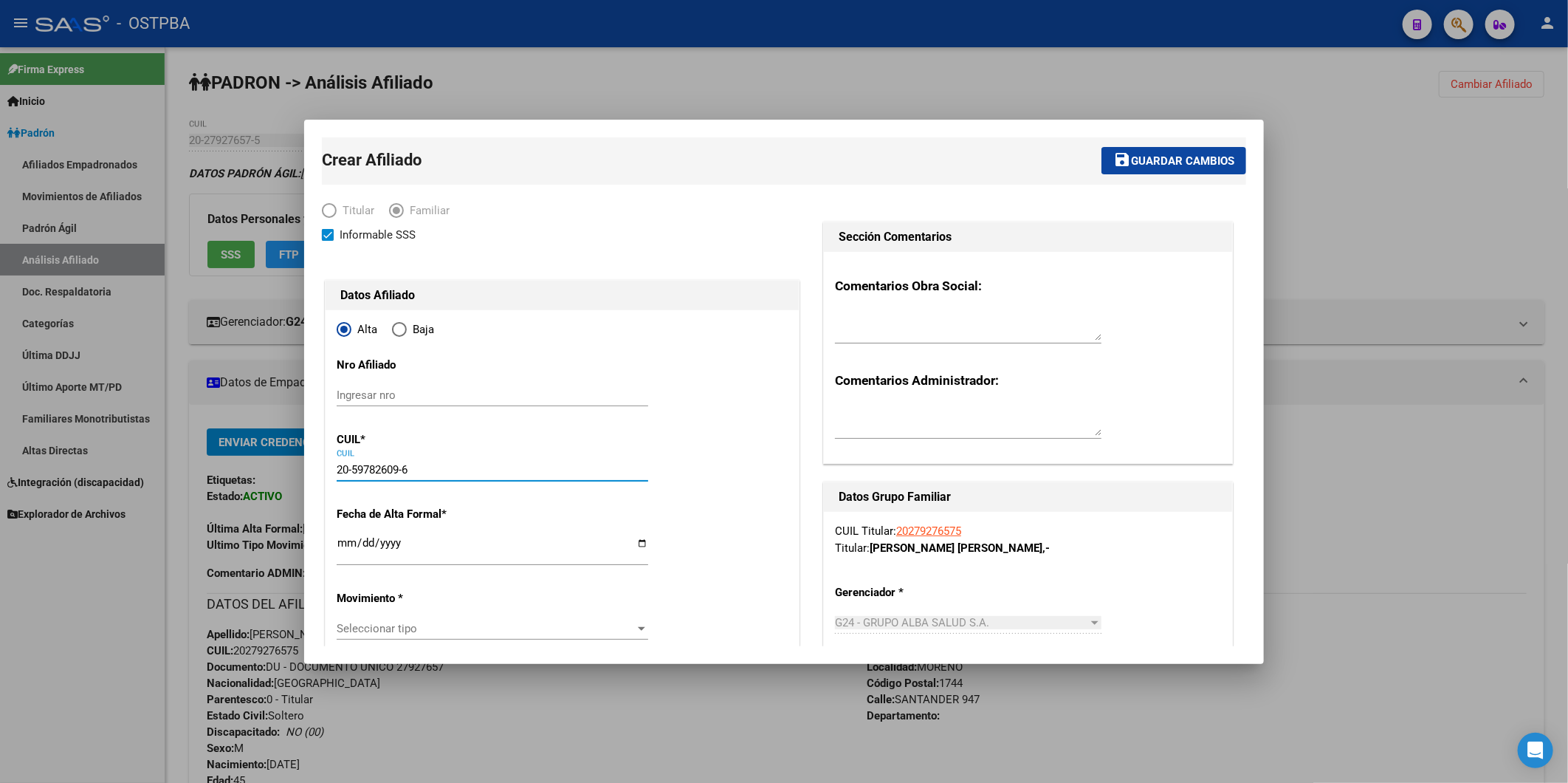
type input "20-59782609-6"
click at [343, 514] on input "Ingresar fecha" at bounding box center [492, 548] width 312 height 24
click at [341, 514] on input "Ingresar fecha" at bounding box center [492, 548] width 312 height 24
type input "2024-11-01"
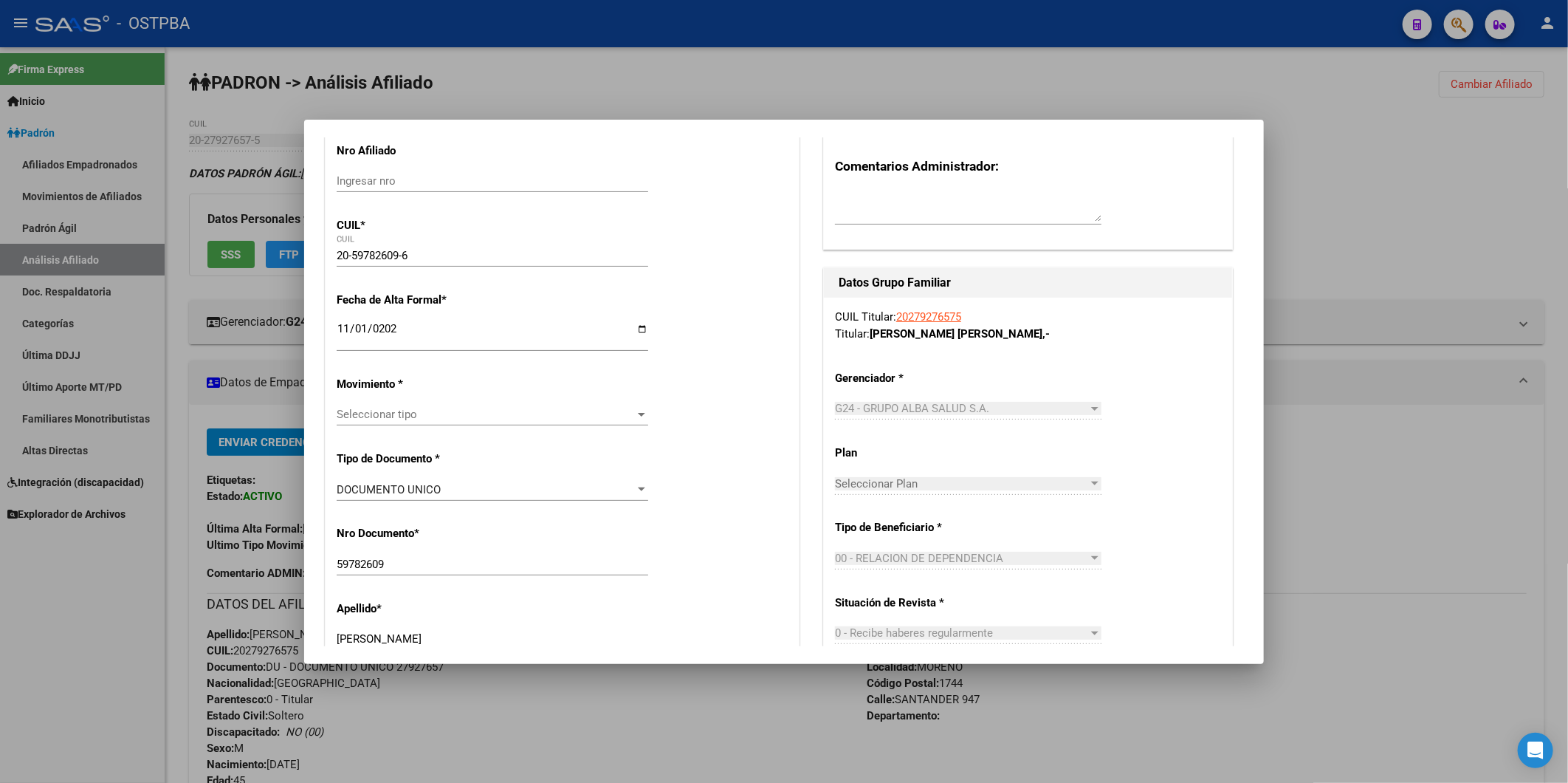
scroll to position [246, 0]
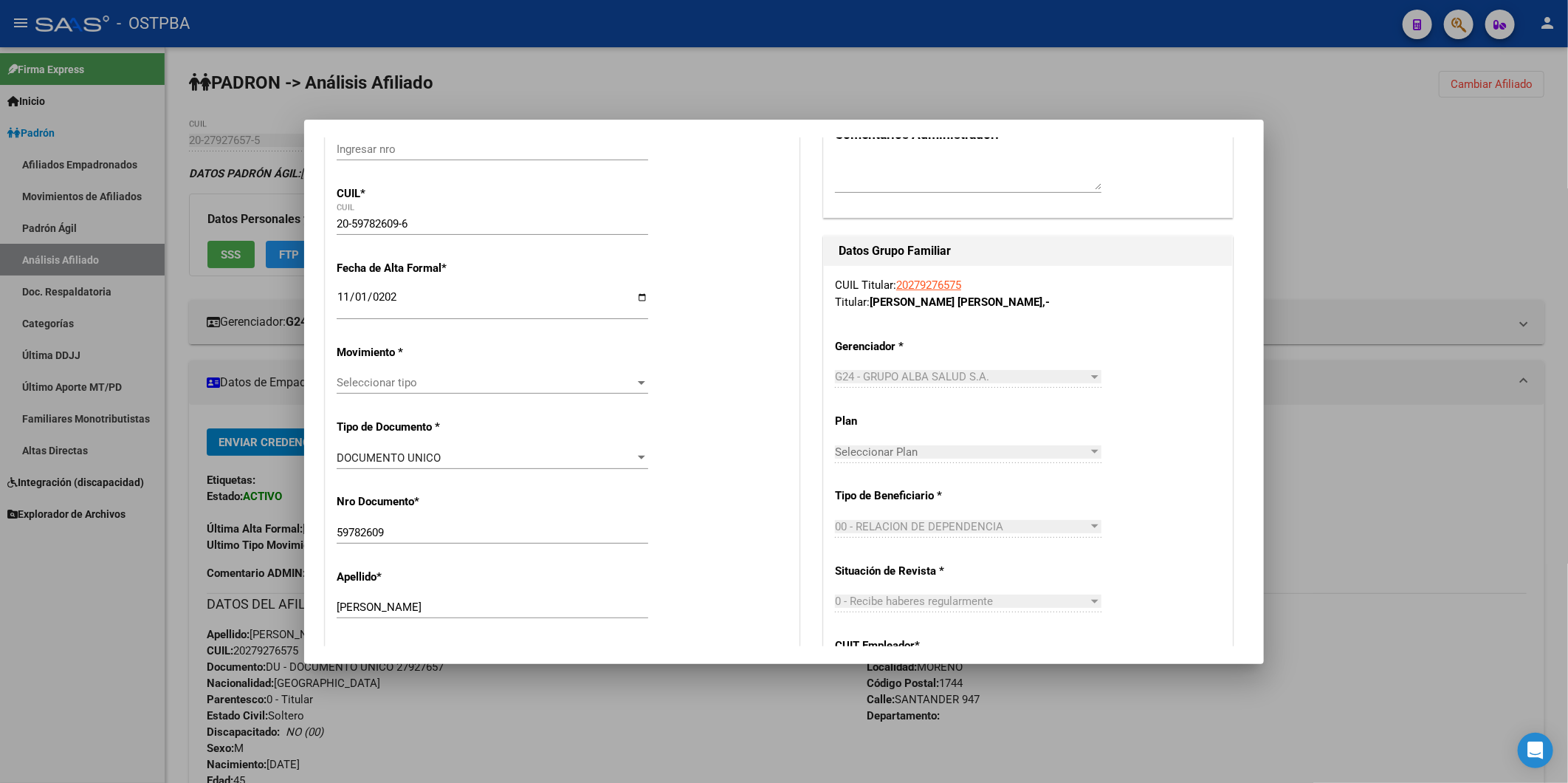
click at [640, 378] on div at bounding box center [641, 383] width 13 height 12
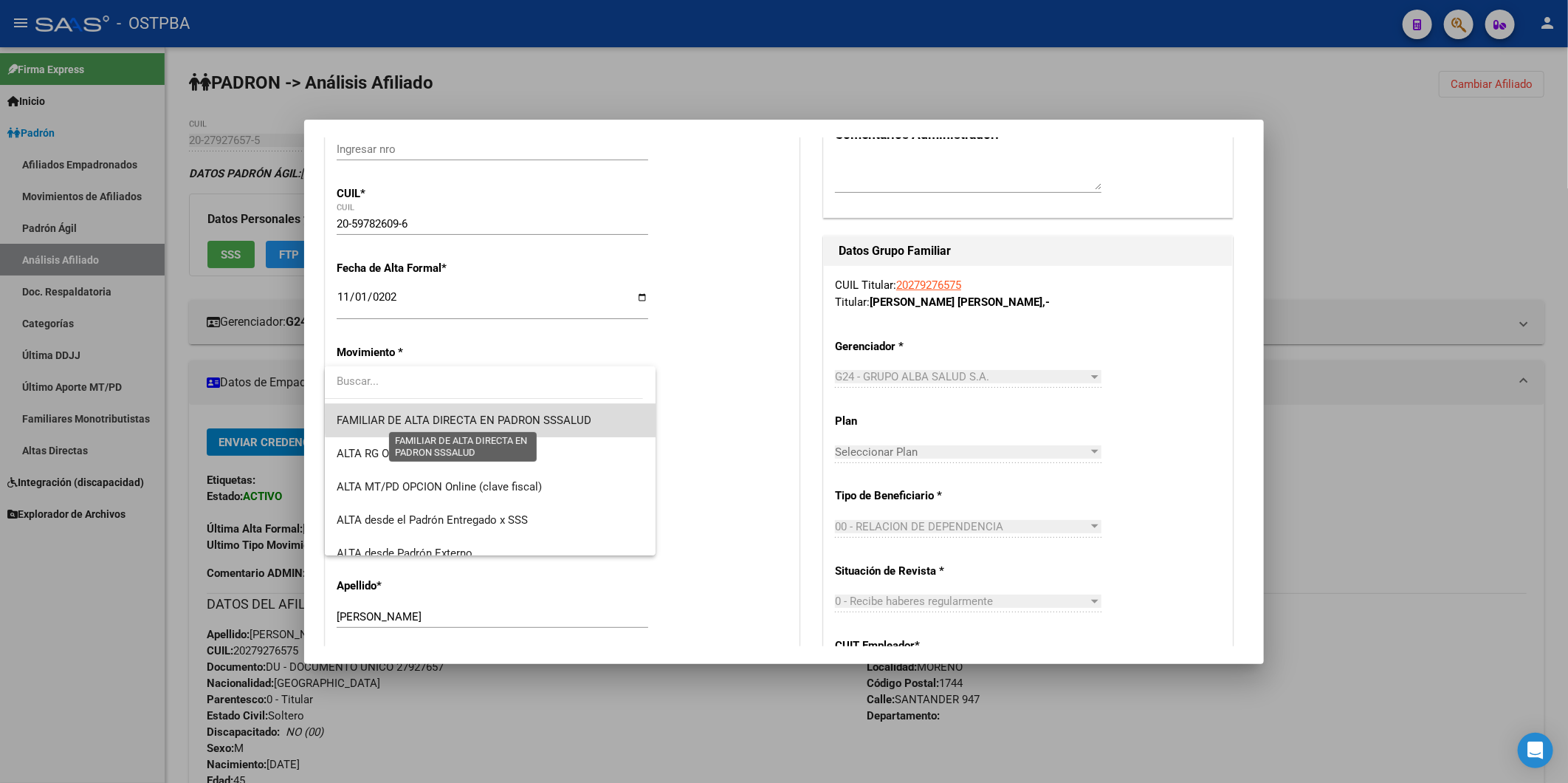
click at [514, 415] on span "FAMILIAR DE ALTA DIRECTA EN PADRON SSSALUD" at bounding box center [463, 421] width 255 height 13
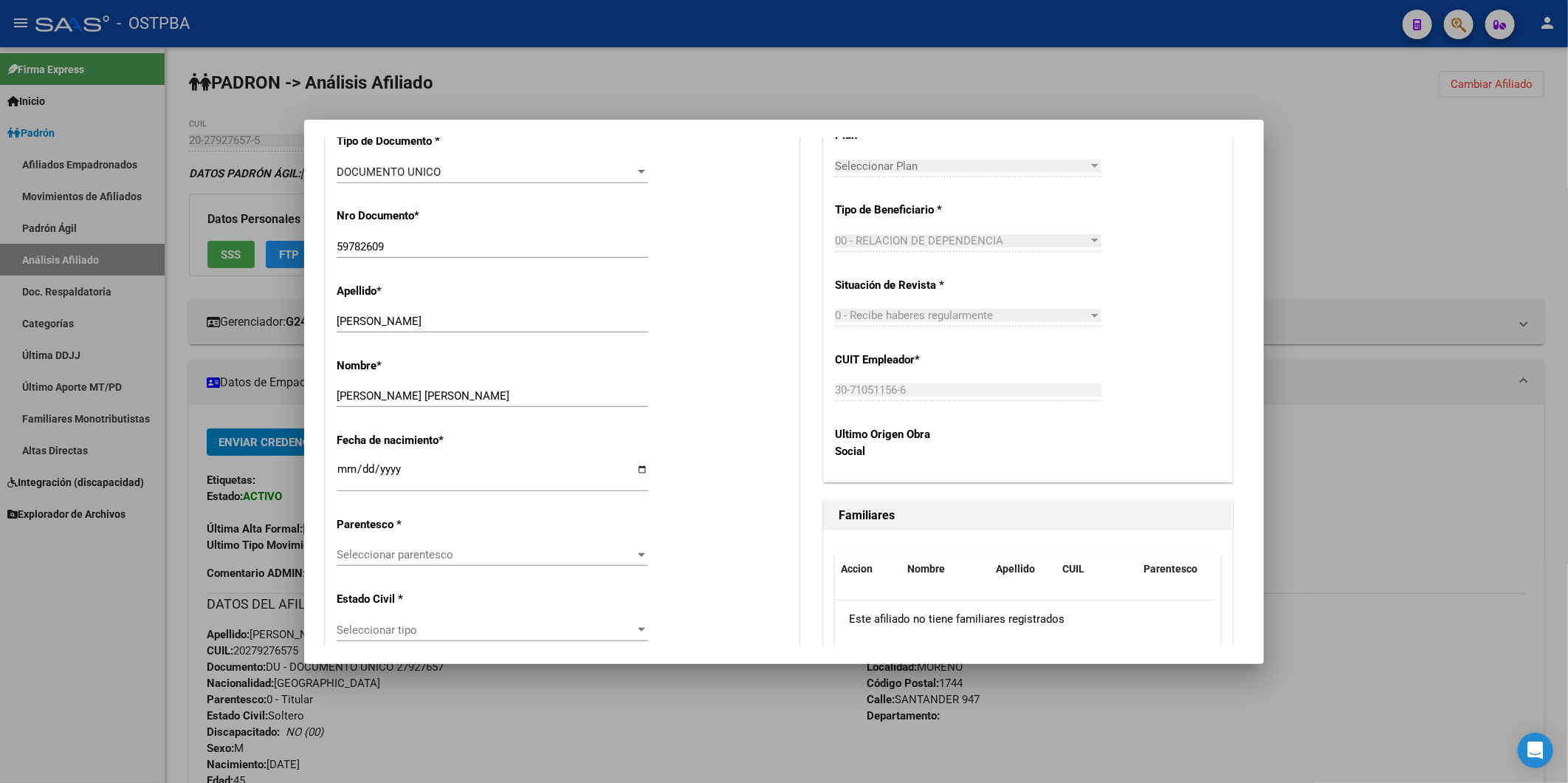
scroll to position [574, 0]
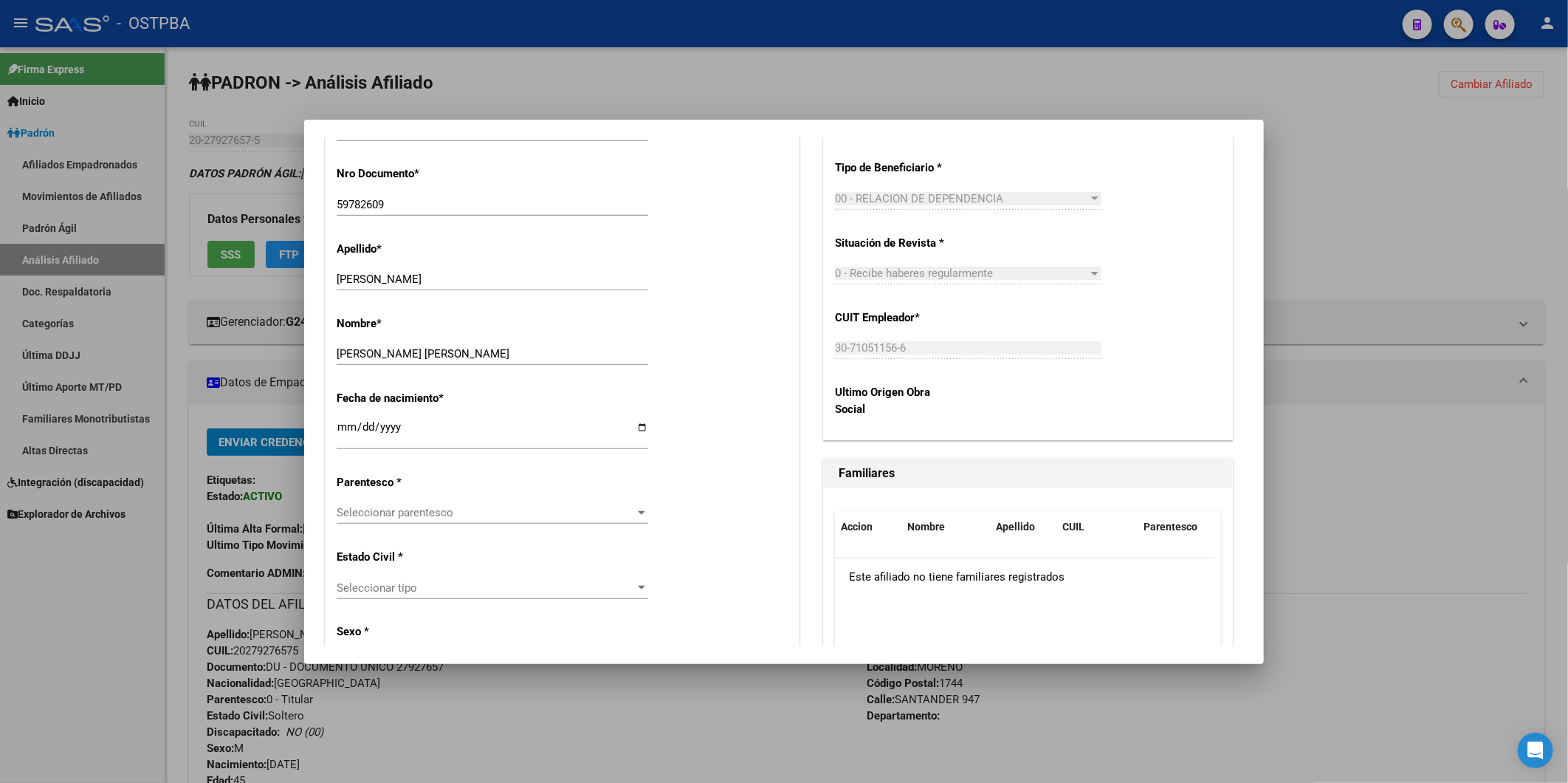
click at [638, 514] on div at bounding box center [641, 512] width 13 height 12
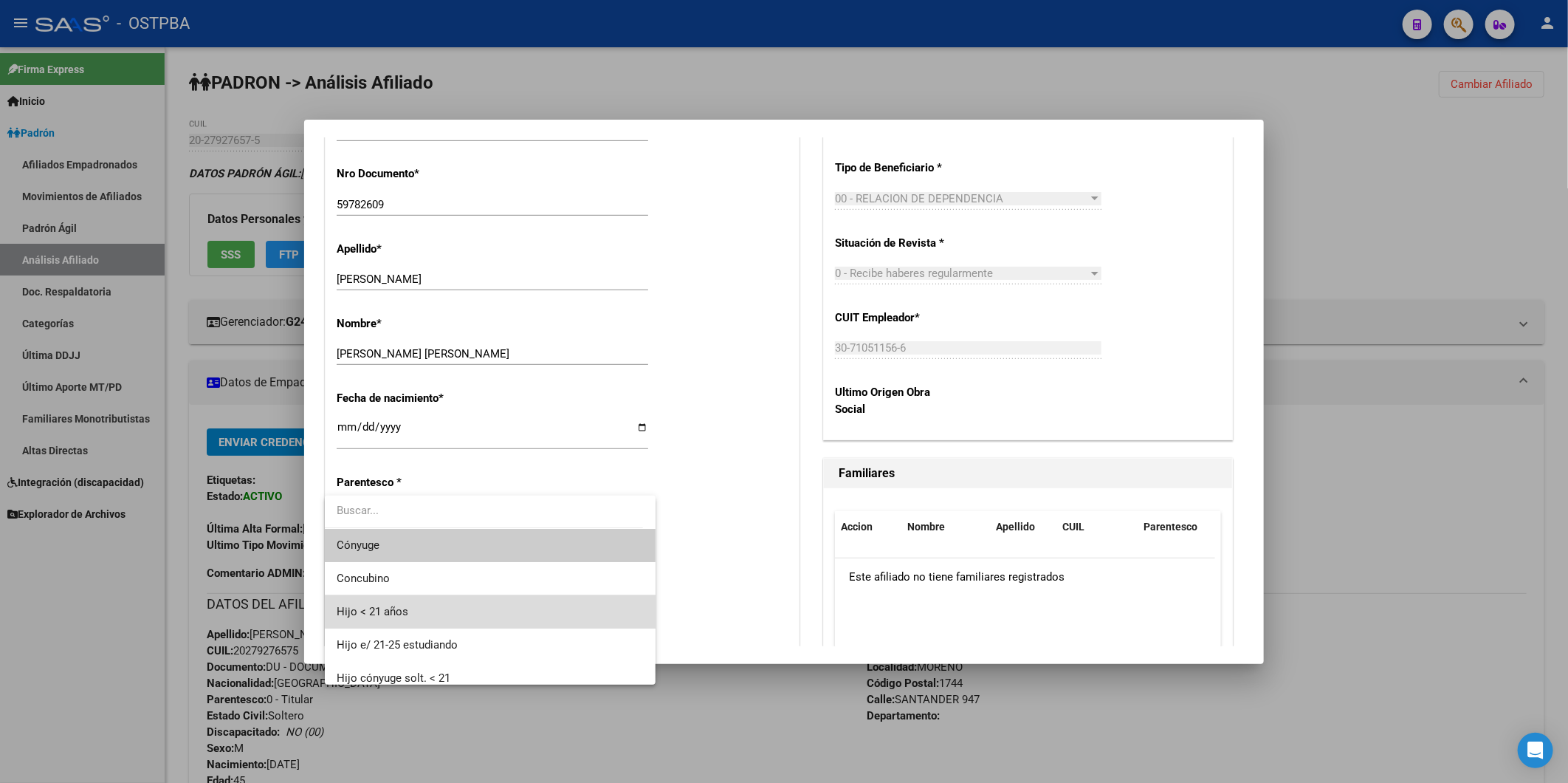
click at [496, 514] on span "Hijo < 21 años" at bounding box center [489, 612] width 306 height 34
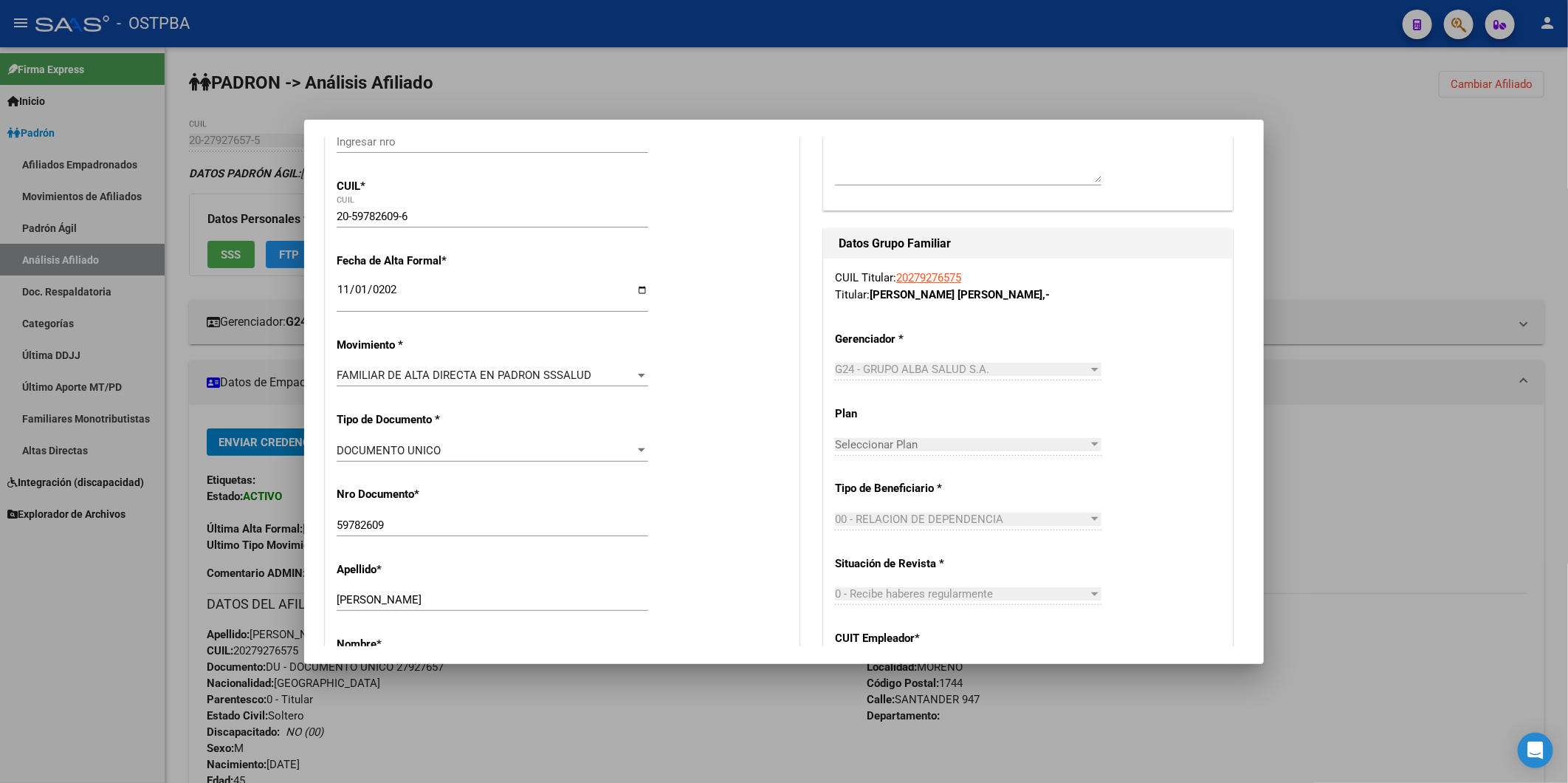
scroll to position [0, 0]
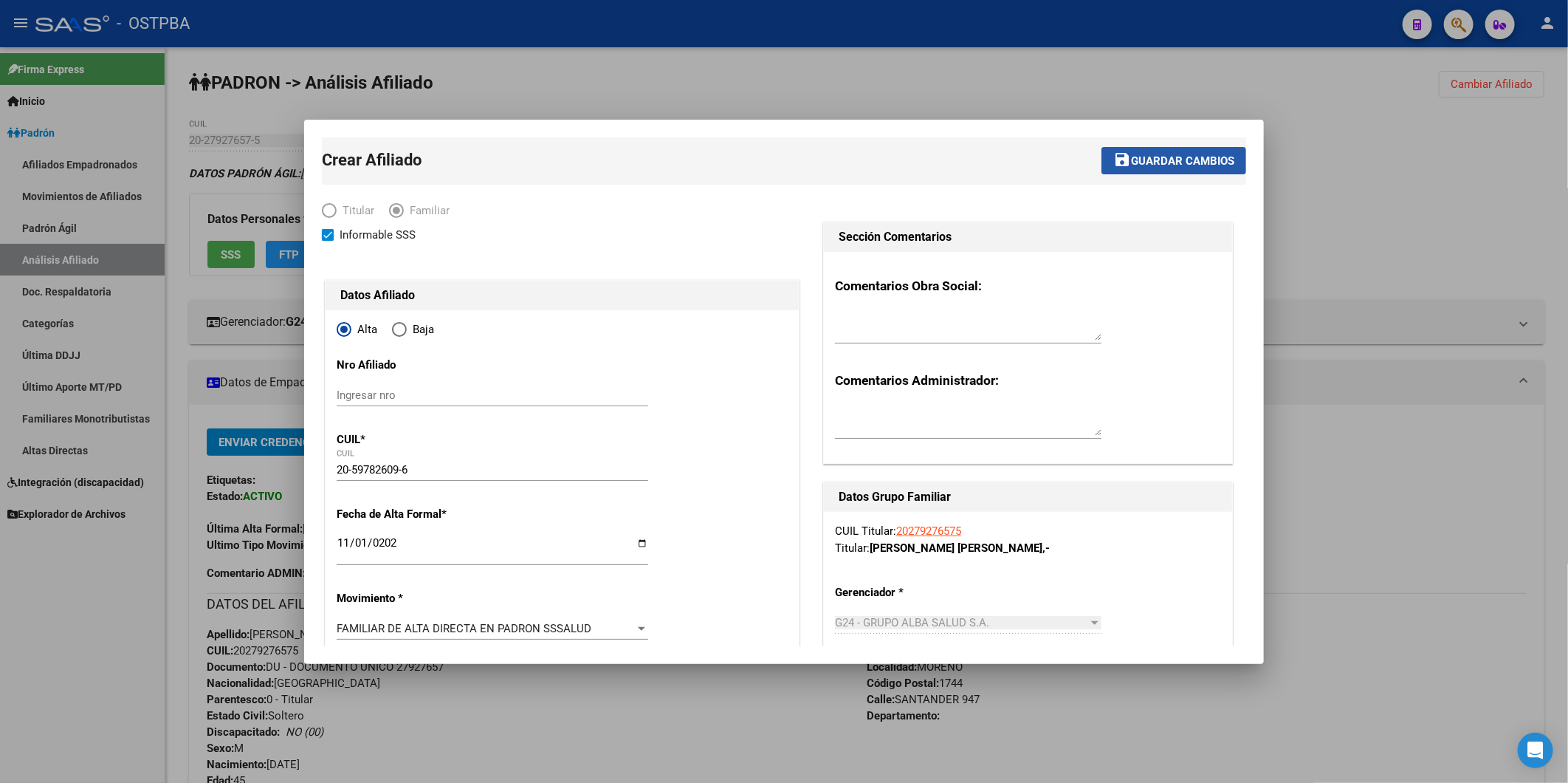
click at [935, 157] on span "Guardar cambios" at bounding box center [1182, 161] width 103 height 13
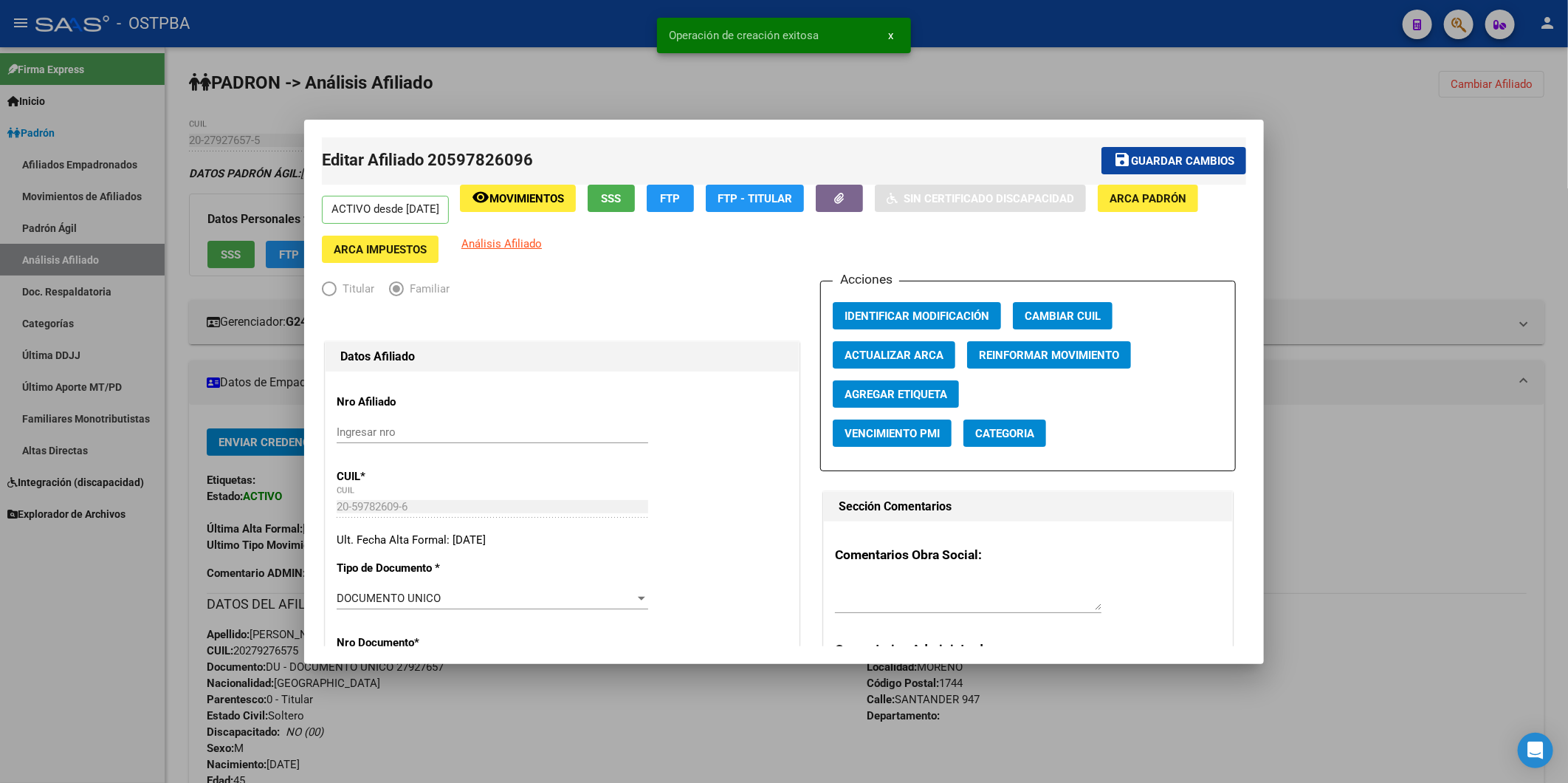
click at [935, 175] on div at bounding box center [784, 391] width 1568 height 783
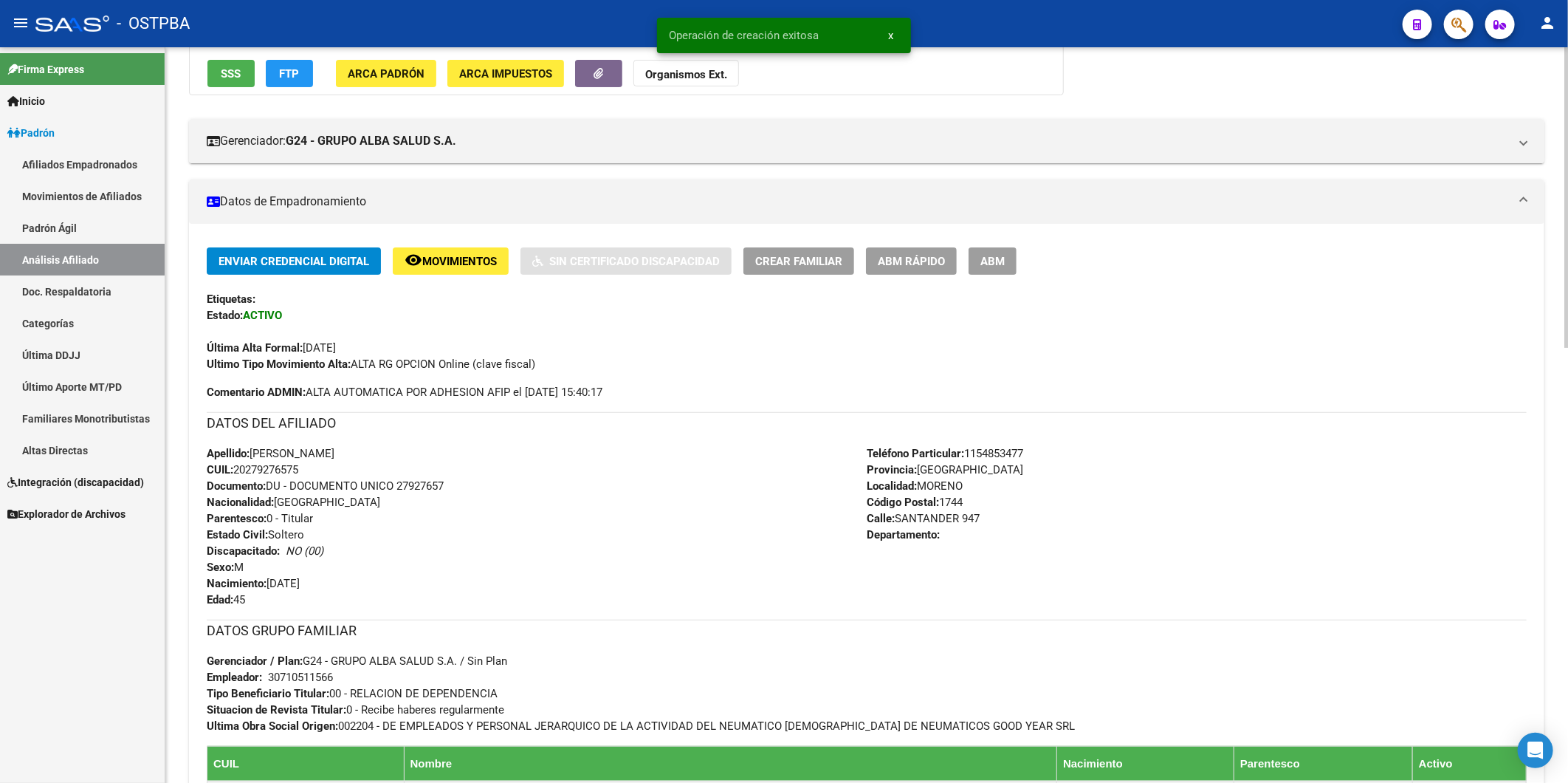
scroll to position [410, 0]
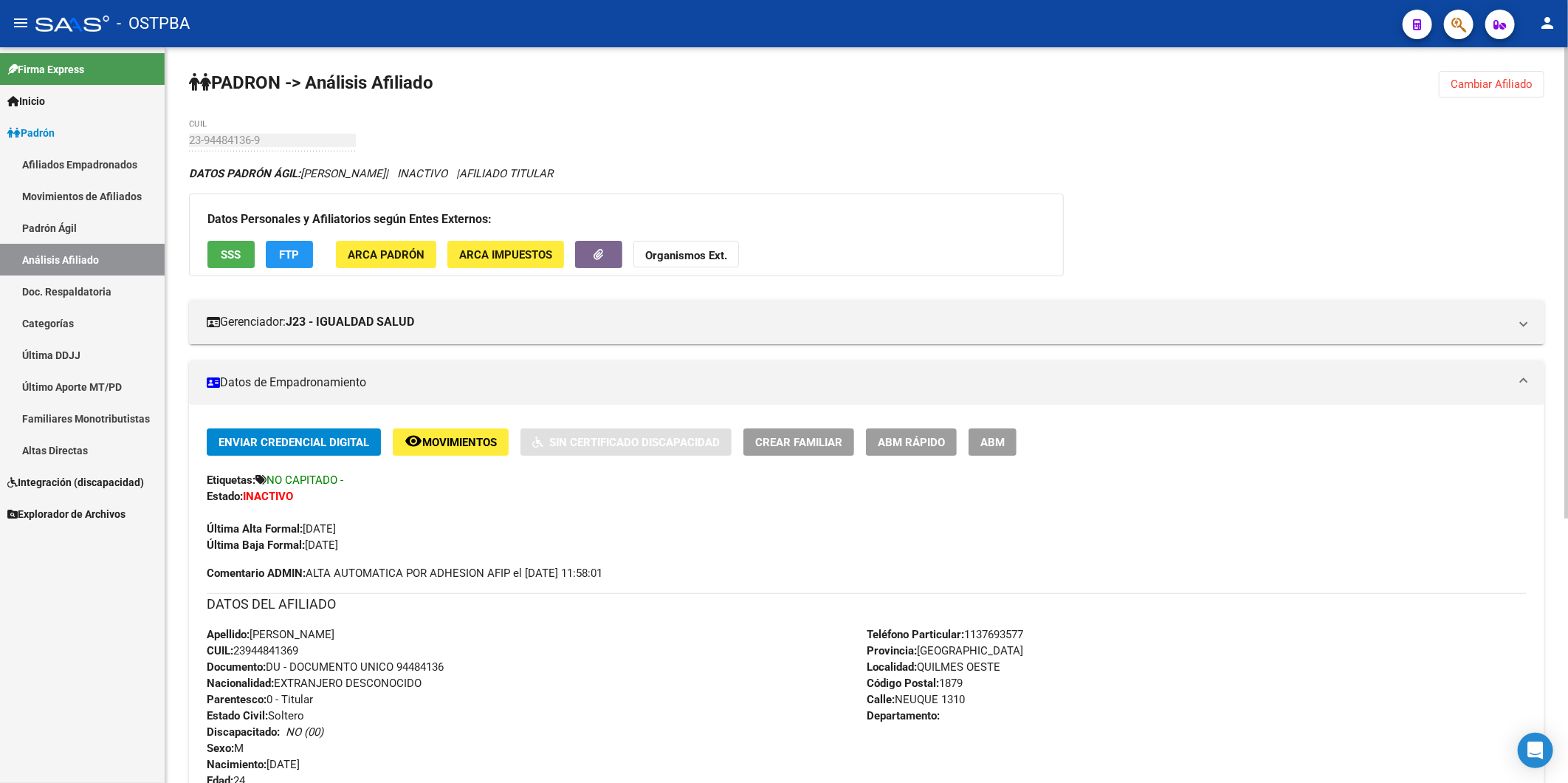
drag, startPoint x: 1485, startPoint y: 88, endPoint x: 1043, endPoint y: 112, distance: 442.7
click at [1485, 88] on span "Cambiar Afiliado" at bounding box center [1491, 84] width 82 height 13
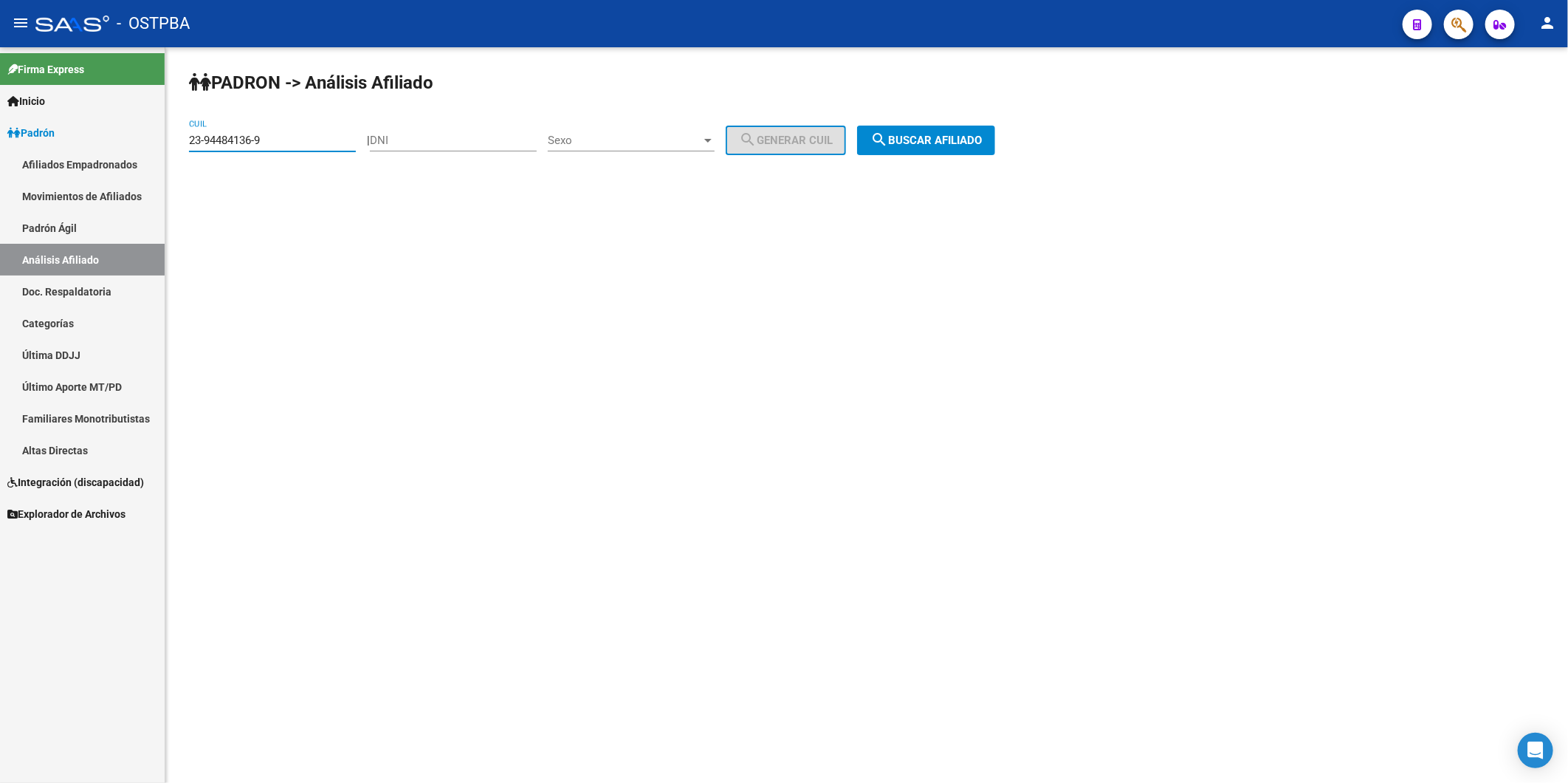
drag, startPoint x: 316, startPoint y: 144, endPoint x: 62, endPoint y: 167, distance: 255.0
click at [62, 167] on mat-sidenav-container "Firma Express Inicio Instructivos Contacto OS [PERSON_NAME] Afiliados Empadrona…" at bounding box center [784, 415] width 1568 height 735
click at [406, 149] on div "DNI" at bounding box center [453, 135] width 166 height 32
type input "59782609"
click at [715, 142] on div at bounding box center [708, 140] width 13 height 12
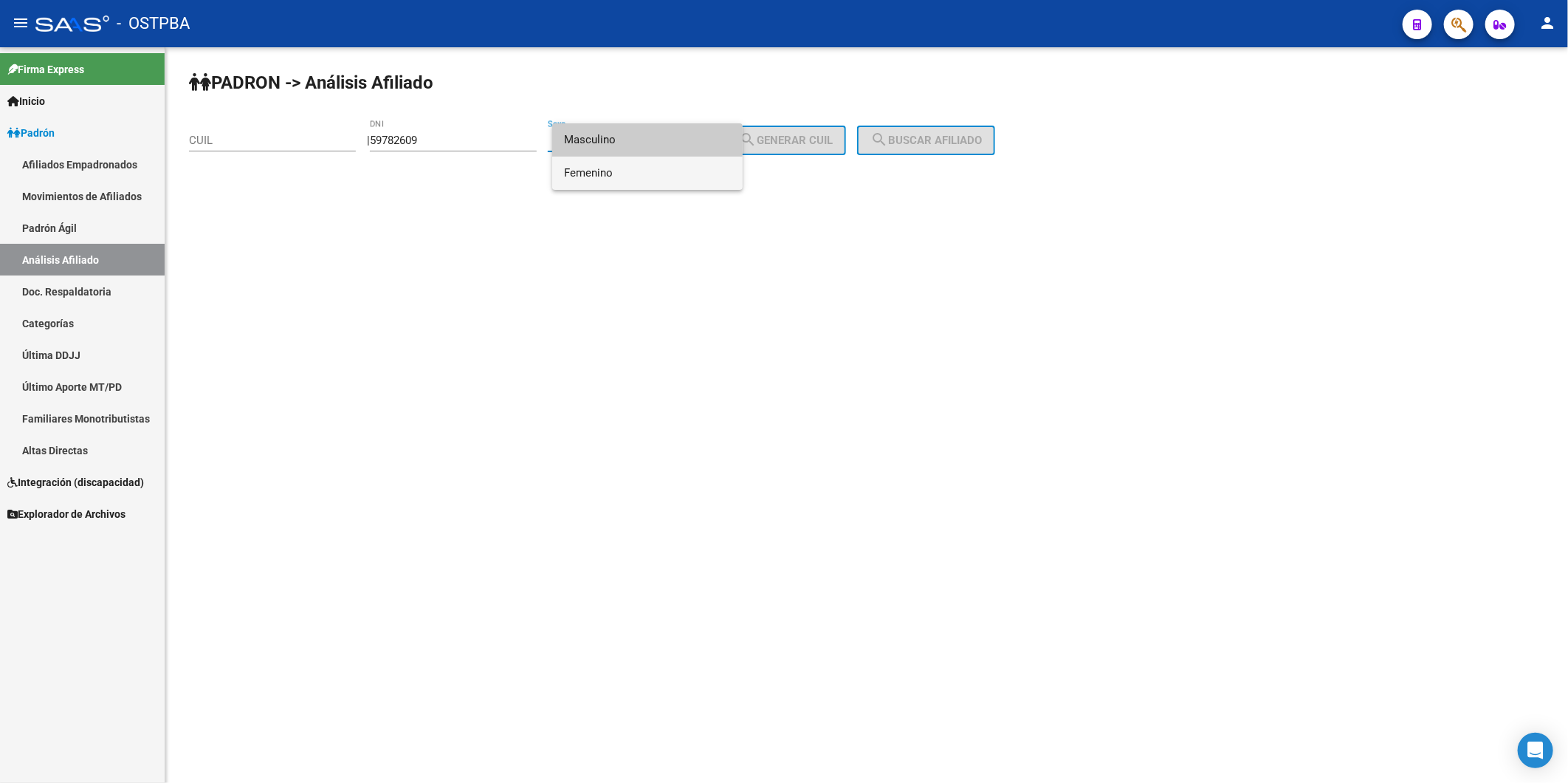
click at [657, 173] on span "Femenino" at bounding box center [647, 173] width 166 height 34
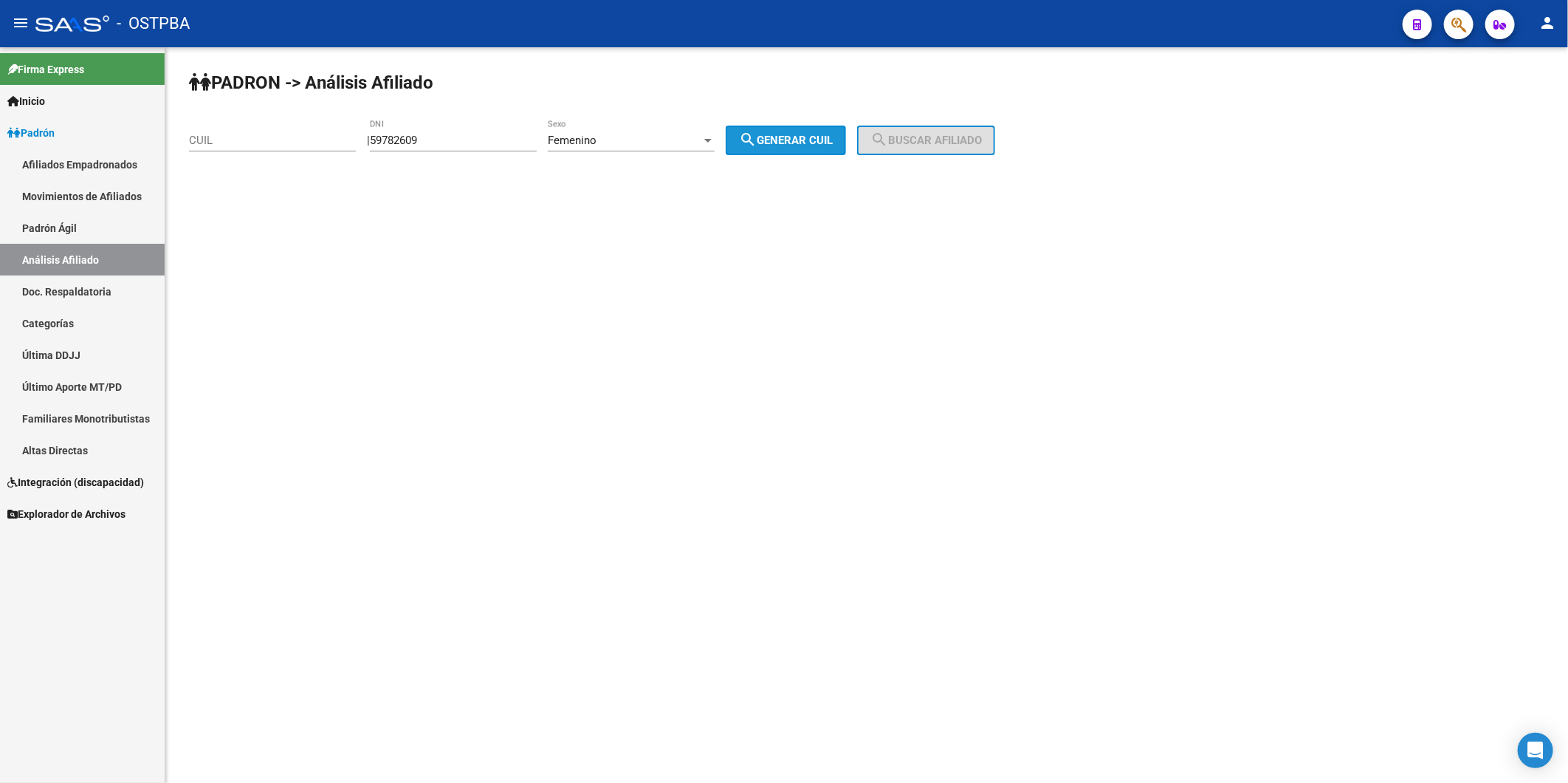
drag, startPoint x: 788, startPoint y: 143, endPoint x: 894, endPoint y: 131, distance: 106.7
click at [790, 143] on span "search Generar CUIL" at bounding box center [786, 140] width 94 height 13
click at [928, 131] on button "search Buscar afiliado" at bounding box center [926, 140] width 138 height 29
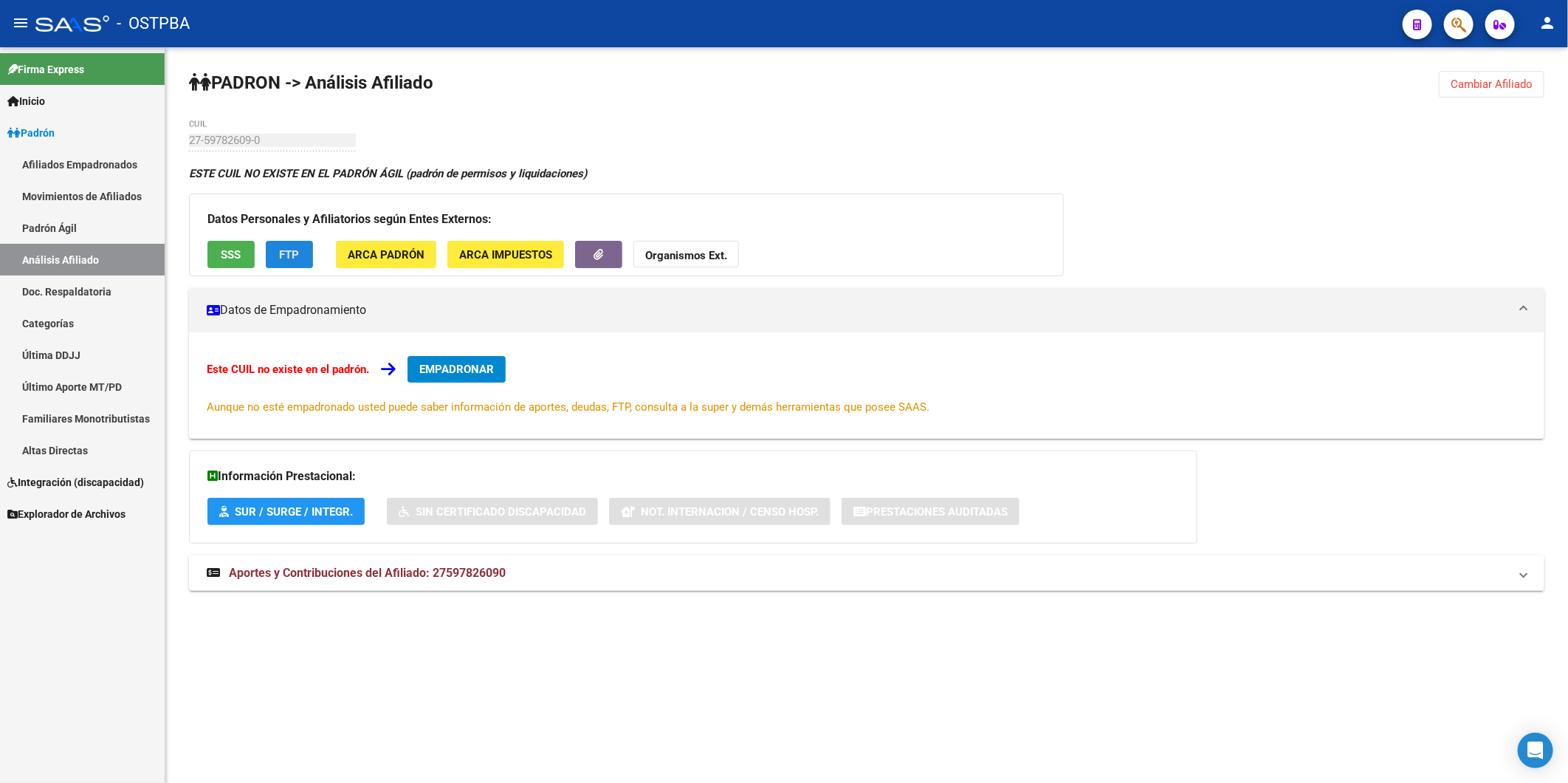
click at [293, 253] on span "FTP" at bounding box center [290, 255] width 20 height 13
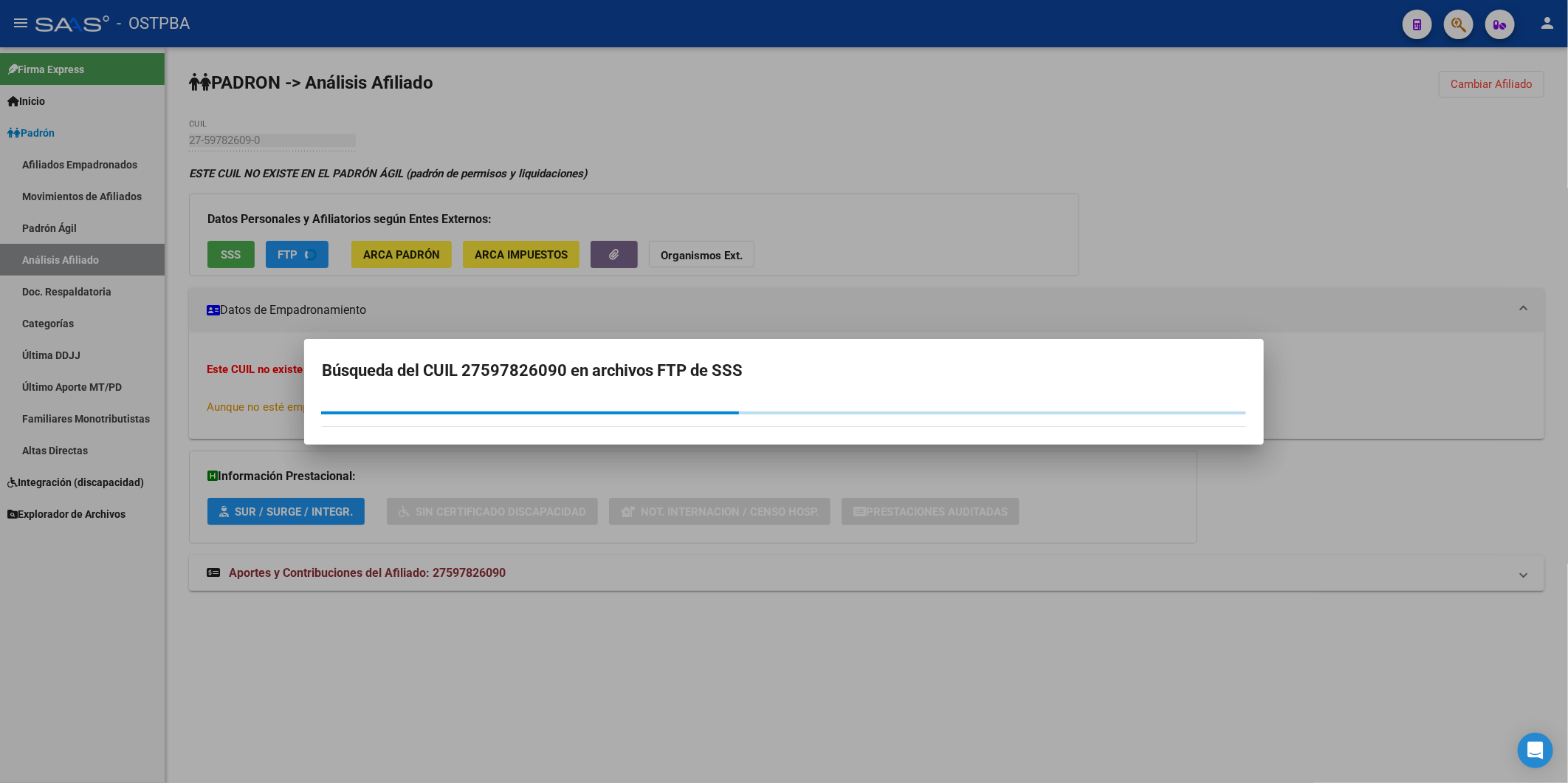
click at [234, 256] on div at bounding box center [784, 391] width 1568 height 783
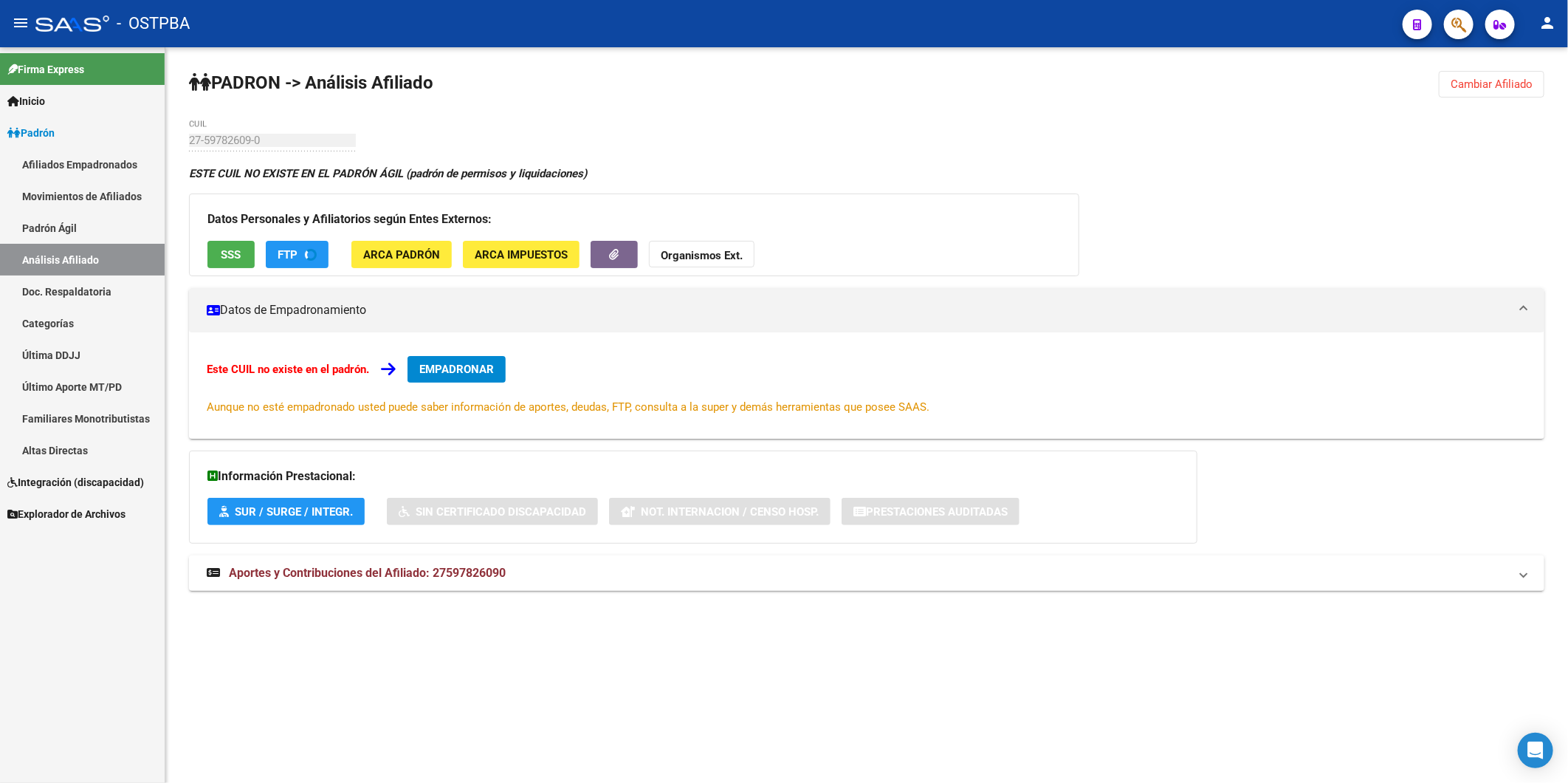
click at [234, 256] on span "SSS" at bounding box center [231, 255] width 20 height 13
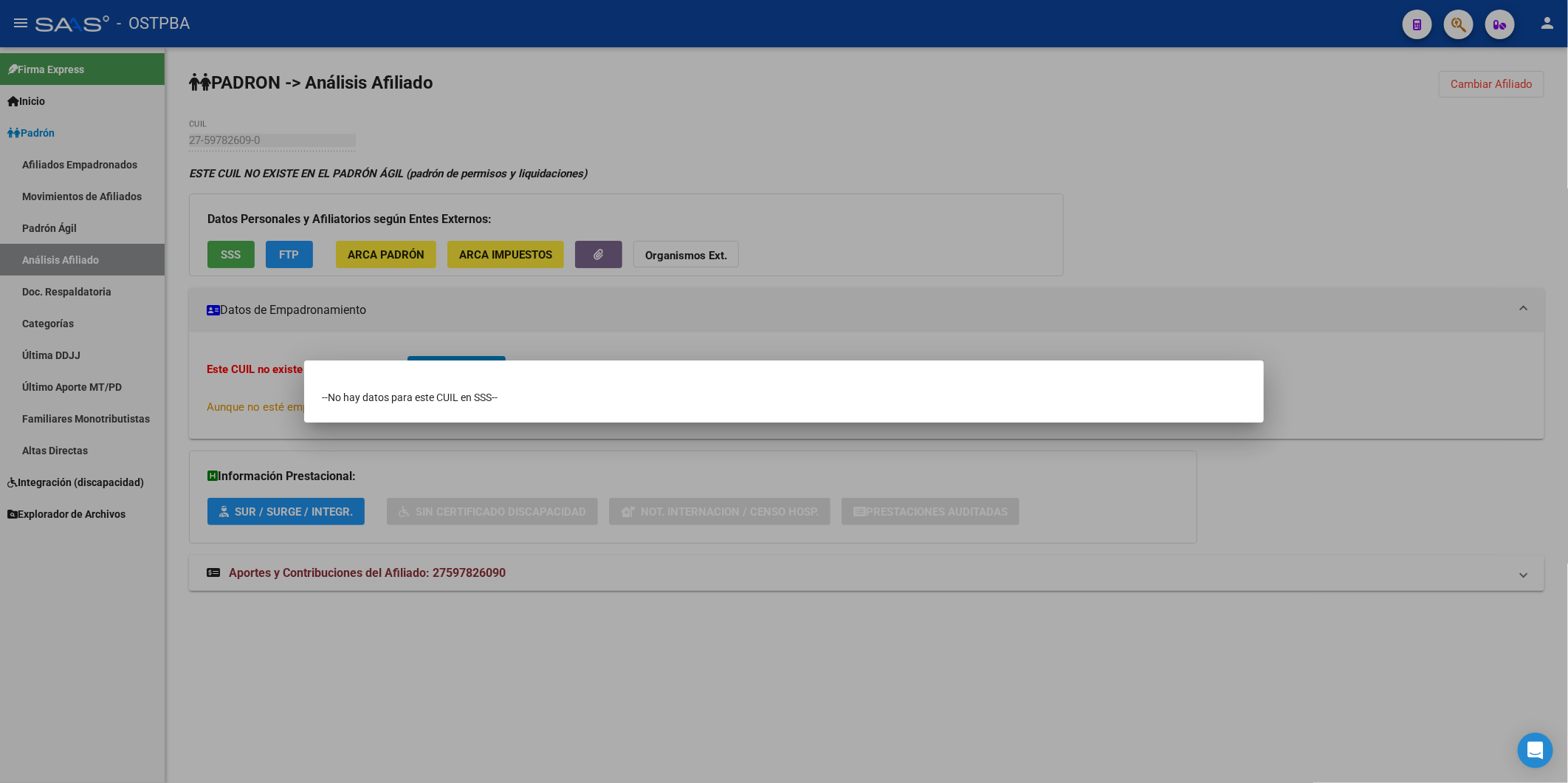
click at [312, 256] on div at bounding box center [784, 391] width 1568 height 783
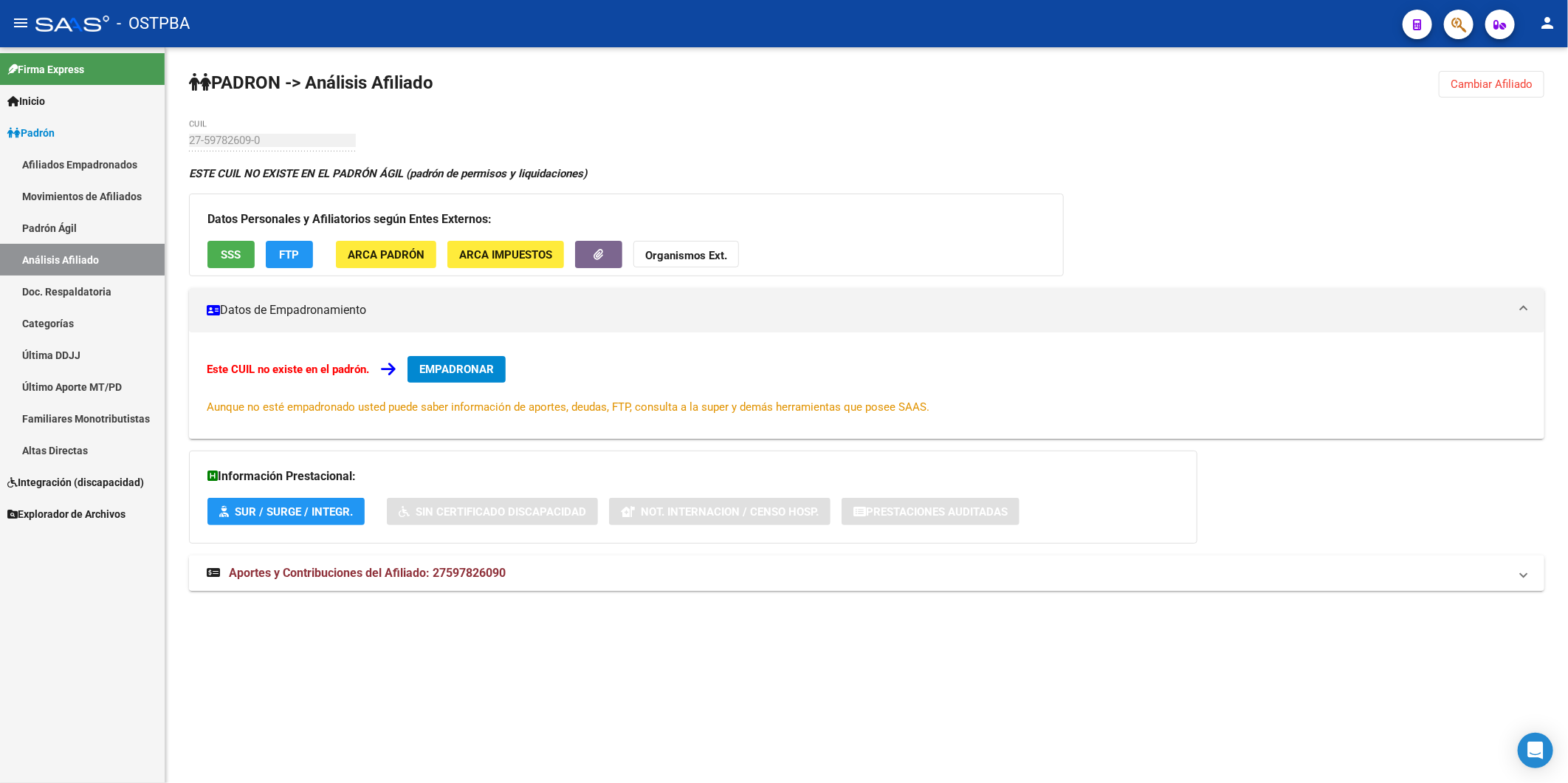
drag, startPoint x: 436, startPoint y: 577, endPoint x: 536, endPoint y: 582, distance: 100.1
click at [536, 582] on mat-expansion-panel-header "Aportes y Contribuciones del Afiliado: 27597826090" at bounding box center [867, 573] width 1355 height 35
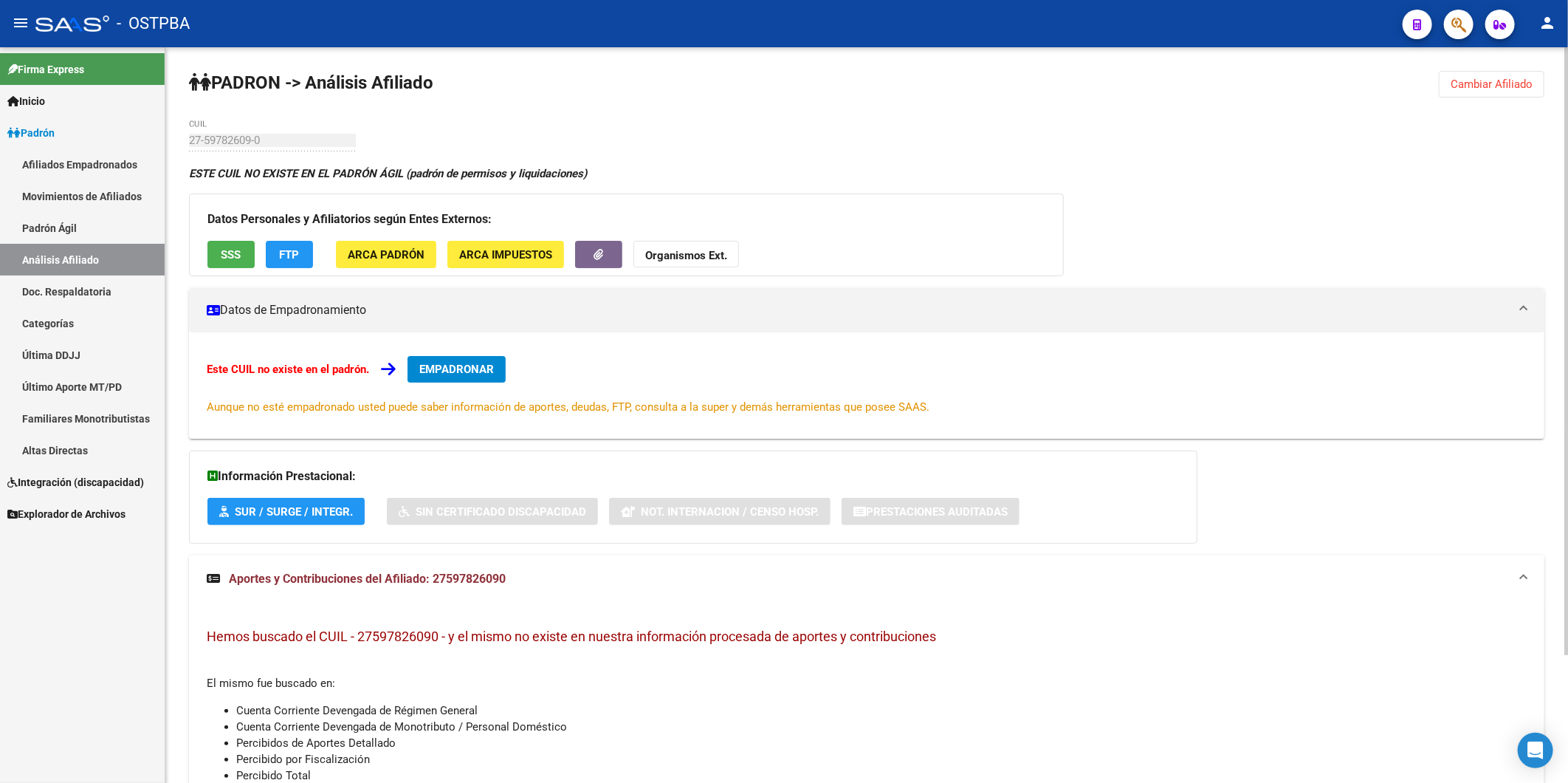
copy span "27597826090"
click at [1516, 89] on span "Cambiar Afiliado" at bounding box center [1491, 84] width 82 height 13
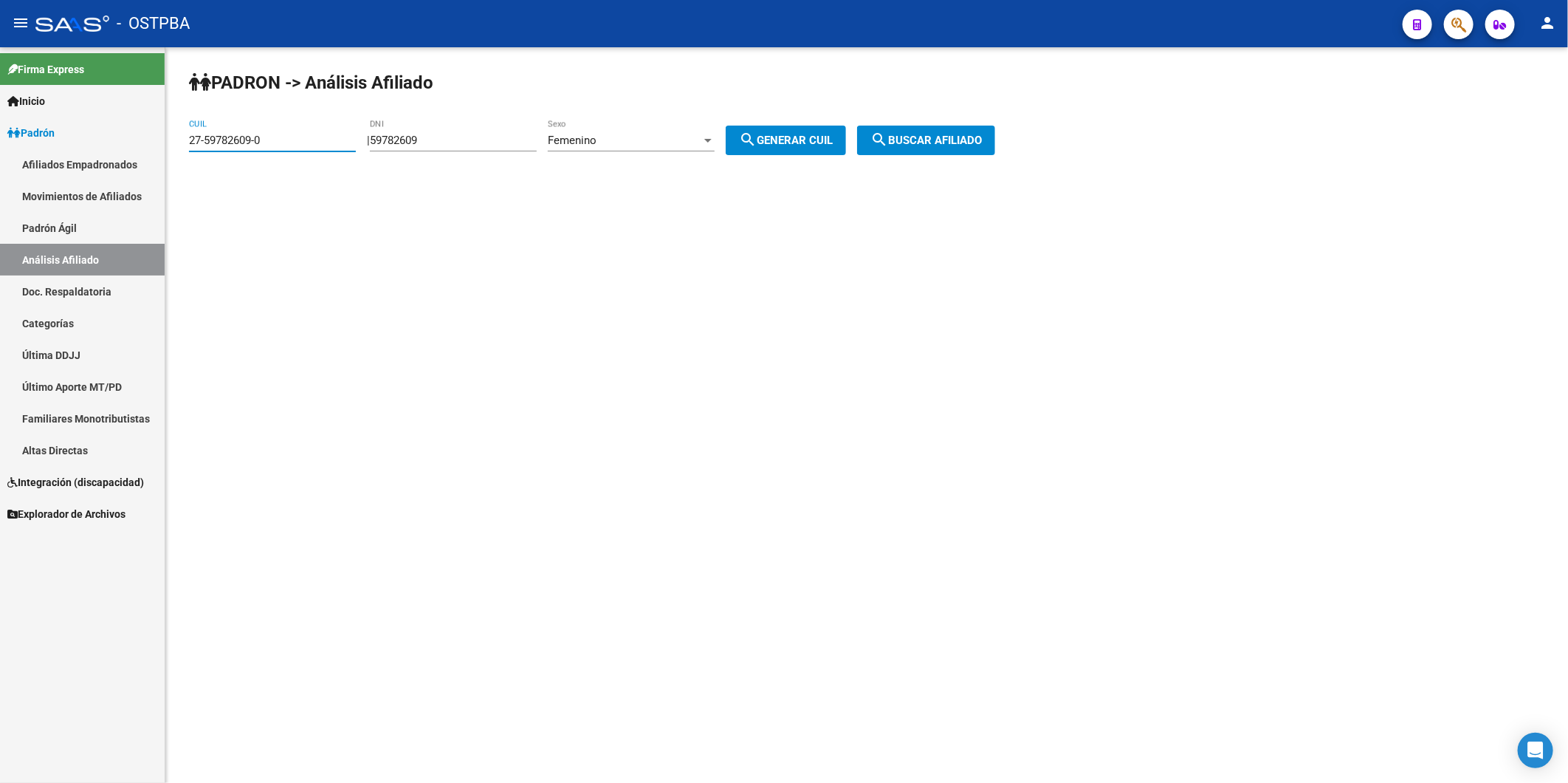
drag, startPoint x: 346, startPoint y: 136, endPoint x: 168, endPoint y: 145, distance: 178.2
click at [168, 145] on div "PADRON -> Análisis Afiliado 27-59782609-0 CUIL | 59782609 DNI Femenino Sexo sea…" at bounding box center [867, 124] width 1402 height 155
click at [460, 241] on mat-sidenav-content "PADRON -> Análisis Afiliado 27-59782609-0 CUIL | 59782609 DNI Femenino Sexo sea…" at bounding box center [867, 415] width 1402 height 735
click at [711, 139] on div at bounding box center [708, 140] width 8 height 3
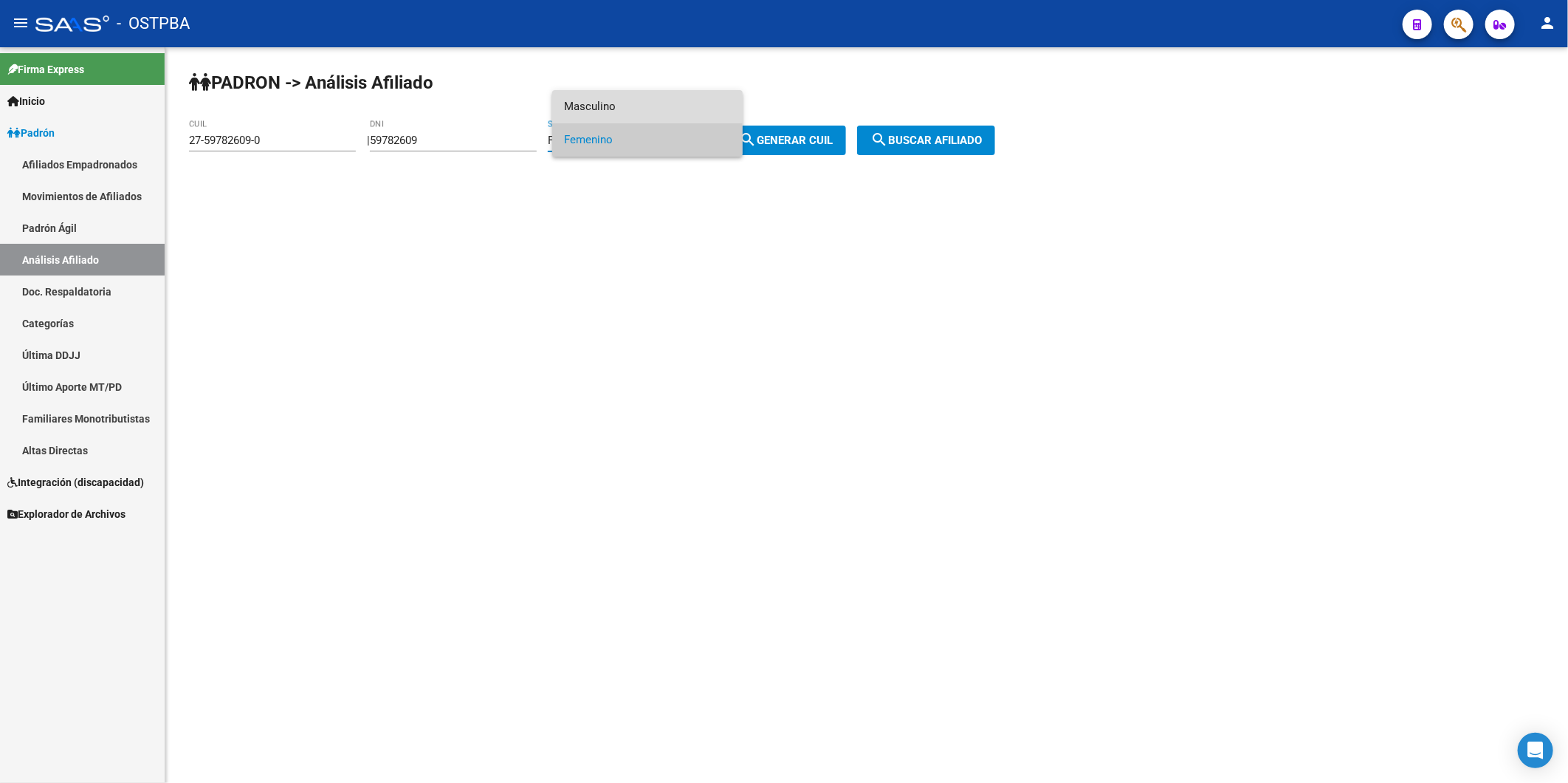
click at [659, 111] on span "Masculino" at bounding box center [647, 107] width 166 height 34
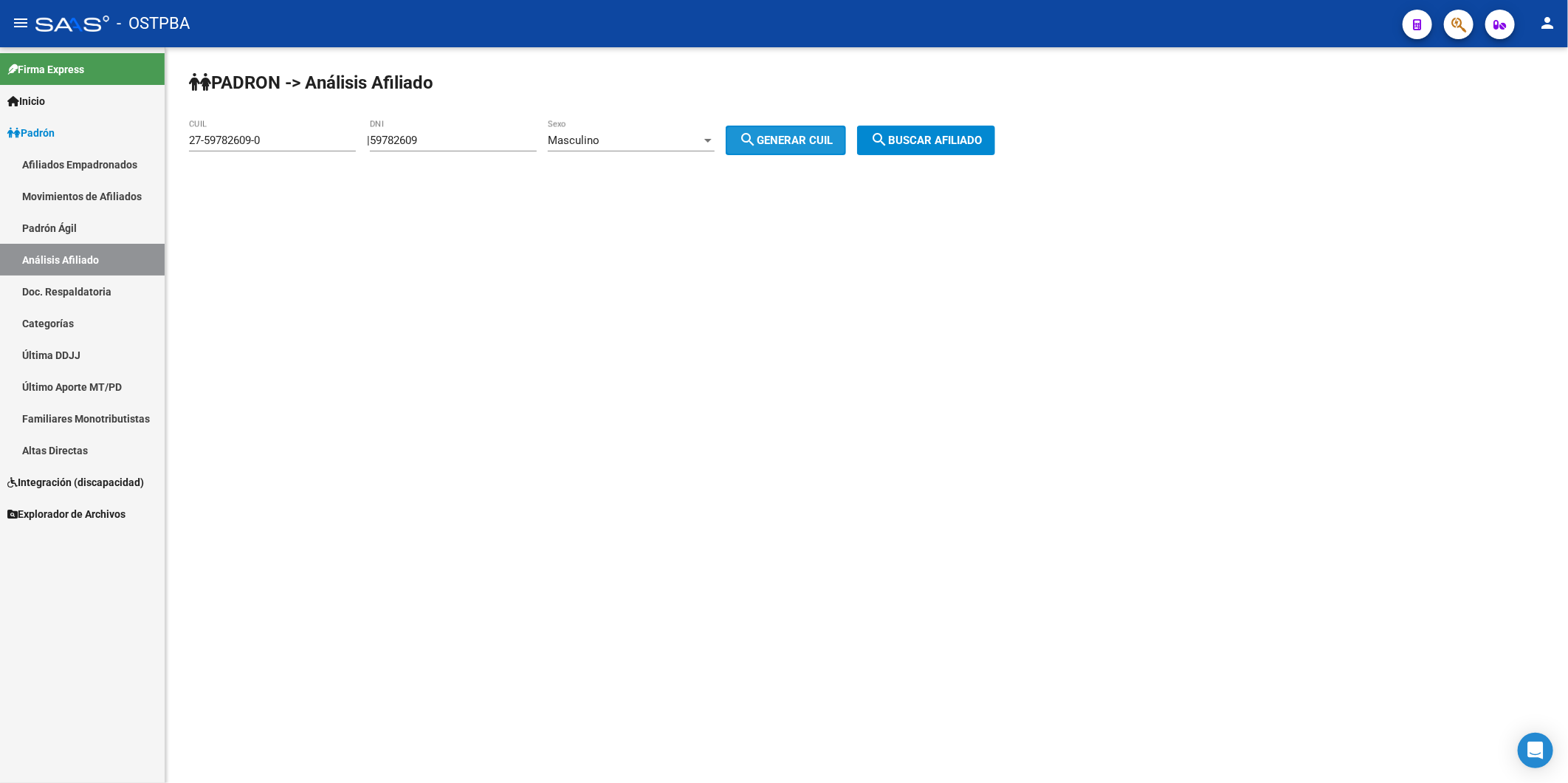
drag, startPoint x: 809, startPoint y: 139, endPoint x: 909, endPoint y: 145, distance: 100.2
click at [825, 140] on span "search Generar CUIL" at bounding box center [786, 140] width 94 height 13
type input "20-59782609-6"
click at [927, 136] on span "search Buscar afiliado" at bounding box center [926, 140] width 112 height 13
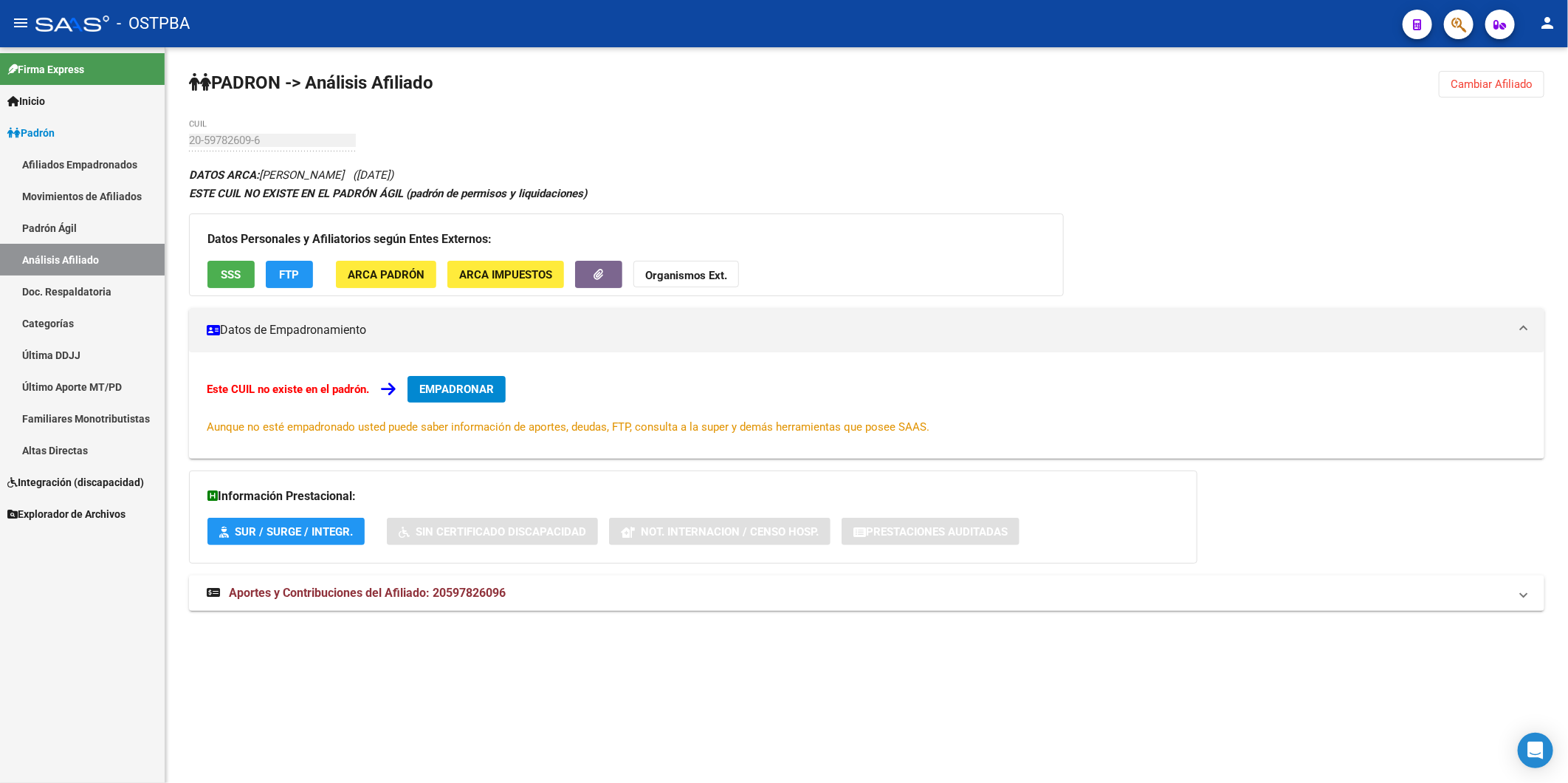
click at [227, 273] on span "SSS" at bounding box center [231, 275] width 20 height 13
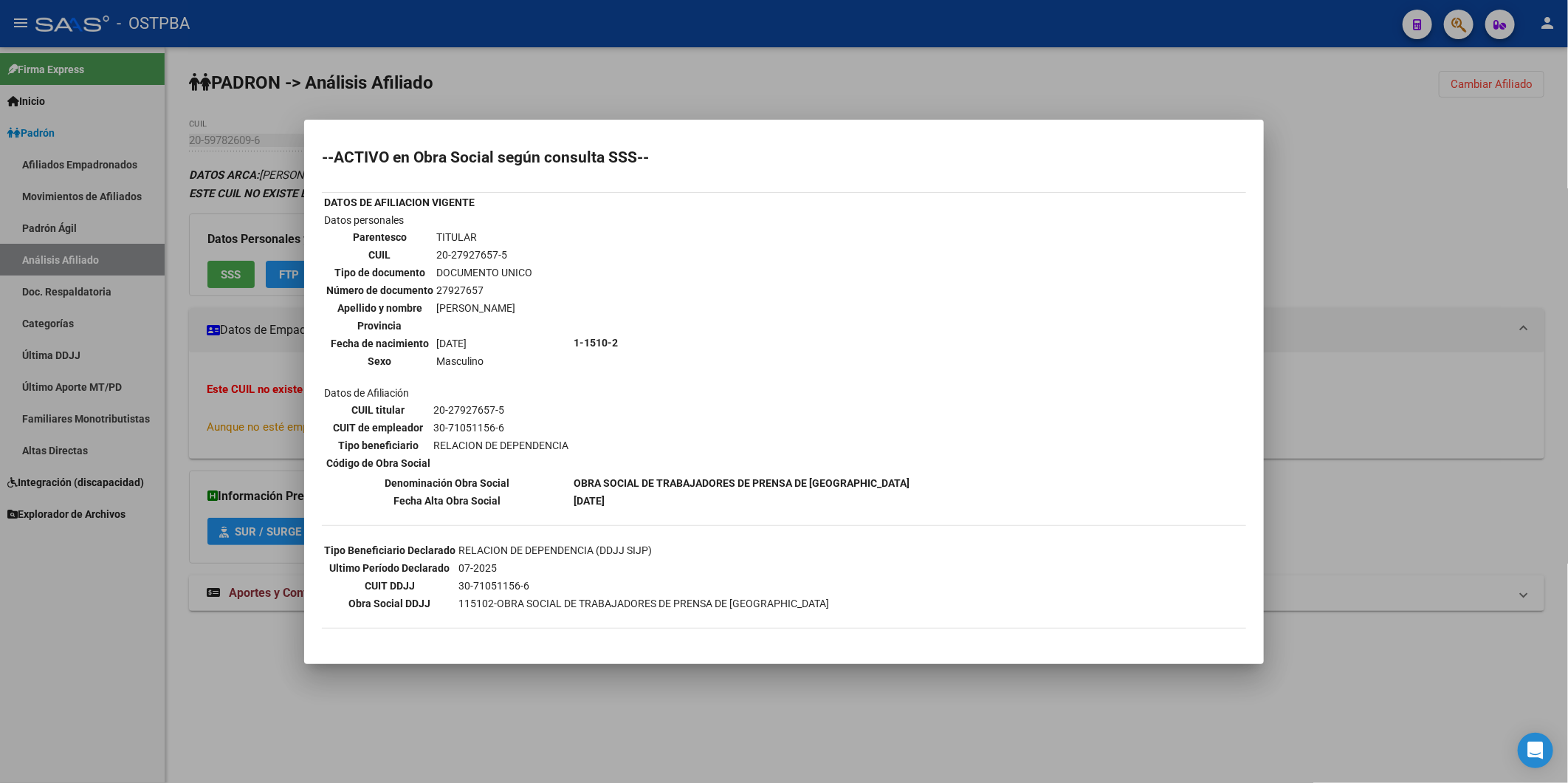
drag, startPoint x: 512, startPoint y: 252, endPoint x: 431, endPoint y: 256, distance: 81.1
click at [431, 256] on tr "CUIL 20-27927657-5" at bounding box center [429, 254] width 208 height 16
copy tr "20-27927657-5"
click at [1407, 202] on div at bounding box center [784, 391] width 1568 height 783
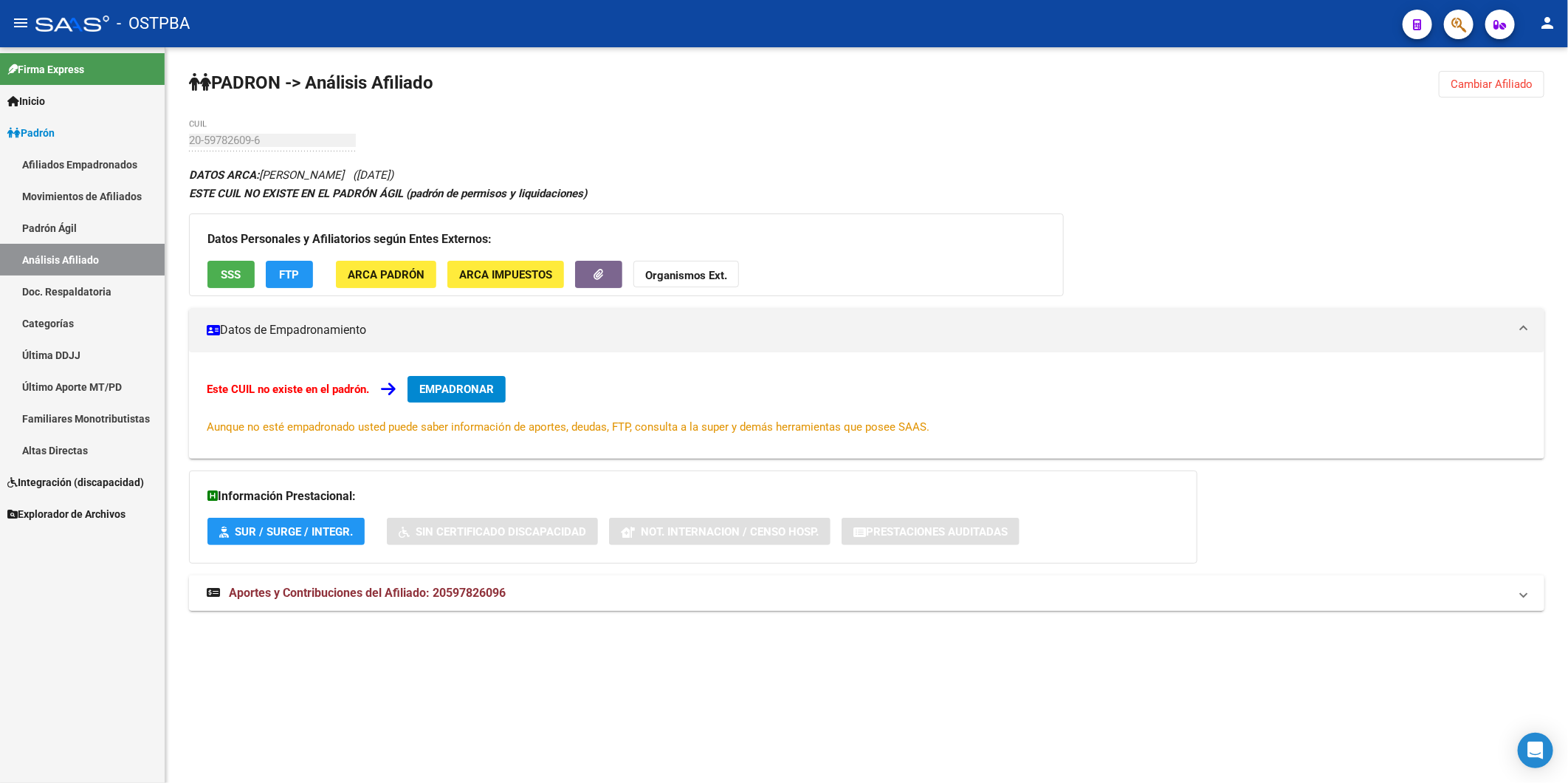
drag, startPoint x: 517, startPoint y: 591, endPoint x: 436, endPoint y: 598, distance: 81.3
click at [436, 598] on mat-panel-title "Aportes y Contribuciones del Afiliado: 20597826096" at bounding box center [858, 592] width 1302 height 16
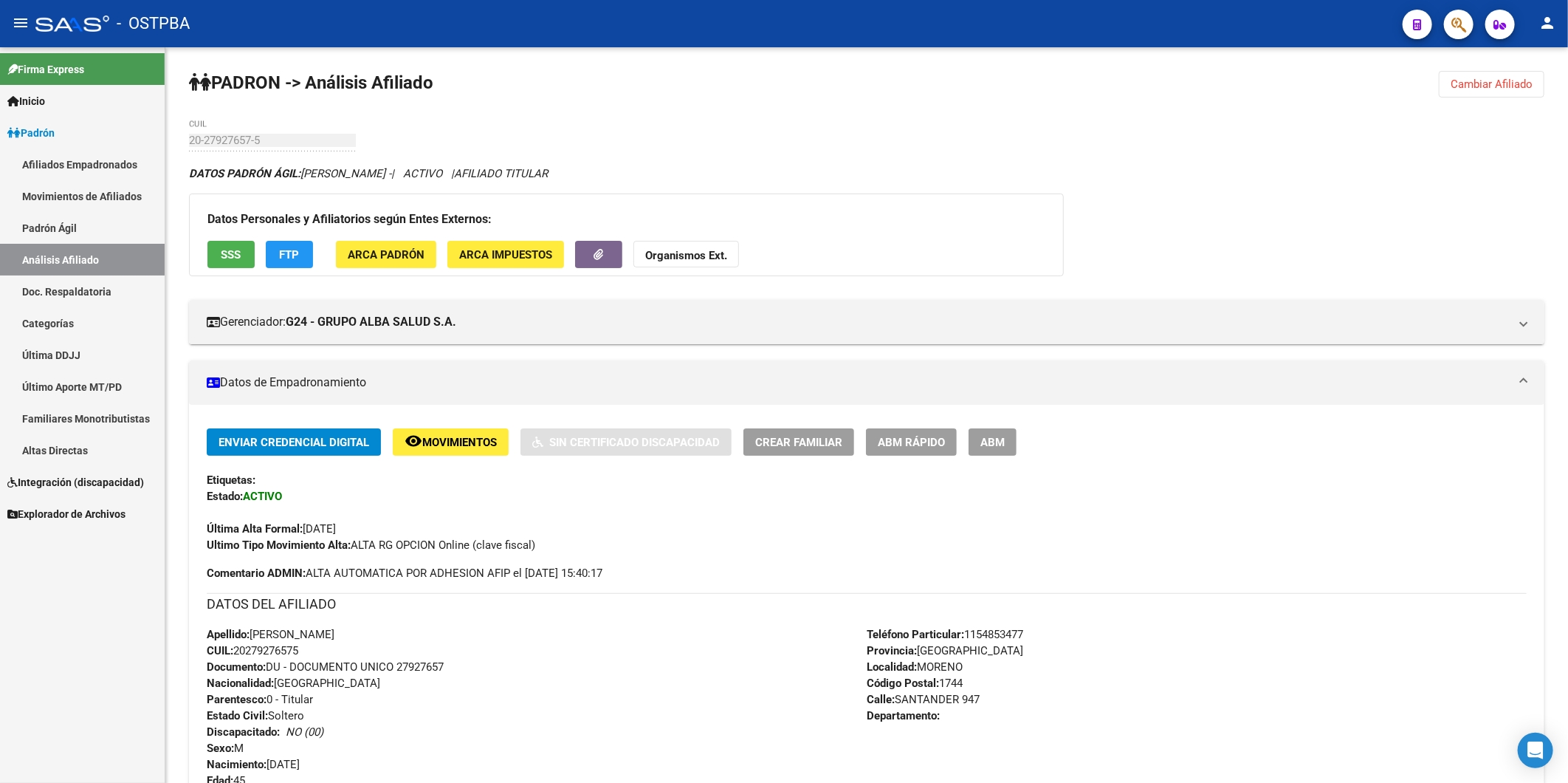
scroll to position [328, 0]
